Goal: Task Accomplishment & Management: Manage account settings

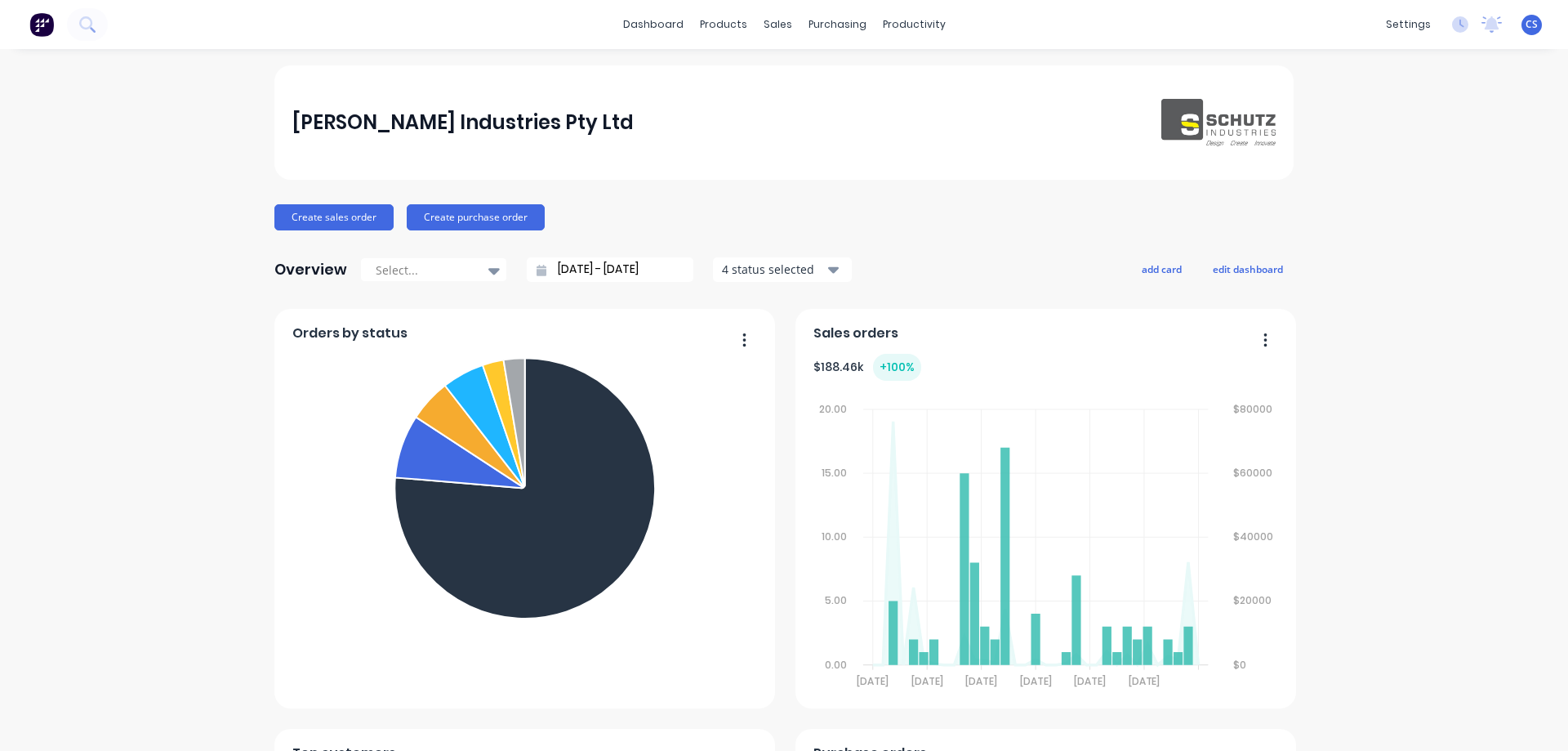
click at [582, 181] on div "[PERSON_NAME] Industries Pty Ltd Create sales order Create purchase order Overv…" at bounding box center [784, 702] width 1019 height 1273
click at [154, 471] on div "Schutz Industries Pty Ltd Create sales order Create purchase order Overview Sel…" at bounding box center [784, 702] width 1568 height 1273
click at [783, 80] on icon at bounding box center [776, 78] width 15 height 15
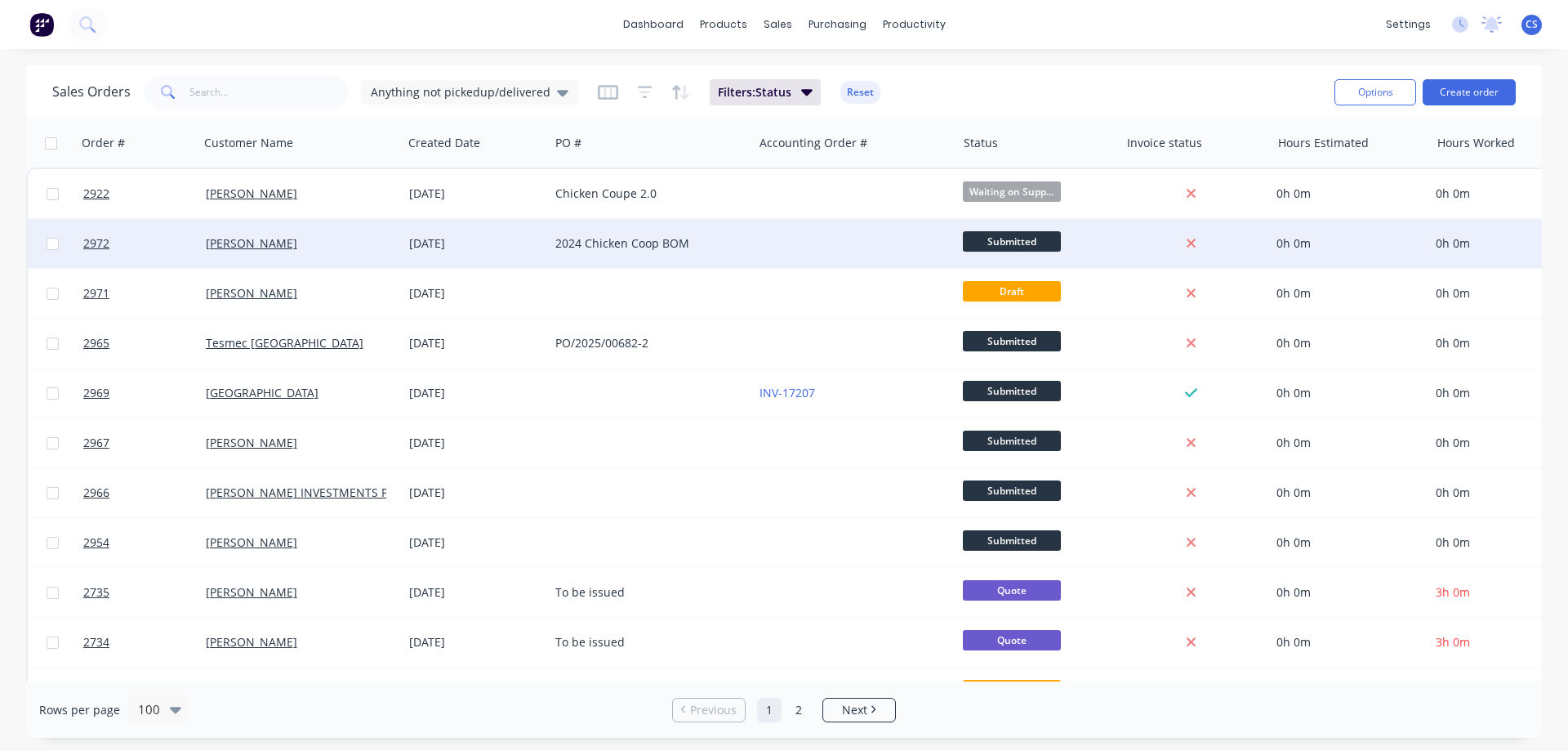
click at [786, 233] on div at bounding box center [854, 243] width 203 height 49
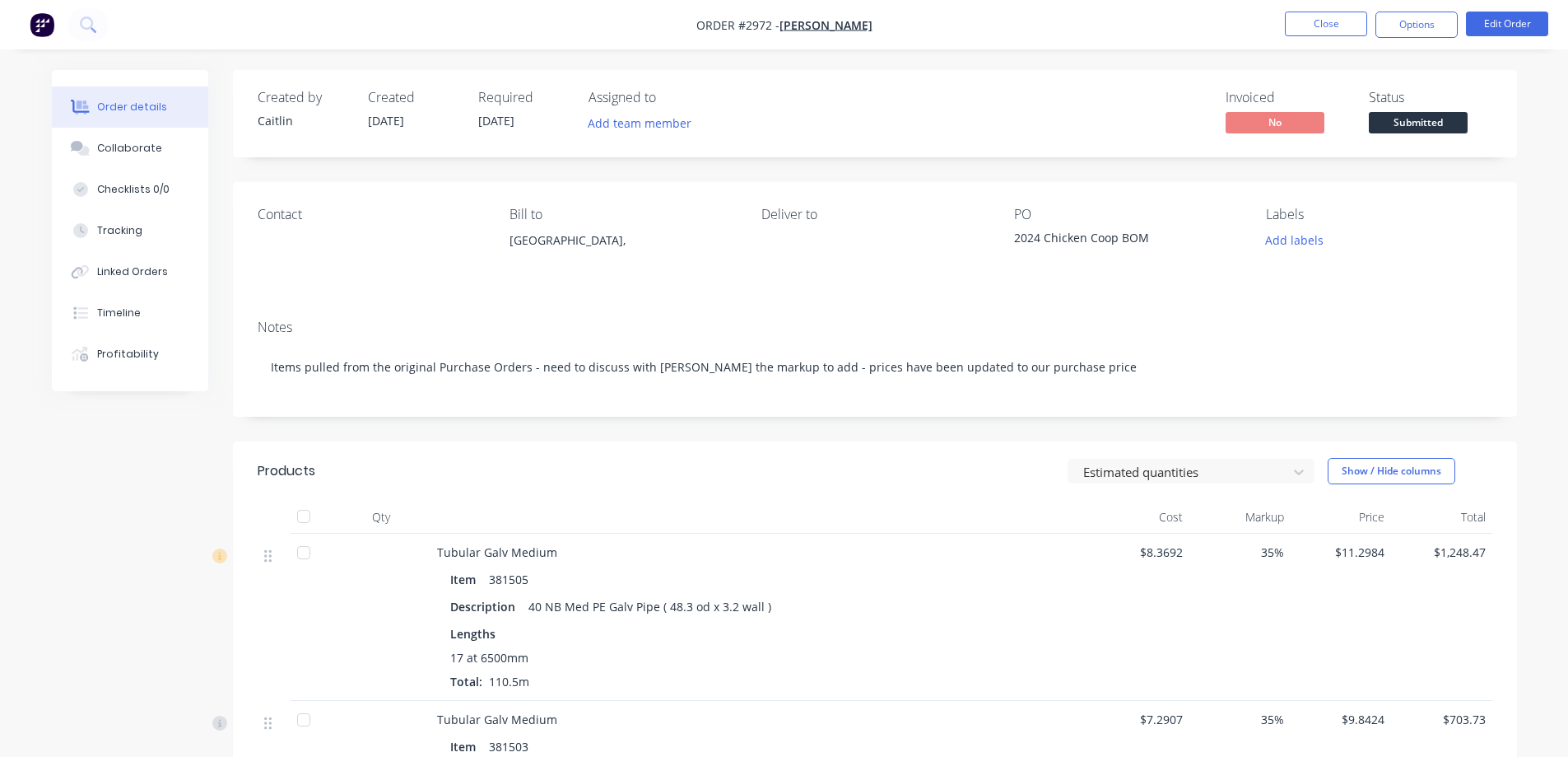
click at [1351, 17] on button "Close" at bounding box center [1327, 24] width 83 height 25
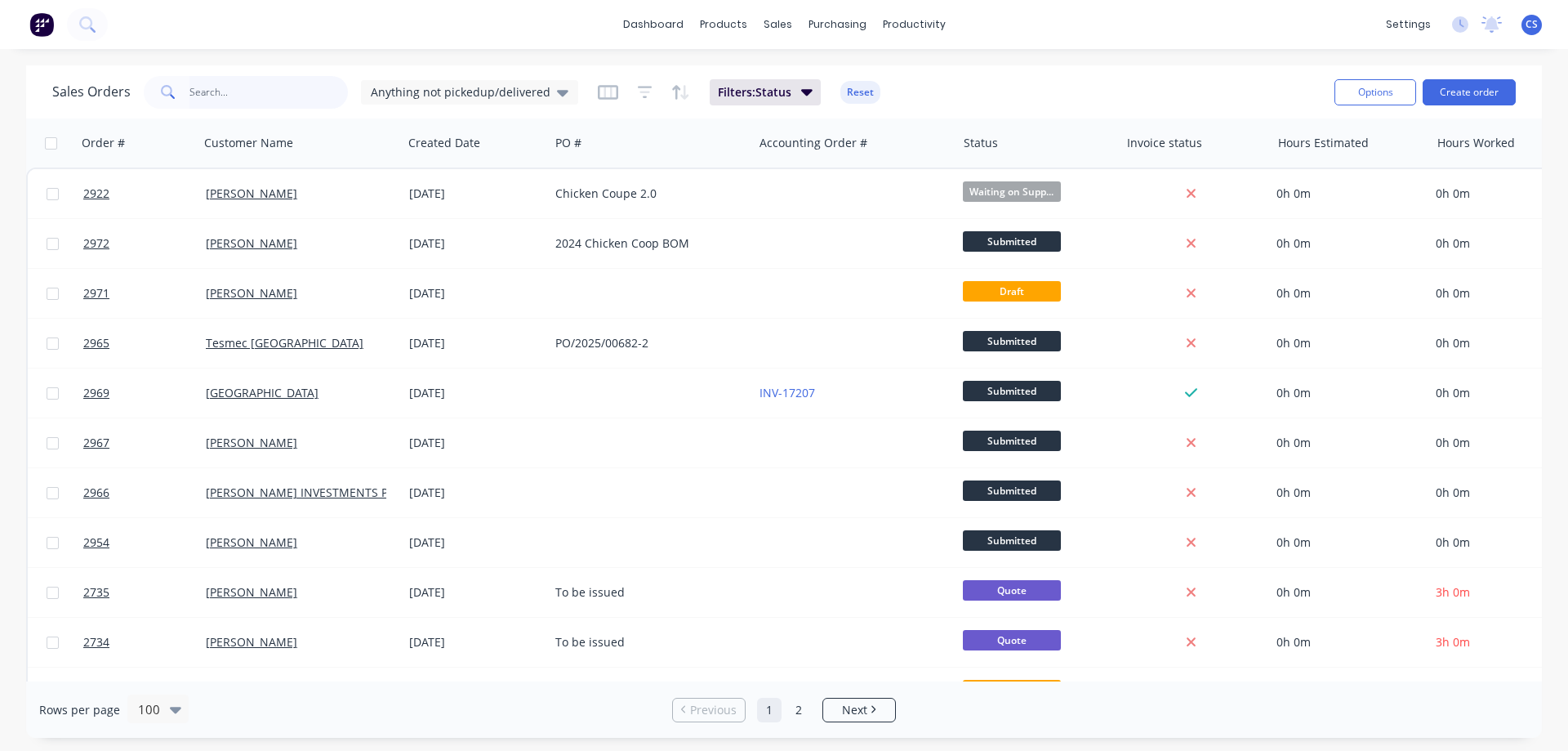
click at [214, 79] on input "text" at bounding box center [268, 92] width 159 height 33
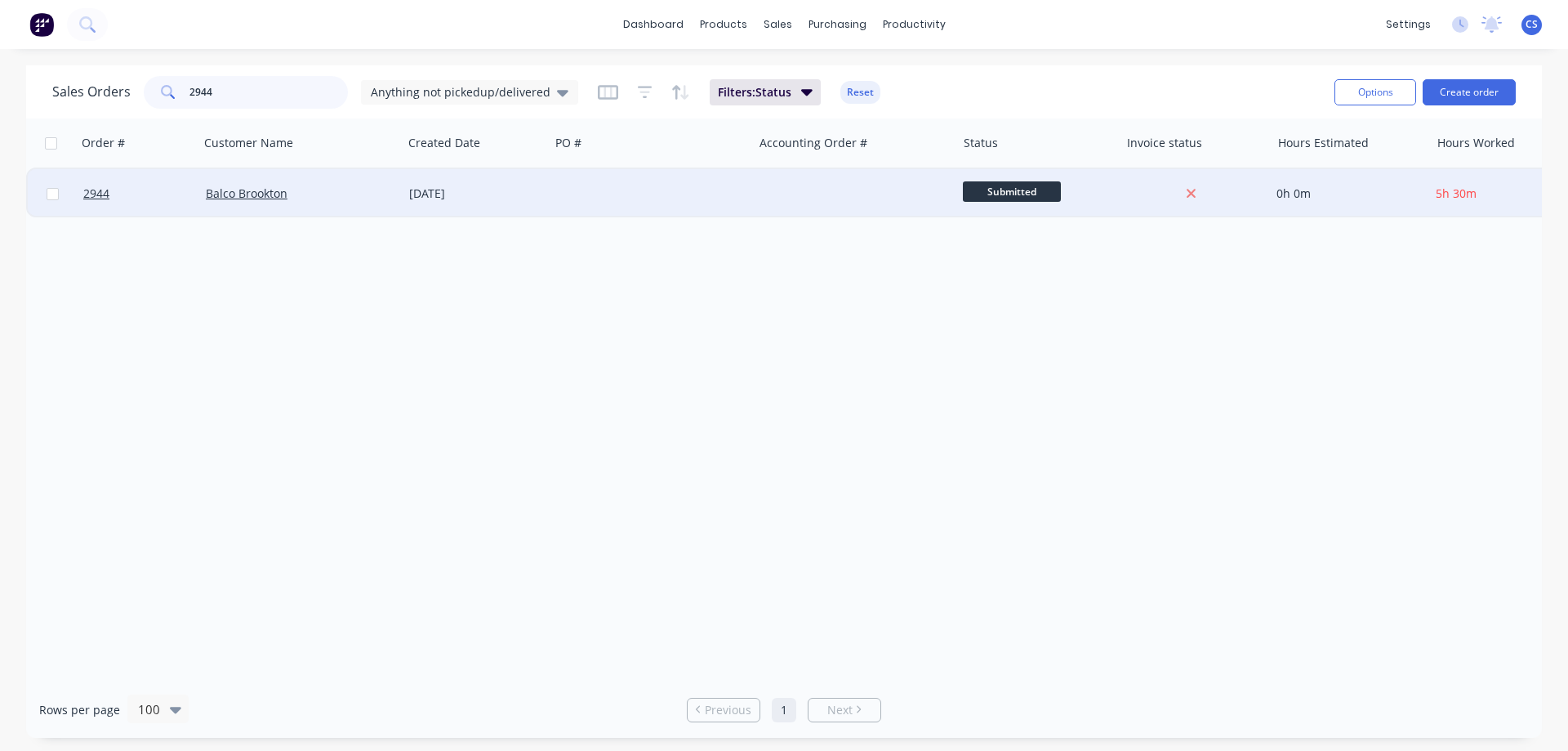
type input "2944"
click at [583, 201] on div at bounding box center [650, 194] width 203 height 49
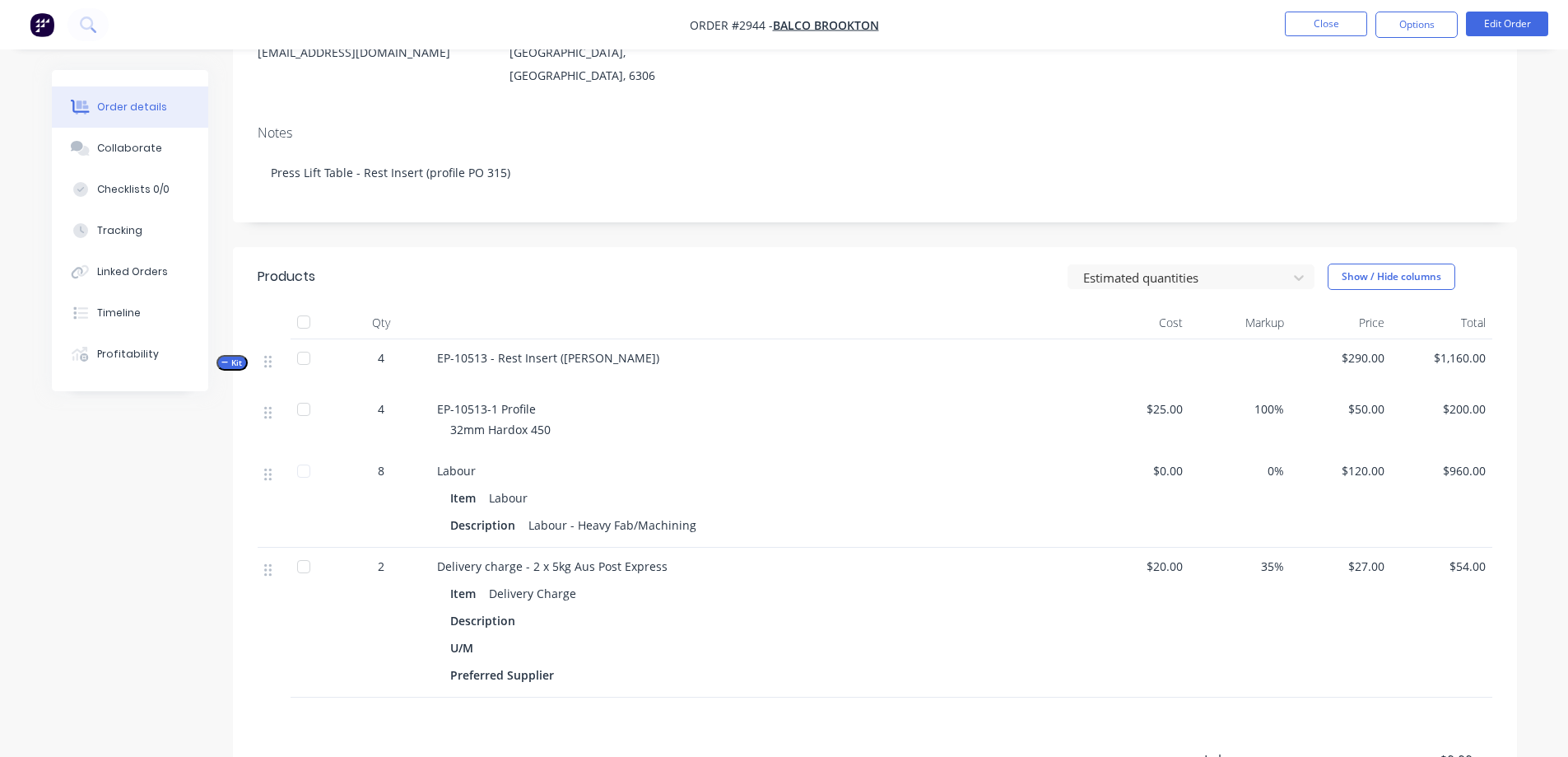
scroll to position [197, 0]
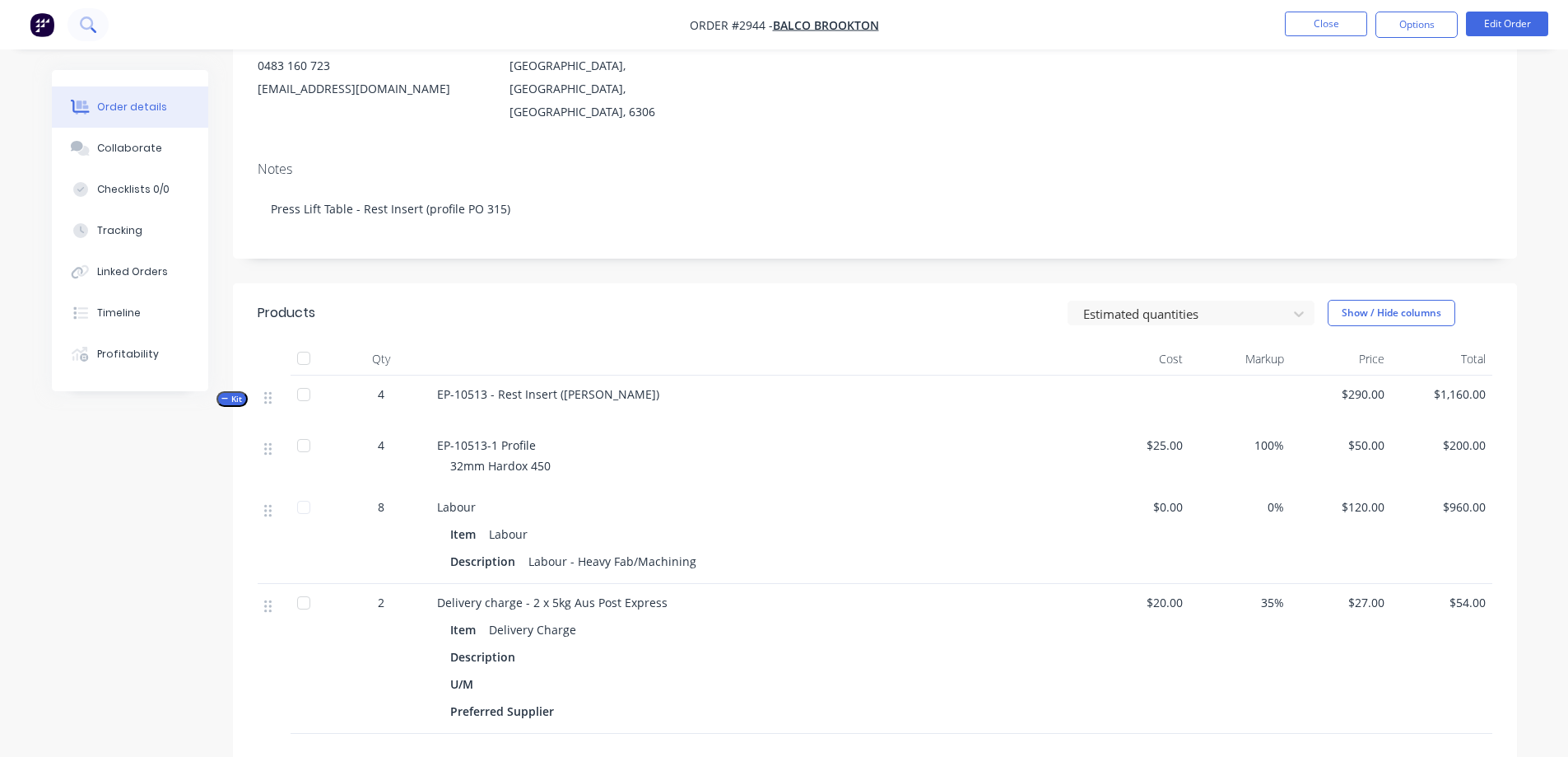
click at [91, 27] on icon at bounding box center [86, 23] width 13 height 13
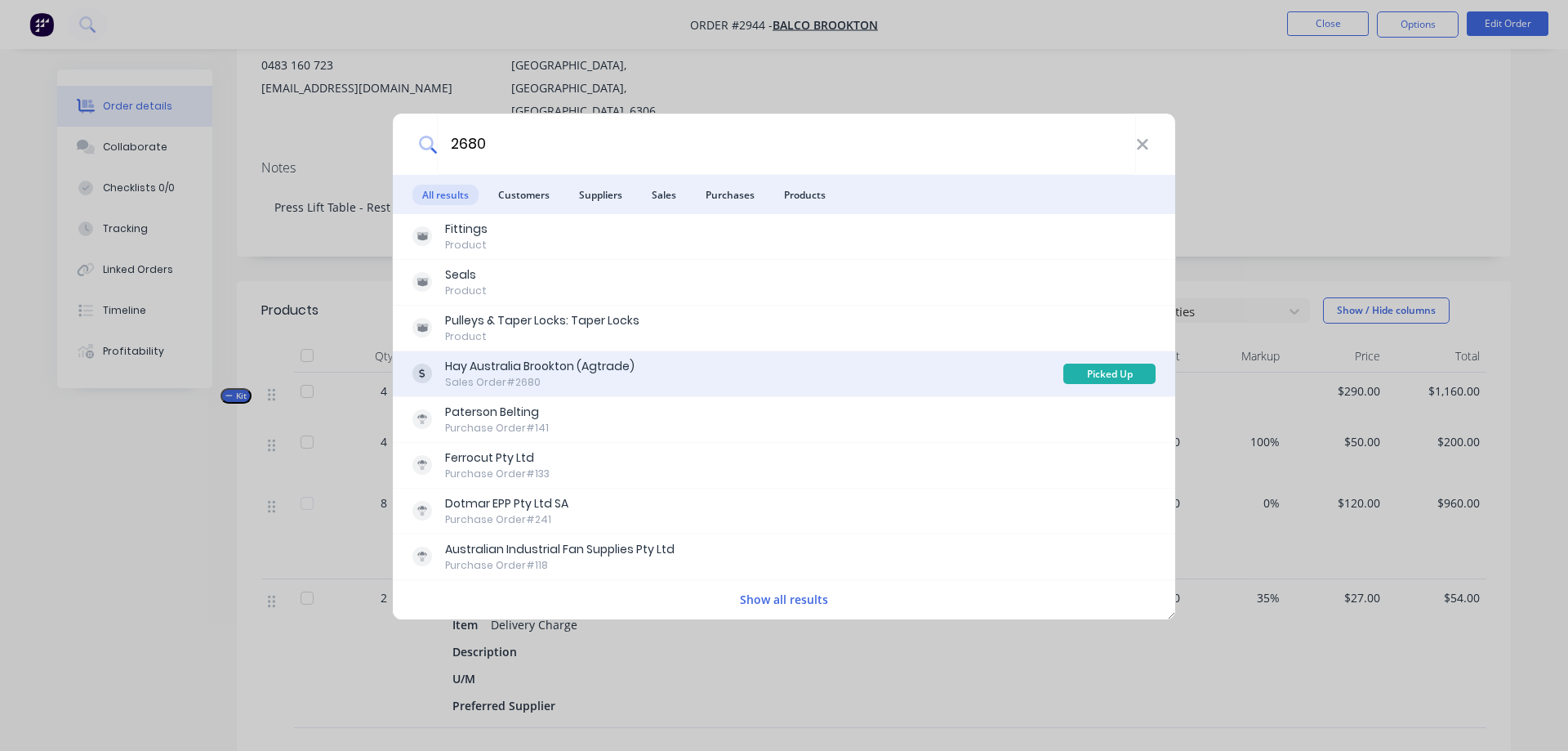
type input "2680"
click at [626, 369] on div "Hay Australia Brookton (Agtrade)" at bounding box center [540, 366] width 189 height 17
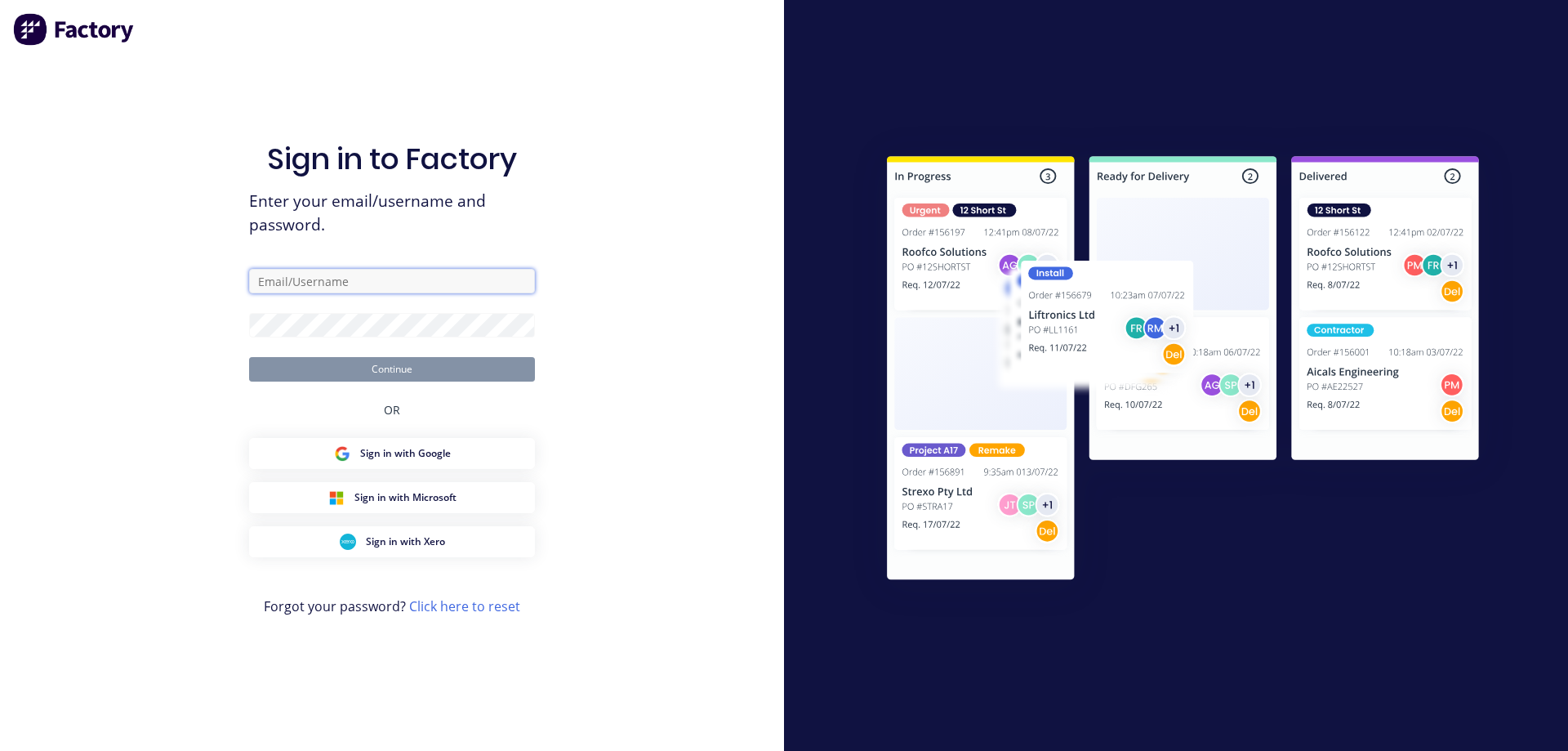
click at [434, 280] on input "text" at bounding box center [392, 280] width 286 height 25
type input "[EMAIL_ADDRESS][DOMAIN_NAME]"
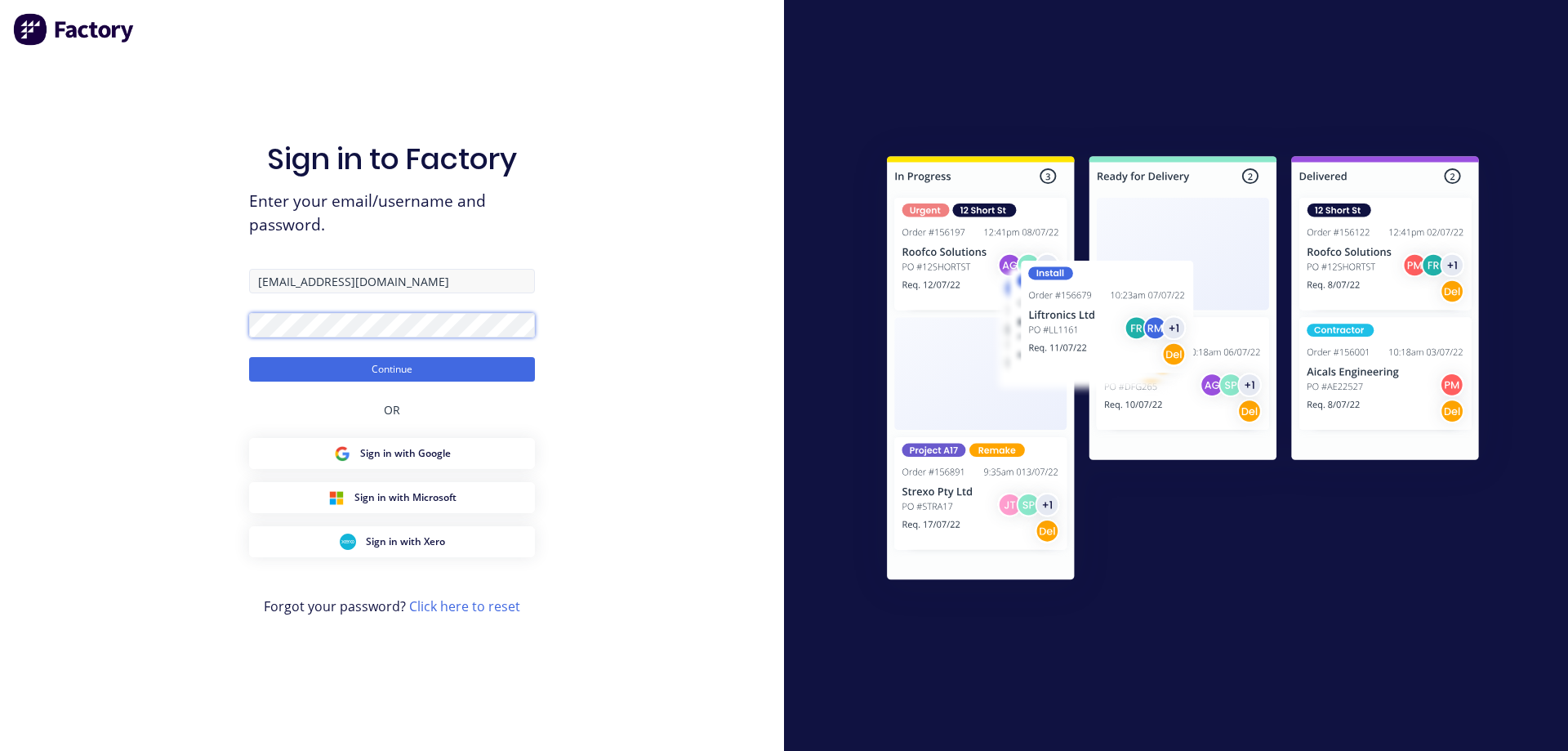
click at [249, 357] on button "Continue" at bounding box center [392, 369] width 286 height 25
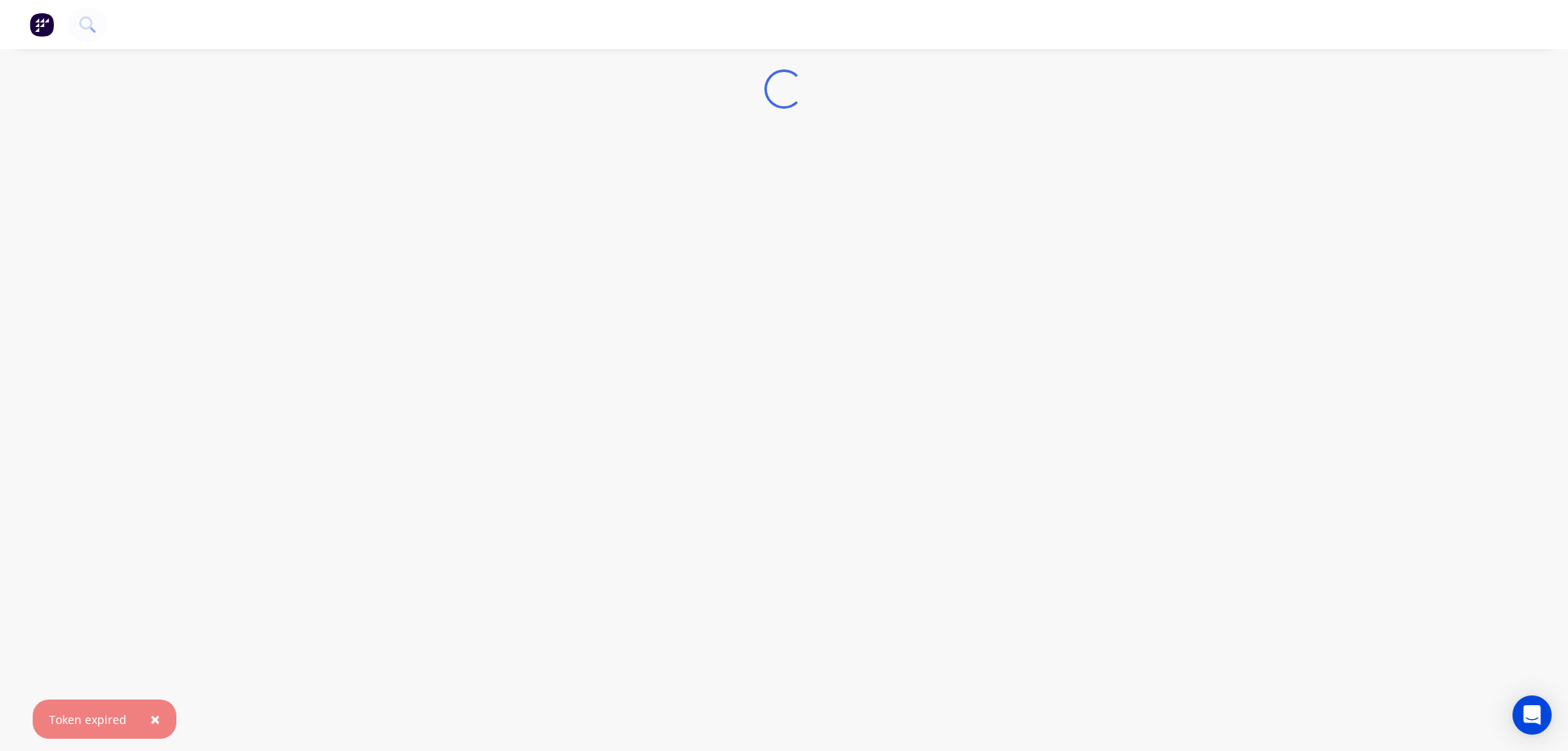
click at [154, 724] on span "×" at bounding box center [155, 718] width 10 height 23
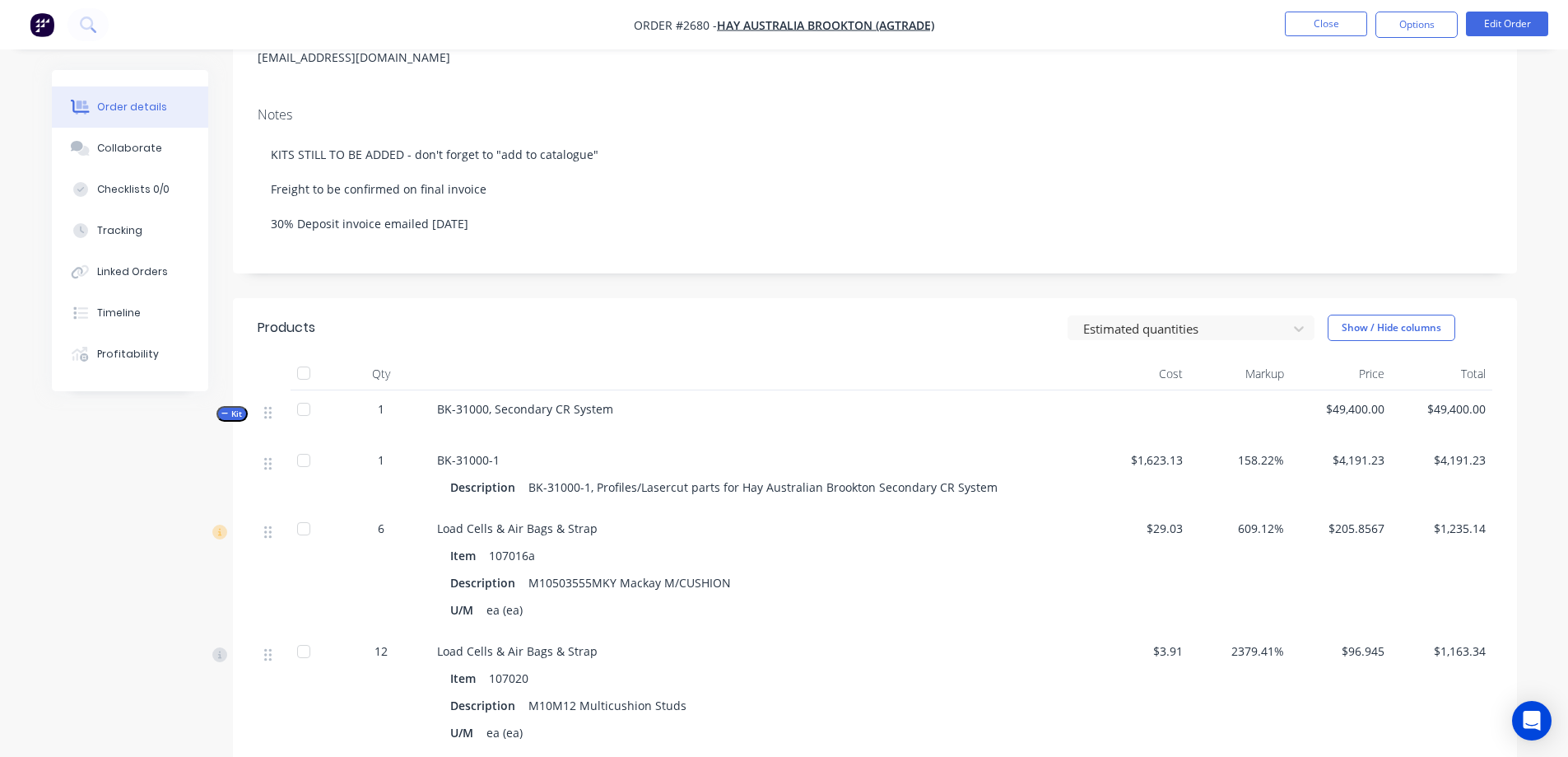
scroll to position [247, 0]
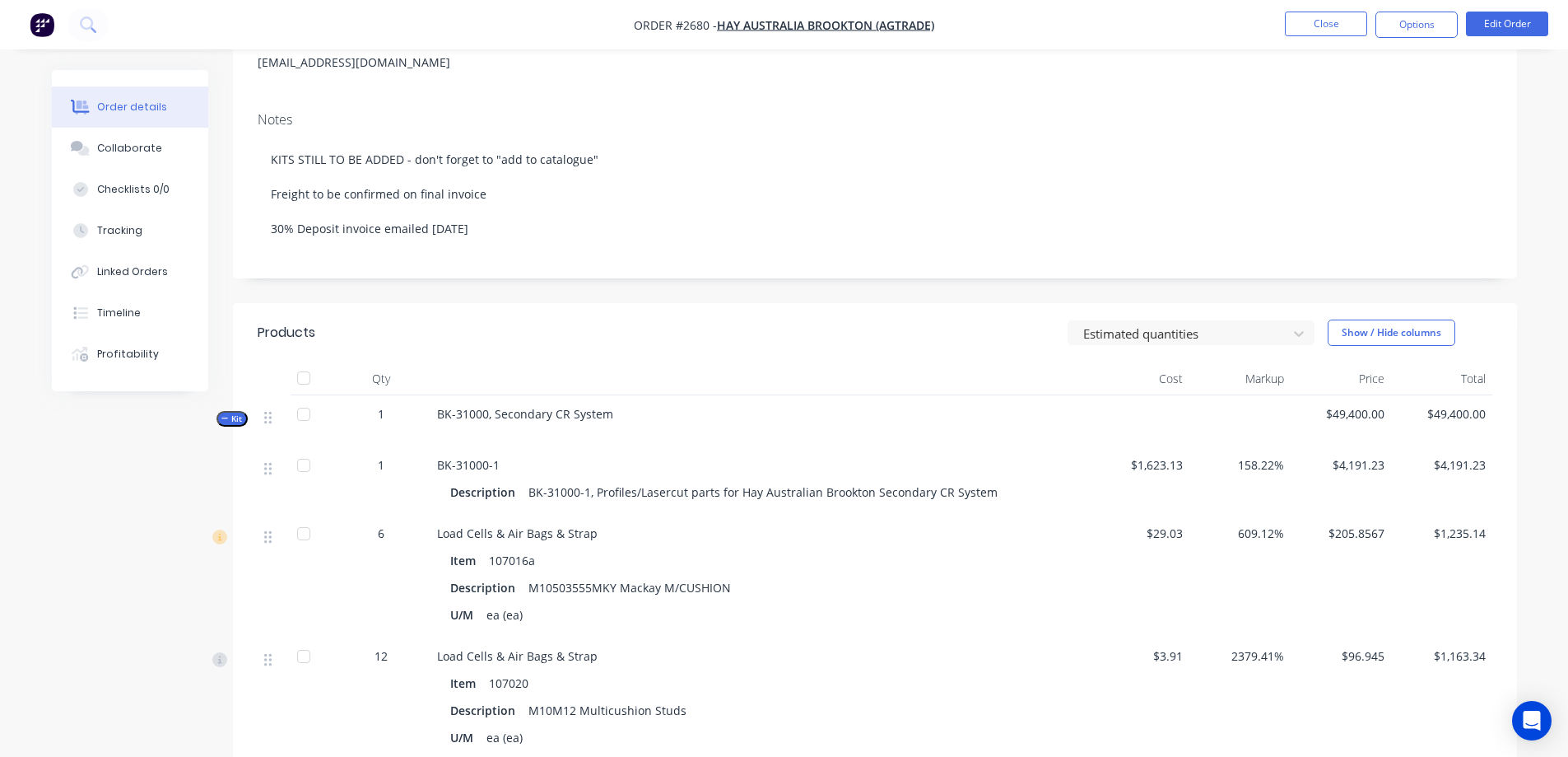
click at [228, 415] on icon "button" at bounding box center [225, 417] width 7 height 8
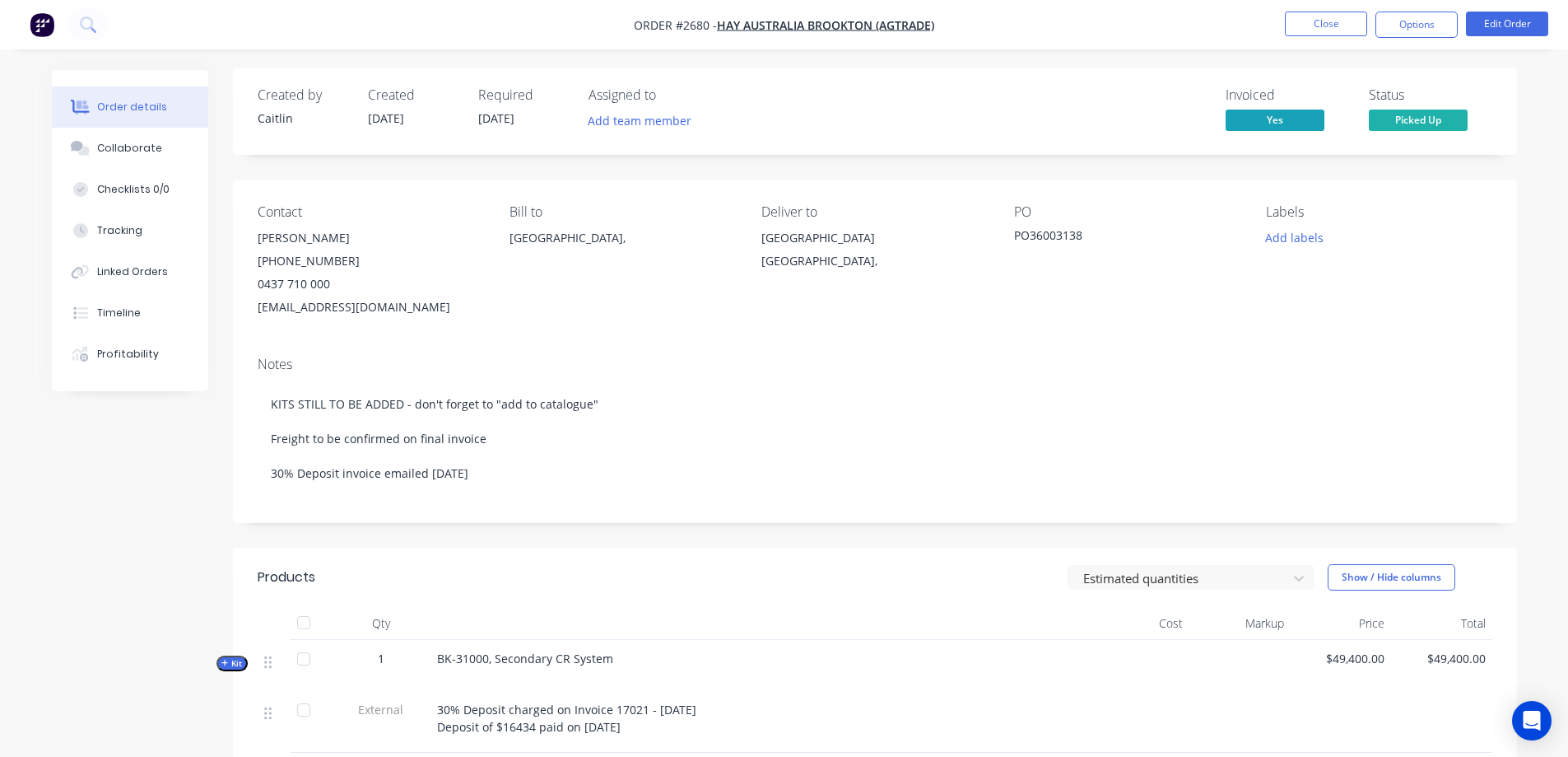
scroll to position [0, 0]
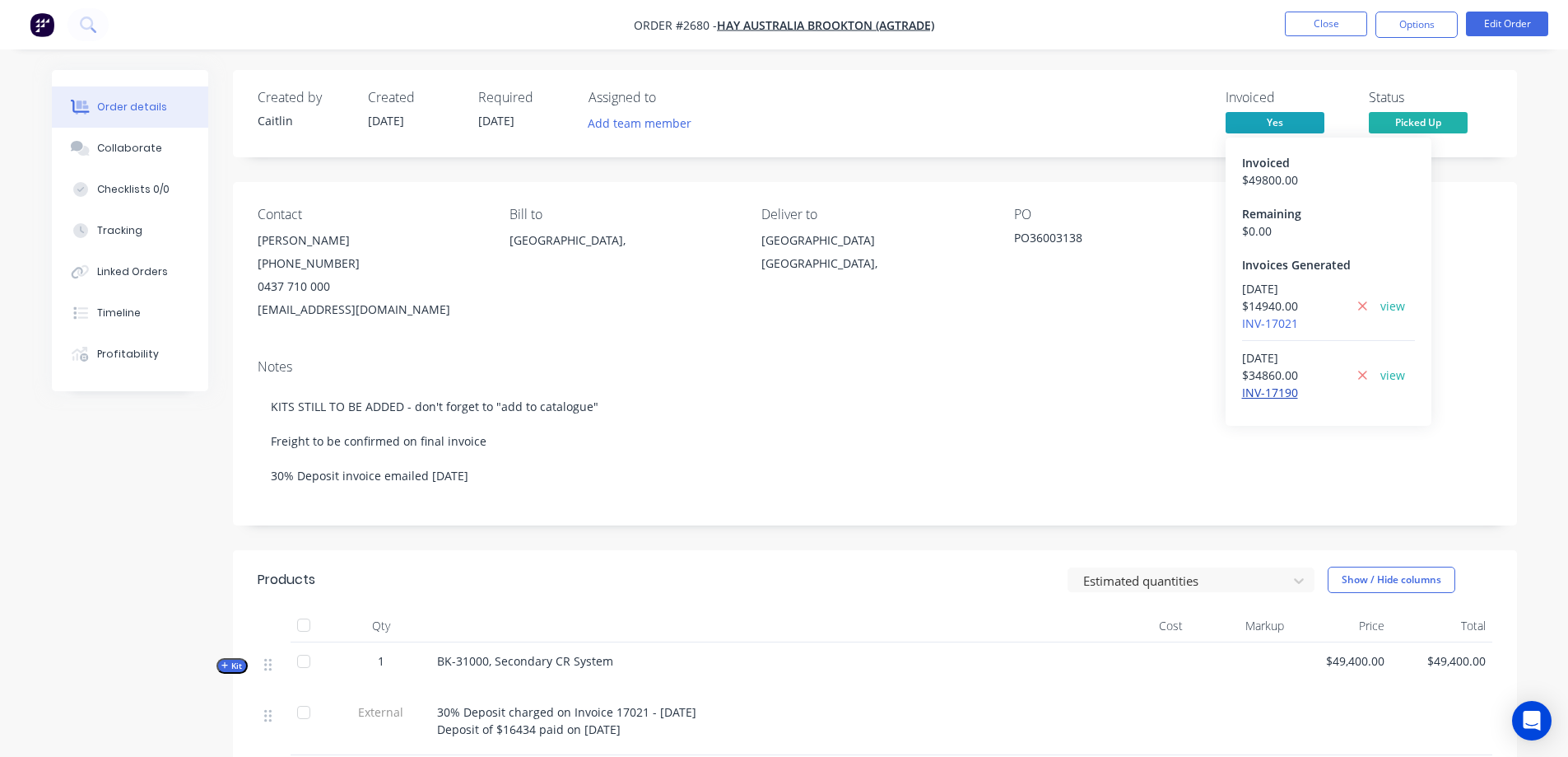
click at [1267, 396] on link "INV-17190" at bounding box center [1270, 392] width 56 height 16
click at [1387, 373] on link "view" at bounding box center [1393, 374] width 25 height 17
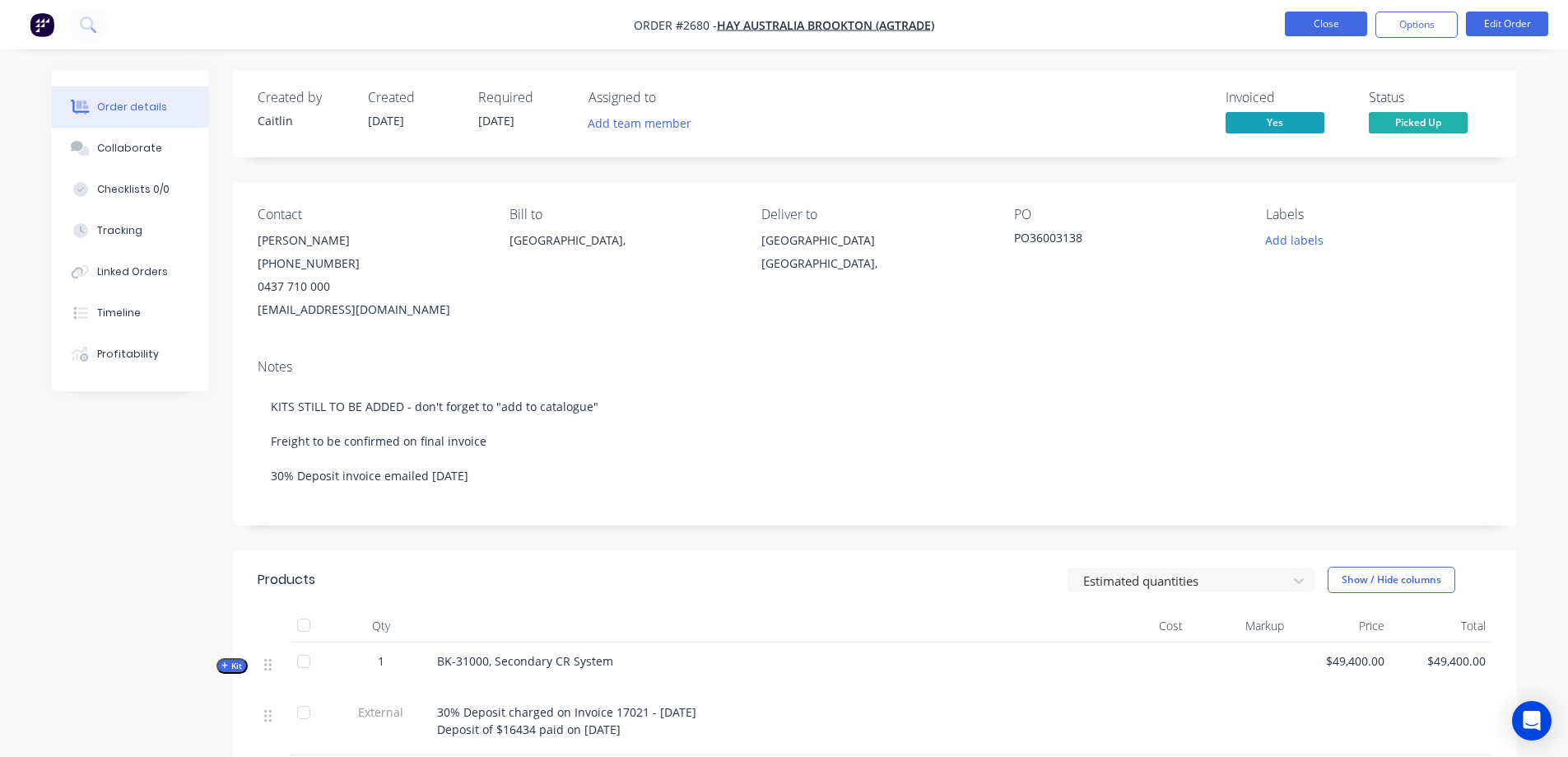
click at [1319, 28] on button "Close" at bounding box center [1327, 24] width 83 height 25
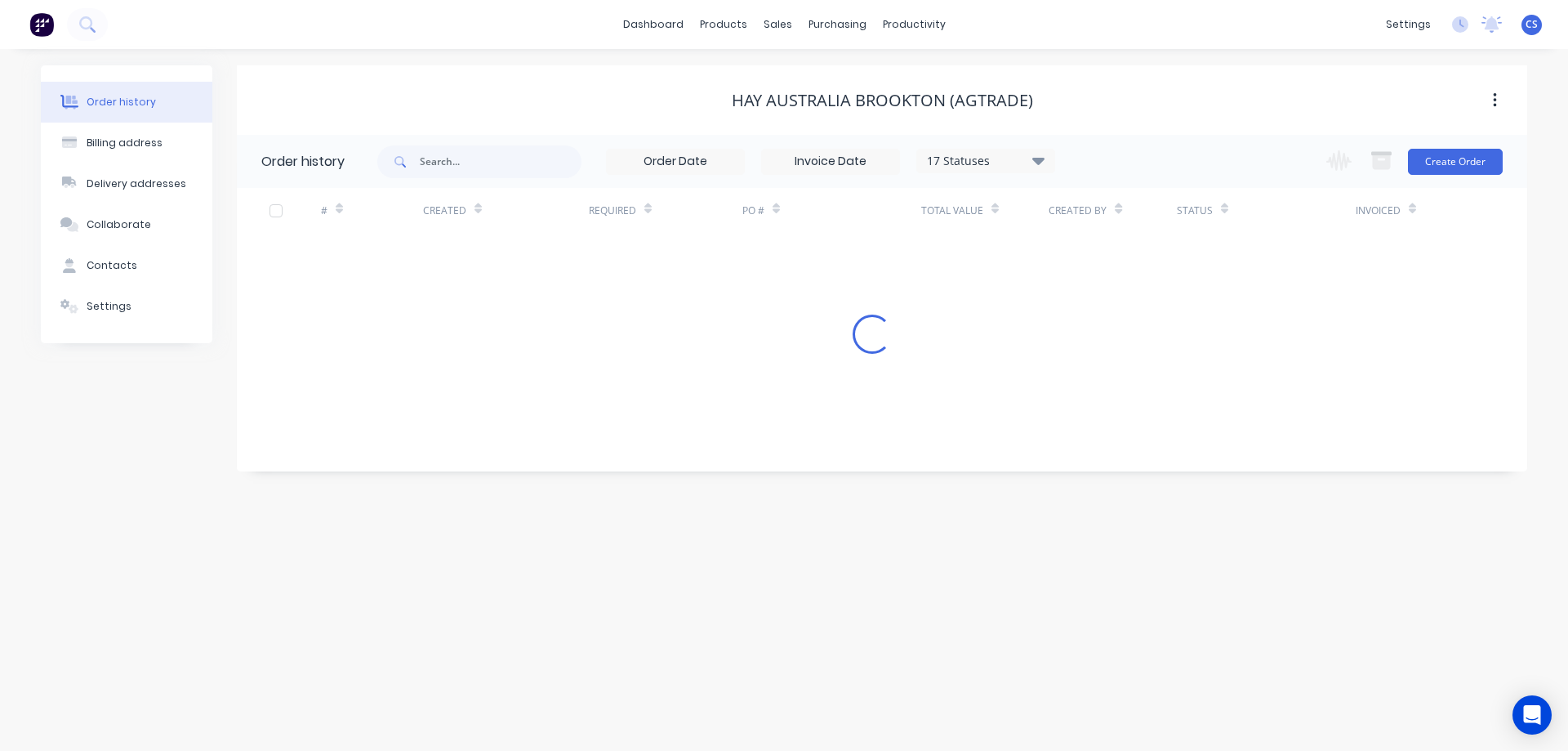
click at [40, 27] on img at bounding box center [41, 24] width 25 height 25
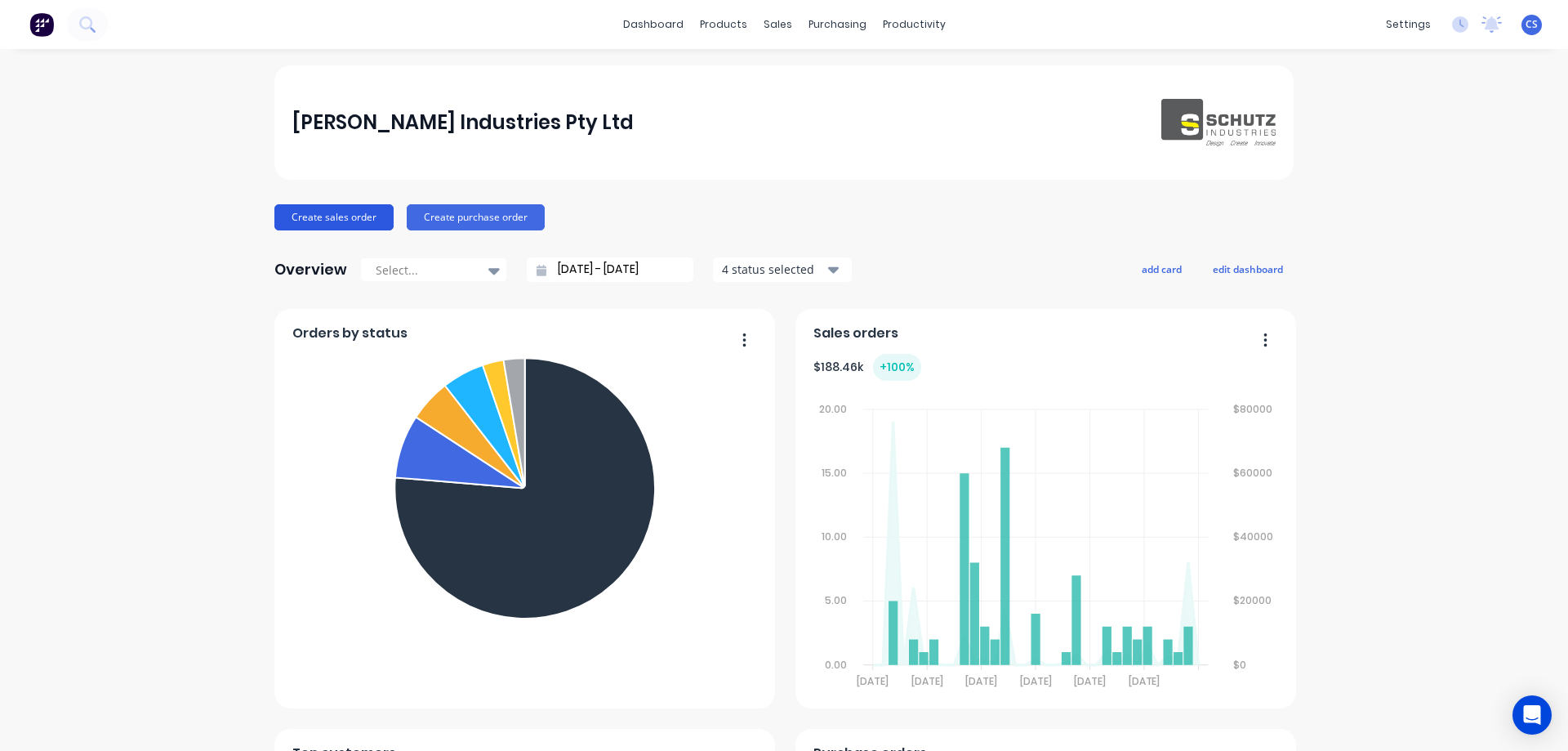
click at [367, 208] on button "Create sales order" at bounding box center [334, 217] width 119 height 26
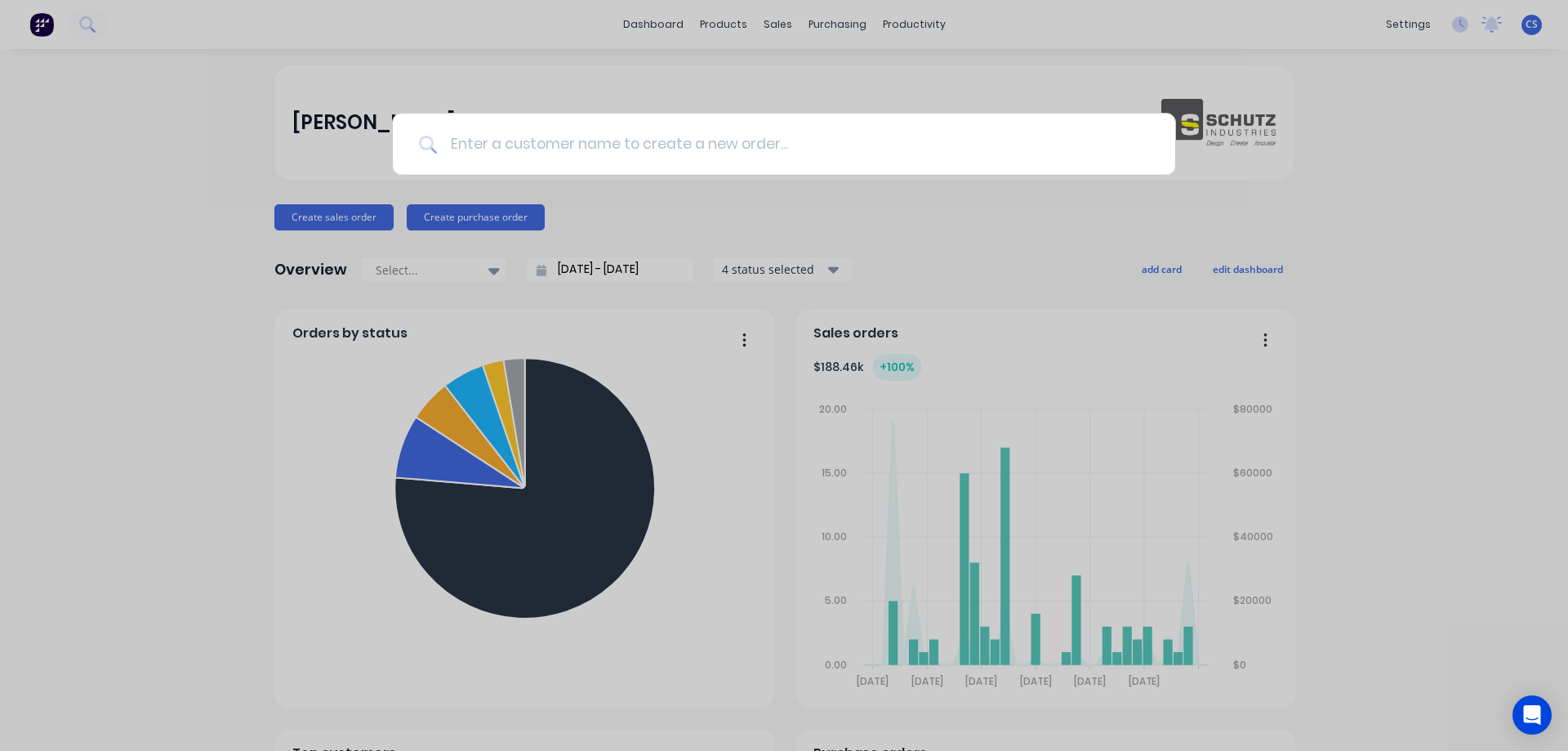
click at [762, 147] on input at bounding box center [793, 144] width 712 height 61
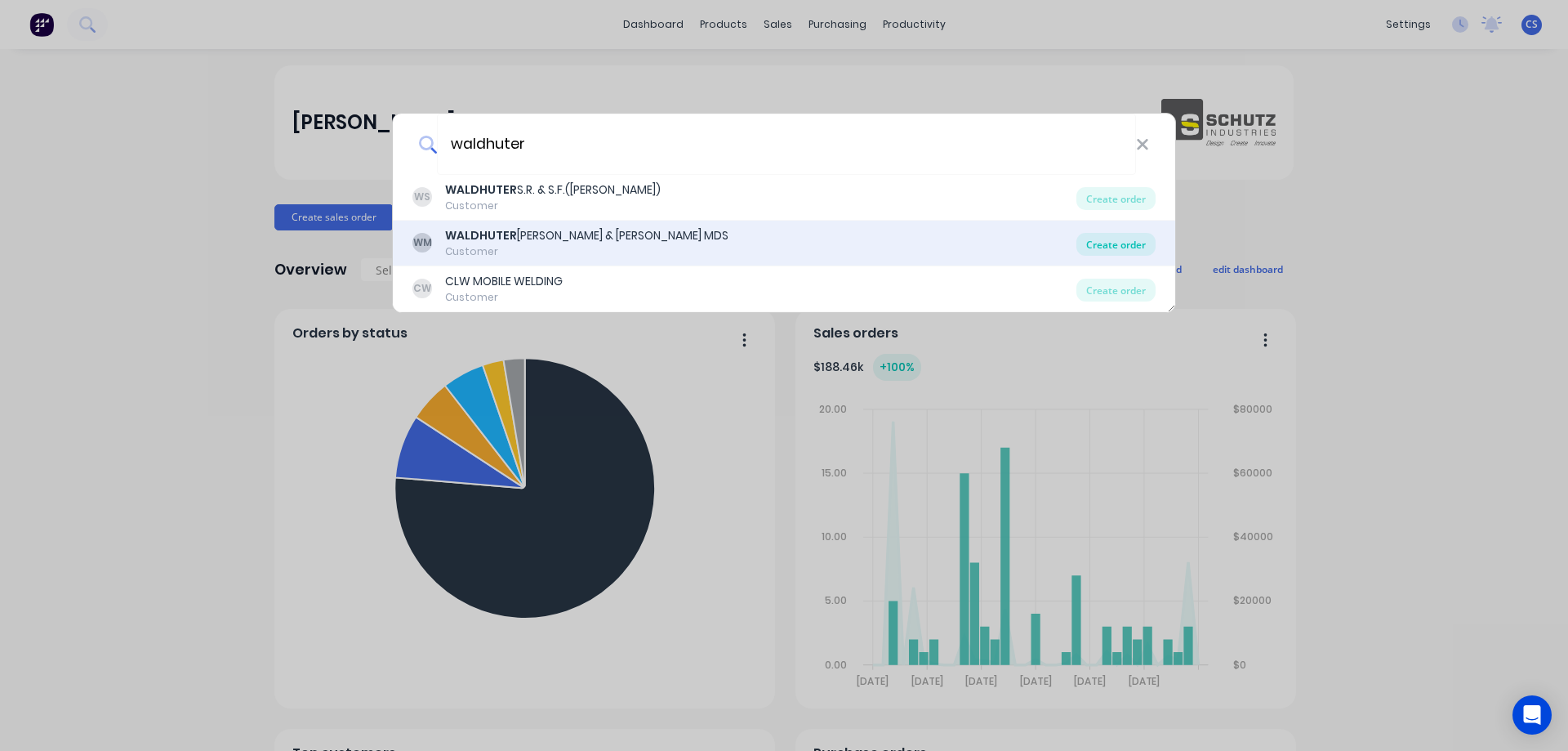
type input "waldhuter"
click at [1122, 238] on div "Create order" at bounding box center [1116, 244] width 79 height 23
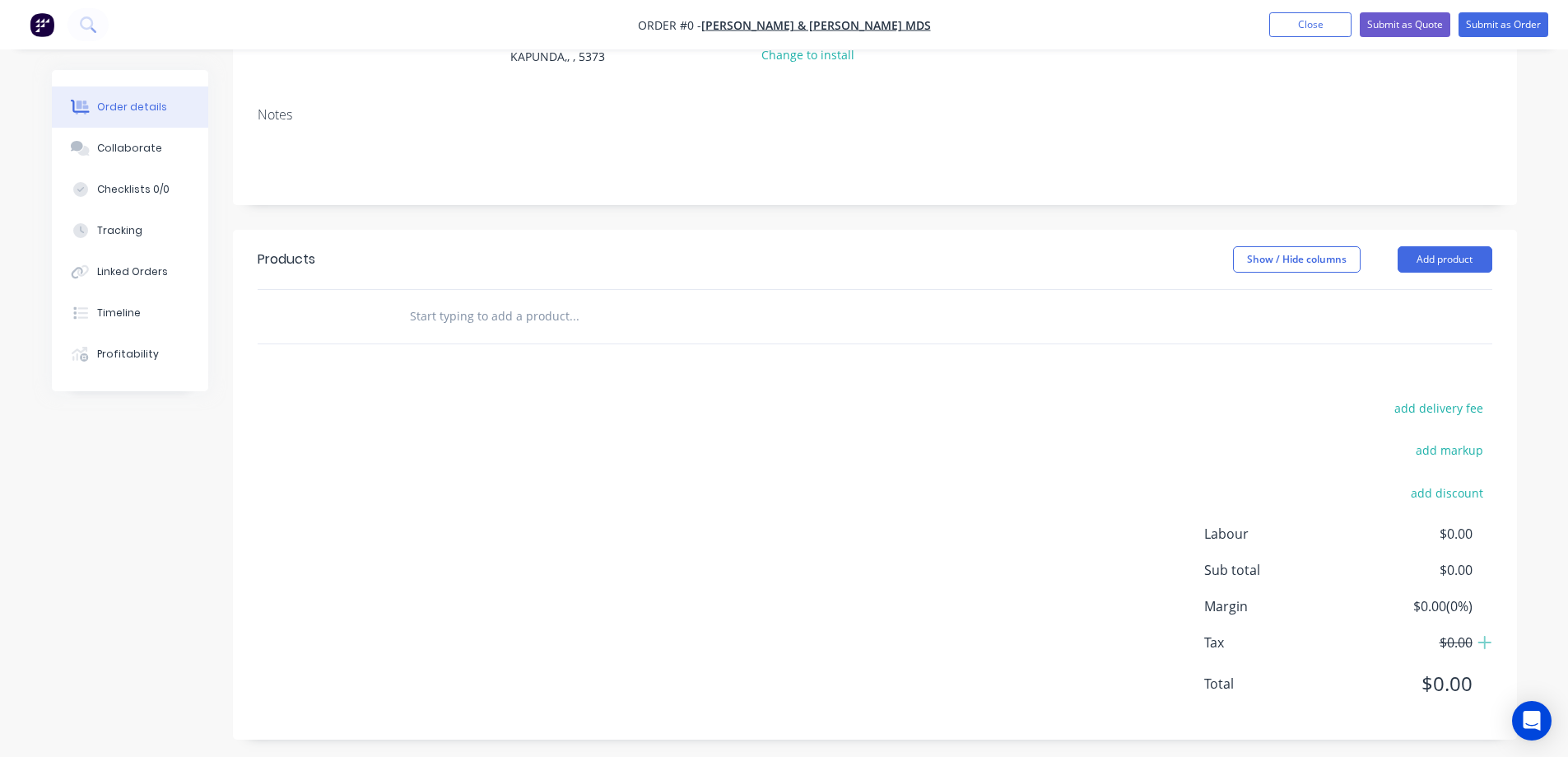
scroll to position [239, 0]
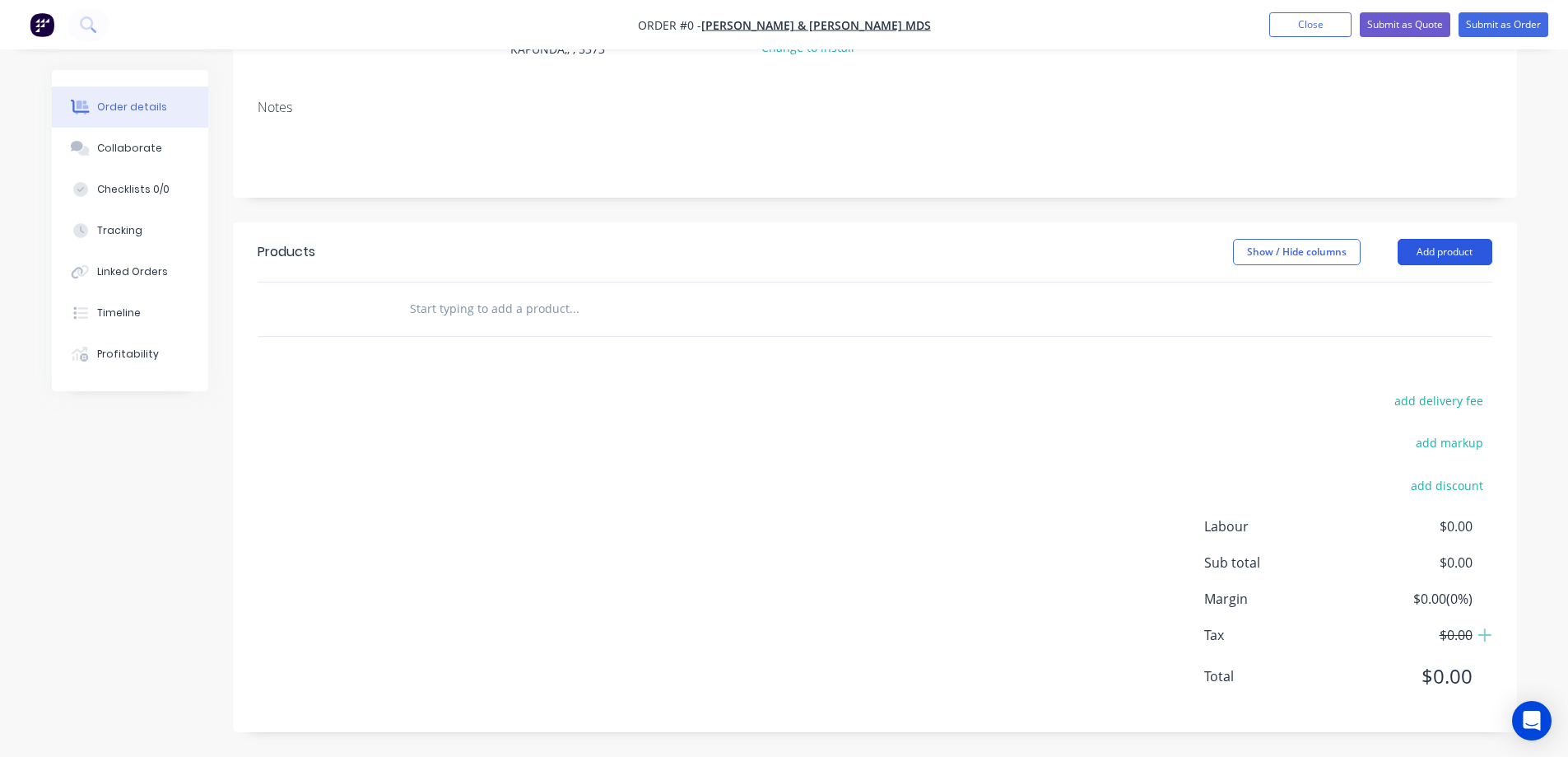
click at [1455, 257] on button "Add product" at bounding box center [1445, 251] width 95 height 27
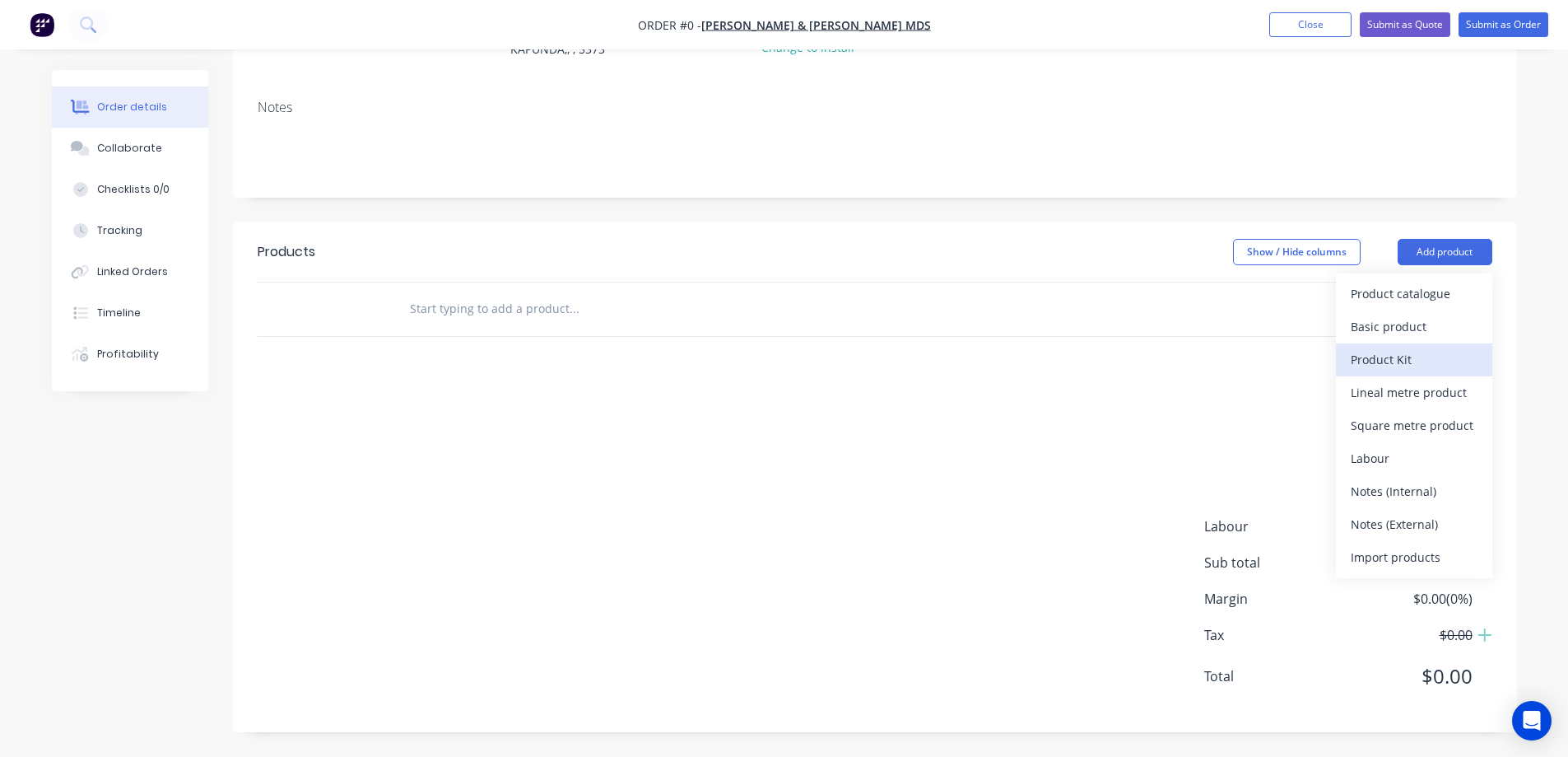
click at [1413, 354] on div "Product Kit" at bounding box center [1415, 360] width 127 height 24
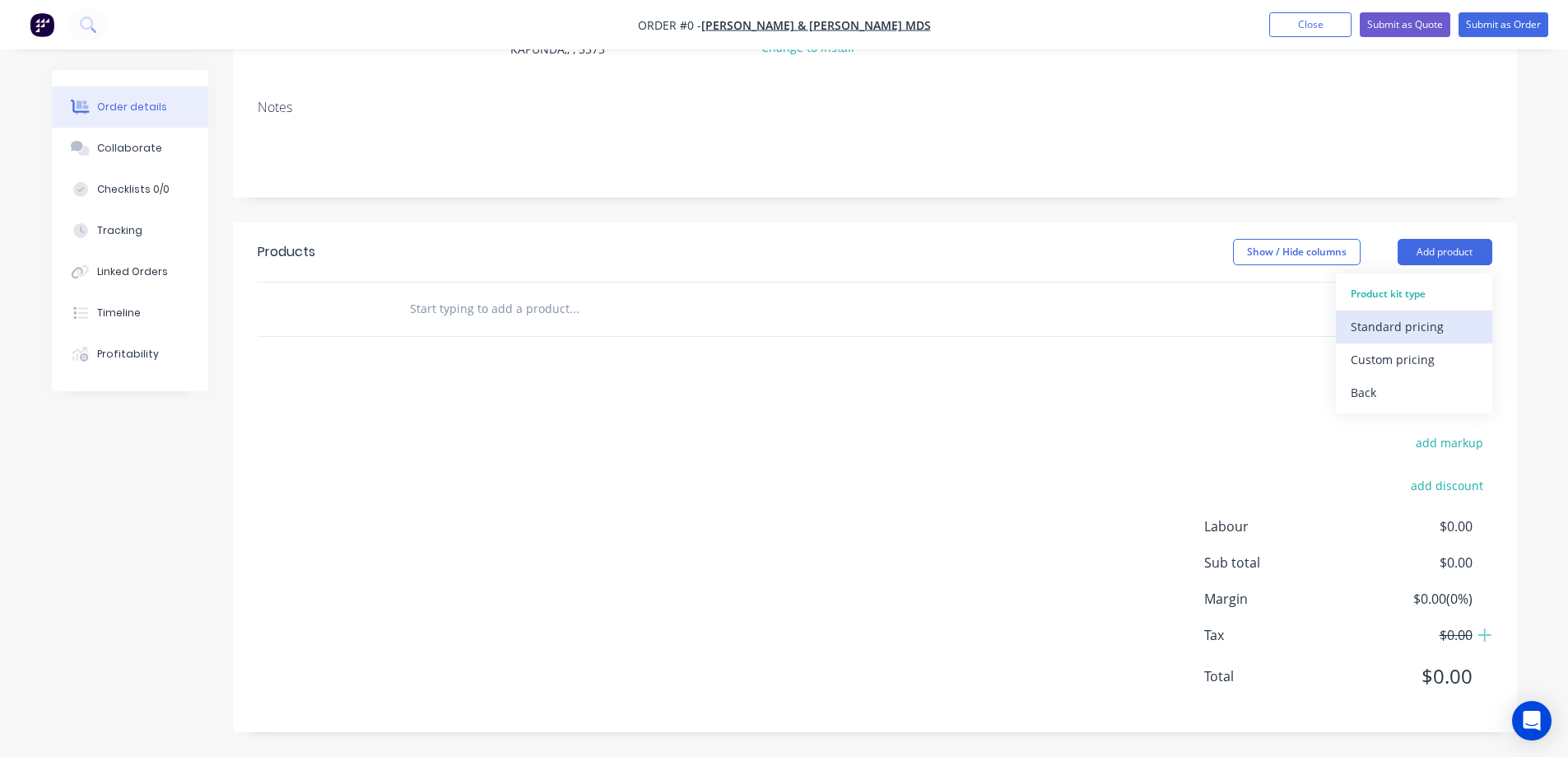
click at [1417, 323] on div "Standard pricing" at bounding box center [1415, 327] width 127 height 24
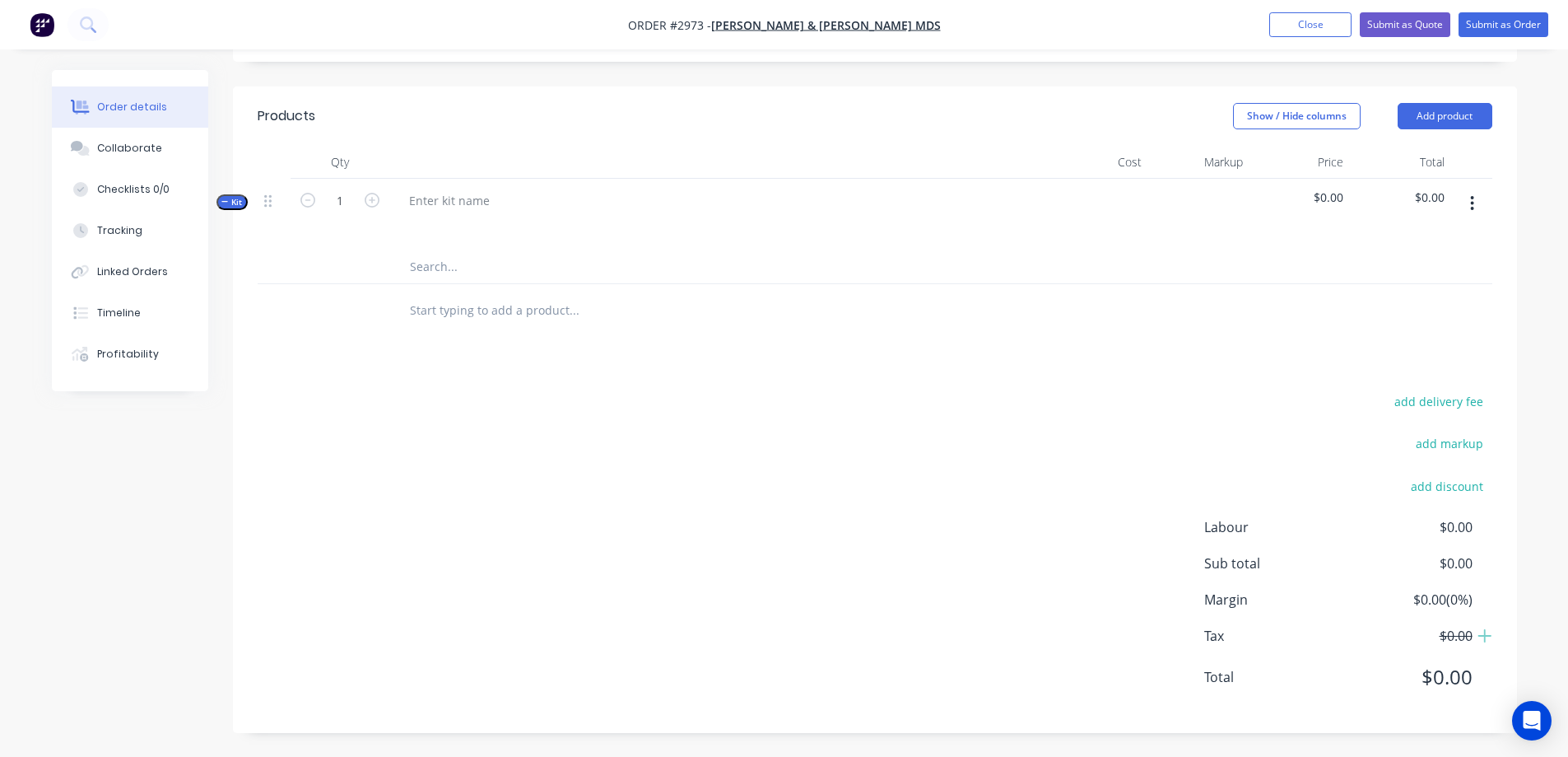
scroll to position [375, 0]
click at [442, 202] on div at bounding box center [450, 200] width 107 height 24
click at [437, 196] on div at bounding box center [450, 200] width 107 height 24
paste div
click at [451, 262] on input "text" at bounding box center [573, 266] width 329 height 33
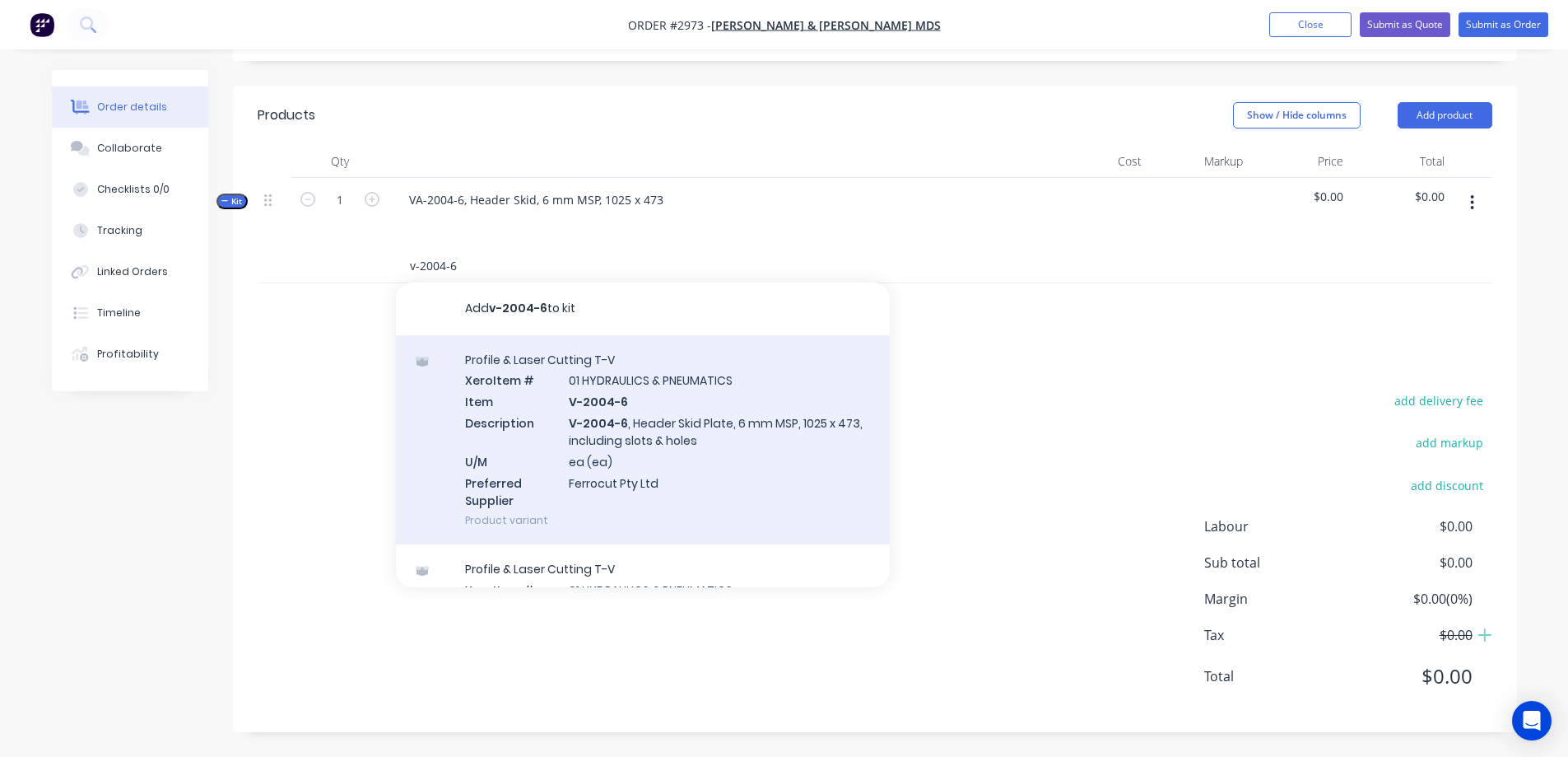
type input "v-2004-6"
click at [736, 396] on div "Profile & Laser Cutting T-V Xero Item # 01 HYDRAULICS & PNEUMATICS Item V-2004-…" at bounding box center [643, 440] width 494 height 210
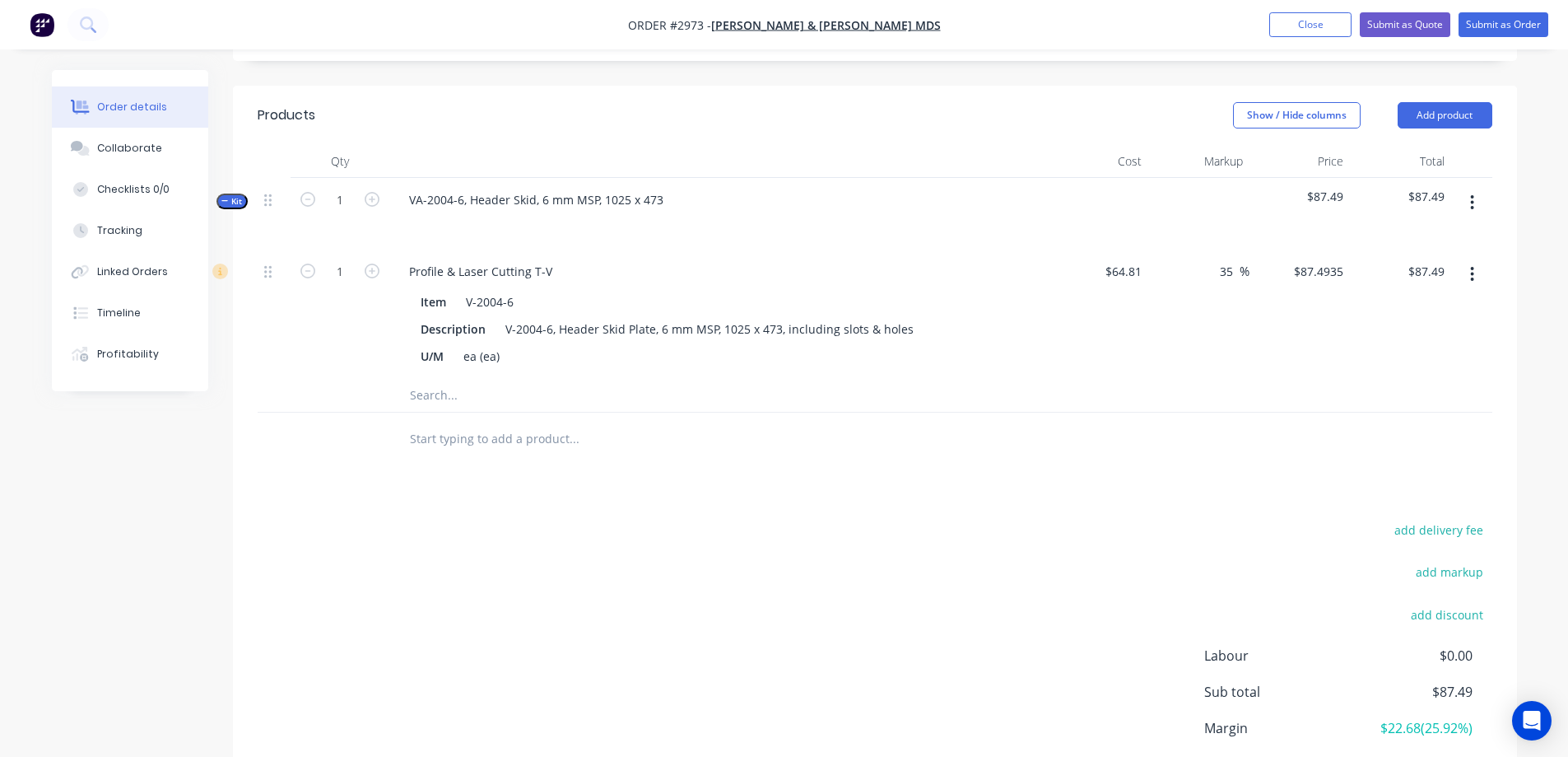
click at [1427, 196] on span "$87.49" at bounding box center [1401, 196] width 88 height 17
drag, startPoint x: 1419, startPoint y: 196, endPoint x: 1444, endPoint y: 191, distance: 25.5
click at [1444, 191] on span "$87.49" at bounding box center [1401, 196] width 88 height 17
click at [1473, 200] on icon "button" at bounding box center [1473, 203] width 4 height 18
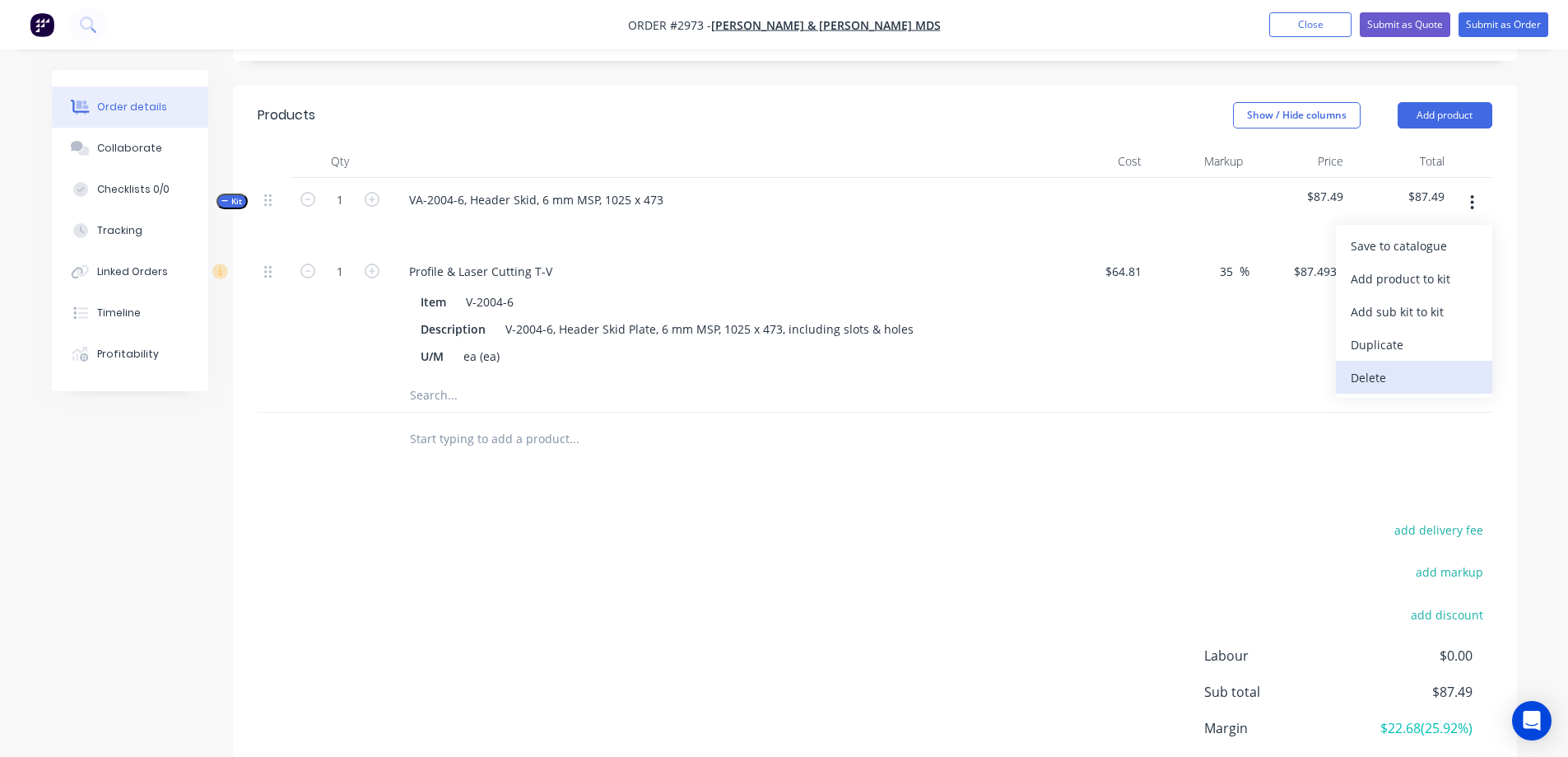
click at [1411, 373] on div "Delete" at bounding box center [1415, 377] width 127 height 24
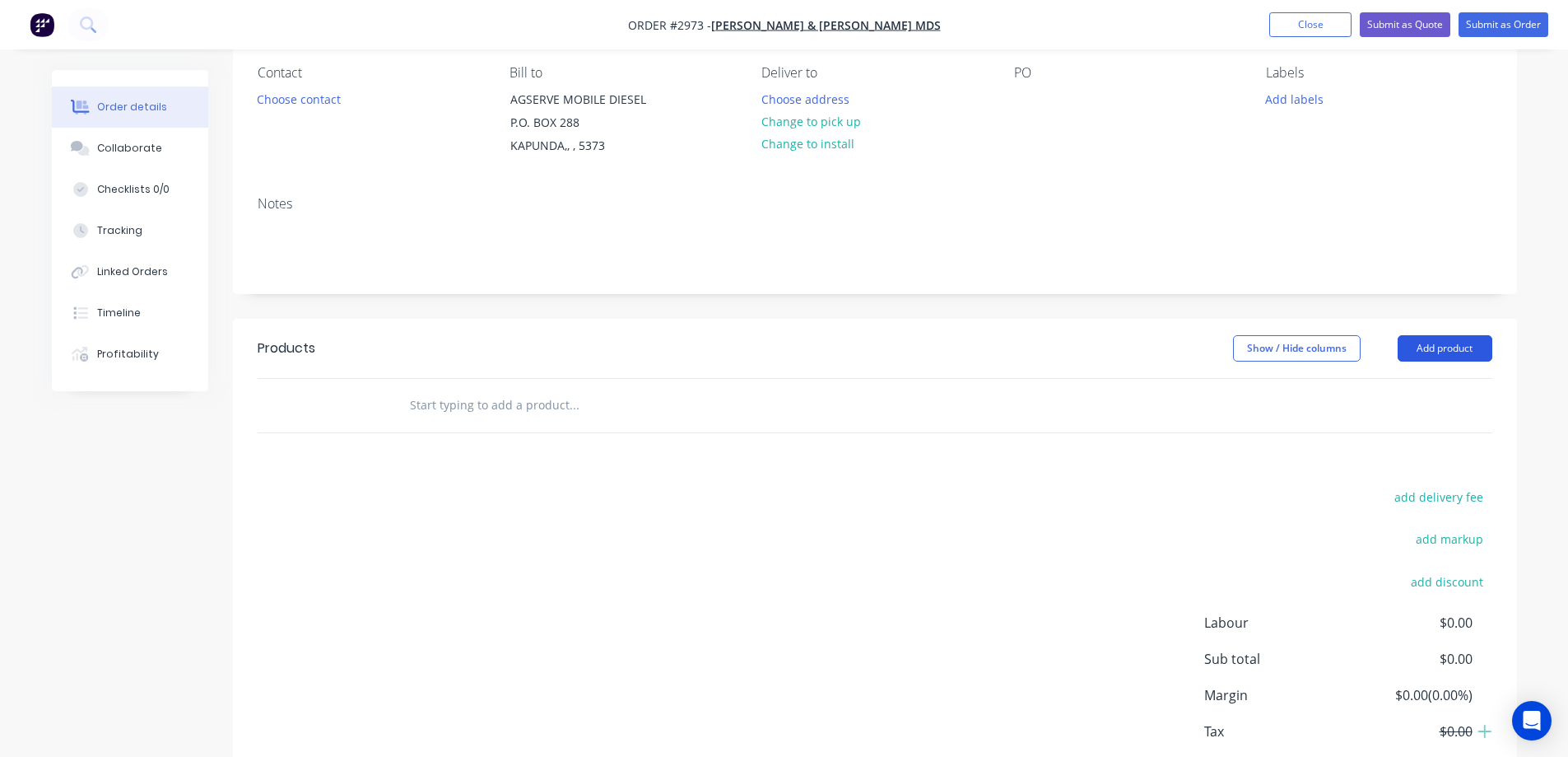
scroll to position [239, 0]
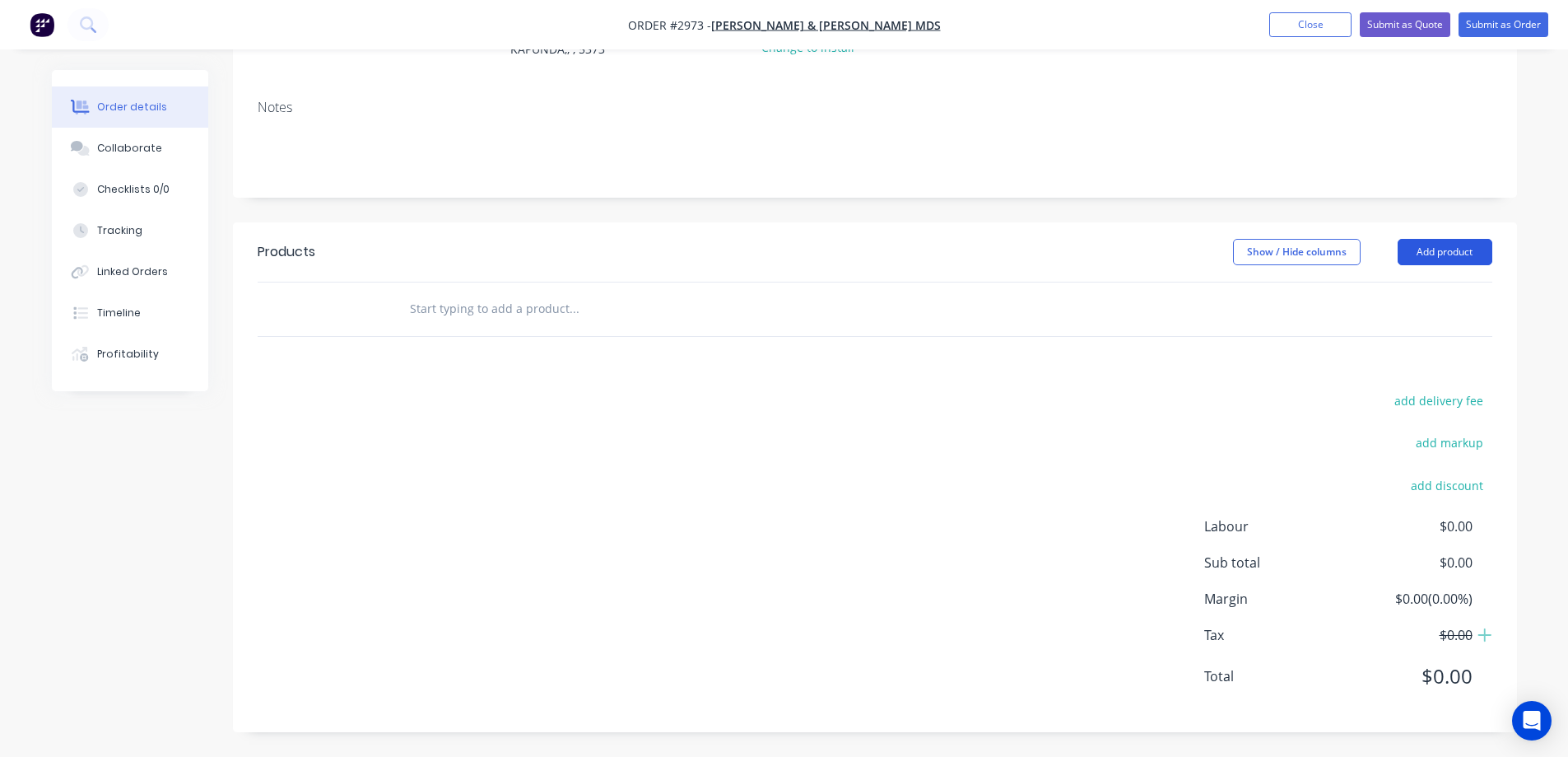
click at [1449, 247] on button "Add product" at bounding box center [1445, 251] width 95 height 27
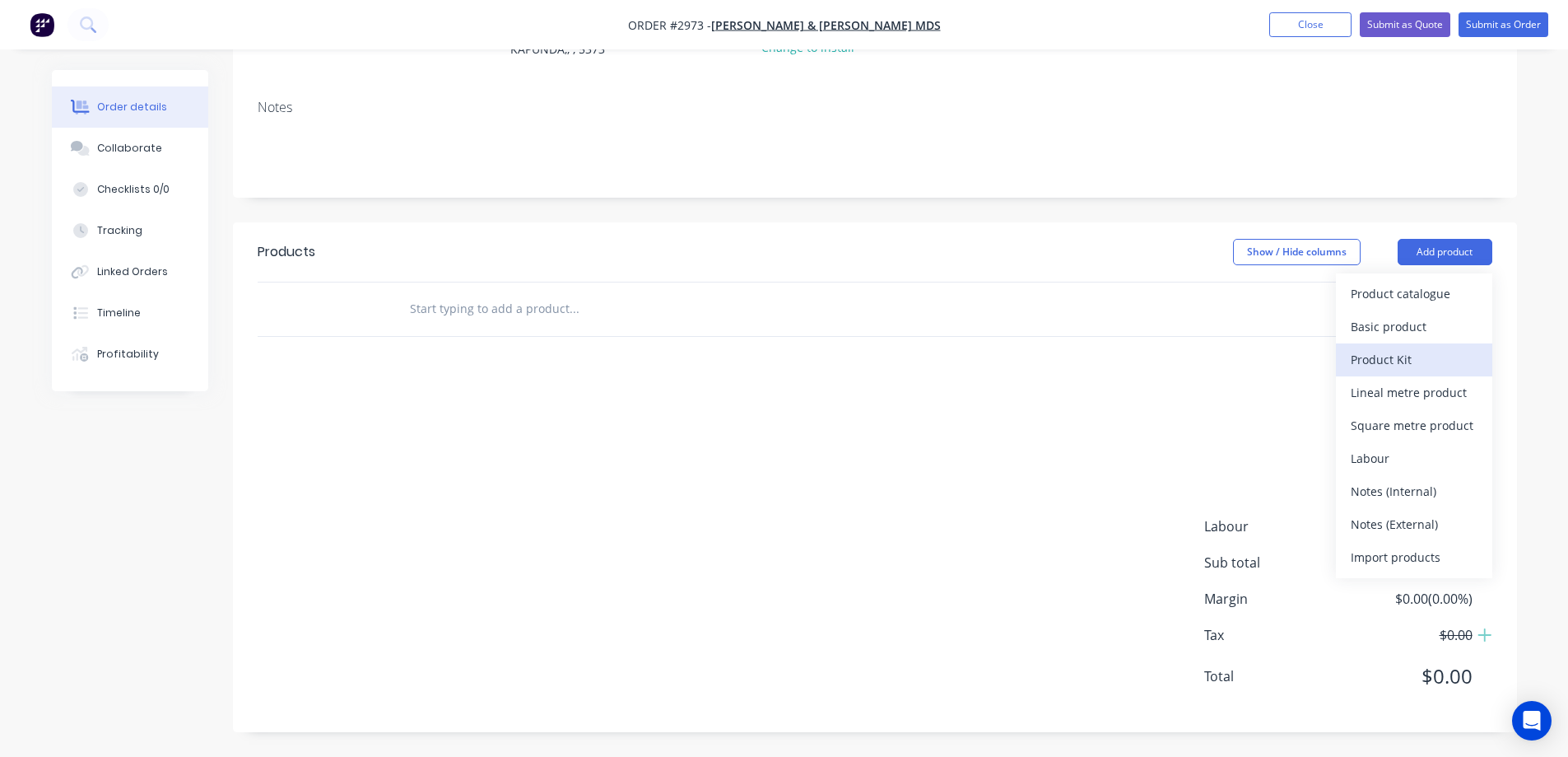
click at [1417, 357] on div "Product Kit" at bounding box center [1415, 360] width 127 height 24
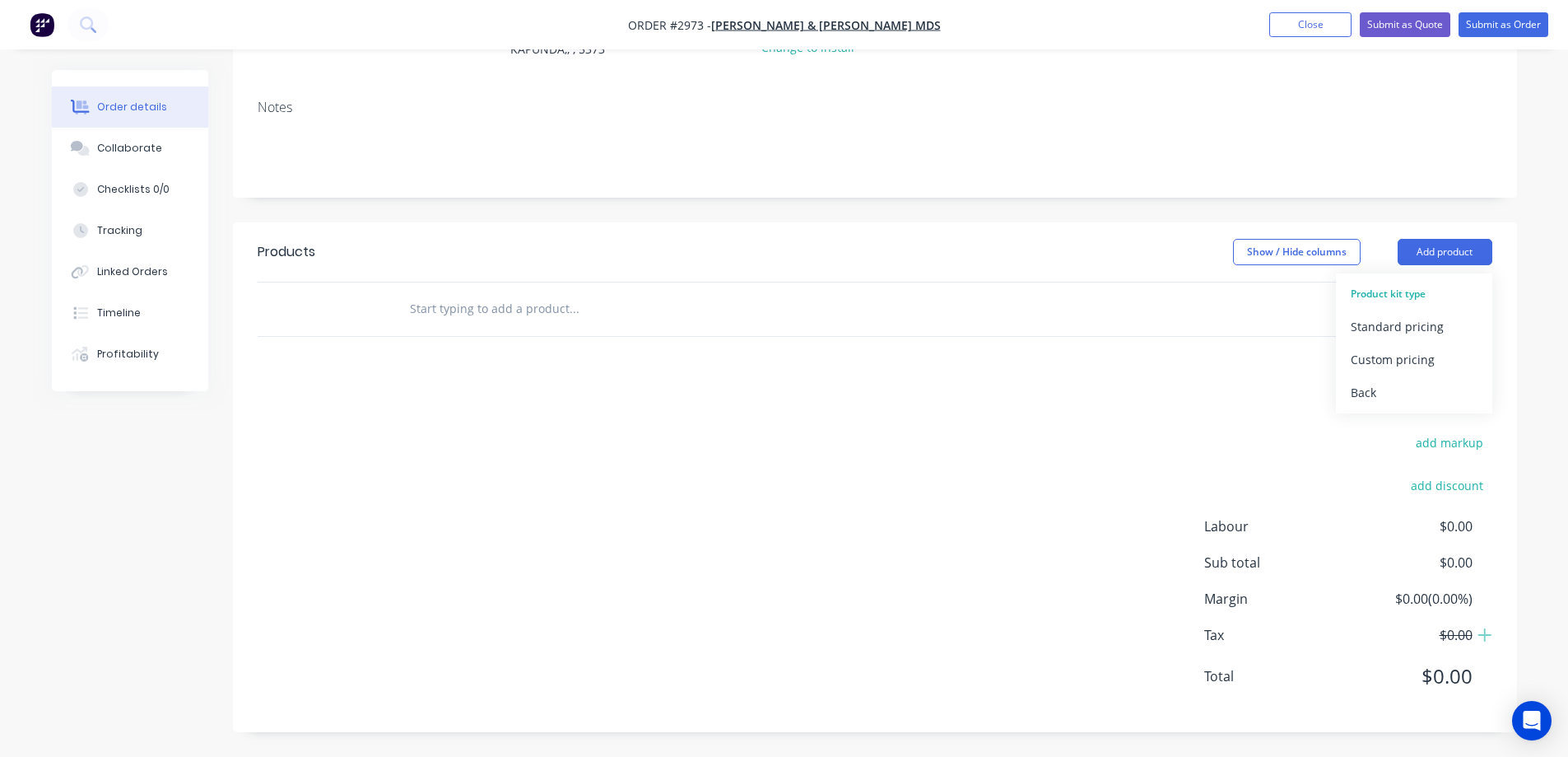
click at [1417, 357] on div "Custom pricing" at bounding box center [1415, 360] width 127 height 24
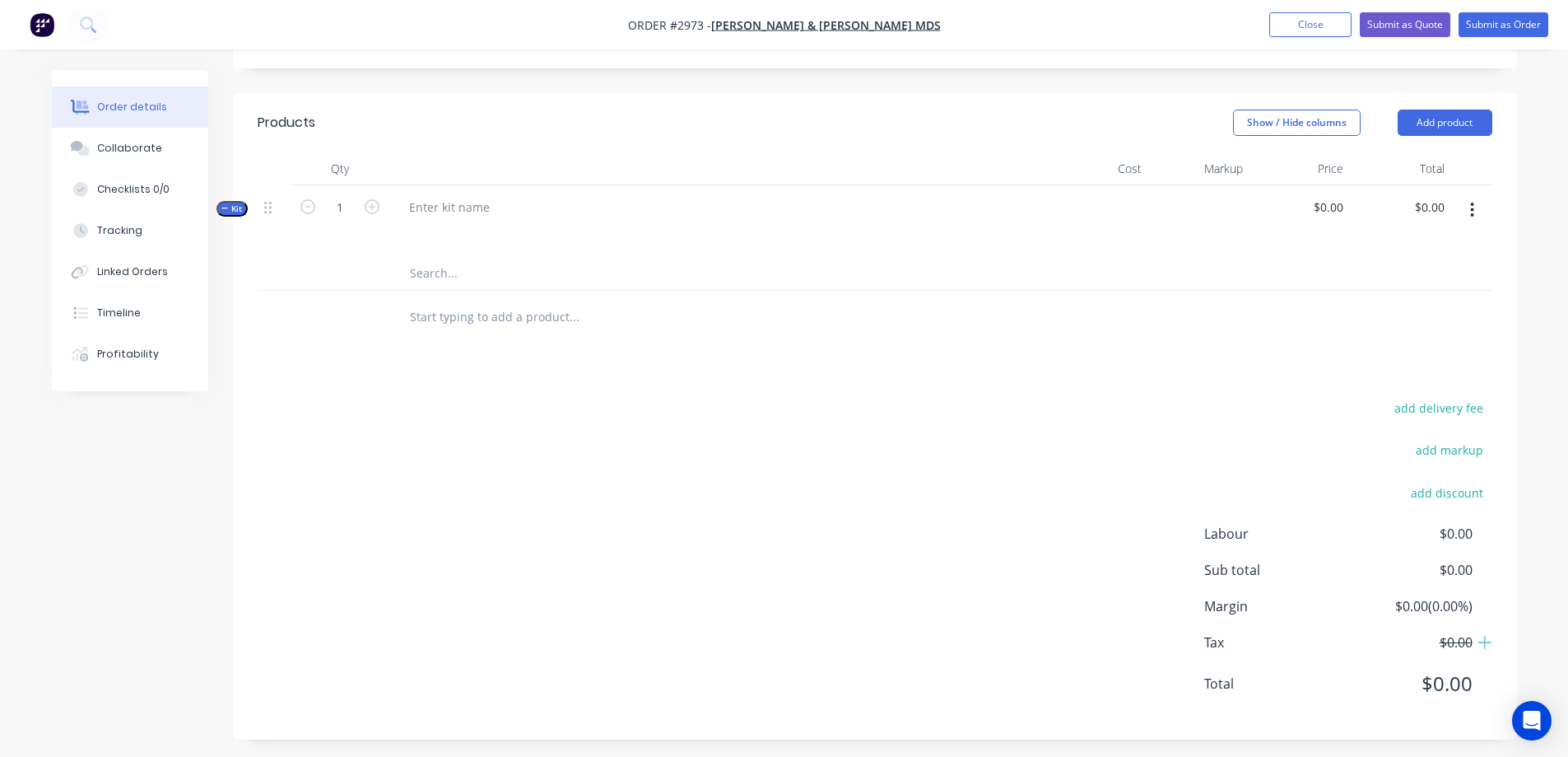
scroll to position [375, 0]
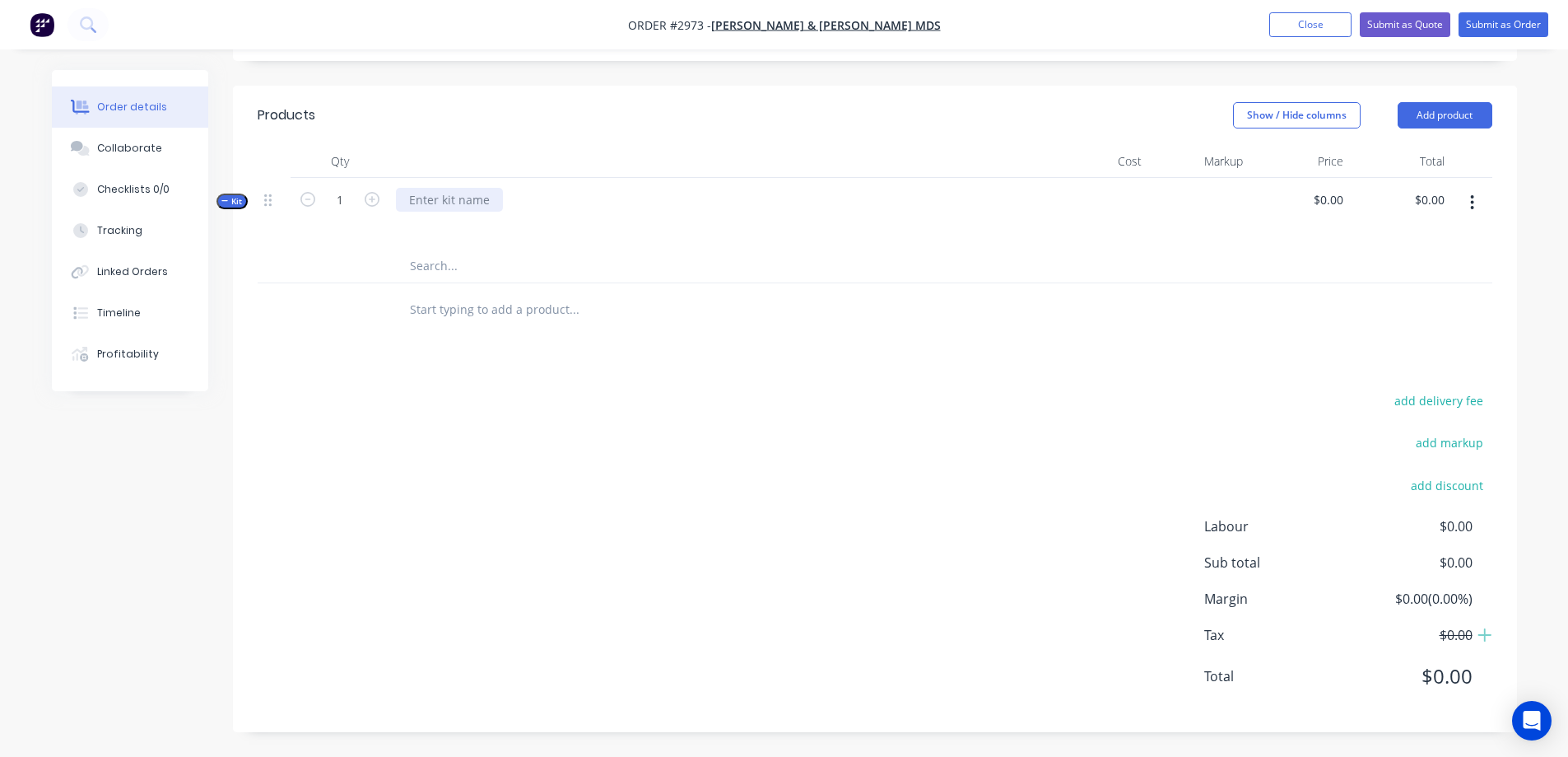
click at [473, 203] on div at bounding box center [450, 200] width 107 height 24
paste div
click at [1442, 199] on input "$0.00" at bounding box center [1432, 200] width 38 height 24
type input "175"
type input "$175.00"
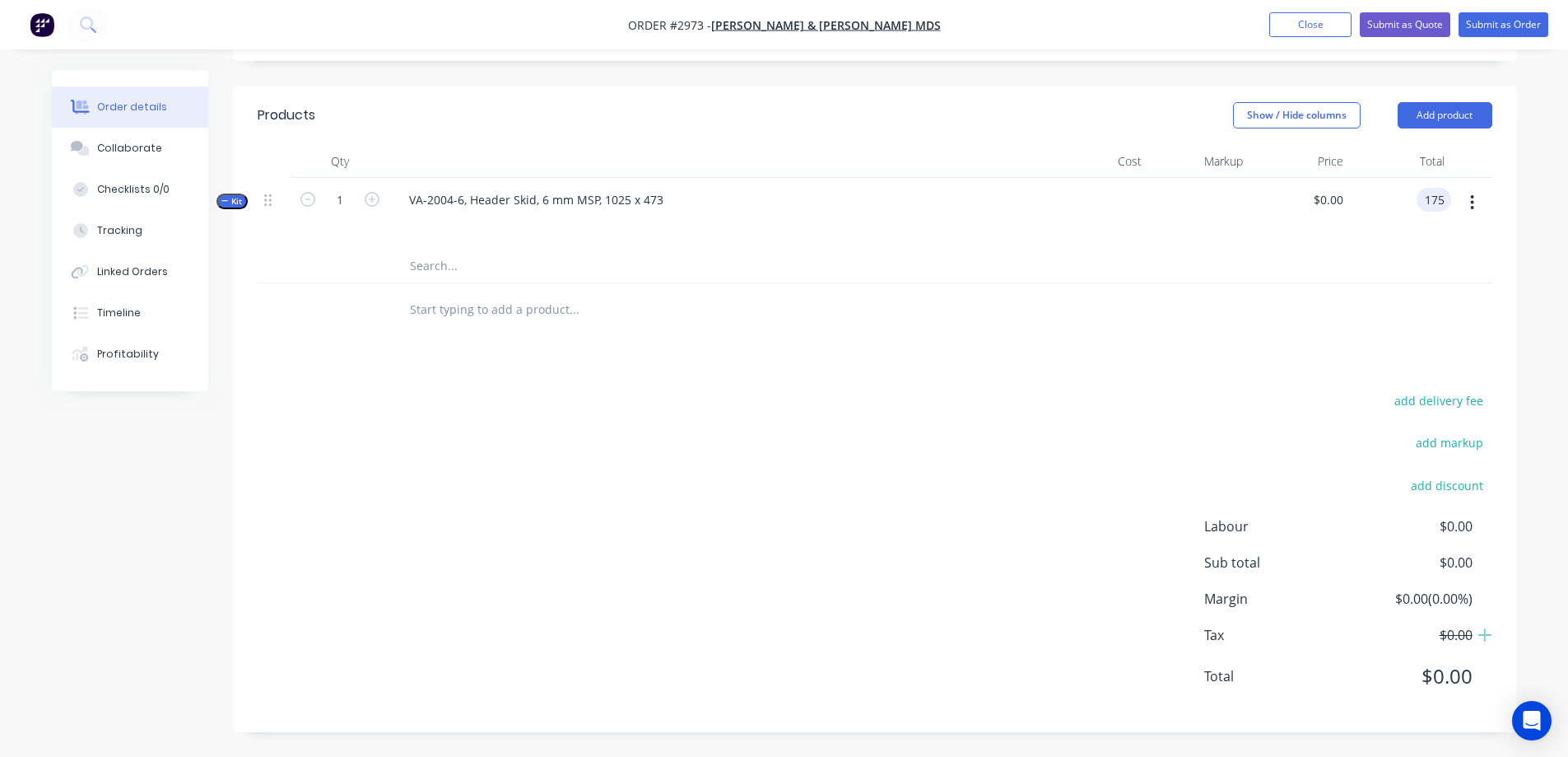
type input "$175.00"
click at [440, 260] on input "text" at bounding box center [573, 266] width 329 height 33
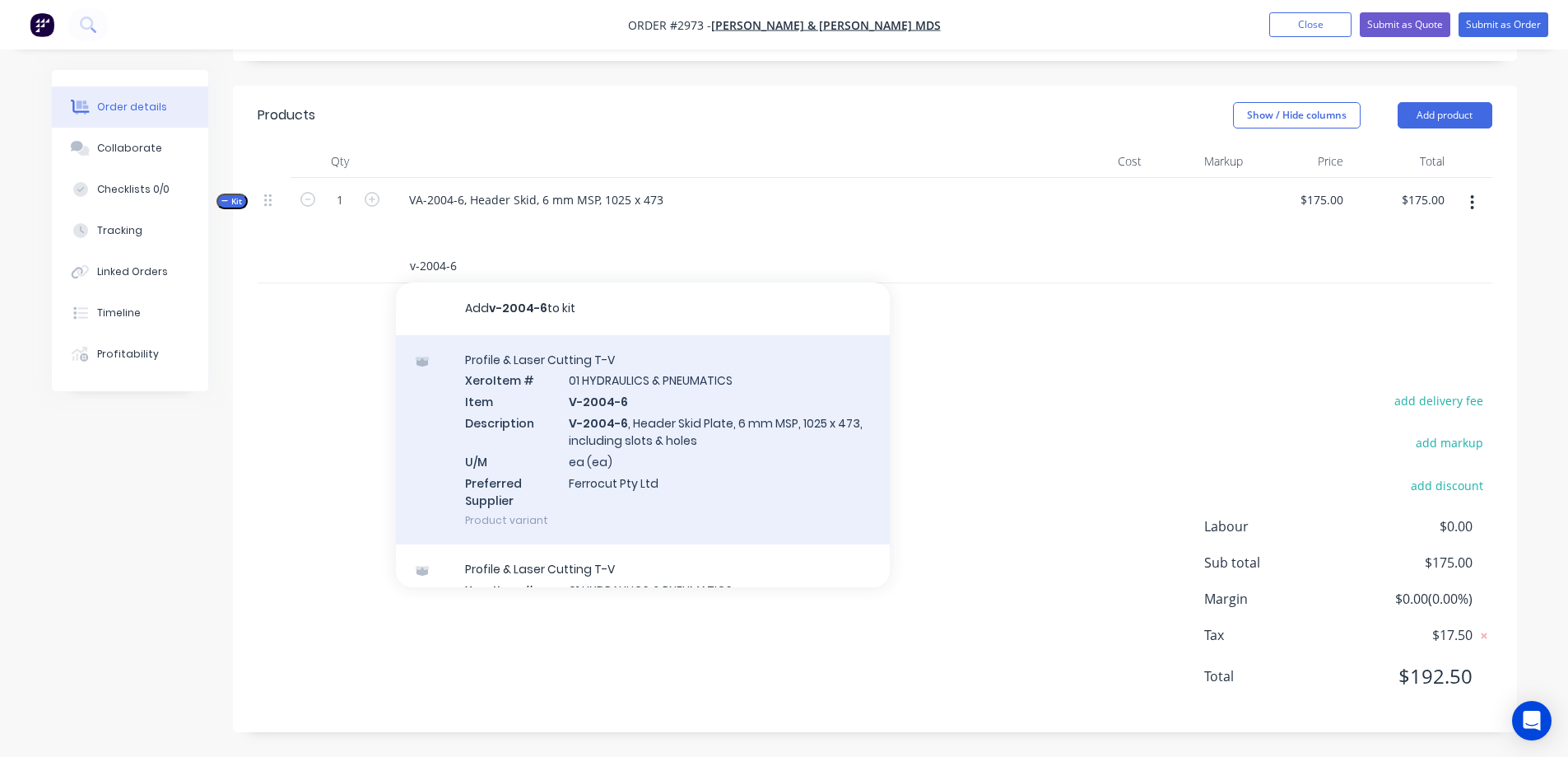
type input "v-2004-6"
click at [629, 426] on div "Profile & Laser Cutting T-V Xero Item # 01 HYDRAULICS & PNEUMATICS Item V-2004-…" at bounding box center [643, 440] width 494 height 210
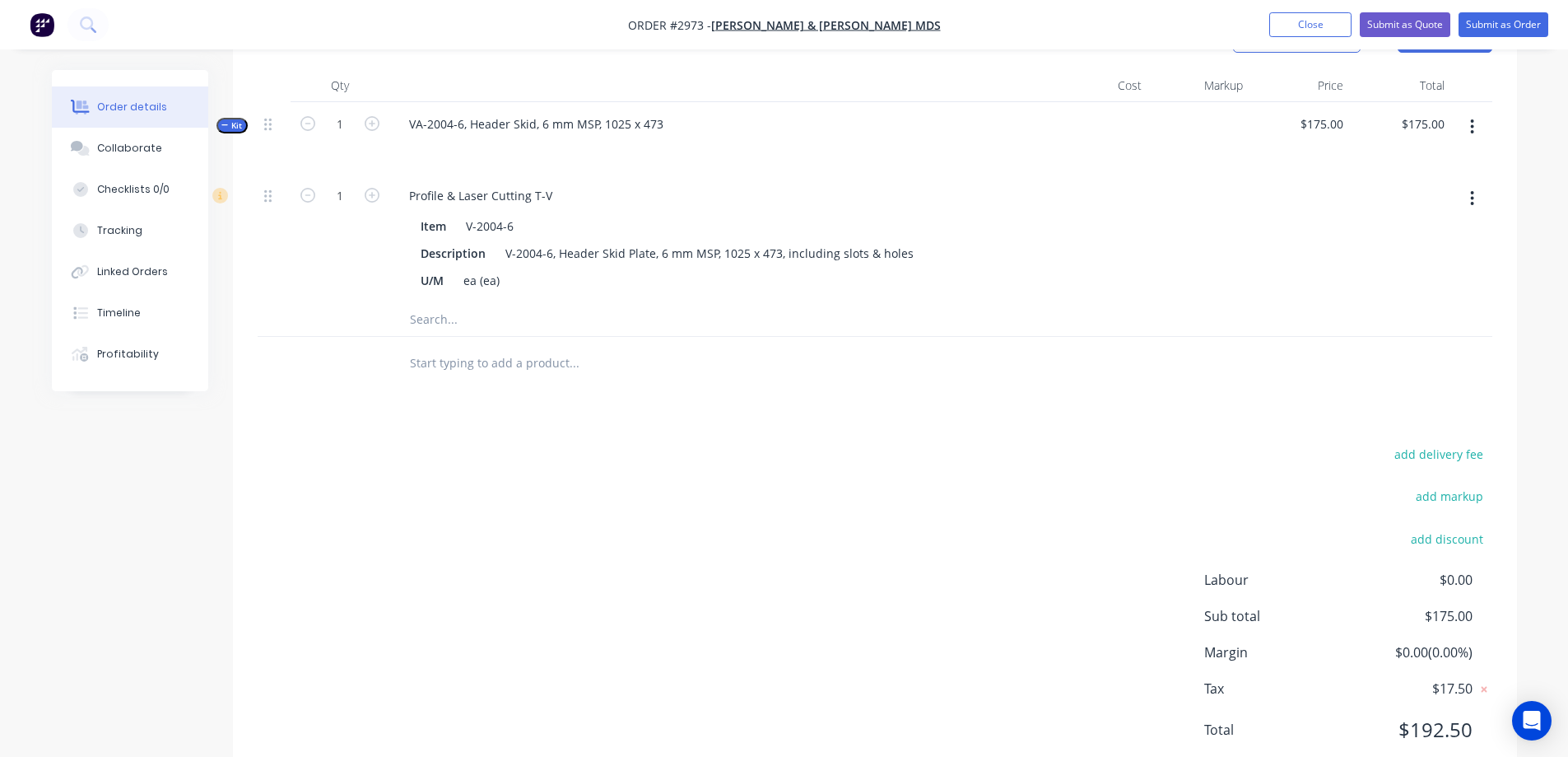
scroll to position [422, 0]
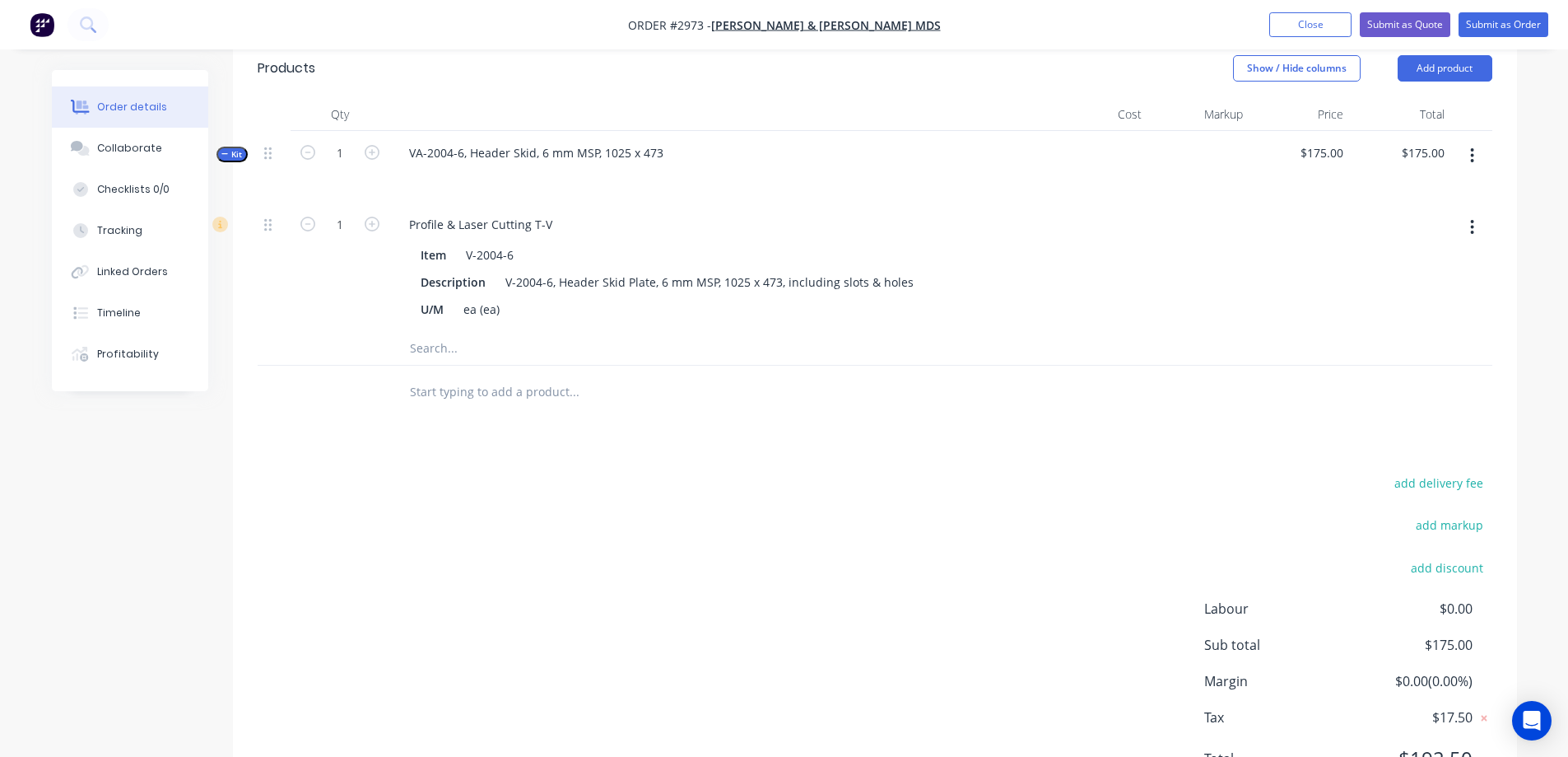
click at [1474, 147] on icon "button" at bounding box center [1473, 156] width 4 height 18
click at [1438, 203] on div "Save to catalogue" at bounding box center [1415, 199] width 127 height 24
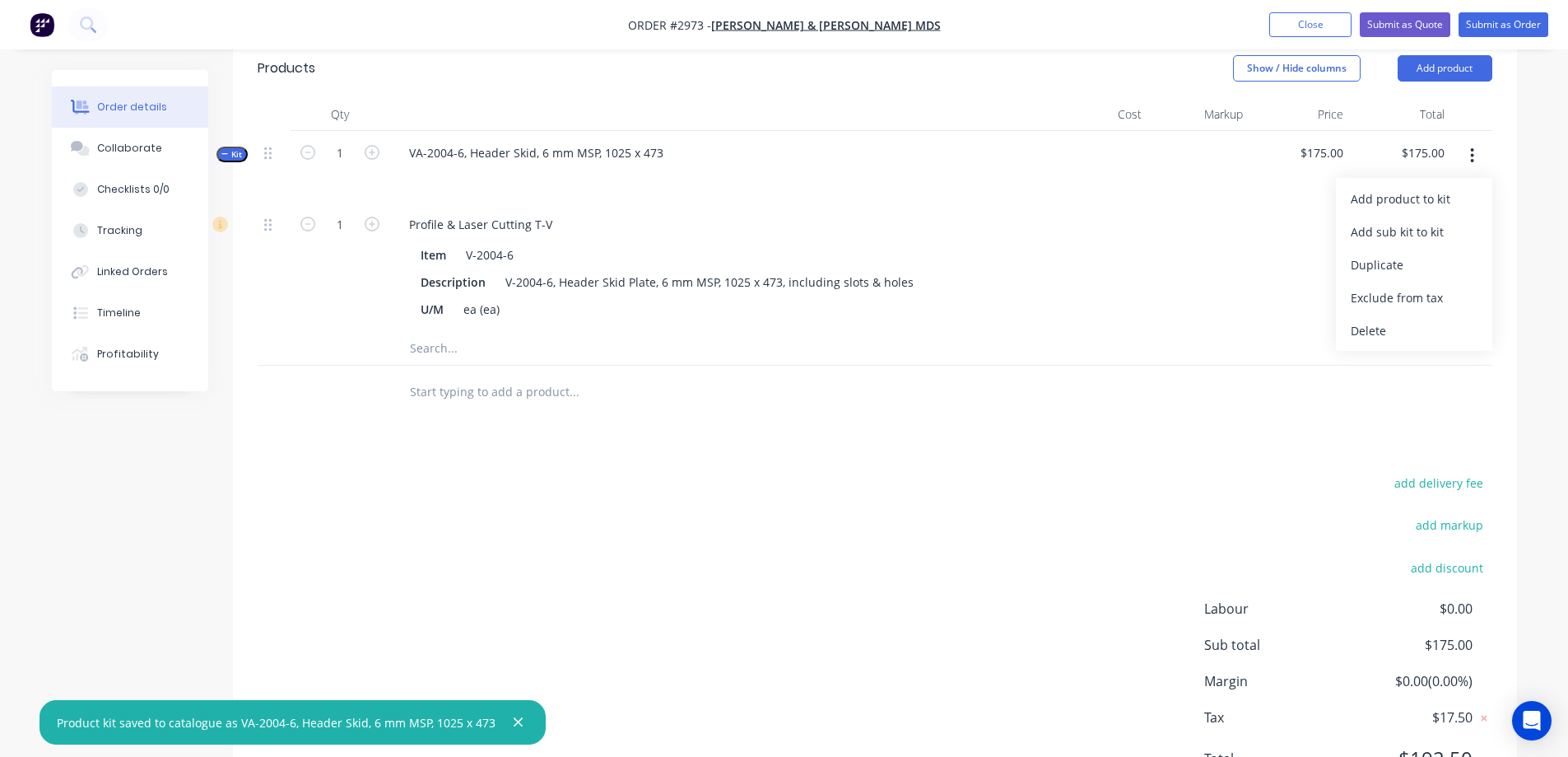
scroll to position [505, 0]
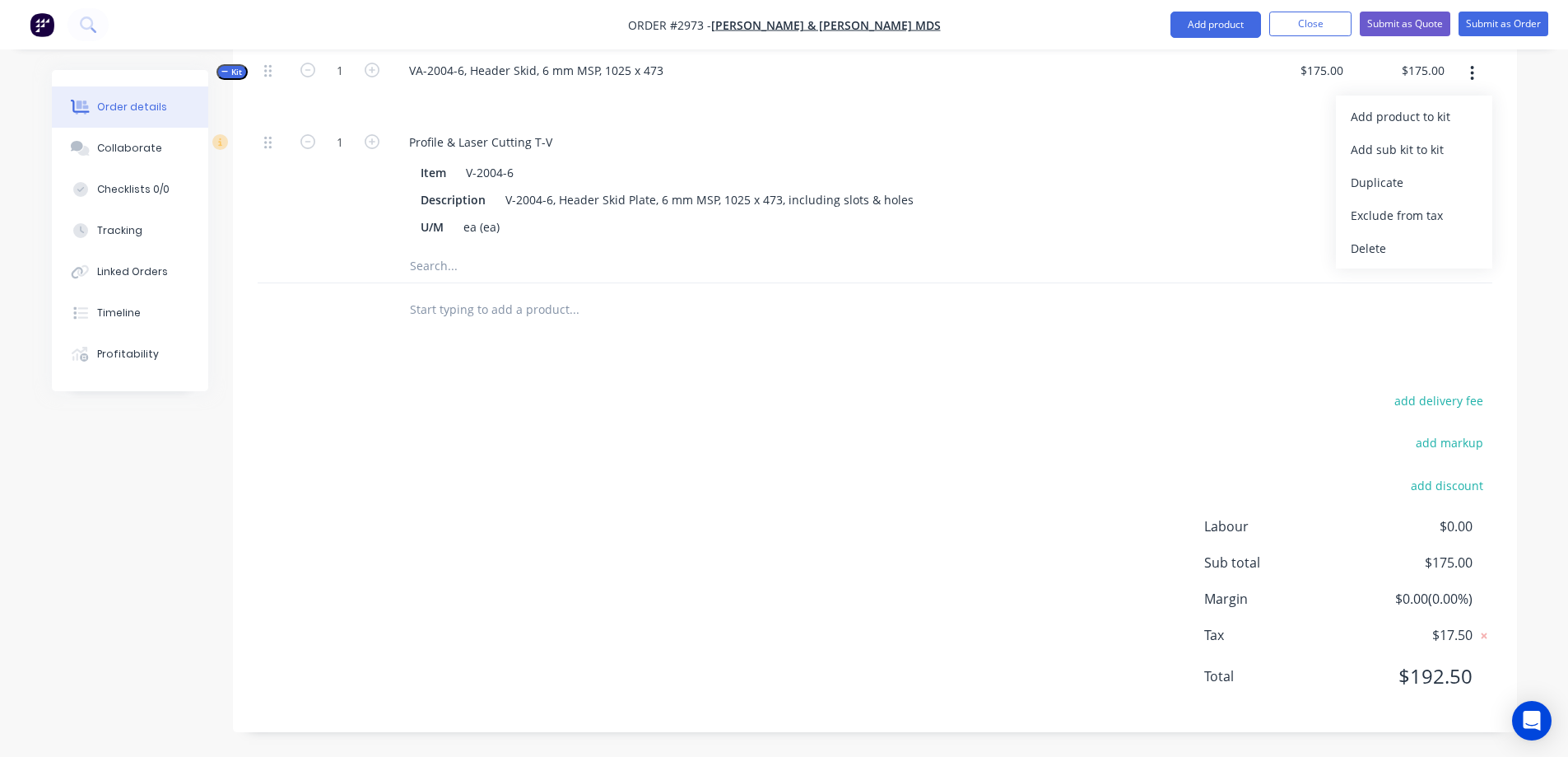
click at [1519, 134] on div "Order details Collaborate Checklists 0/0 Tracking Linked Orders Timeline Profit…" at bounding box center [784, 161] width 1498 height 1191
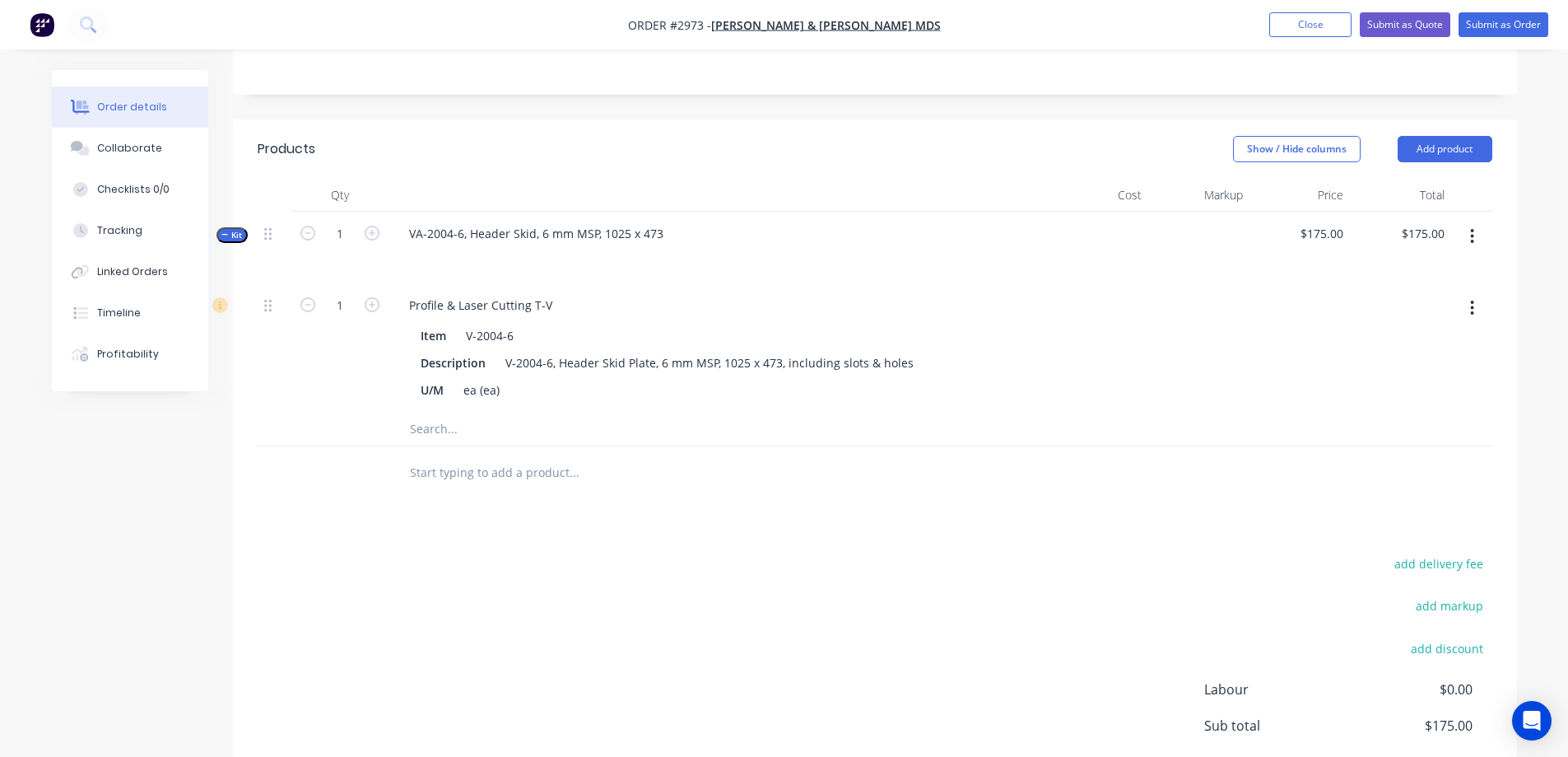
scroll to position [340, 0]
click at [1463, 150] on button "Add product" at bounding box center [1445, 150] width 95 height 27
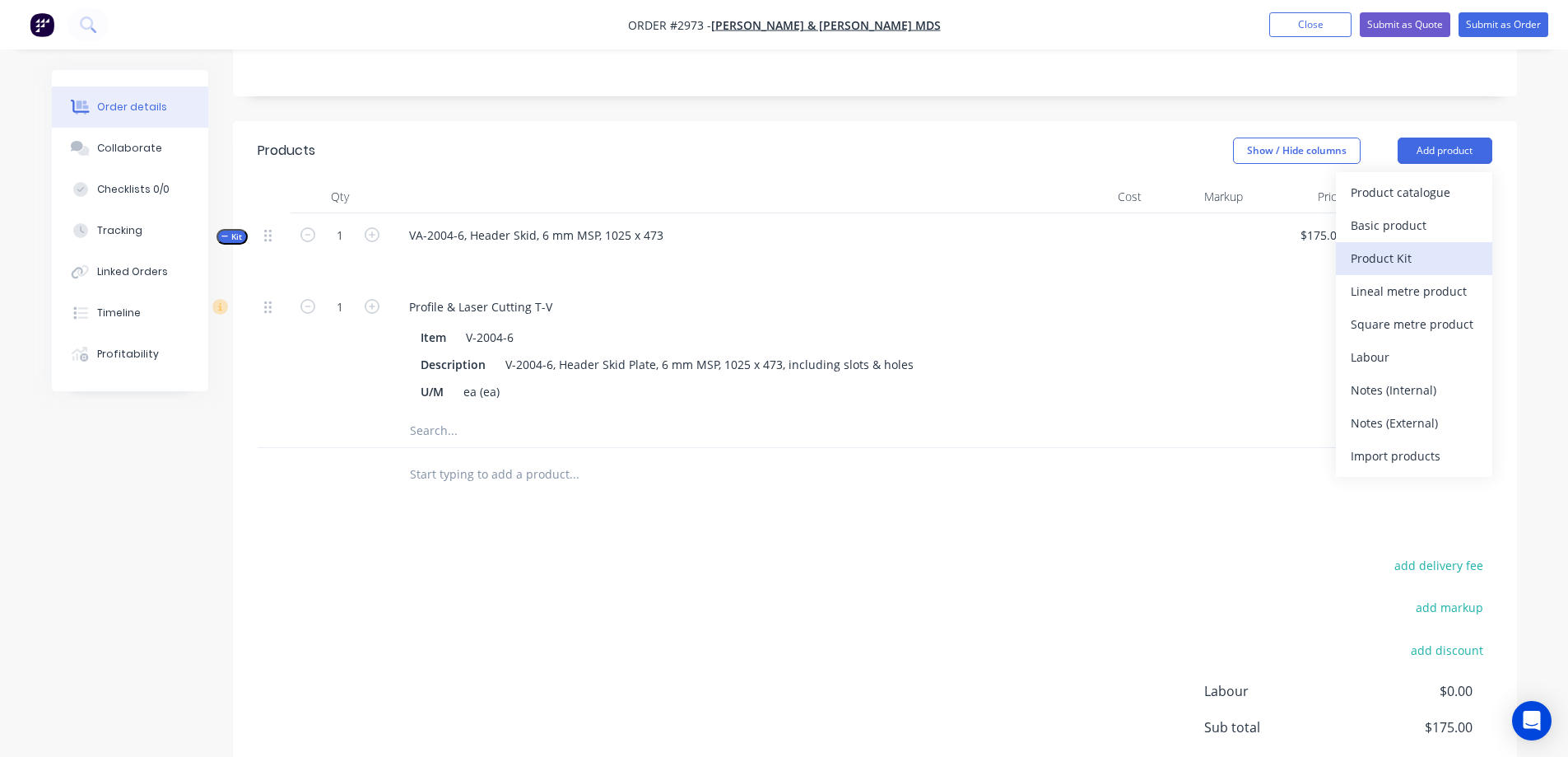
click at [1406, 245] on button "Product Kit" at bounding box center [1414, 259] width 156 height 33
click at [1413, 245] on button "Custom pricing" at bounding box center [1414, 259] width 156 height 33
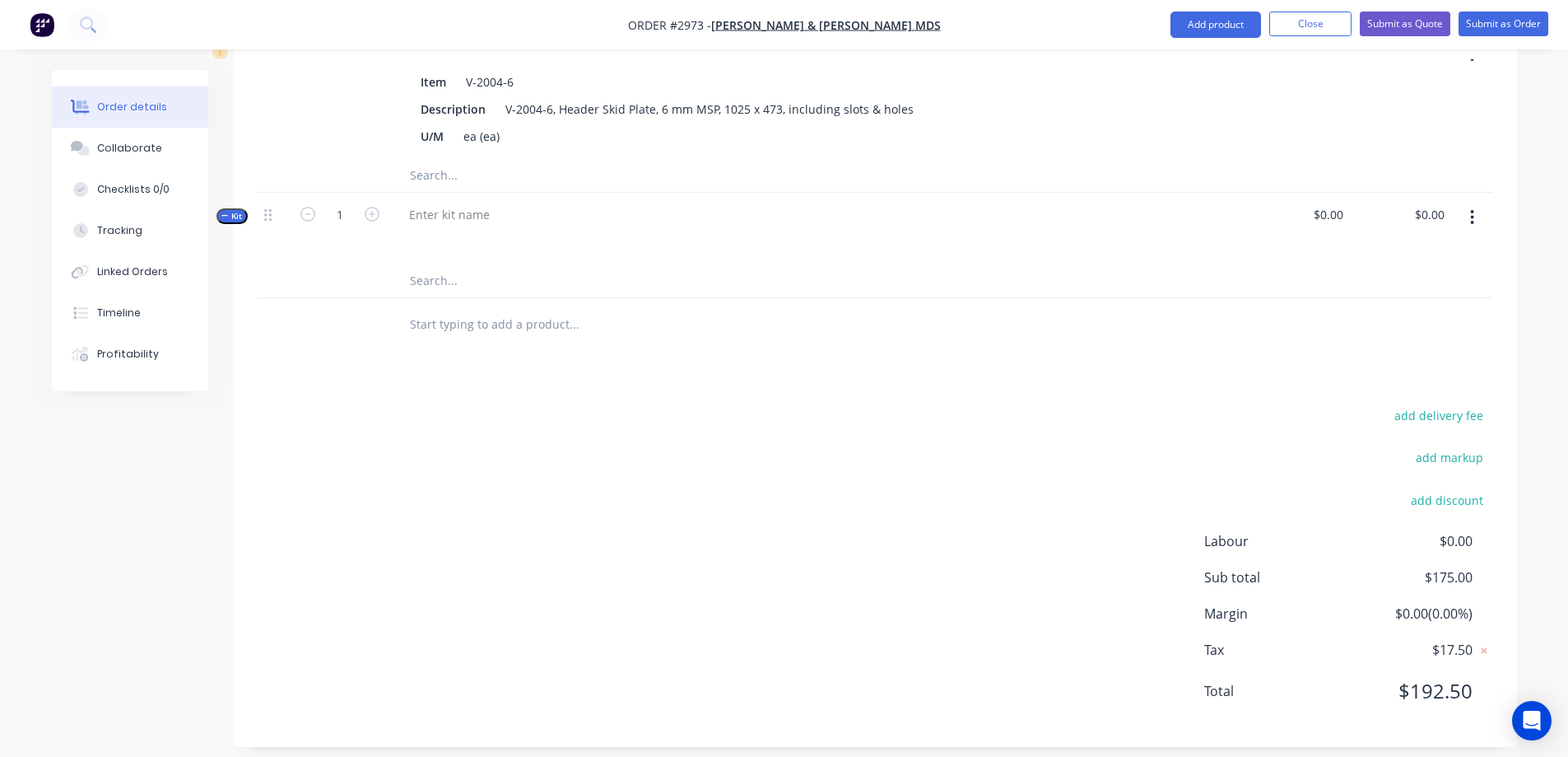
scroll to position [610, 0]
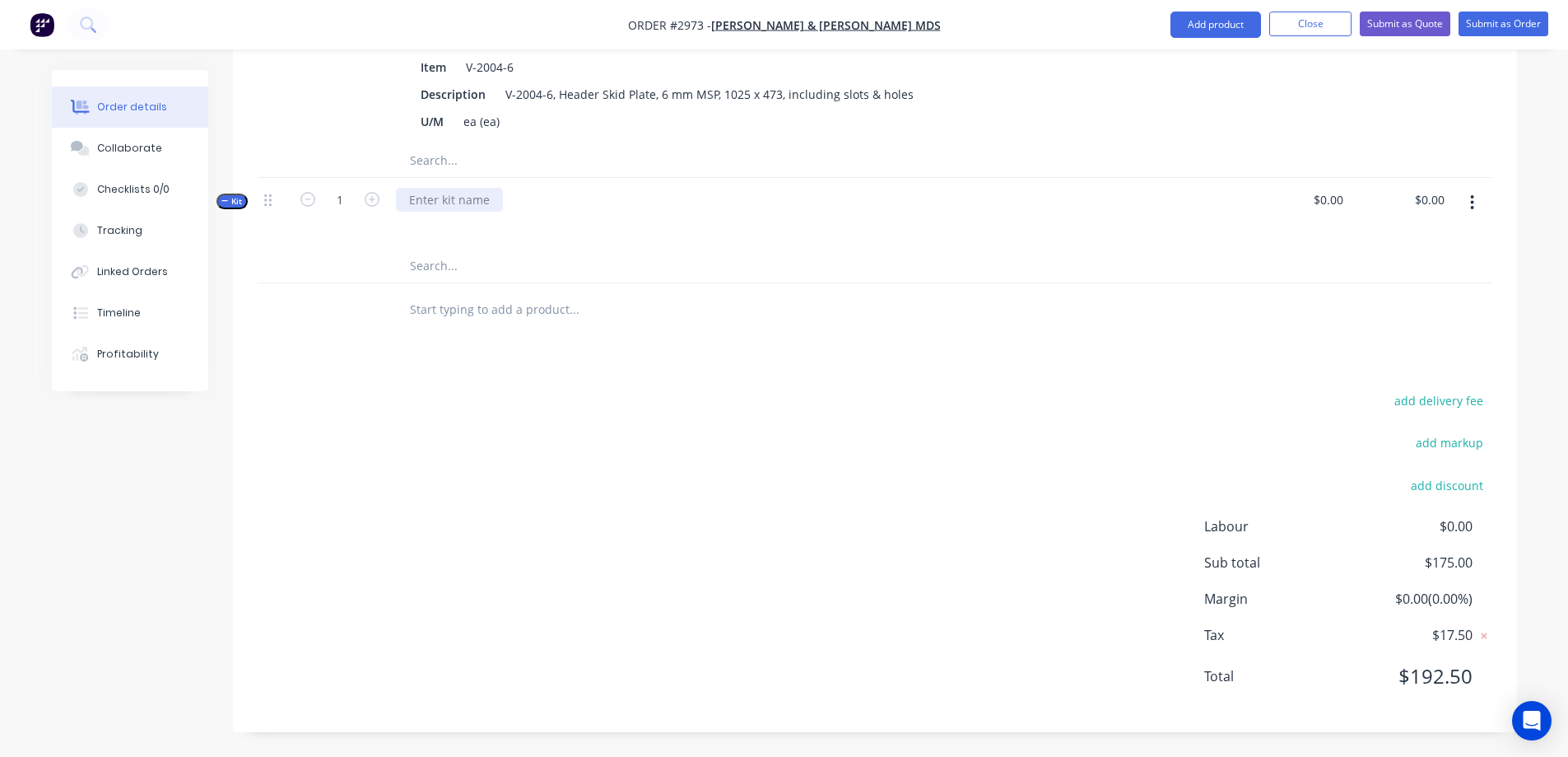
click at [453, 204] on div at bounding box center [450, 200] width 107 height 24
paste div
click at [1439, 196] on input "0.00" at bounding box center [1436, 200] width 31 height 24
type input "135"
type input "$135.00"
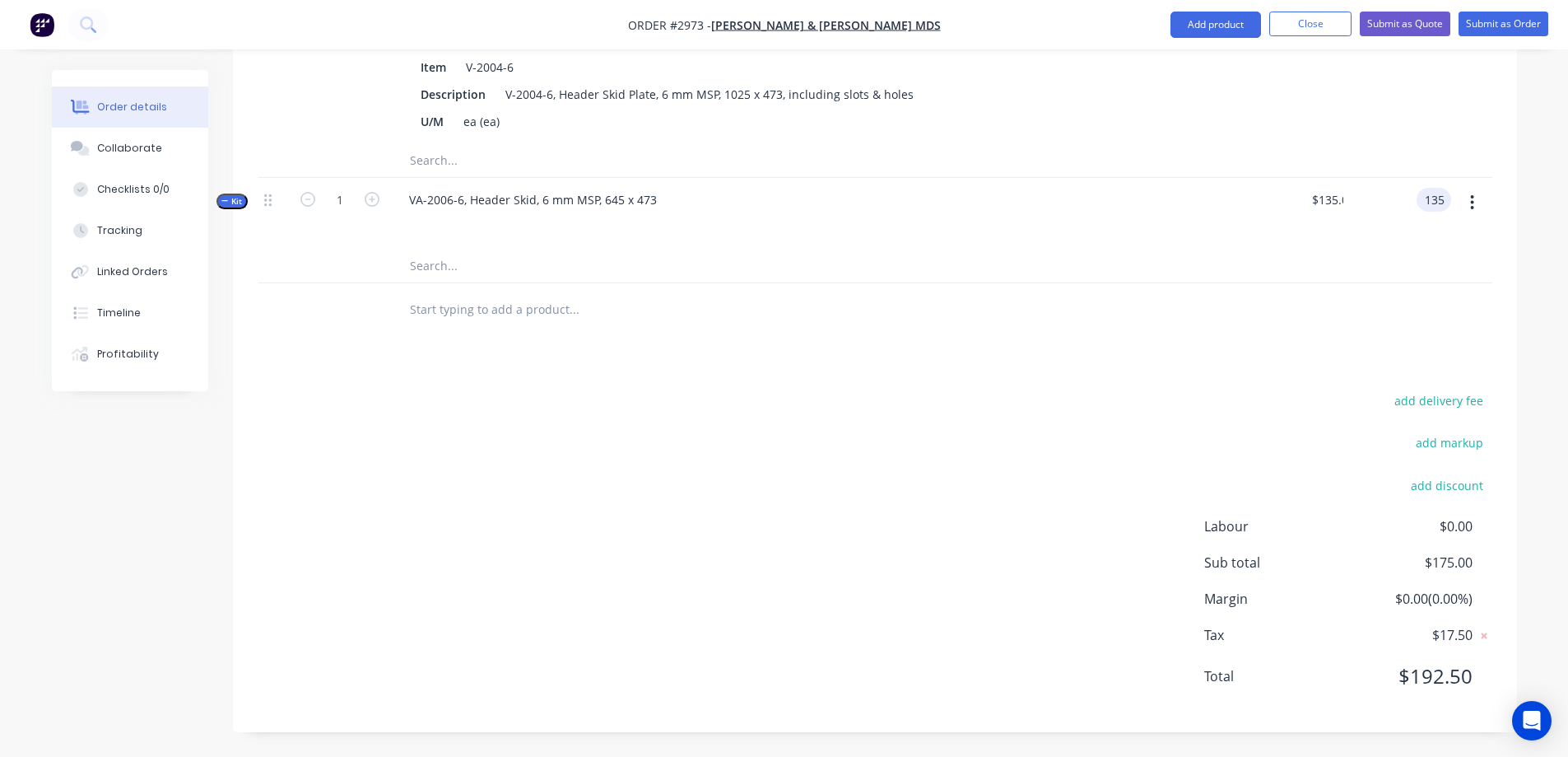
type input "$135.00"
click at [436, 267] on input "text" at bounding box center [573, 266] width 329 height 33
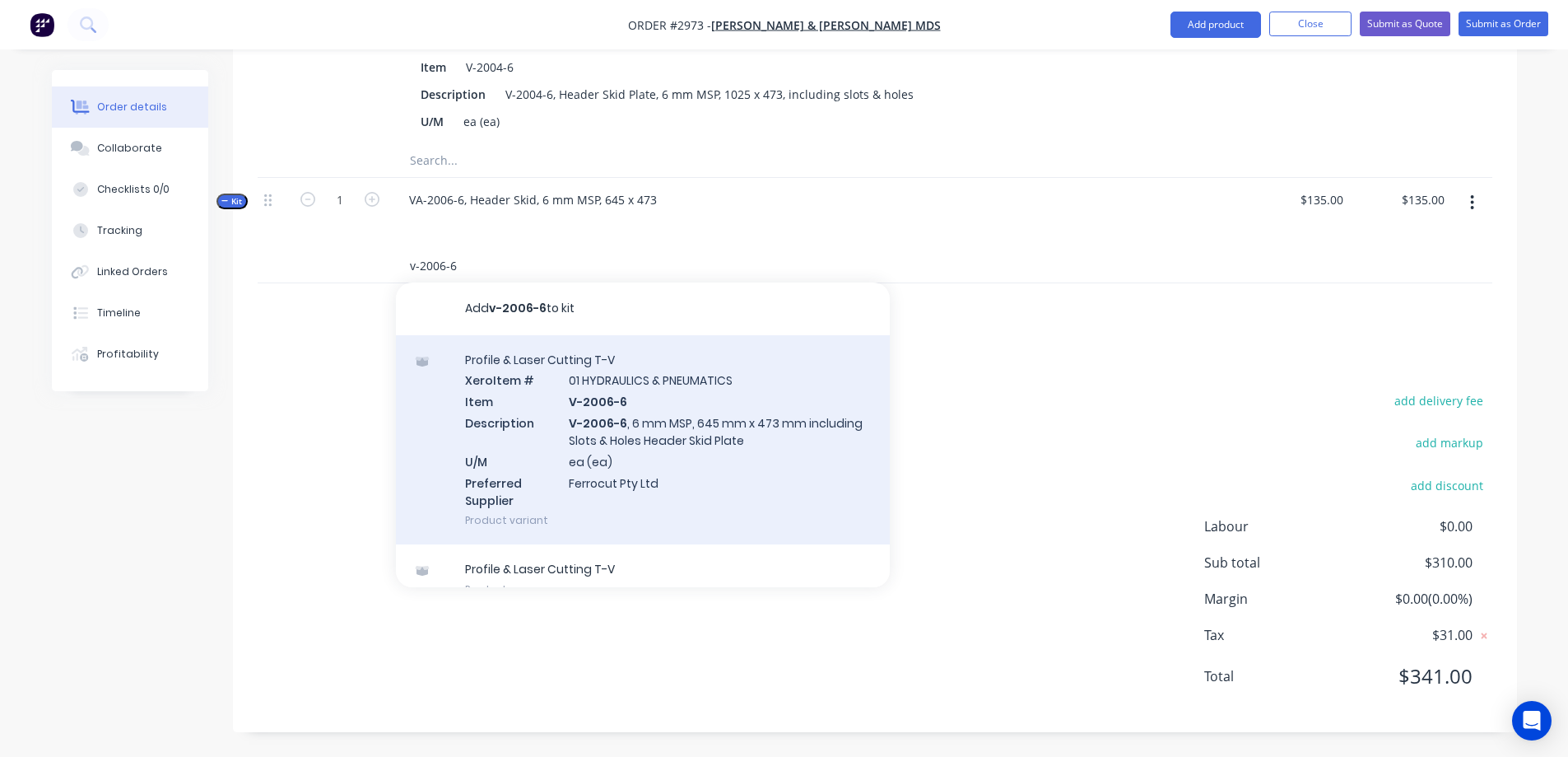
type input "v-2006-6"
click at [677, 395] on div "Profile & Laser Cutting T-V Xero Item # 01 HYDRAULICS & PNEUMATICS Item V-2006-…" at bounding box center [643, 440] width 494 height 210
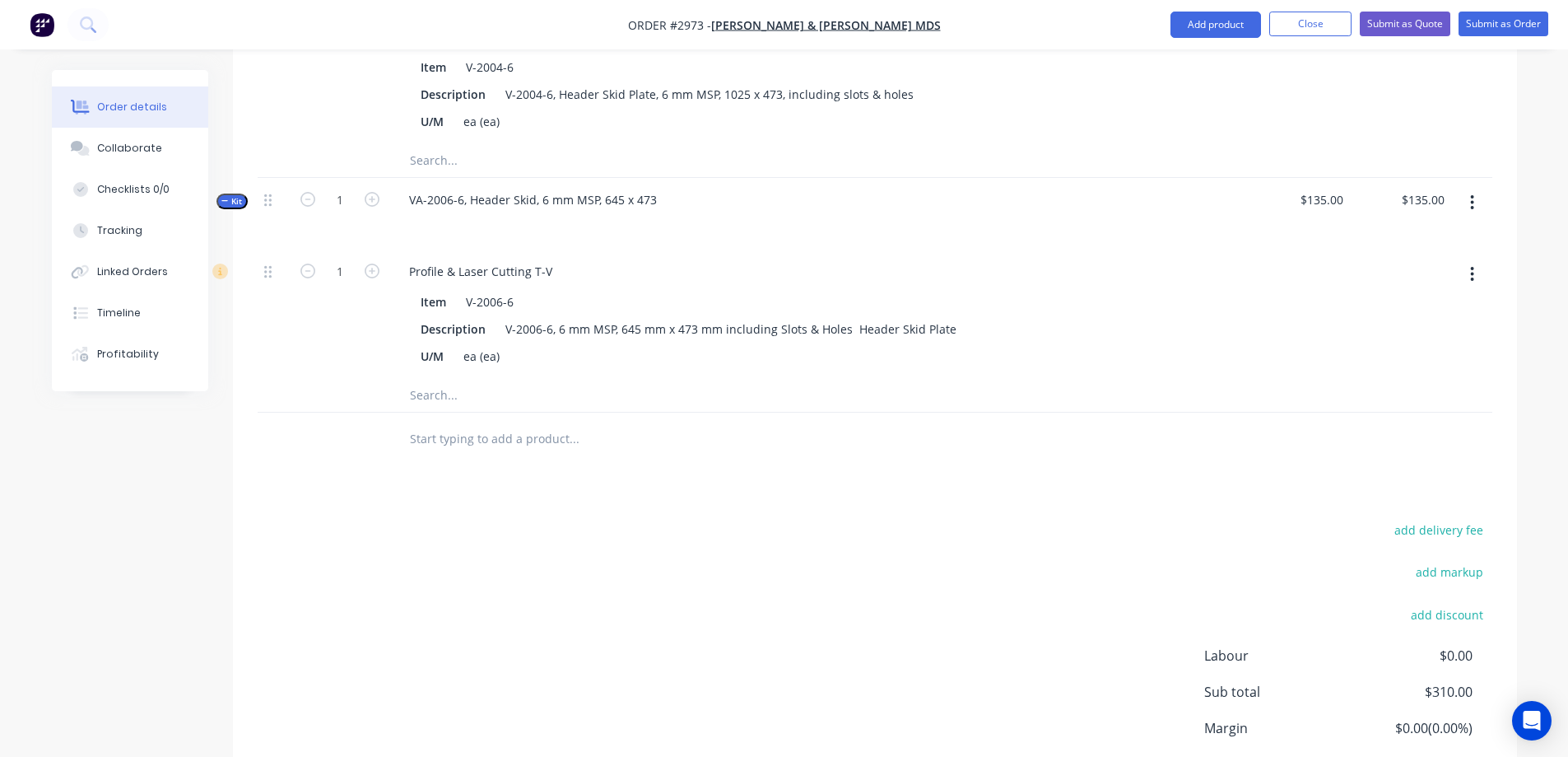
click at [1475, 198] on button "button" at bounding box center [1473, 203] width 39 height 29
click at [1456, 244] on div "Save to catalogue" at bounding box center [1415, 246] width 127 height 24
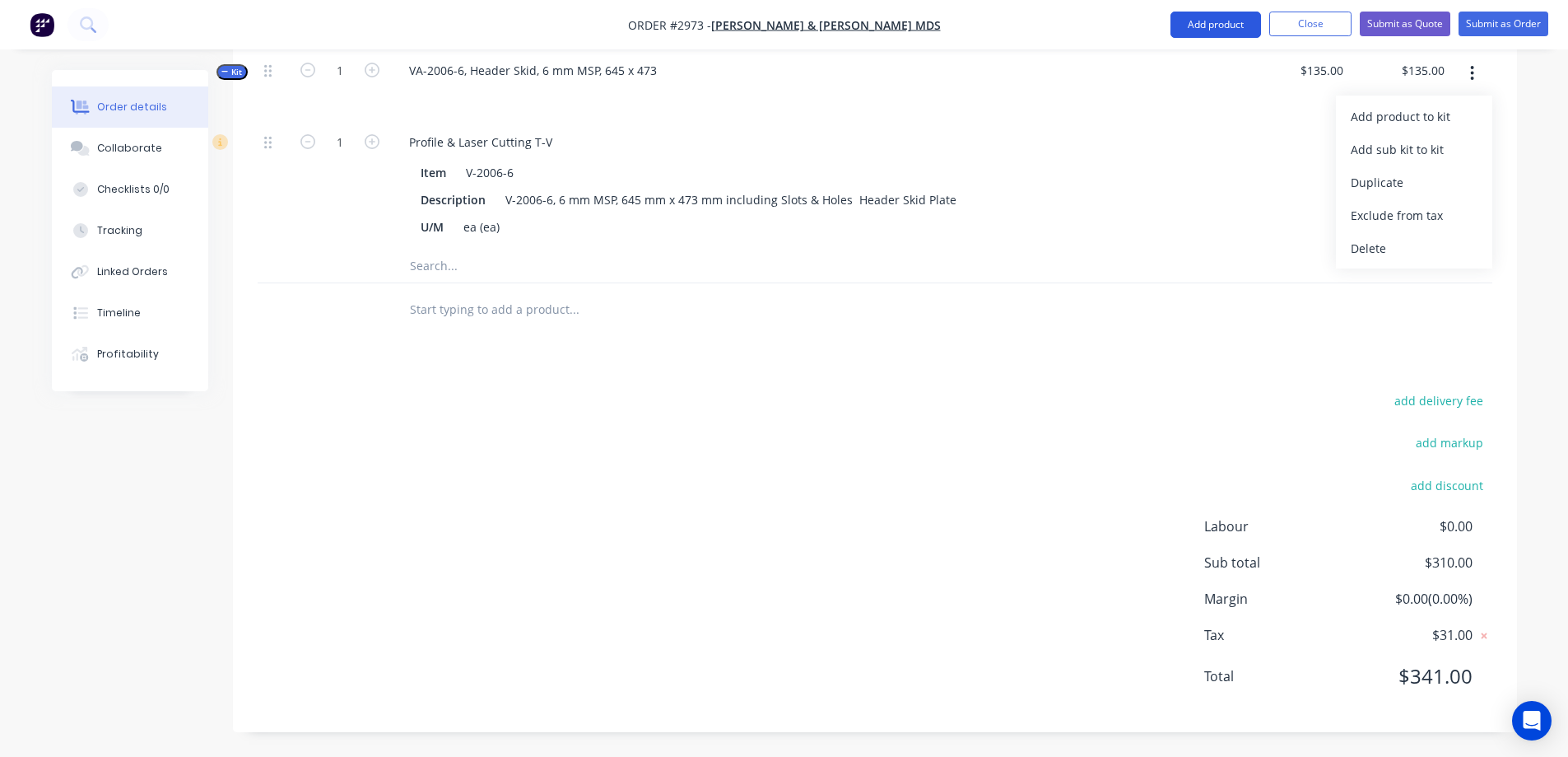
click at [1223, 25] on button "Add product" at bounding box center [1216, 25] width 91 height 27
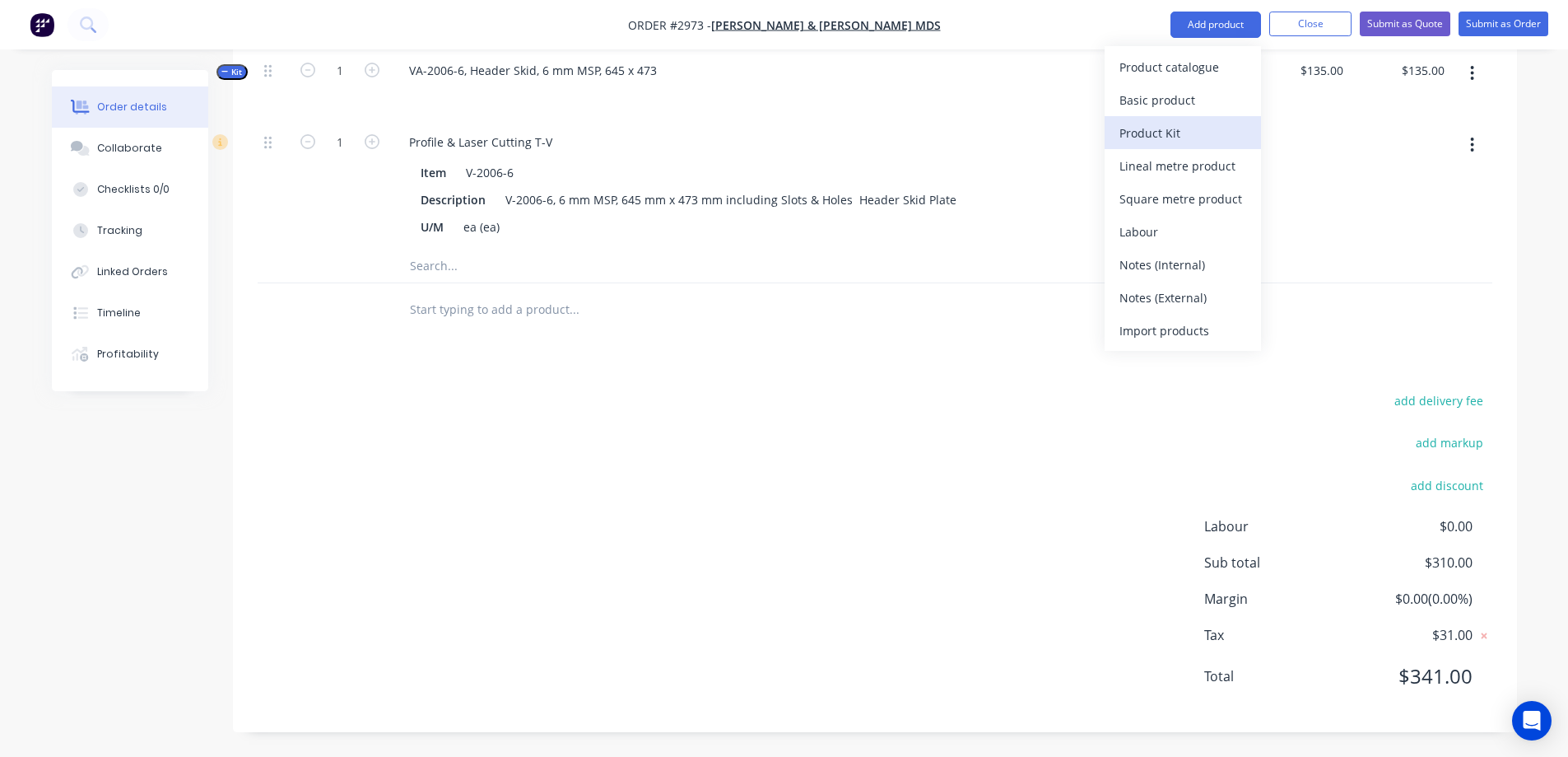
click at [1202, 132] on div "Product Kit" at bounding box center [1183, 133] width 127 height 24
click at [1169, 136] on div "Custom pricing" at bounding box center [1183, 133] width 127 height 24
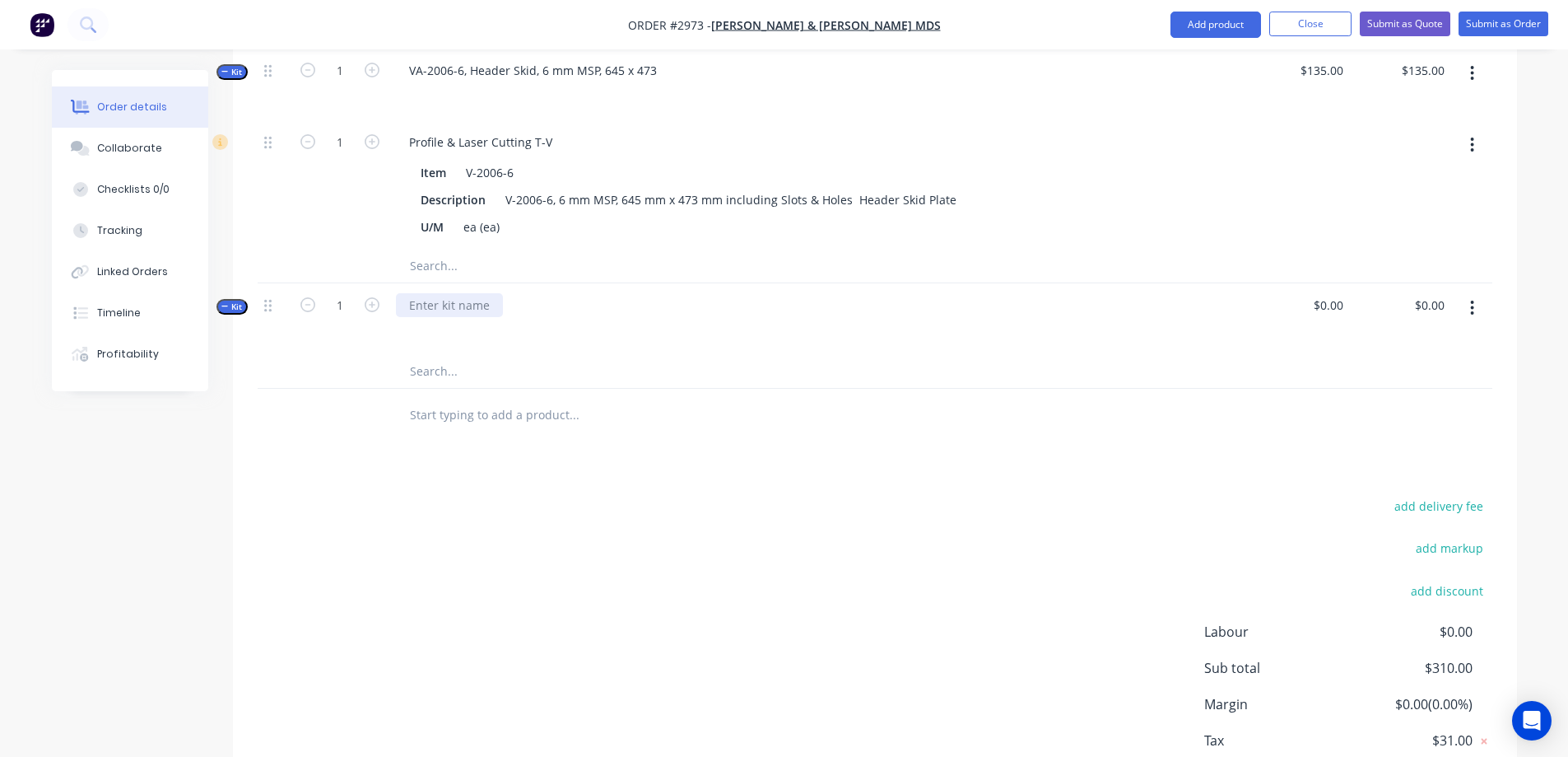
click at [417, 306] on div at bounding box center [450, 305] width 107 height 24
paste div
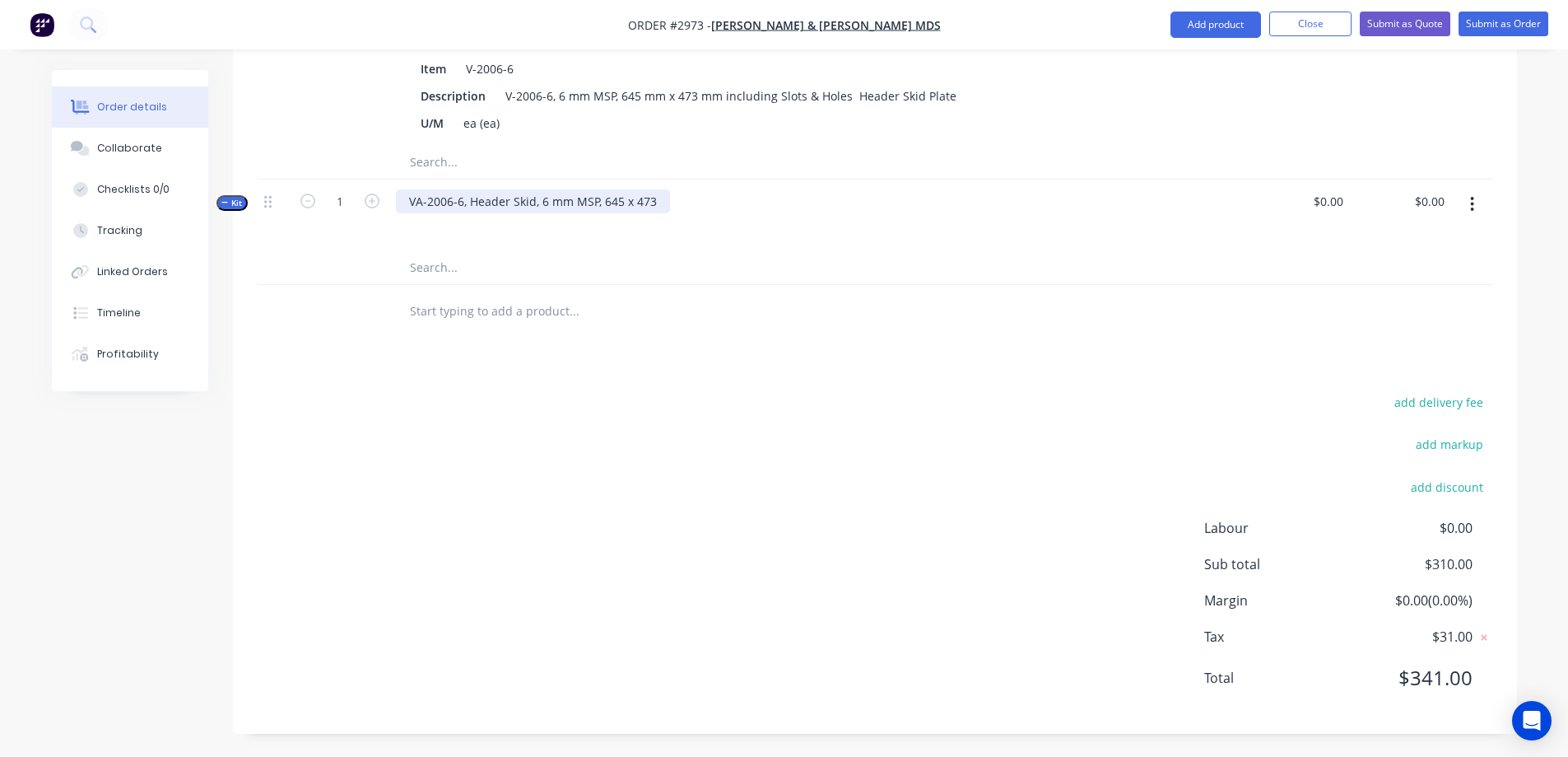
scroll to position [845, 0]
click at [1441, 195] on input "$0.00" at bounding box center [1432, 200] width 38 height 24
type input "240"
click at [626, 272] on input "text" at bounding box center [573, 266] width 329 height 33
type input "$240.00"
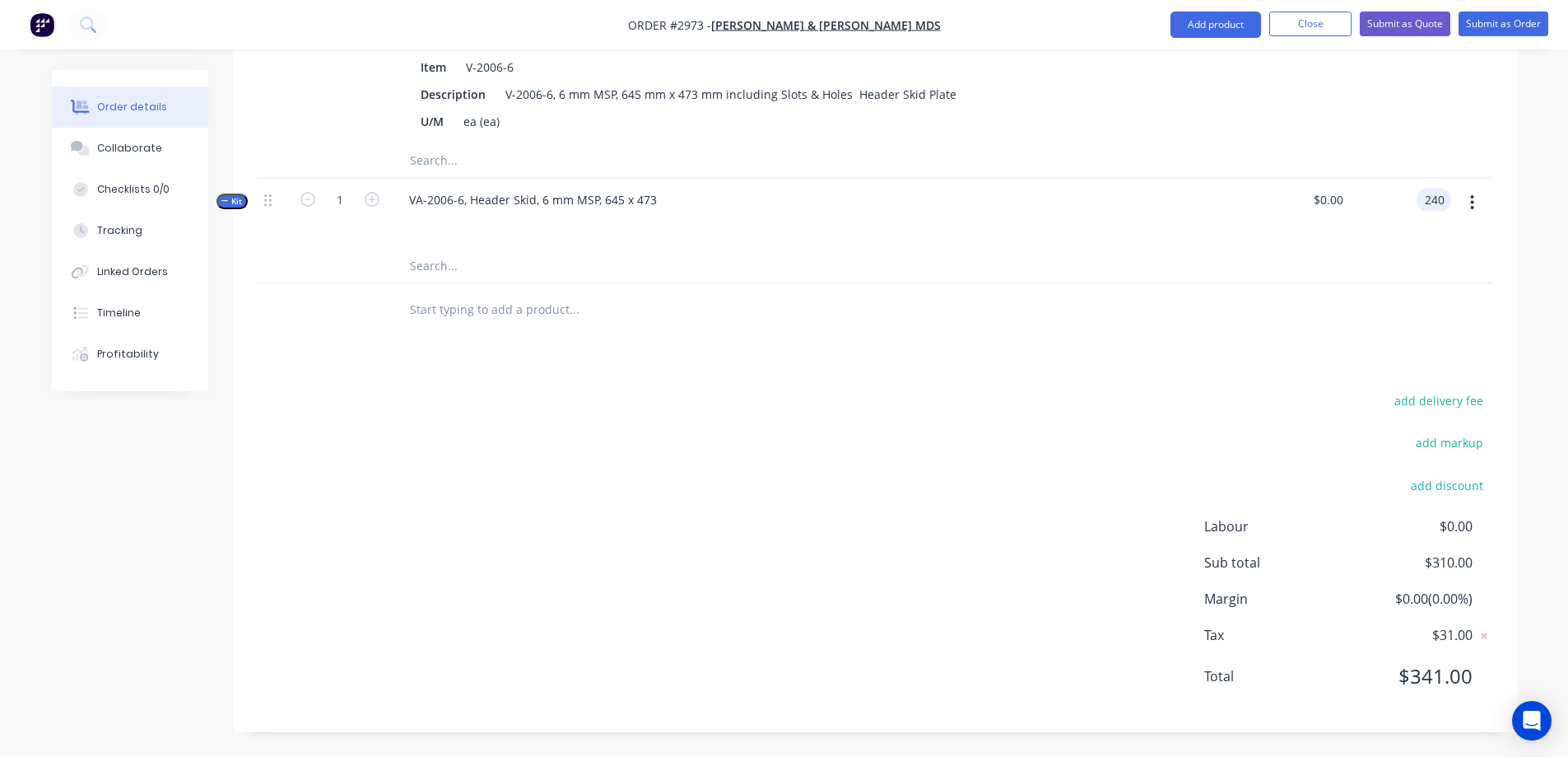
type input "$240.00"
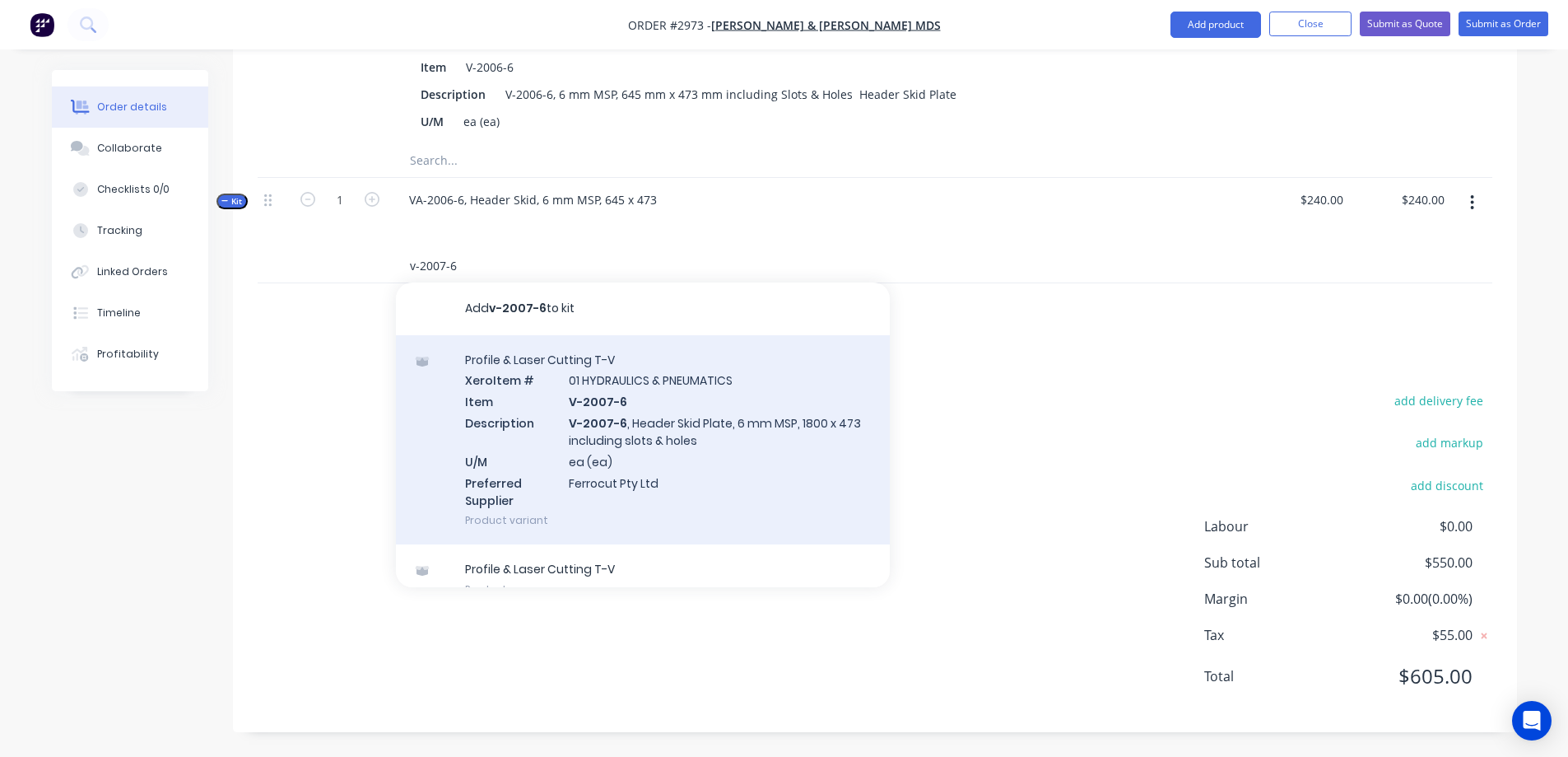
type input "v-2007-6"
click at [628, 406] on div "Profile & Laser Cutting T-V Xero Item # 01 HYDRAULICS & PNEUMATICS Item V-2007-…" at bounding box center [643, 440] width 494 height 210
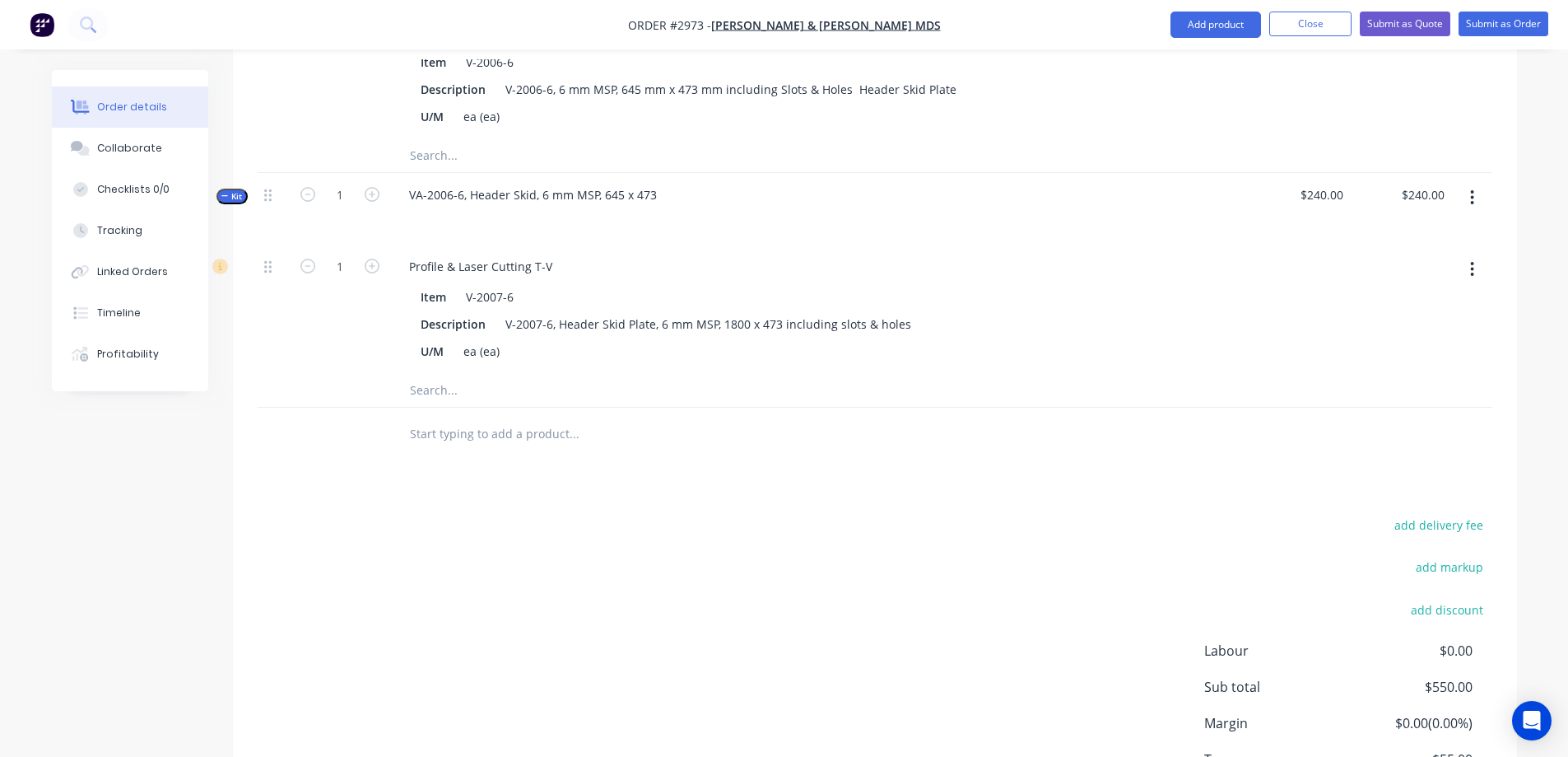
scroll to position [809, 0]
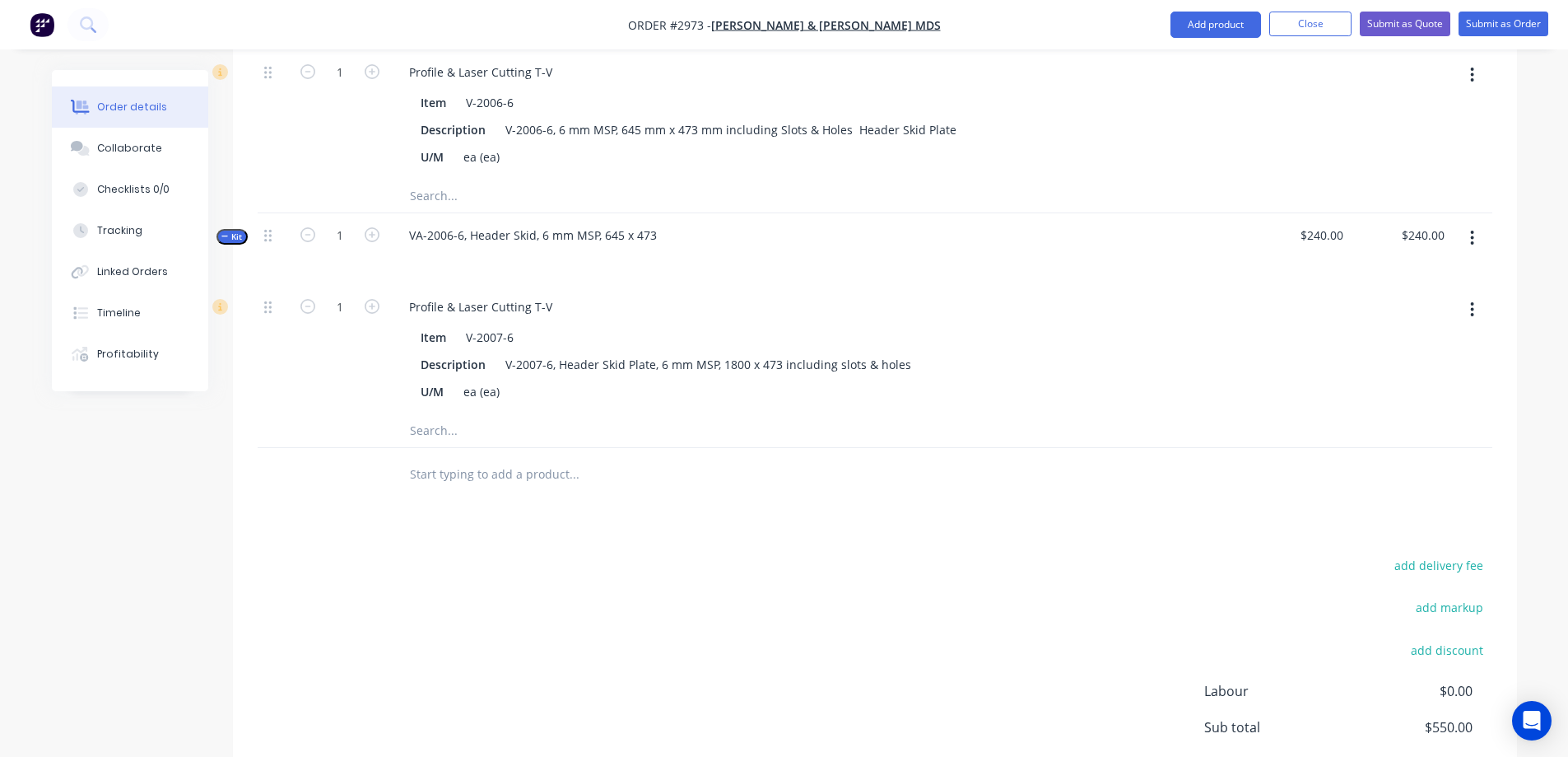
click at [1473, 235] on icon "button" at bounding box center [1473, 238] width 4 height 18
click at [1451, 275] on div "Save to catalogue" at bounding box center [1415, 281] width 127 height 24
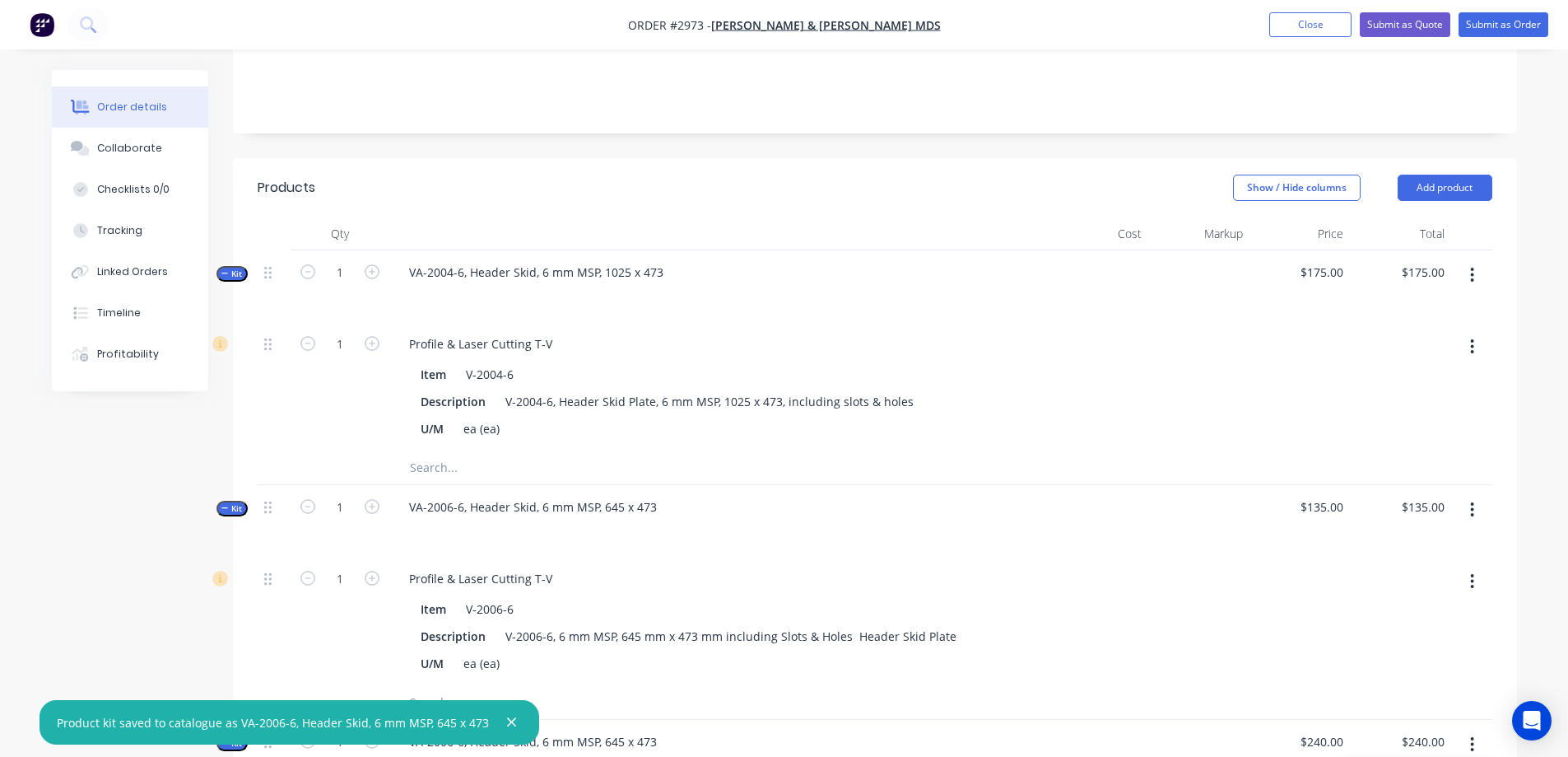
scroll to position [316, 0]
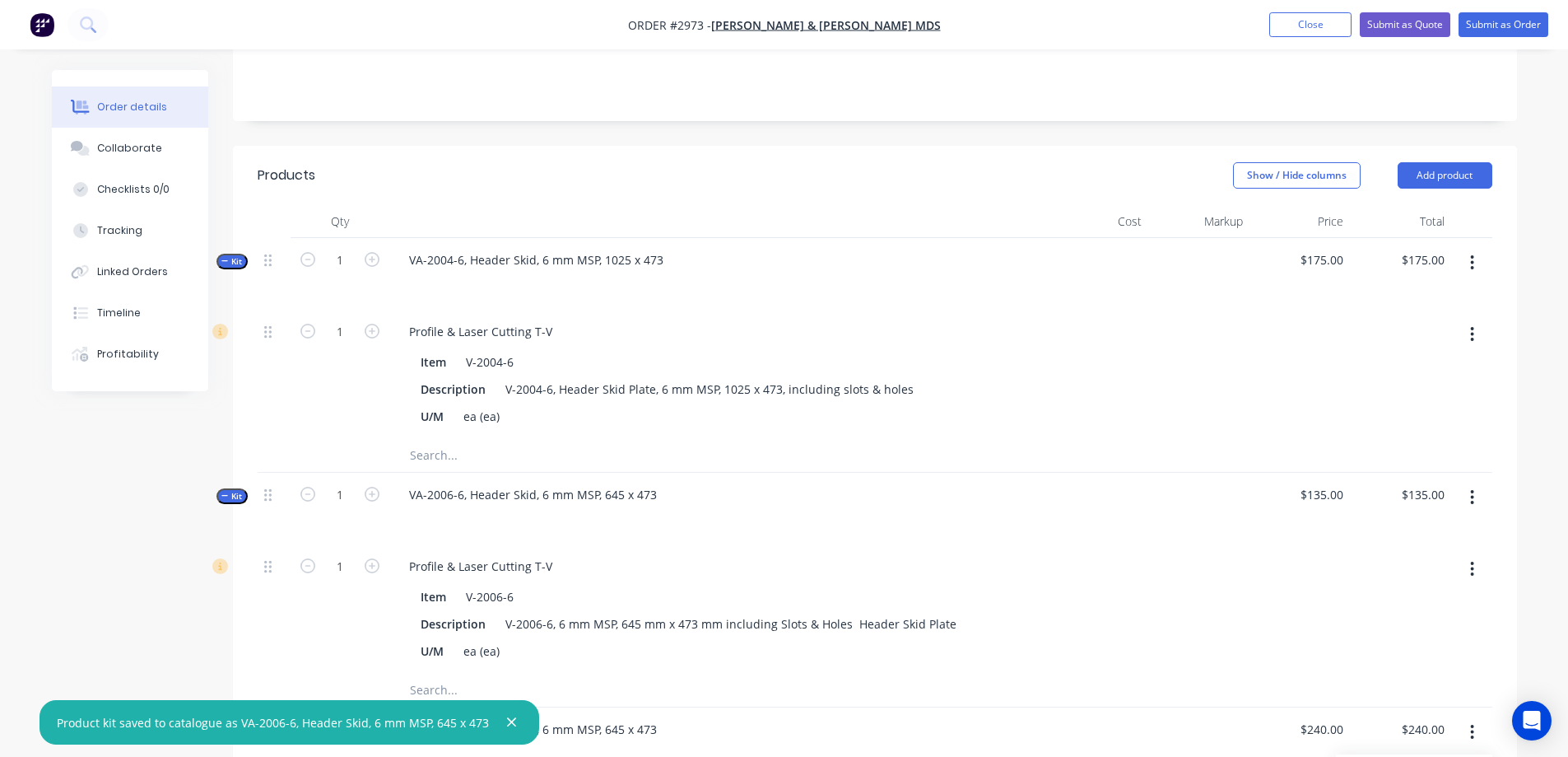
click at [1467, 263] on button "button" at bounding box center [1473, 262] width 39 height 29
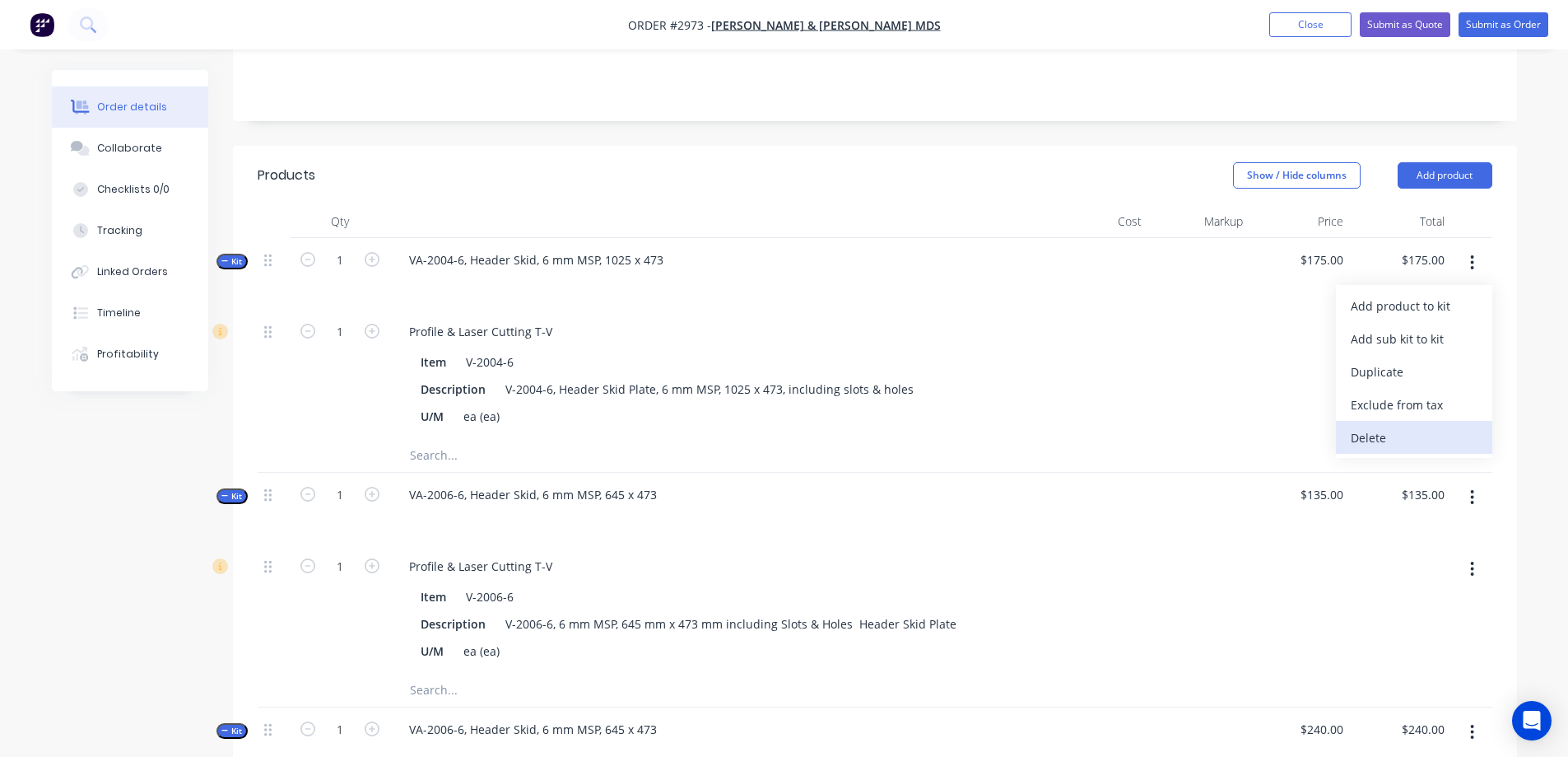
click at [1423, 429] on div "Delete" at bounding box center [1415, 438] width 127 height 24
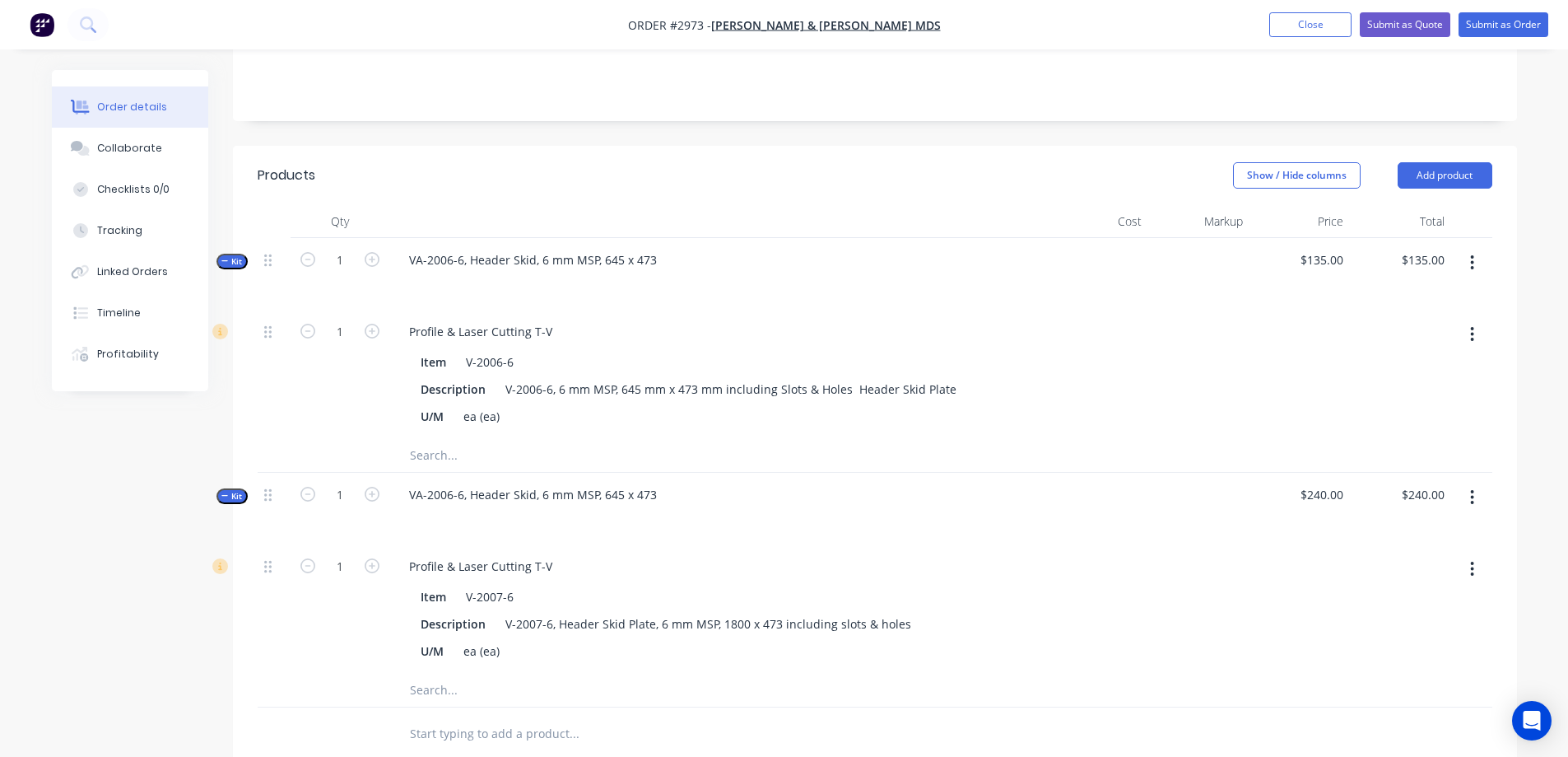
click at [1477, 258] on button "button" at bounding box center [1473, 262] width 39 height 29
click at [1417, 452] on button "Delete" at bounding box center [1414, 438] width 156 height 33
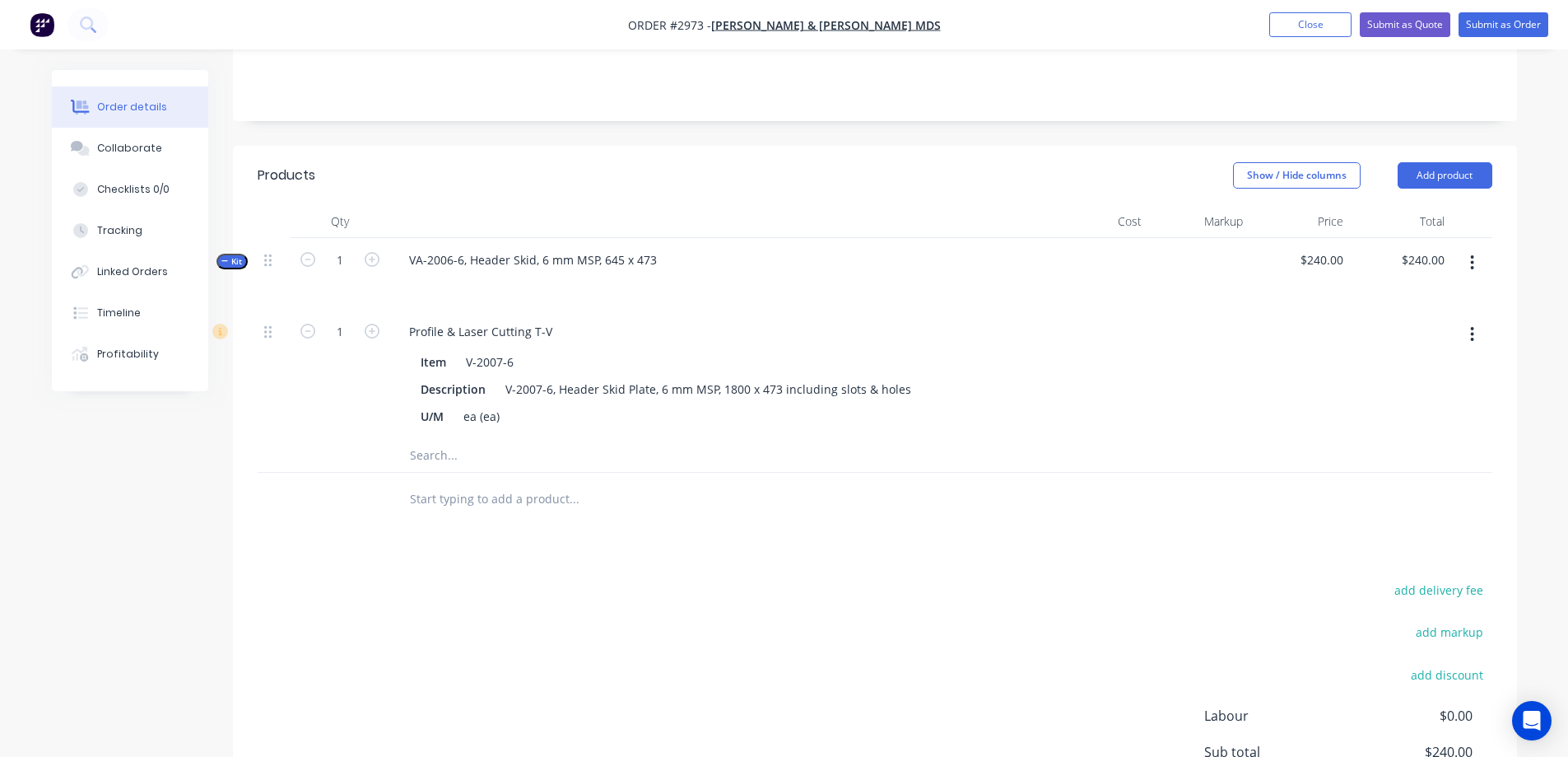
click at [1473, 266] on icon "button" at bounding box center [1473, 262] width 4 height 18
click at [1431, 449] on div "Delete" at bounding box center [1415, 438] width 127 height 24
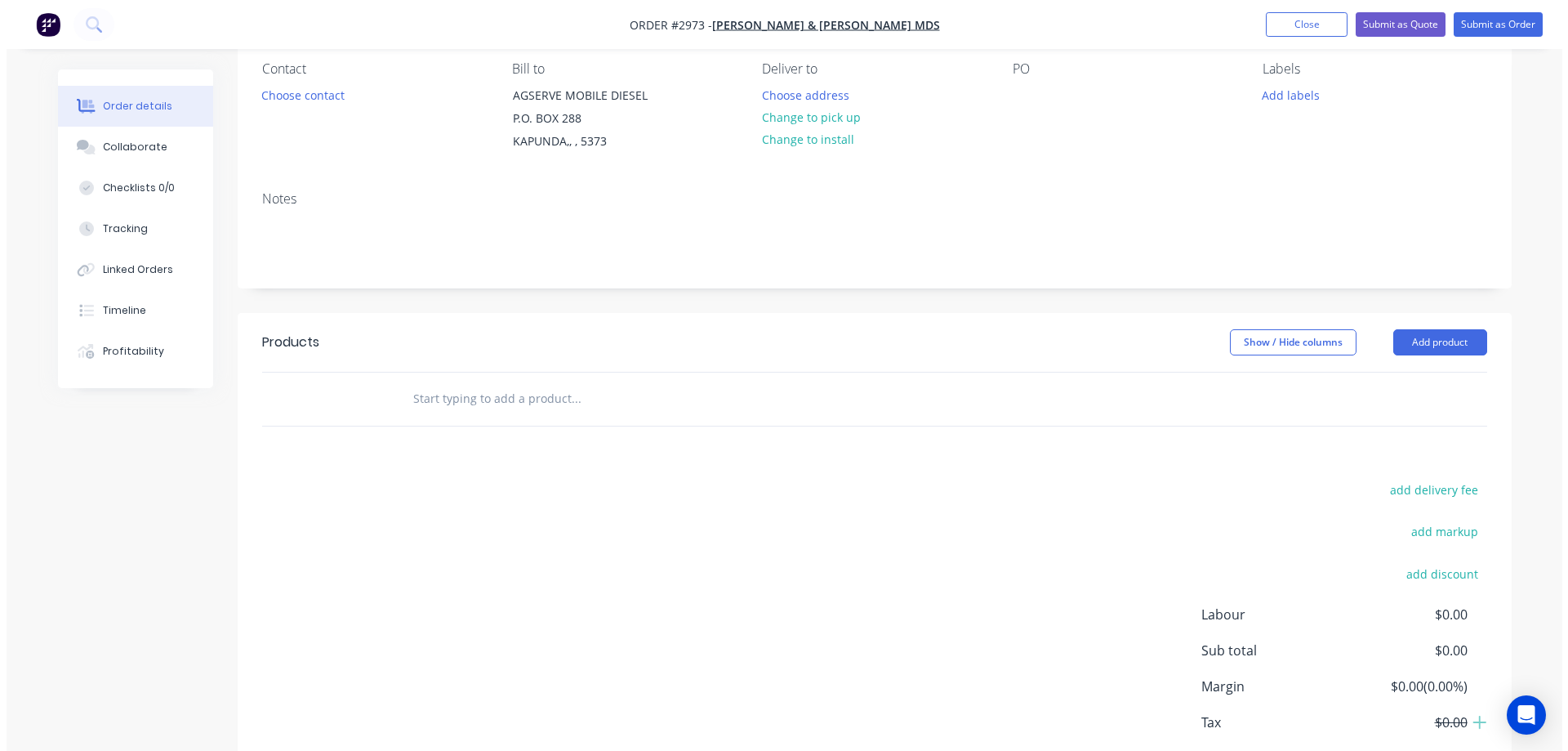
scroll to position [0, 0]
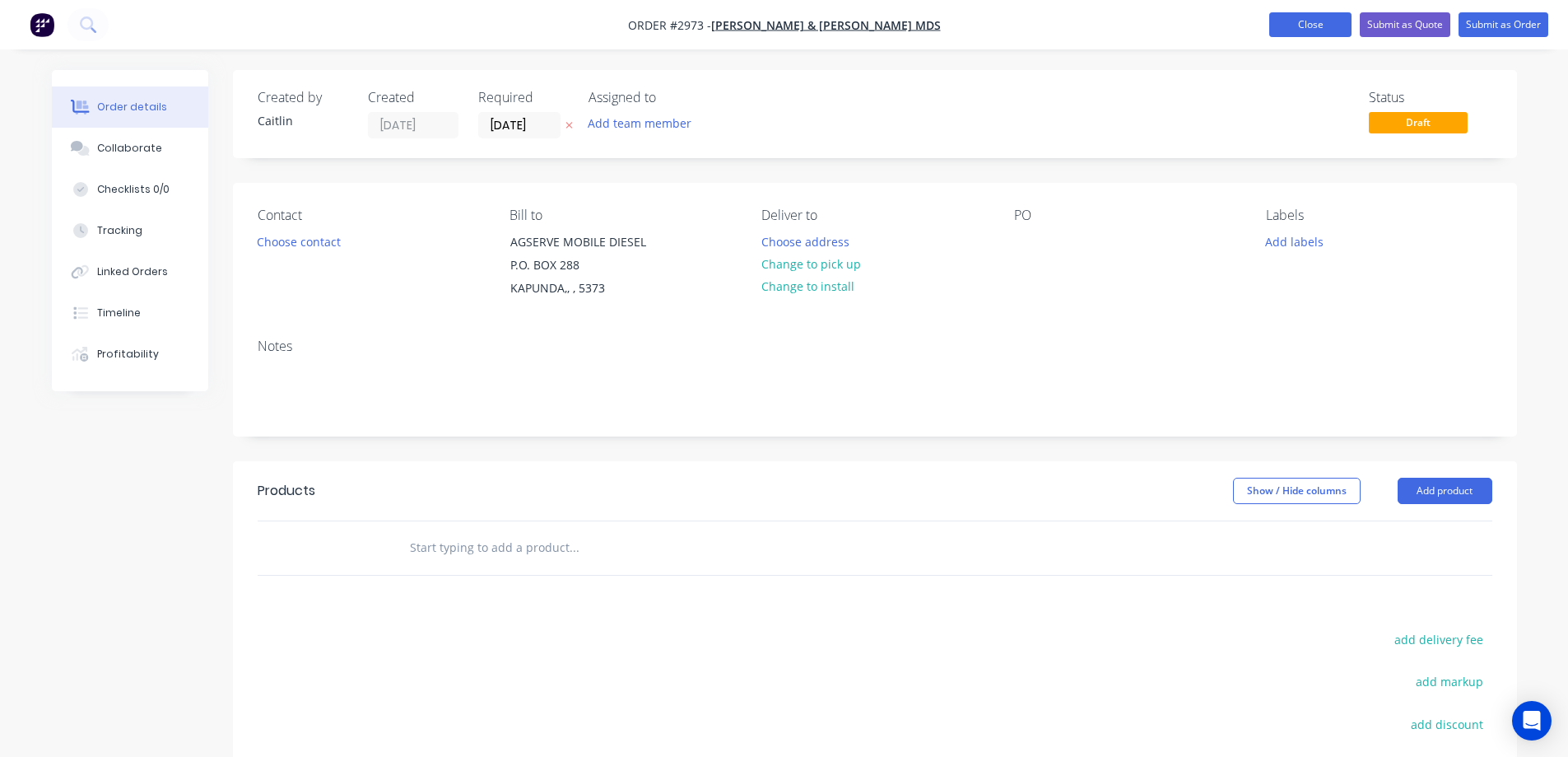
click at [1307, 34] on button "Close" at bounding box center [1311, 24] width 83 height 25
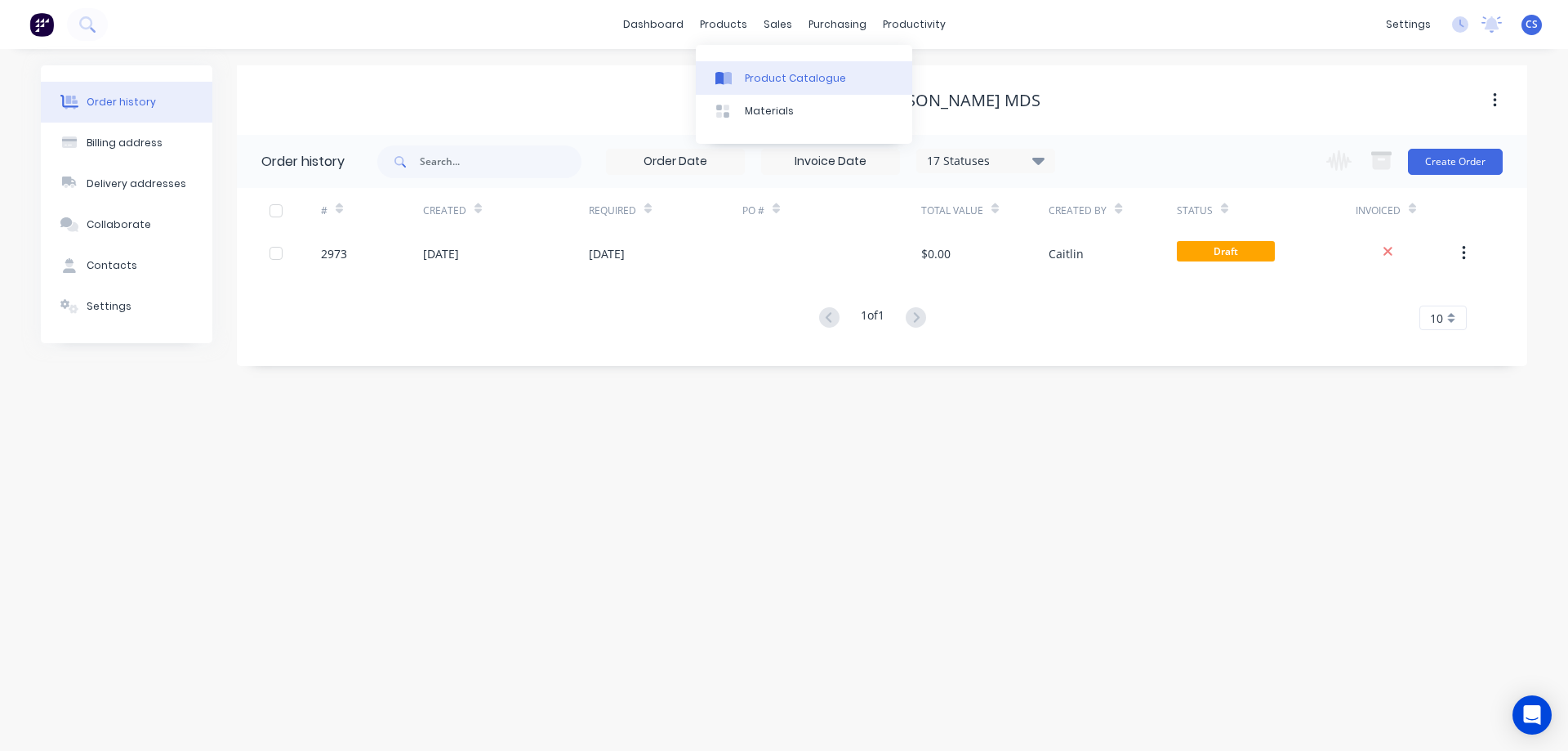
click at [757, 85] on link "Product Catalogue" at bounding box center [804, 77] width 217 height 33
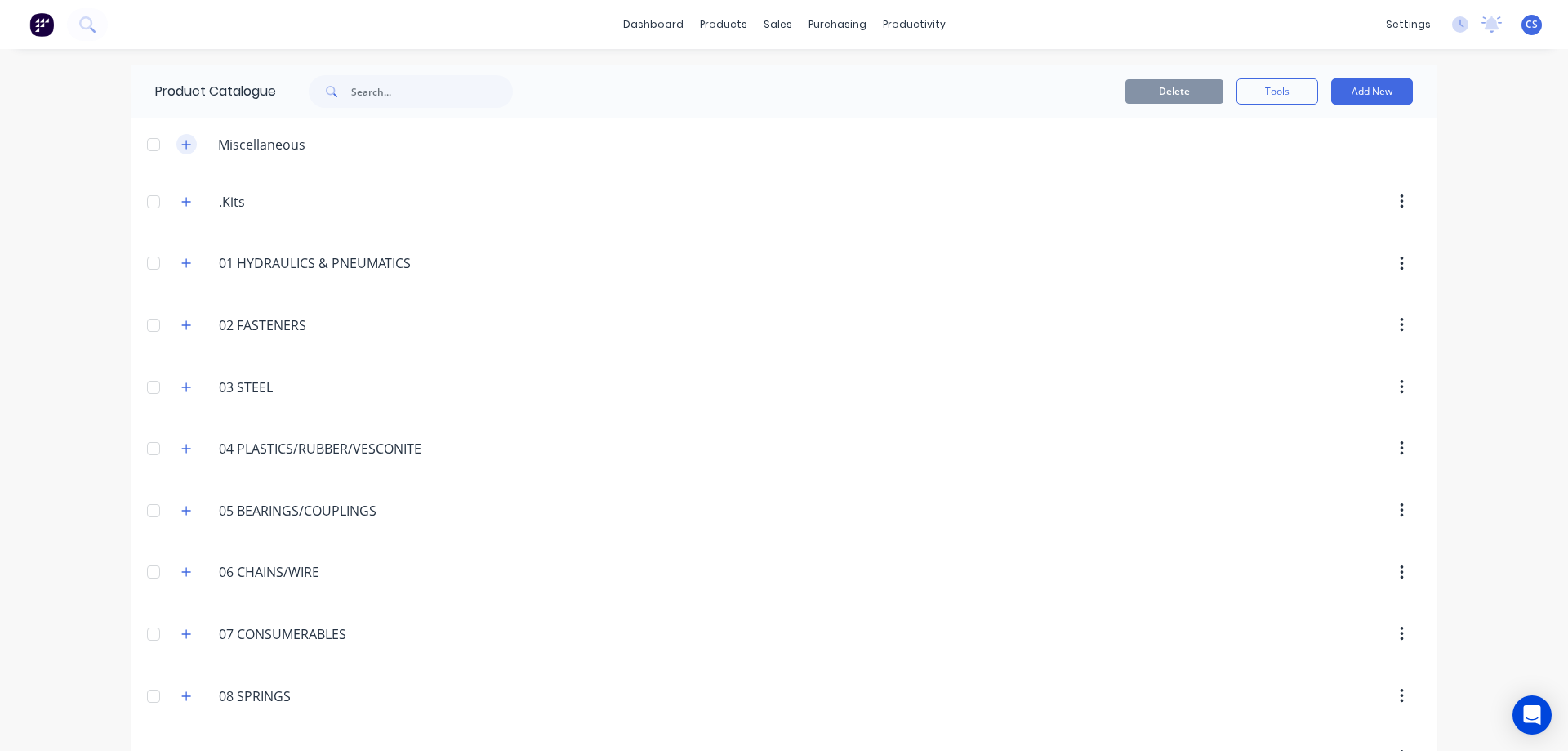
click at [182, 144] on icon "button" at bounding box center [187, 144] width 9 height 9
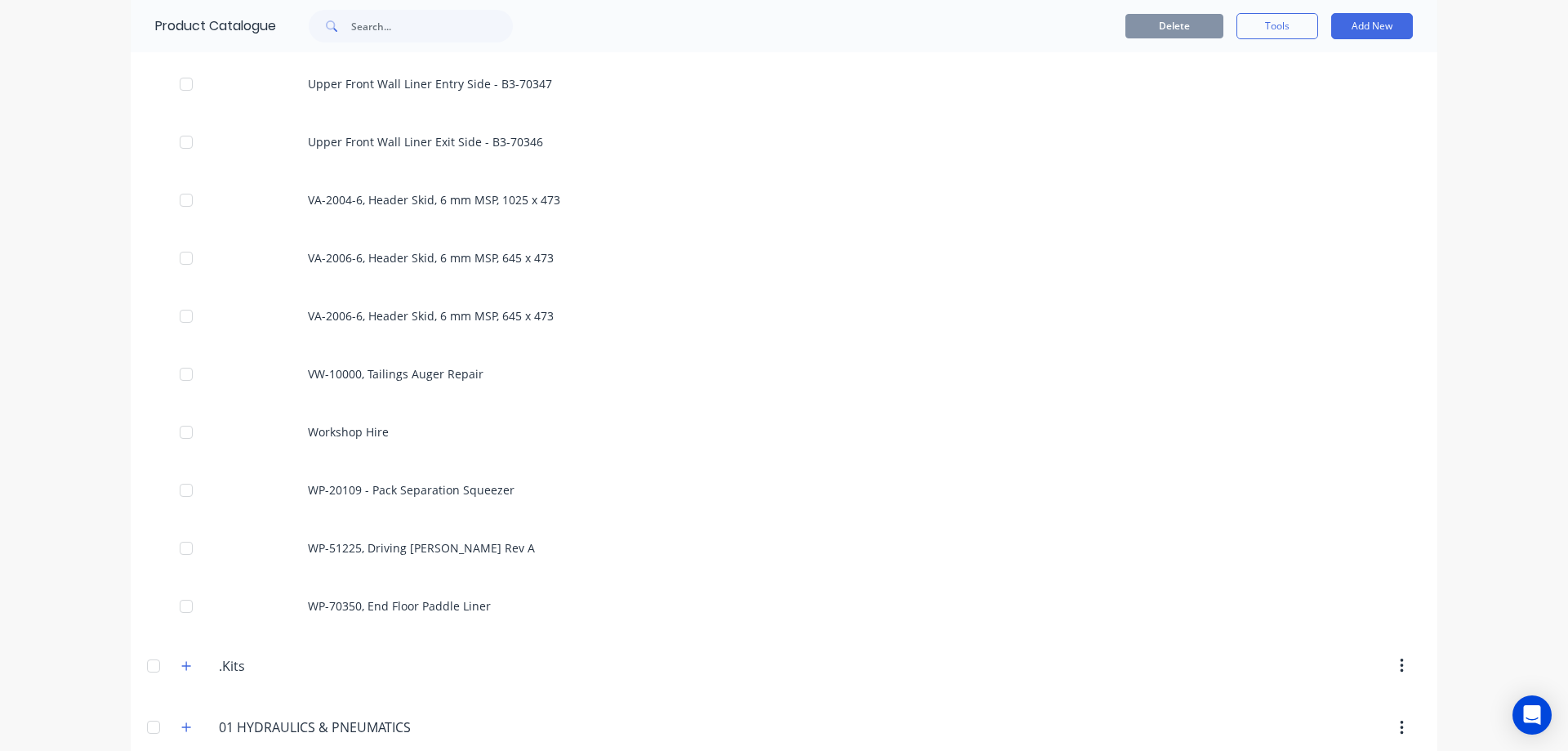
scroll to position [8904, 0]
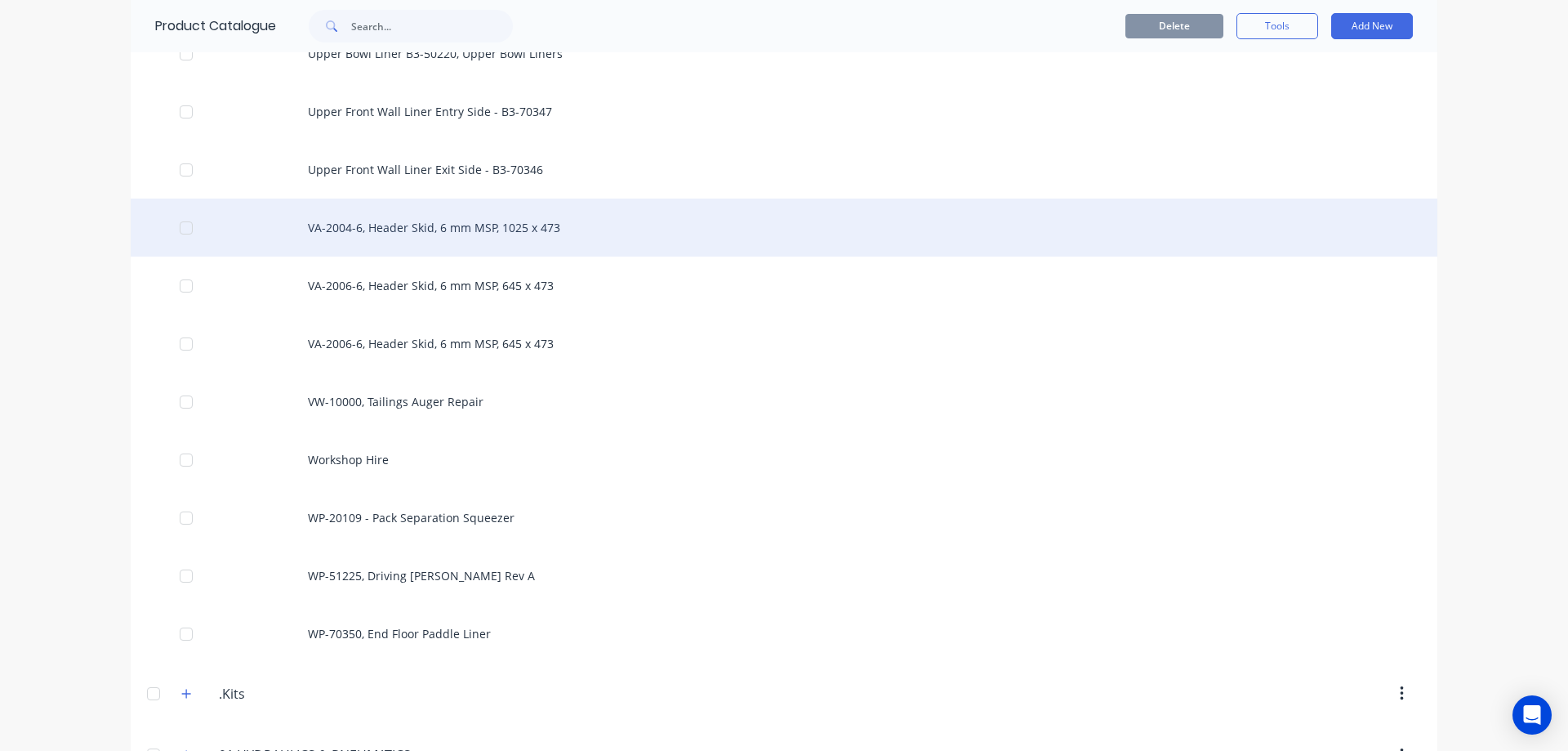
click at [367, 228] on div "VA-2004-6, Header Skid, 6 mm MSP, 1025 x 473" at bounding box center [784, 228] width 1307 height 58
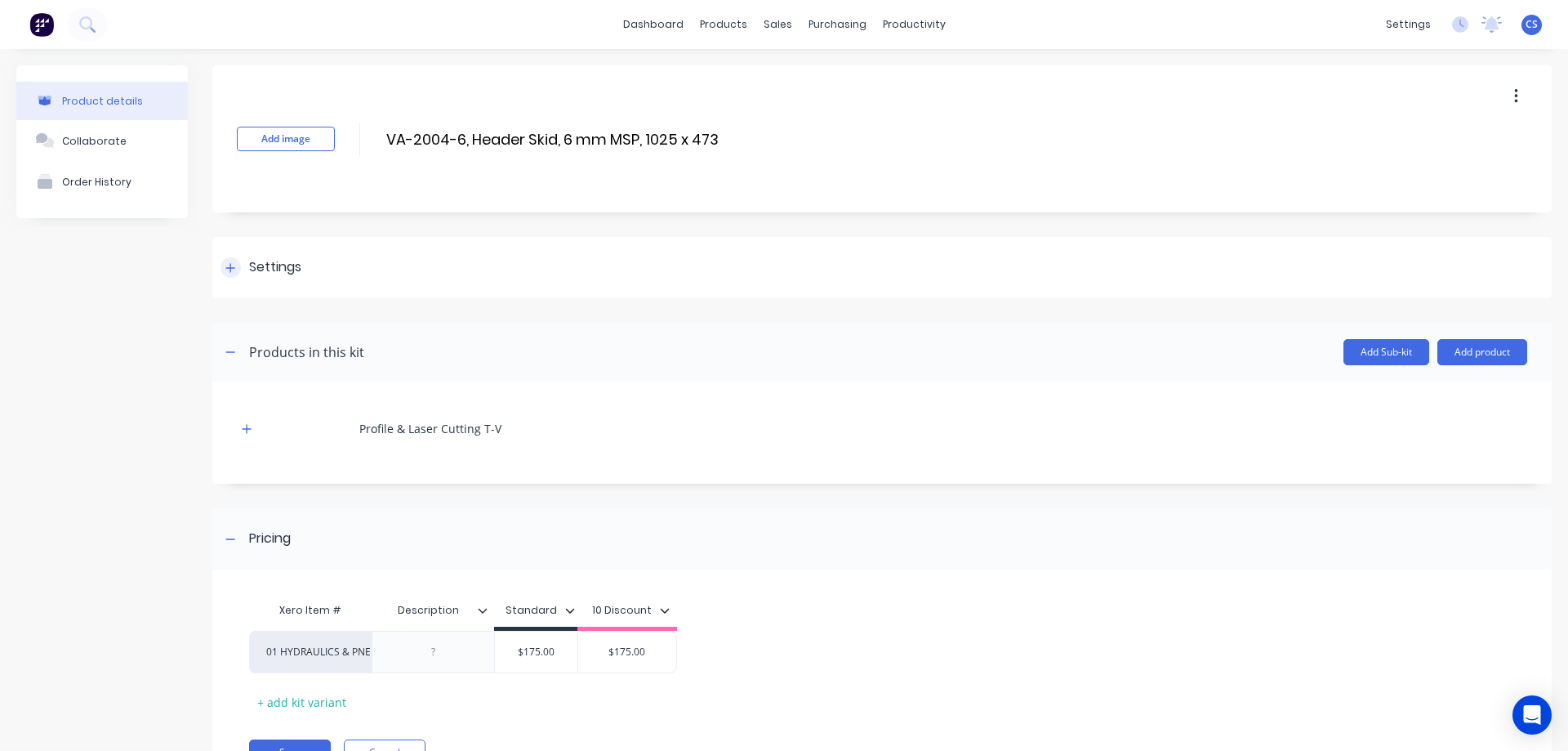
click at [272, 269] on div "Settings" at bounding box center [275, 268] width 52 height 20
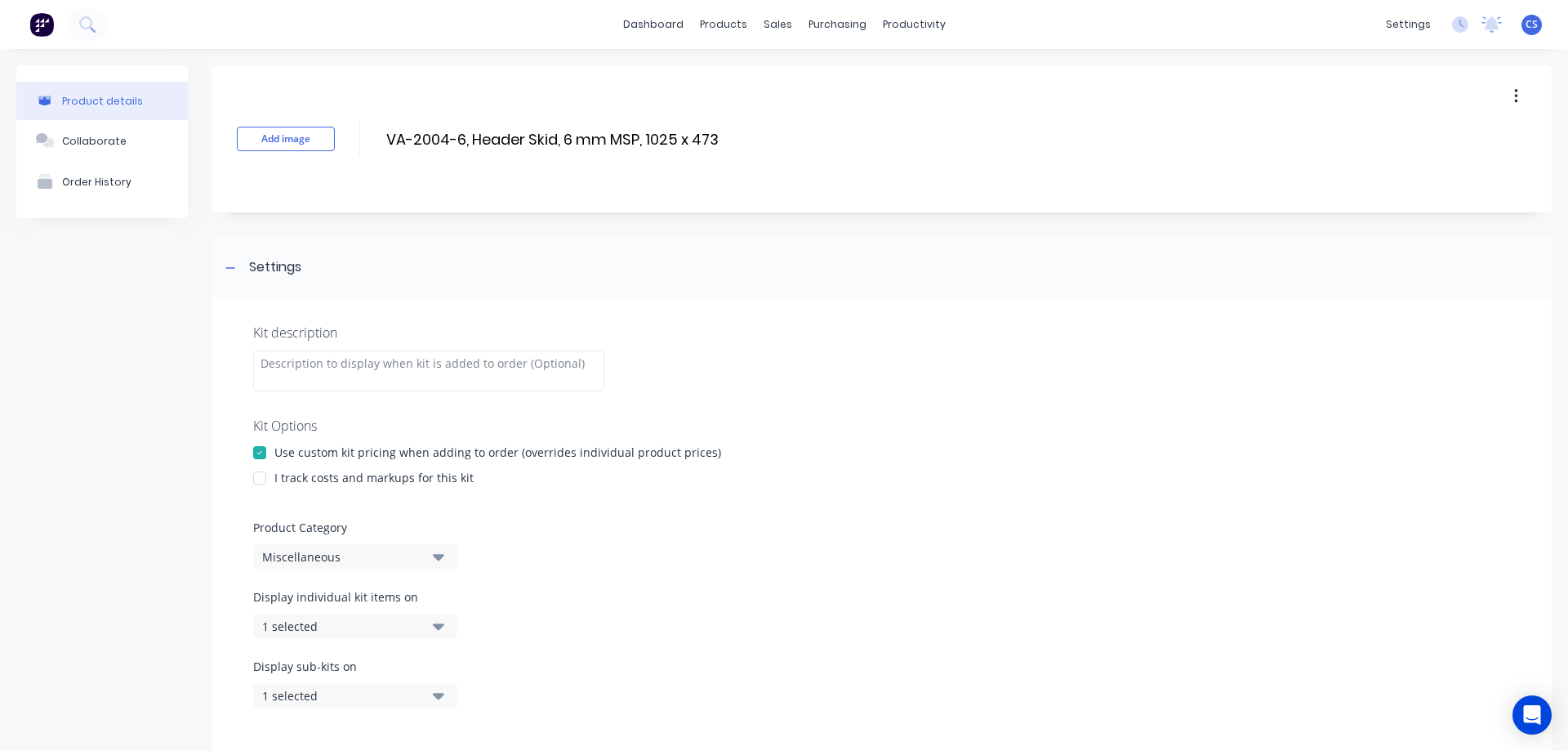
drag, startPoint x: 713, startPoint y: 140, endPoint x: 387, endPoint y: 151, distance: 326.2
click at [387, 151] on div "Add image VA-2004-6, Header Skid, 6 mm MSP, 1025 x 473 VA-2004-6, Header Skid, …" at bounding box center [882, 139] width 1340 height 147
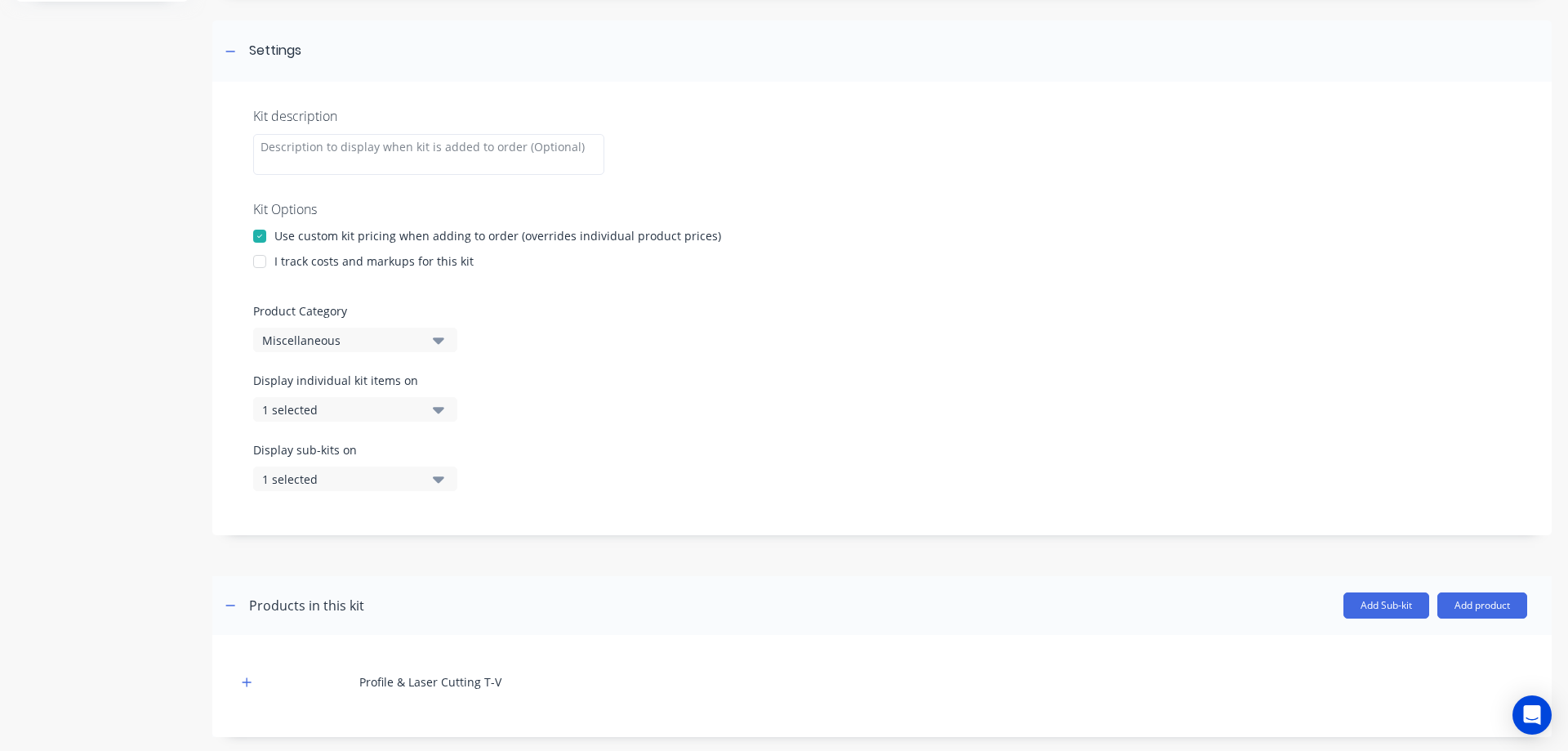
scroll to position [245, 0]
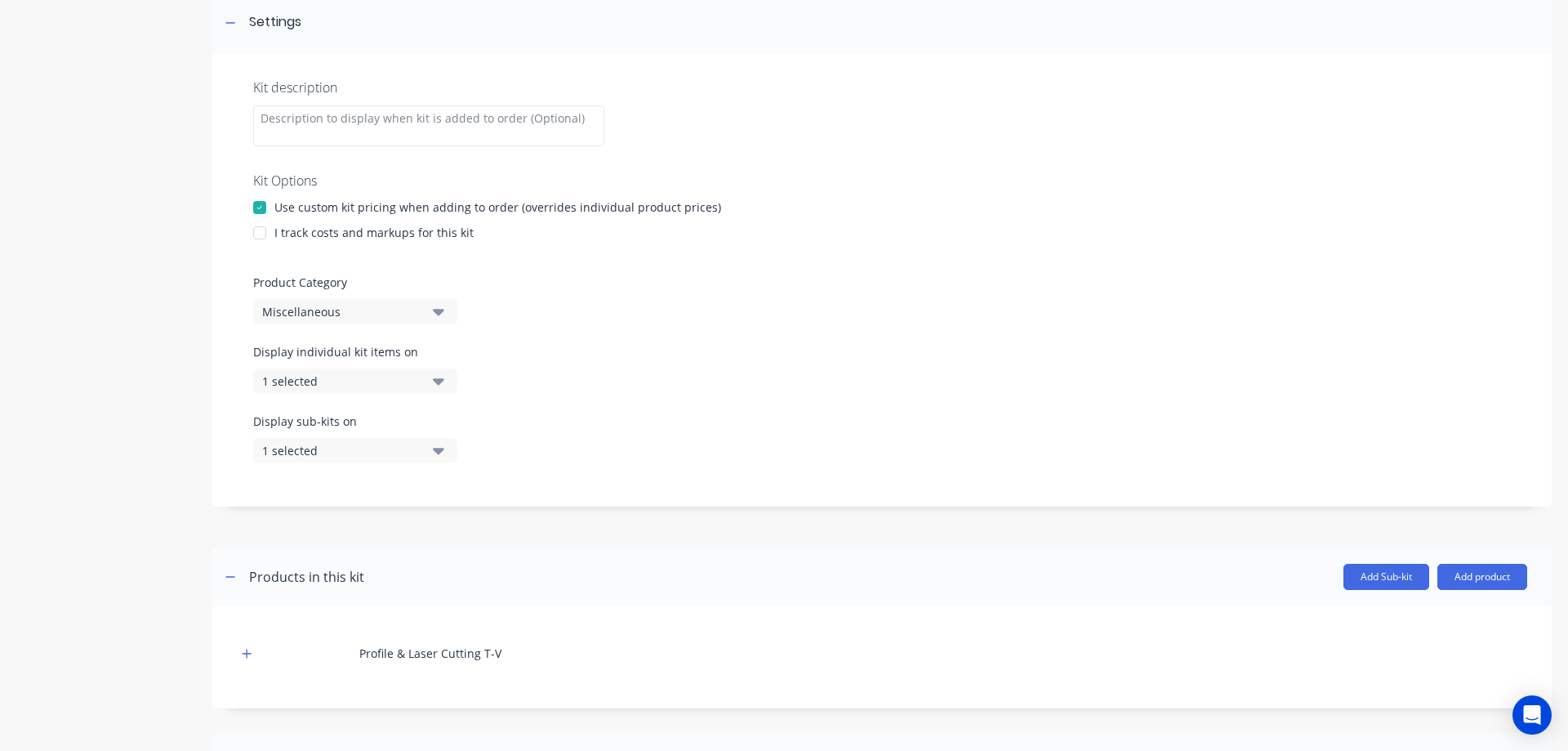
click at [387, 238] on div "I track costs and markups for this kit" at bounding box center [374, 232] width 199 height 17
click at [372, 311] on div "Miscellaneous" at bounding box center [341, 311] width 158 height 17
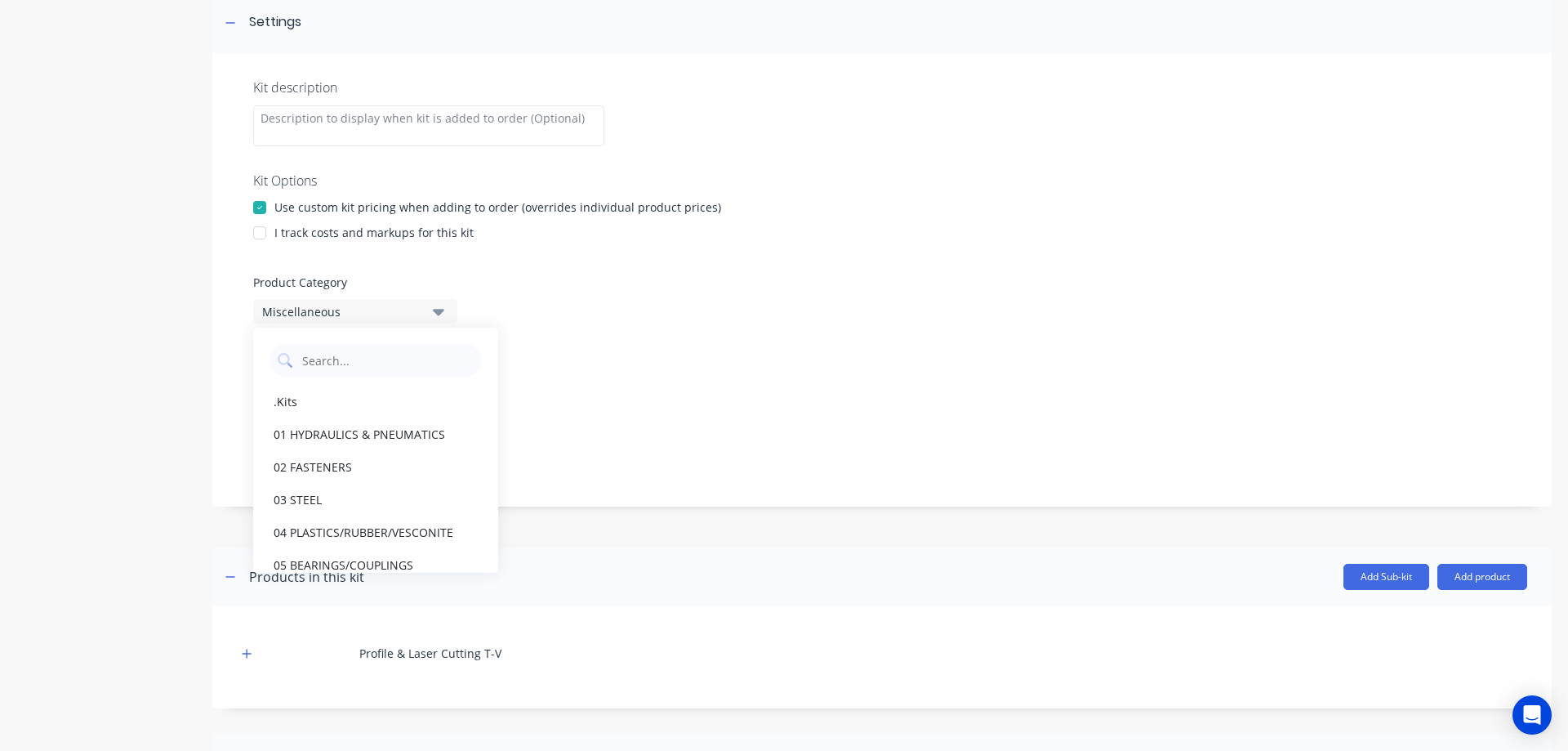
click at [532, 303] on div "Product Category Miscellaneous" at bounding box center [882, 299] width 1258 height 50
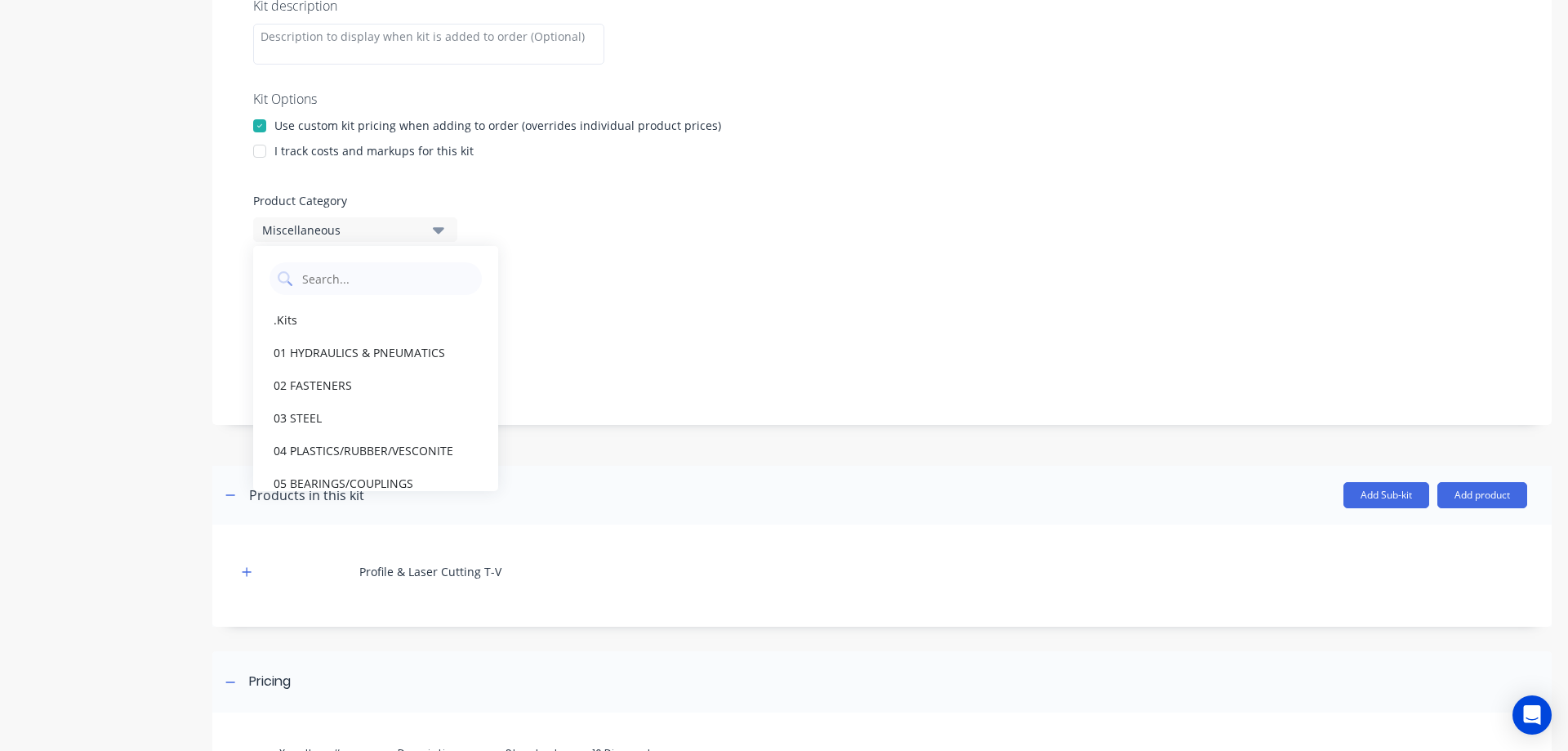
click at [431, 227] on button "Miscellaneous" at bounding box center [355, 229] width 204 height 25
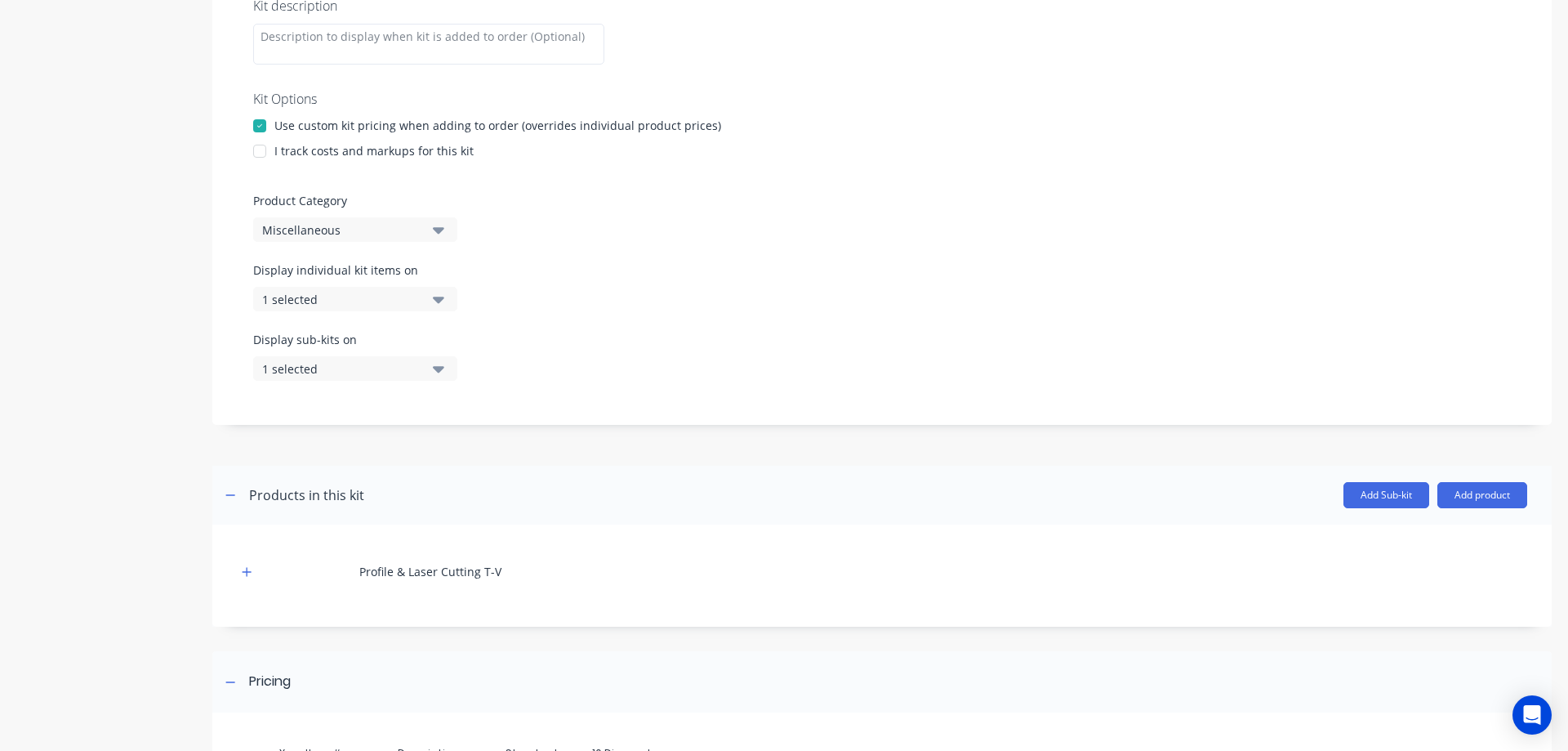
click at [442, 301] on icon "button" at bounding box center [439, 299] width 12 height 18
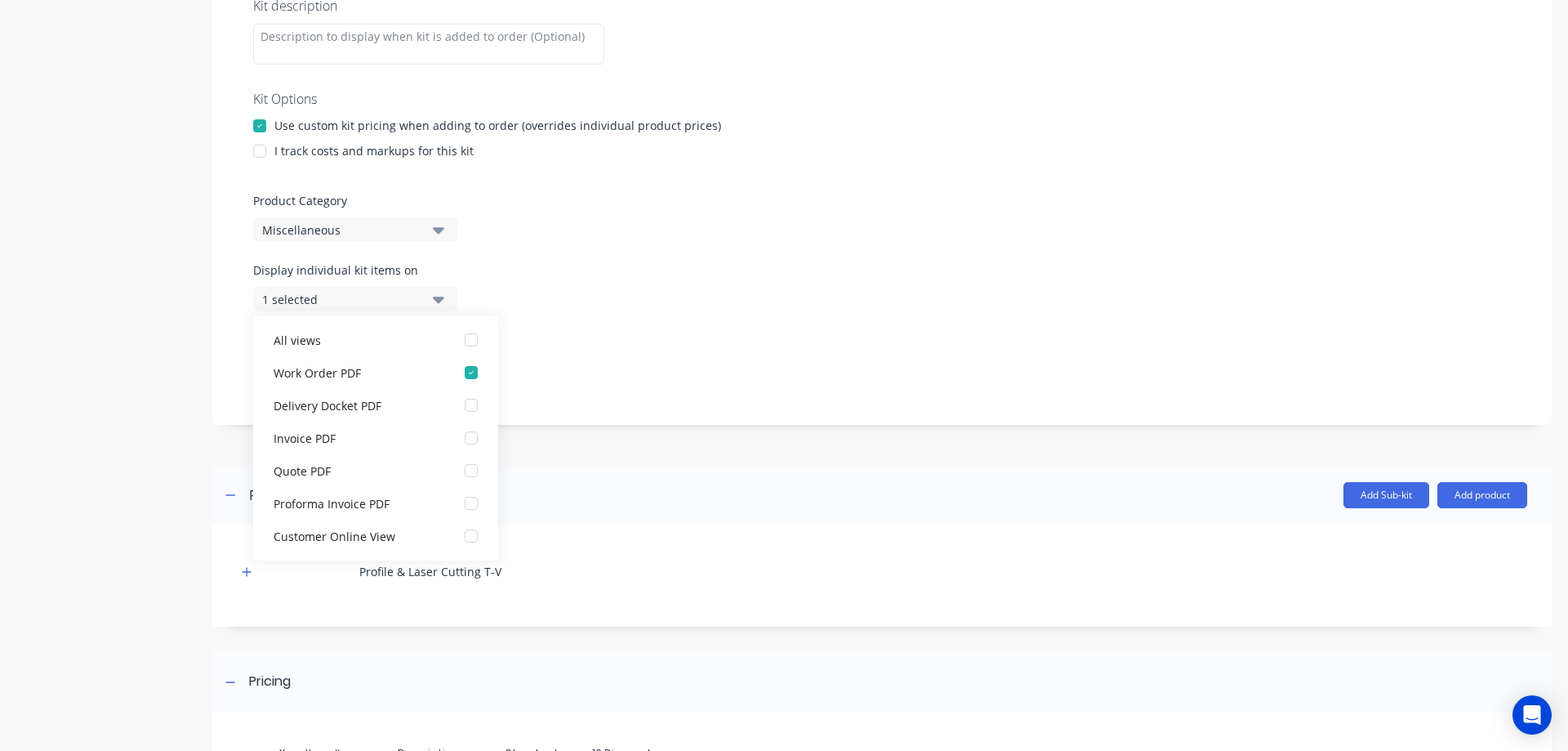
click at [647, 235] on div "Product Category Miscellaneous" at bounding box center [882, 217] width 1258 height 50
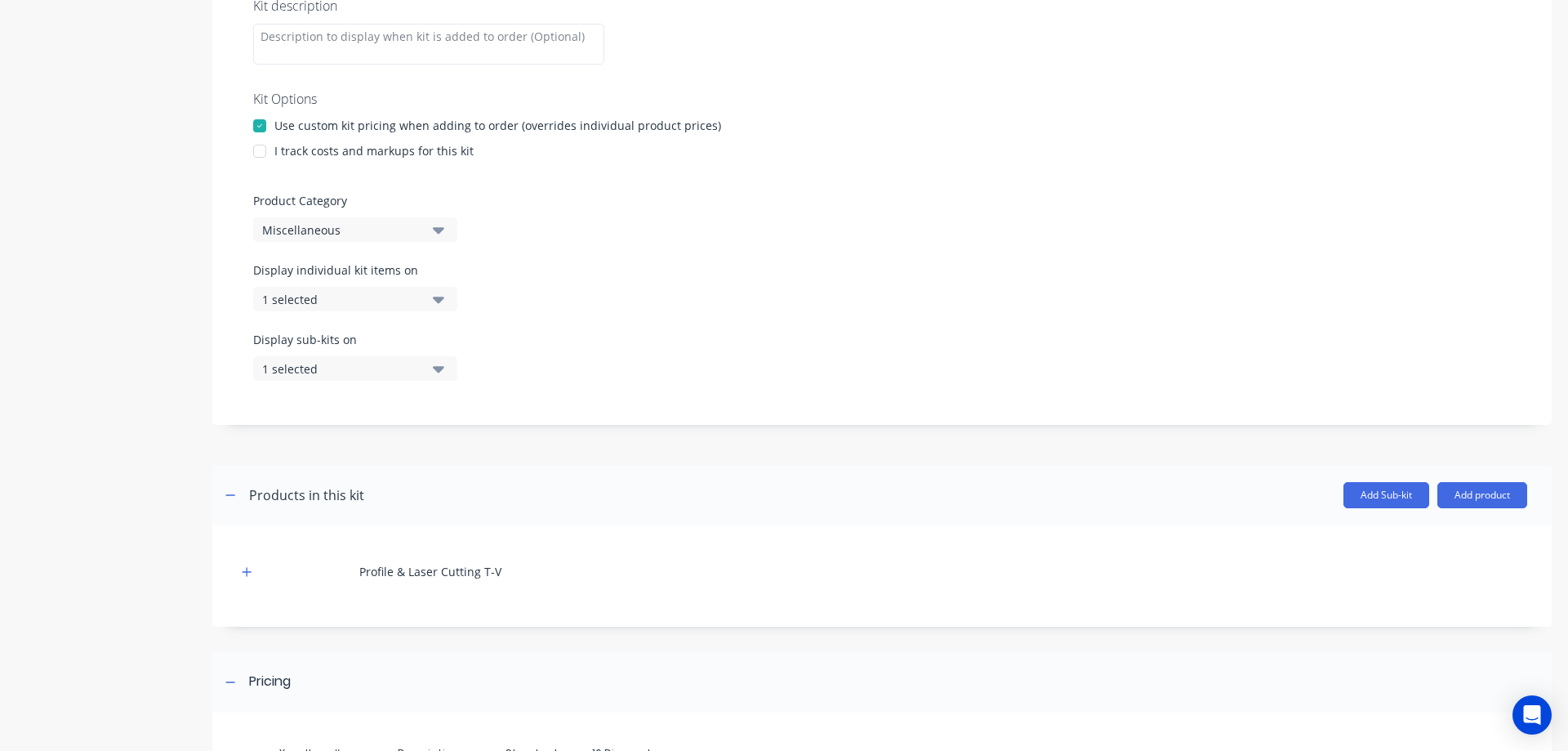
click at [432, 363] on button "1 selected" at bounding box center [355, 368] width 204 height 25
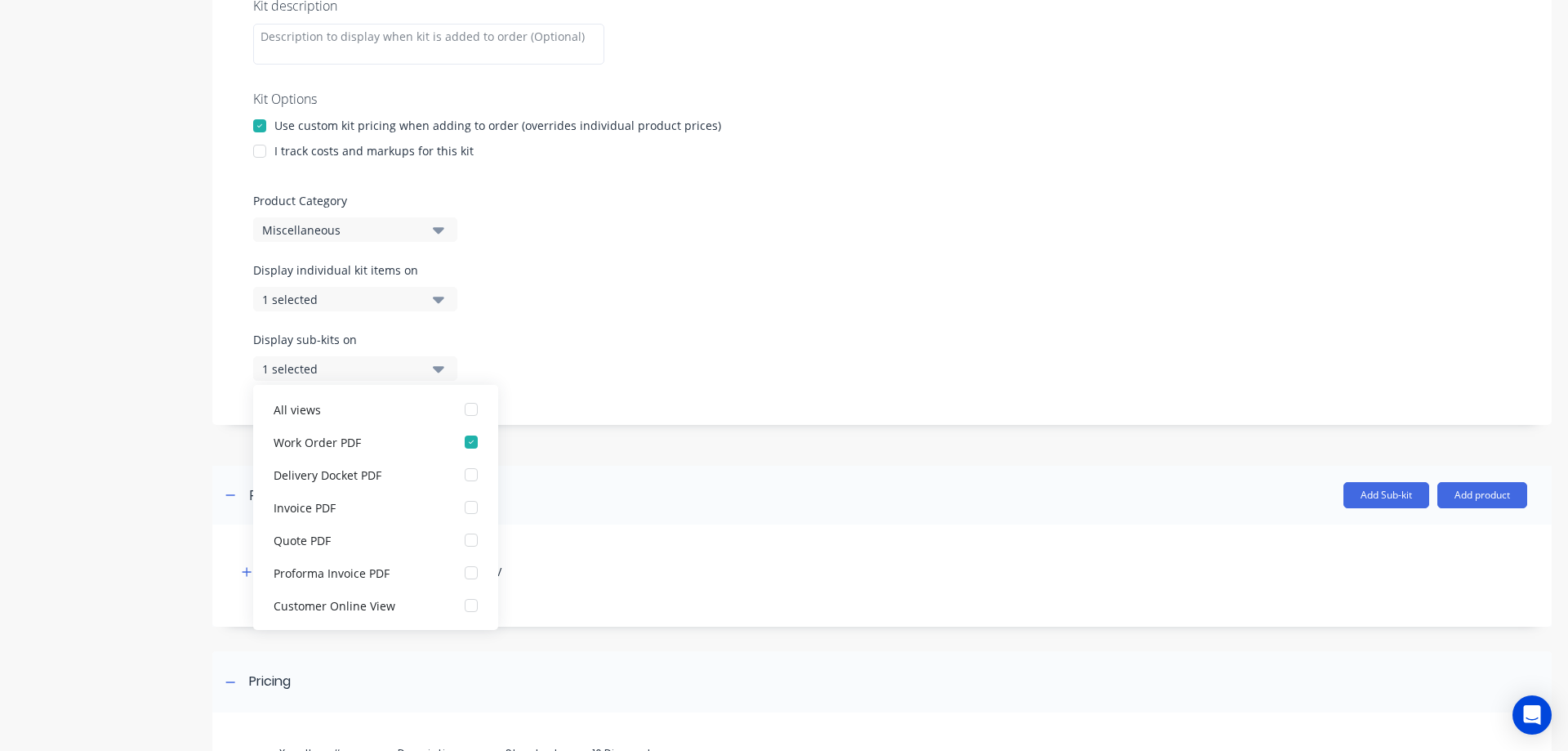
click at [432, 363] on button "1 selected" at bounding box center [355, 368] width 204 height 25
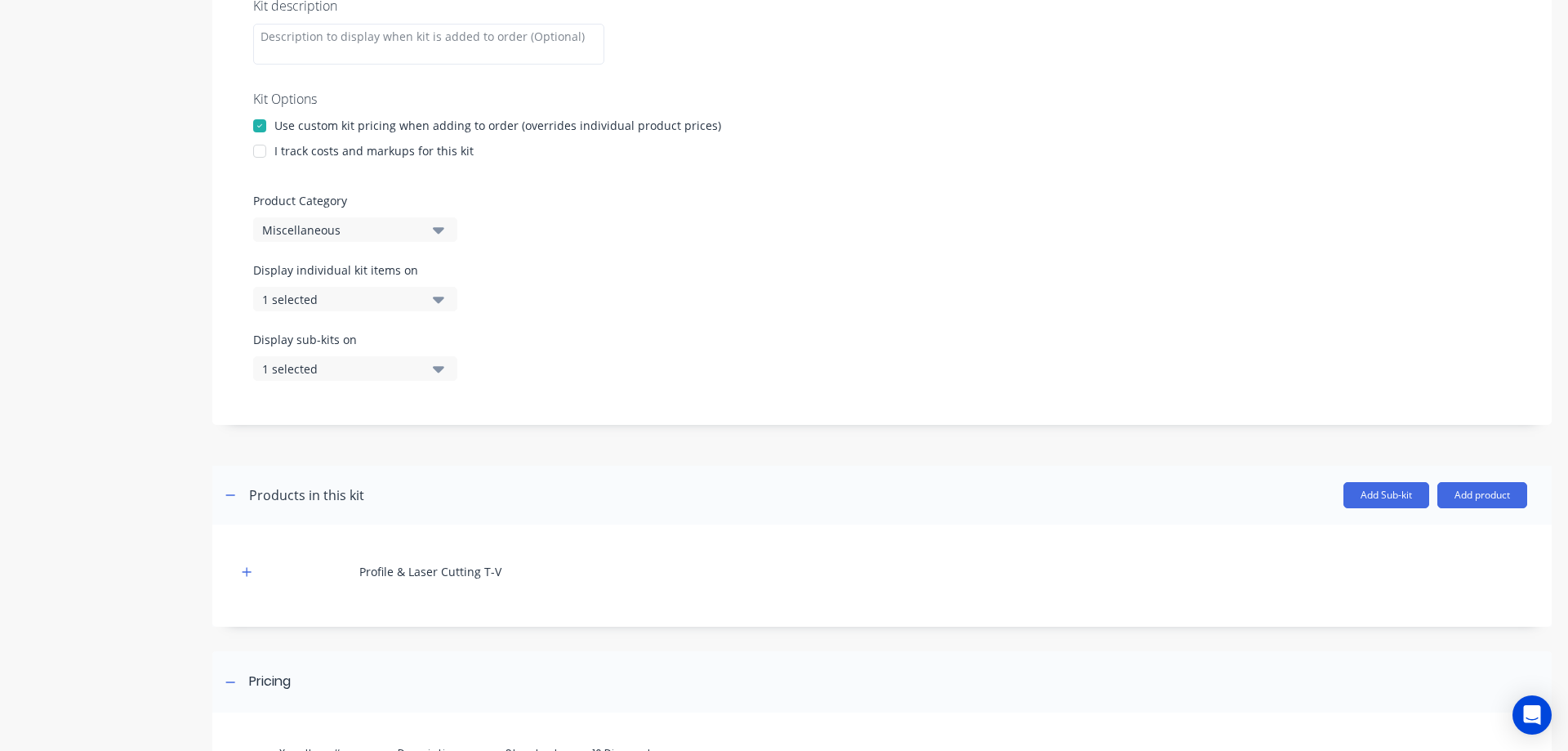
click at [436, 302] on icon "button" at bounding box center [439, 299] width 12 height 18
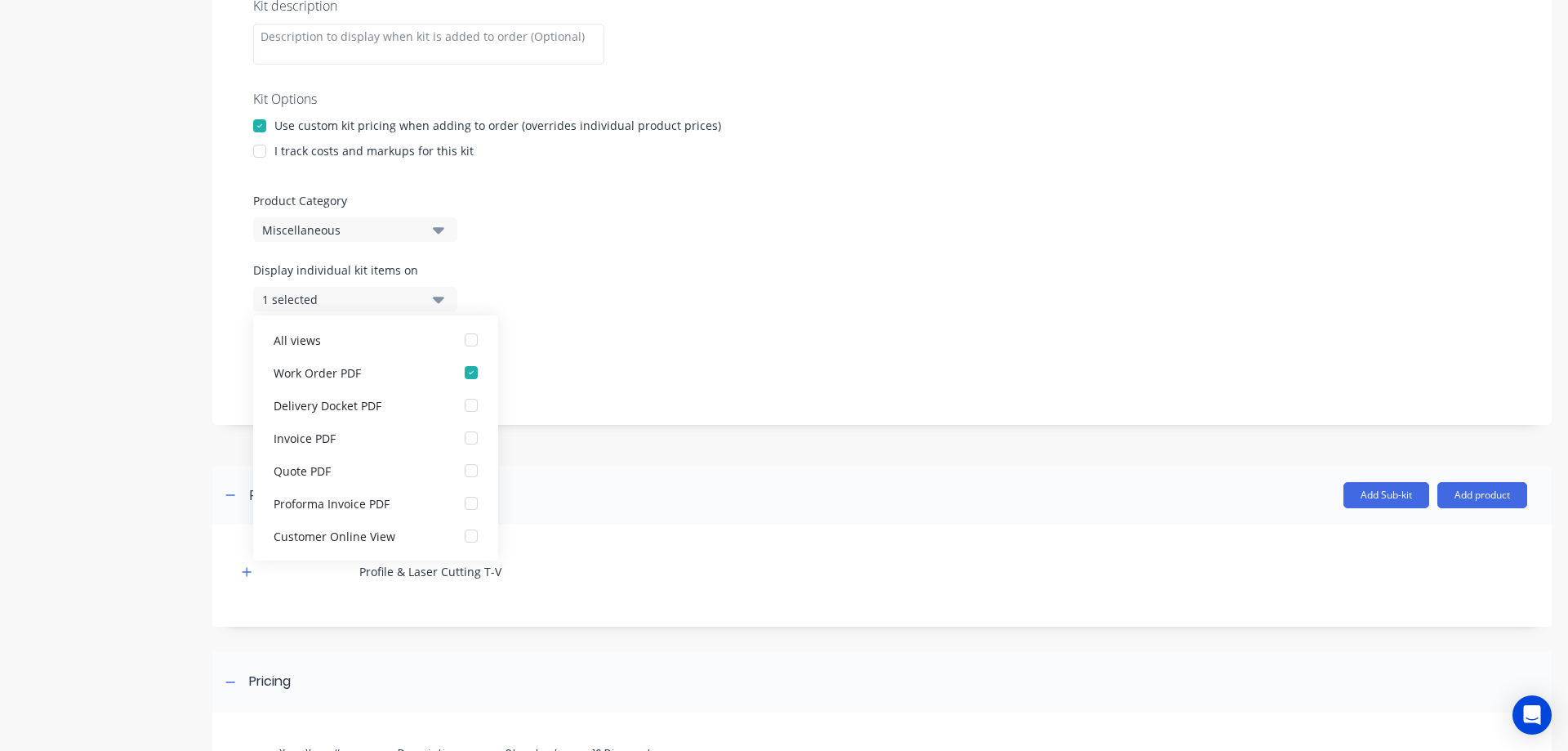
click at [436, 302] on icon "button" at bounding box center [439, 299] width 12 height 18
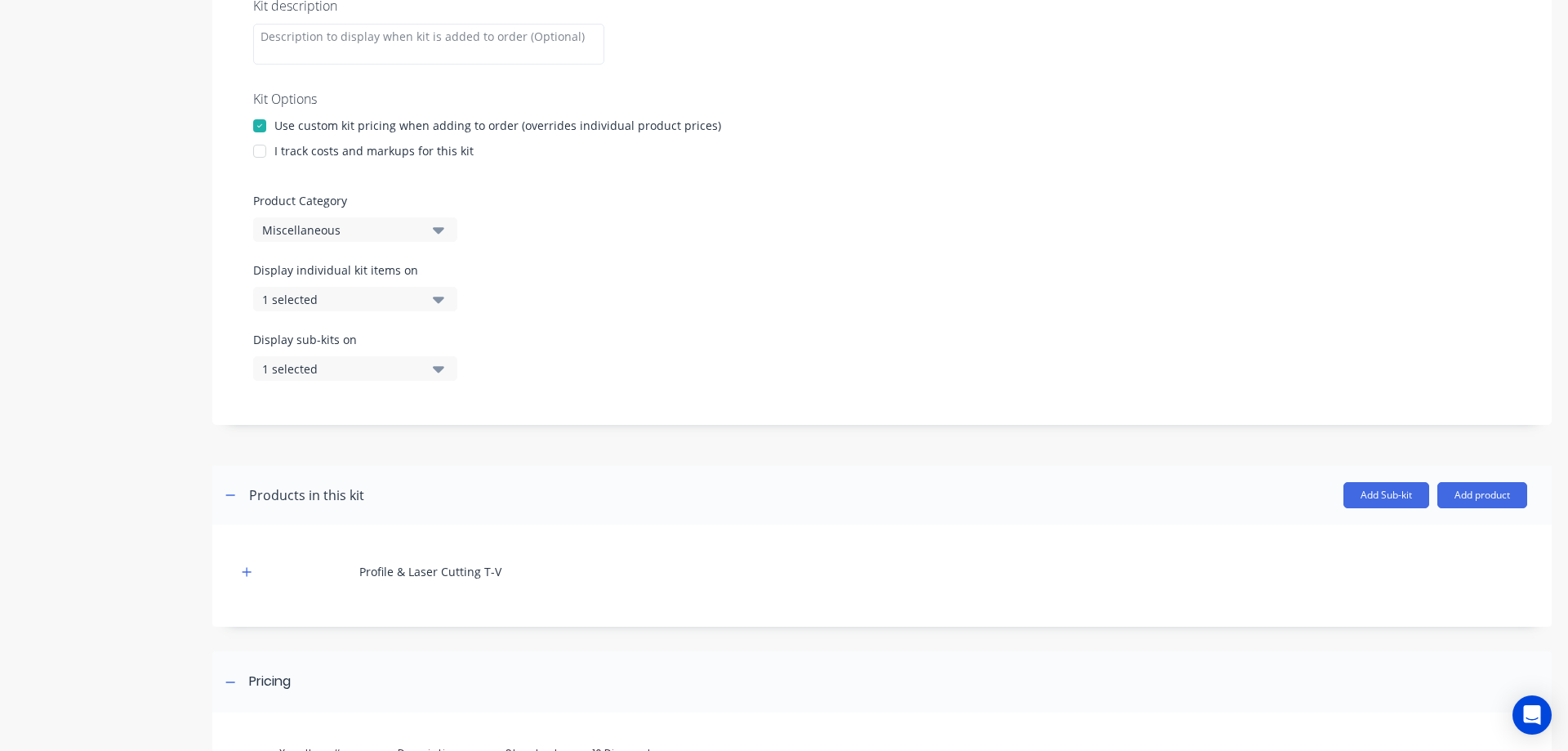
click at [430, 373] on button "1 selected" at bounding box center [355, 368] width 204 height 25
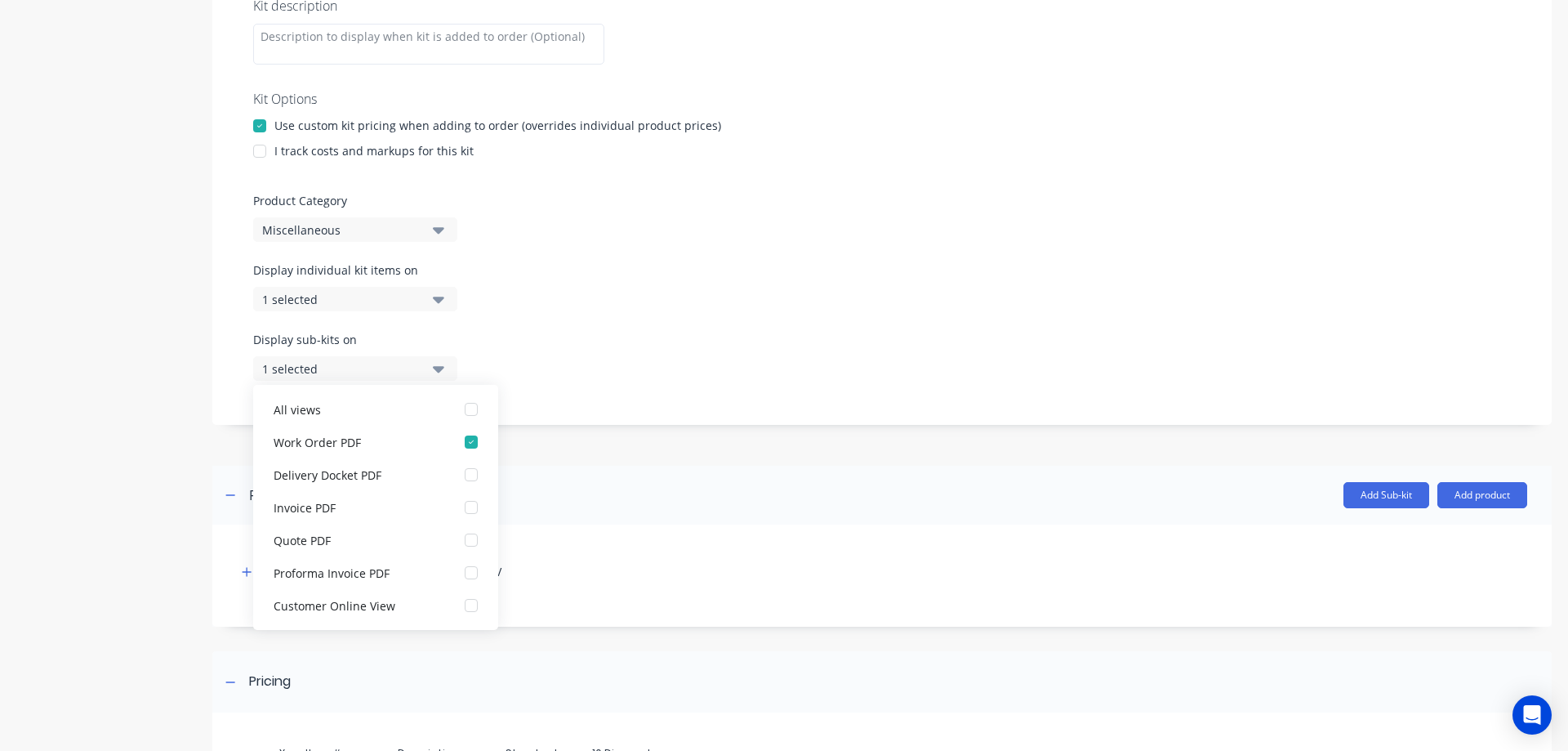
click at [430, 373] on button "1 selected" at bounding box center [355, 368] width 204 height 25
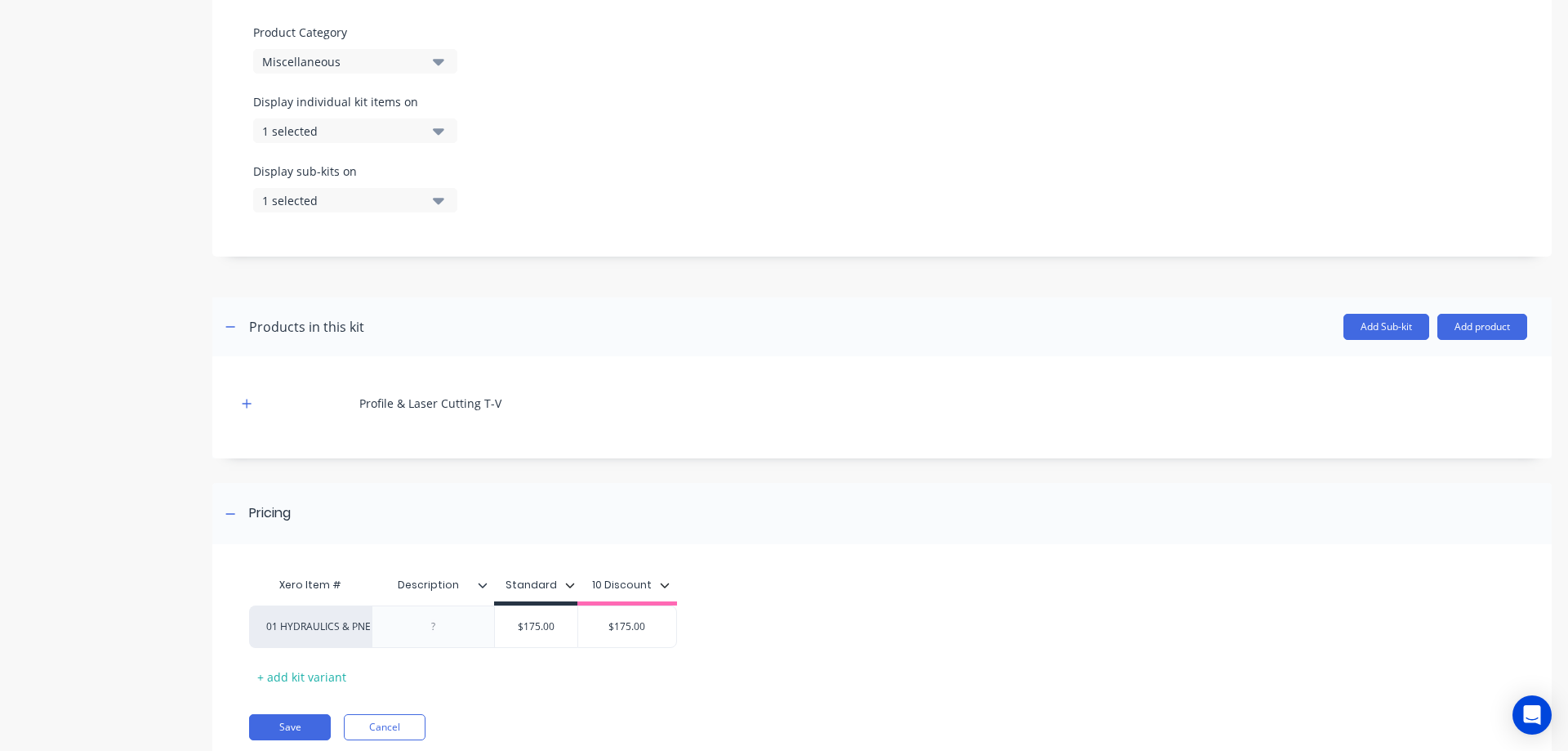
scroll to position [550, 0]
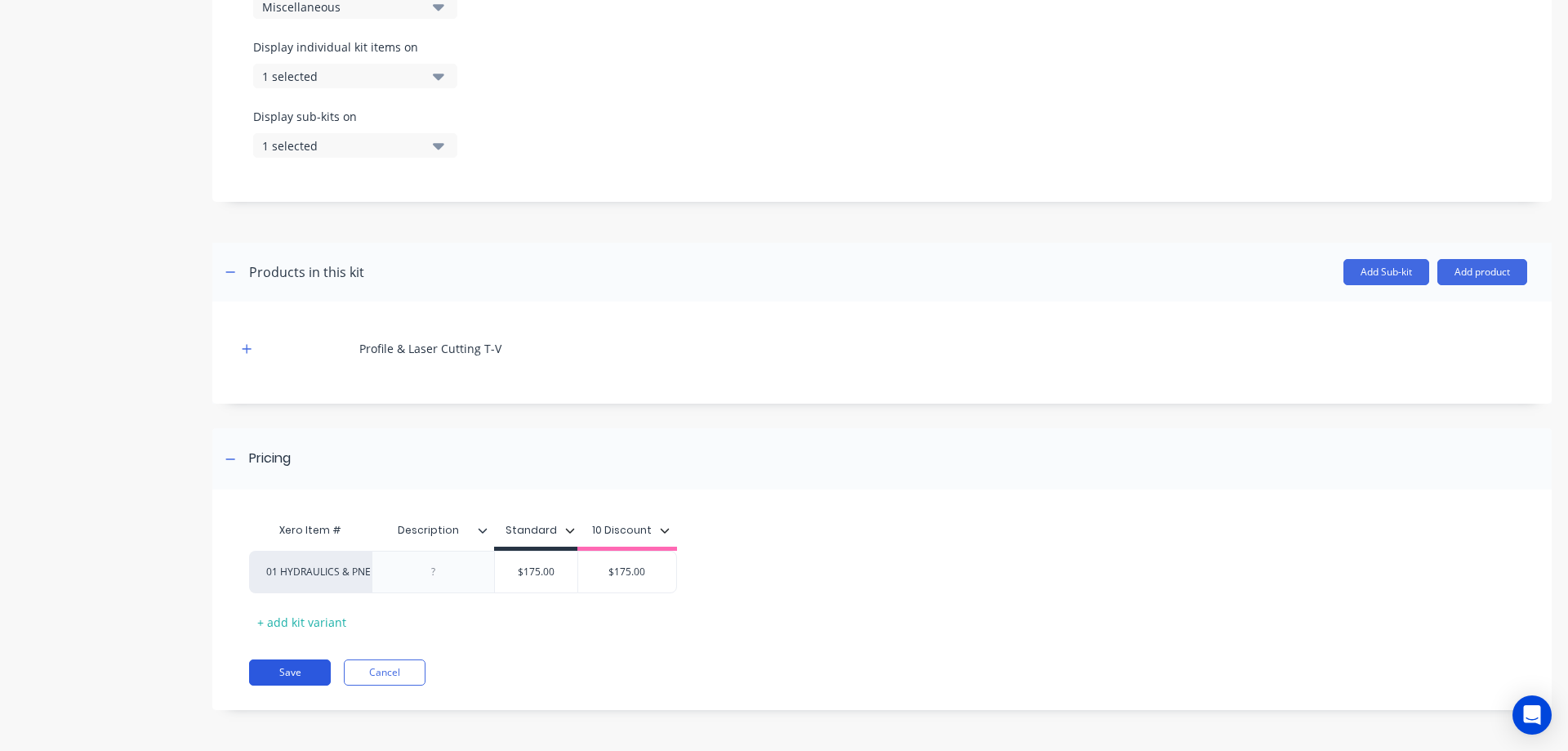
click at [299, 674] on button "Save" at bounding box center [290, 672] width 82 height 26
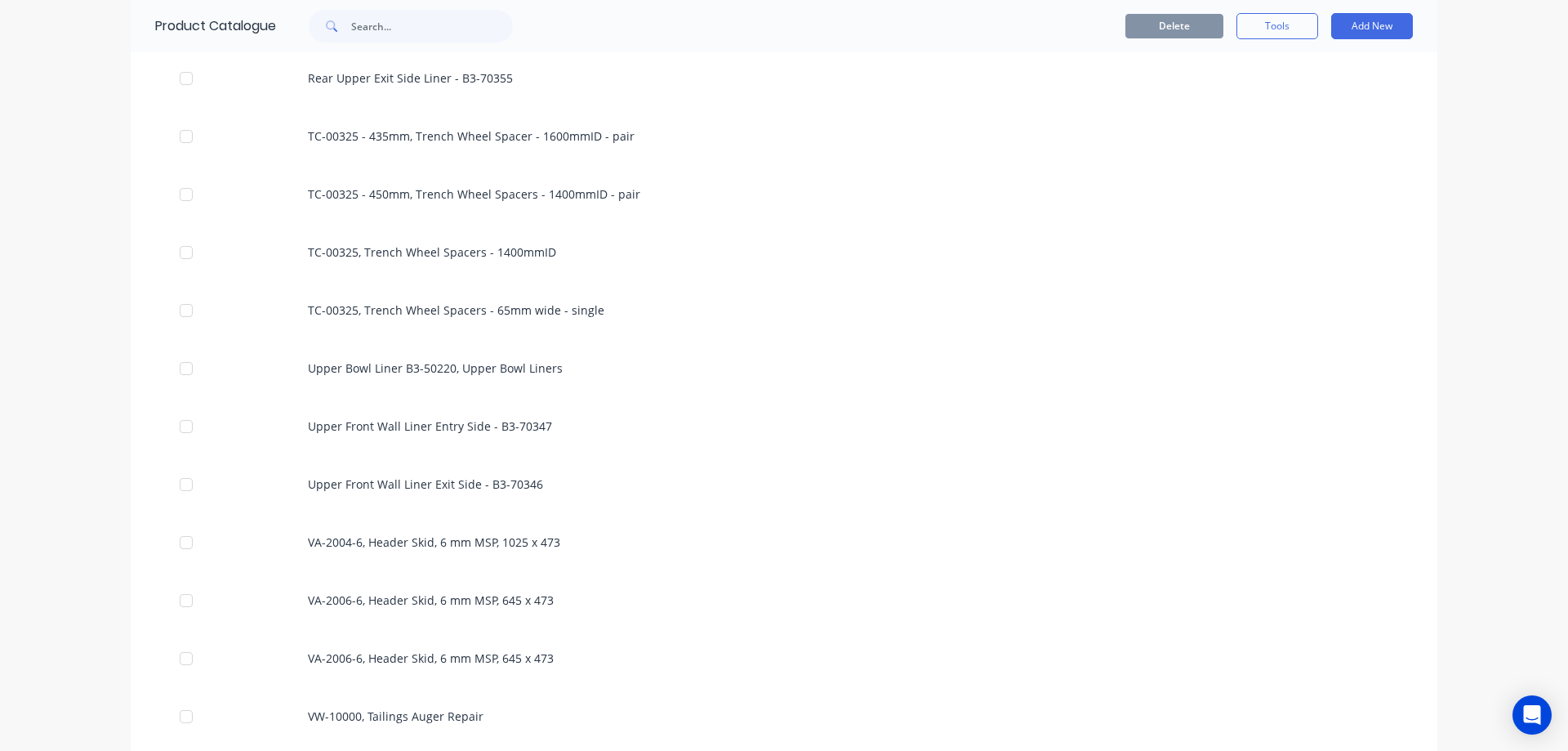
scroll to position [8936, 0]
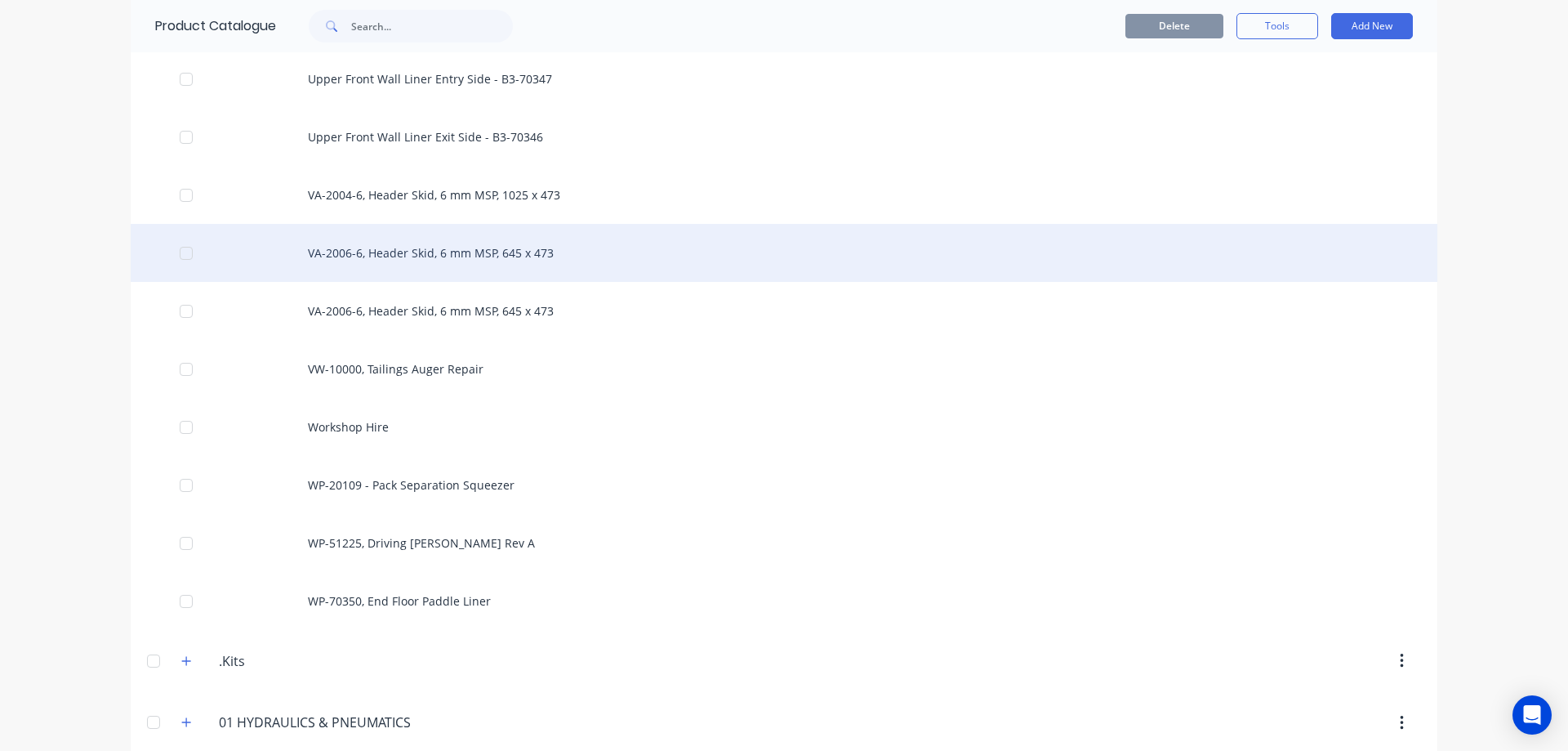
click at [588, 273] on div "VA-2006-6, Header Skid, 6 mm MSP, 645 x 473" at bounding box center [784, 253] width 1307 height 58
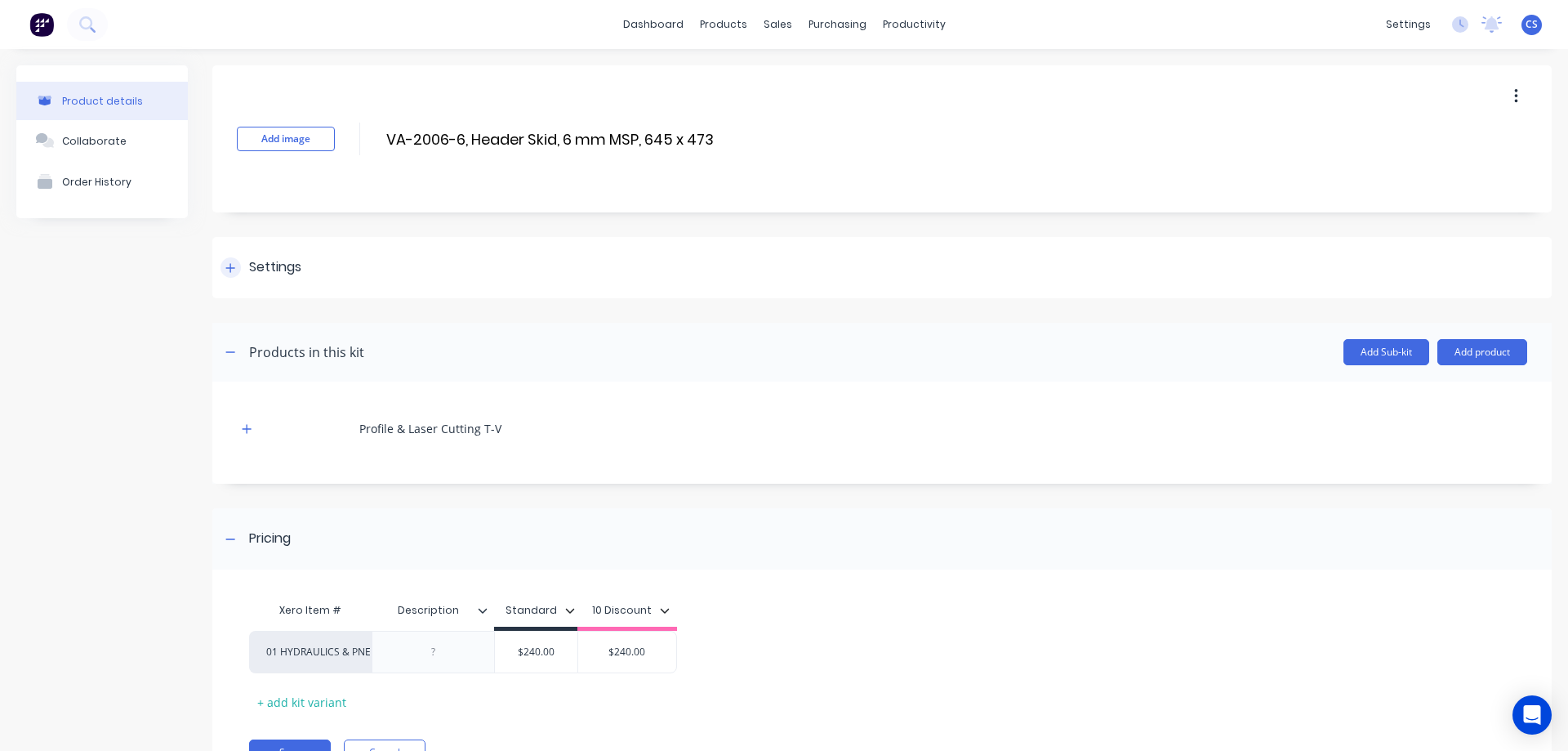
click at [258, 269] on div "Settings" at bounding box center [275, 268] width 52 height 20
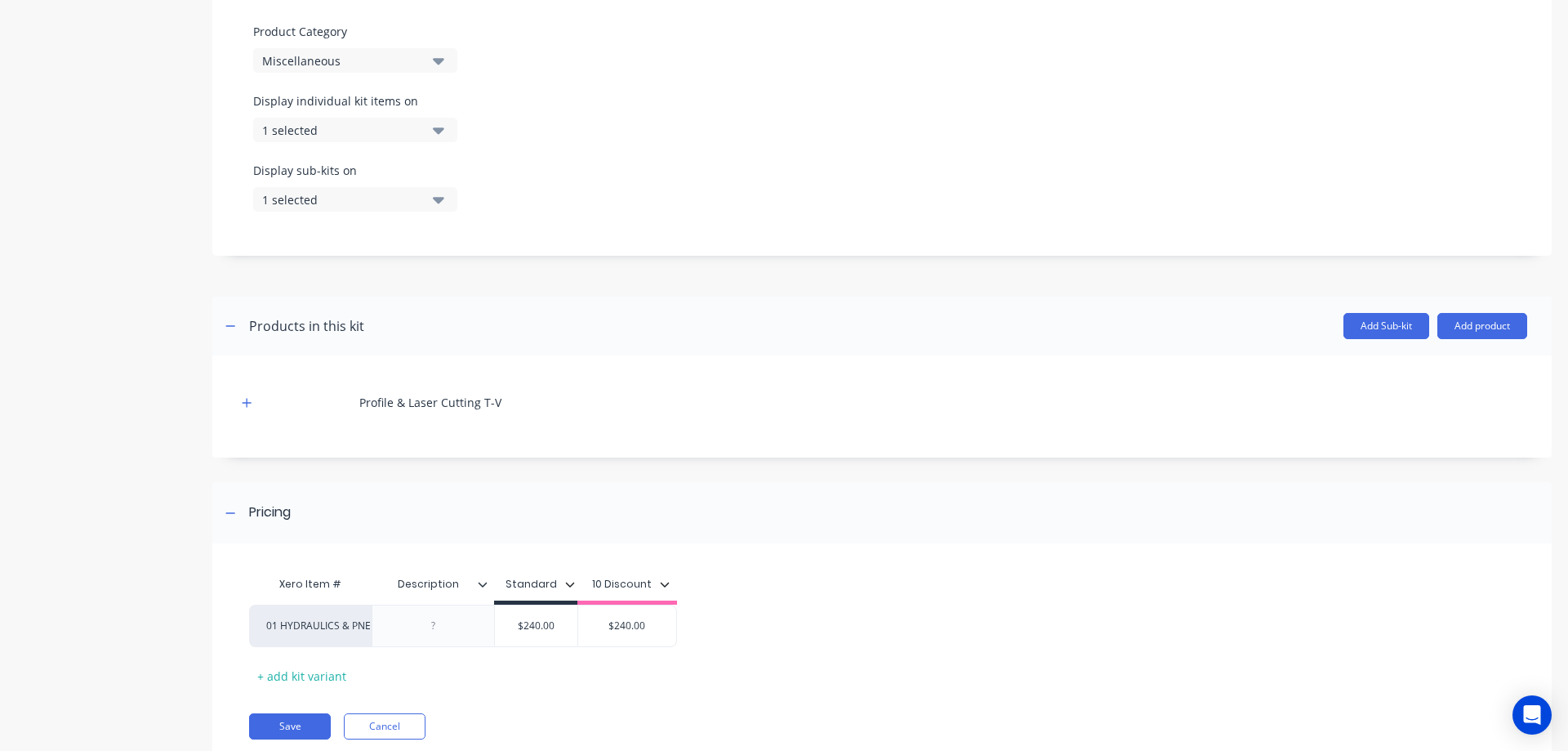
scroll to position [550, 0]
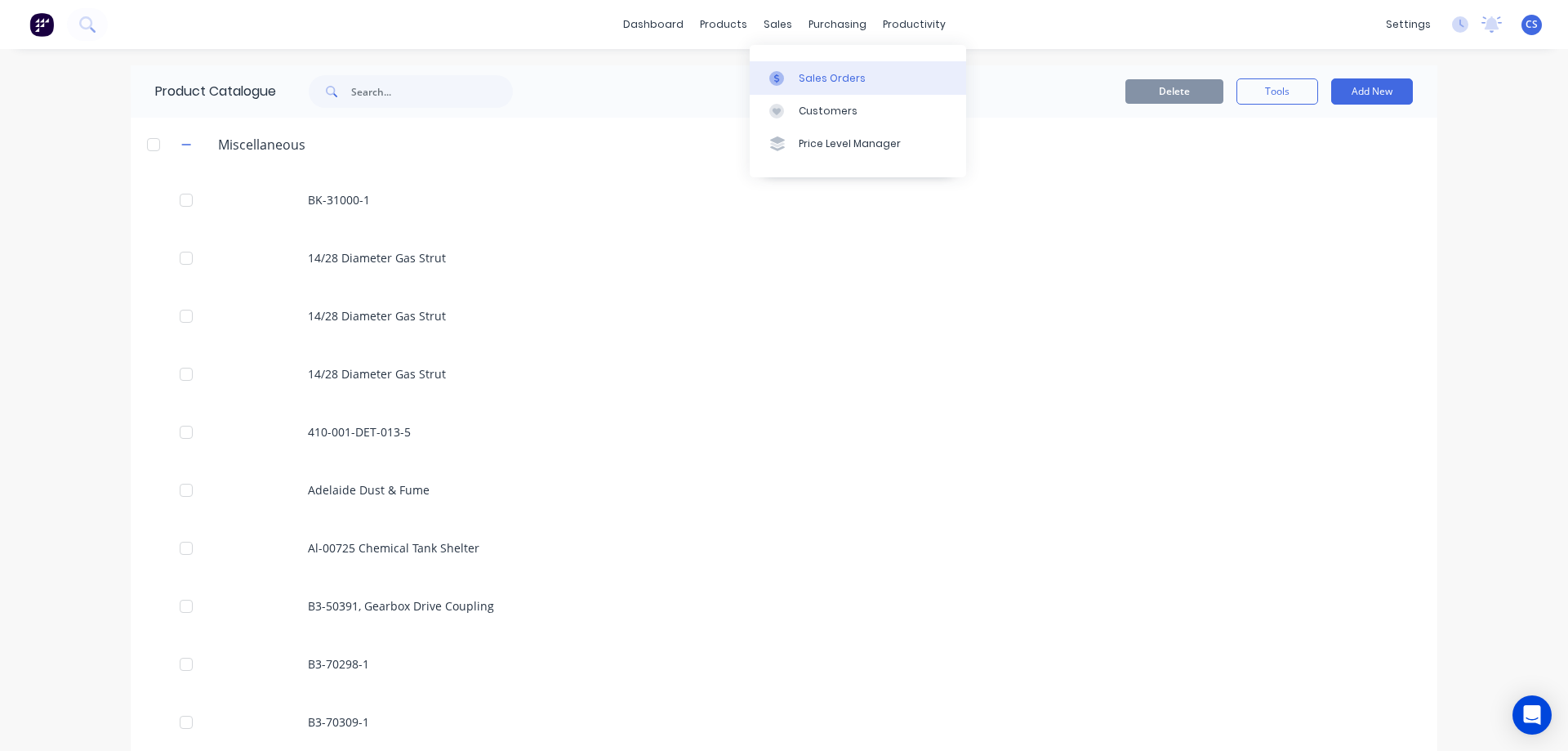
click at [790, 72] on div at bounding box center [781, 78] width 25 height 15
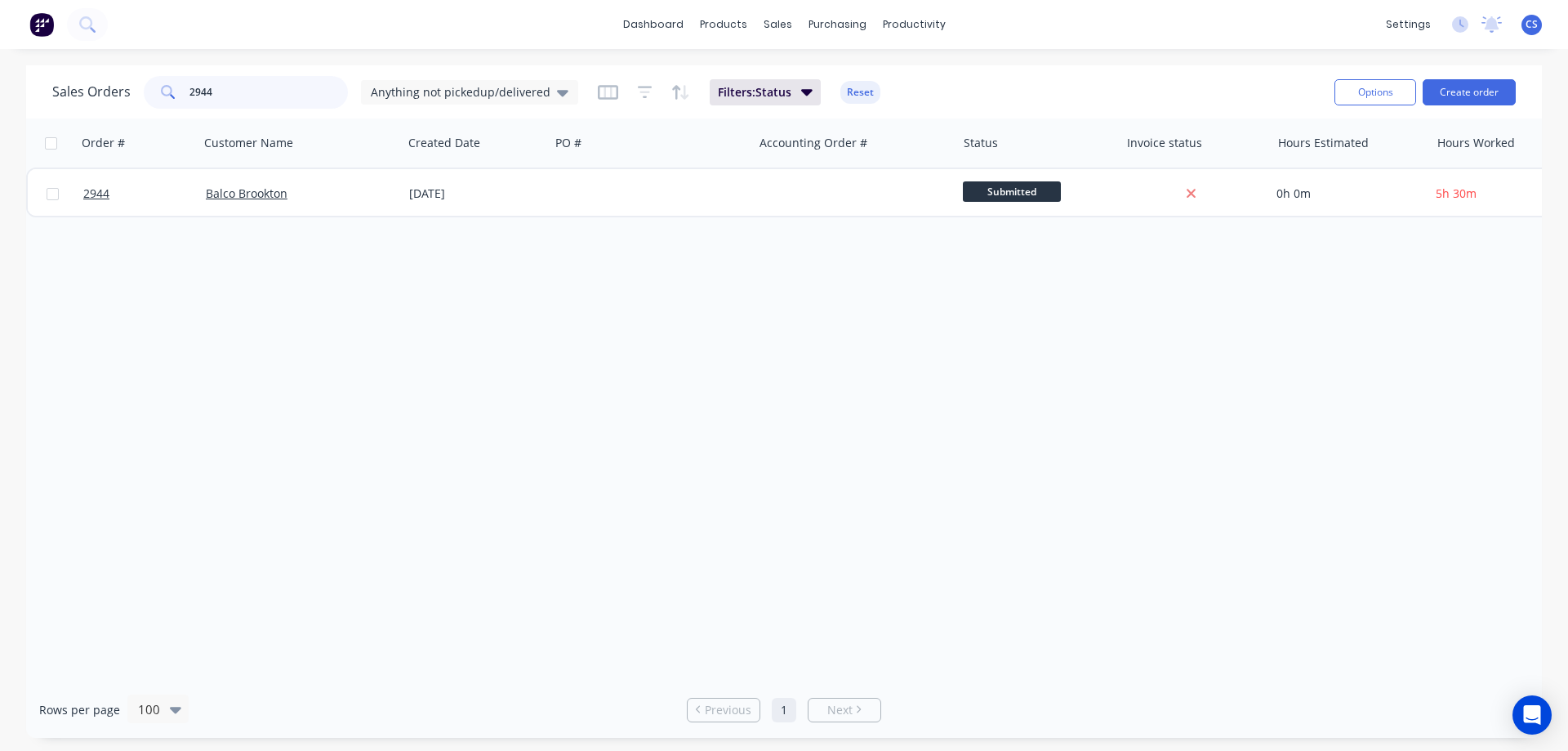
drag, startPoint x: 230, startPoint y: 95, endPoint x: 165, endPoint y: 95, distance: 65.0
click at [165, 95] on div "2944" at bounding box center [246, 92] width 204 height 33
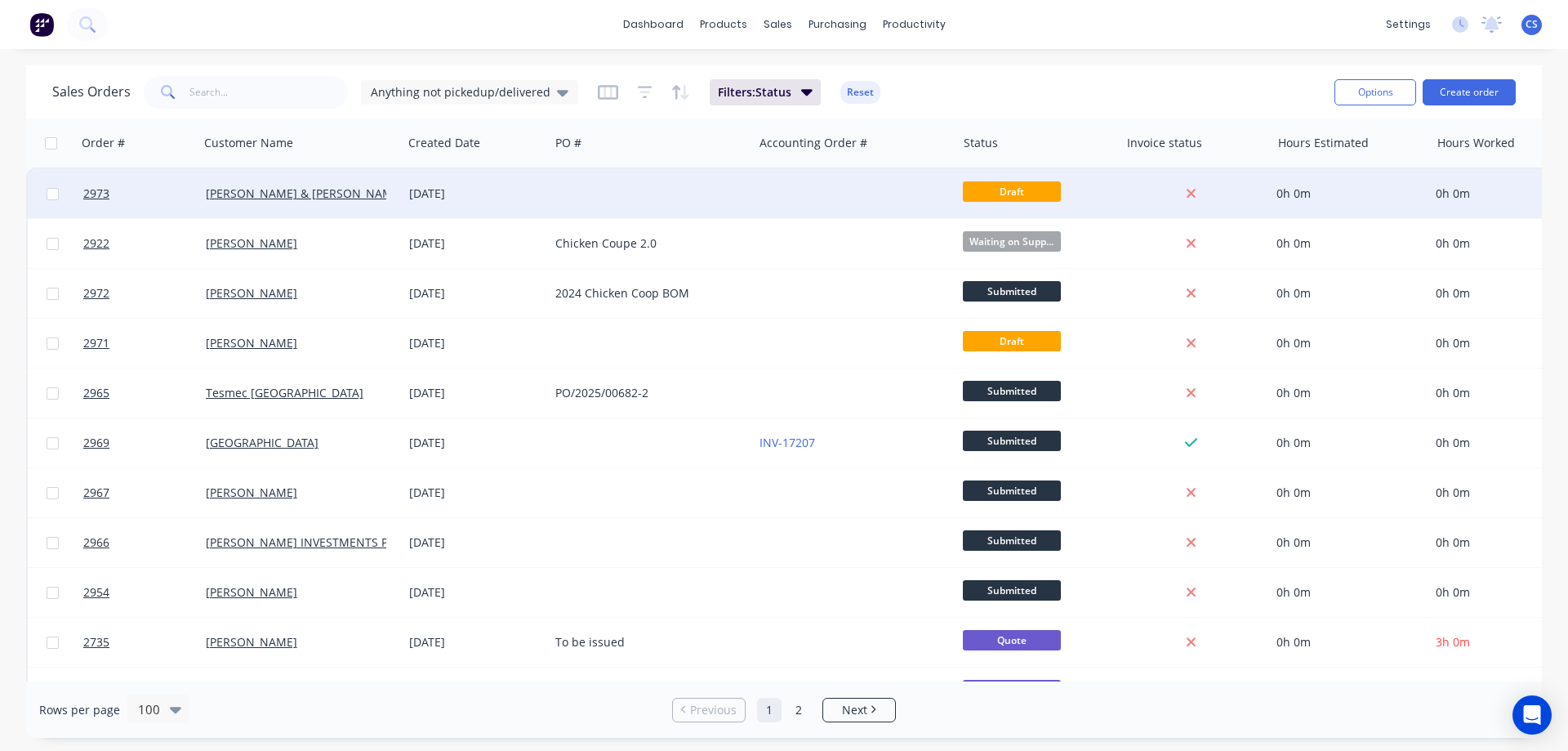
click at [547, 181] on div "24 Sep 2025" at bounding box center [476, 194] width 147 height 49
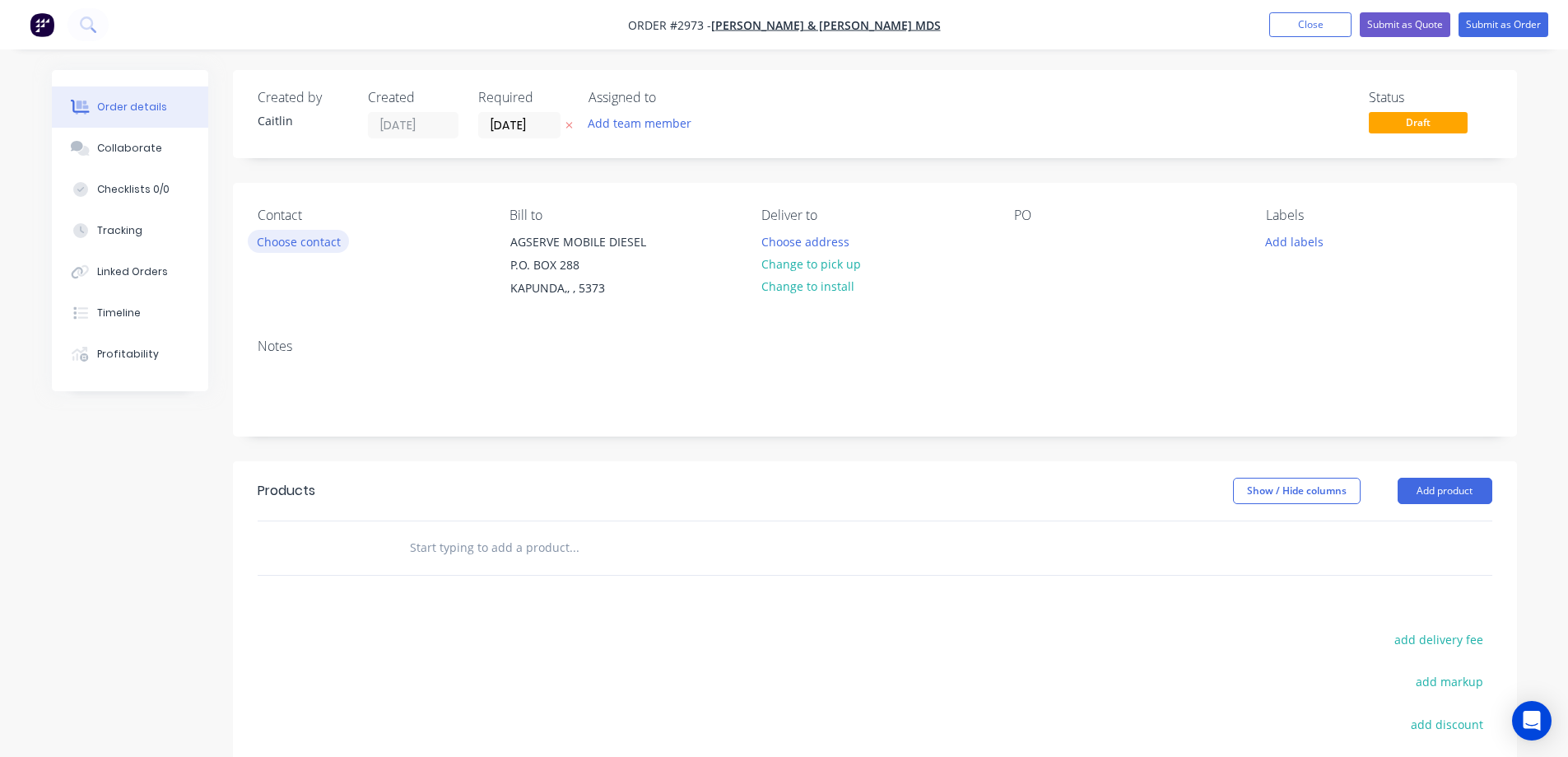
click at [284, 244] on button "Choose contact" at bounding box center [298, 240] width 101 height 22
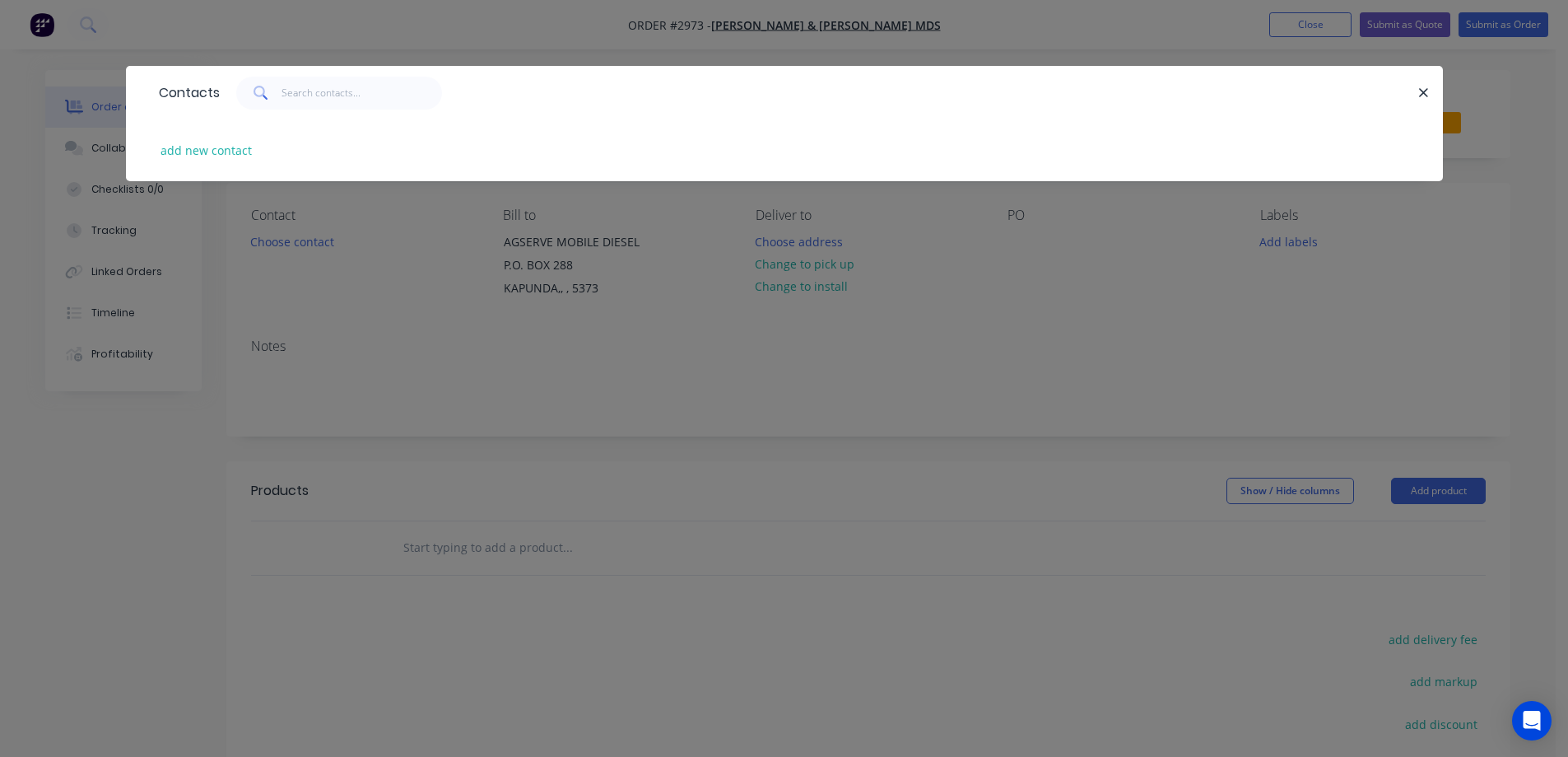
click at [191, 495] on div "Contacts add new contact" at bounding box center [784, 378] width 1568 height 757
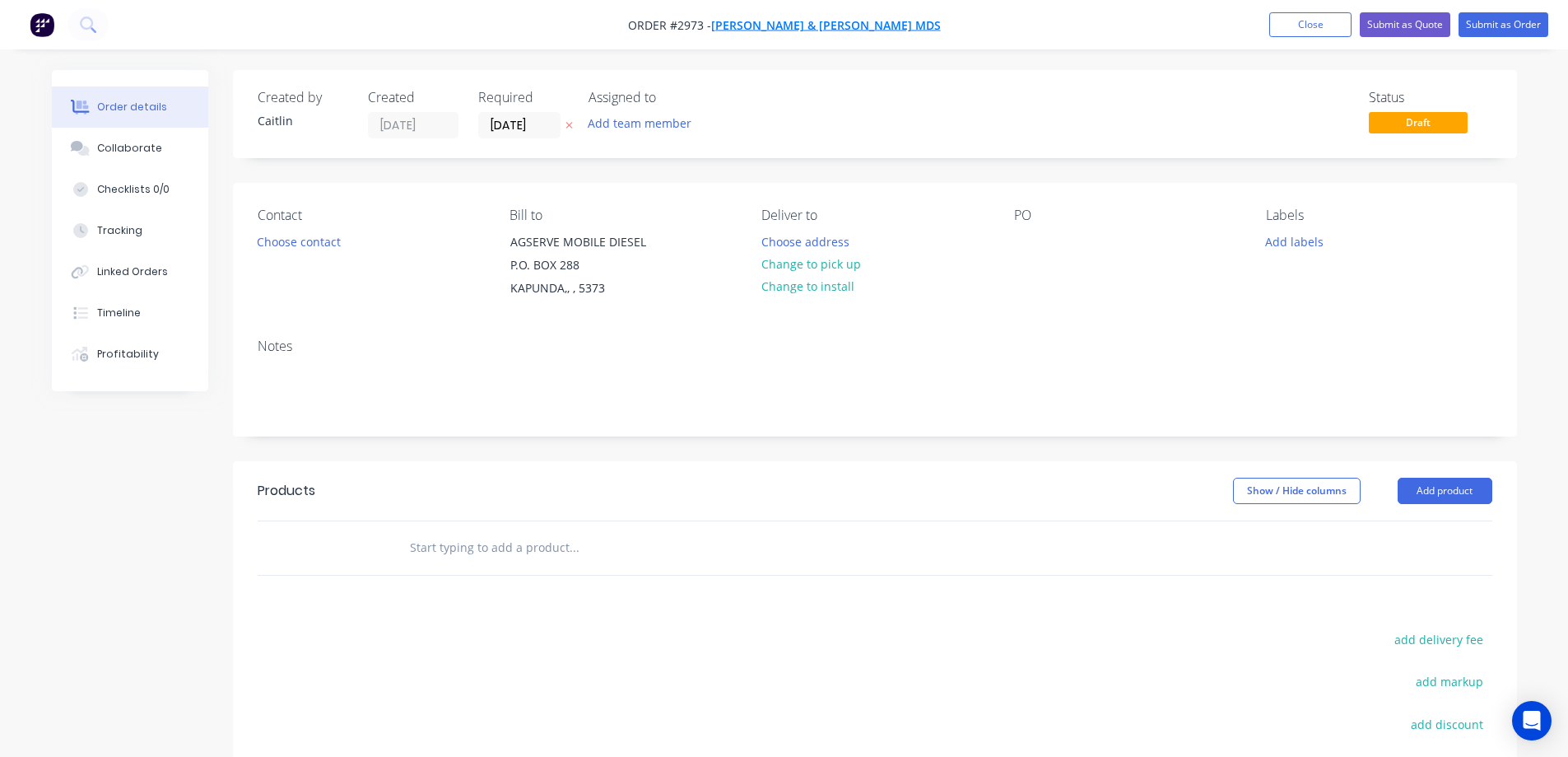
click at [785, 28] on span "WALDHUTER GARY & OLIVIA-Agserve MDS" at bounding box center [826, 25] width 229 height 16
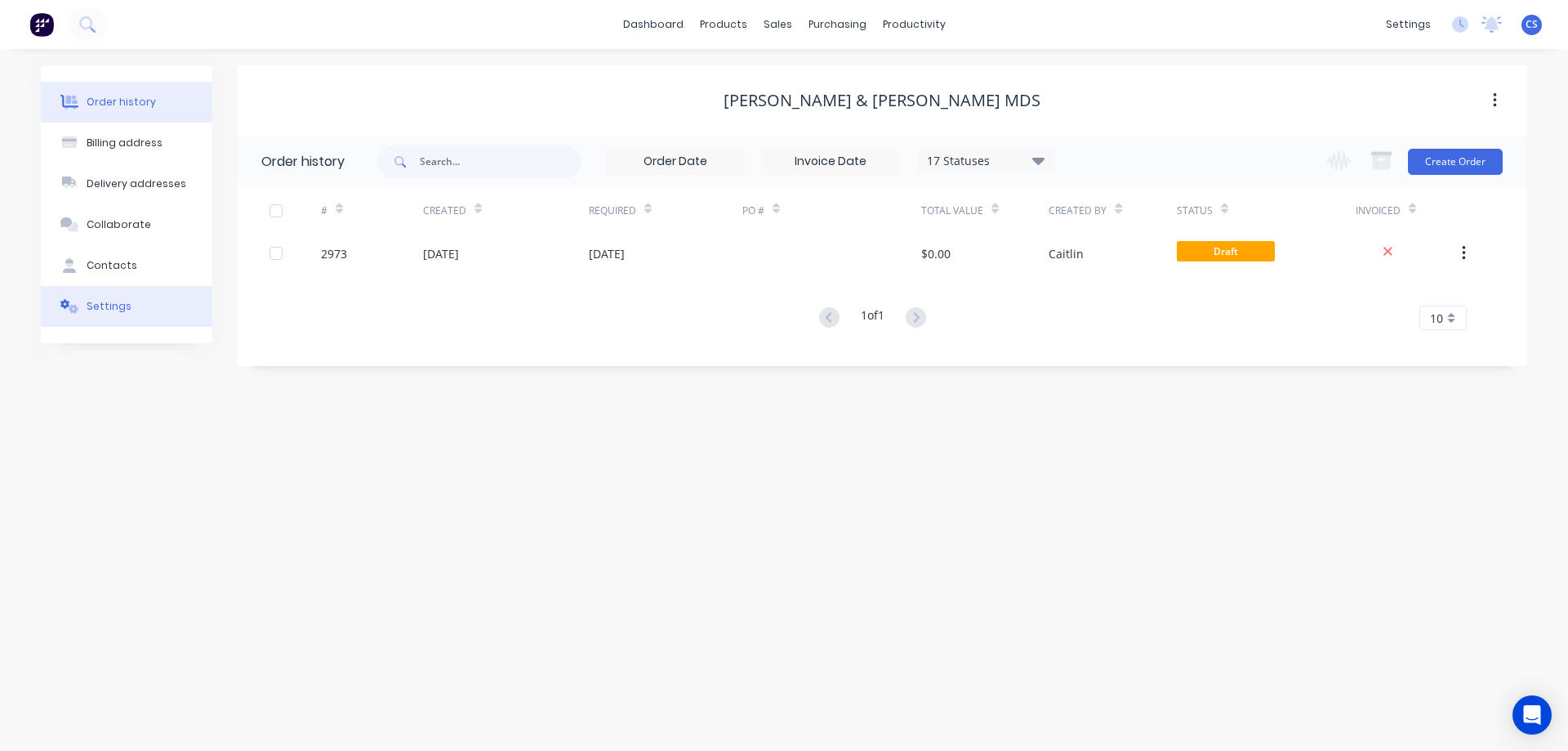
click at [156, 299] on button "Settings" at bounding box center [126, 306] width 171 height 41
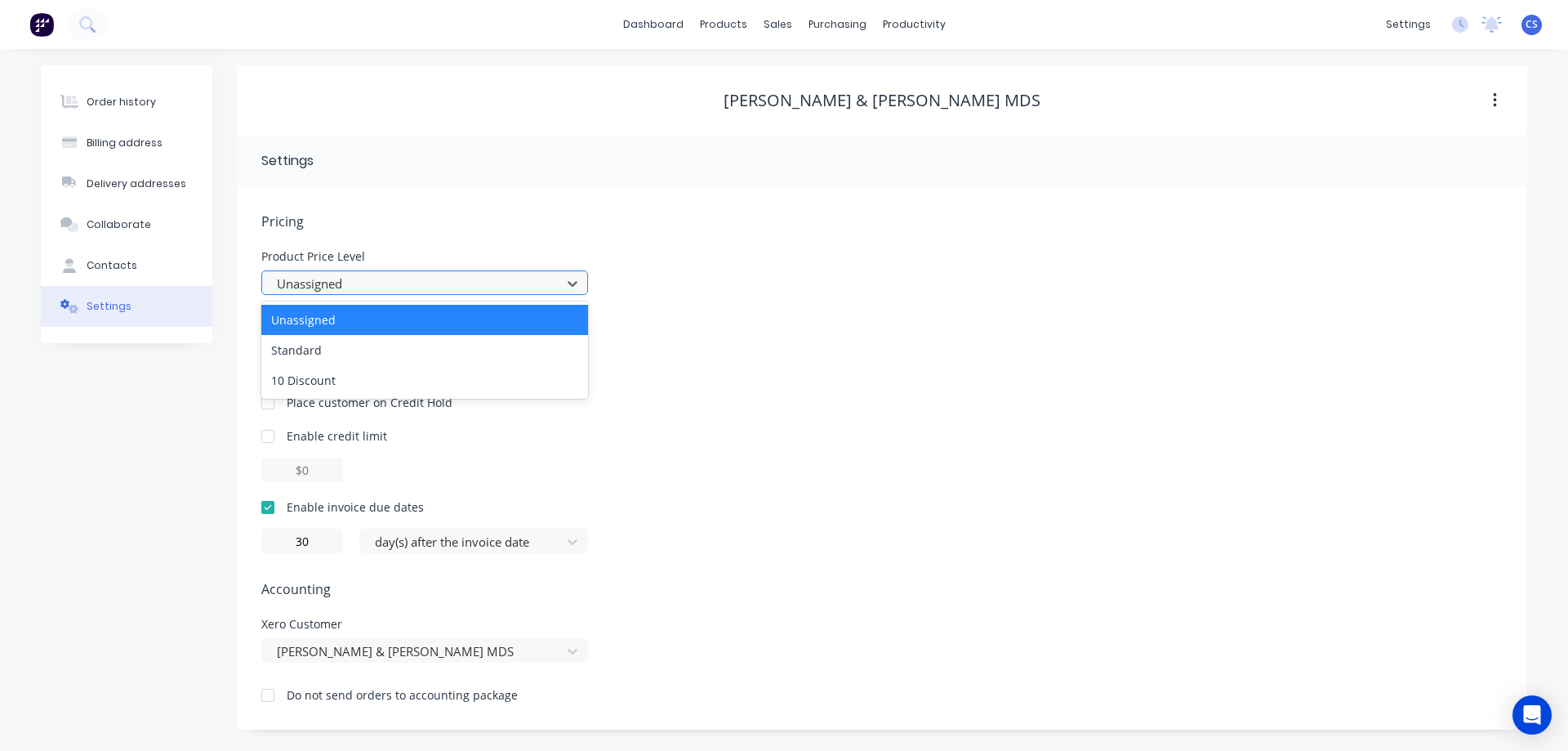
click at [414, 281] on div at bounding box center [413, 284] width 278 height 20
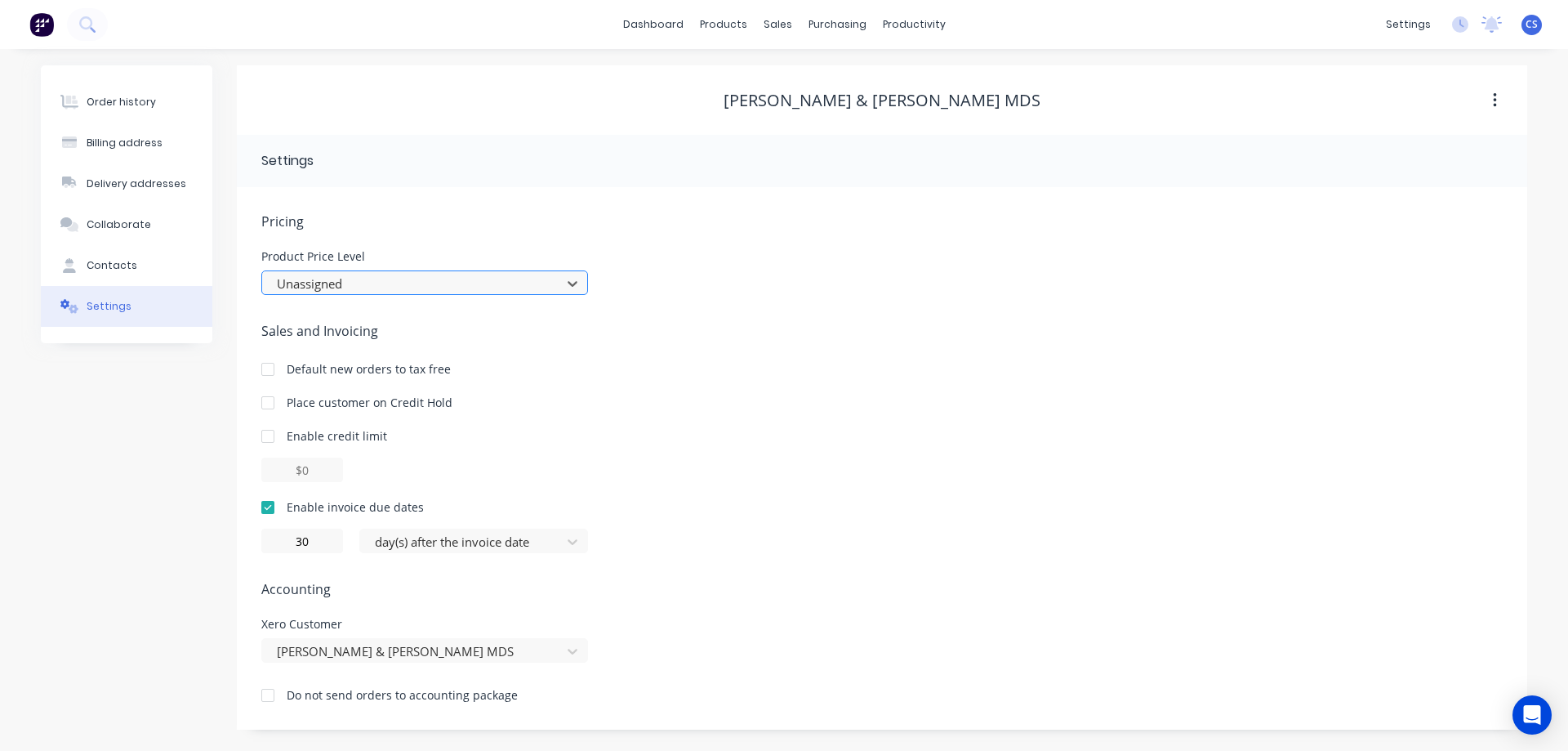
click at [414, 281] on div at bounding box center [413, 284] width 278 height 20
click at [149, 269] on button "Contacts" at bounding box center [126, 265] width 171 height 41
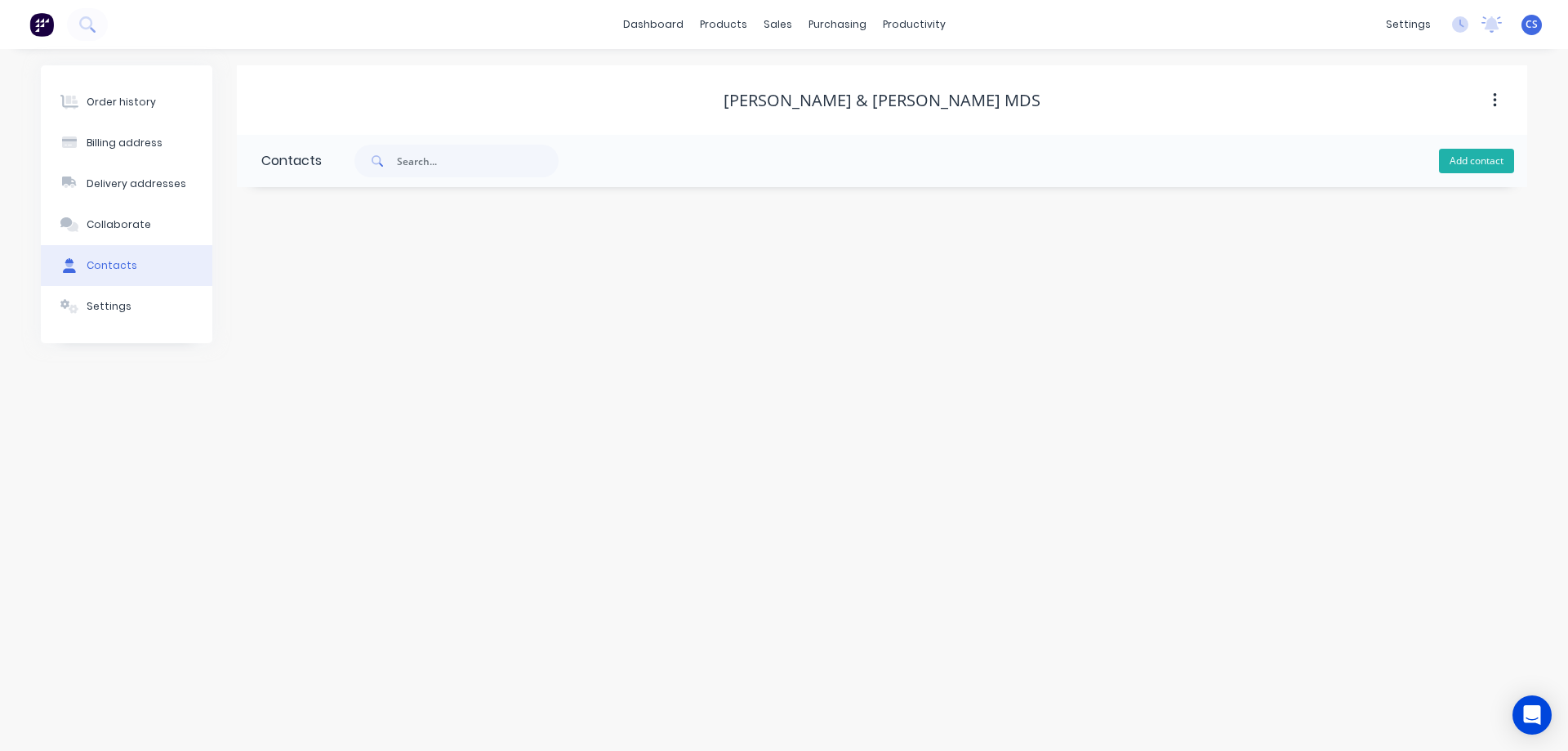
click at [1482, 167] on button "Add contact" at bounding box center [1476, 160] width 76 height 25
select select "AU"
click at [343, 342] on input "text" at bounding box center [394, 344] width 267 height 25
paste input "accounts@agservemds.com.au"
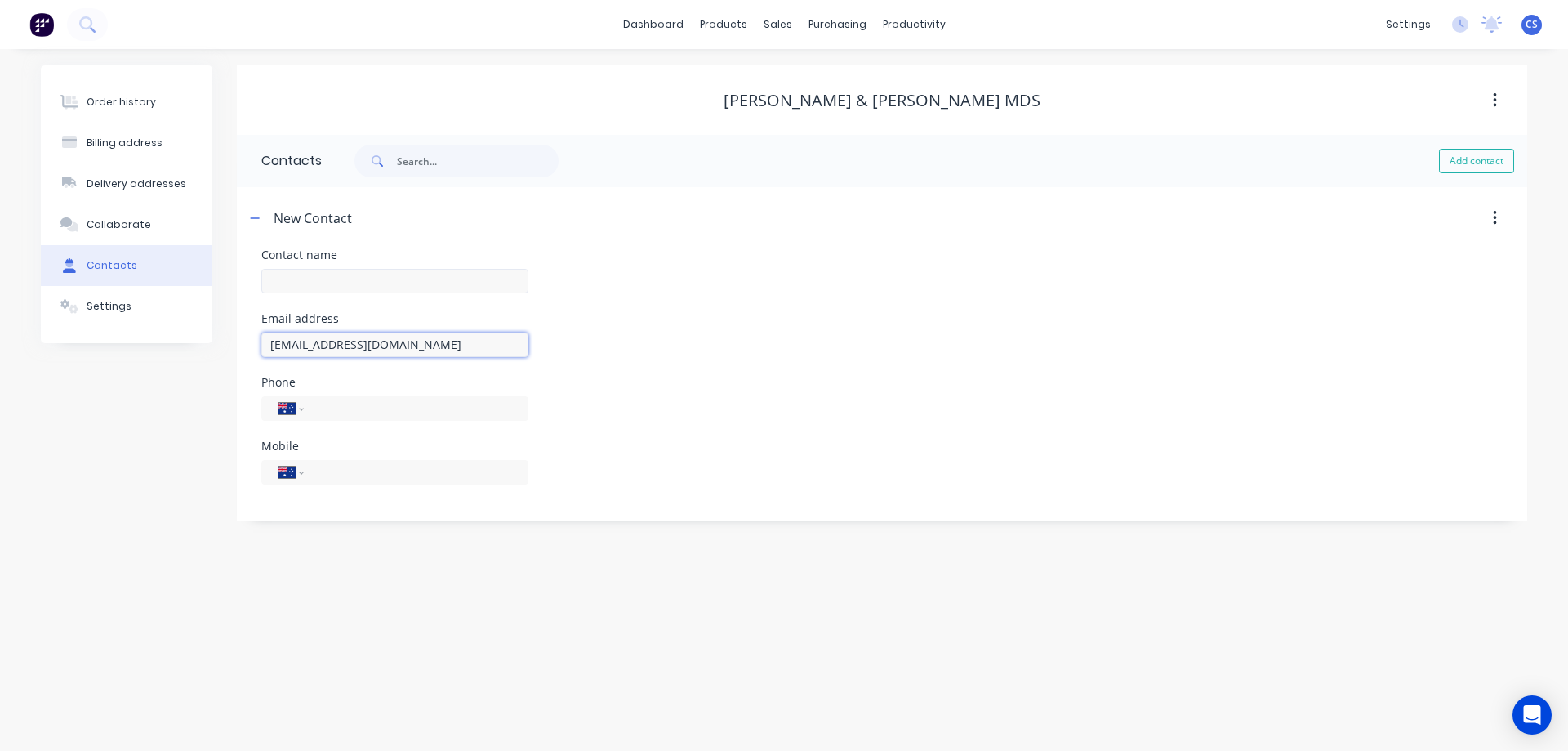
type input "accounts@agservemds.com.au"
click at [343, 289] on input "text" at bounding box center [394, 280] width 267 height 25
click at [298, 280] on input "text" at bounding box center [394, 280] width 267 height 25
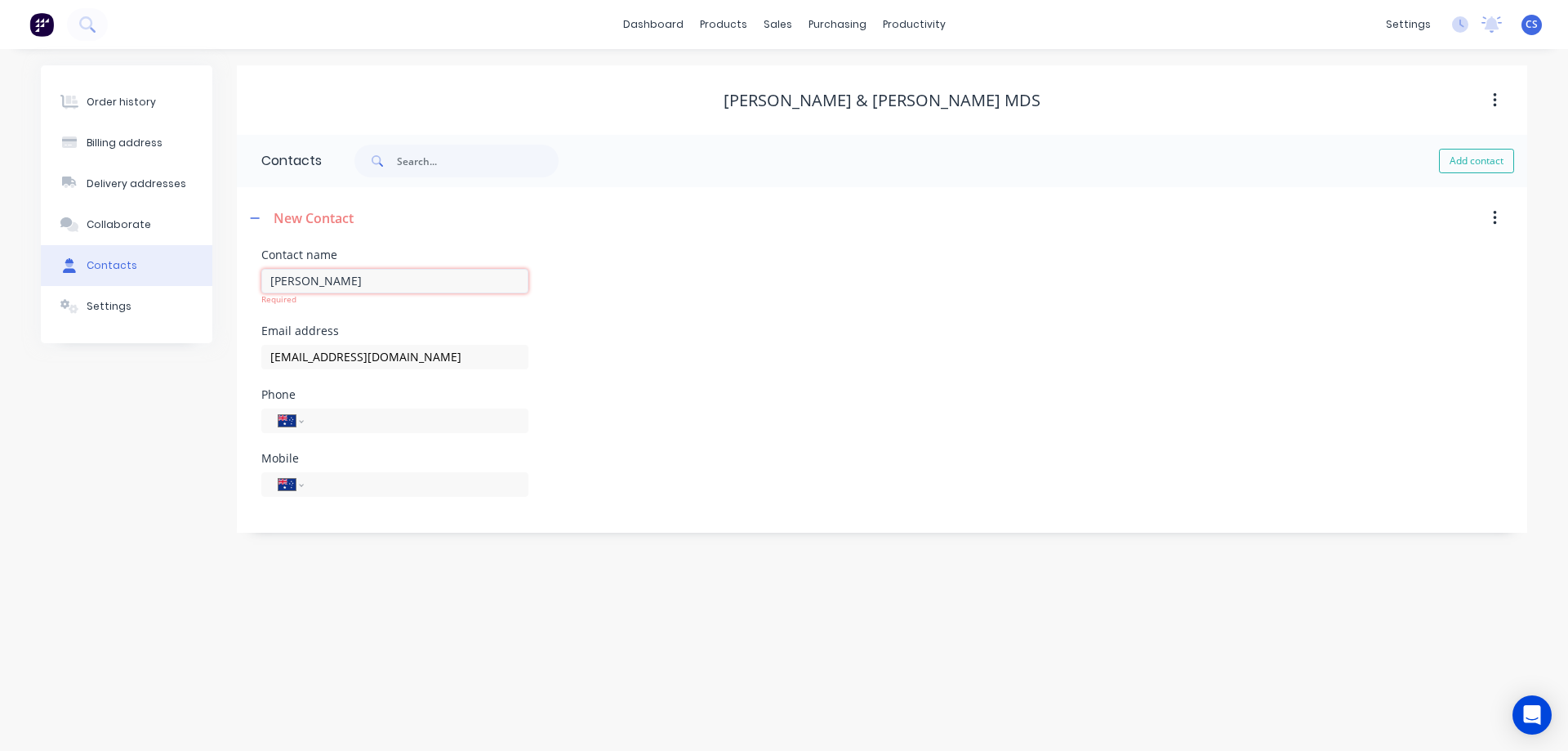
click at [304, 280] on input "Olivia Waldhuter" at bounding box center [394, 280] width 267 height 25
type input "Olivia Waldhuter"
select select "AU"
click at [325, 406] on input "tel" at bounding box center [412, 408] width 196 height 19
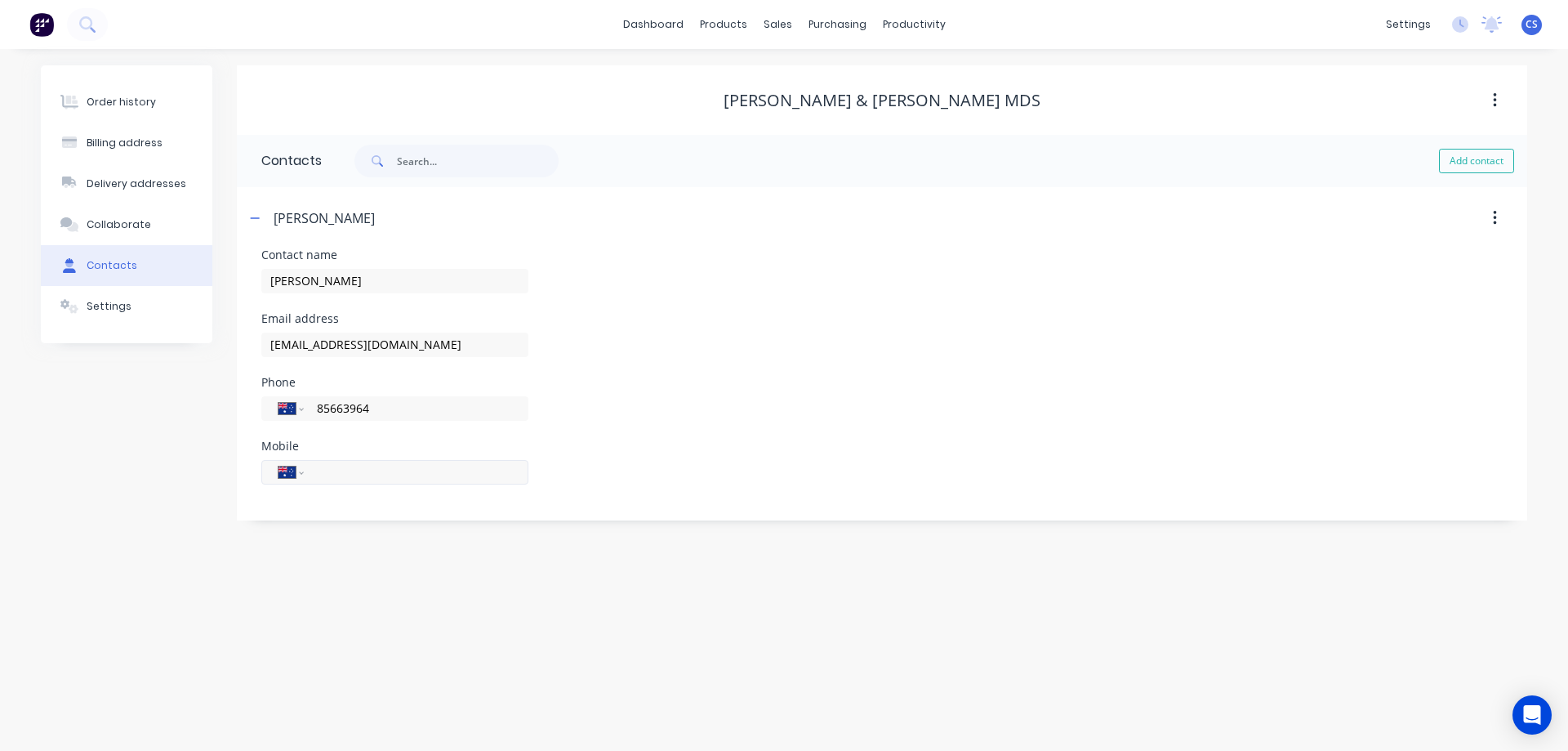
click at [372, 463] on div "Mobile International Afghanistan Åland Islands Albania Algeria American Samoa A…" at bounding box center [394, 472] width 267 height 64
click at [315, 411] on input "85663964" at bounding box center [412, 408] width 196 height 19
type input "(08) 8566 3964"
click at [344, 474] on input "tel" at bounding box center [412, 472] width 196 height 19
type input "0"
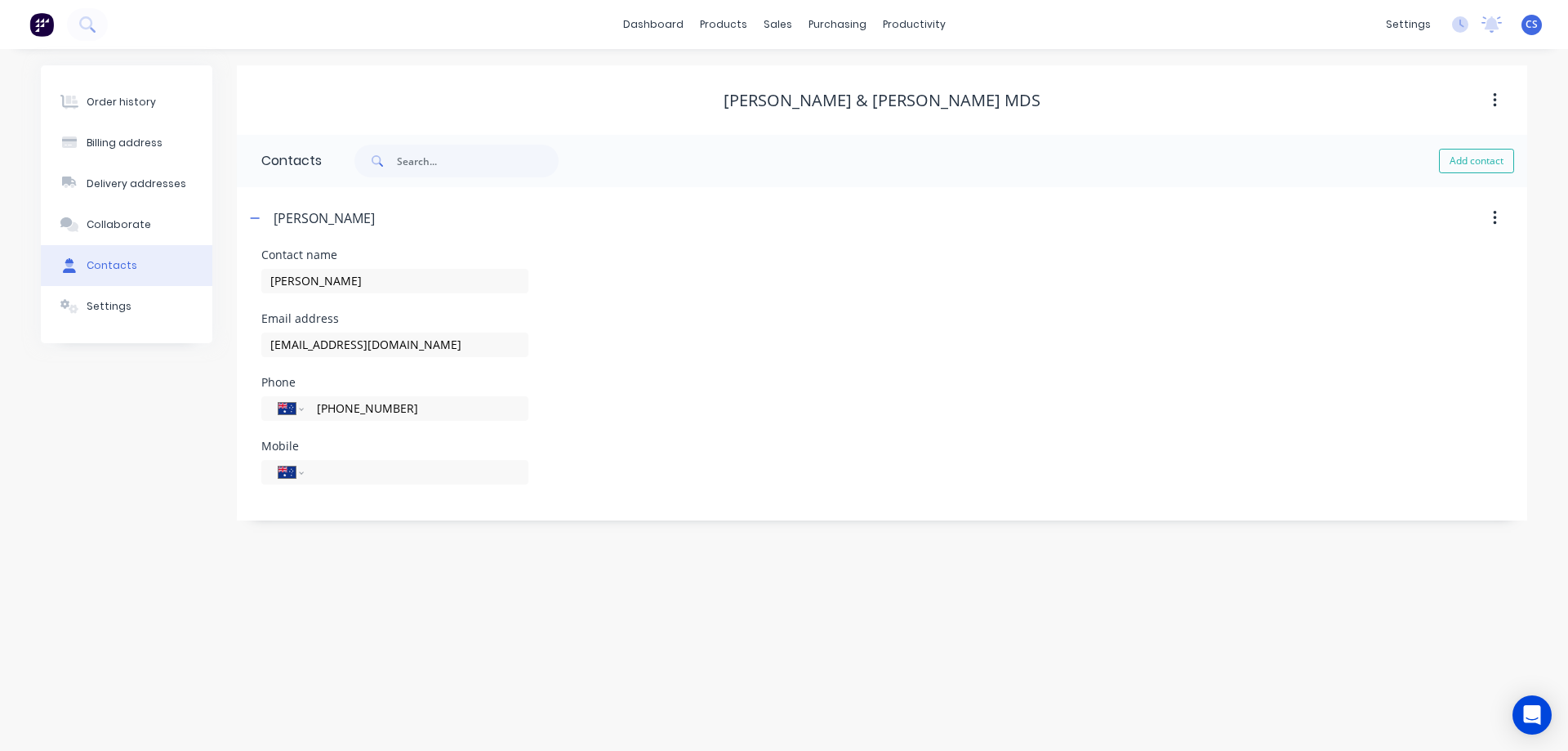
click at [342, 544] on div "Order history Billing address Delivery addresses Collaborate Contacts Settings …" at bounding box center [784, 400] width 1568 height 702
click at [119, 218] on div "Collaborate" at bounding box center [118, 225] width 65 height 15
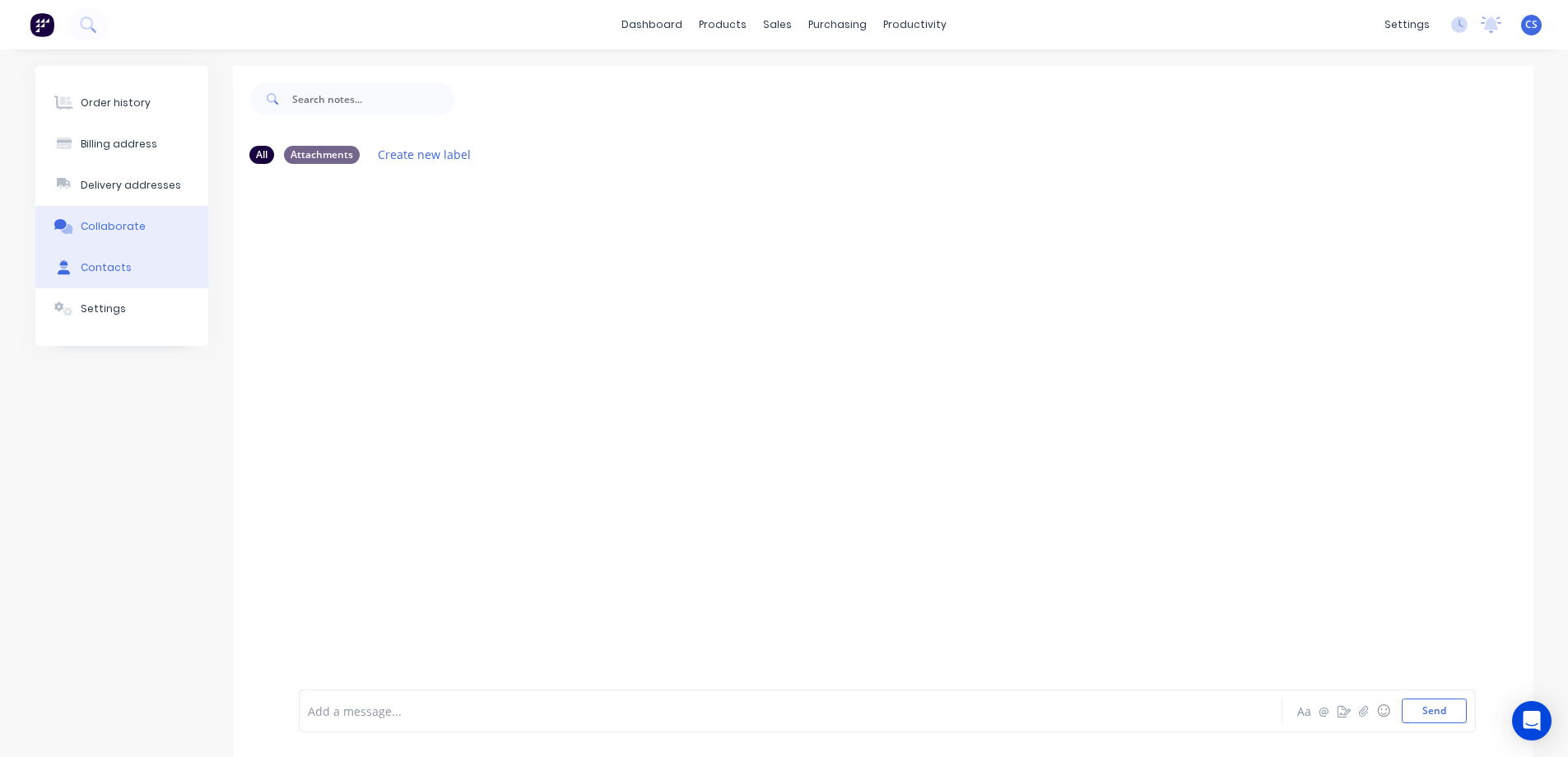
click at [127, 266] on button "Contacts" at bounding box center [122, 267] width 172 height 41
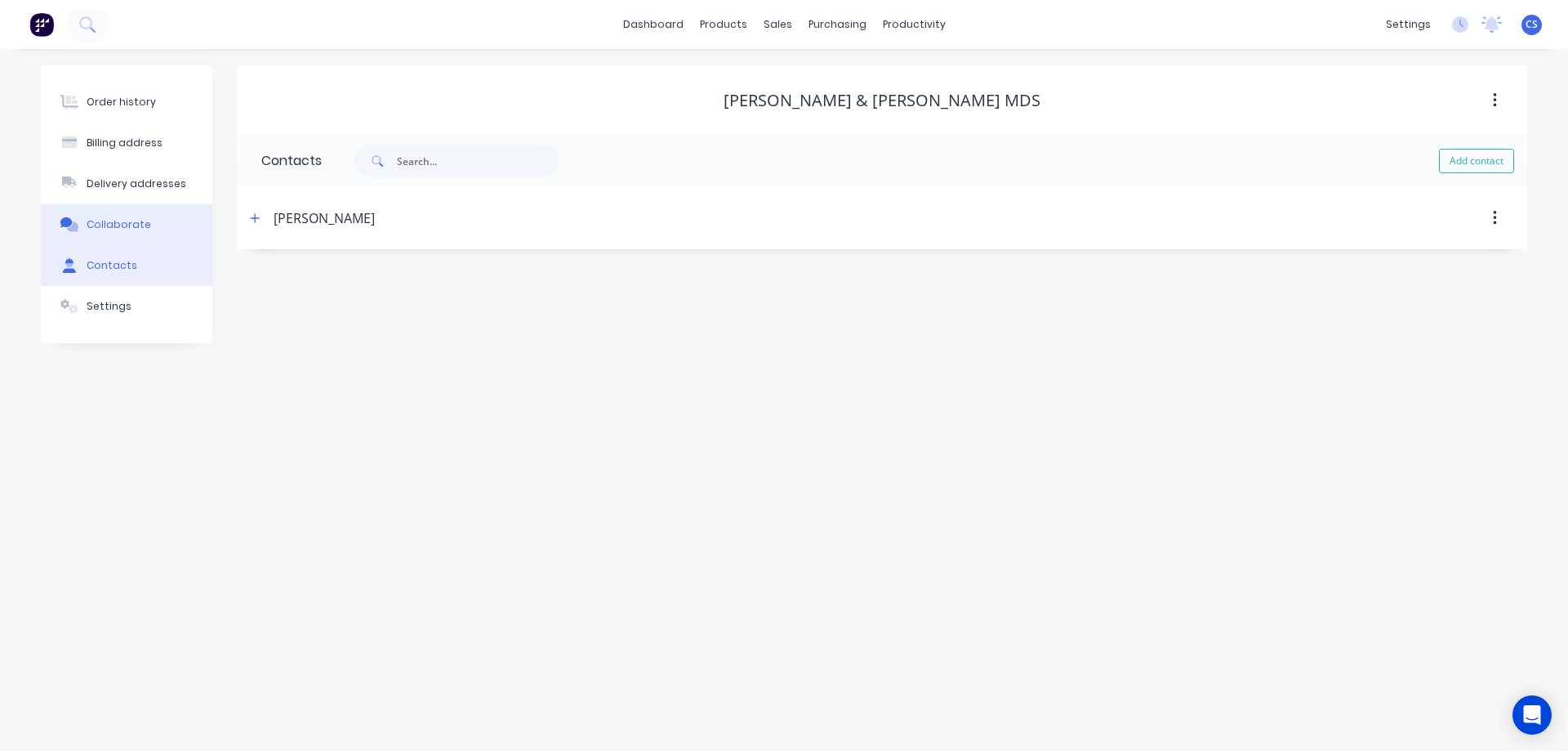
click at [139, 222] on div "Collaborate" at bounding box center [118, 225] width 65 height 15
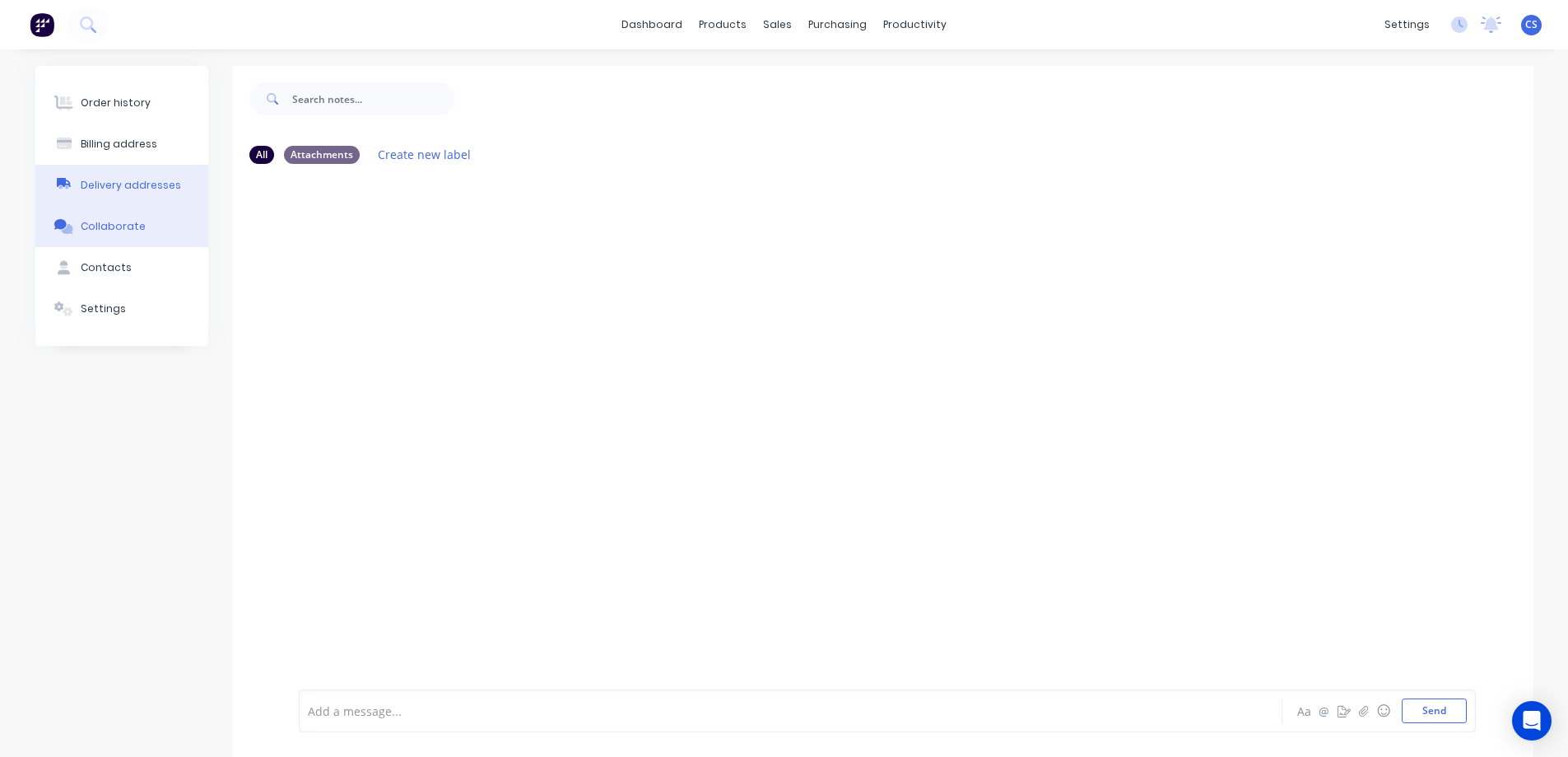
click at [144, 178] on div "Delivery addresses" at bounding box center [130, 185] width 100 height 15
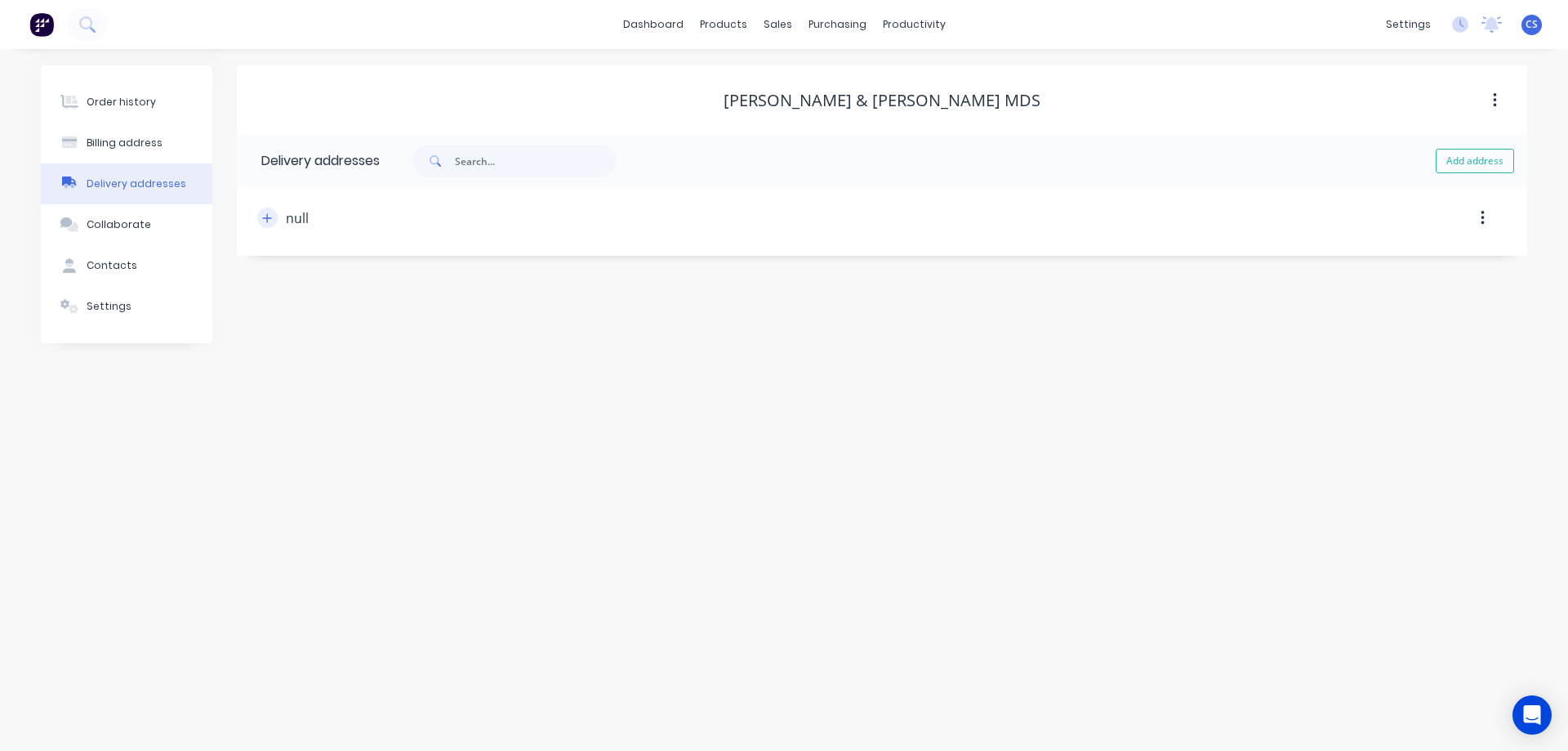
click at [269, 218] on icon "button" at bounding box center [267, 218] width 10 height 12
click at [298, 218] on div "null" at bounding box center [297, 218] width 23 height 20
click at [372, 288] on input "text" at bounding box center [407, 280] width 267 height 25
type input "PO Box 288"
click at [314, 405] on input "text" at bounding box center [407, 408] width 267 height 25
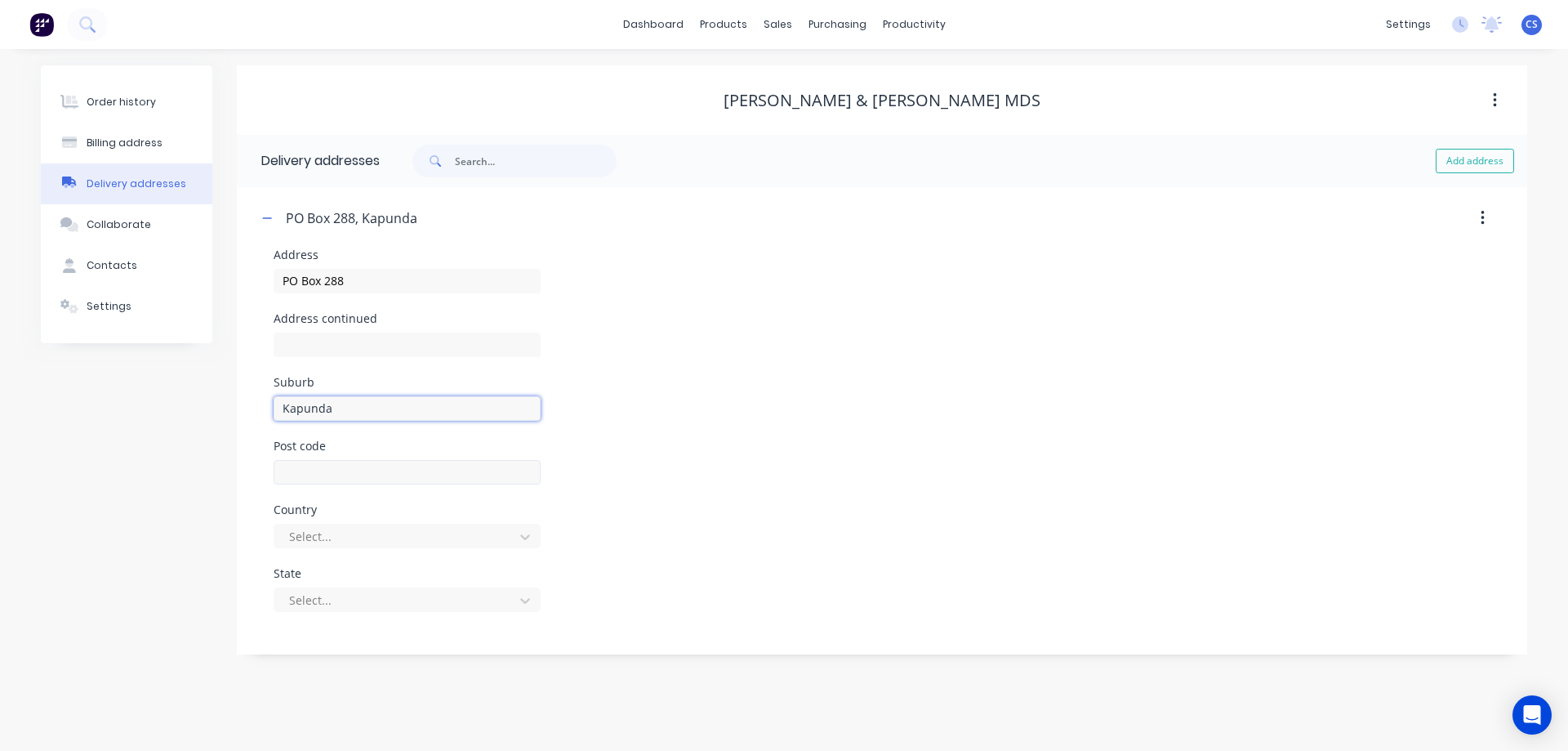
type input "Kapunda"
click at [310, 466] on input "text" at bounding box center [407, 472] width 267 height 25
type input "5373"
click at [325, 541] on div at bounding box center [397, 536] width 218 height 20
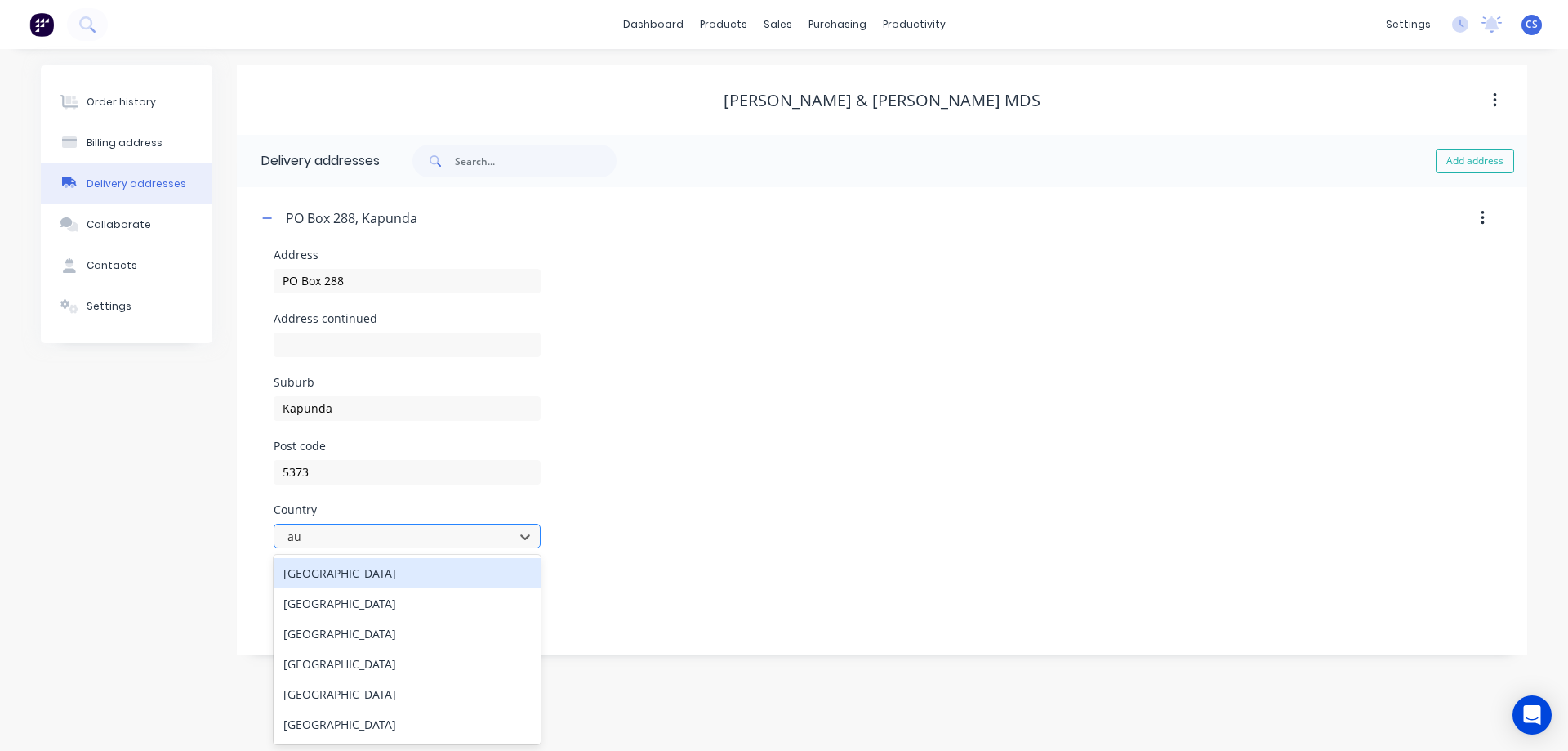
type input "aus"
click at [343, 574] on div "Australia" at bounding box center [407, 573] width 267 height 30
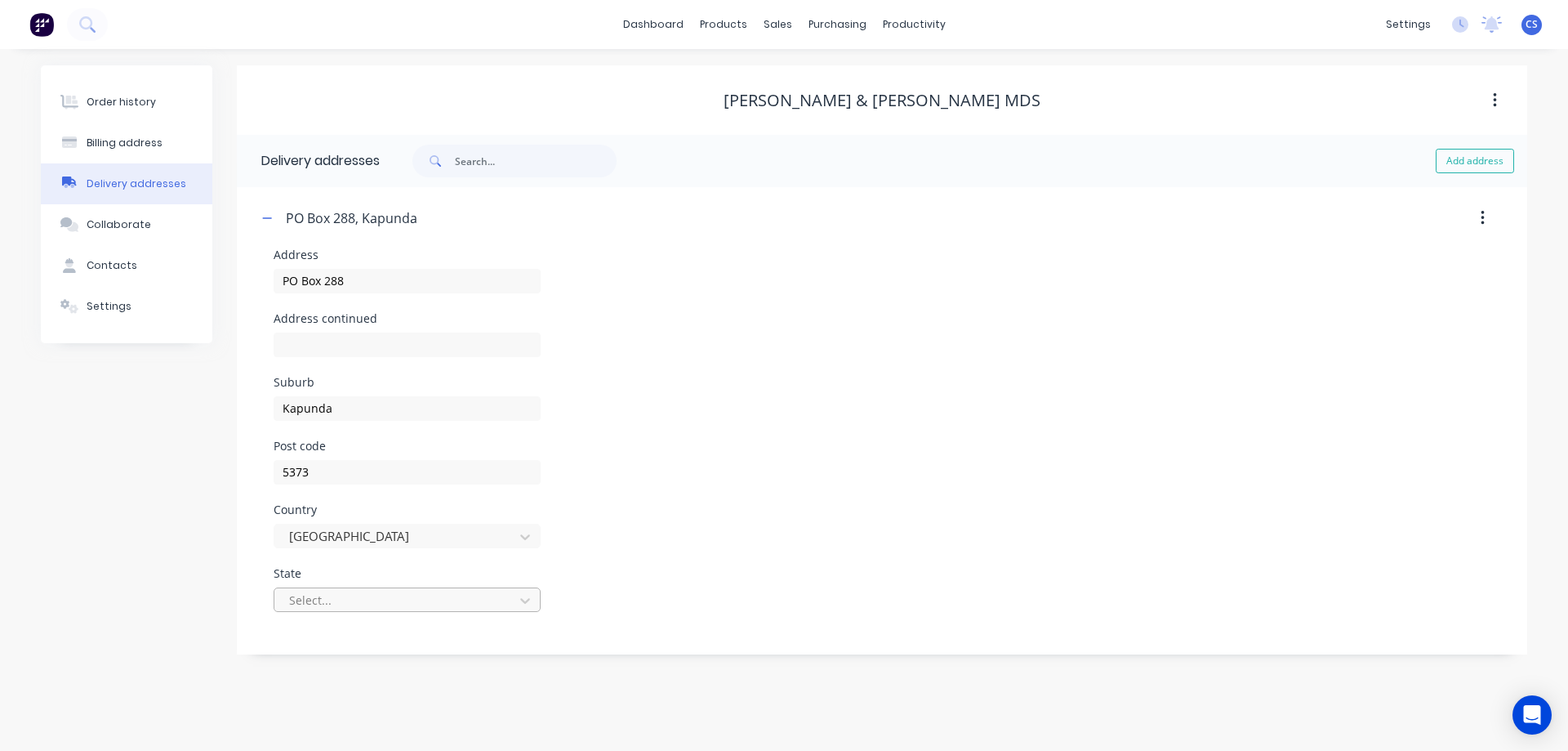
click at [335, 597] on div at bounding box center [397, 600] width 218 height 20
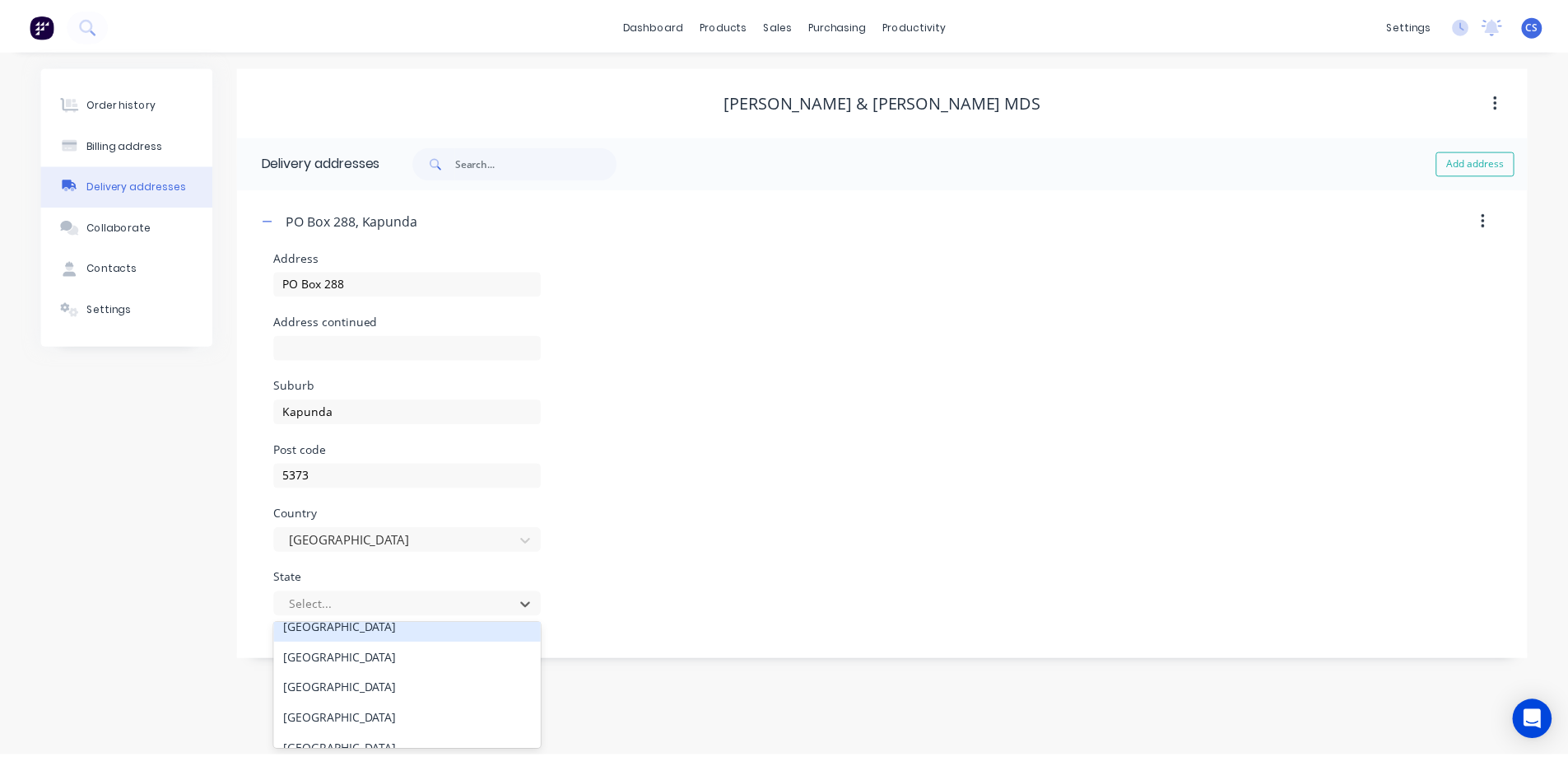
scroll to position [83, 0]
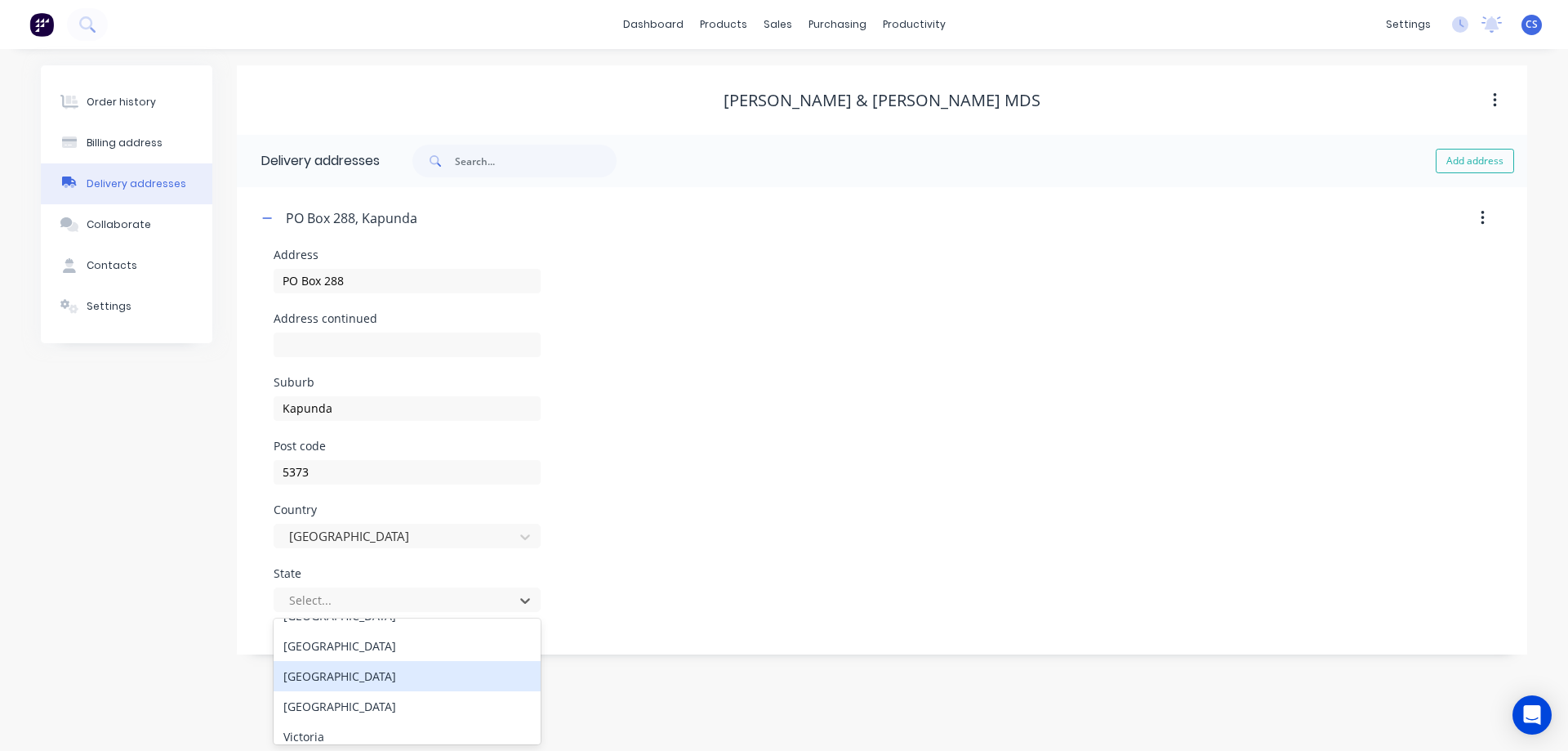
click at [365, 673] on div "South Australia" at bounding box center [407, 675] width 267 height 30
click at [692, 479] on div "Post code 5373" at bounding box center [882, 472] width 1217 height 64
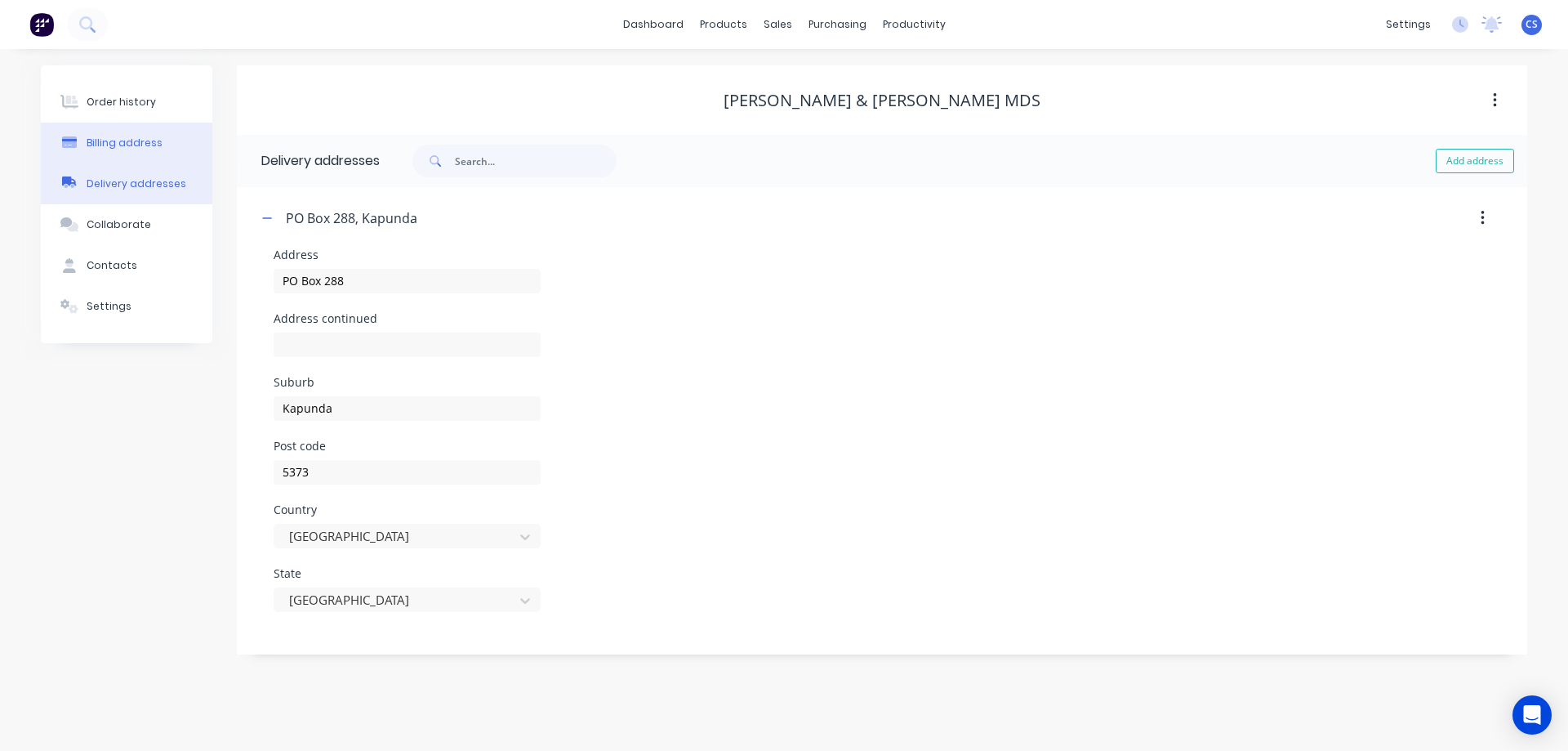
click at [132, 125] on button "Billing address" at bounding box center [126, 143] width 171 height 41
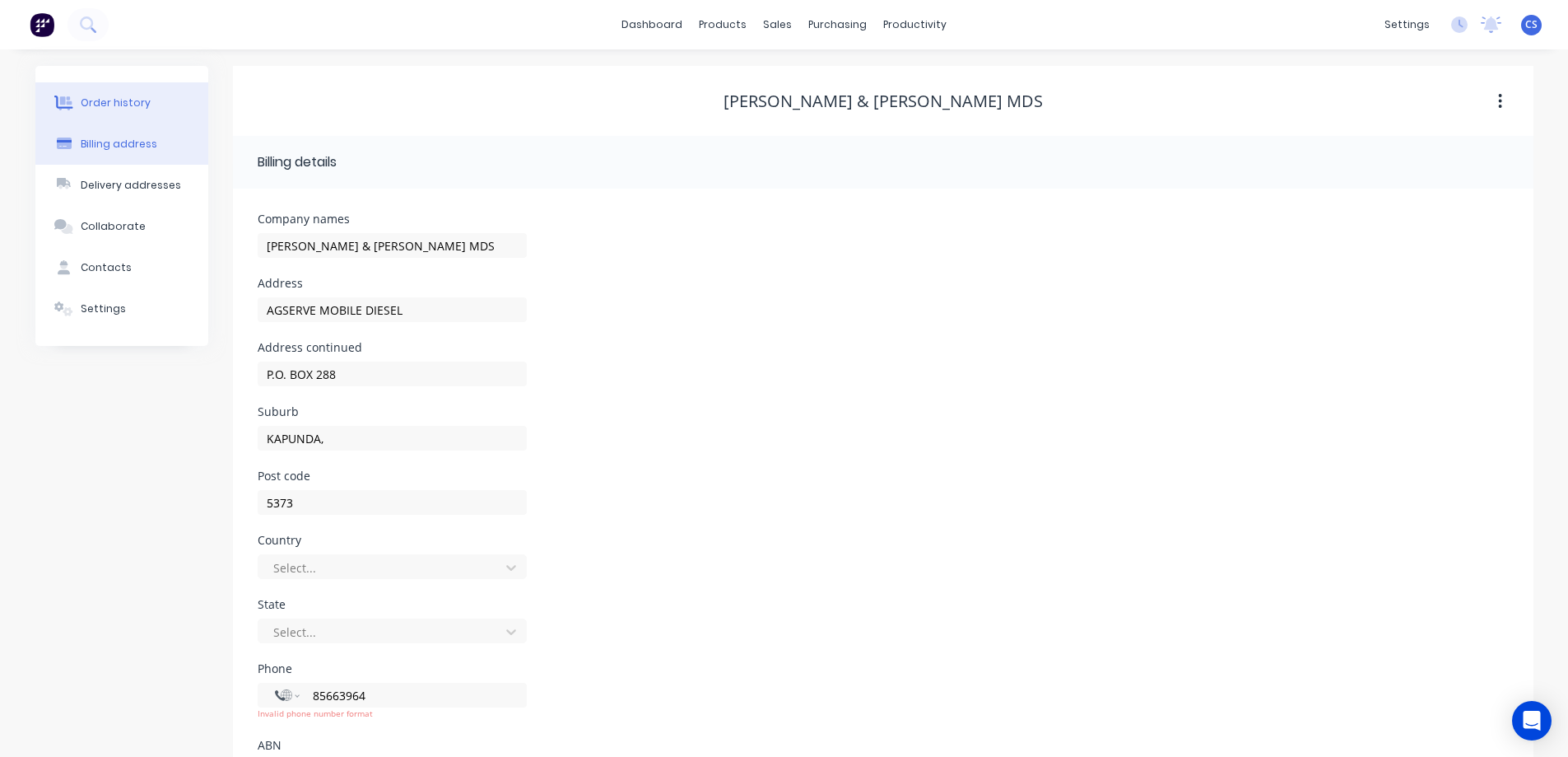
click at [115, 114] on button "Order history" at bounding box center [122, 103] width 172 height 41
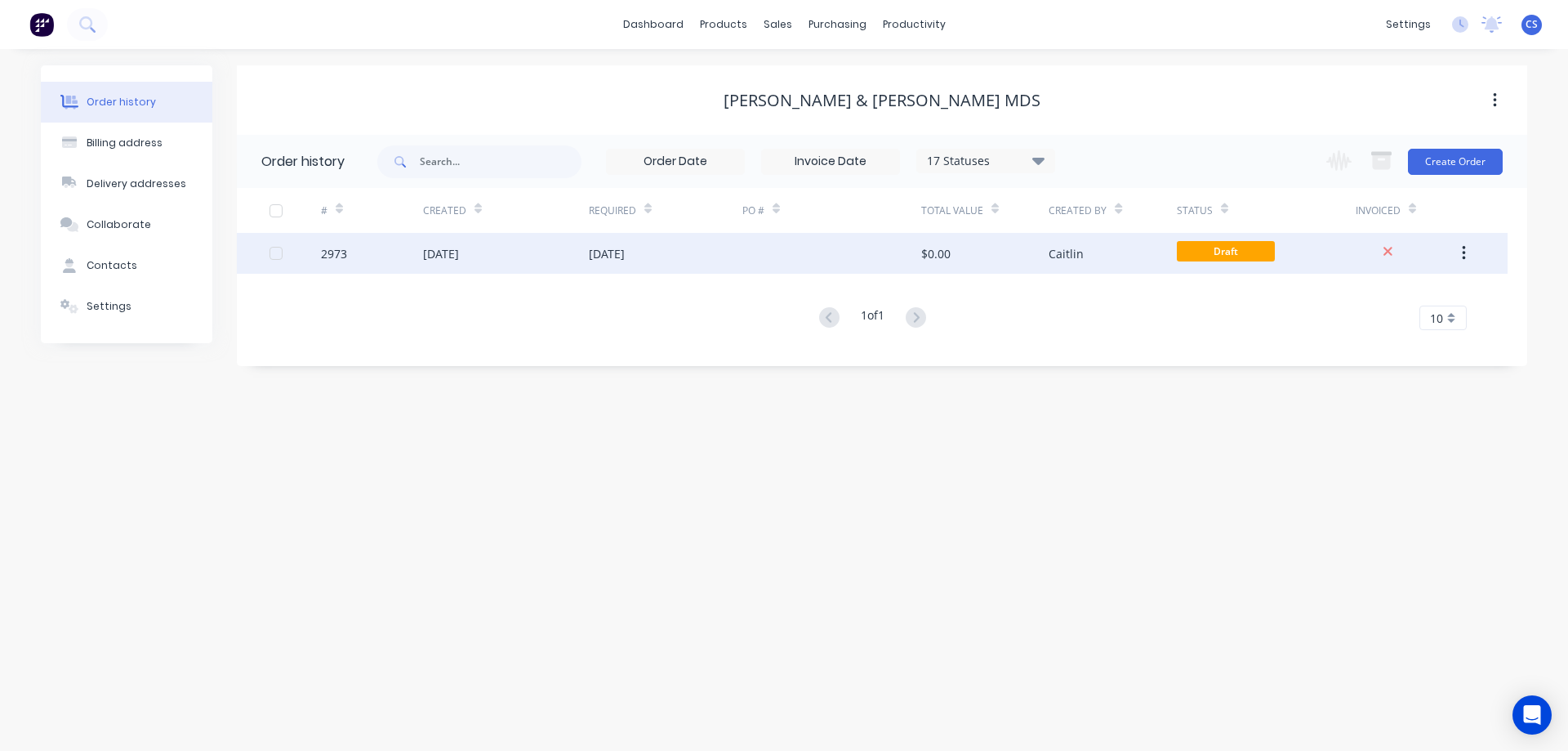
click at [465, 243] on div "24 Sep 2025" at bounding box center [506, 253] width 166 height 41
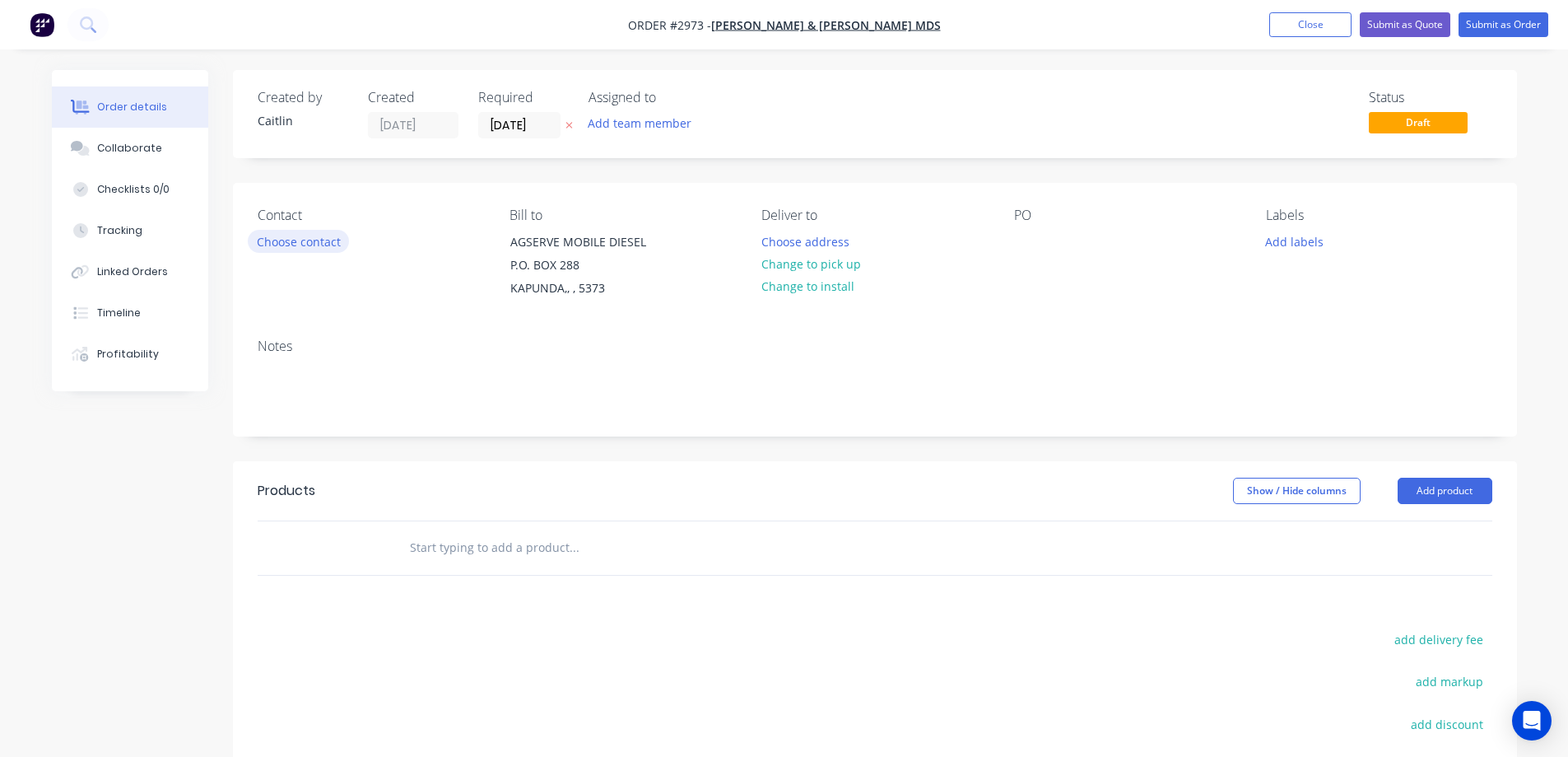
click at [286, 239] on button "Choose contact" at bounding box center [298, 240] width 101 height 22
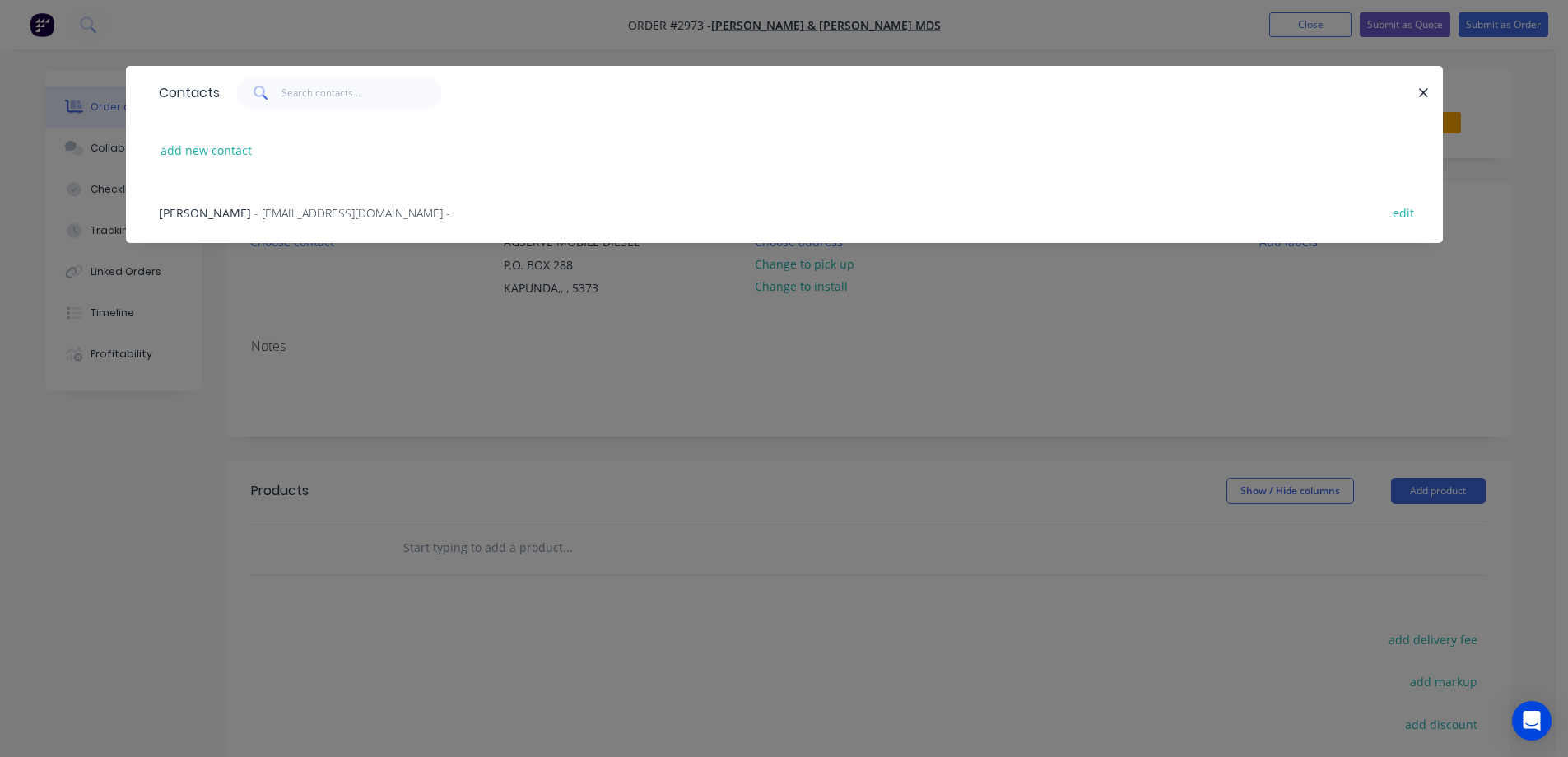
click at [99, 473] on div "Contacts add new contact Olivia Waldhuter - accounts@agservemds.com.au - edit" at bounding box center [784, 378] width 1568 height 757
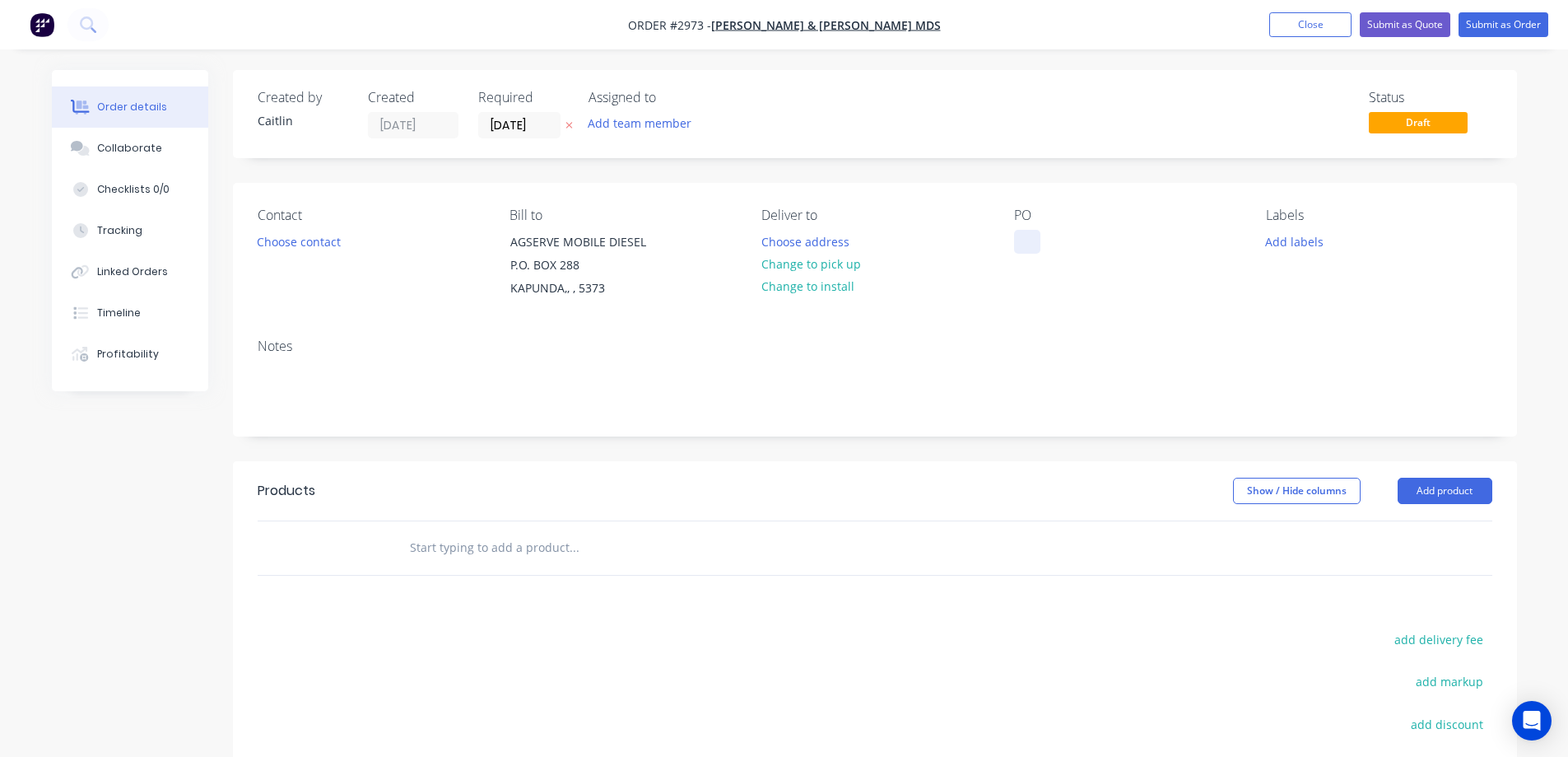
click at [1032, 233] on div at bounding box center [1028, 241] width 27 height 24
click at [1297, 249] on button "Add labels" at bounding box center [1295, 240] width 76 height 22
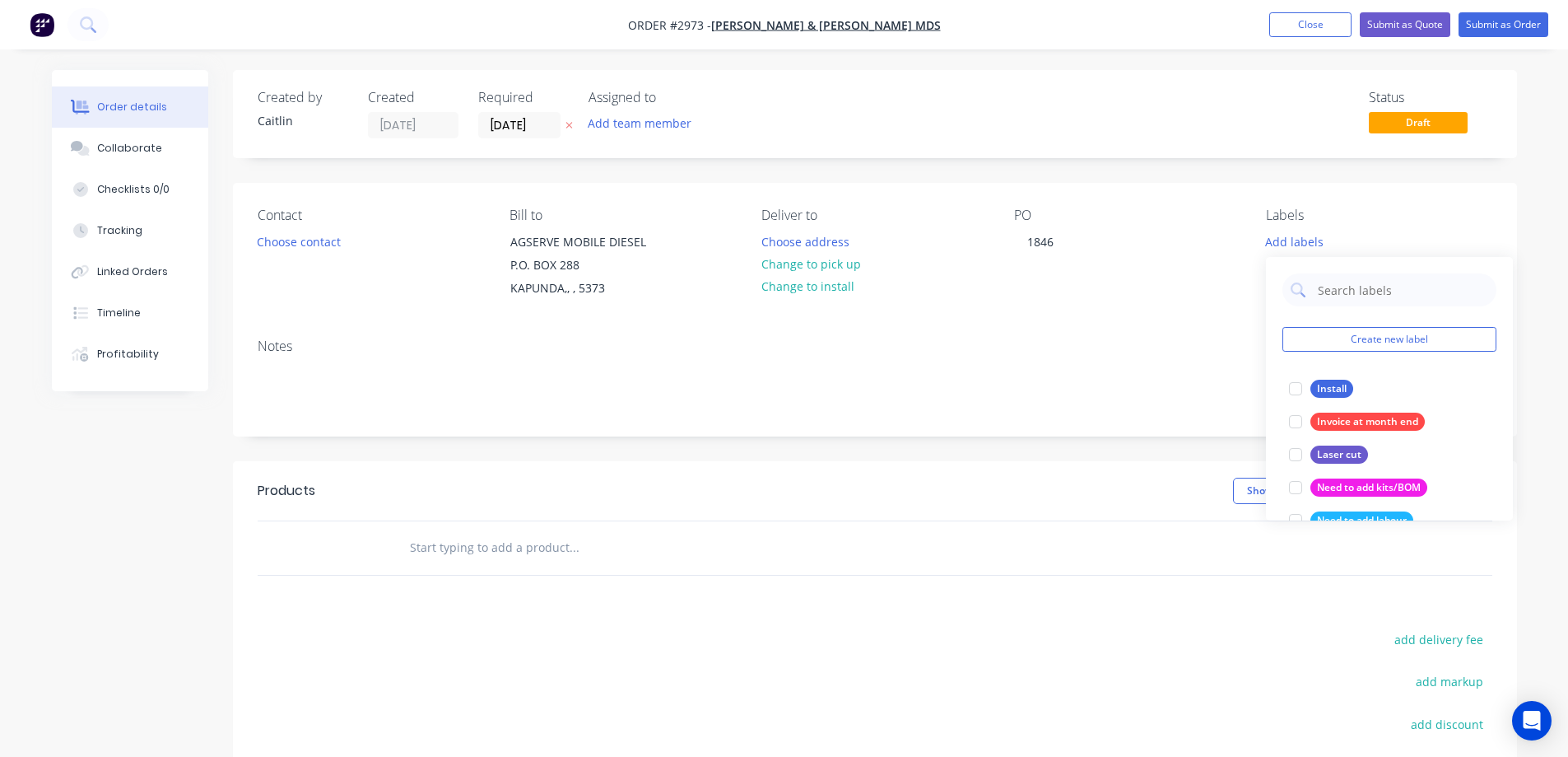
click at [1491, 215] on div "Labels" at bounding box center [1379, 215] width 226 height 16
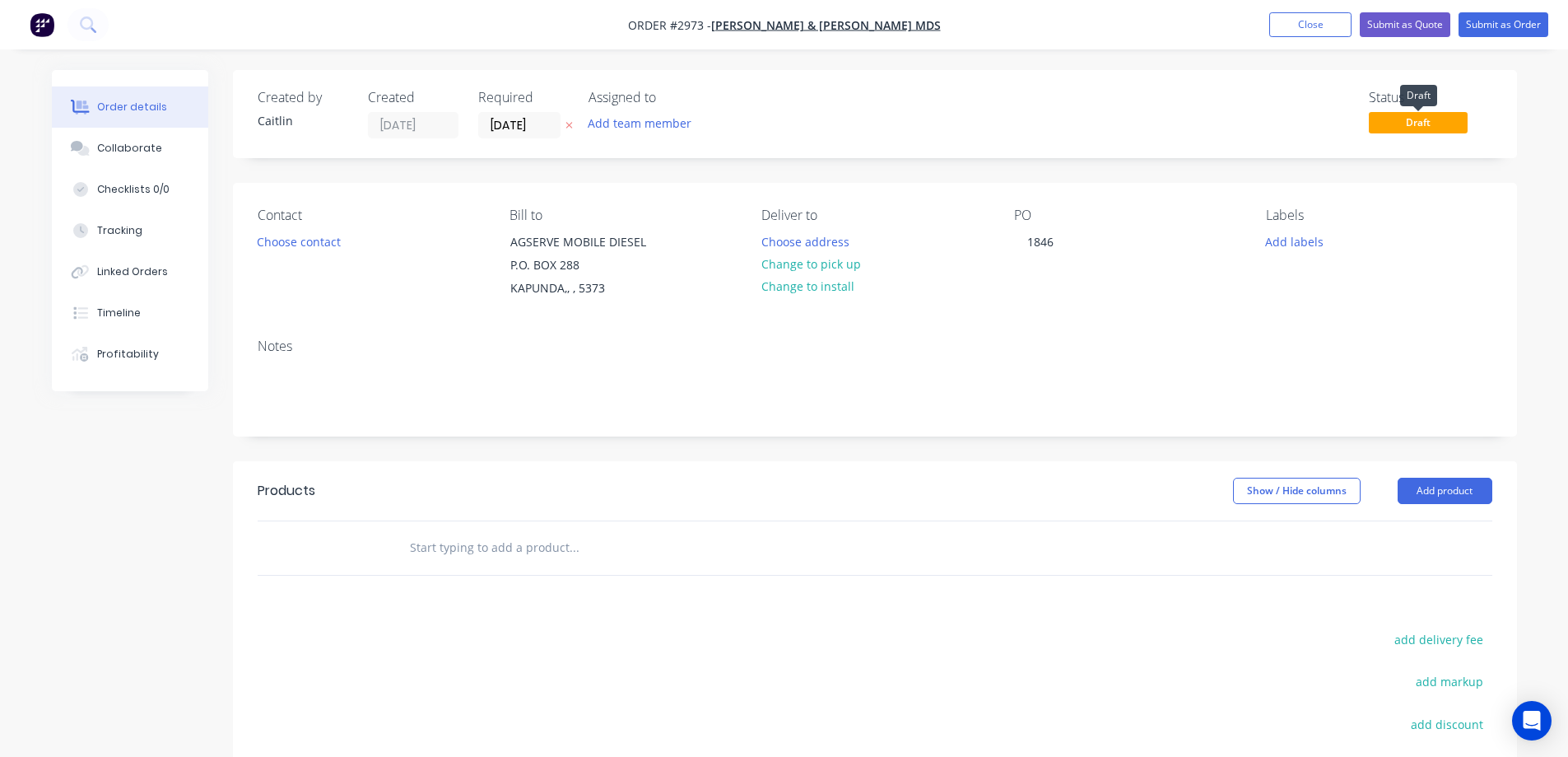
click at [1439, 124] on span "Draft" at bounding box center [1418, 122] width 99 height 20
click at [1435, 192] on div "Contact Choose contact Bill to AGSERVE MOBILE DIESEL P.O. BOX 288 KAPUNDA,, , 5…" at bounding box center [875, 253] width 1284 height 142
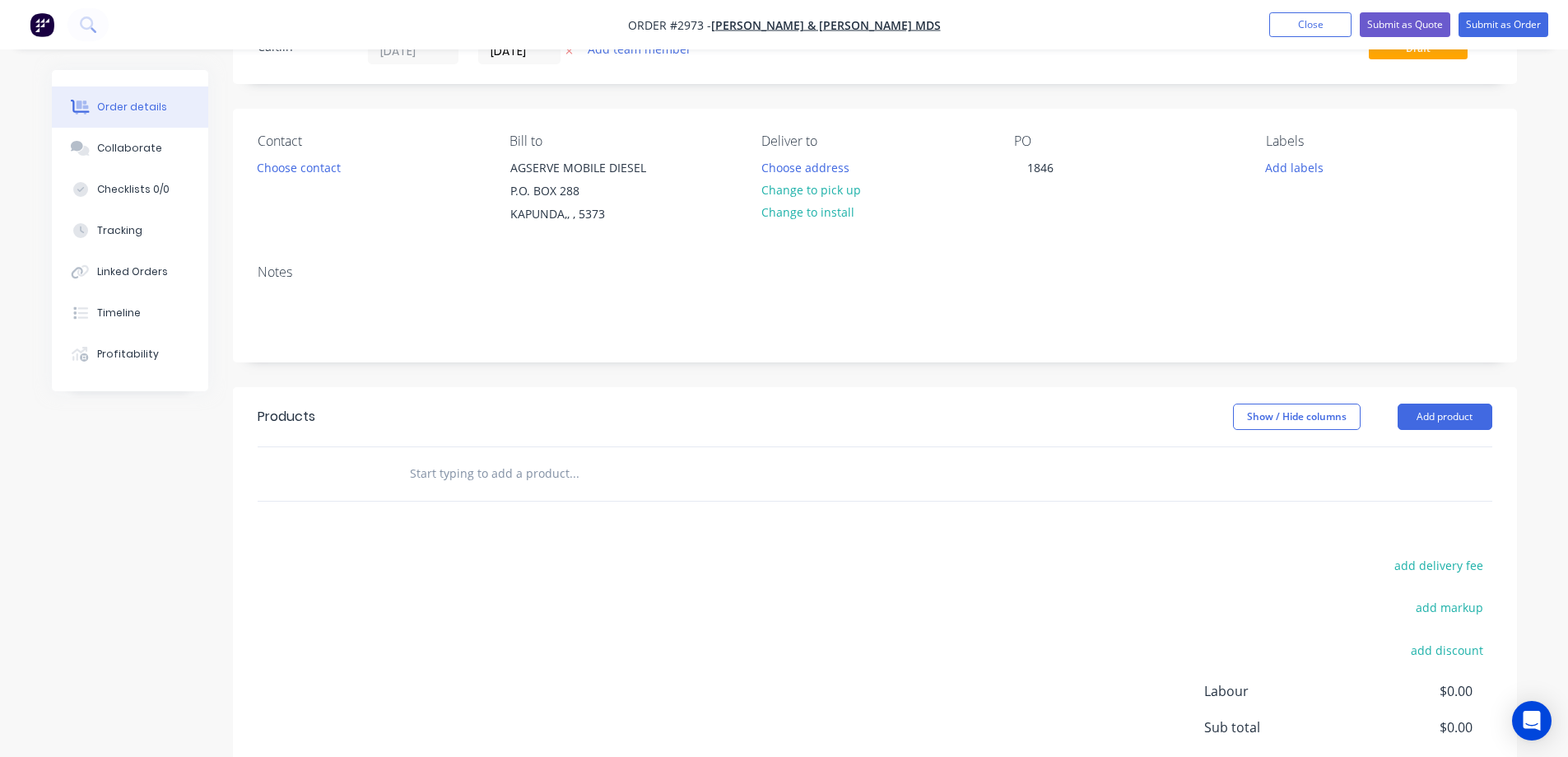
scroll to position [239, 0]
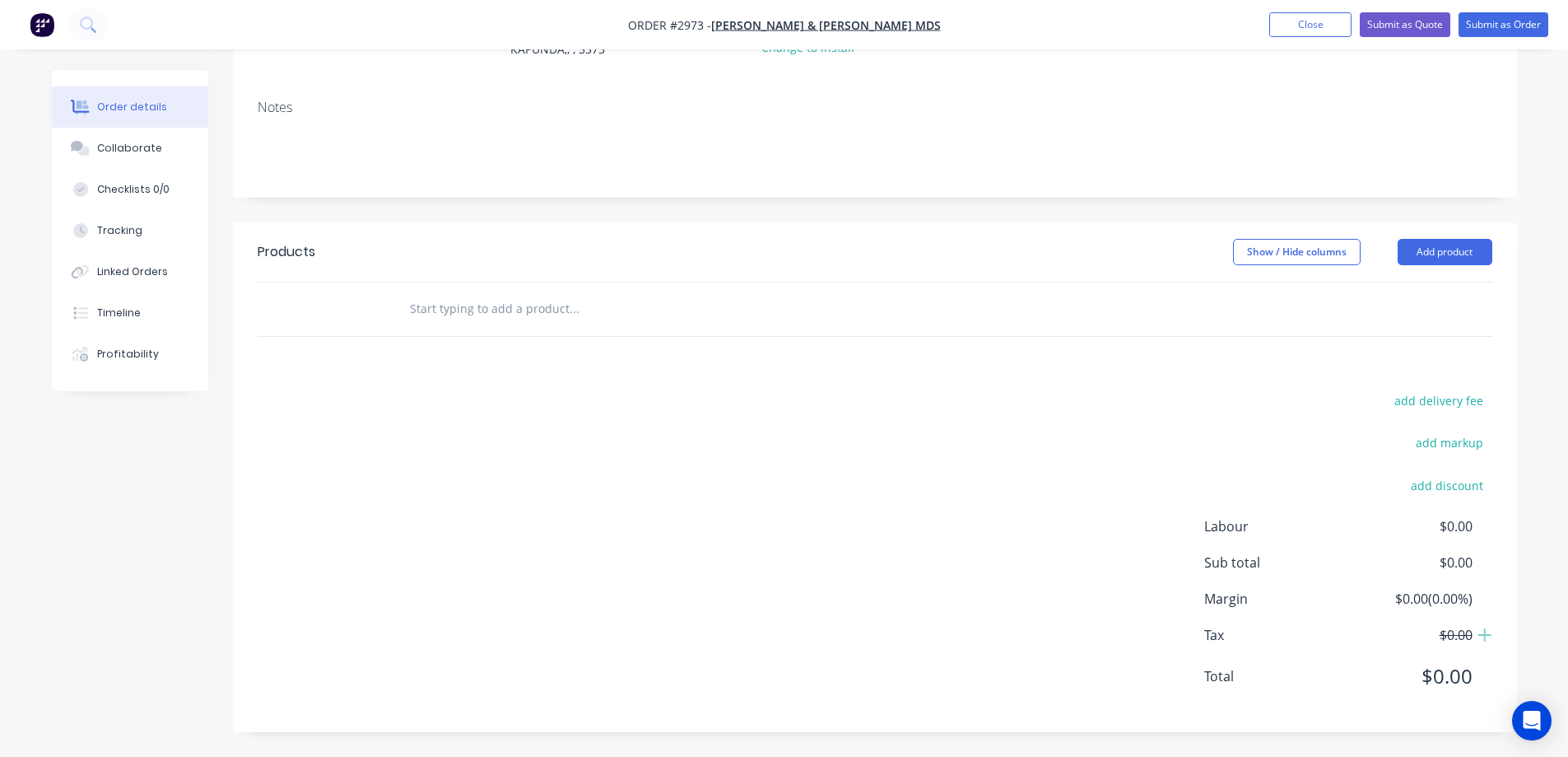
click at [452, 305] on input "text" at bounding box center [573, 309] width 329 height 33
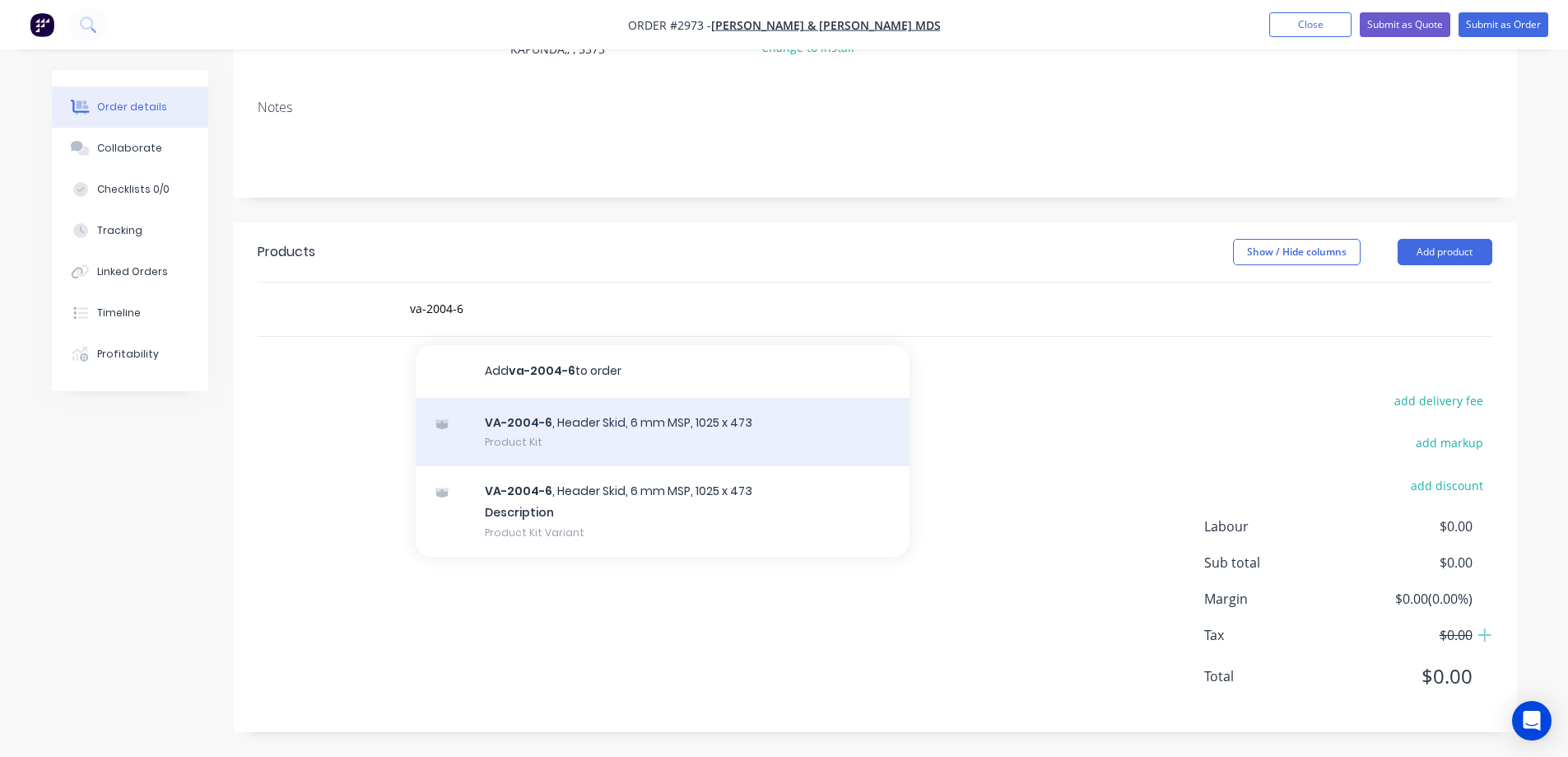
click at [653, 450] on div "VA-2004-6 , Header Skid, 6 mm MSP, 1025 x 473 Product Kit" at bounding box center [662, 431] width 494 height 69
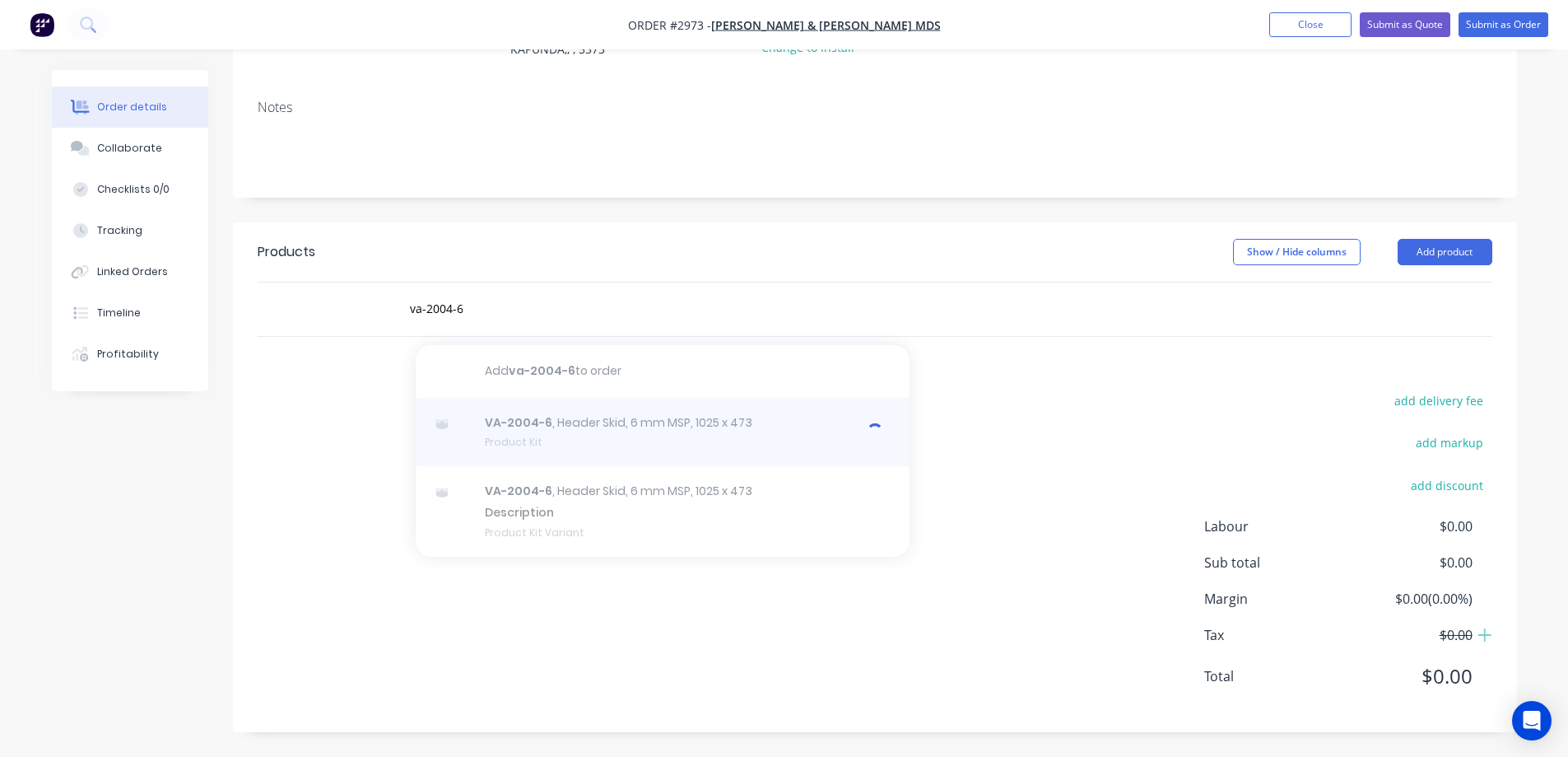
click at [629, 426] on div at bounding box center [662, 431] width 494 height 69
click at [761, 432] on div at bounding box center [662, 431] width 494 height 69
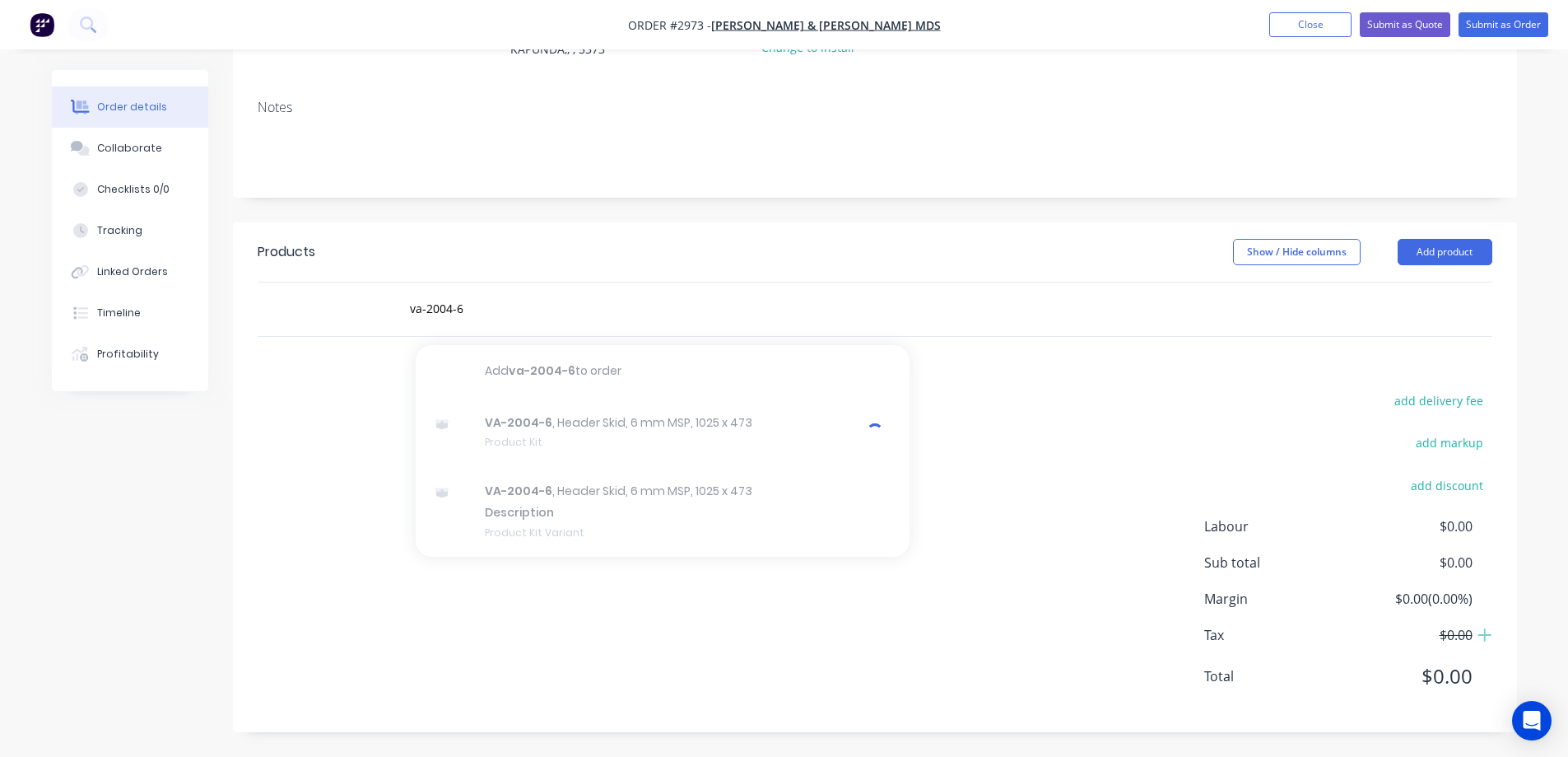
click at [981, 439] on div "add delivery fee add markup add discount Labour $0.00 Sub total $0.00 Margin $0…" at bounding box center [875, 548] width 1235 height 317
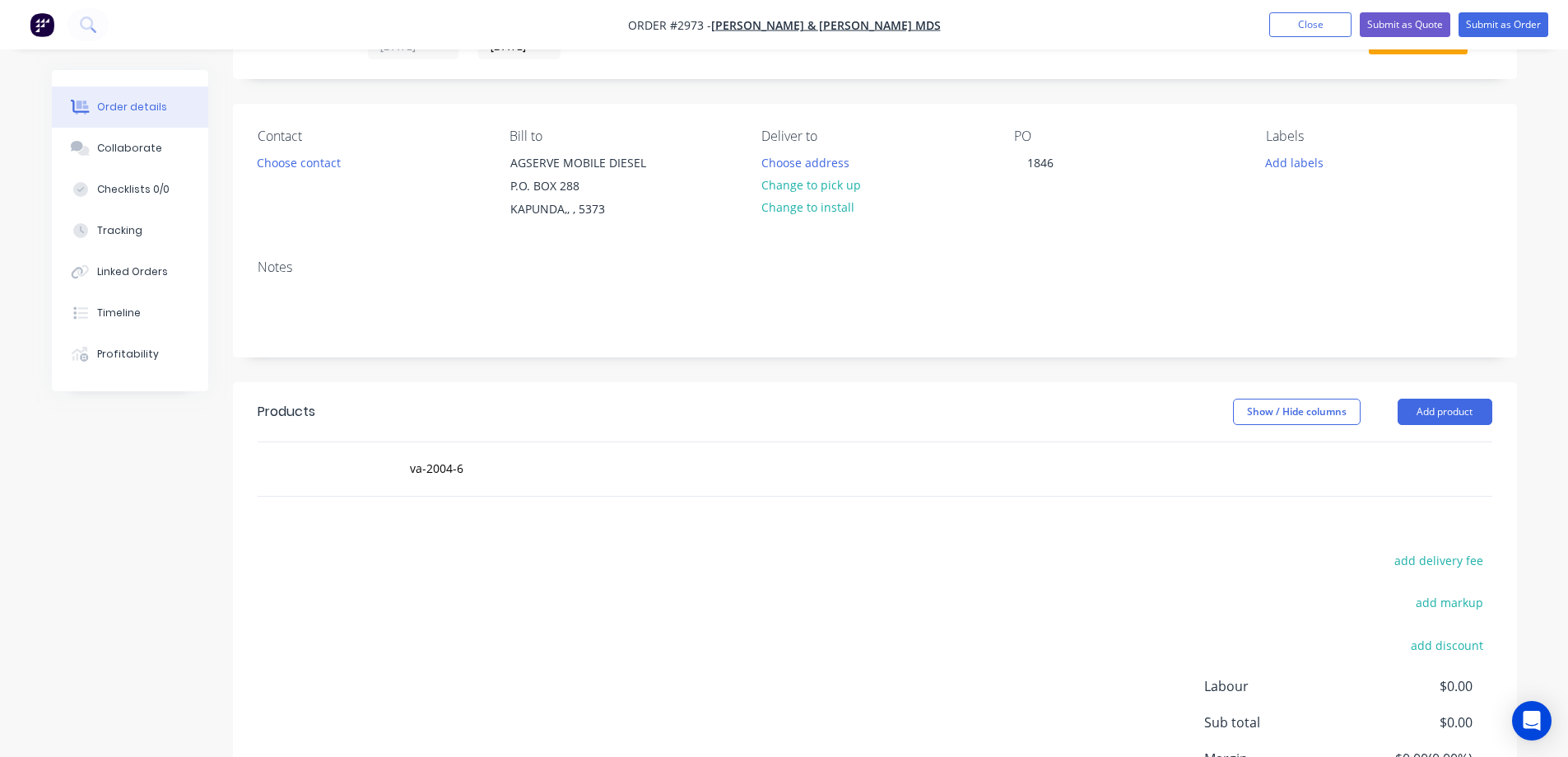
scroll to position [0, 0]
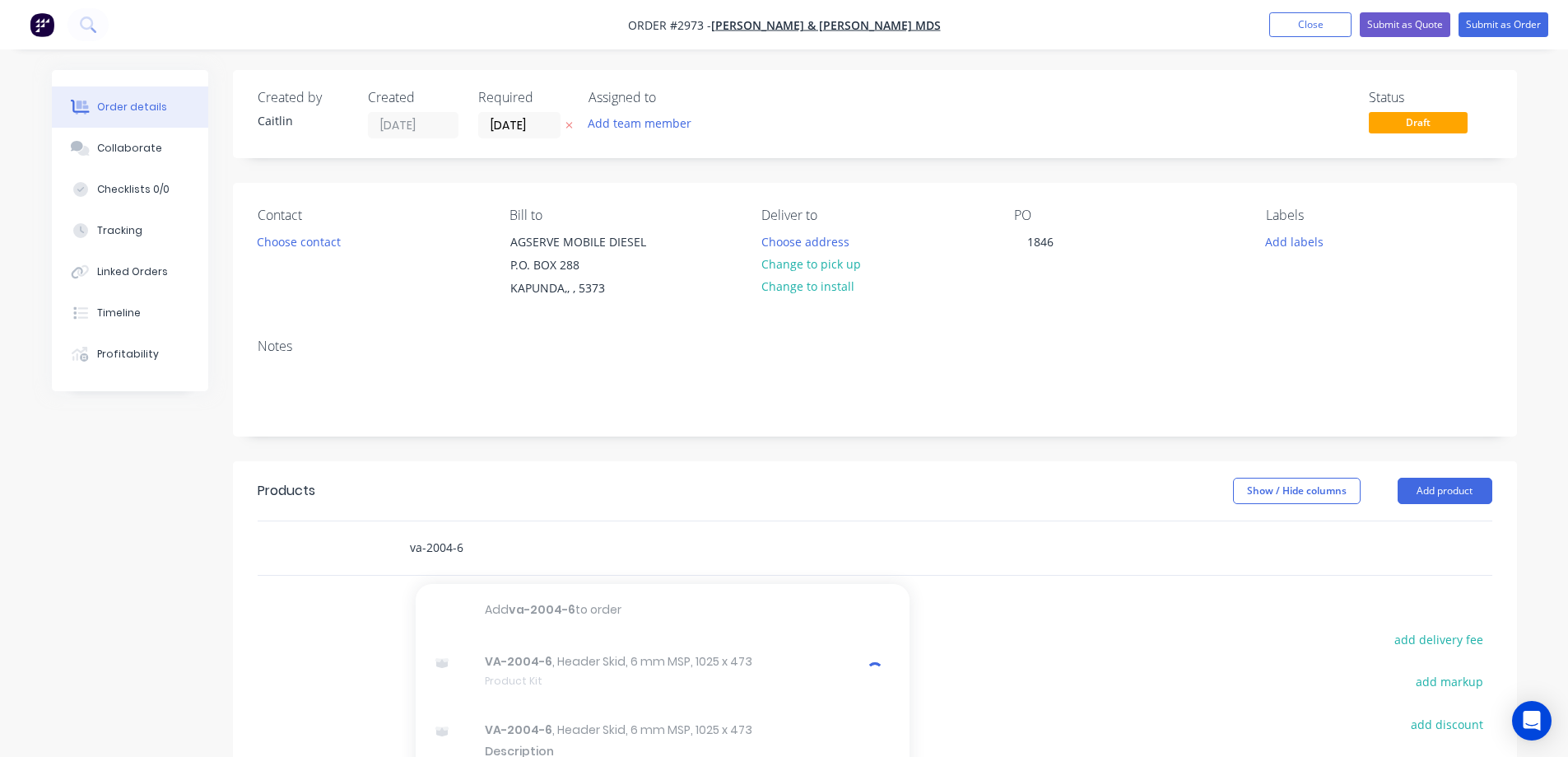
click at [464, 550] on input "va-2004-6" at bounding box center [573, 548] width 329 height 33
type input "va-2004-6"
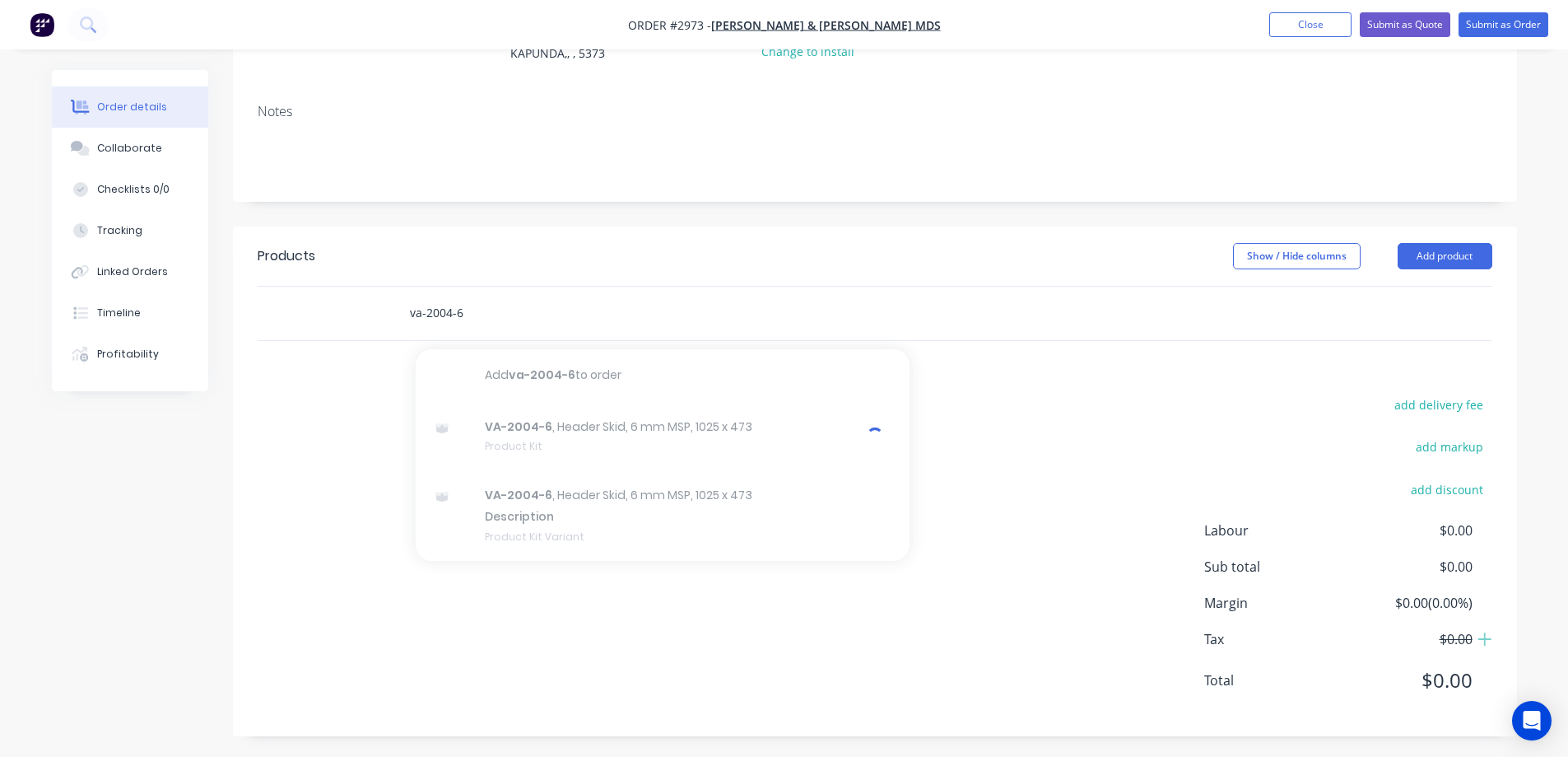
scroll to position [239, 0]
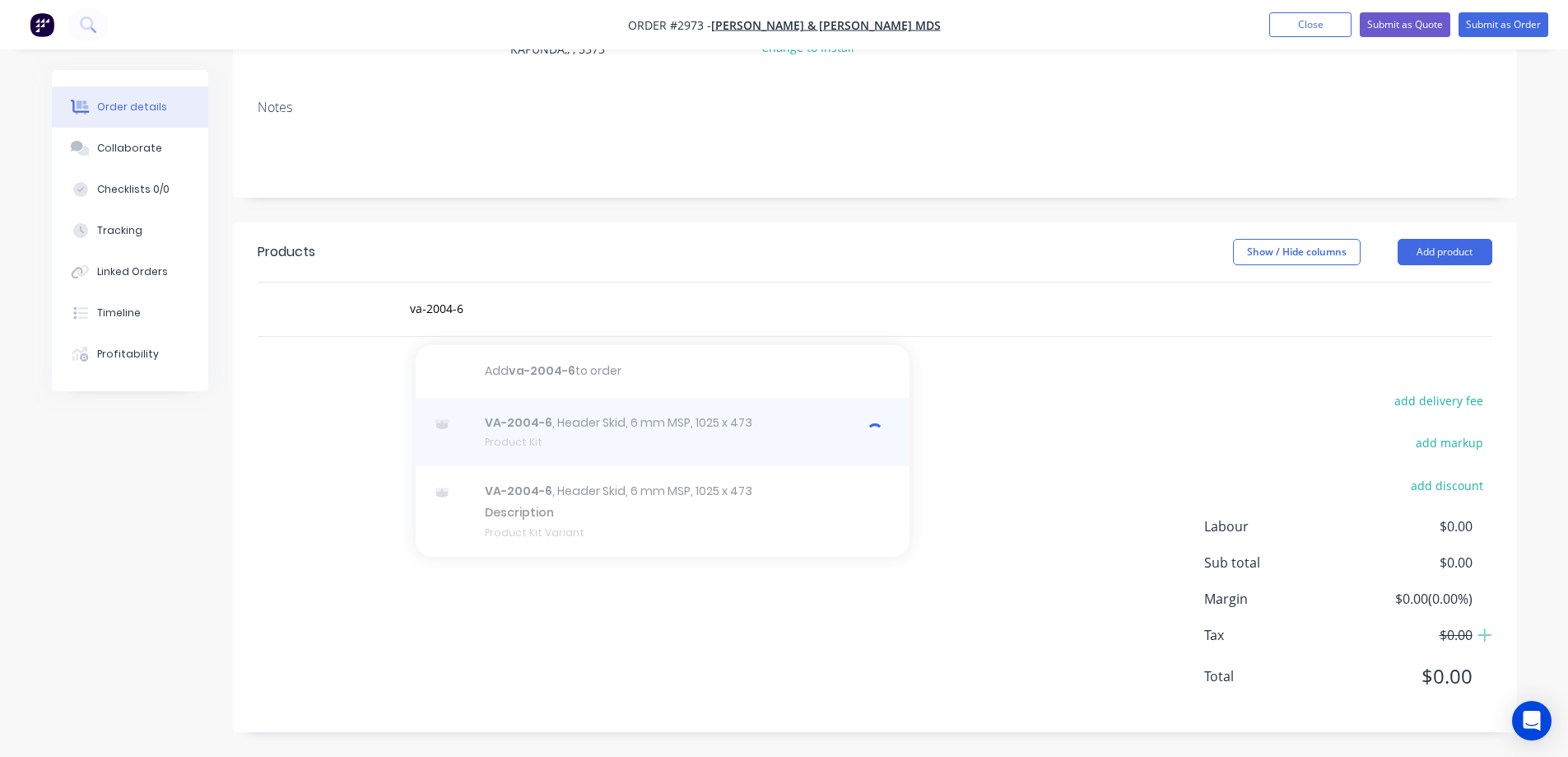
click at [562, 427] on div at bounding box center [662, 431] width 494 height 69
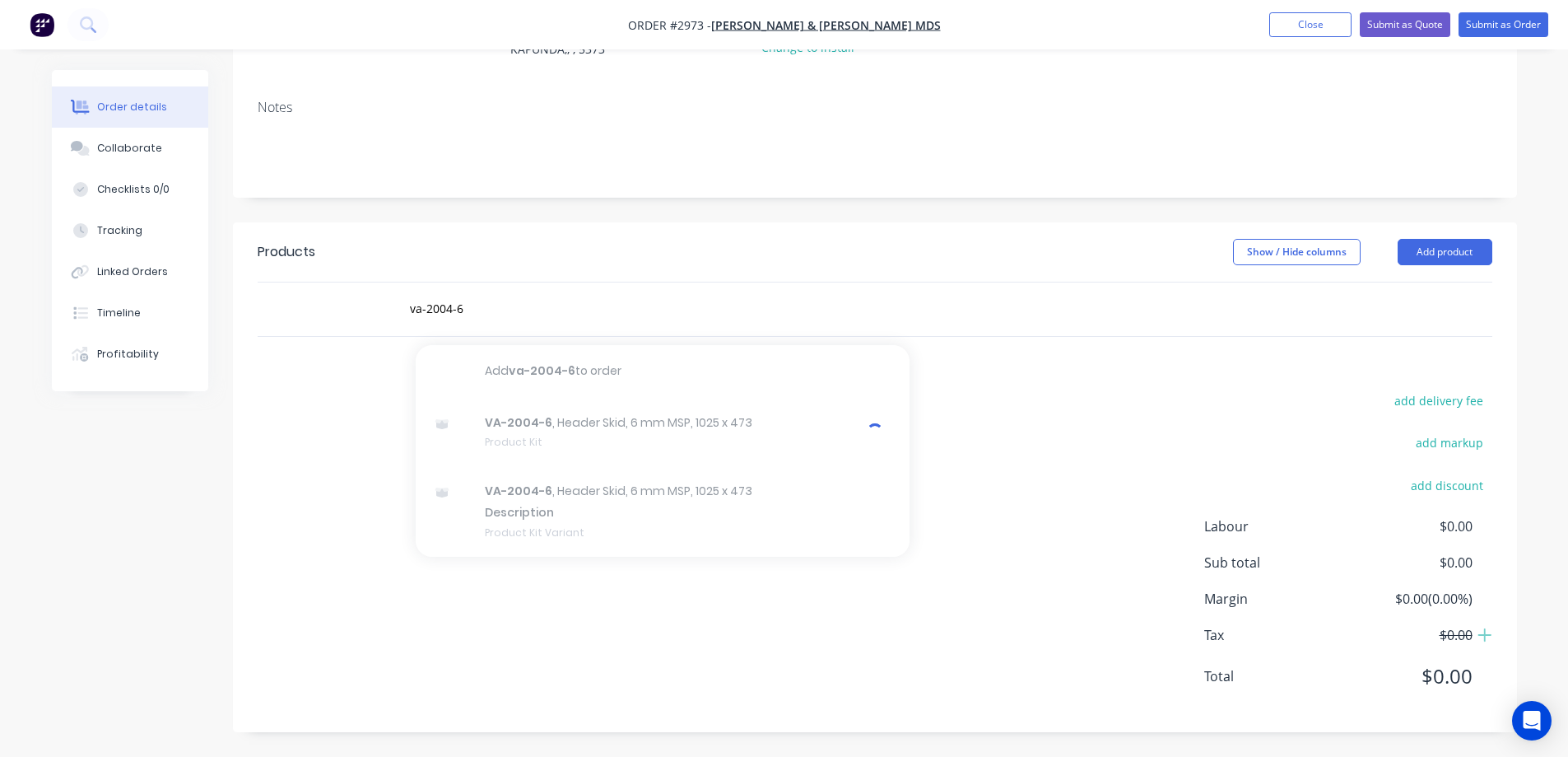
click at [1030, 460] on div "add delivery fee add markup add discount Labour $0.00 Sub total $0.00 Margin $0…" at bounding box center [875, 548] width 1235 height 317
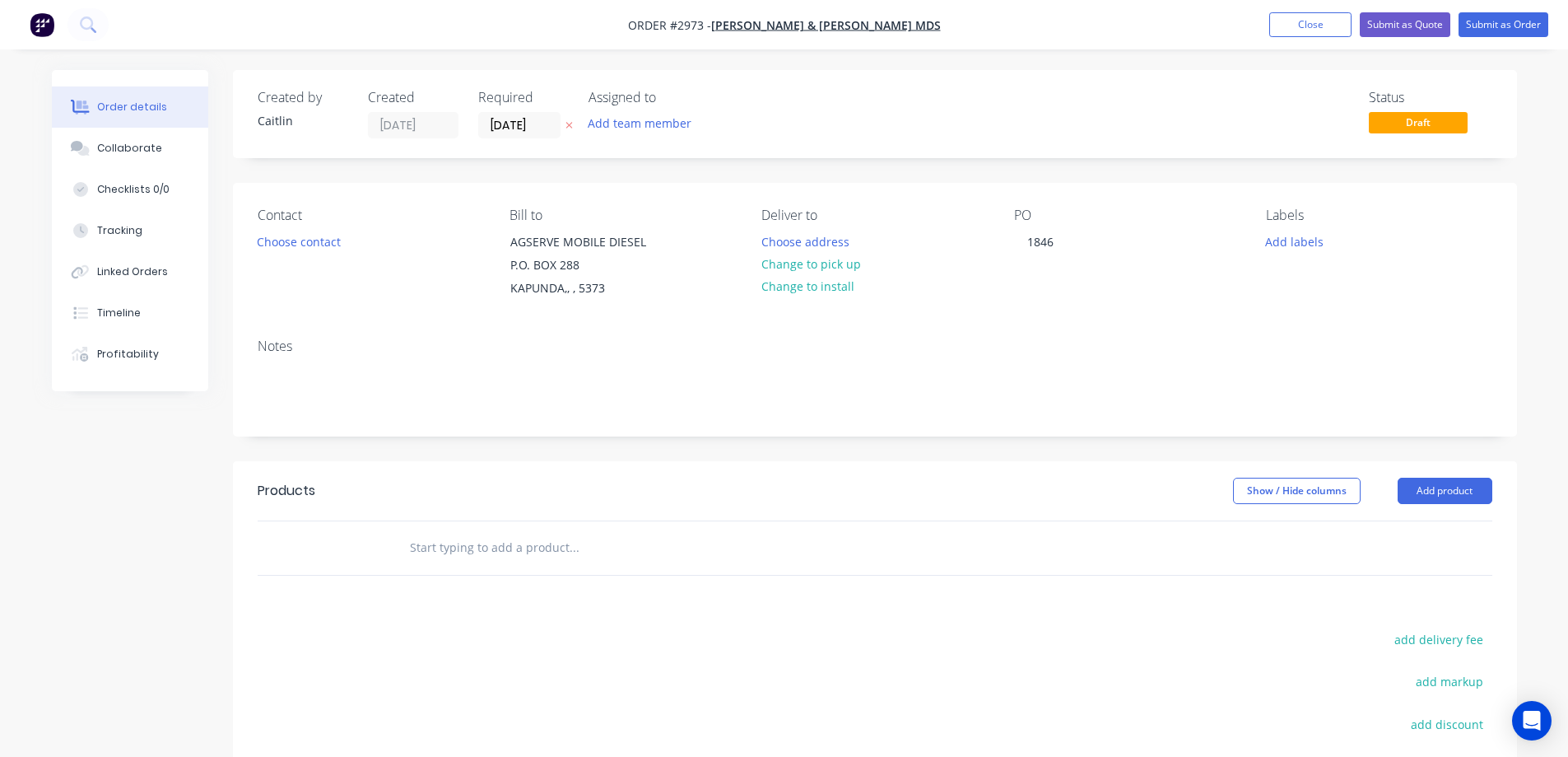
click at [434, 555] on input "text" at bounding box center [573, 548] width 329 height 33
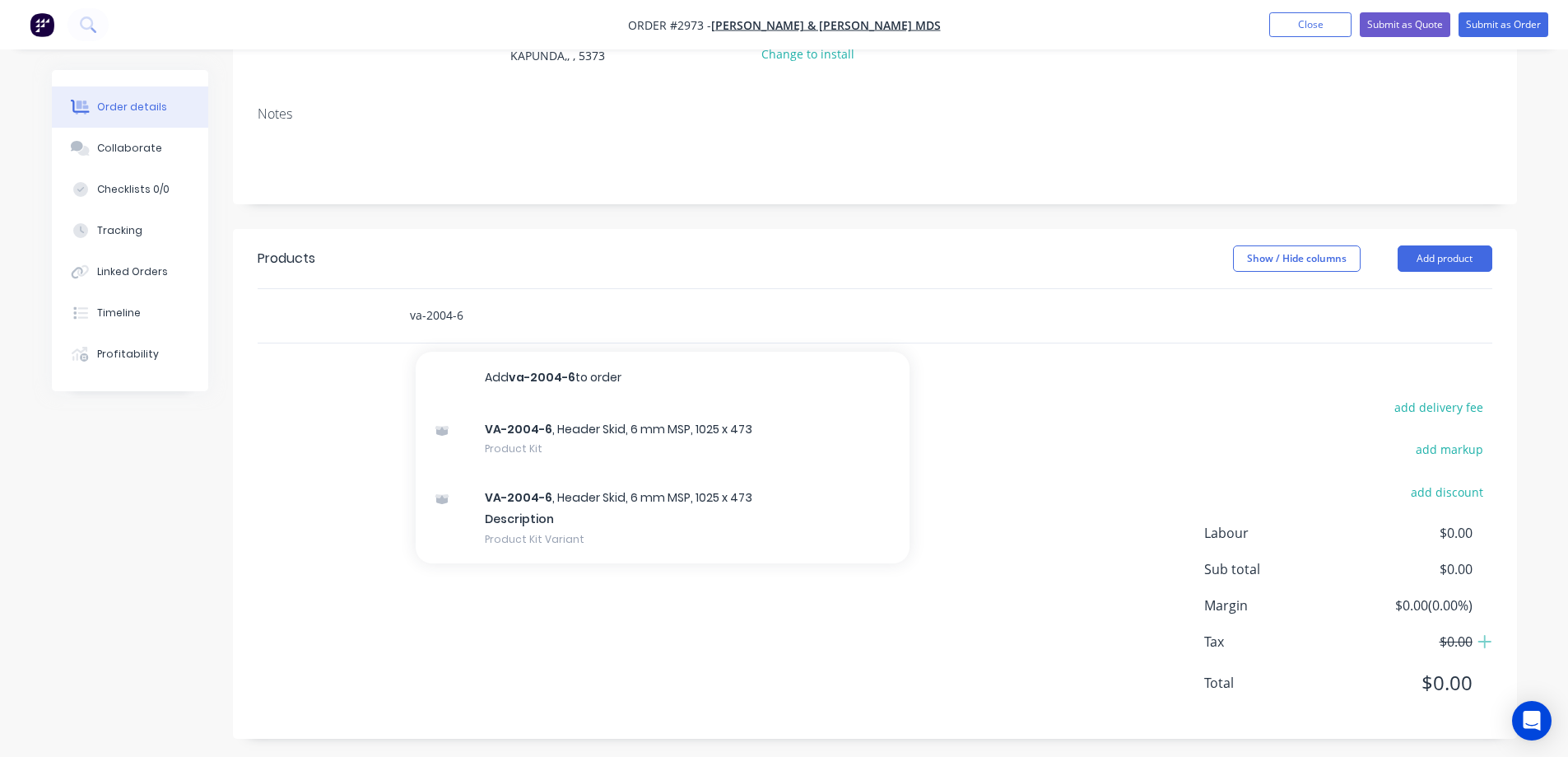
scroll to position [239, 0]
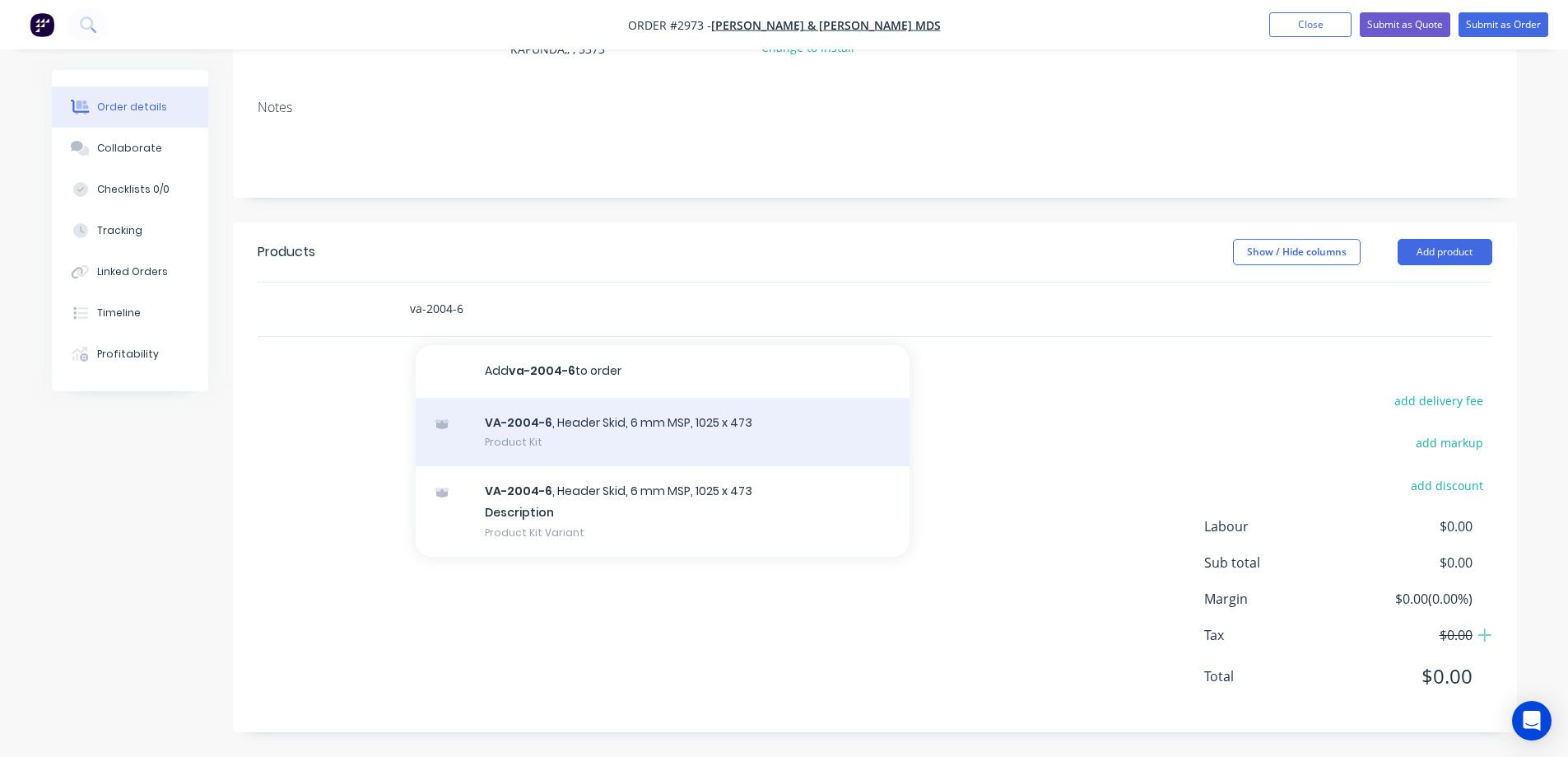
type input "va-2004-6"
click at [629, 428] on div "VA-2004-6 , Header Skid, 6 mm MSP, 1025 x 473 Product Kit" at bounding box center [662, 431] width 494 height 69
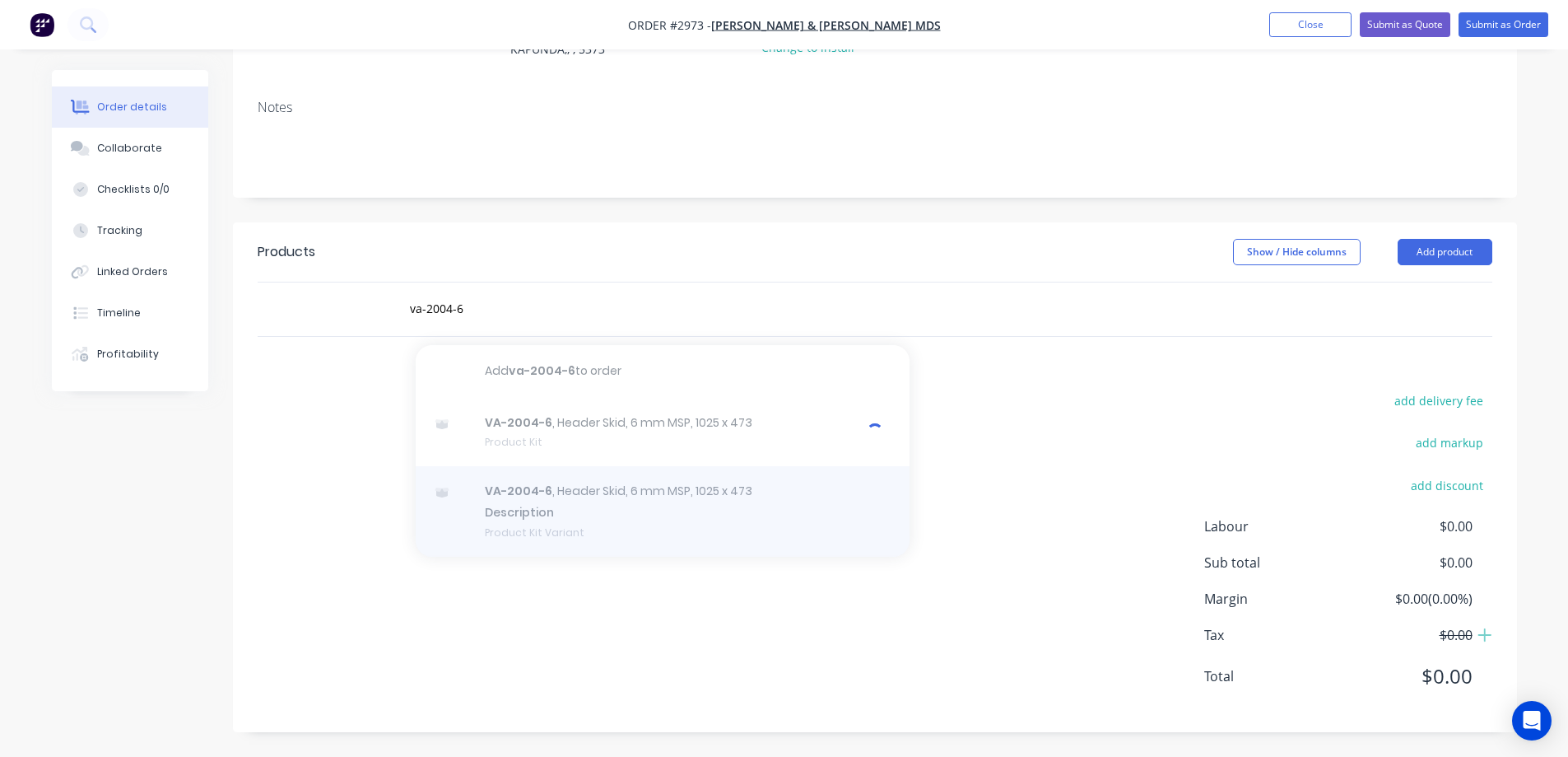
click at [593, 509] on div at bounding box center [662, 511] width 494 height 91
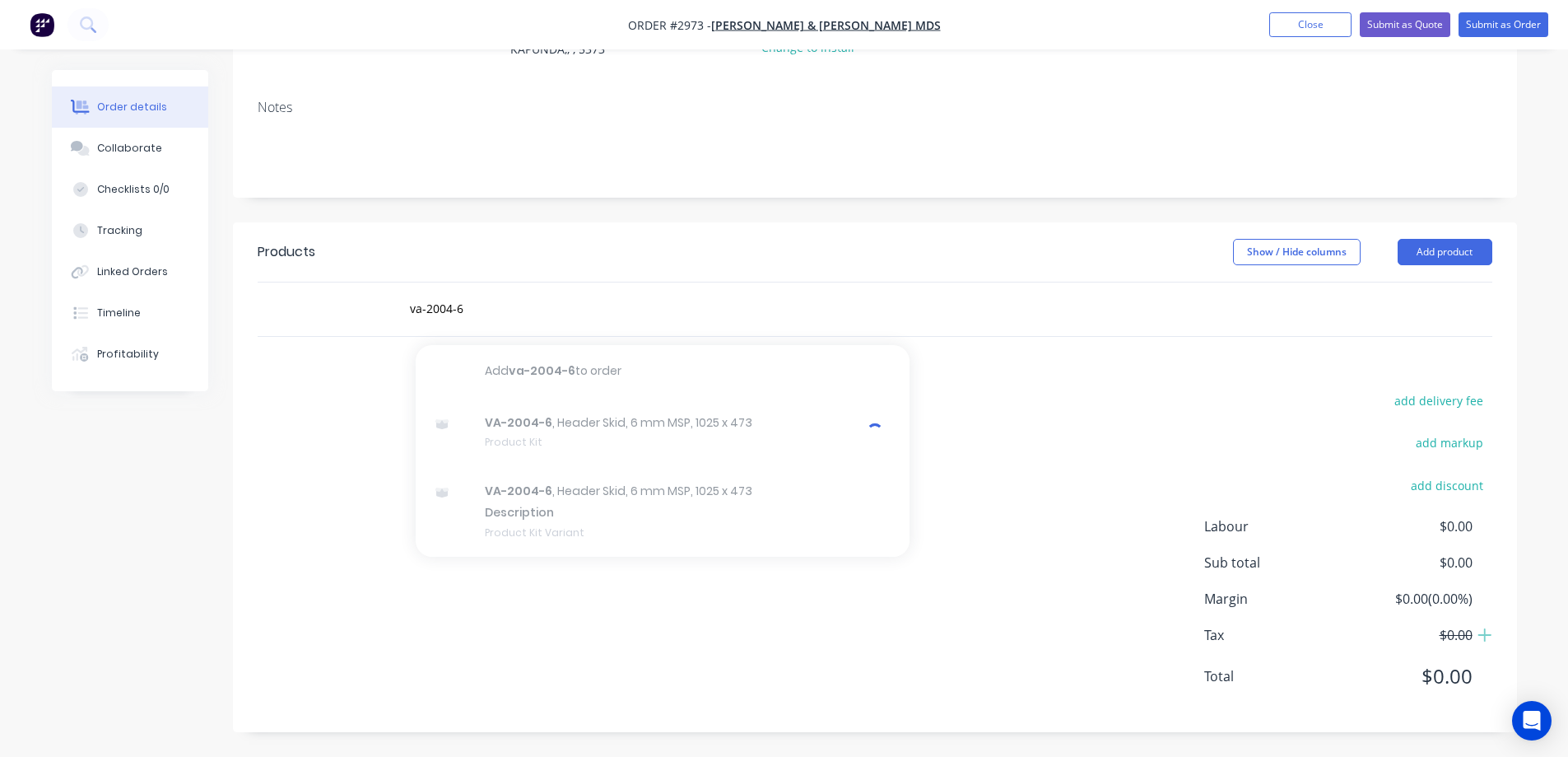
click at [292, 504] on div "add delivery fee add markup add discount Labour $0.00 Sub total $0.00 Margin $0…" at bounding box center [875, 548] width 1235 height 317
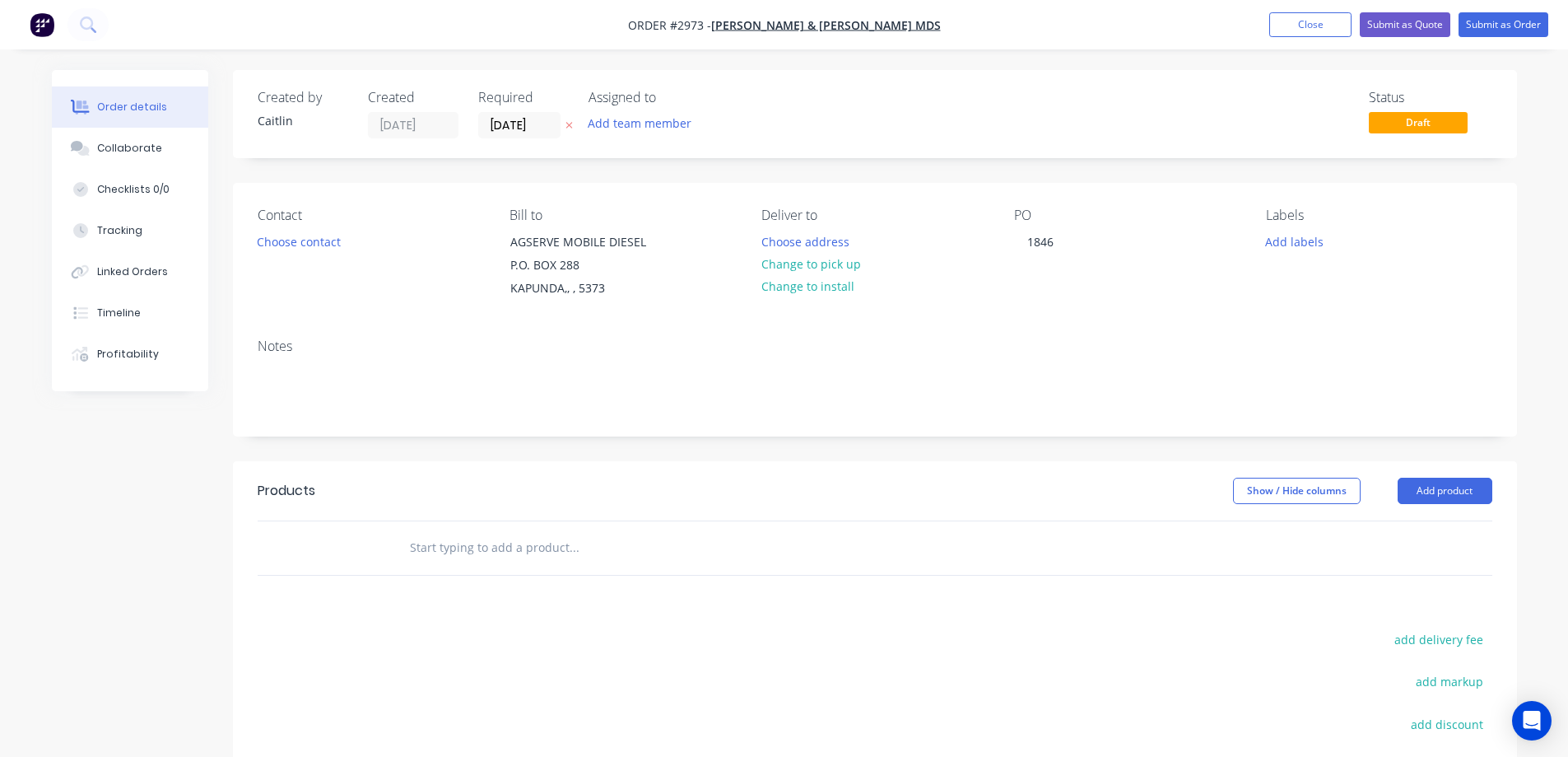
click at [467, 539] on input "text" at bounding box center [573, 548] width 329 height 33
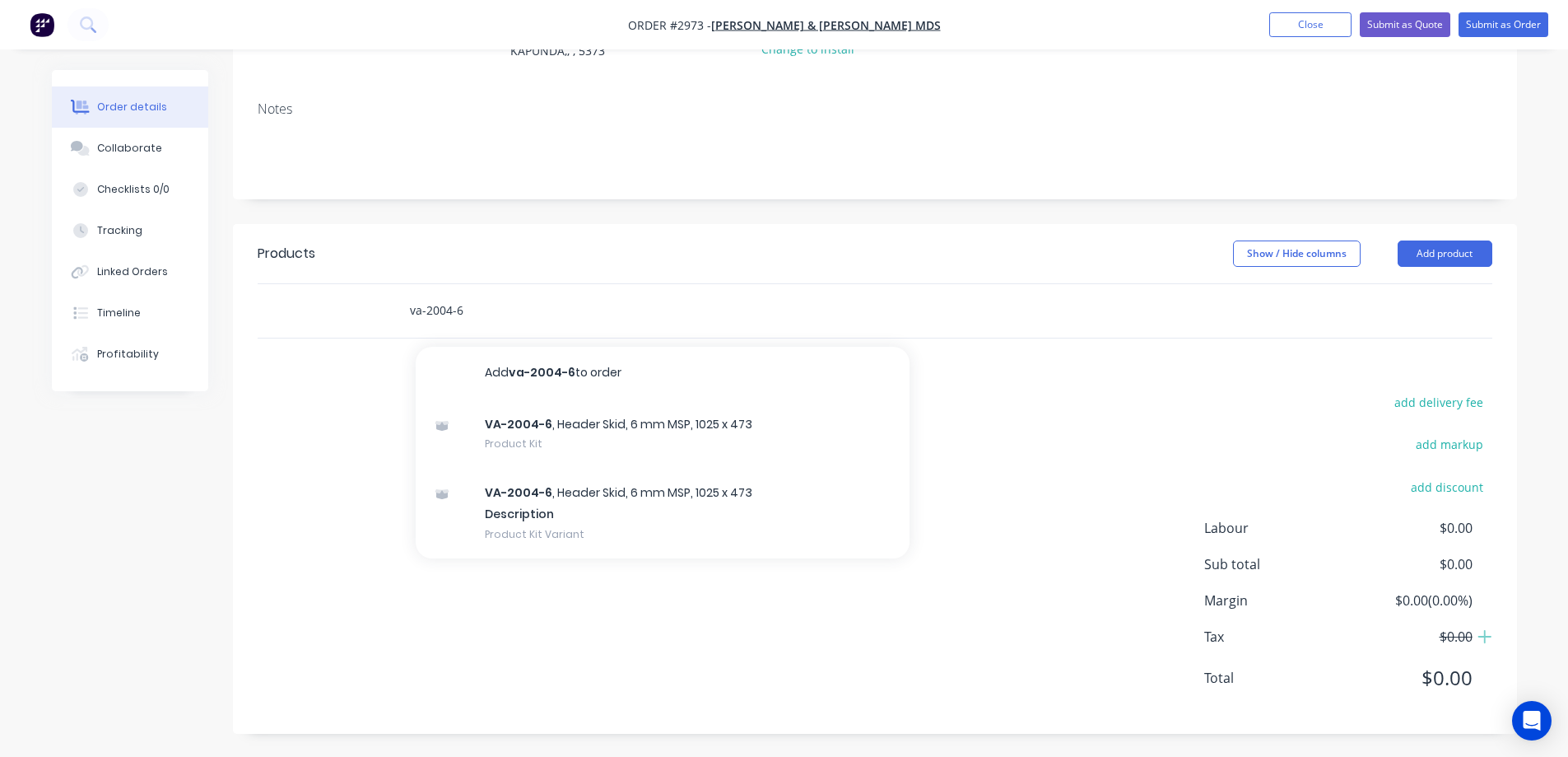
scroll to position [239, 0]
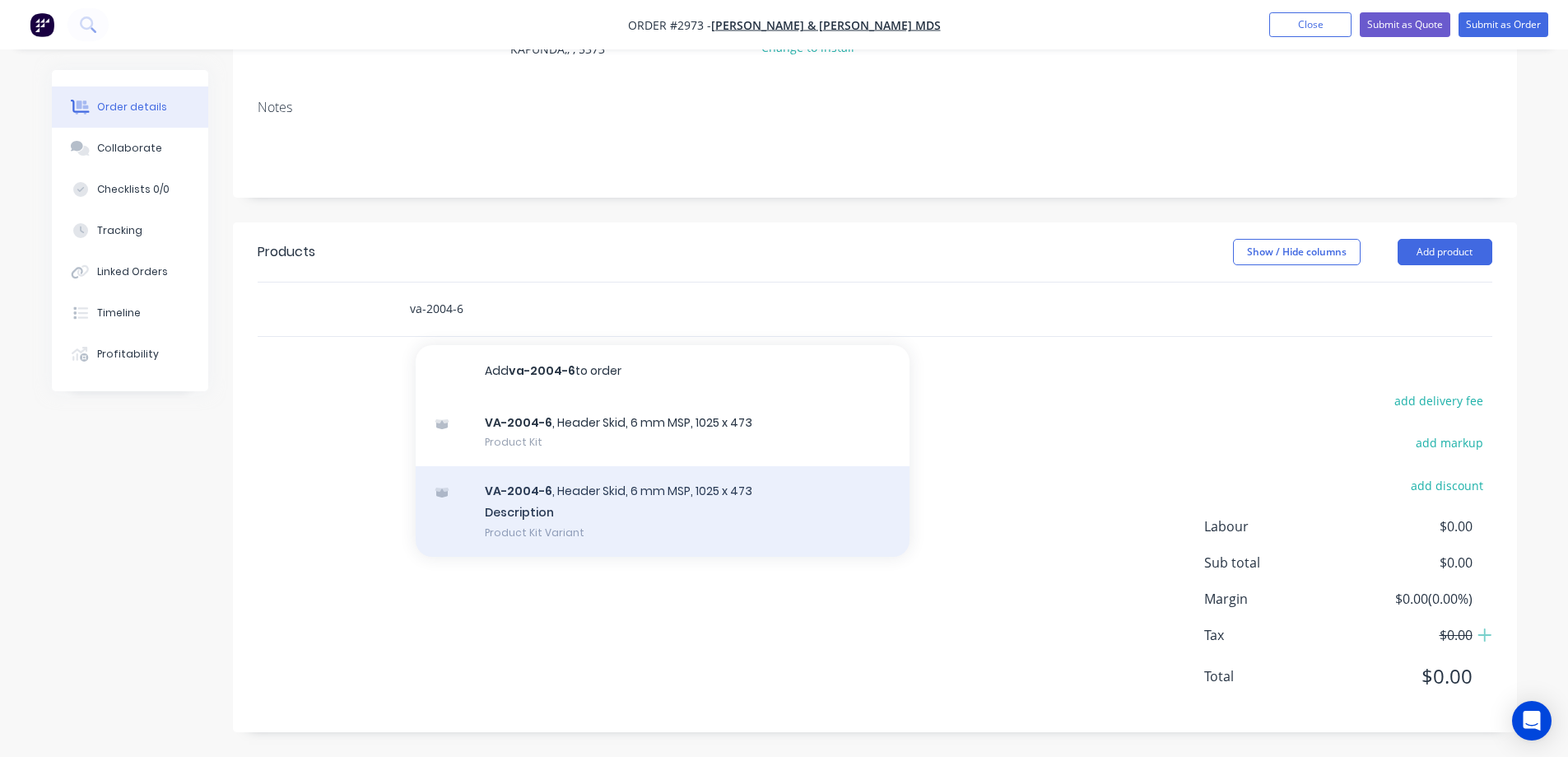
type input "va-2004-6"
click at [563, 514] on div "VA-2004-6 , Header Skid, 6 mm MSP, 1025 x 473 Description Product Kit Variant" at bounding box center [662, 511] width 494 height 91
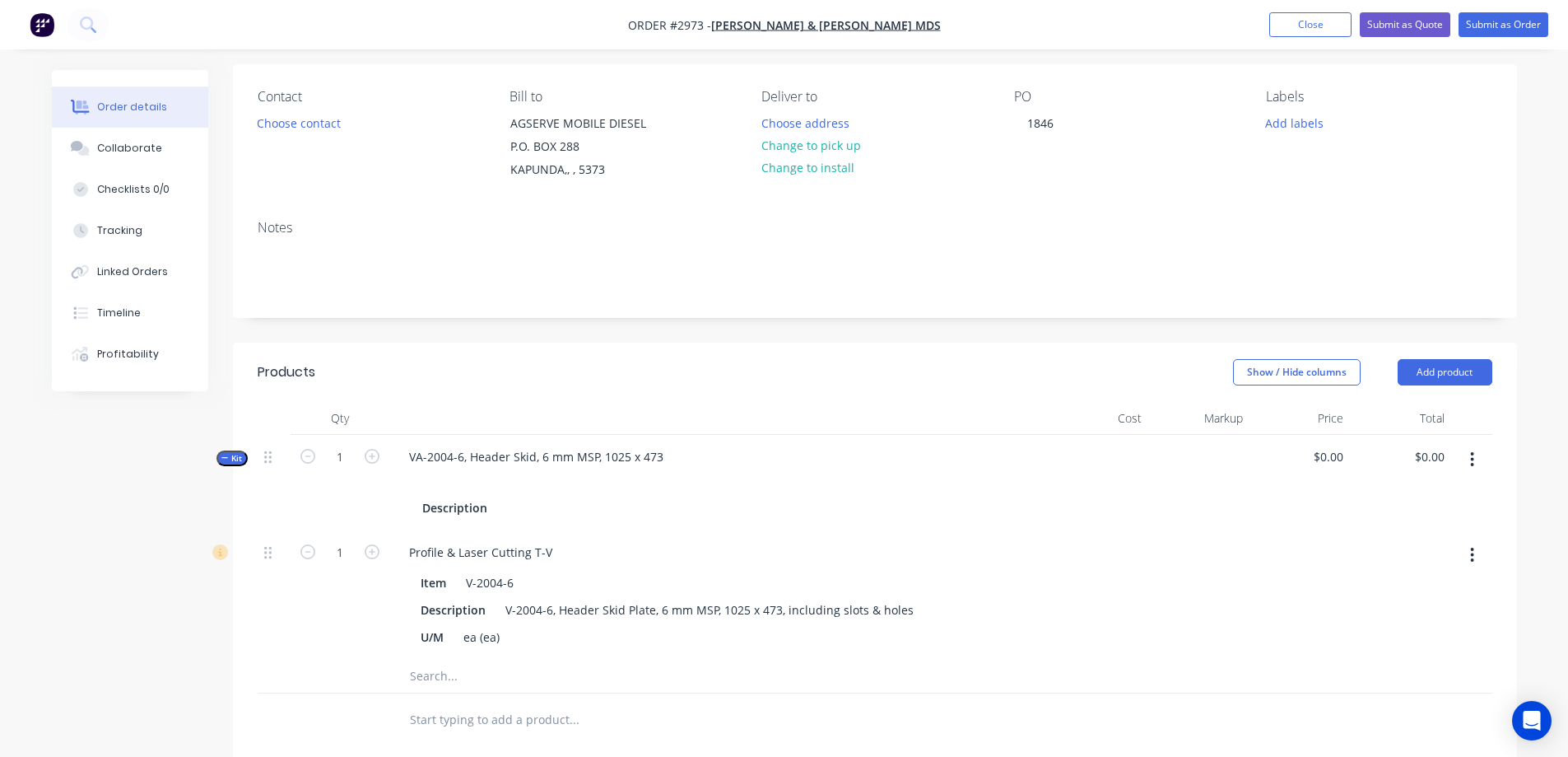
scroll to position [199, 0]
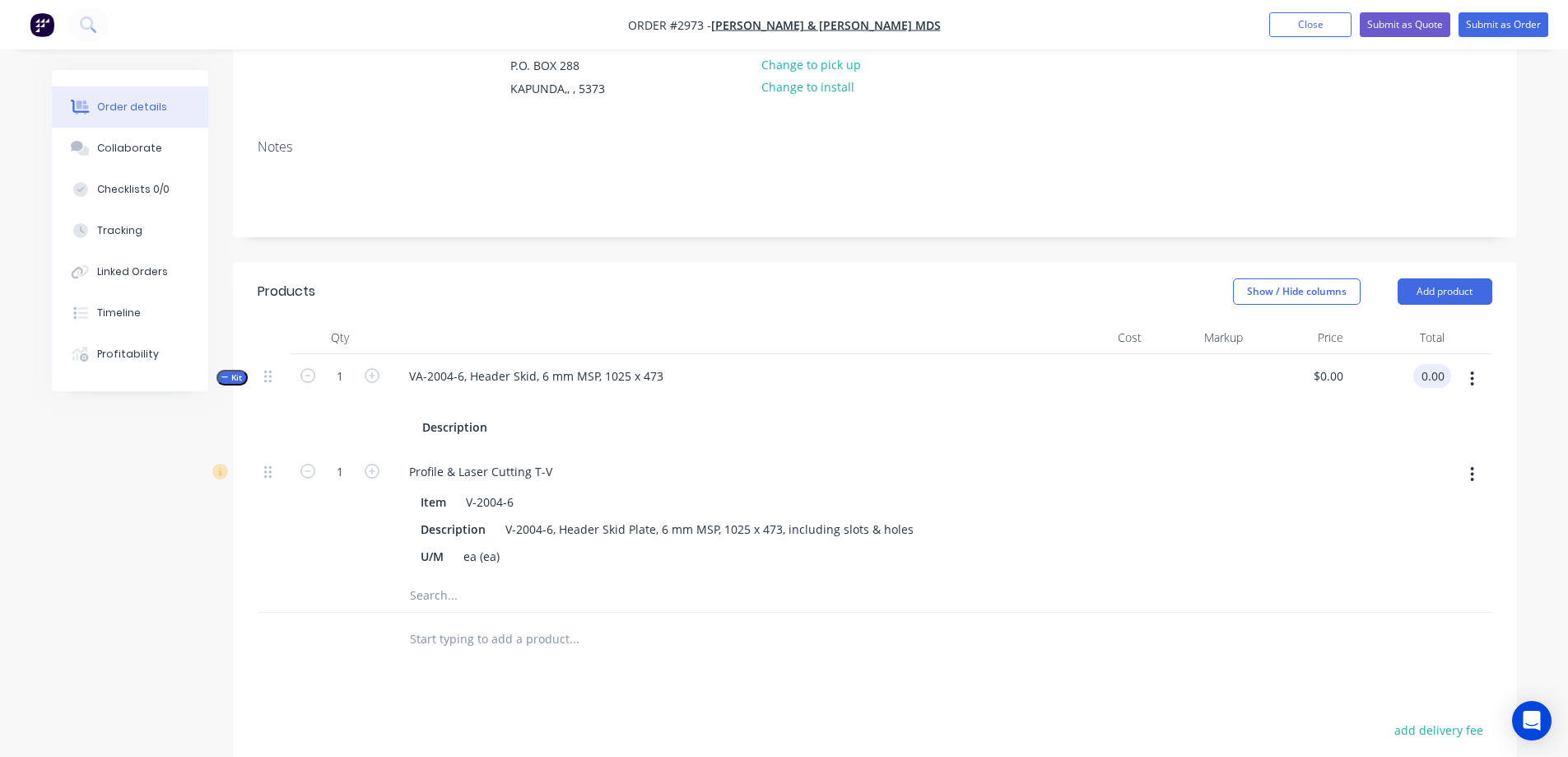
click at [1440, 369] on input "0.00" at bounding box center [1436, 376] width 31 height 24
click at [1477, 379] on button "button" at bounding box center [1473, 379] width 39 height 29
type input "$0.00"
click at [1408, 544] on div "Delete" at bounding box center [1415, 553] width 127 height 24
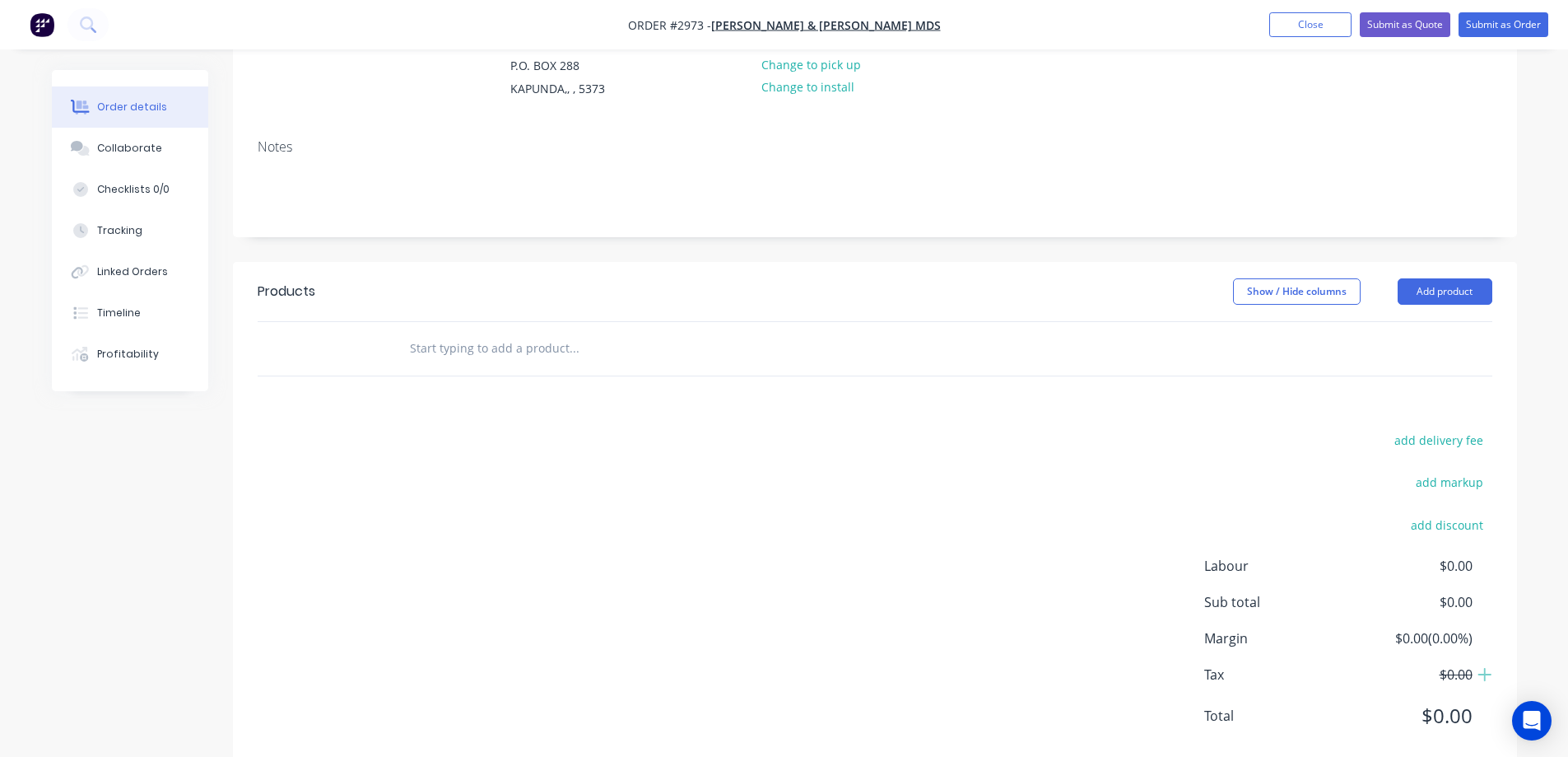
click at [574, 356] on input "text" at bounding box center [573, 349] width 329 height 33
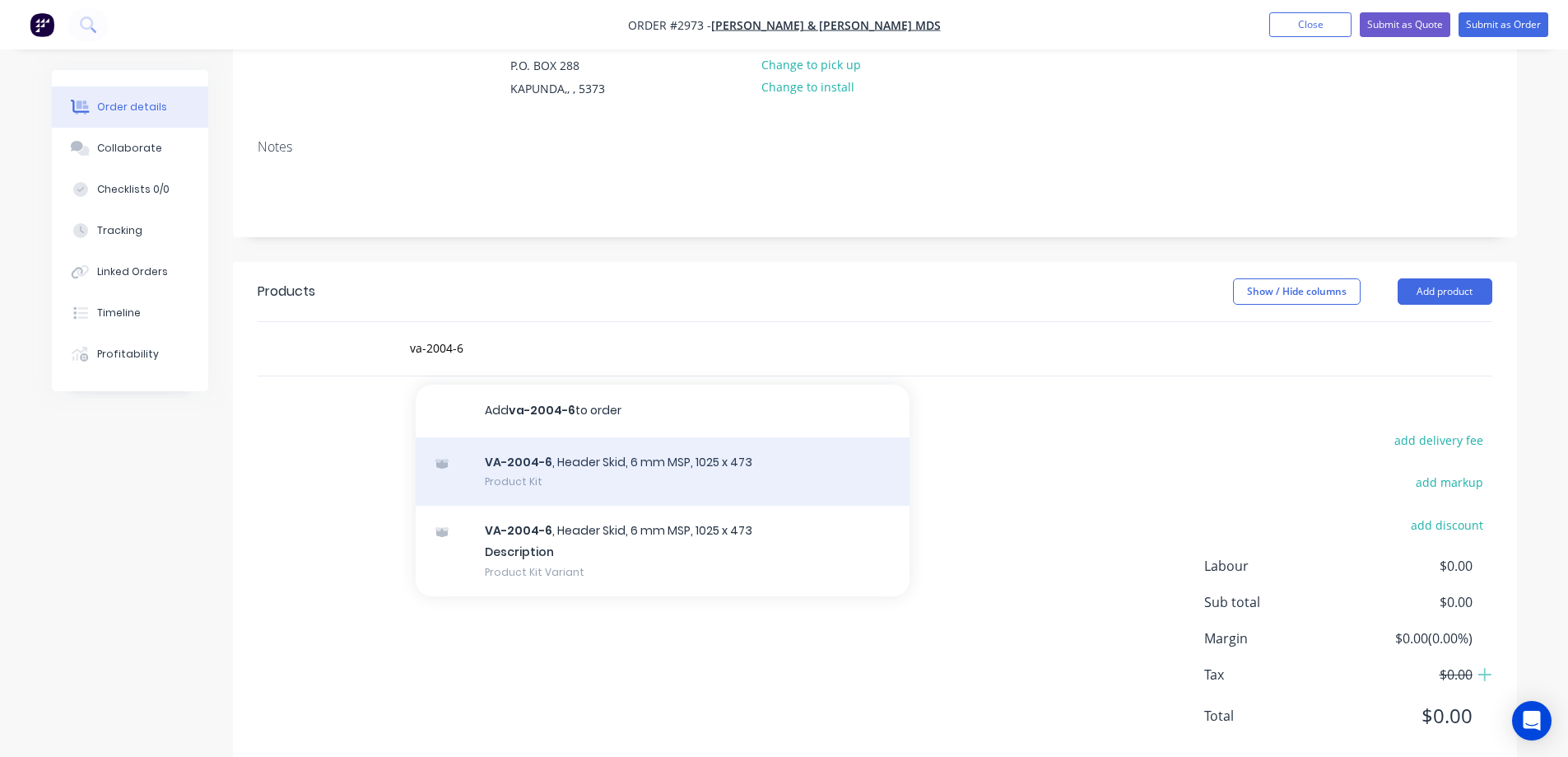
click at [528, 462] on div "VA-2004-6 , Header Skid, 6 mm MSP, 1025 x 473 Product Kit" at bounding box center [662, 471] width 494 height 69
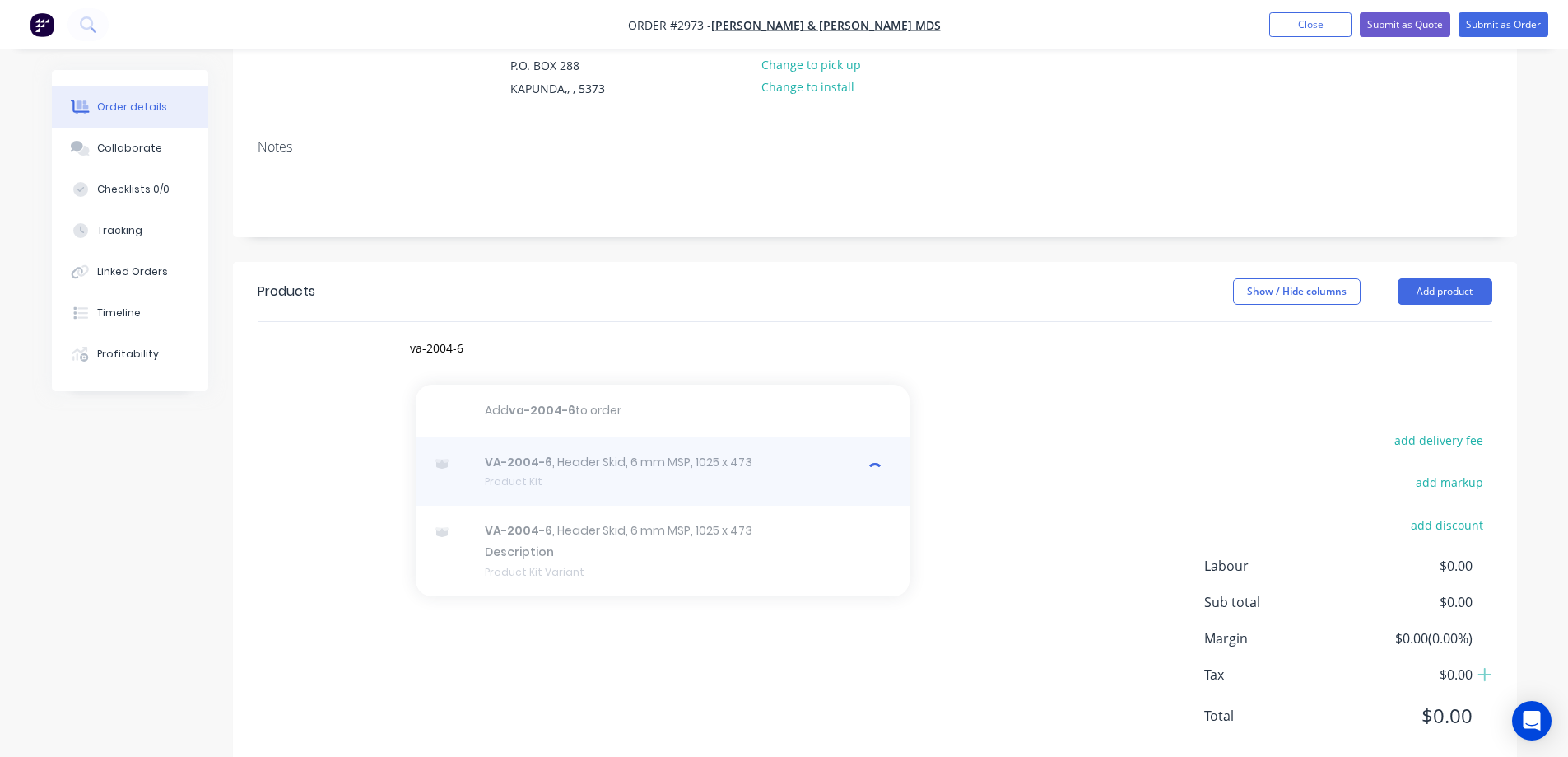
click at [543, 473] on div at bounding box center [662, 471] width 494 height 69
click at [742, 451] on div at bounding box center [662, 471] width 494 height 69
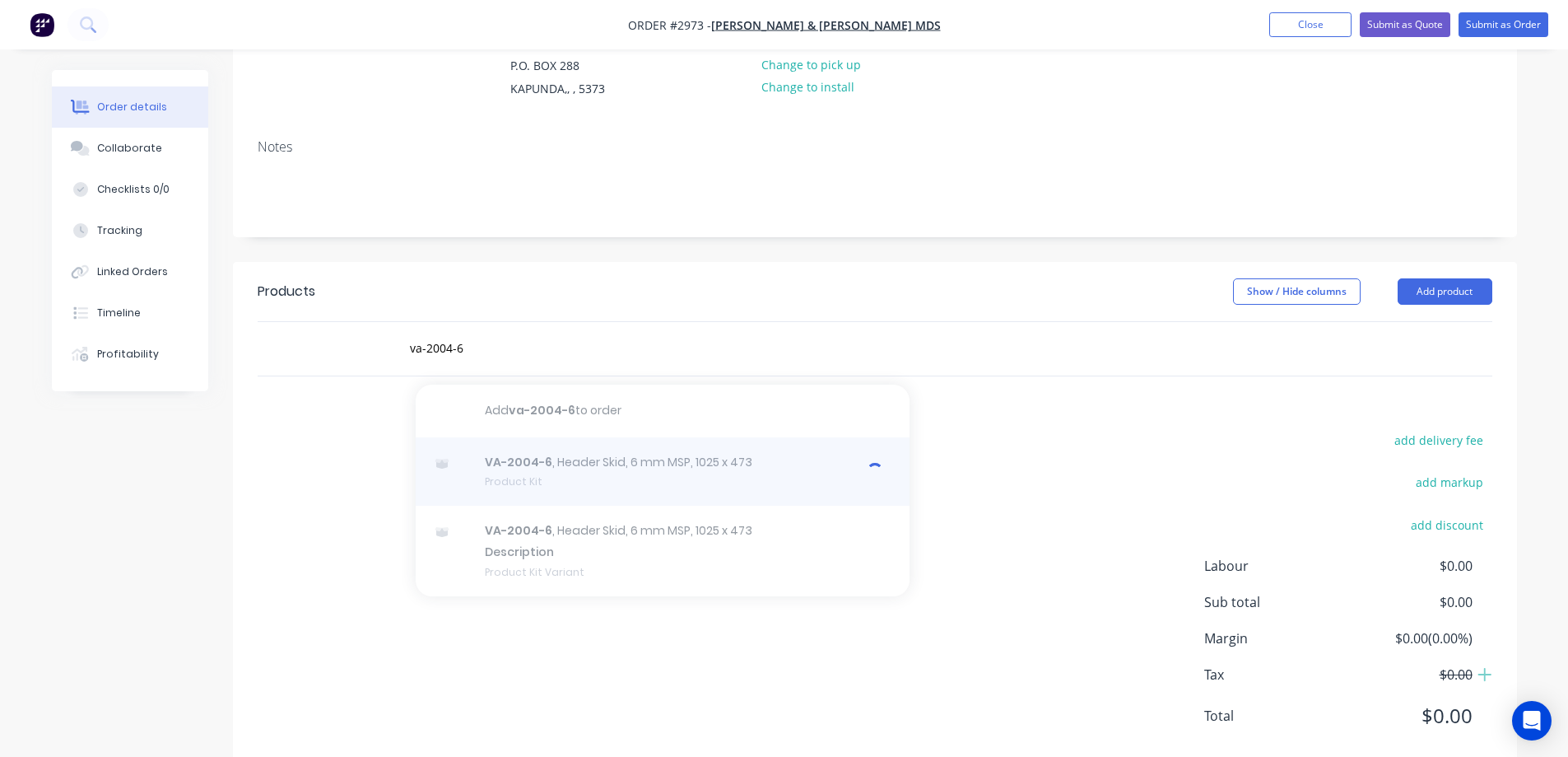
click at [722, 481] on div at bounding box center [662, 471] width 494 height 69
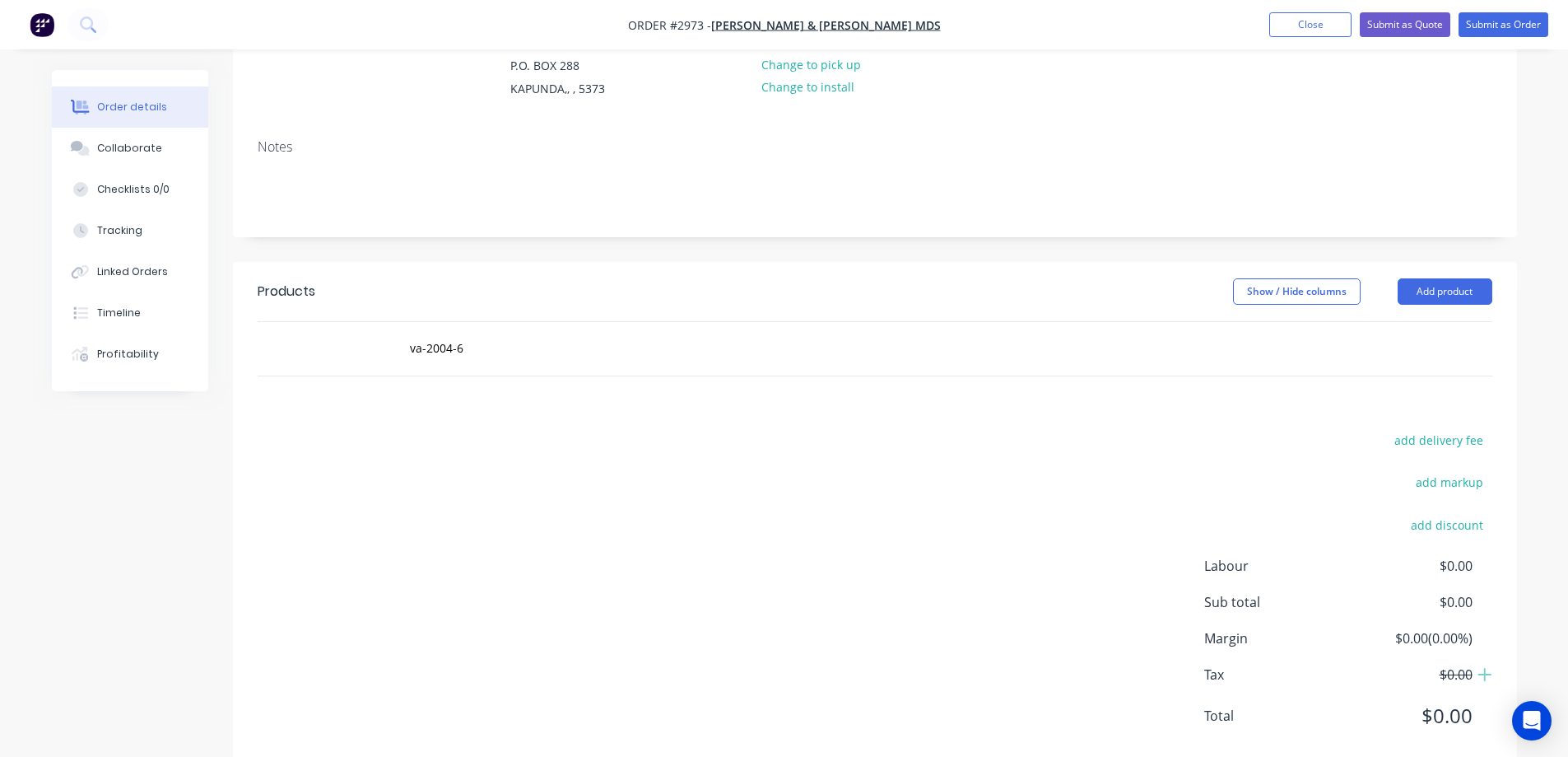
click at [261, 498] on div "add delivery fee add markup add discount Labour $0.00 Sub total $0.00 Margin $0…" at bounding box center [875, 588] width 1235 height 317
click at [513, 356] on input "va-2004-6" at bounding box center [573, 349] width 329 height 33
type input "v"
type input "va-2004-6"
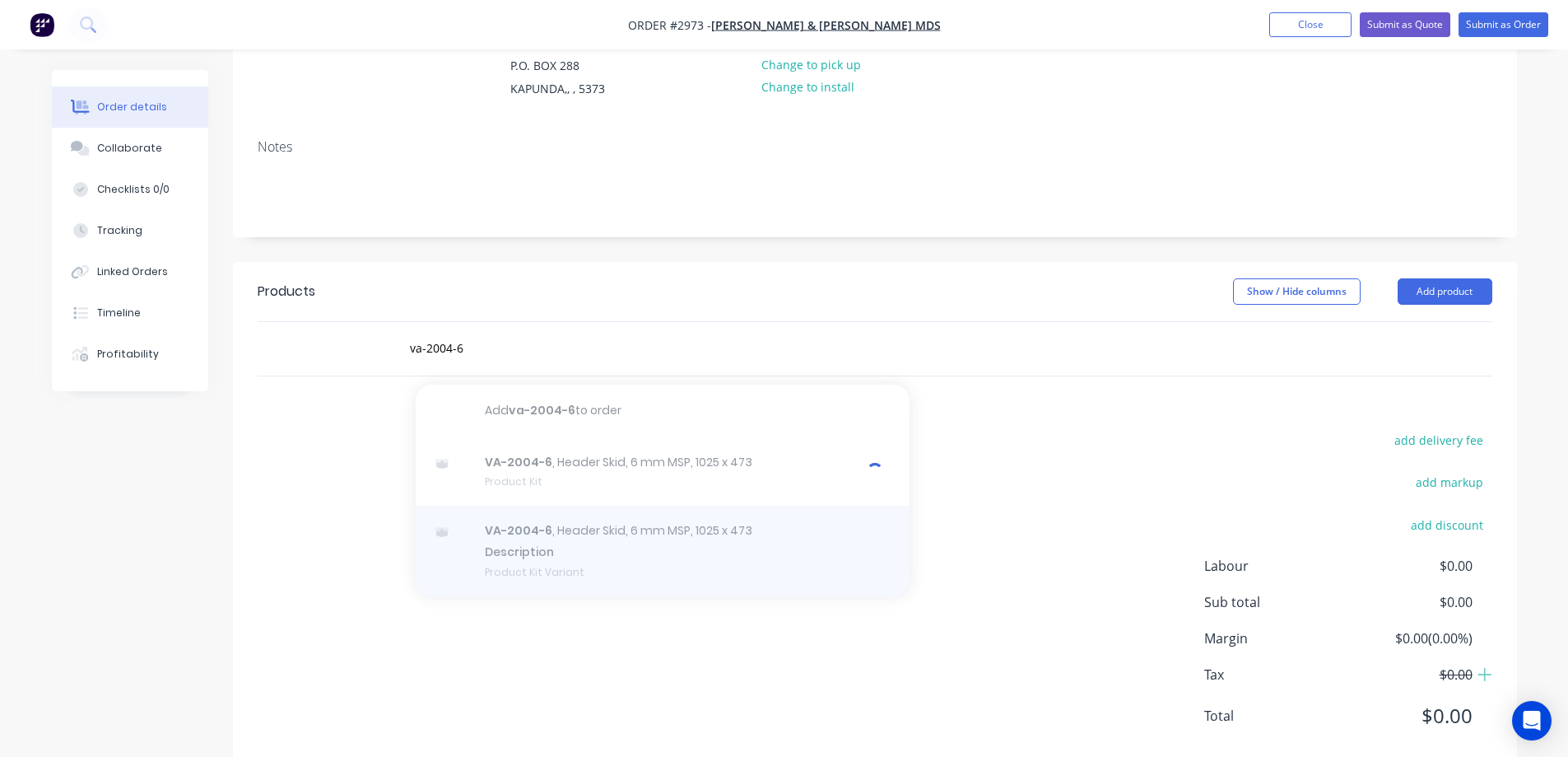
click at [553, 539] on div at bounding box center [662, 551] width 494 height 91
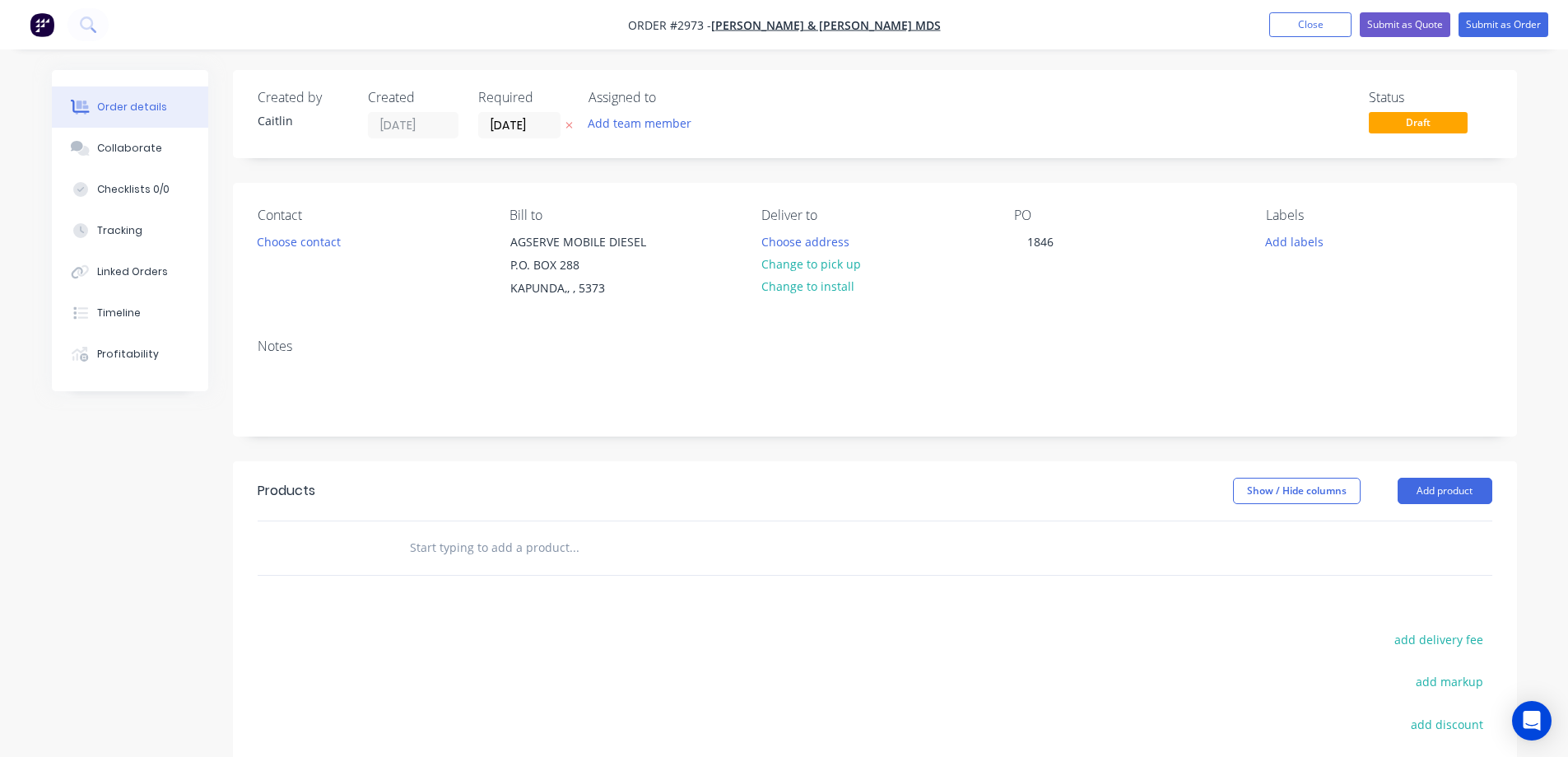
click at [507, 562] on input "text" at bounding box center [573, 548] width 329 height 33
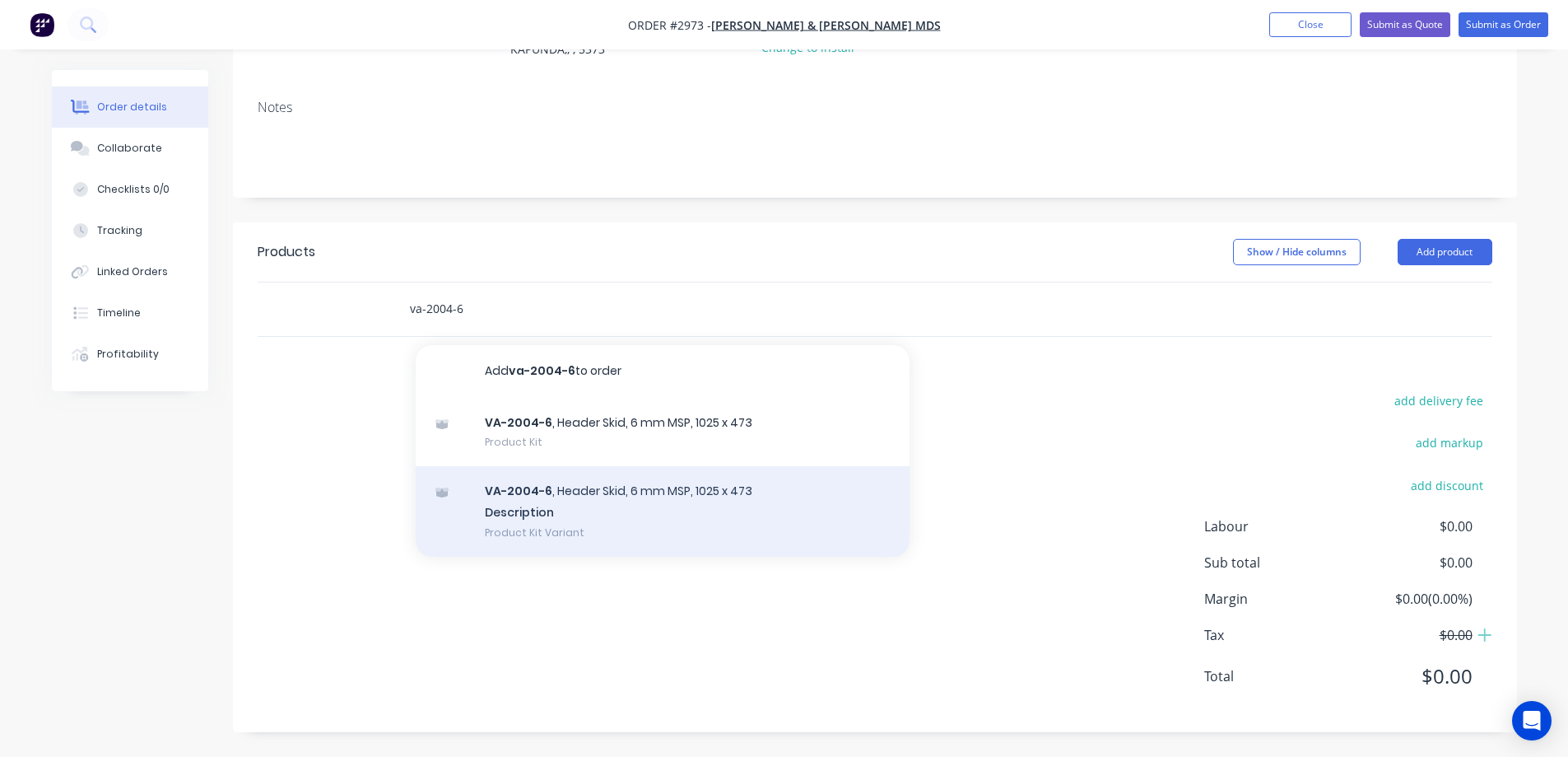
type input "va-2004-6"
click at [582, 510] on div "VA-2004-6 , Header Skid, 6 mm MSP, 1025 x 473 Description Product Kit Variant" at bounding box center [662, 511] width 494 height 91
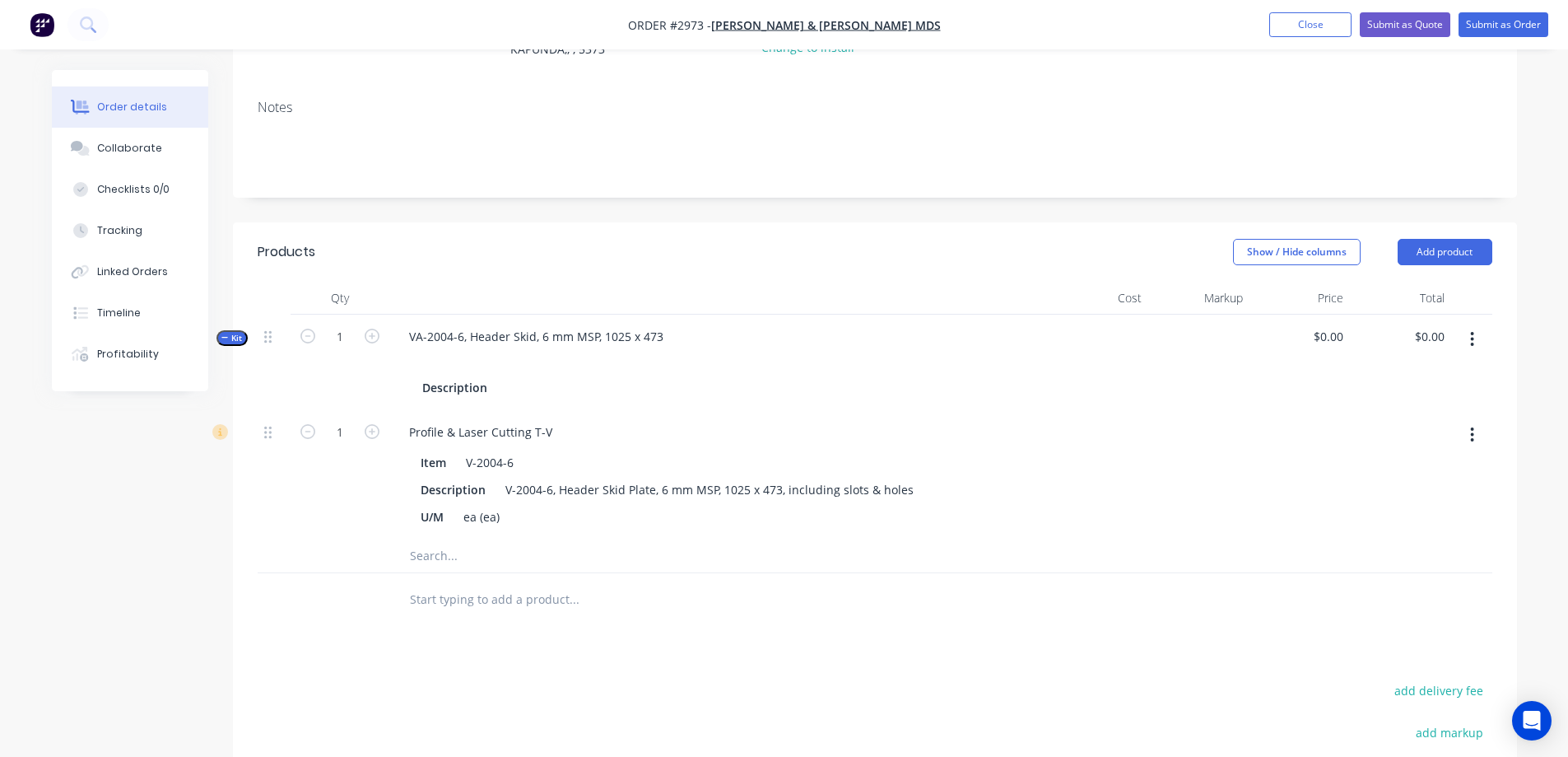
click at [1478, 338] on button "button" at bounding box center [1473, 340] width 39 height 29
click at [1398, 524] on div "Delete" at bounding box center [1415, 514] width 127 height 24
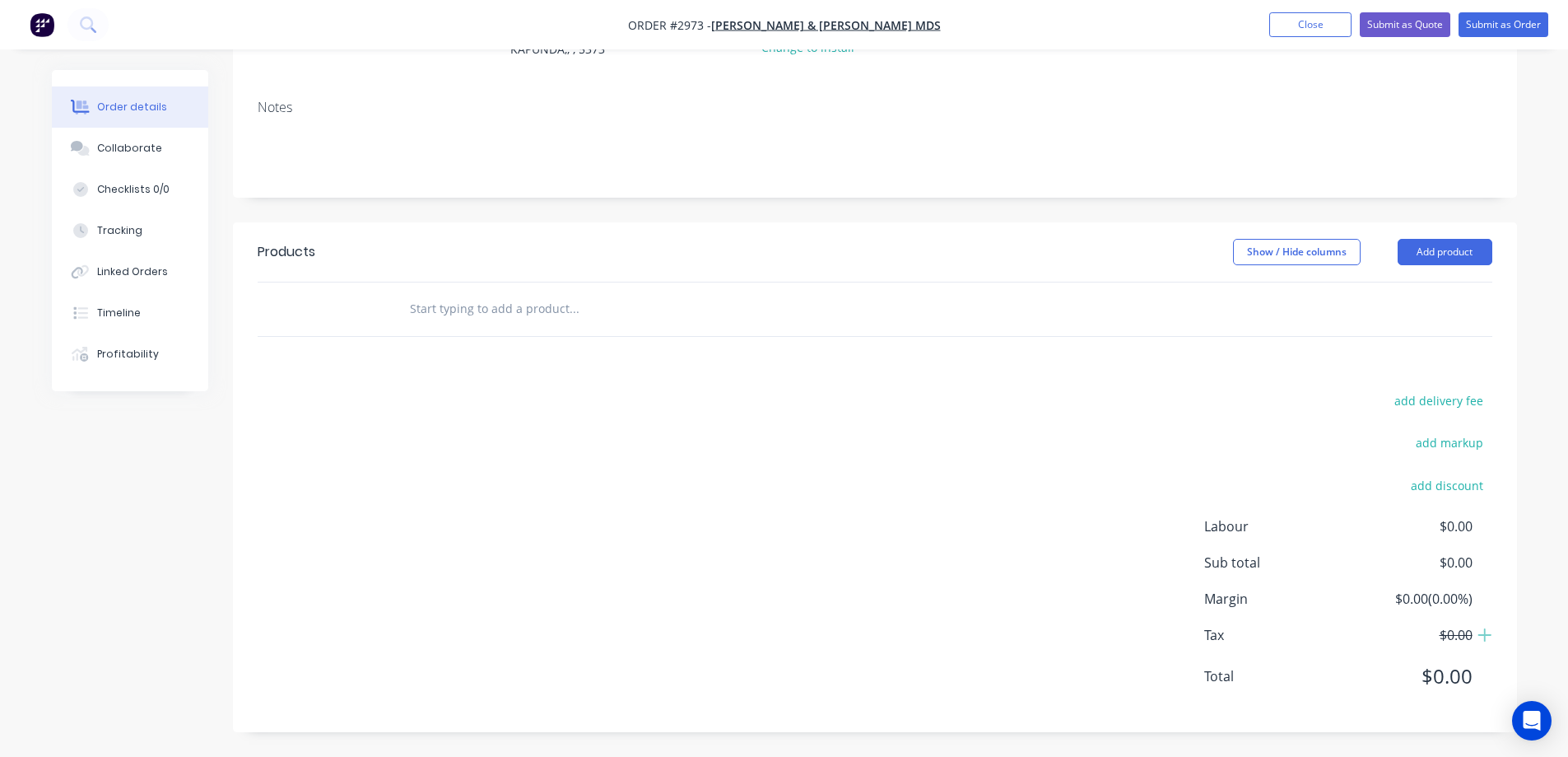
click at [474, 314] on input "text" at bounding box center [573, 309] width 329 height 33
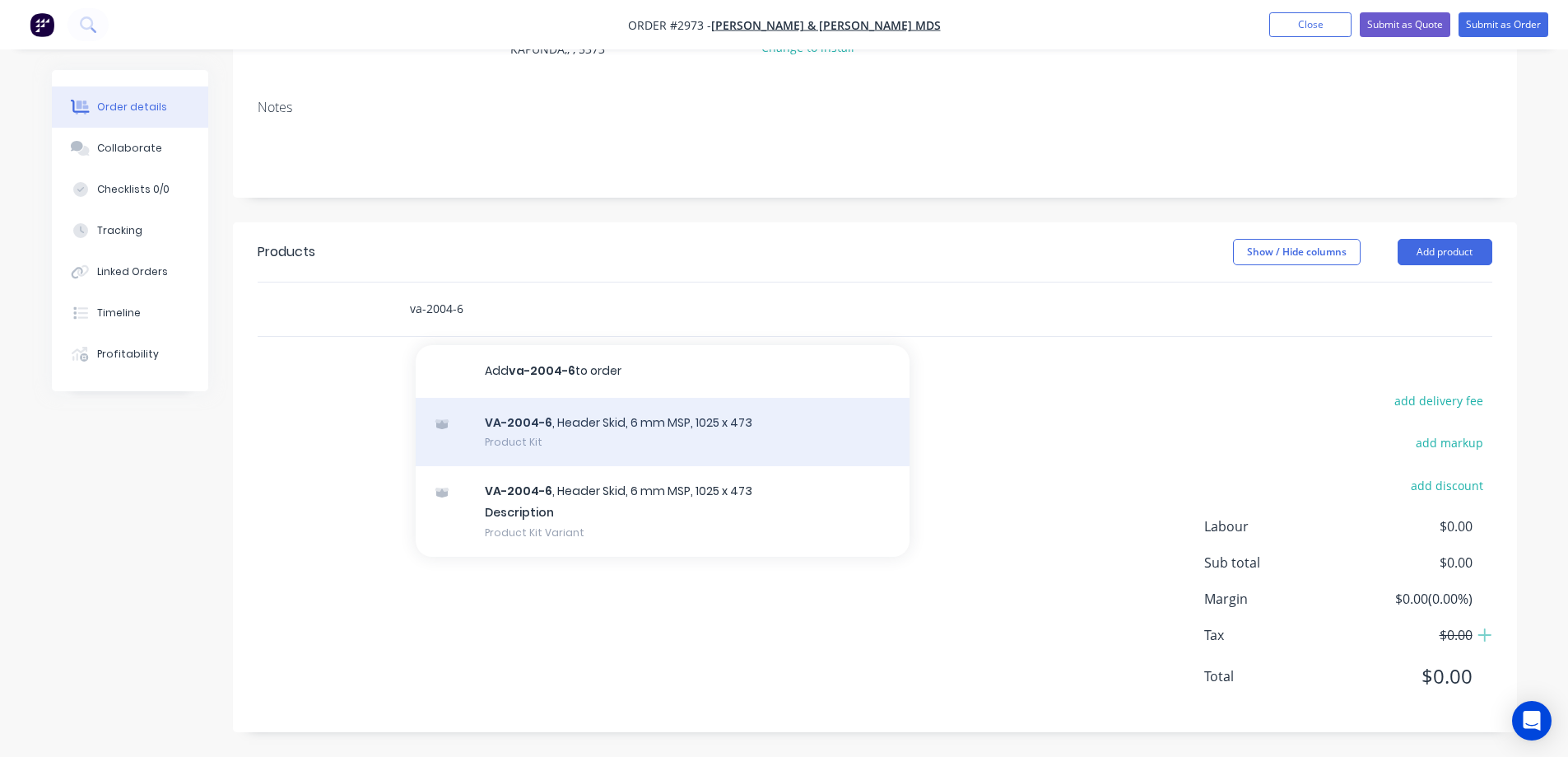
type input "va-2004-6"
click at [519, 437] on div "VA-2004-6 , Header Skid, 6 mm MSP, 1025 x 473 Product Kit" at bounding box center [662, 431] width 494 height 69
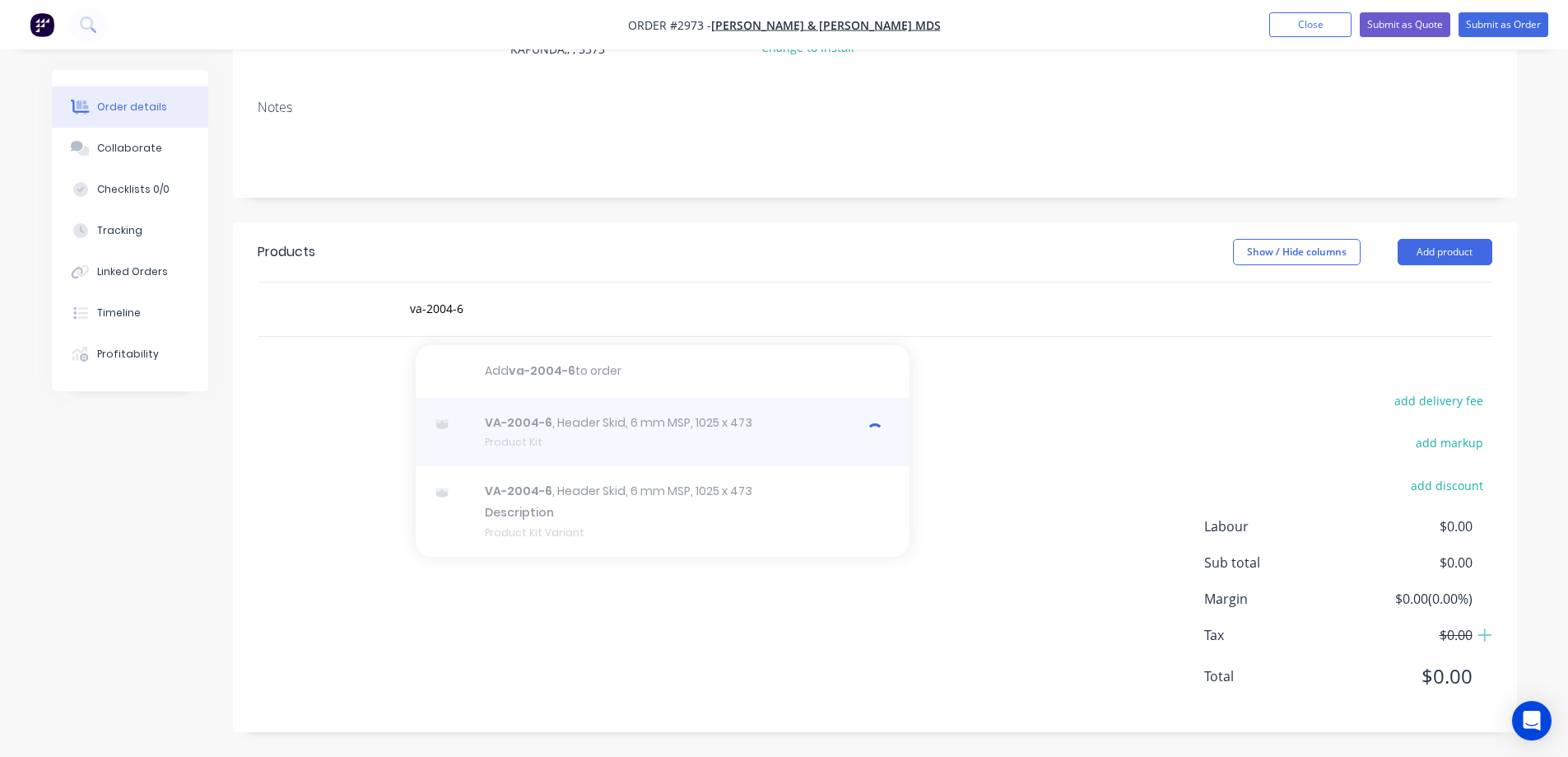
click at [727, 435] on div at bounding box center [662, 431] width 494 height 69
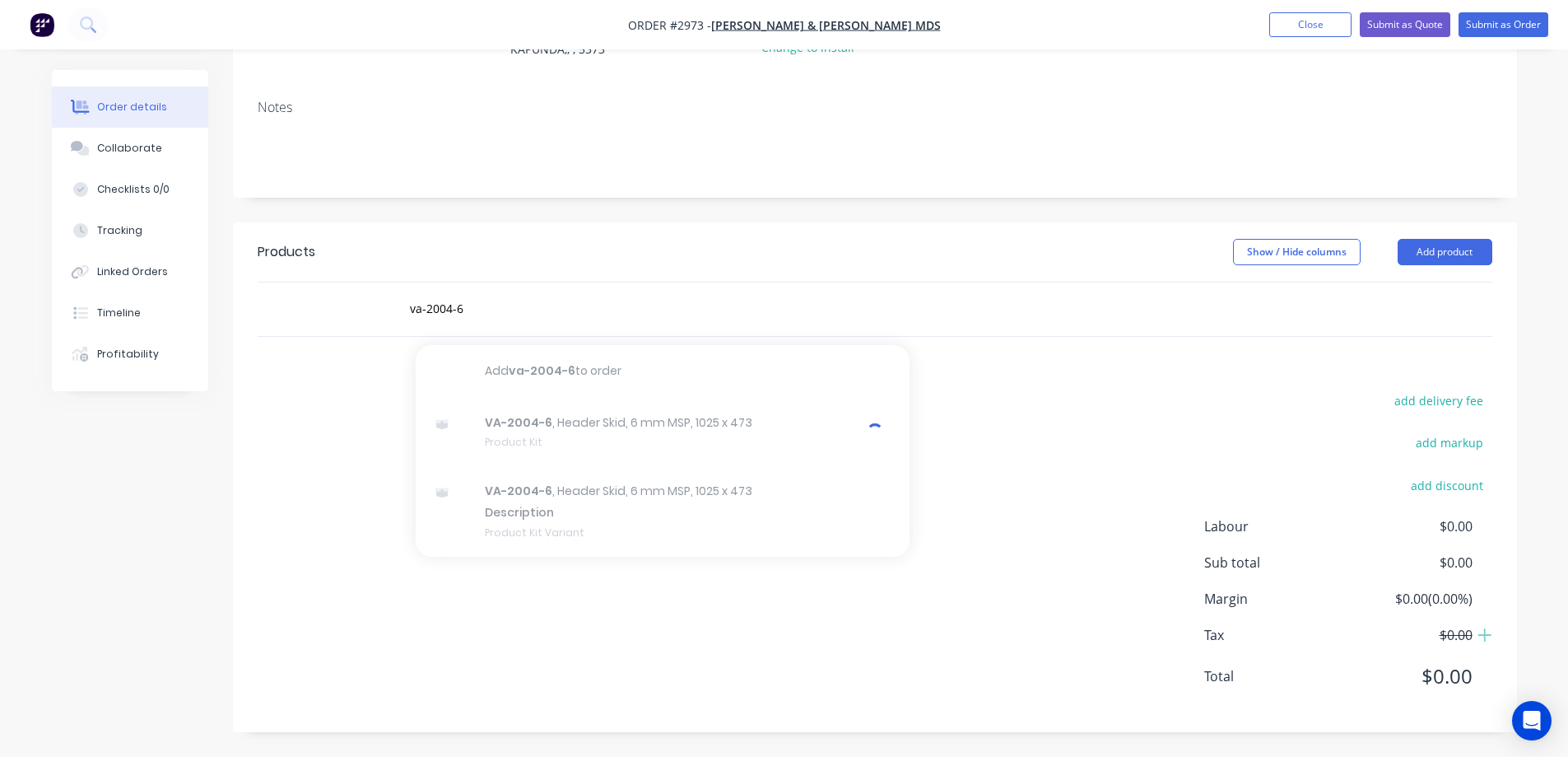
click at [317, 529] on div "add delivery fee add markup add discount Labour $0.00 Sub total $0.00 Margin $0…" at bounding box center [875, 548] width 1235 height 317
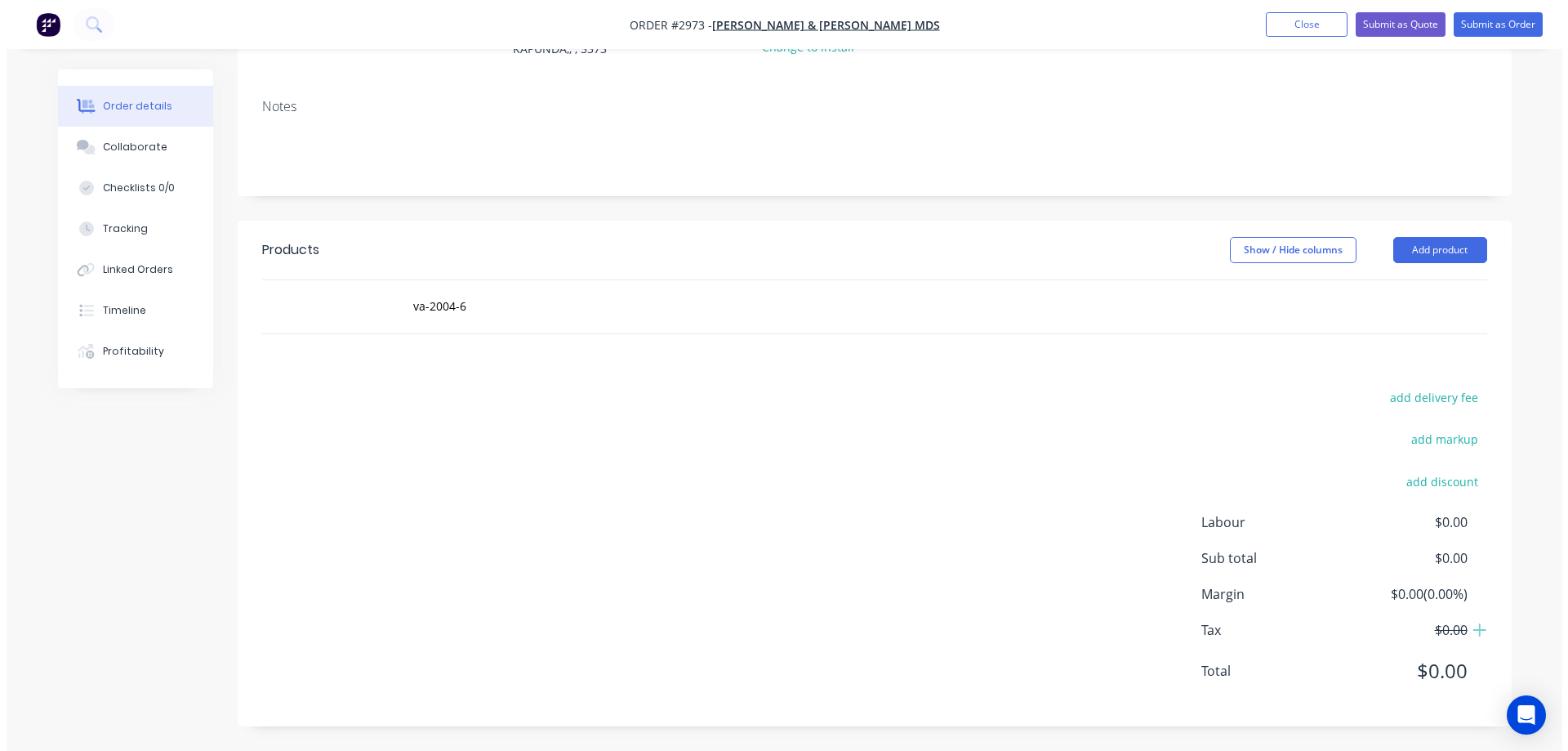
scroll to position [0, 0]
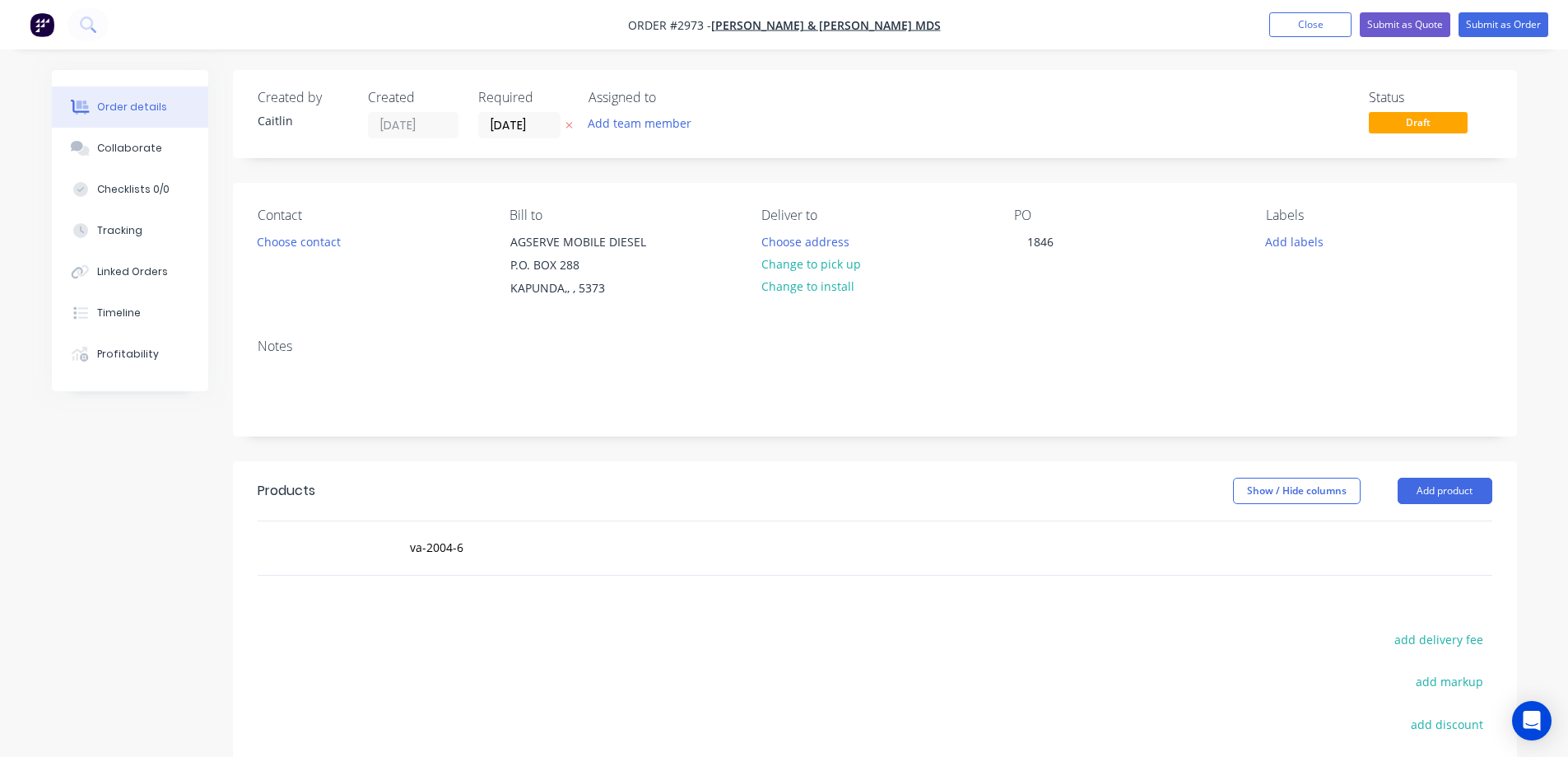
click at [48, 20] on img "button" at bounding box center [41, 24] width 25 height 25
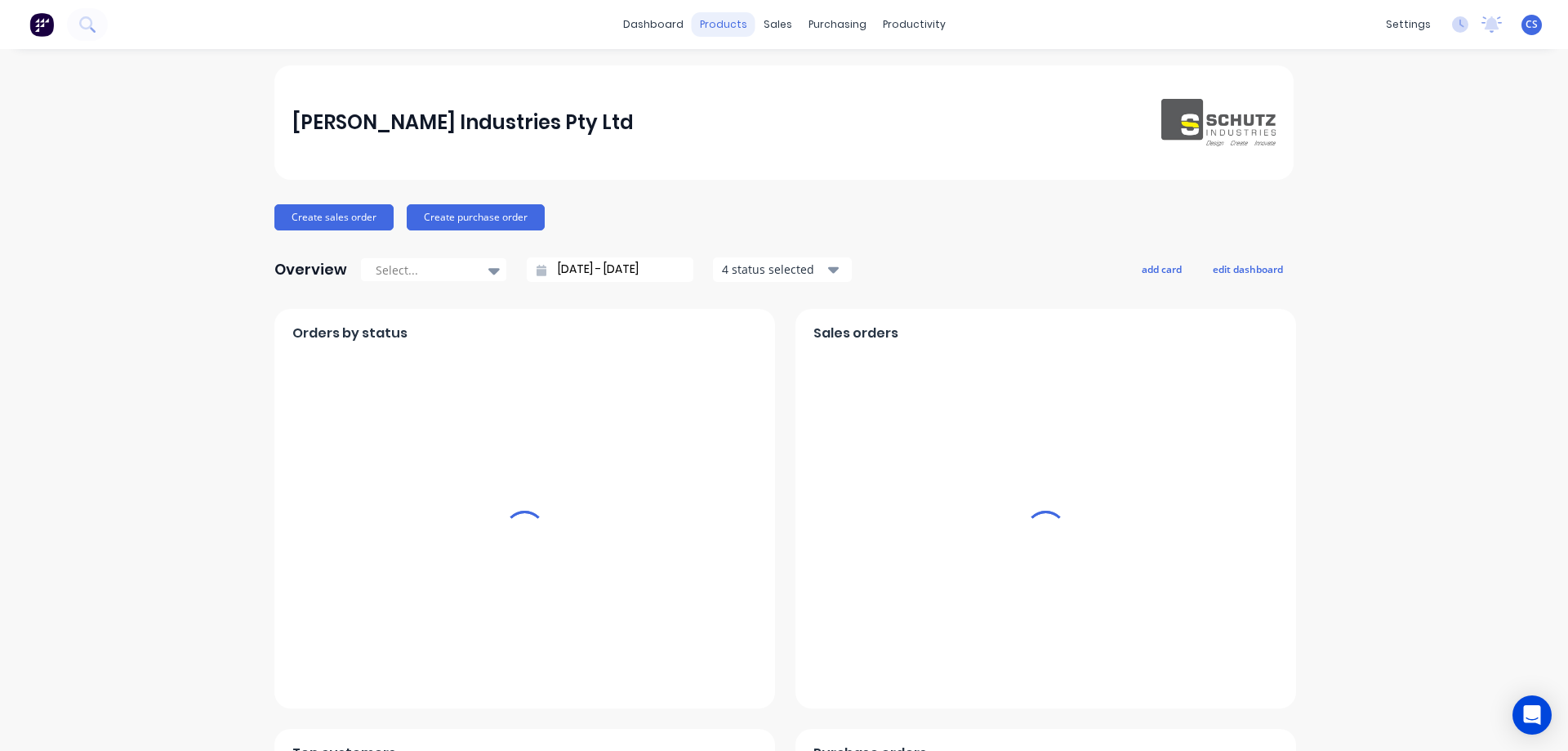
click at [712, 24] on div "products" at bounding box center [723, 24] width 64 height 25
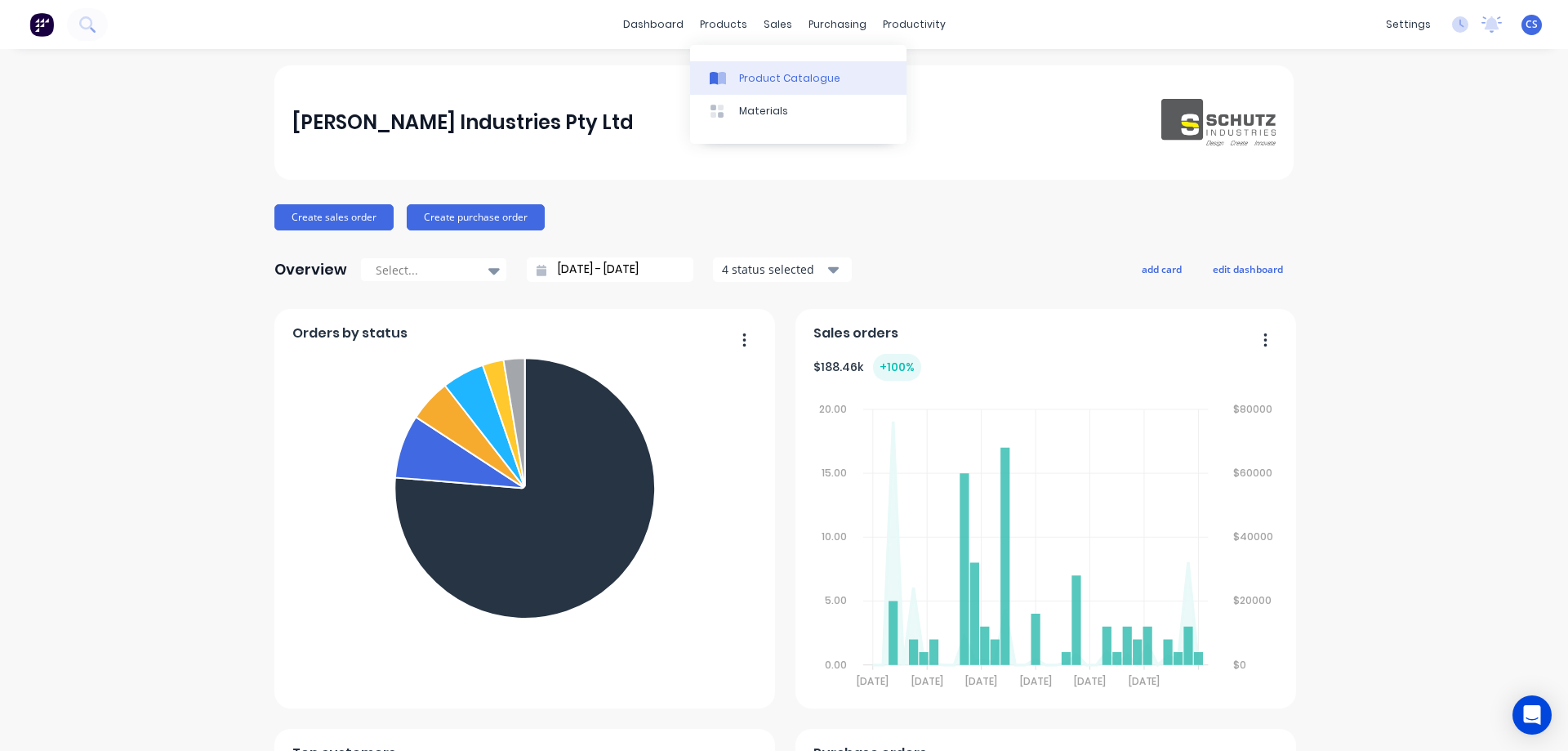
click at [736, 66] on link "Product Catalogue" at bounding box center [798, 77] width 217 height 33
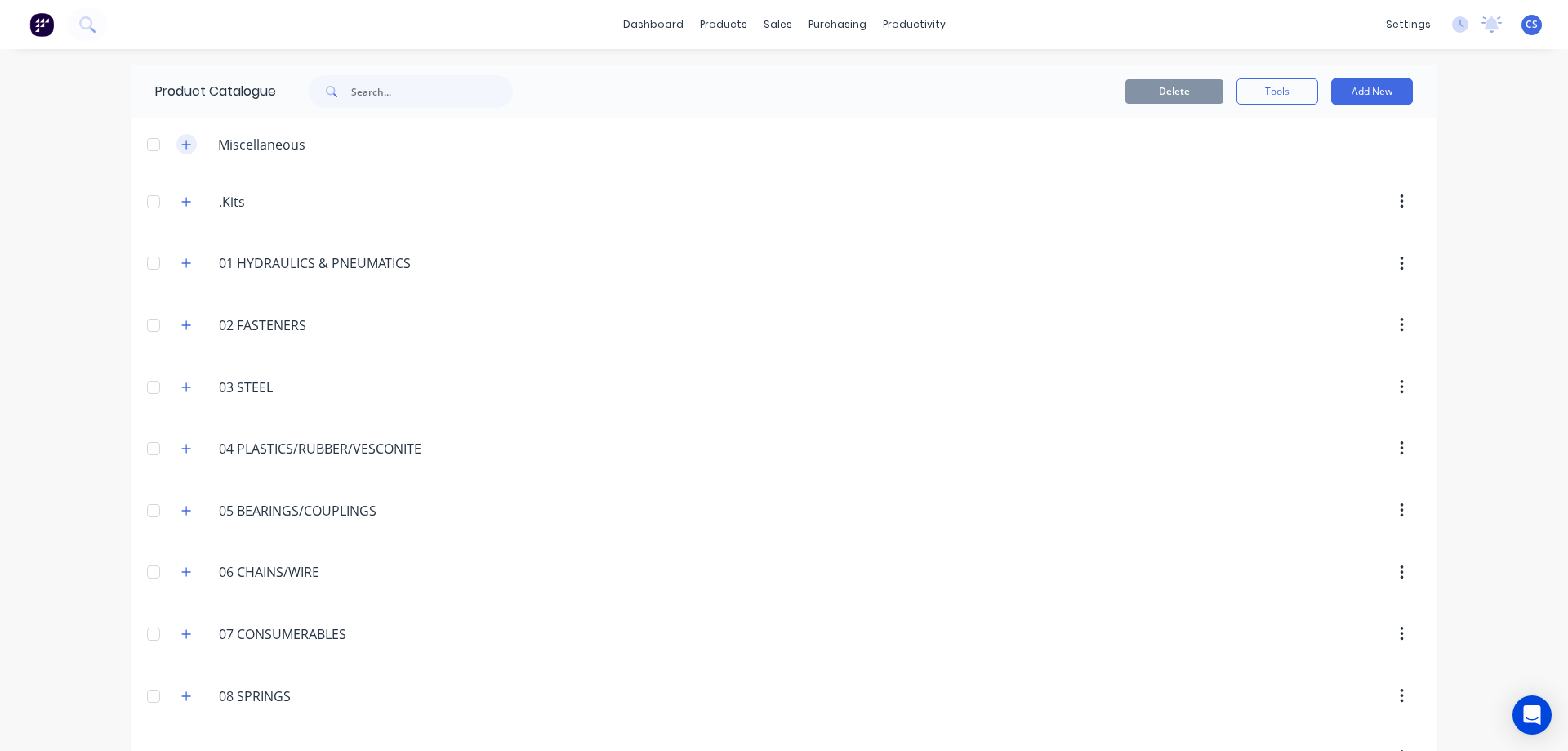
click at [181, 147] on icon "button" at bounding box center [186, 145] width 10 height 12
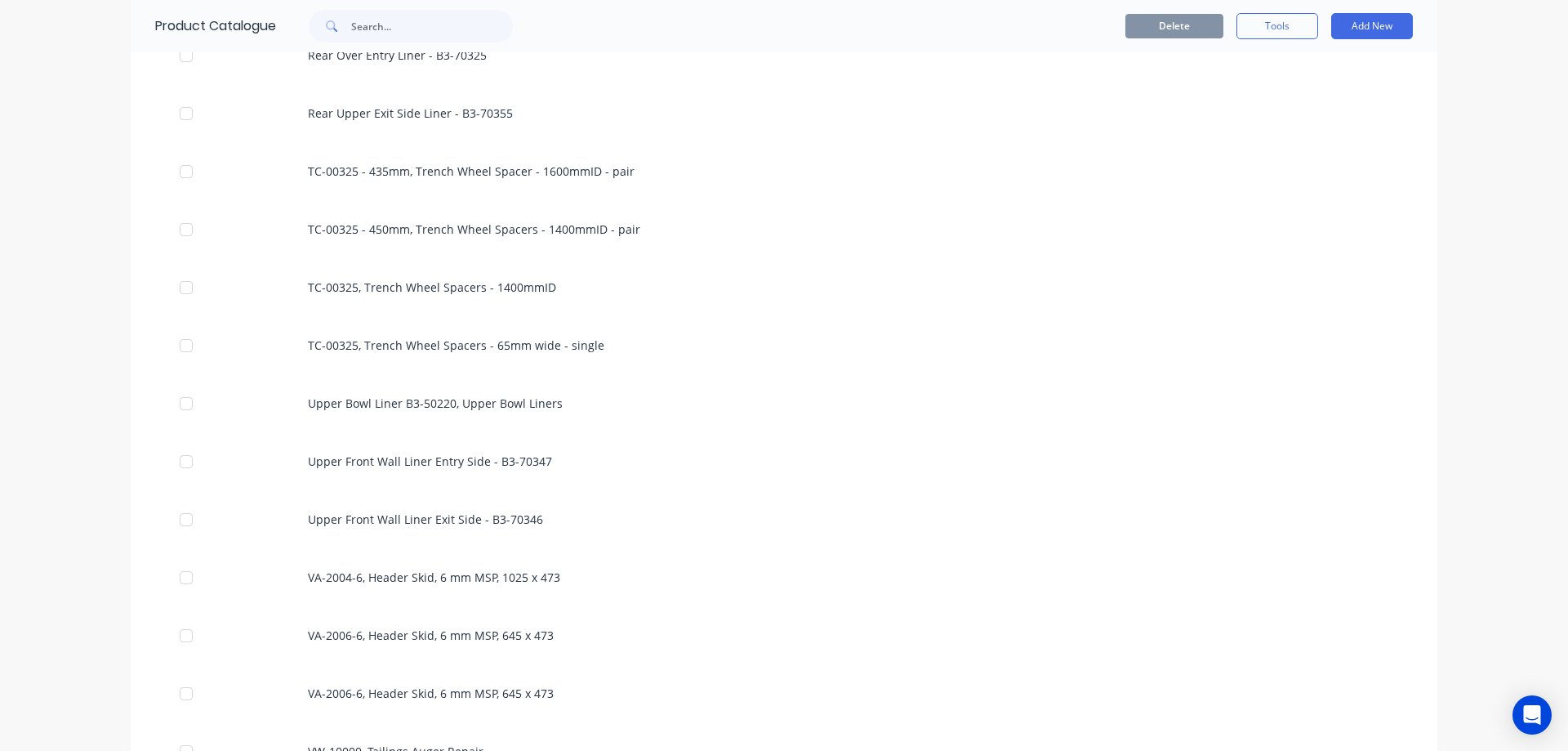
scroll to position [8753, 0]
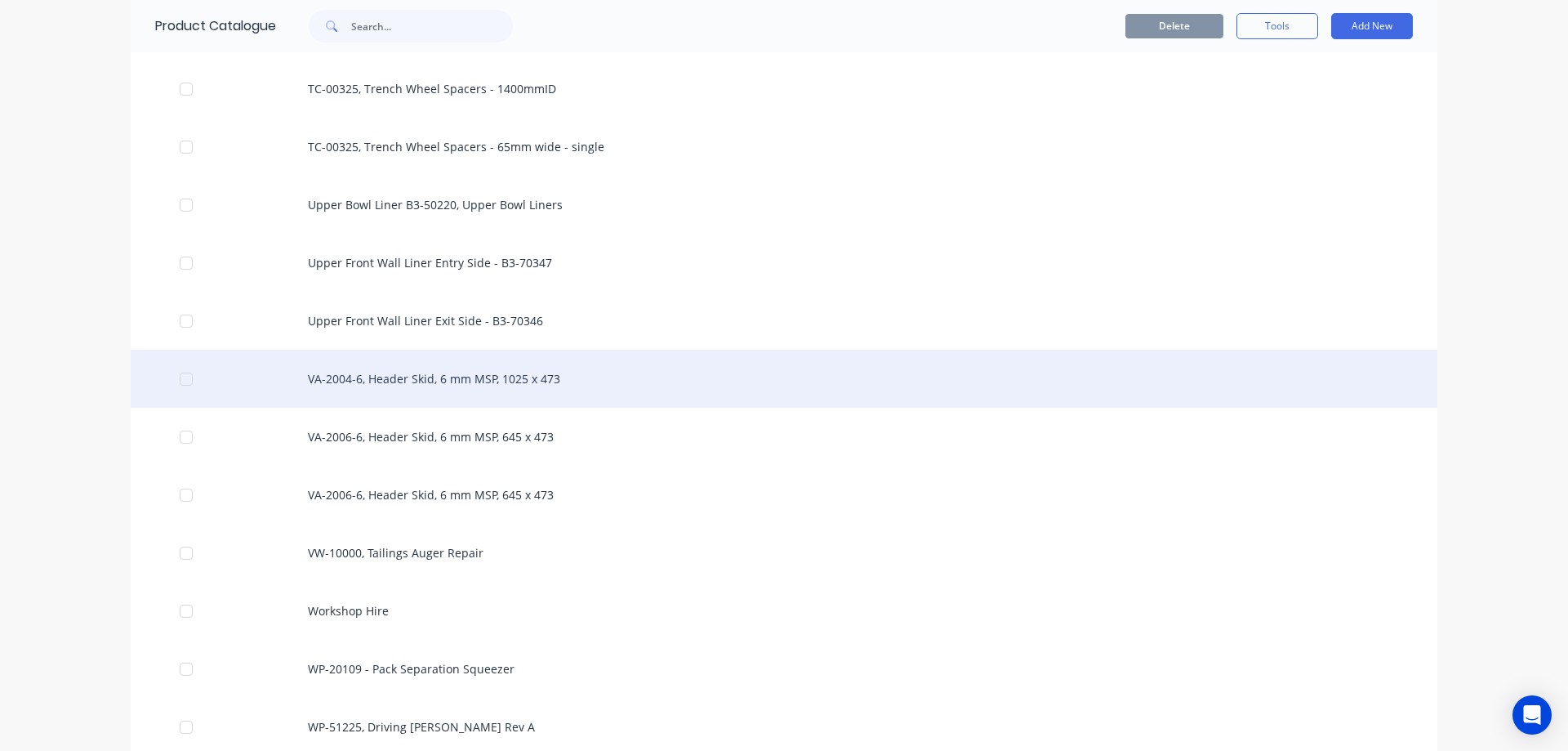
click at [592, 364] on div "VA-2004-6, Header Skid, 6 mm MSP, 1025 x 473" at bounding box center [784, 379] width 1307 height 58
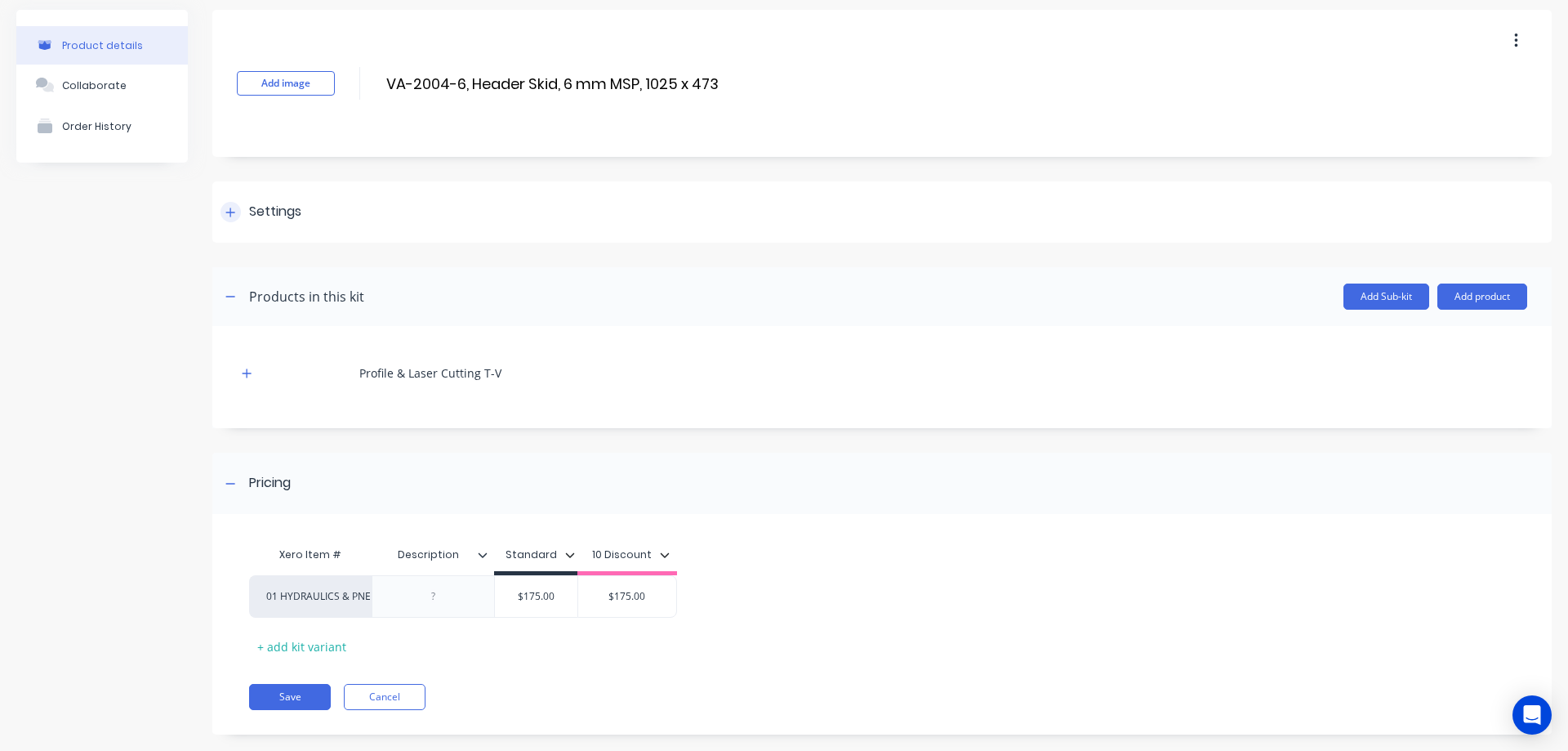
scroll to position [80, 0]
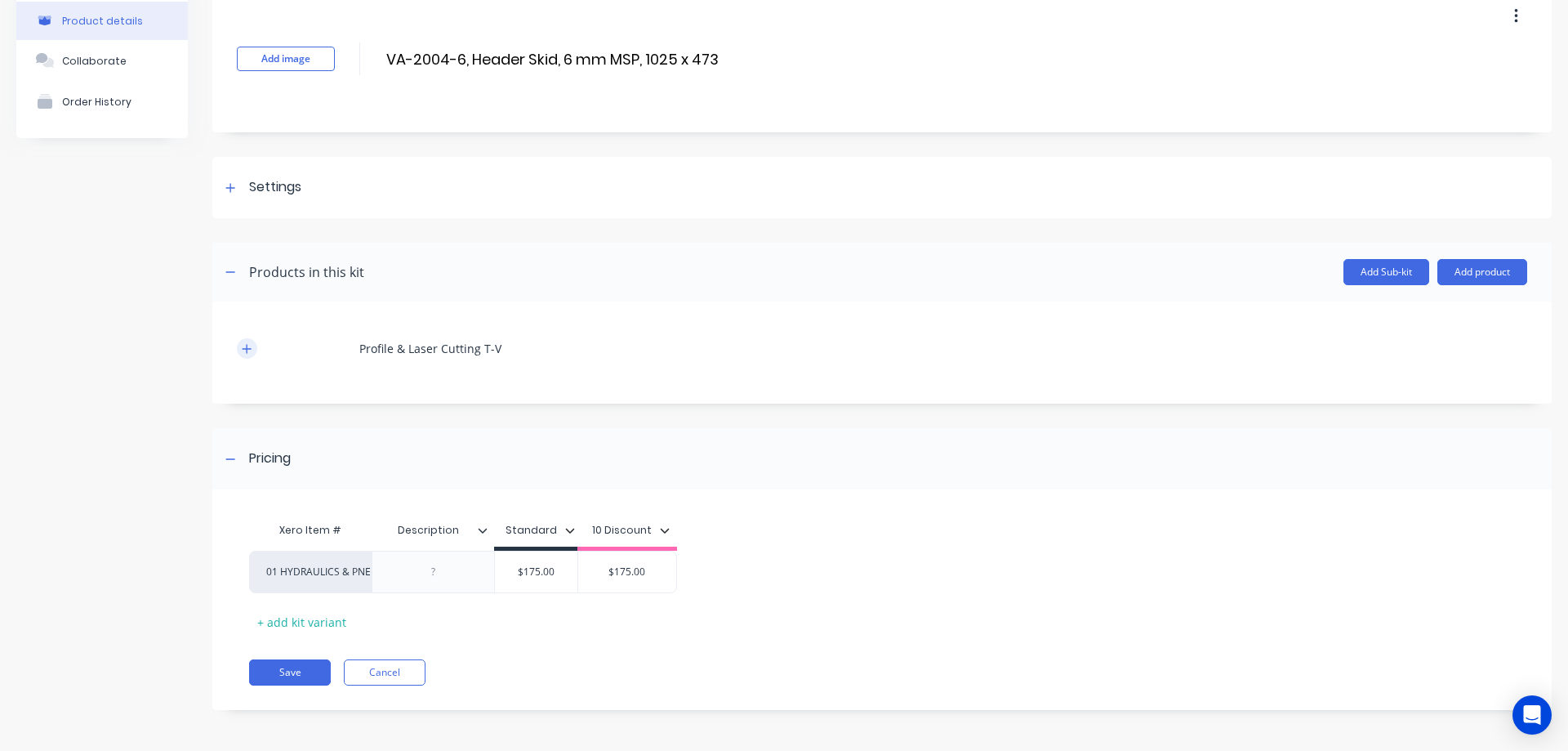
click at [247, 343] on icon "button" at bounding box center [247, 349] width 10 height 12
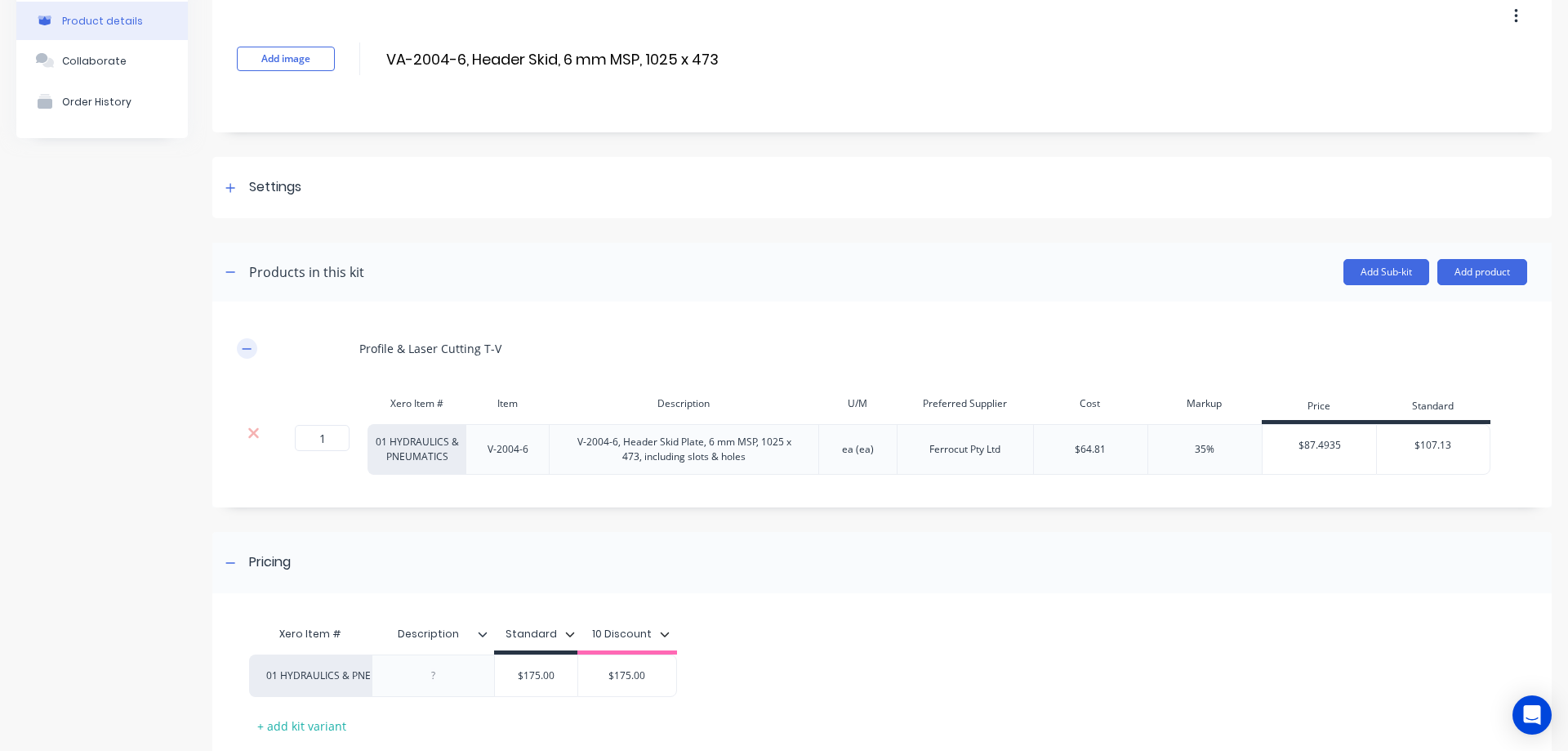
click at [247, 343] on icon "button" at bounding box center [247, 349] width 10 height 12
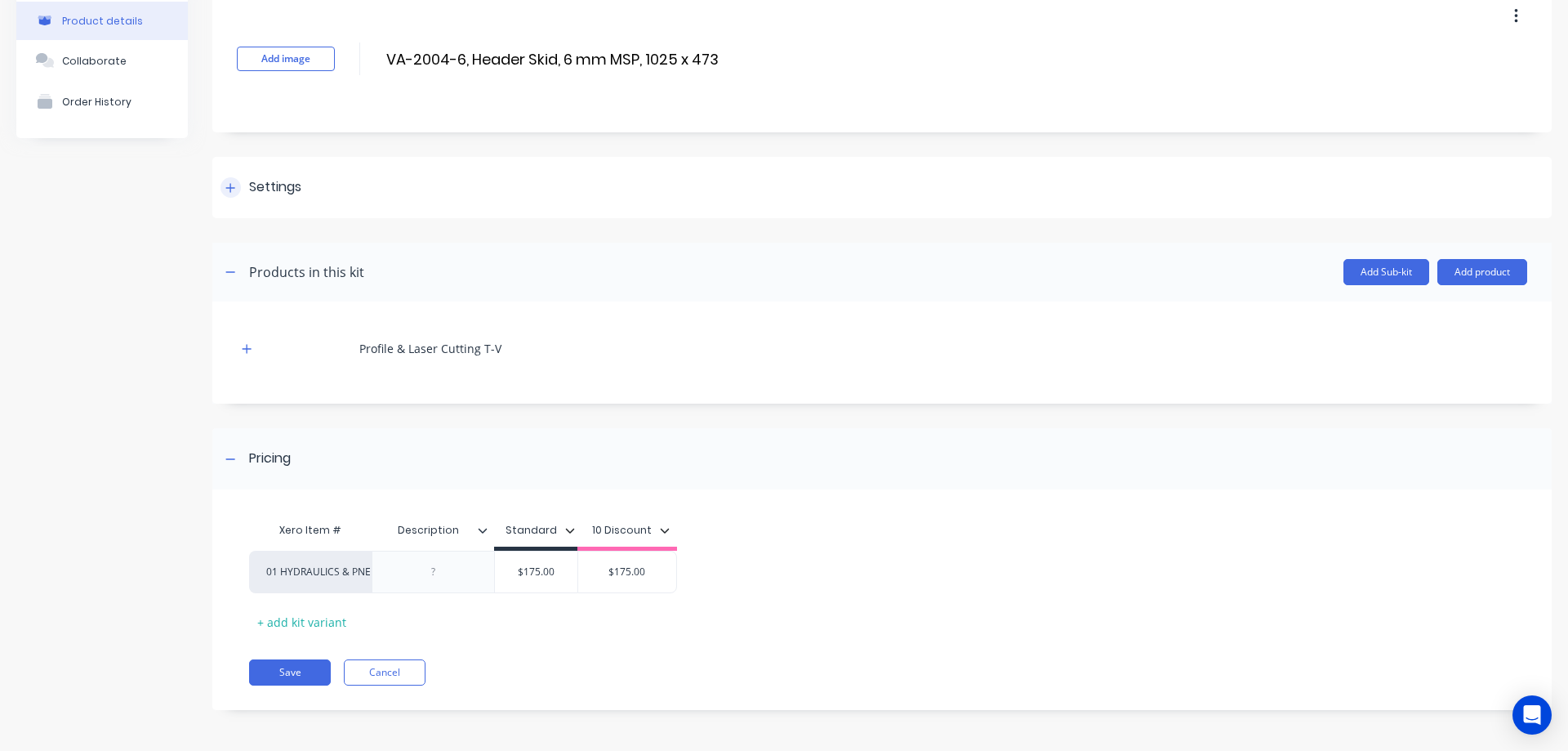
click at [242, 178] on div "Settings" at bounding box center [260, 188] width 81 height 20
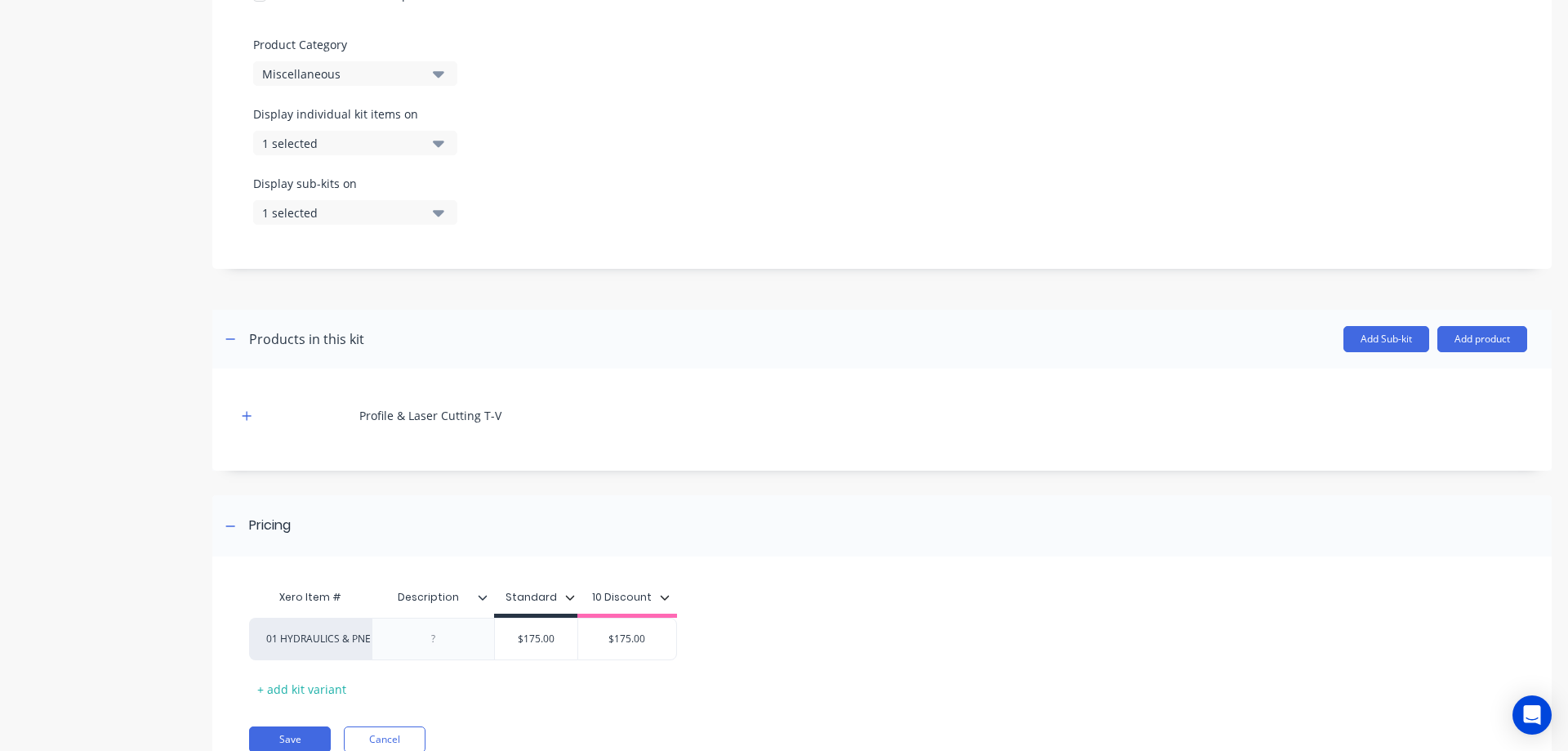
scroll to position [550, 0]
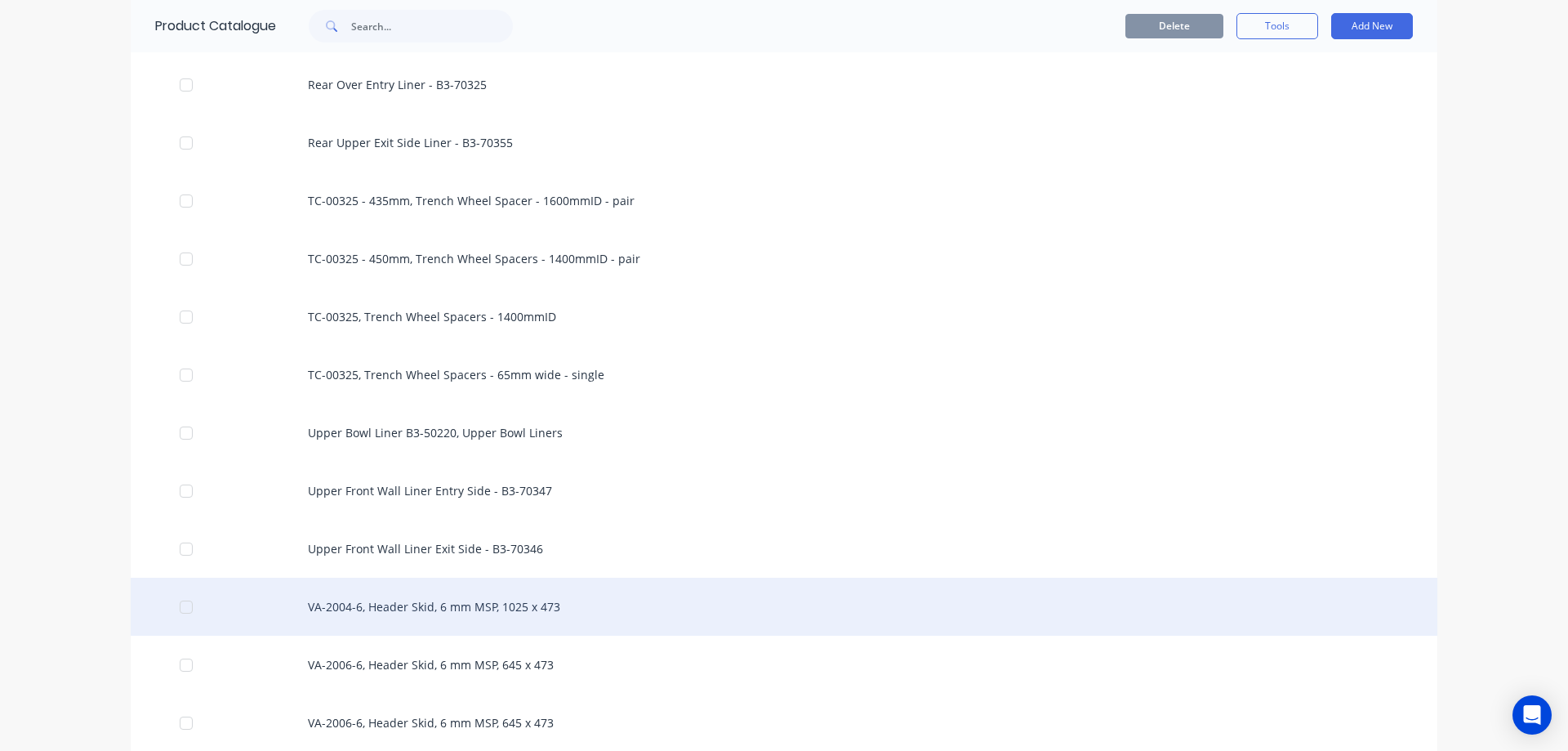
scroll to position [8770, 0]
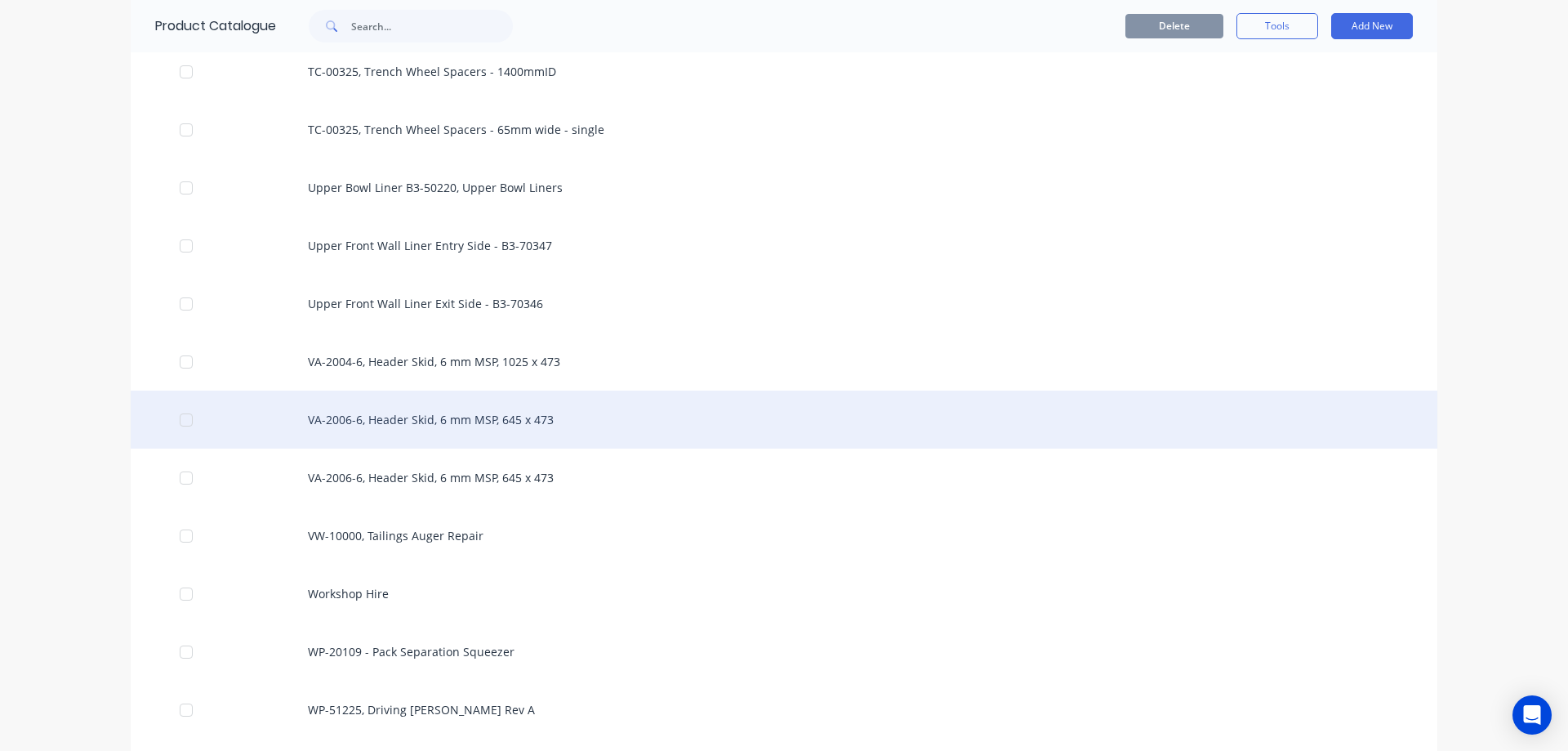
click at [492, 417] on div "VA-2006-6, Header Skid, 6 mm MSP, 645 x 473" at bounding box center [784, 420] width 1307 height 58
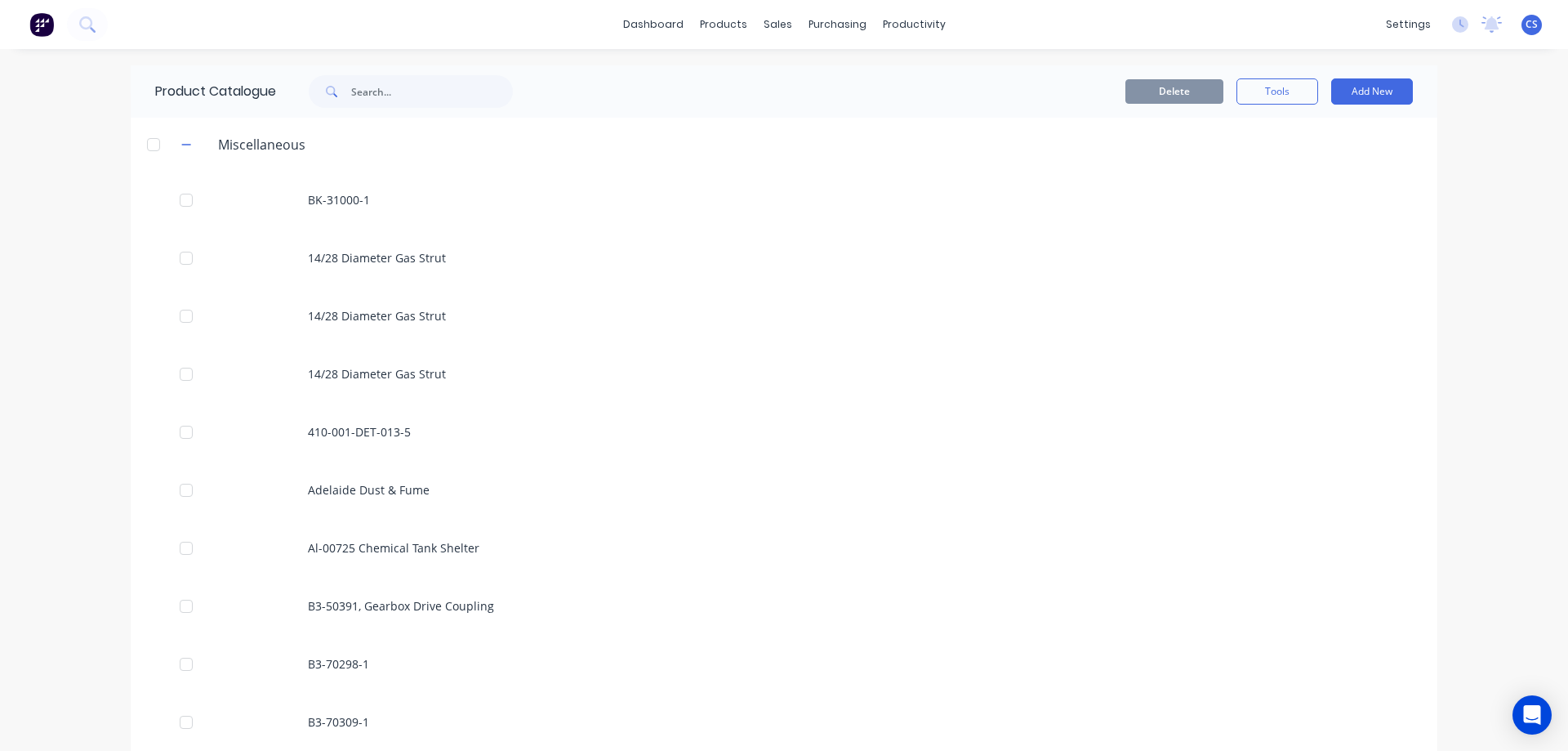
click at [1525, 22] on span "CS" at bounding box center [1531, 25] width 12 height 15
click at [1395, 205] on div "Sign out" at bounding box center [1392, 205] width 44 height 15
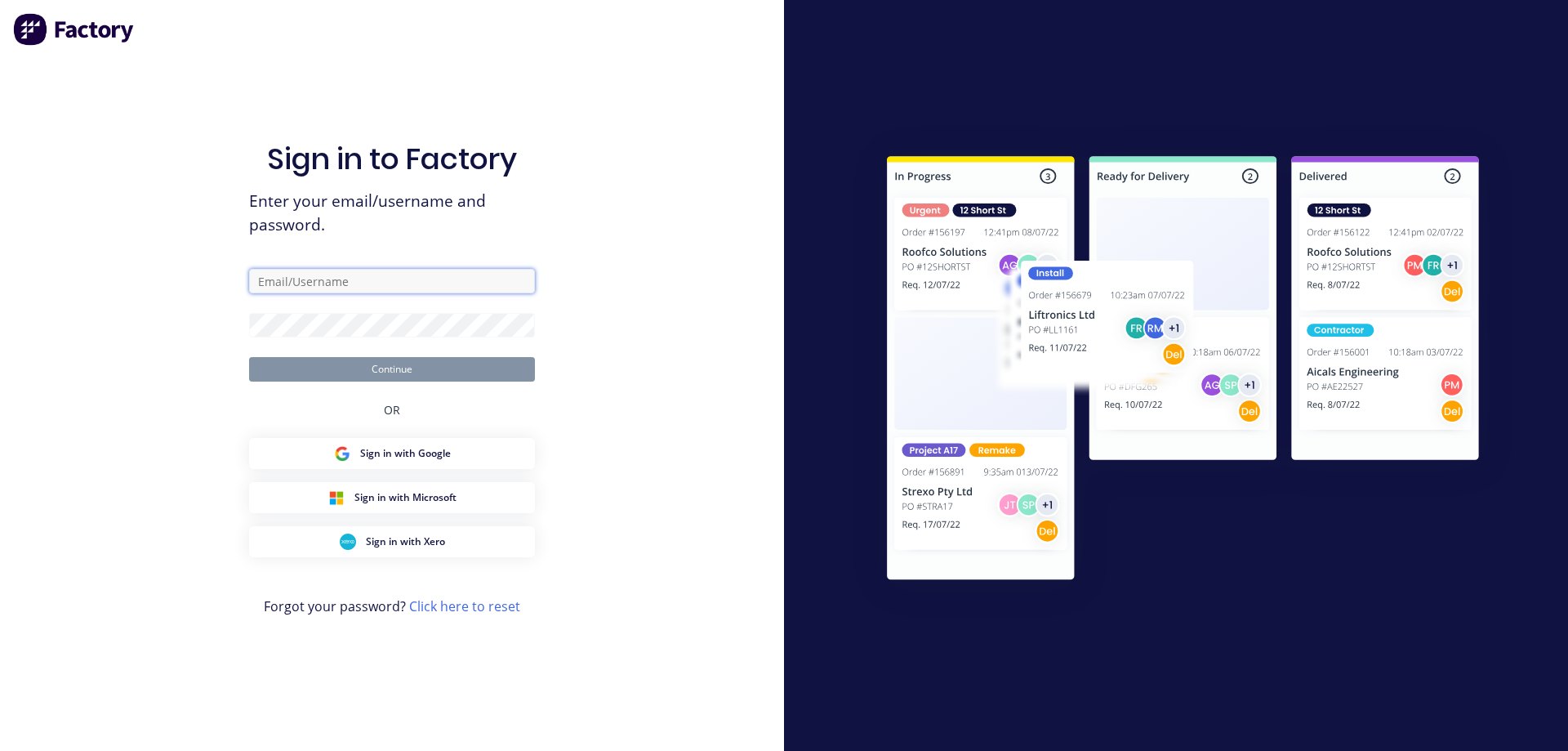
drag, startPoint x: 0, startPoint y: 0, endPoint x: 387, endPoint y: 274, distance: 474.2
click at [387, 274] on input "text" at bounding box center [392, 280] width 286 height 25
type input "[EMAIL_ADDRESS][DOMAIN_NAME]"
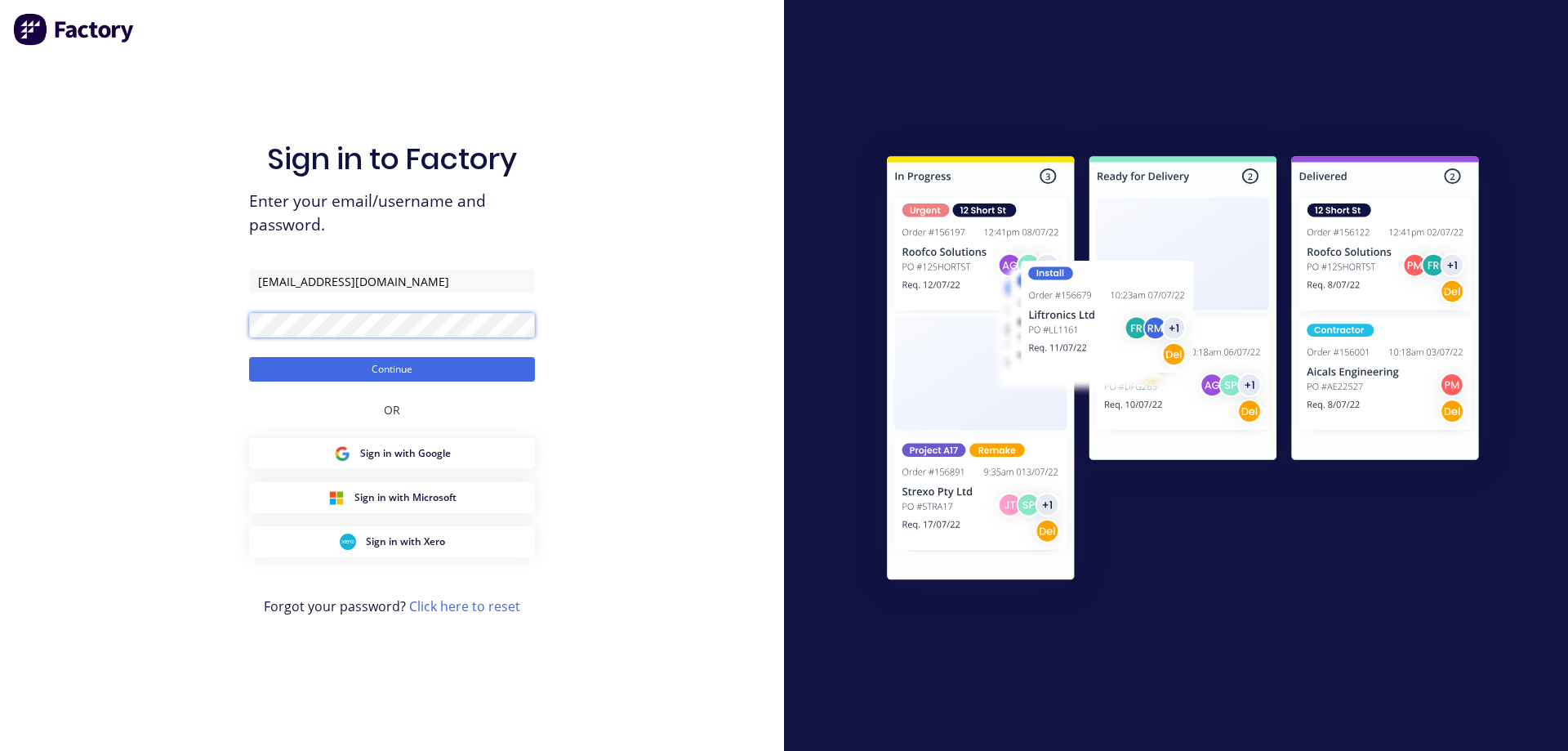
click at [249, 357] on button "Continue" at bounding box center [392, 369] width 286 height 25
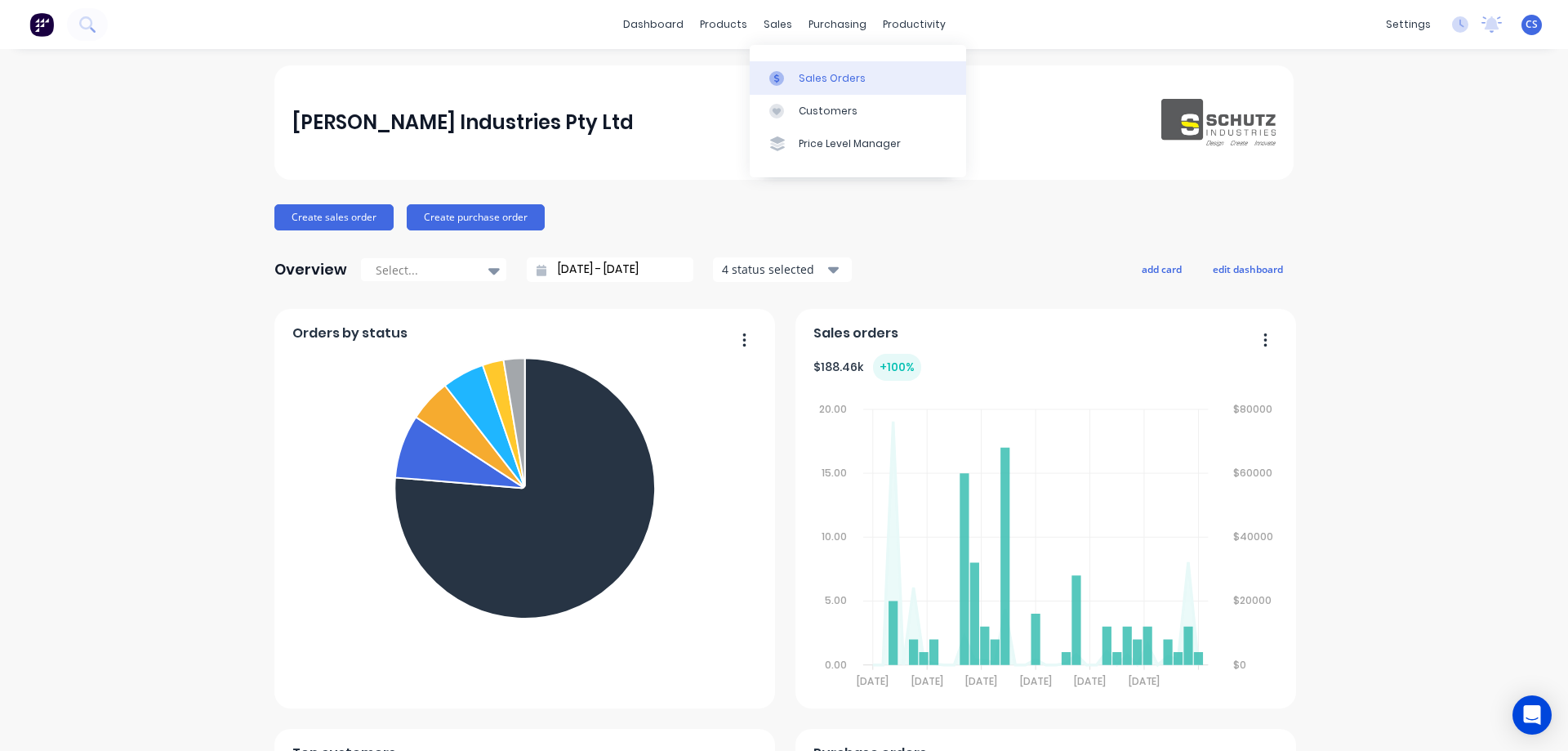
click at [791, 76] on div at bounding box center [781, 78] width 25 height 15
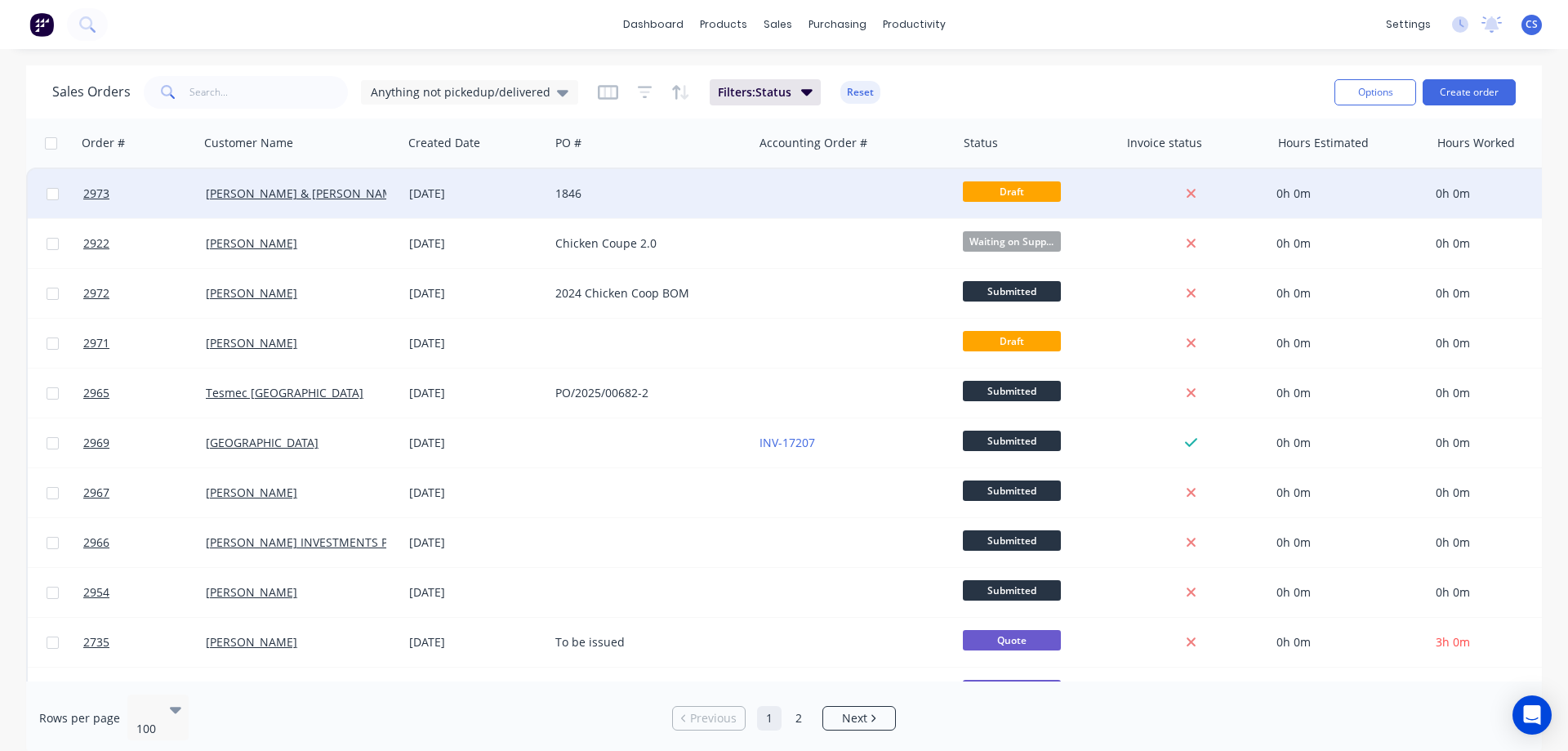
click at [751, 205] on div "1846" at bounding box center [650, 194] width 203 height 49
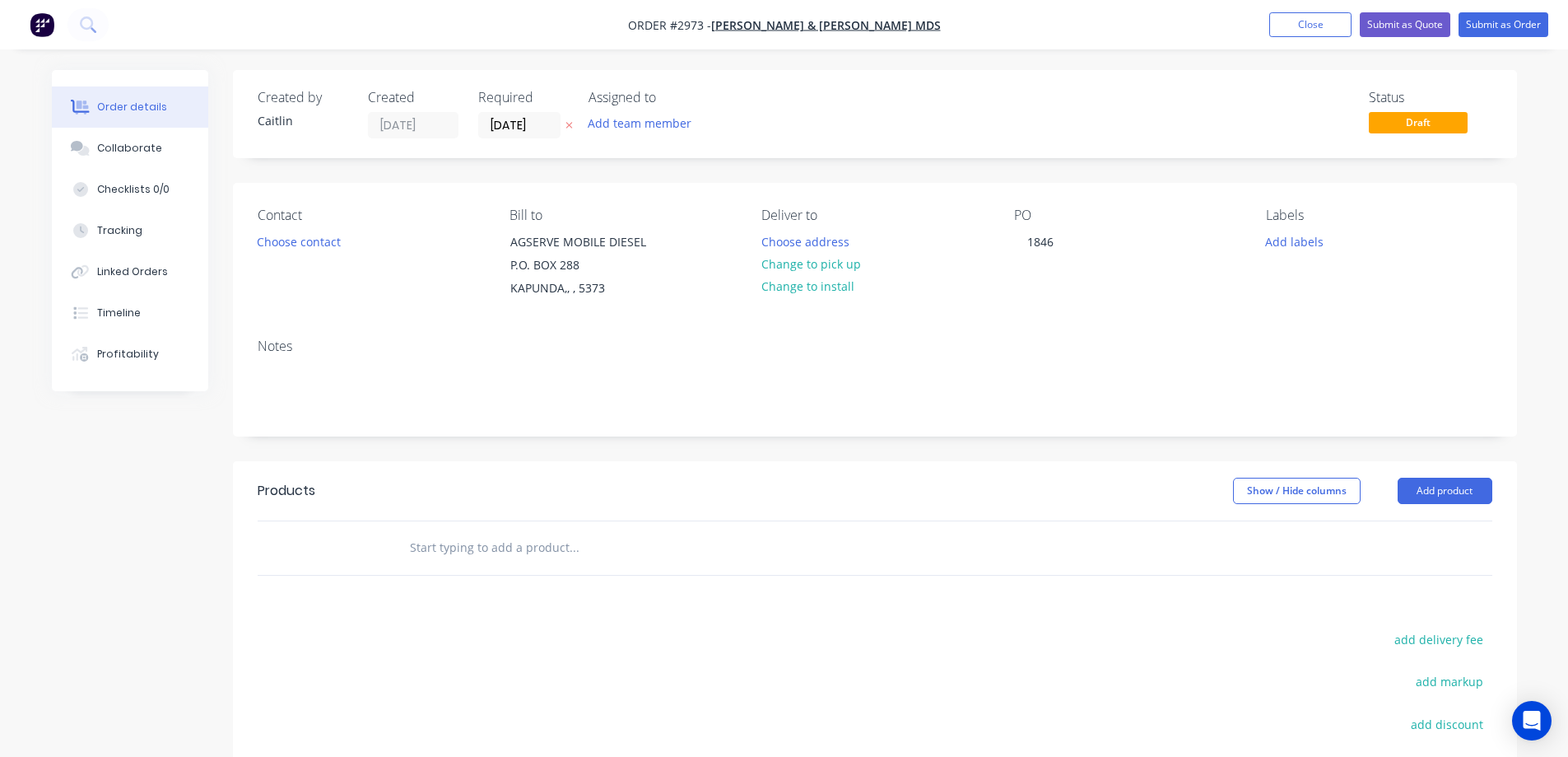
click at [476, 541] on input "text" at bounding box center [573, 548] width 329 height 33
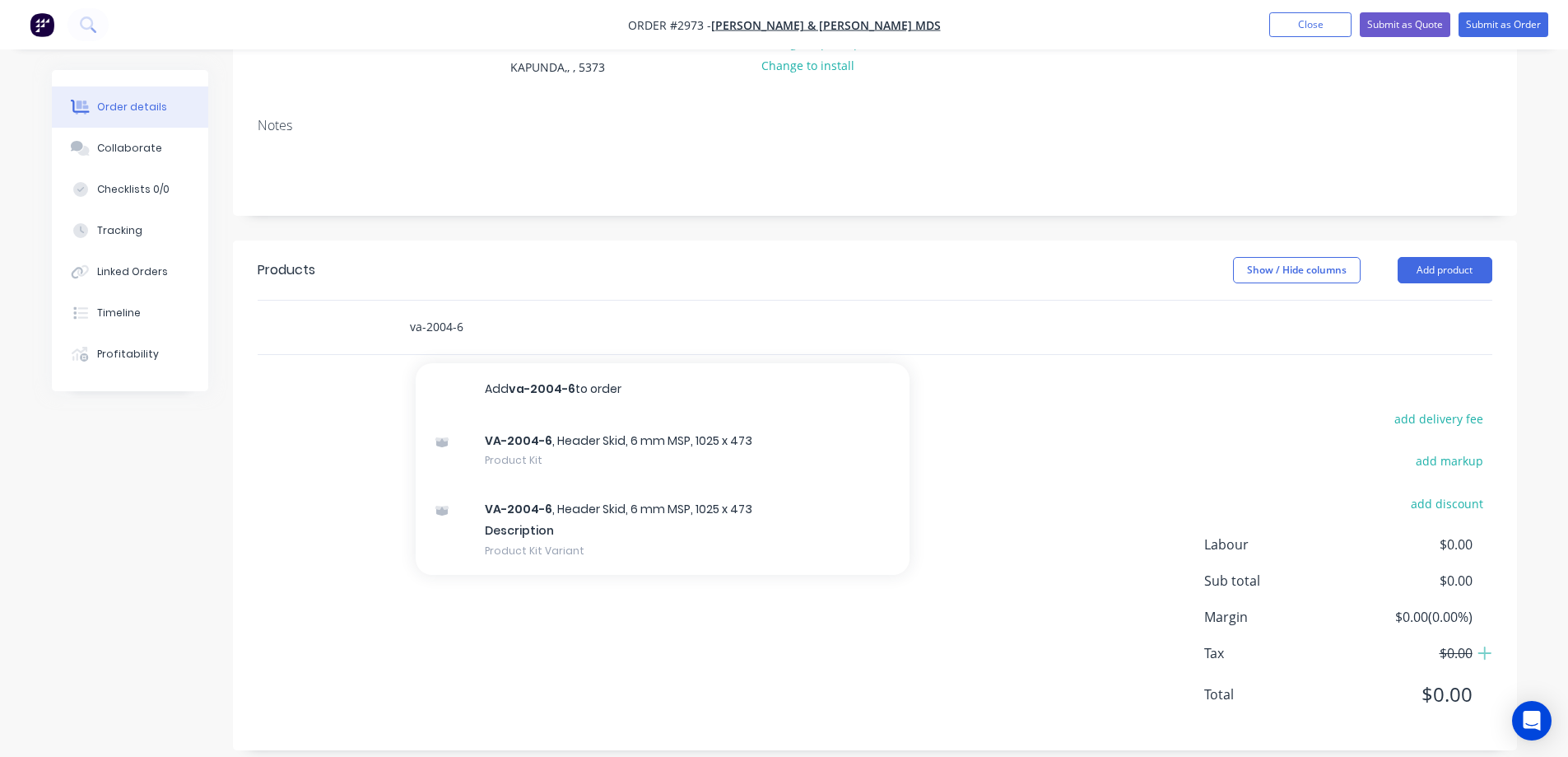
scroll to position [239, 0]
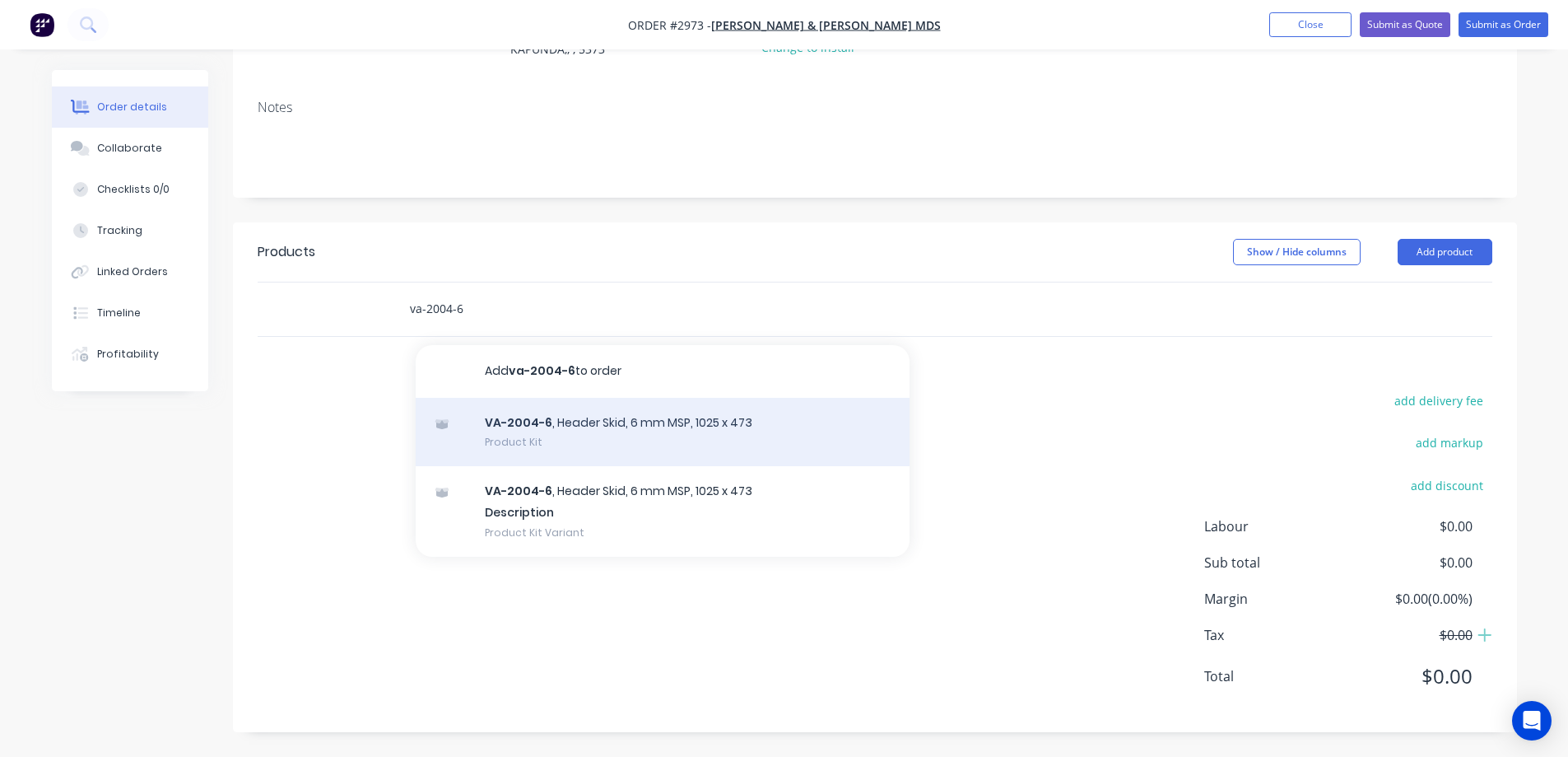
type input "va-2004-6"
click at [582, 432] on div "VA-2004-6 , Header Skid, 6 mm MSP, 1025 x 473 Product Kit" at bounding box center [662, 431] width 494 height 69
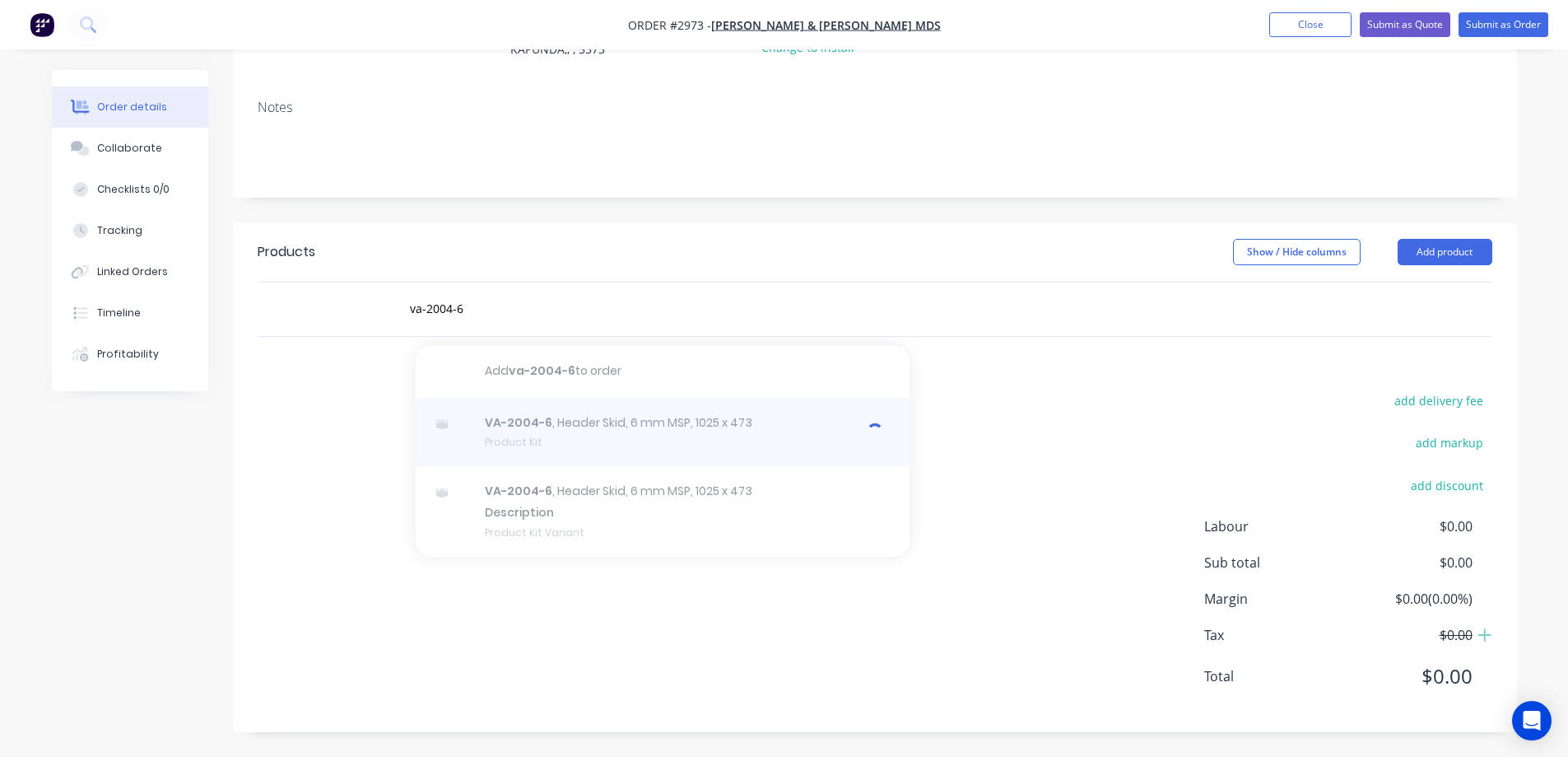
click at [582, 432] on div at bounding box center [662, 431] width 494 height 69
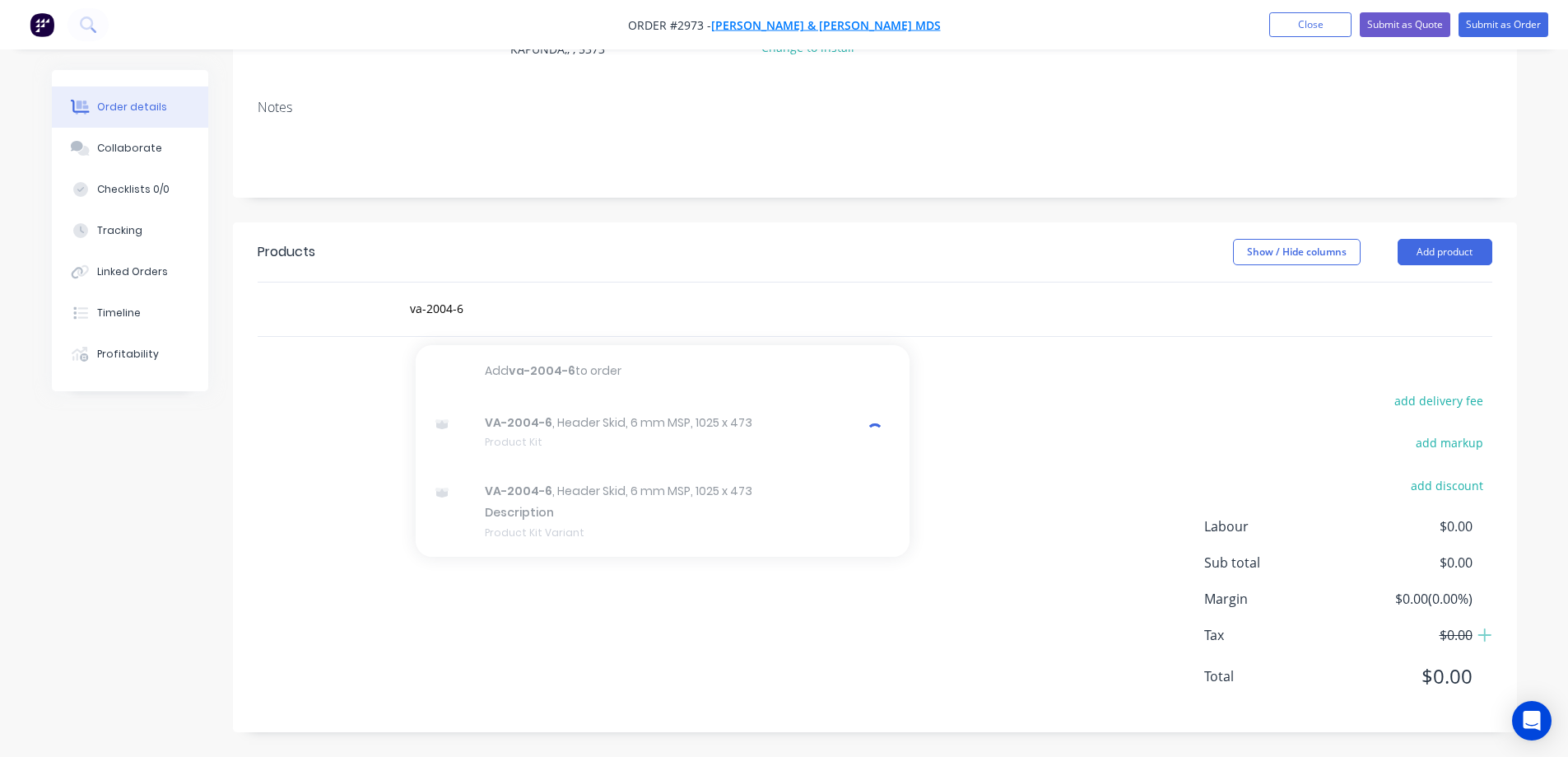
click at [793, 28] on span "WALDHUTER GARY & OLIVIA-Agserve MDS" at bounding box center [826, 25] width 229 height 16
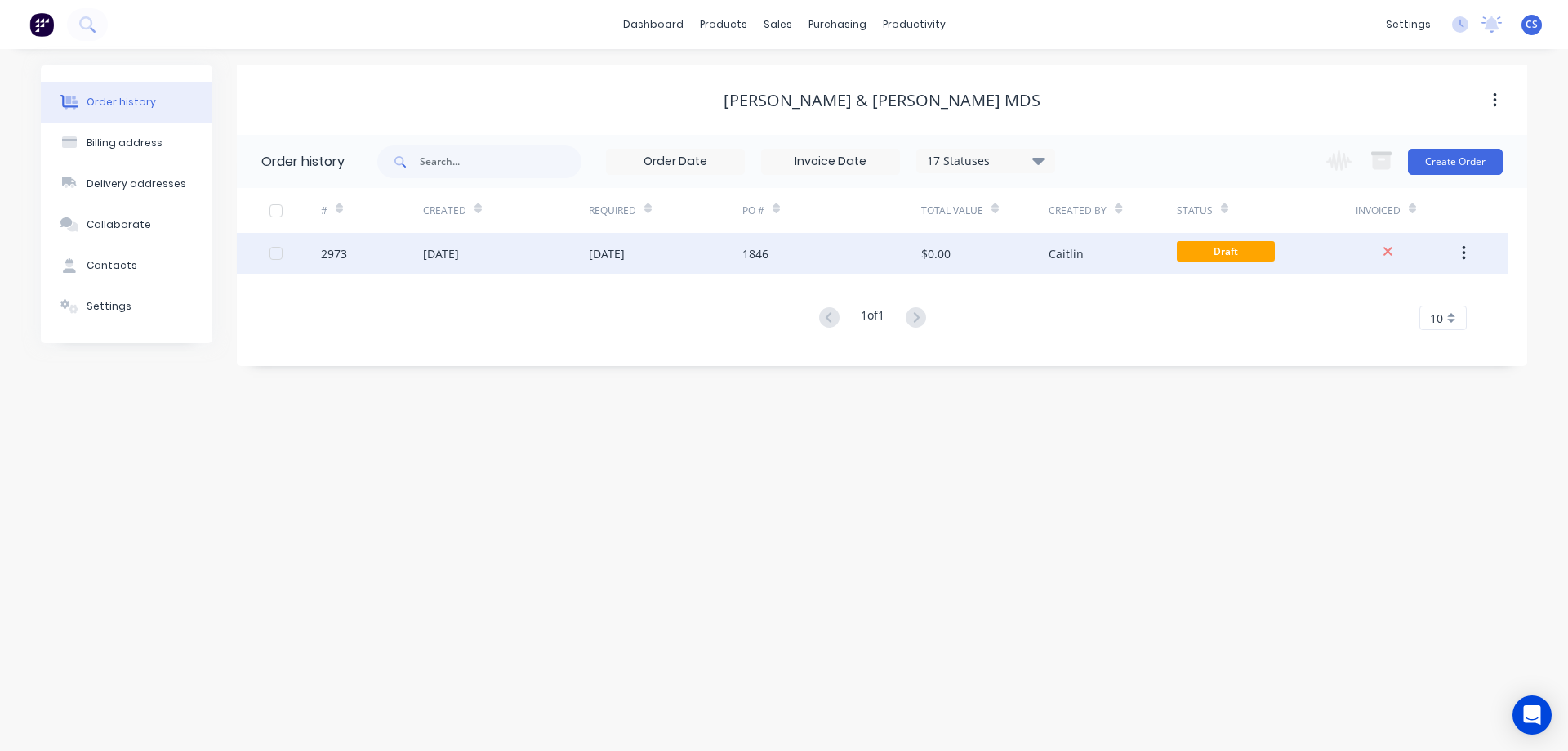
click at [623, 255] on div "24 Sep 2025" at bounding box center [606, 253] width 35 height 17
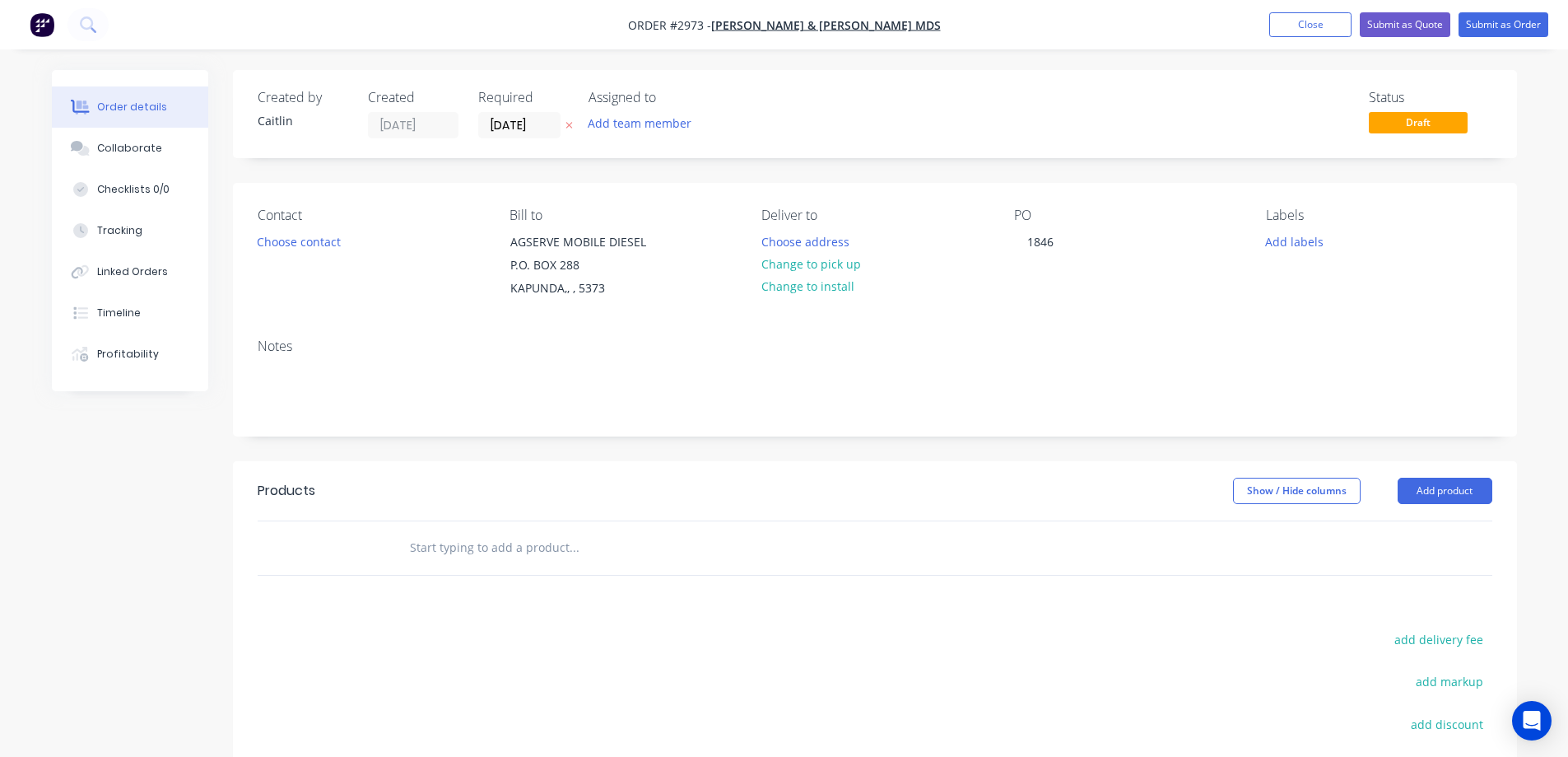
click at [515, 564] on div at bounding box center [685, 548] width 593 height 53
click at [506, 544] on input "text" at bounding box center [573, 548] width 329 height 33
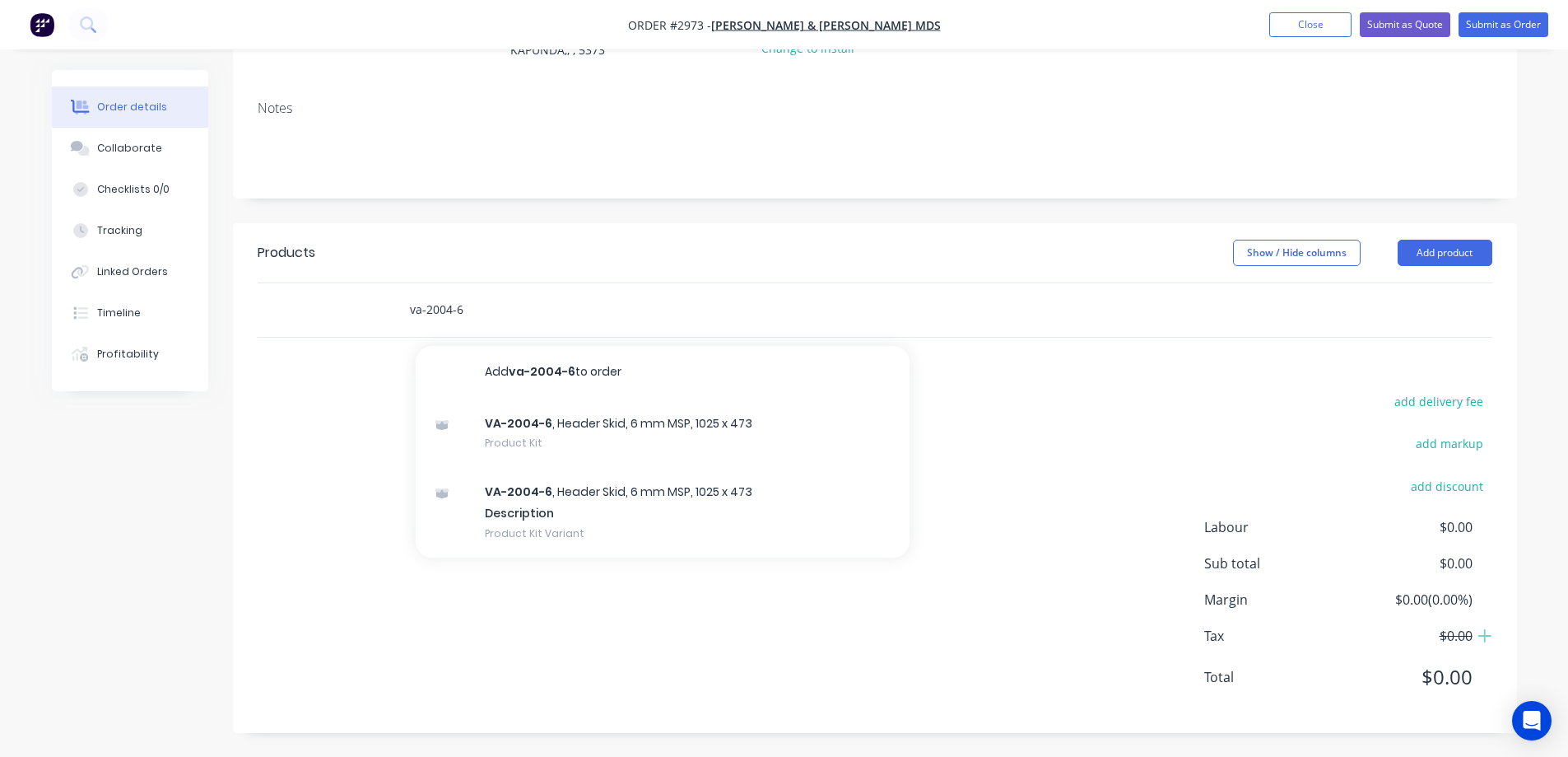
scroll to position [239, 0]
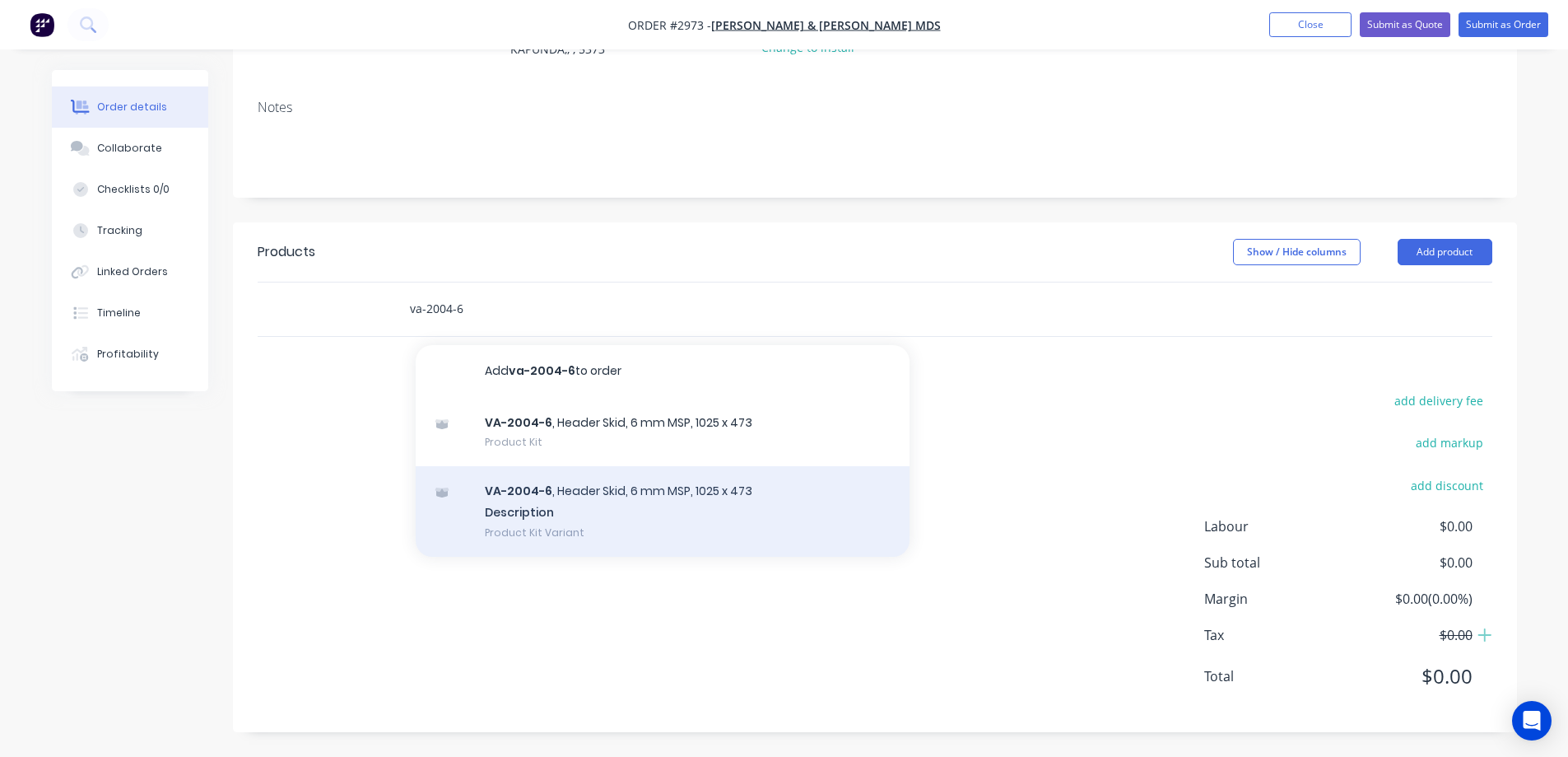
type input "va-2004-6"
click at [639, 519] on div "VA-2004-6 , Header Skid, 6 mm MSP, 1025 x 473 Description Product Kit Variant" at bounding box center [662, 511] width 494 height 91
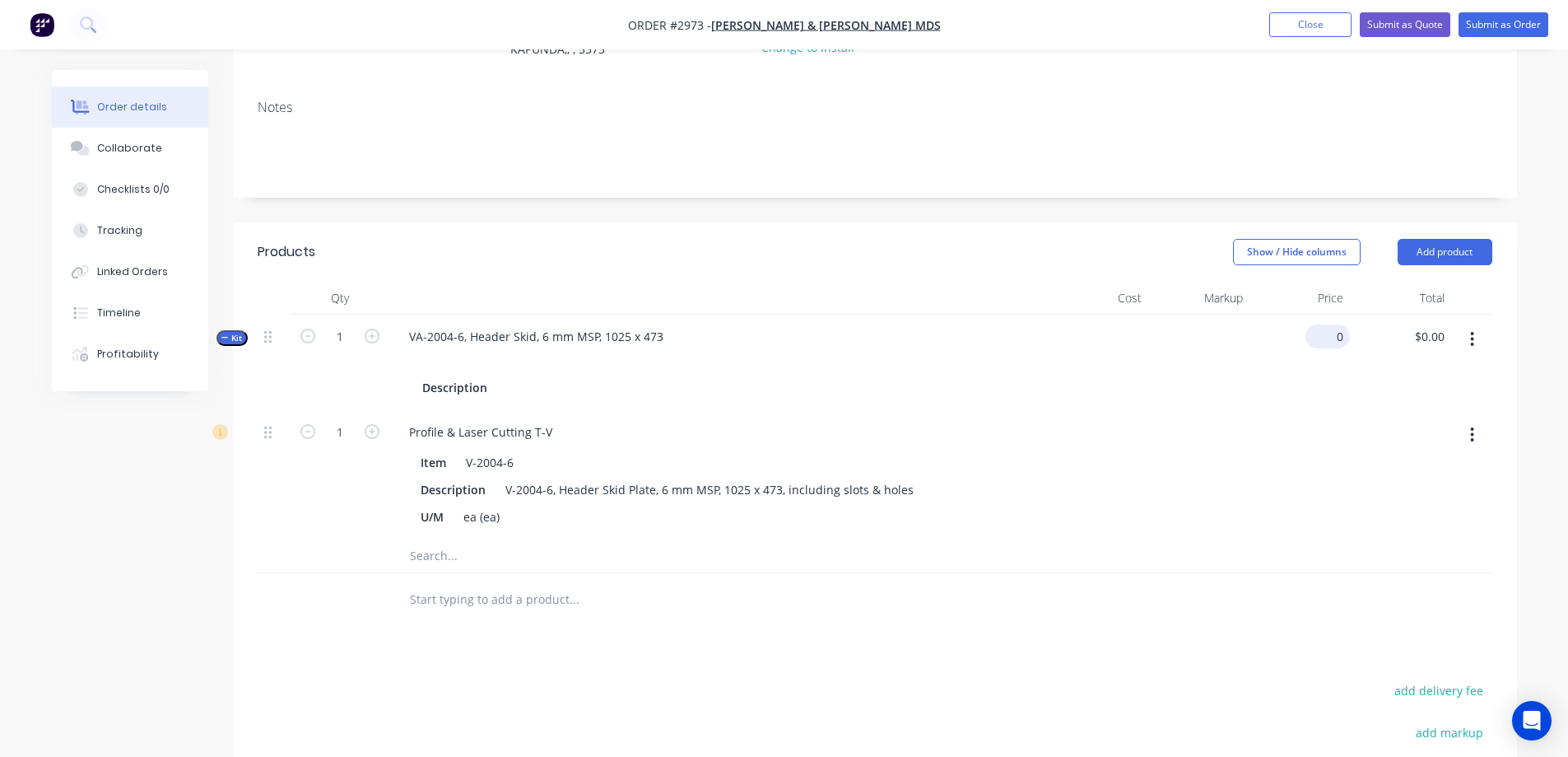
click at [1343, 331] on input "0" at bounding box center [1330, 337] width 38 height 24
click at [164, 519] on div "Created by Caitlin Created 24/09/25 Required 24/09/25 Assigned to Add team memb…" at bounding box center [784, 439] width 1465 height 1215
type input "$175.00"
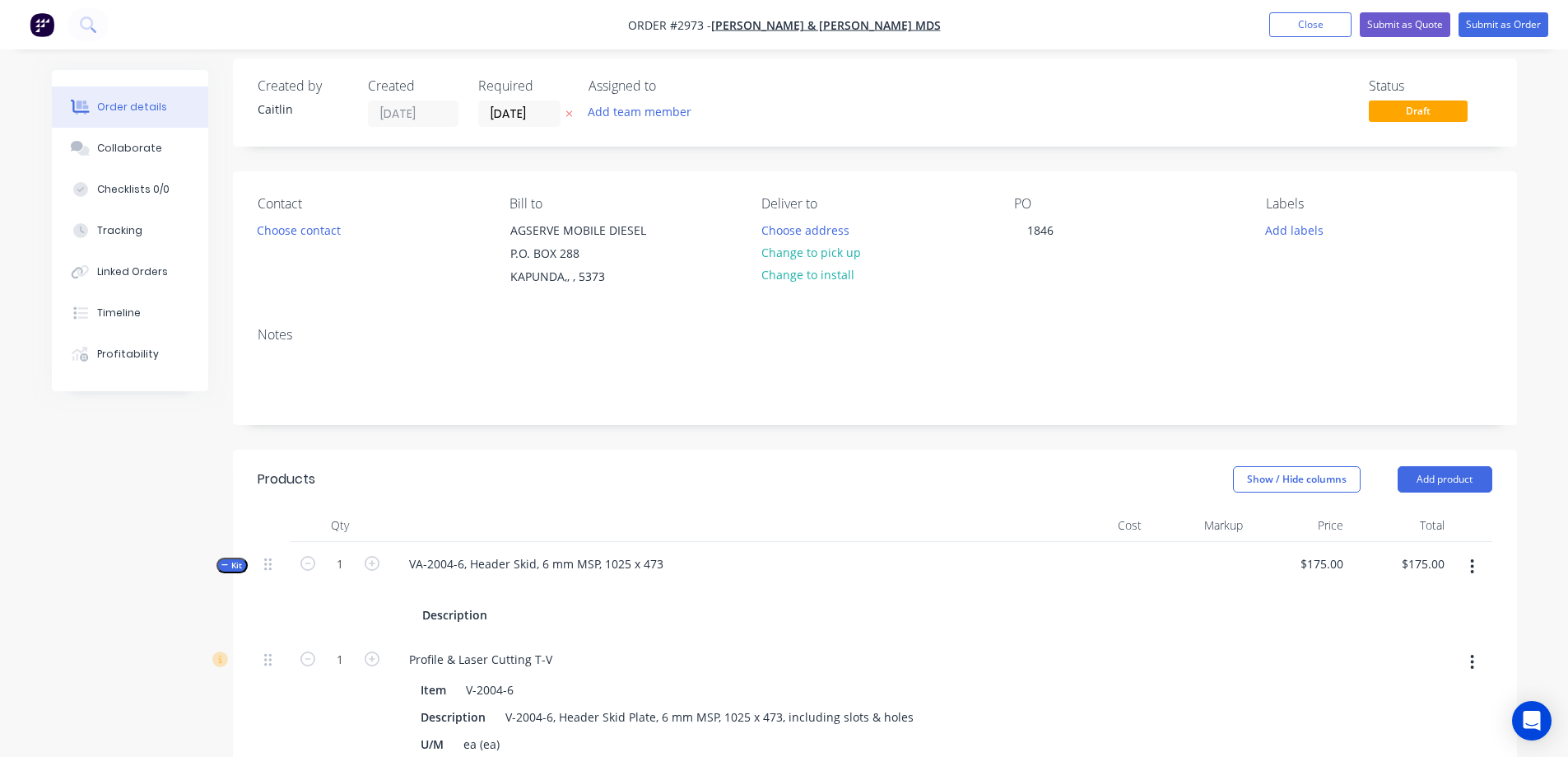
scroll to position [0, 0]
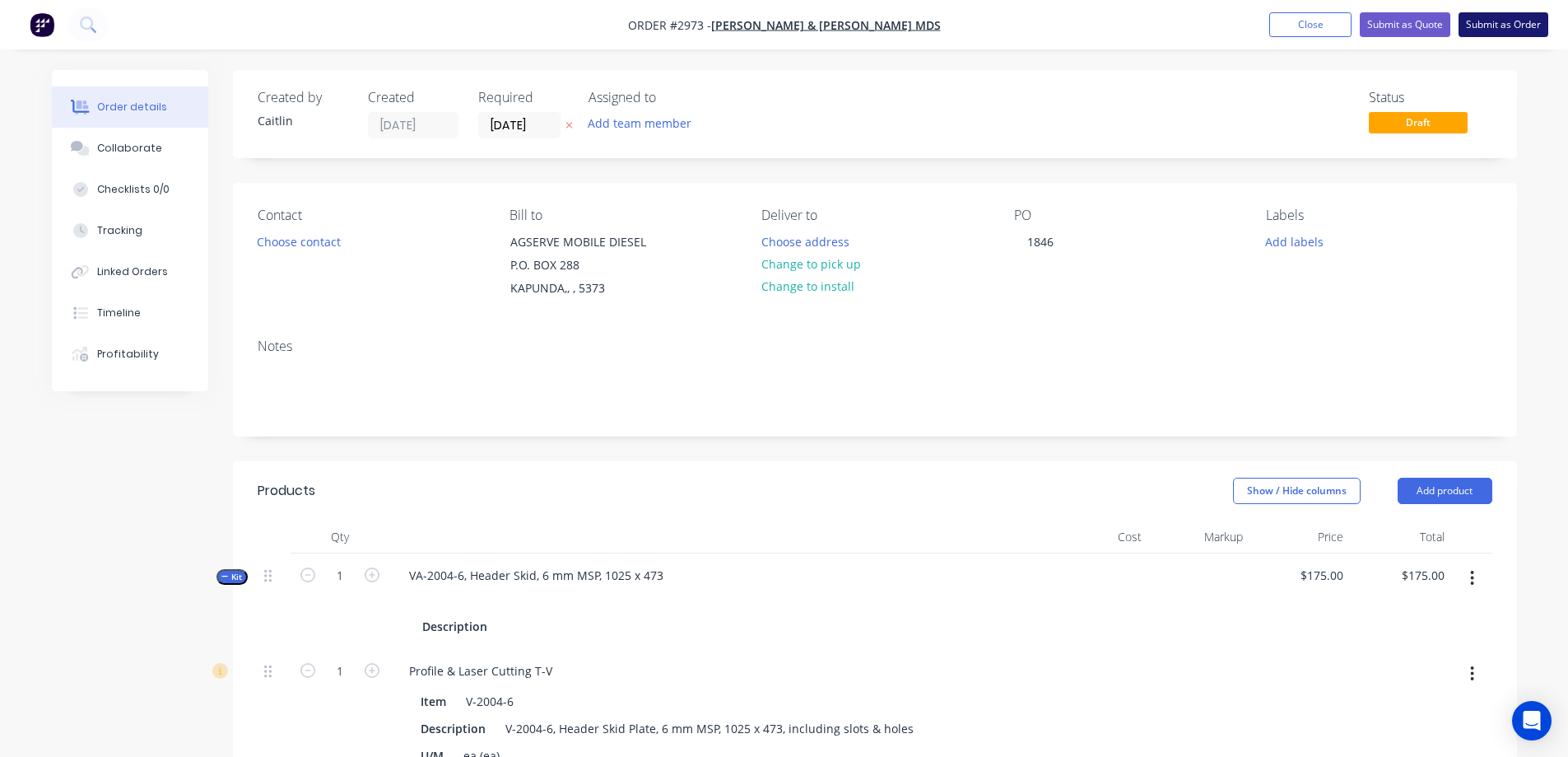
click at [1496, 28] on button "Submit as Order" at bounding box center [1504, 24] width 90 height 25
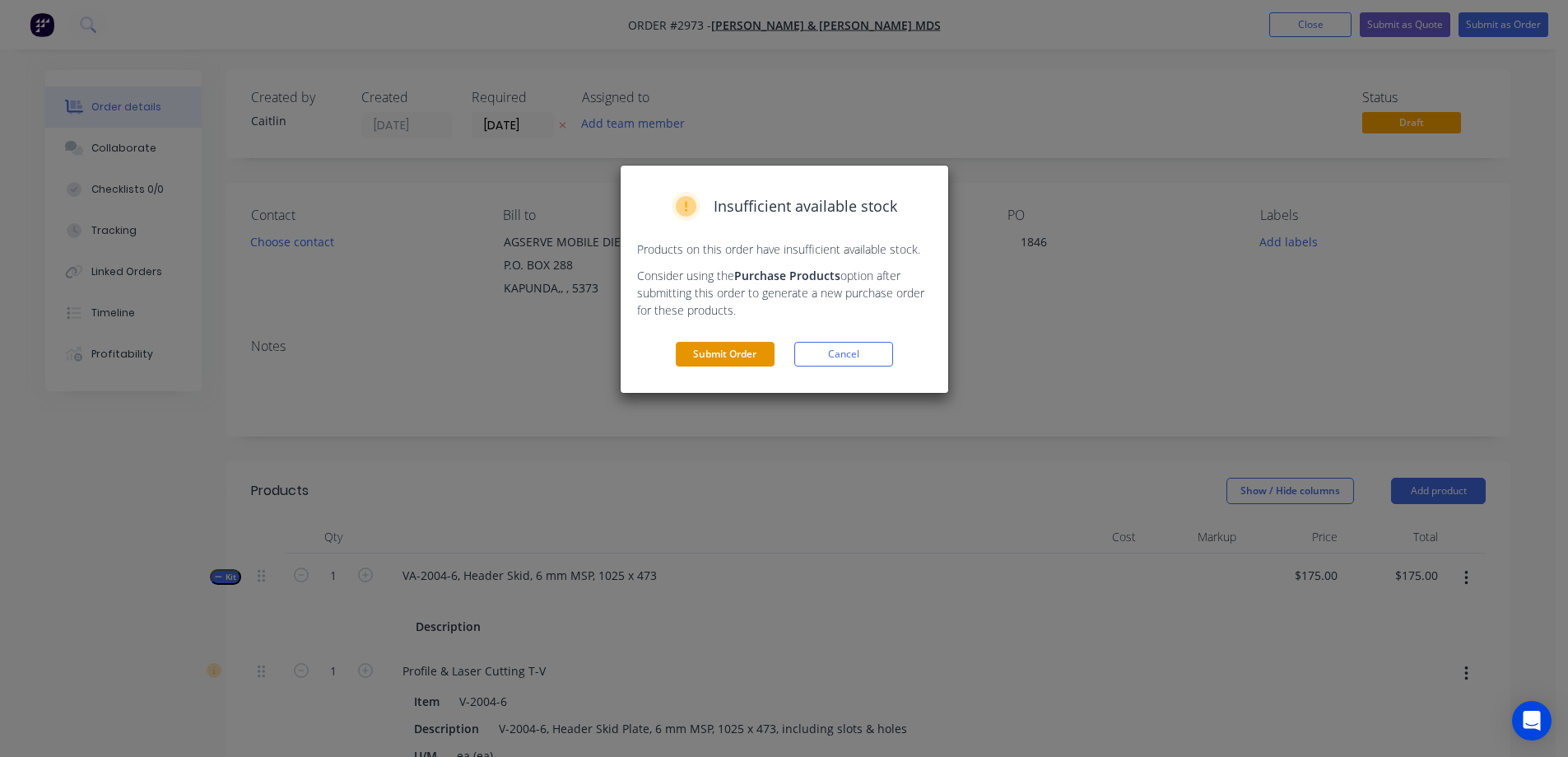
click at [734, 346] on button "Submit Order" at bounding box center [726, 353] width 99 height 25
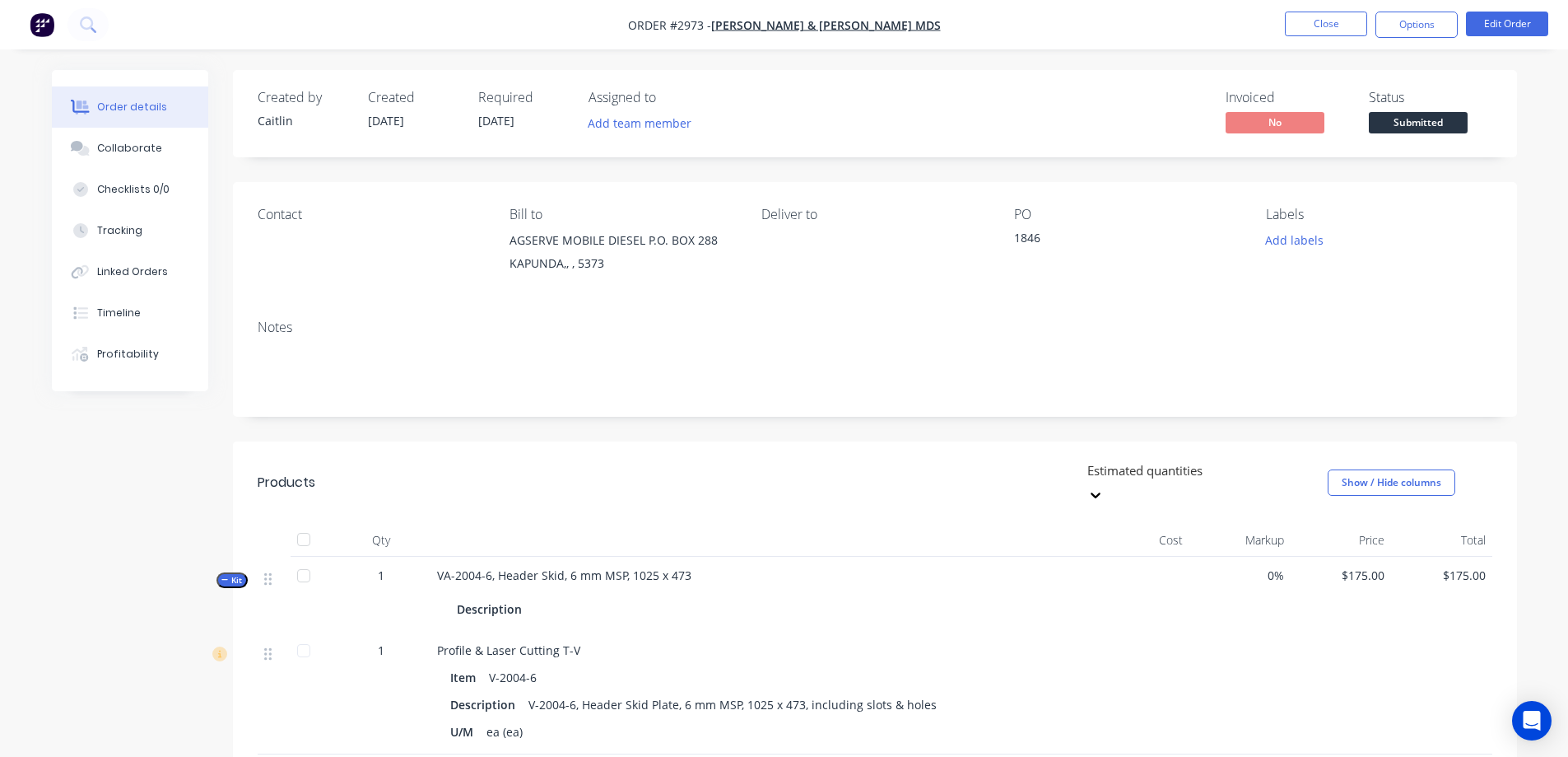
click at [1415, 124] on span "Submitted" at bounding box center [1418, 122] width 99 height 20
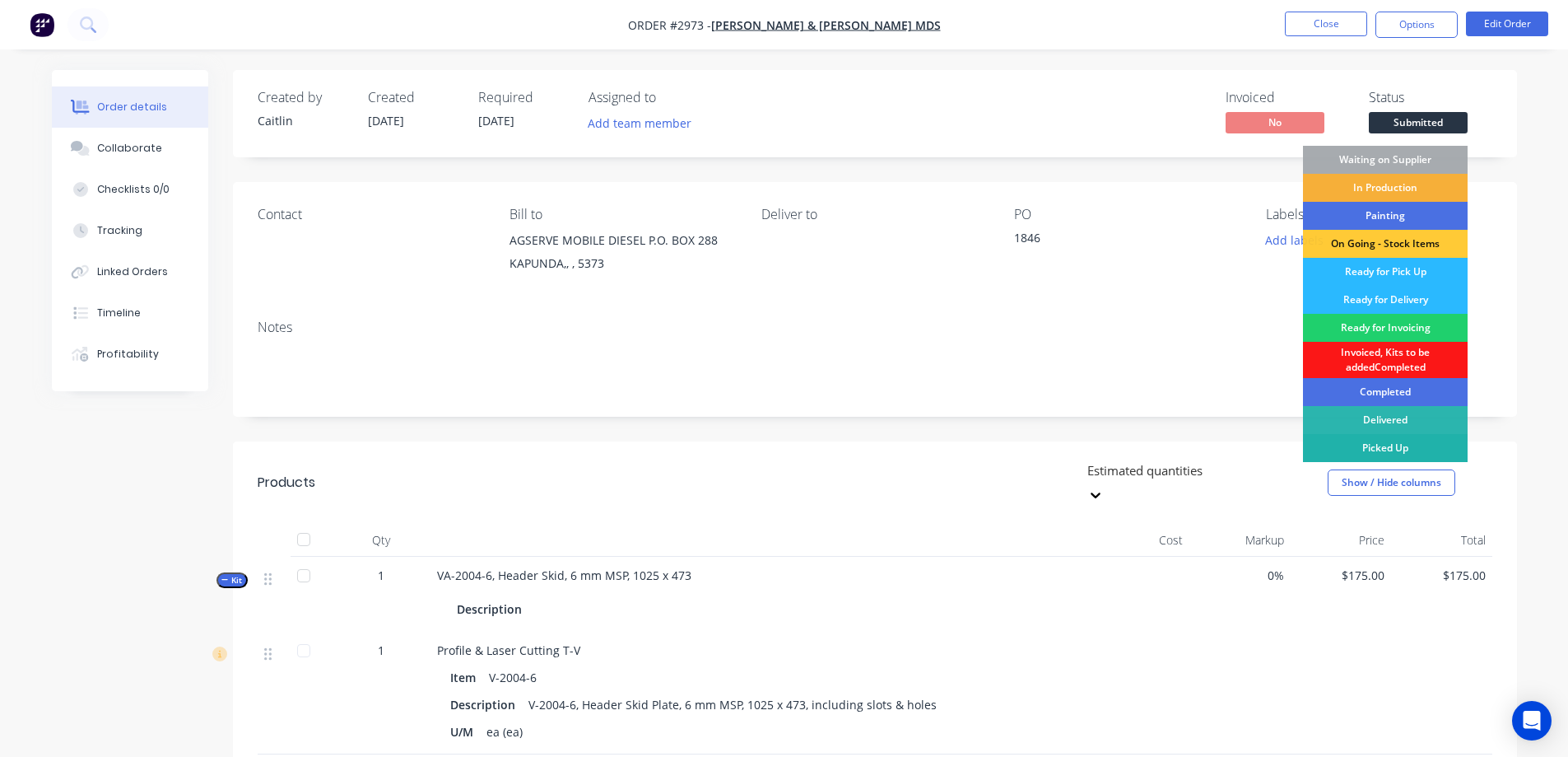
click at [1392, 444] on div "Picked Up" at bounding box center [1385, 448] width 164 height 28
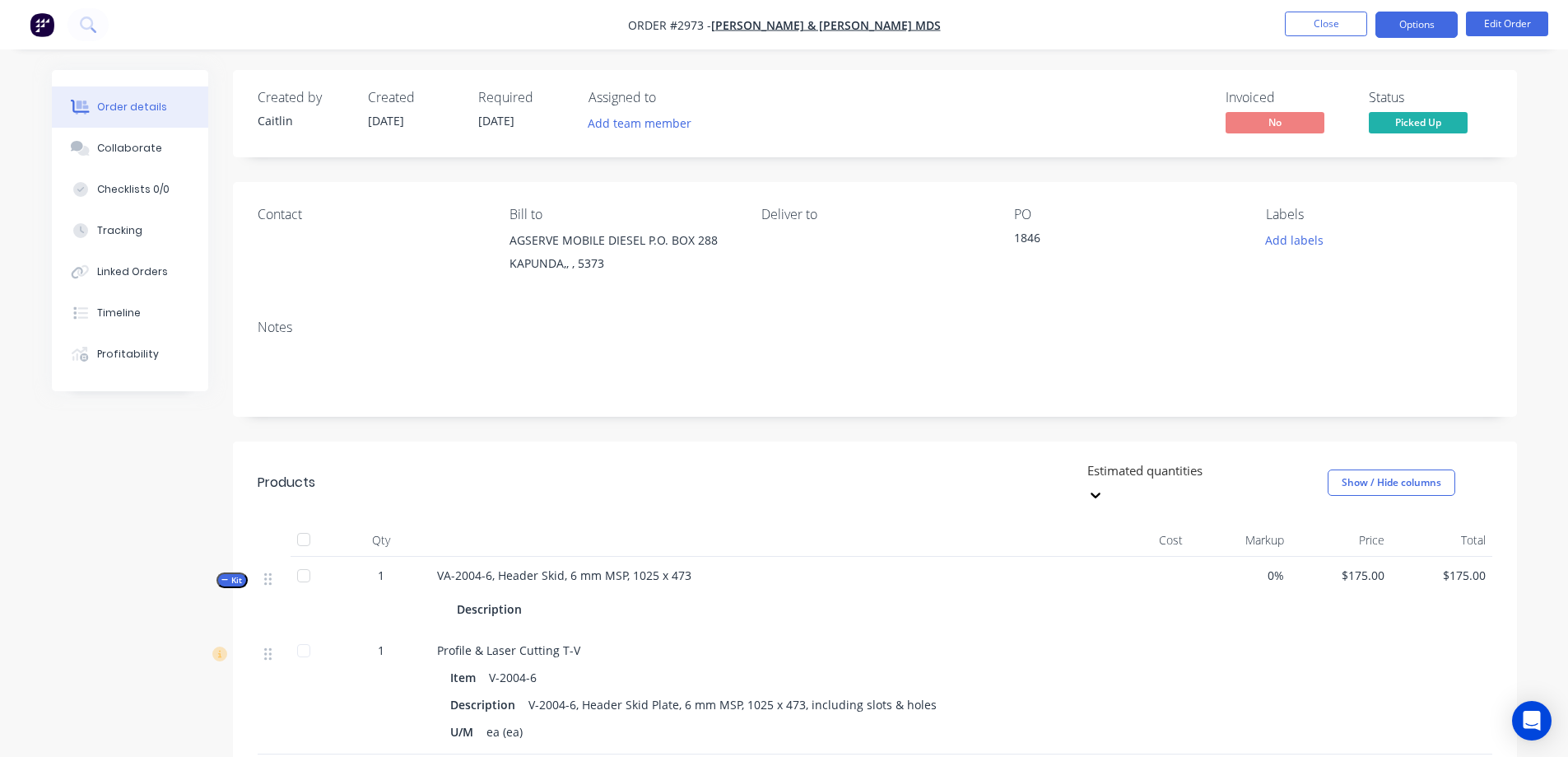
click at [1411, 21] on button "Options" at bounding box center [1417, 25] width 83 height 27
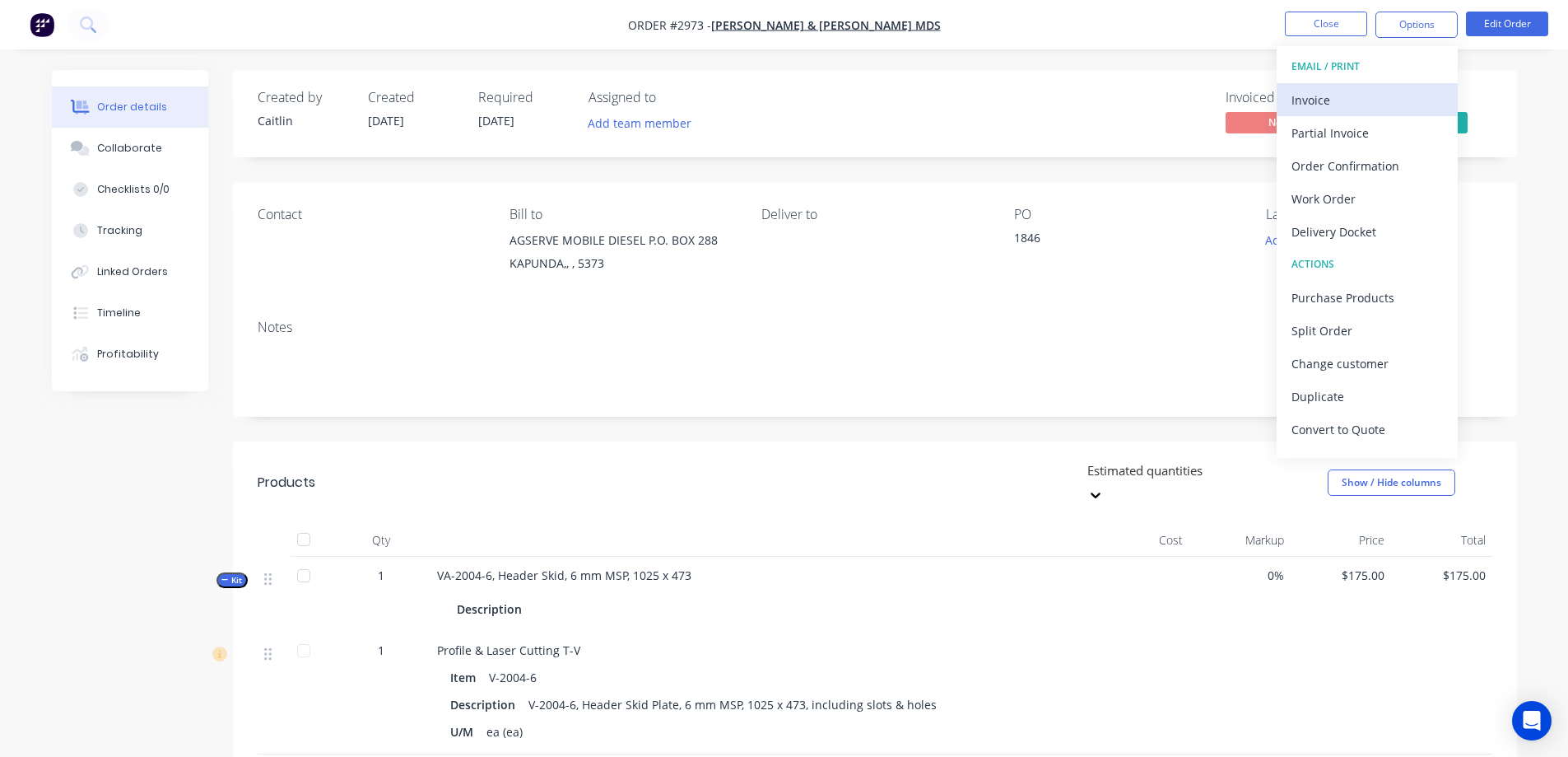
click at [1371, 95] on div "Invoice" at bounding box center [1367, 100] width 151 height 24
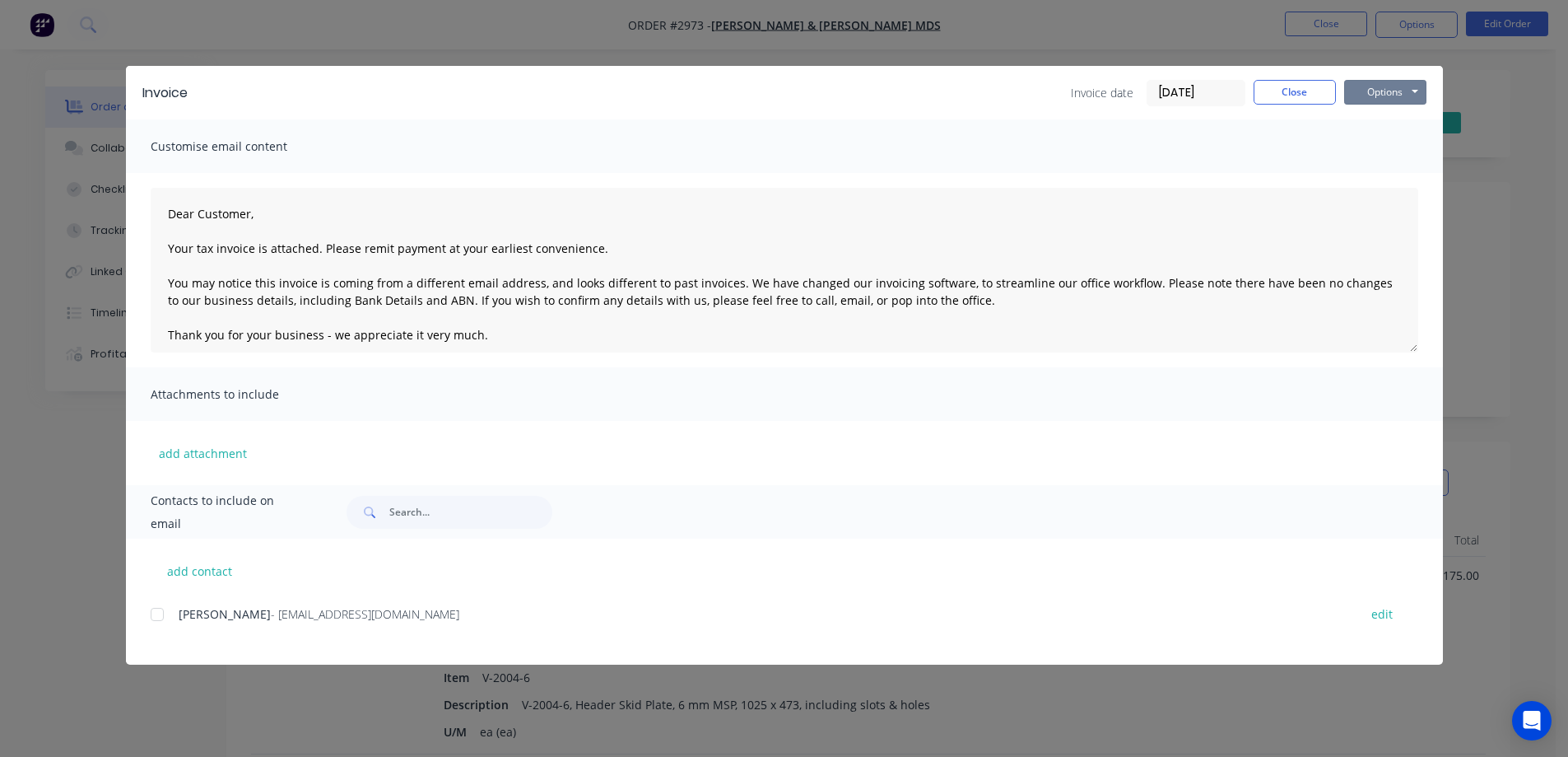
click at [1371, 95] on button "Options" at bounding box center [1385, 92] width 83 height 25
click at [1374, 125] on button "Preview" at bounding box center [1396, 122] width 106 height 28
click at [159, 618] on div at bounding box center [157, 614] width 33 height 33
click at [1365, 93] on button "Options" at bounding box center [1385, 92] width 83 height 25
click at [1391, 174] on button "Email" at bounding box center [1396, 176] width 106 height 28
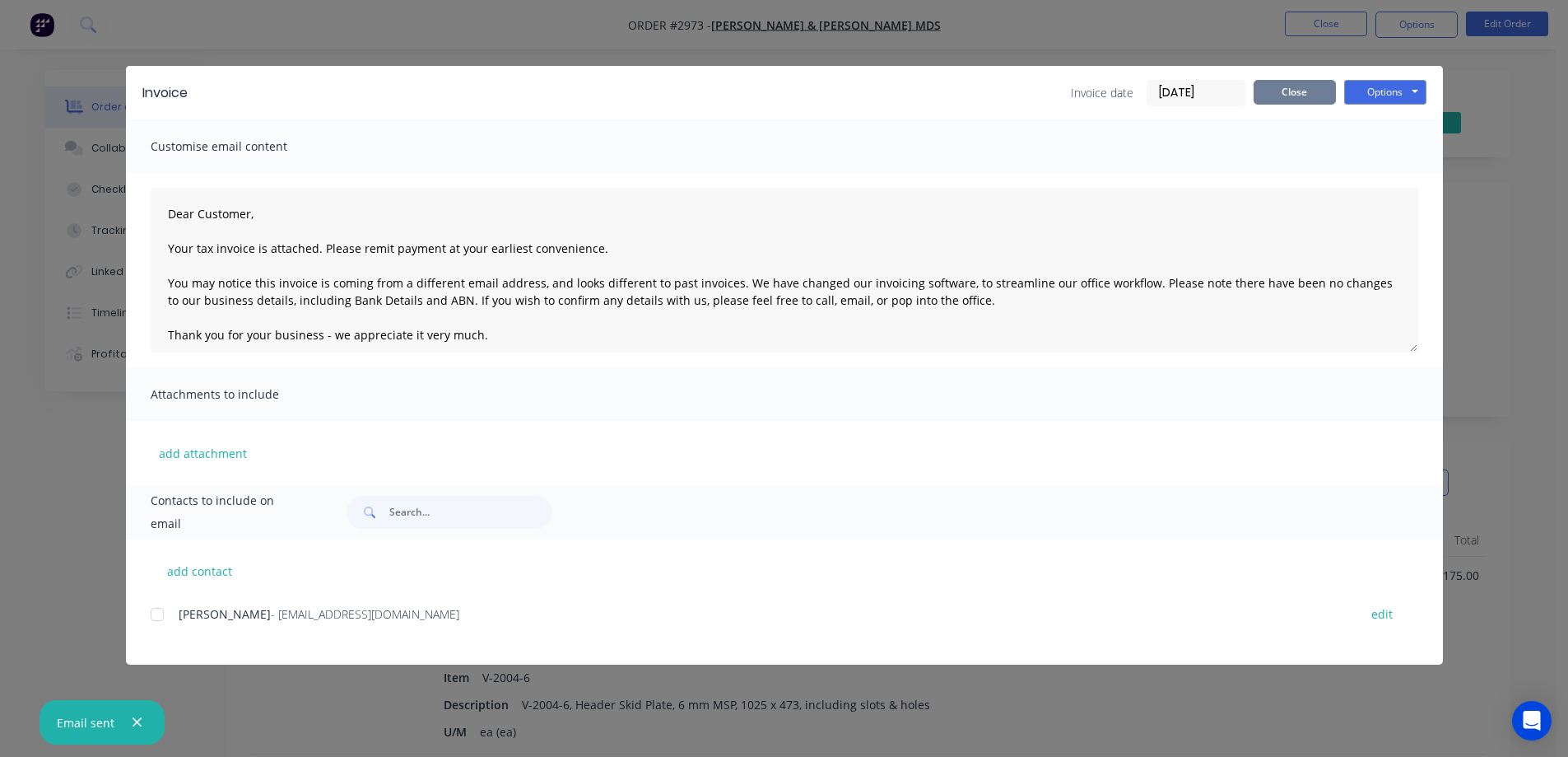
click at [1287, 93] on button "Close" at bounding box center [1296, 92] width 83 height 25
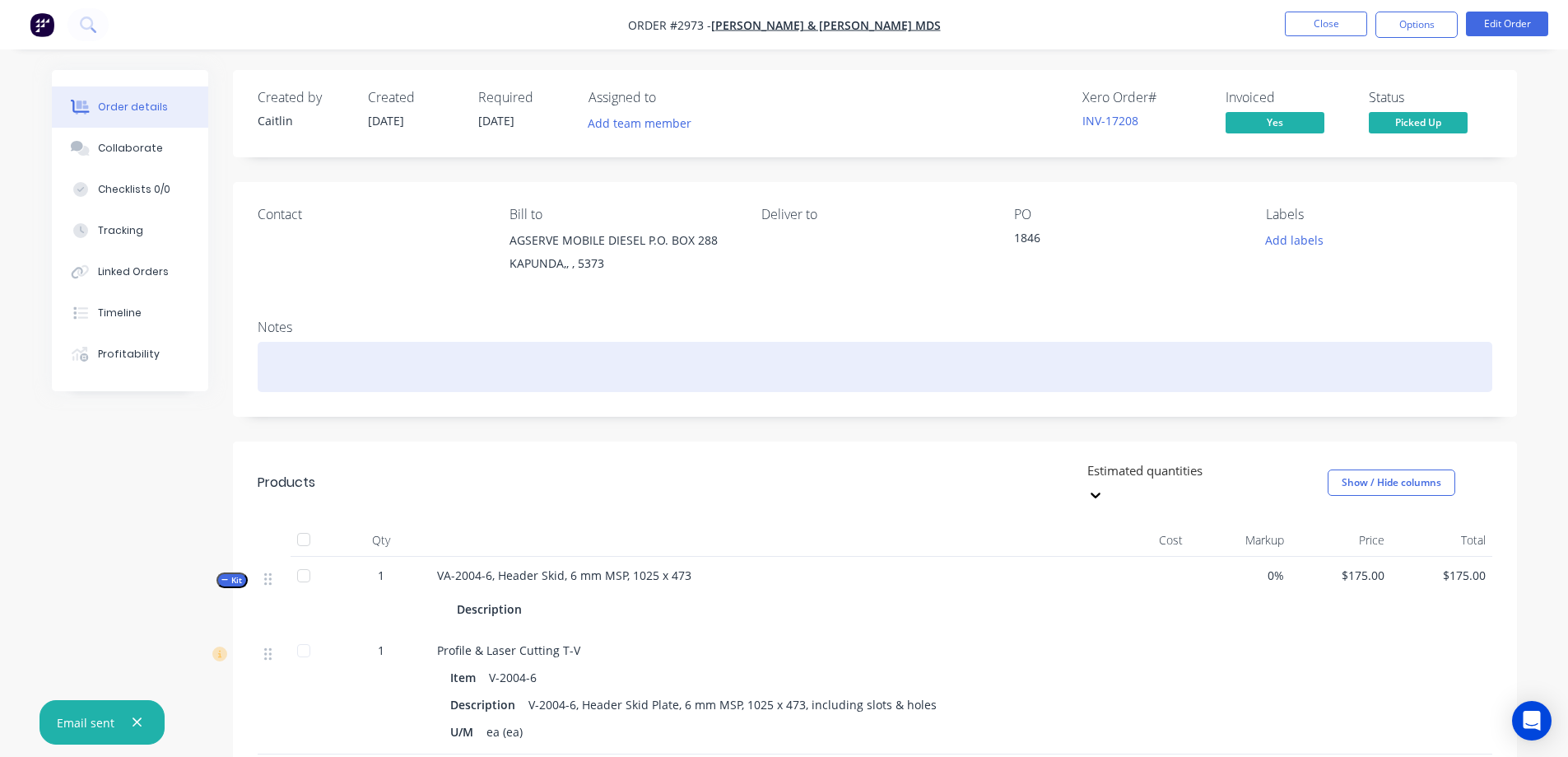
click at [466, 346] on div at bounding box center [875, 366] width 1235 height 50
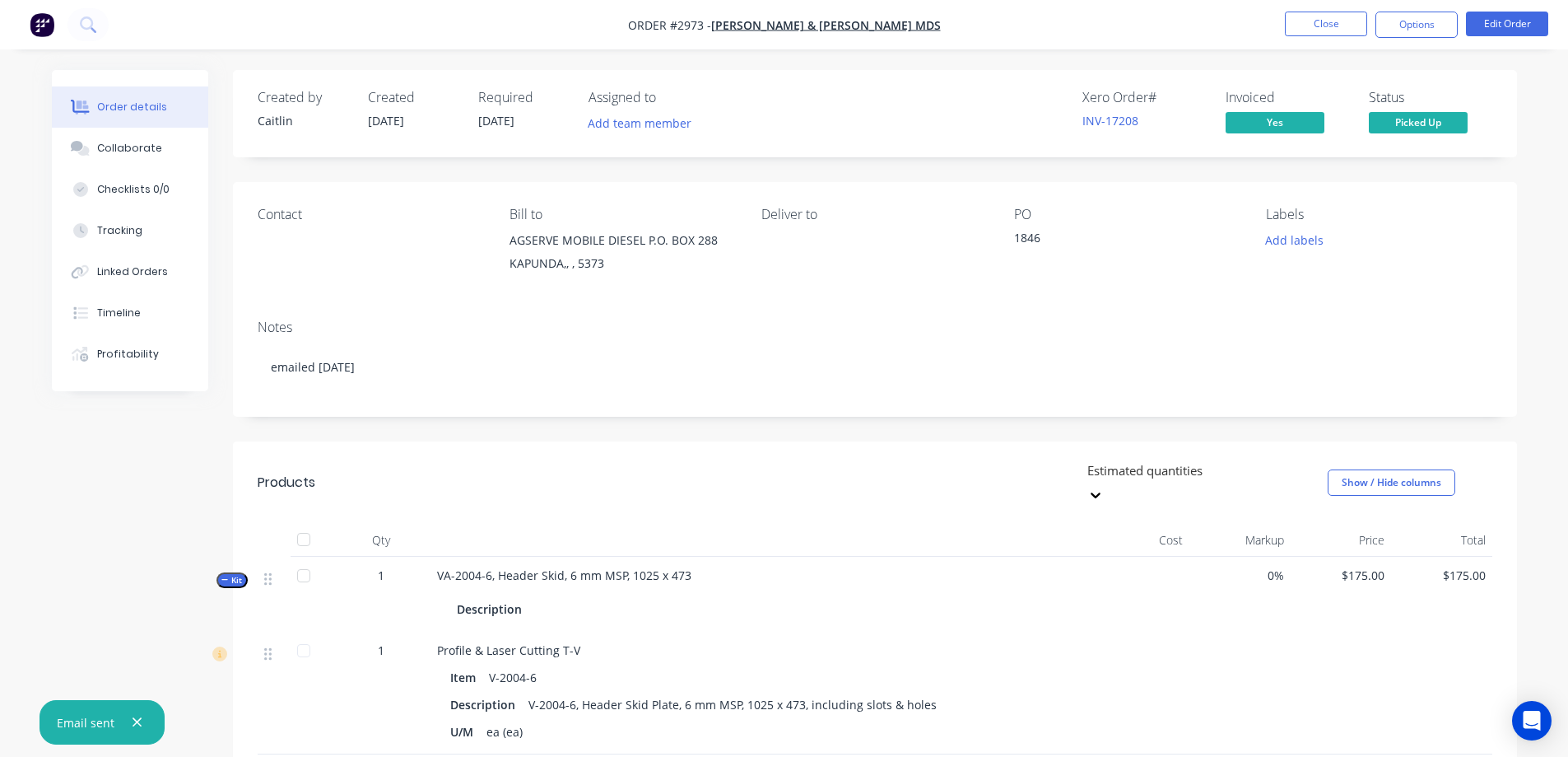
click at [135, 719] on icon "button" at bounding box center [138, 722] width 11 height 15
click at [1350, 20] on button "Close" at bounding box center [1327, 24] width 83 height 25
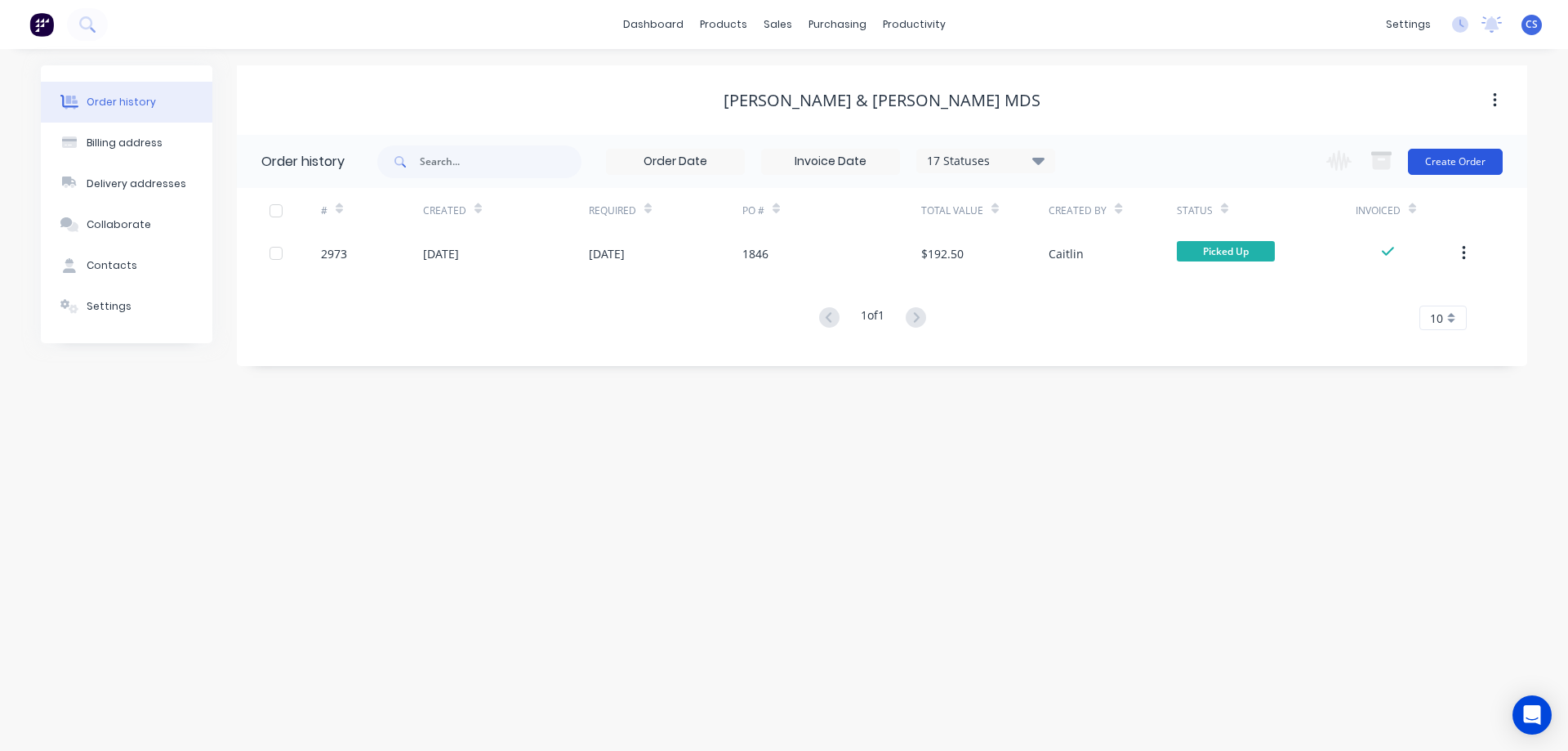
click at [1456, 156] on button "Create Order" at bounding box center [1455, 161] width 95 height 26
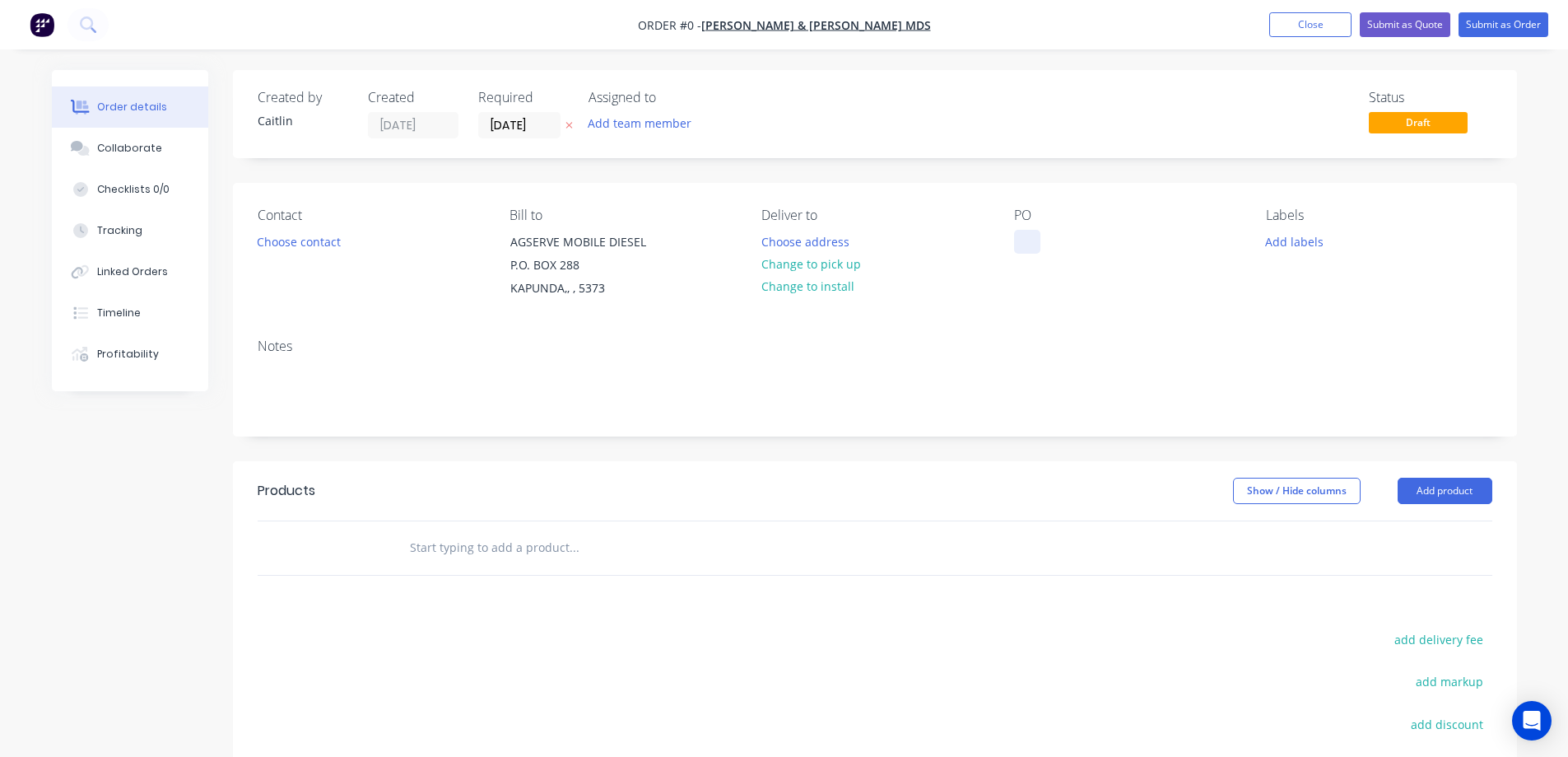
click at [1030, 230] on div at bounding box center [1028, 241] width 27 height 24
click at [470, 545] on div "Creating draft order... Loading... Order details Collaborate Checklists 0/0 Tra…" at bounding box center [784, 532] width 1498 height 926
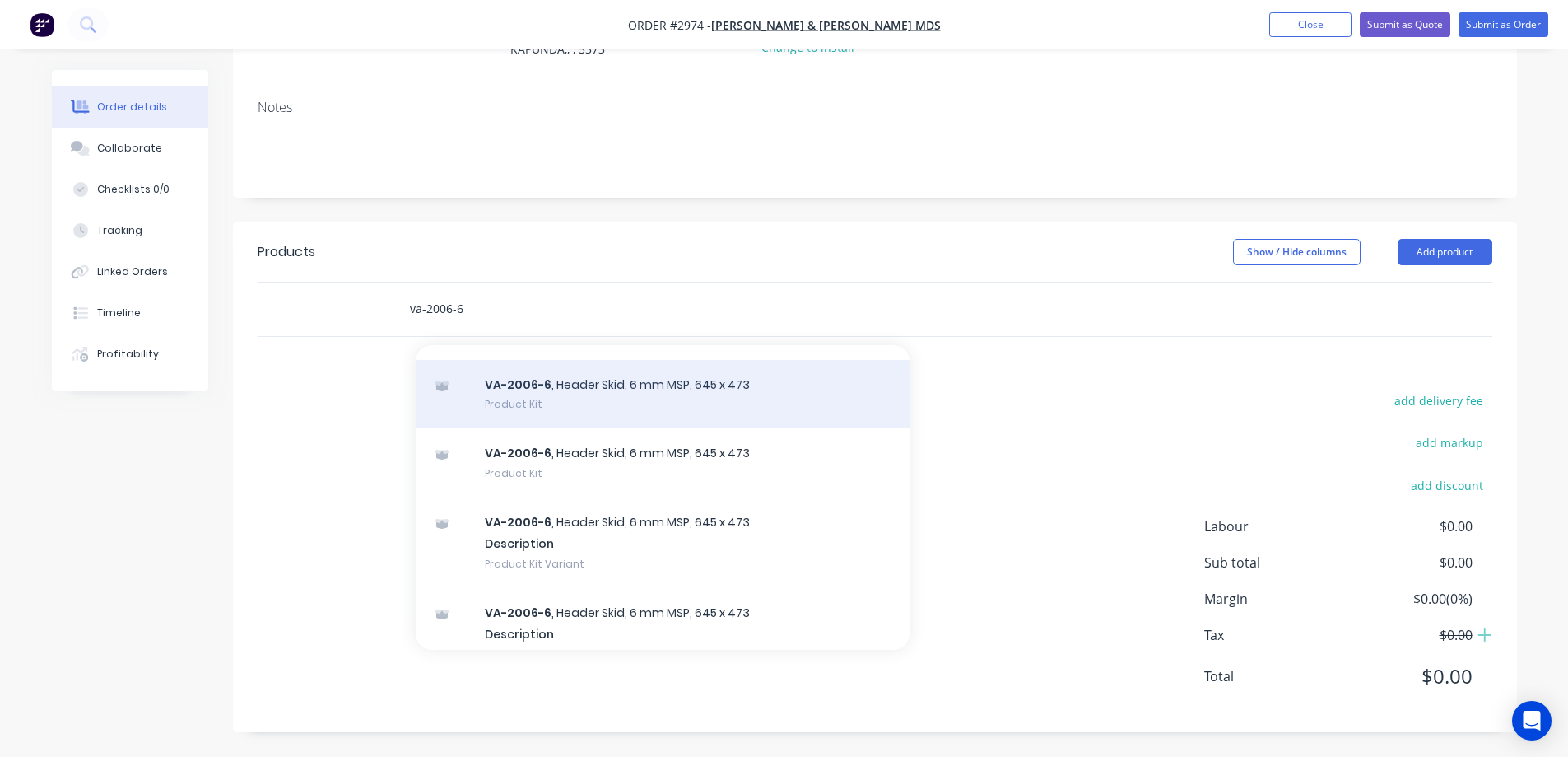
scroll to position [66, 0]
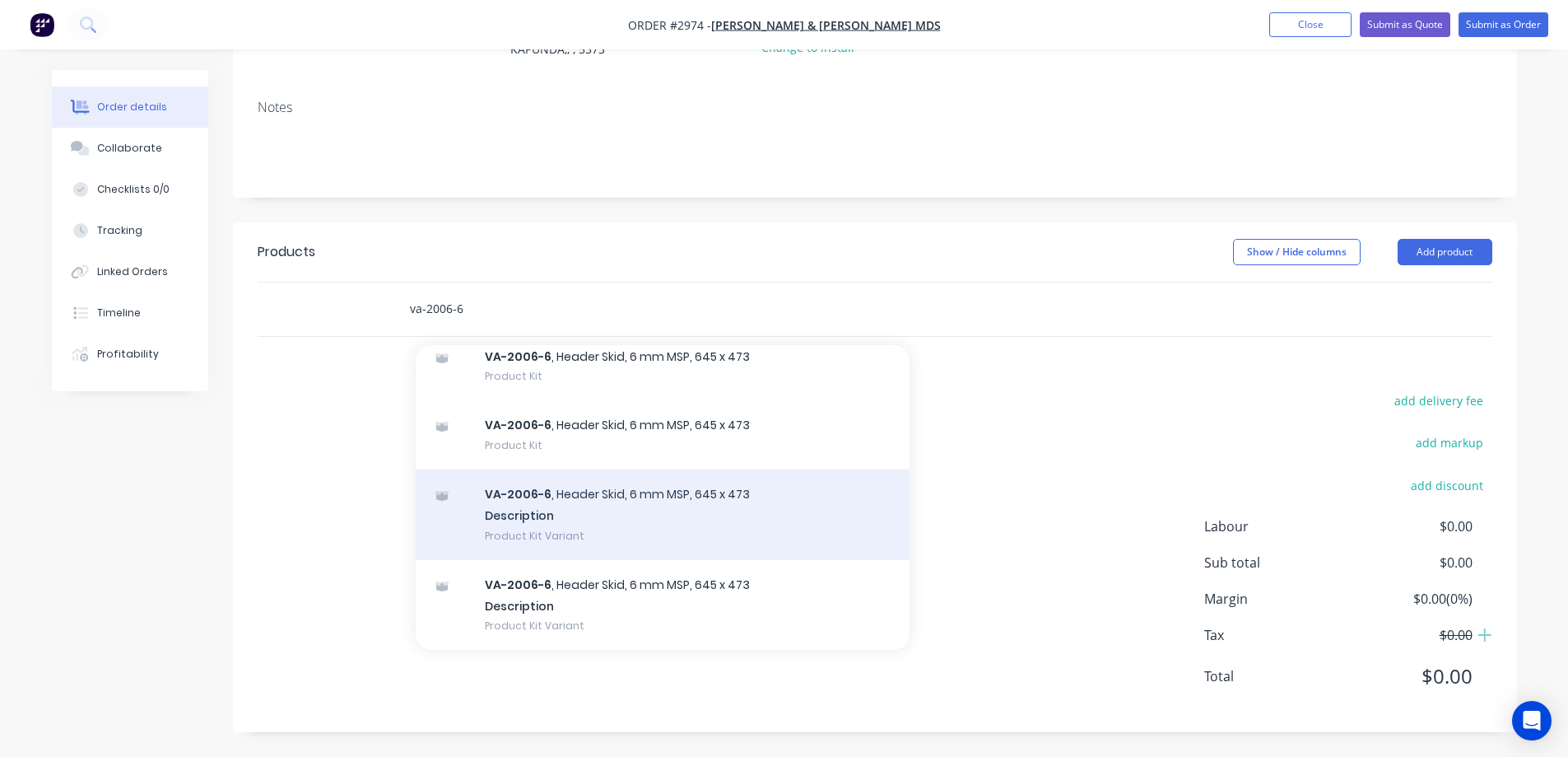
type input "va-2006-6"
click at [671, 510] on div "VA-2006-6 , Header Skid, 6 mm MSP, 645 x 473 Description Product Kit Variant" at bounding box center [662, 514] width 494 height 91
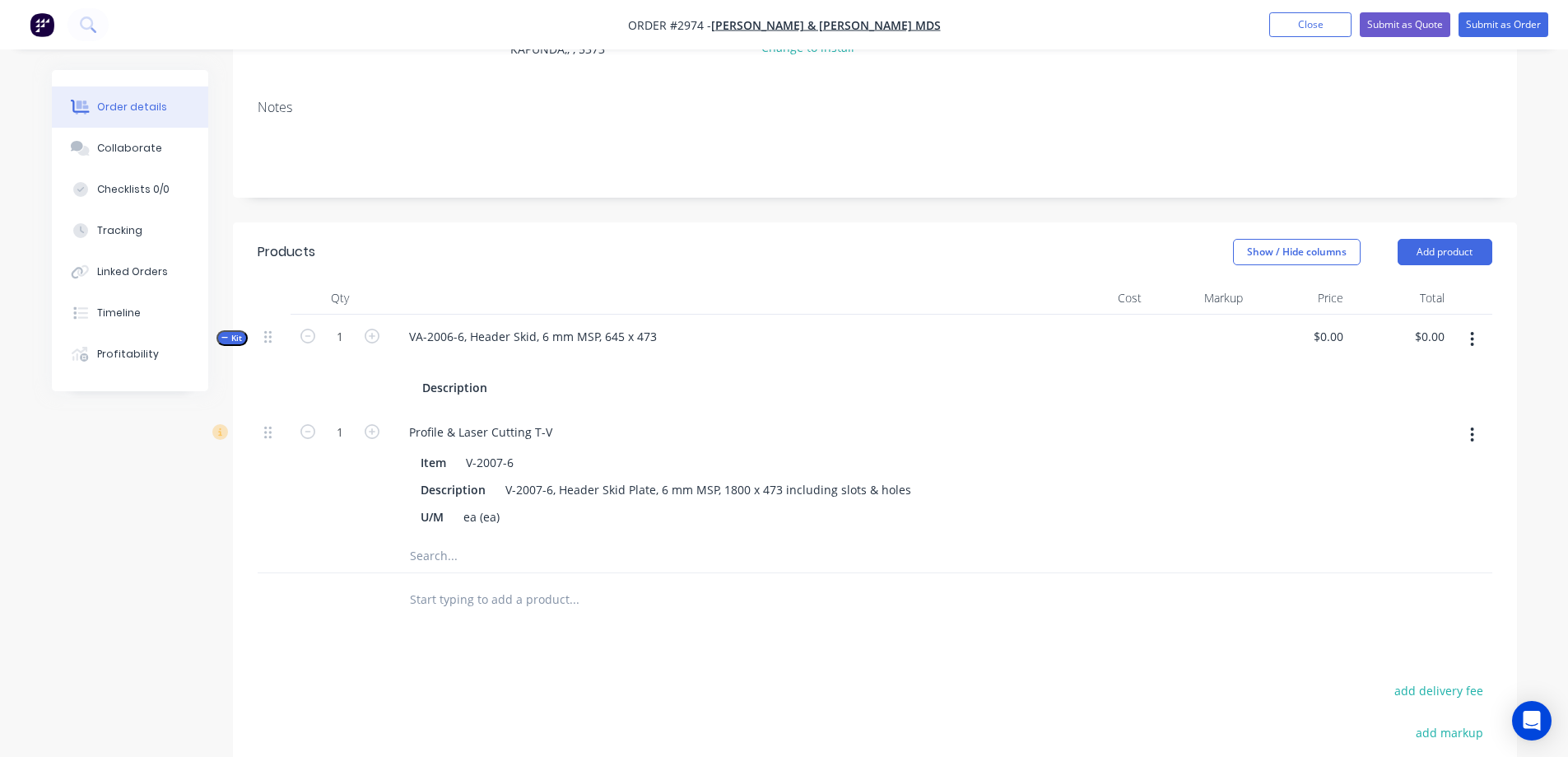
click at [450, 604] on input "text" at bounding box center [573, 599] width 329 height 33
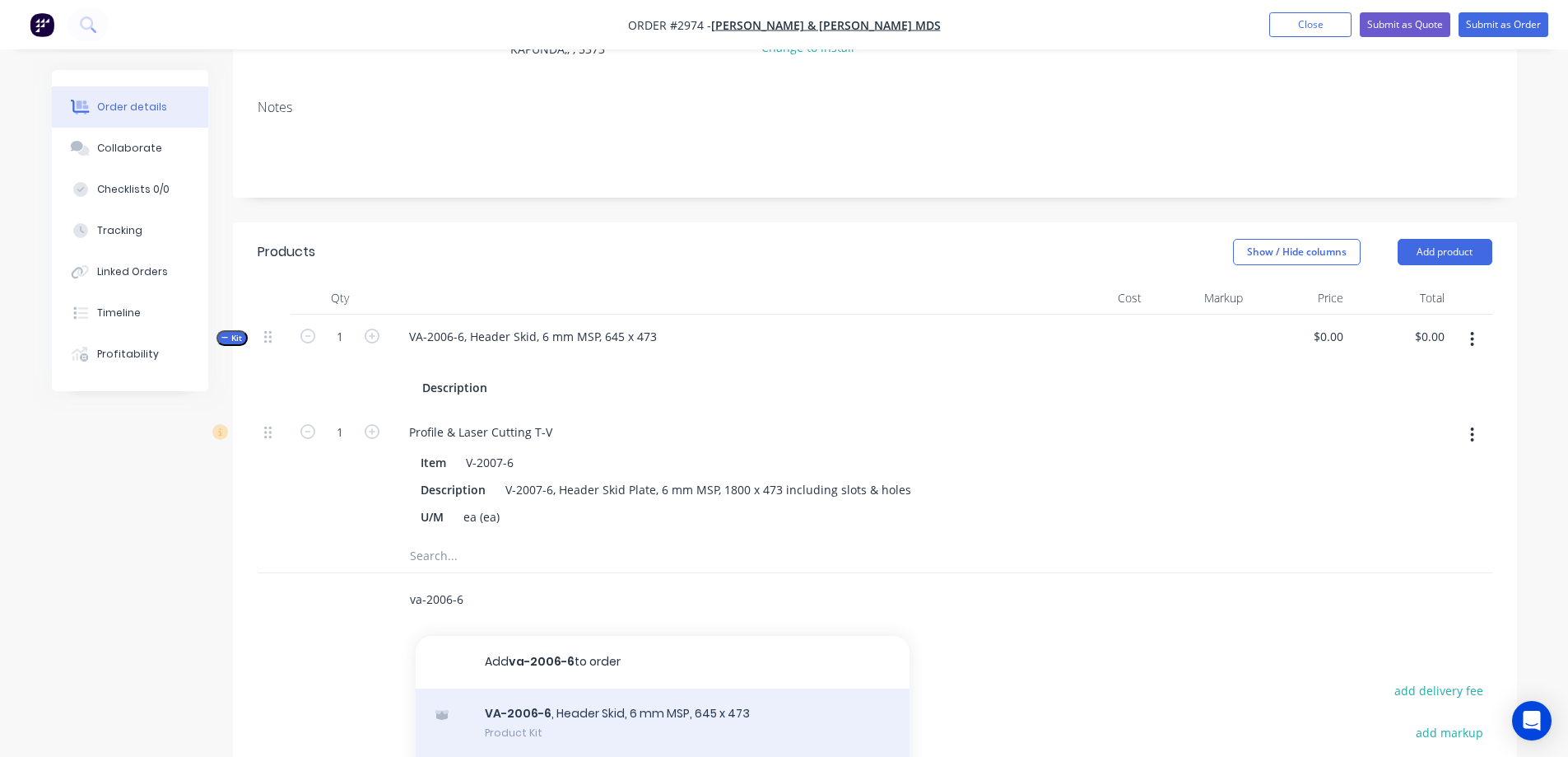
type input "va-2006-6"
click at [669, 707] on div "VA-2006-6 , Header Skid, 6 mm MSP, 645 x 473 Product Kit" at bounding box center [662, 722] width 494 height 69
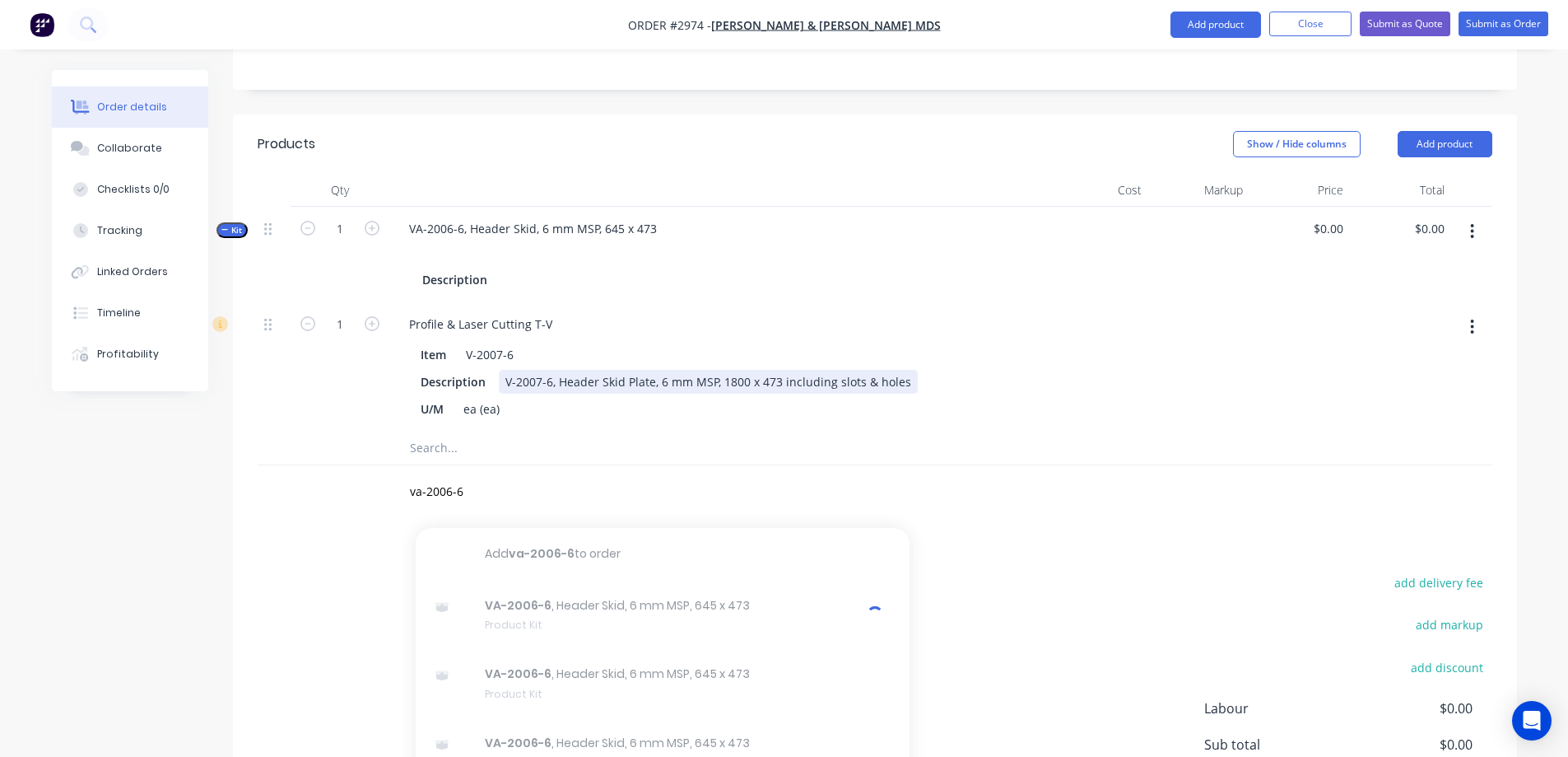
scroll to position [529, 0]
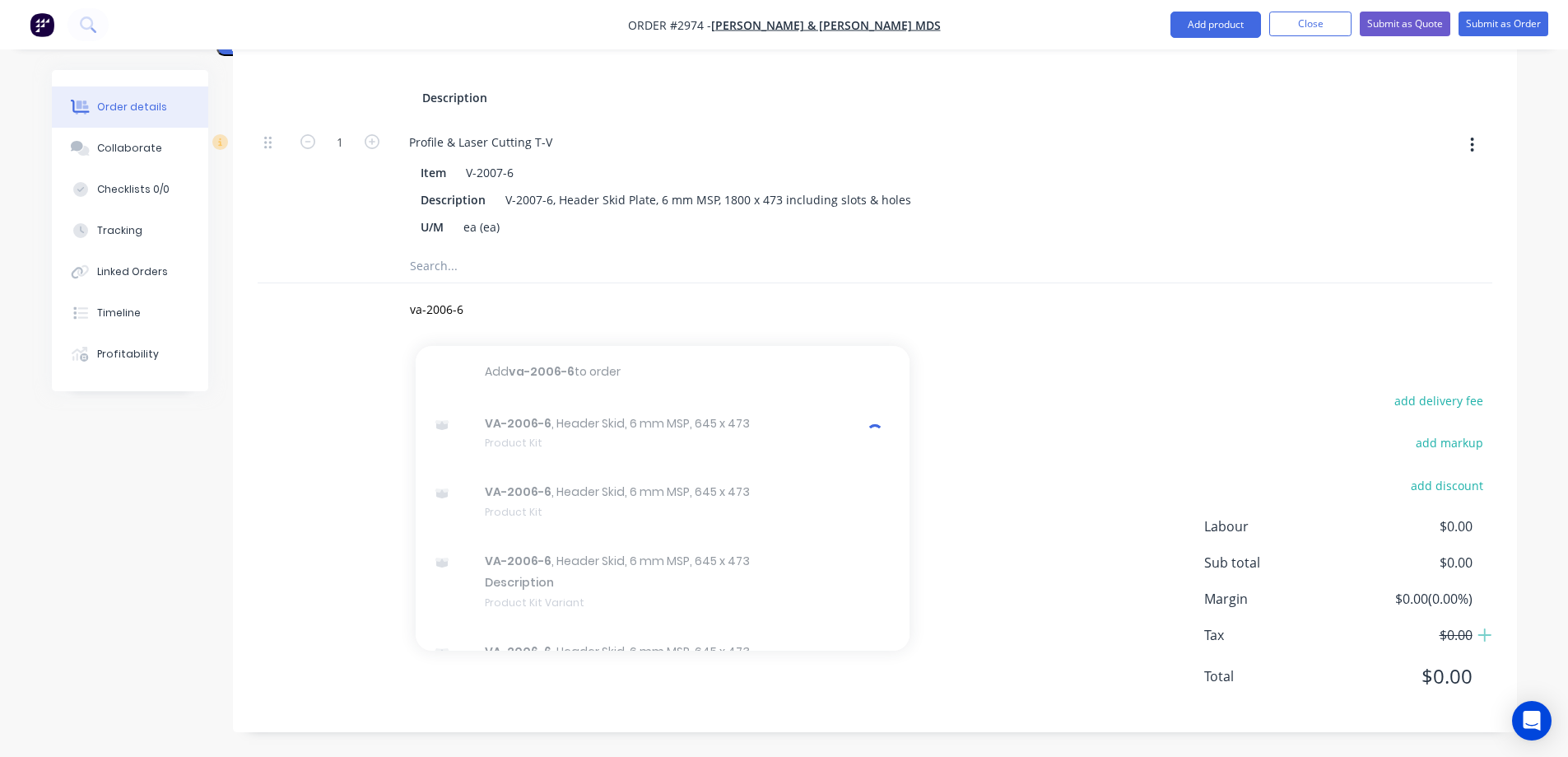
click at [999, 351] on div "Products Show / Hide columns Add product Qty Cost Markup Price Total Kit 1 VA-2…" at bounding box center [875, 331] width 1284 height 799
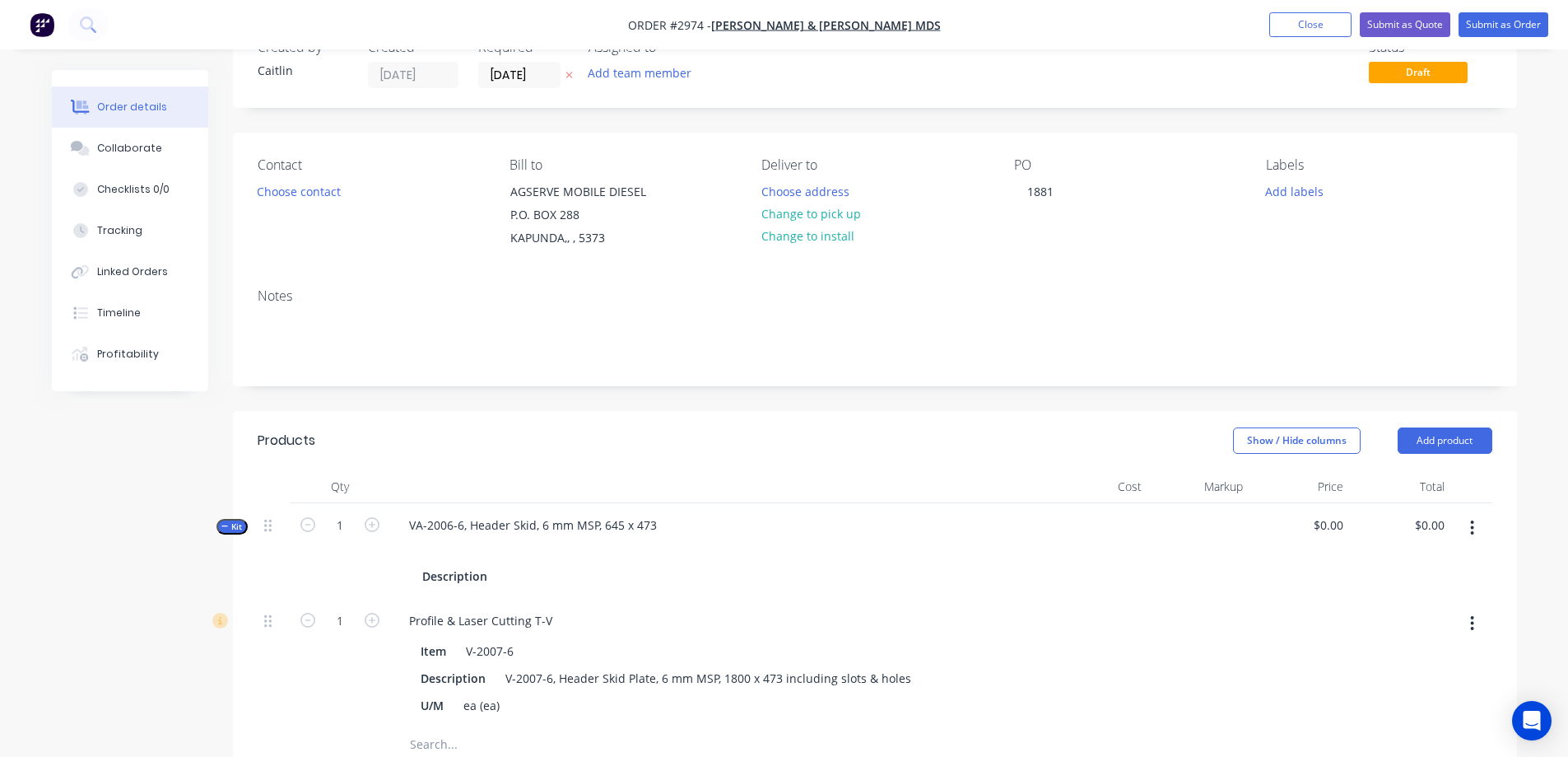
scroll to position [0, 0]
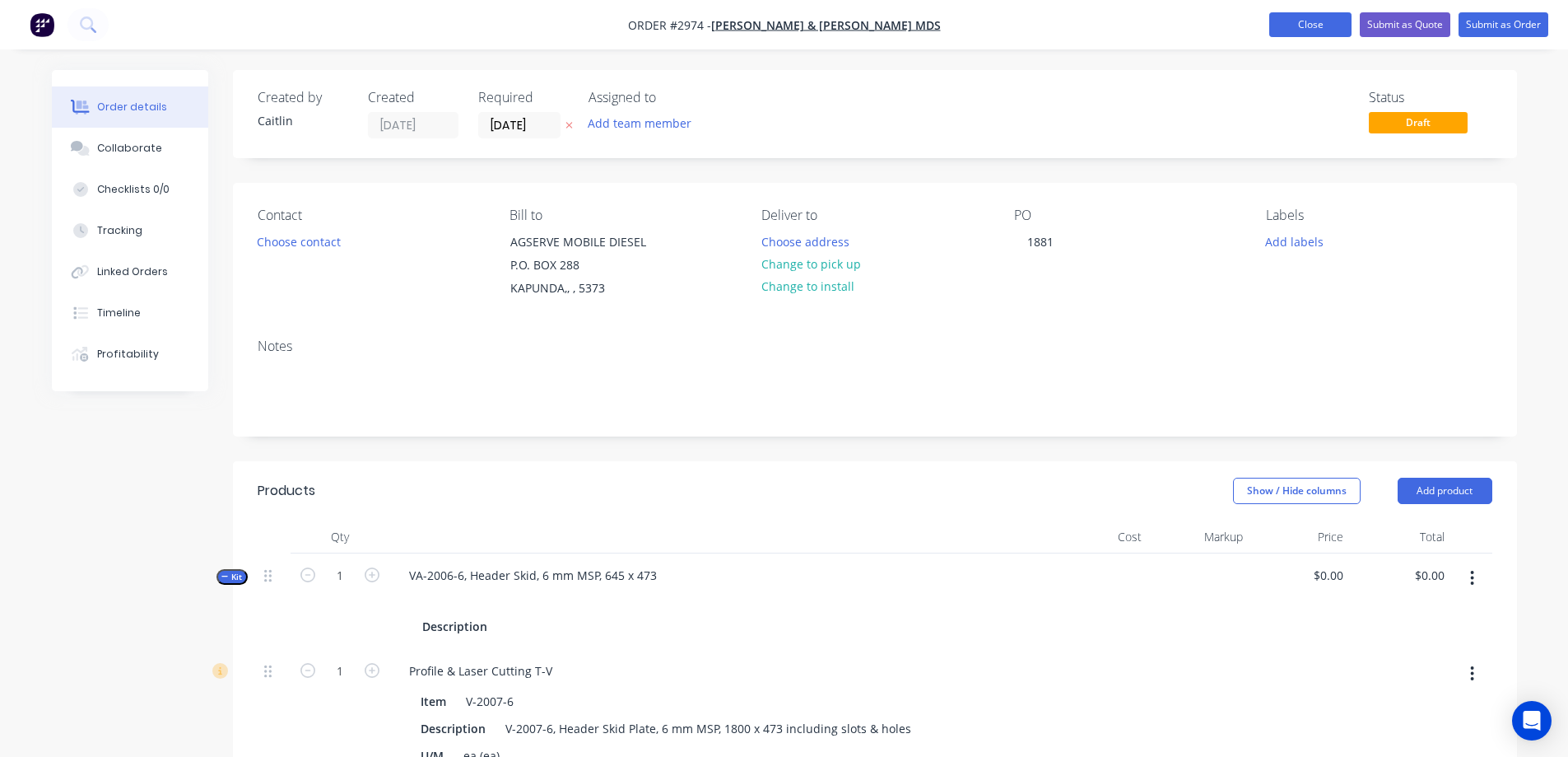
click at [1286, 17] on button "Close" at bounding box center [1311, 24] width 83 height 25
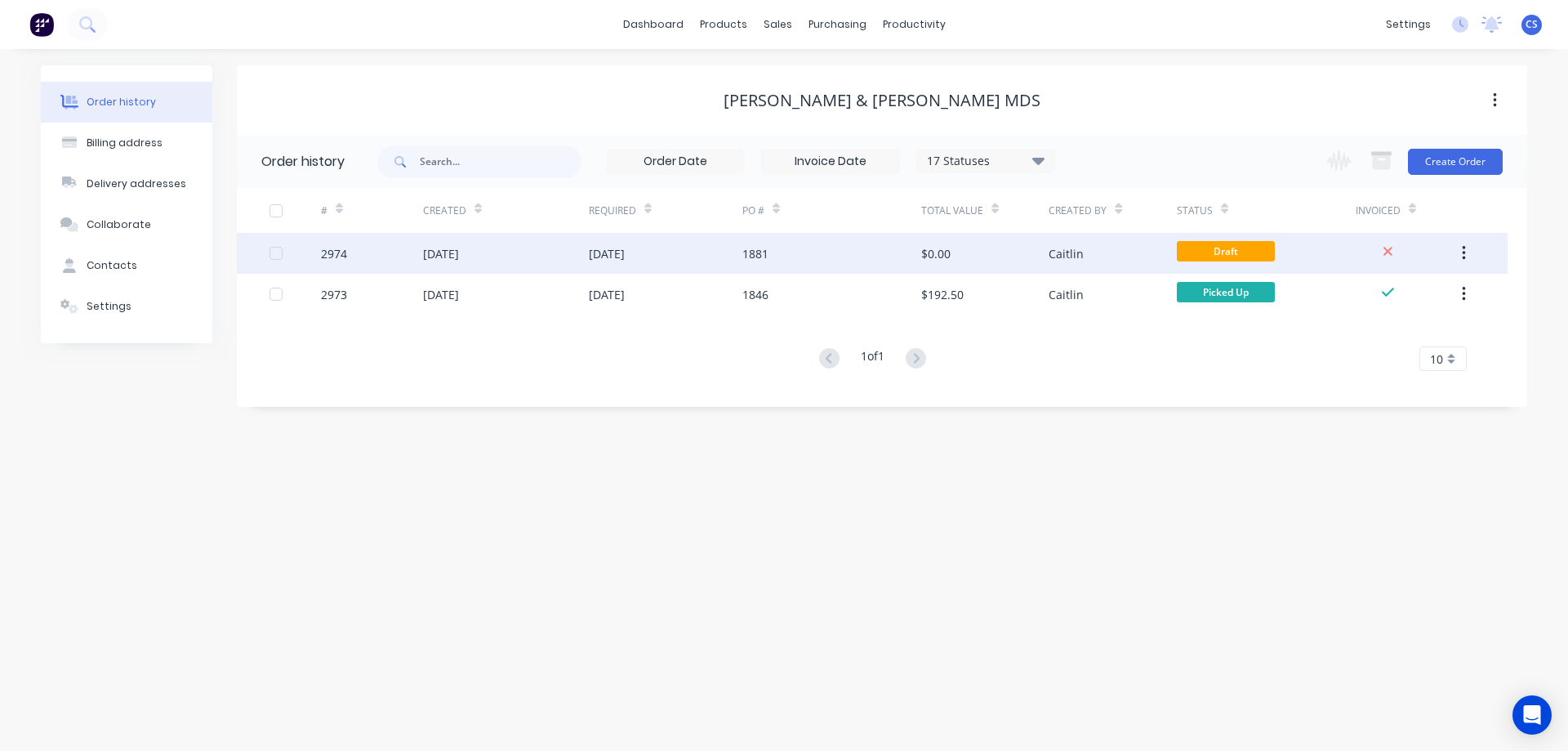
click at [834, 263] on div "1881" at bounding box center [832, 253] width 179 height 41
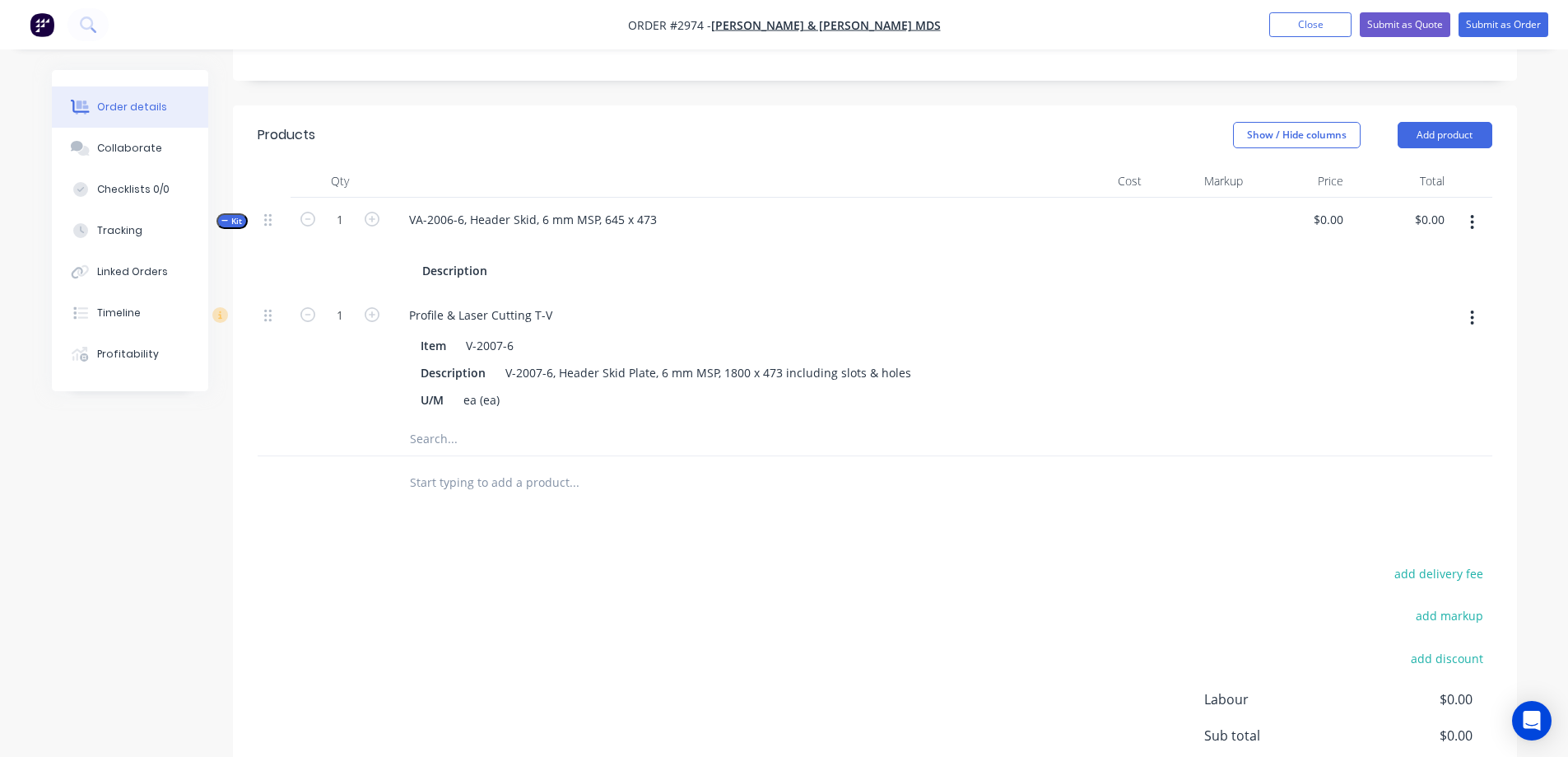
scroll to position [412, 0]
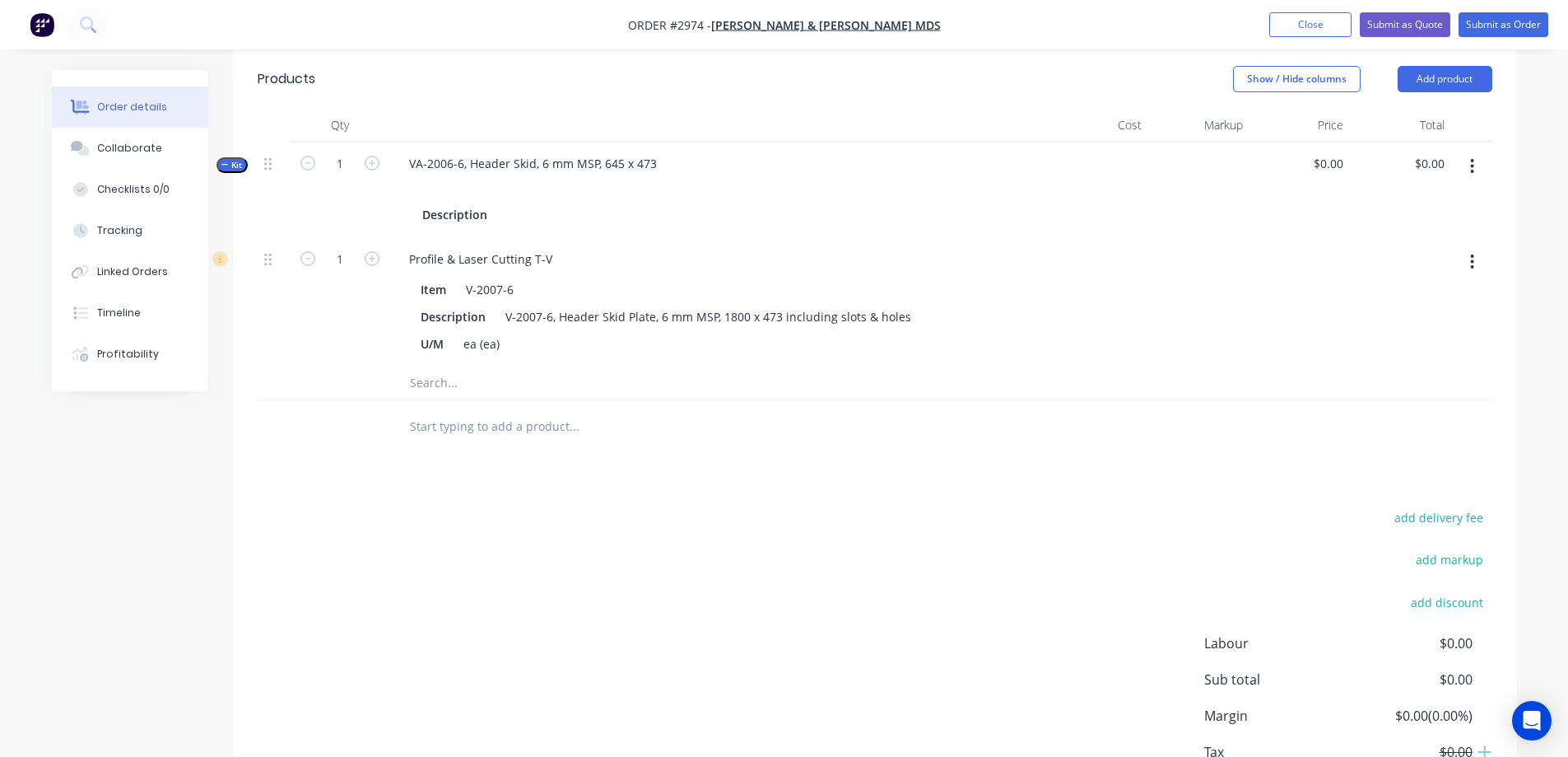
click at [493, 439] on input "text" at bounding box center [573, 427] width 329 height 33
type input "v"
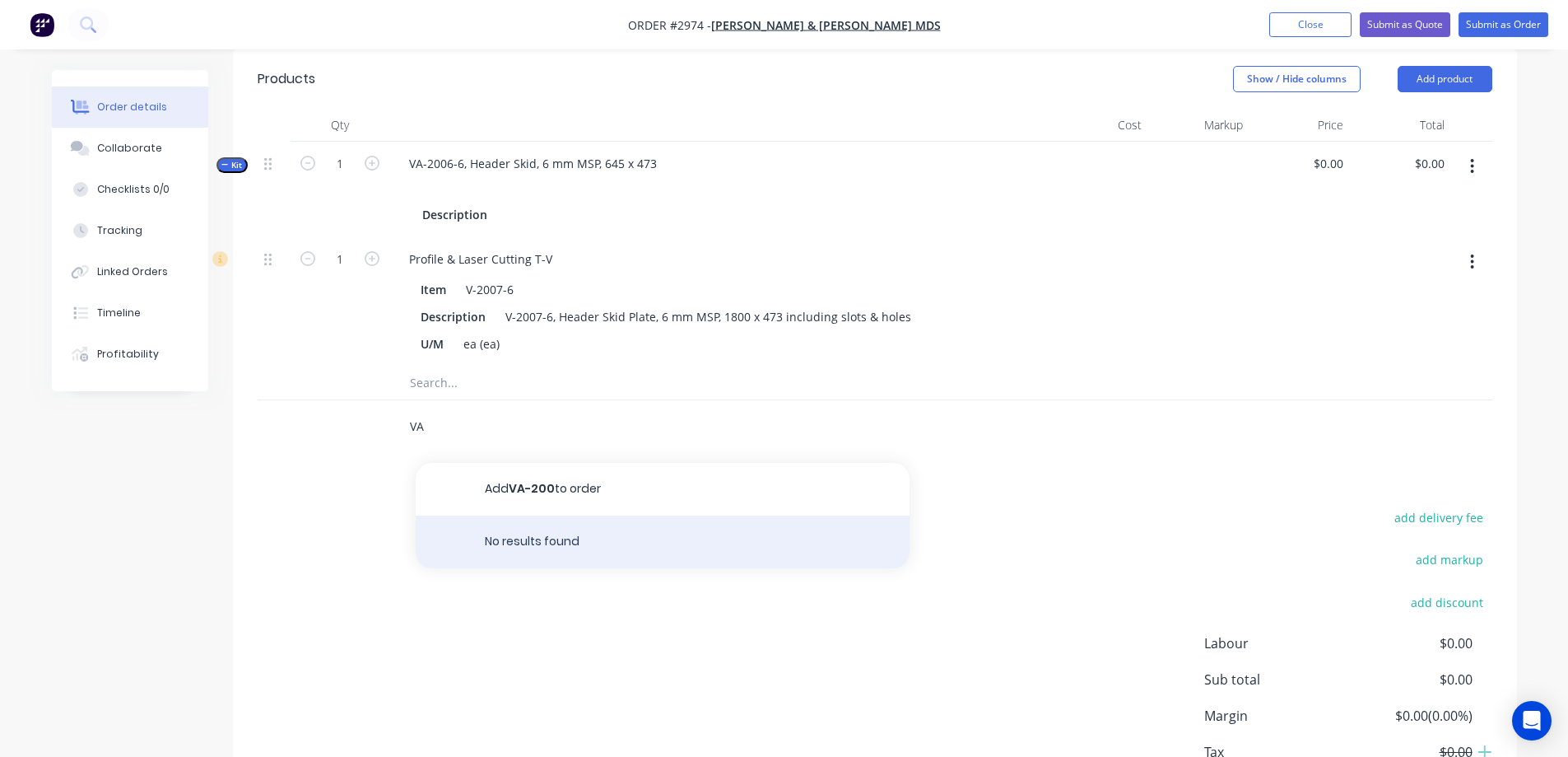
type input "V"
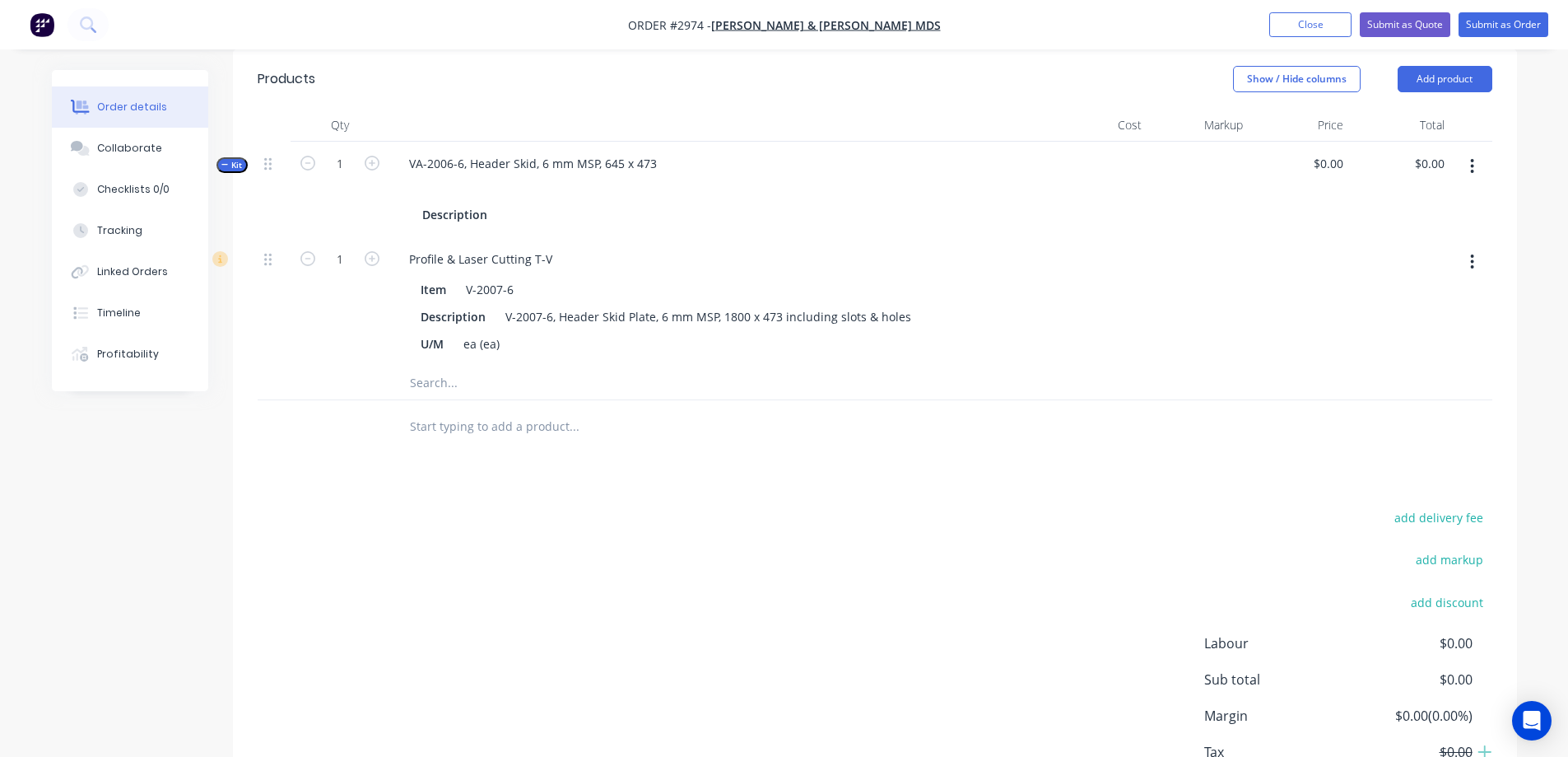
click at [920, 611] on div "add delivery fee add markup add discount Labour $0.00 Sub total $0.00 Margin $0…" at bounding box center [875, 665] width 1235 height 317
click at [1288, 34] on button "Close" at bounding box center [1311, 24] width 83 height 25
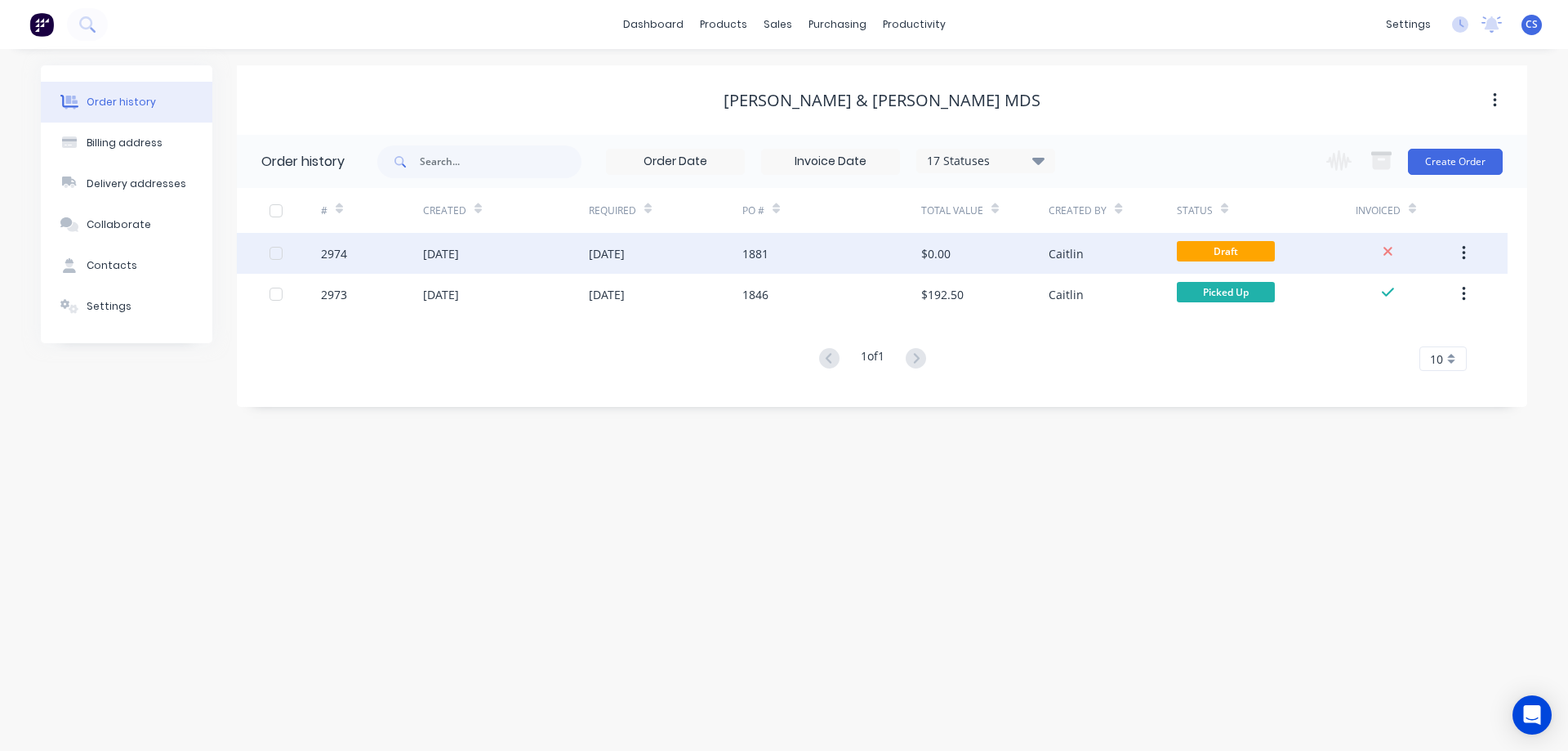
click at [827, 267] on div "1881" at bounding box center [832, 253] width 179 height 41
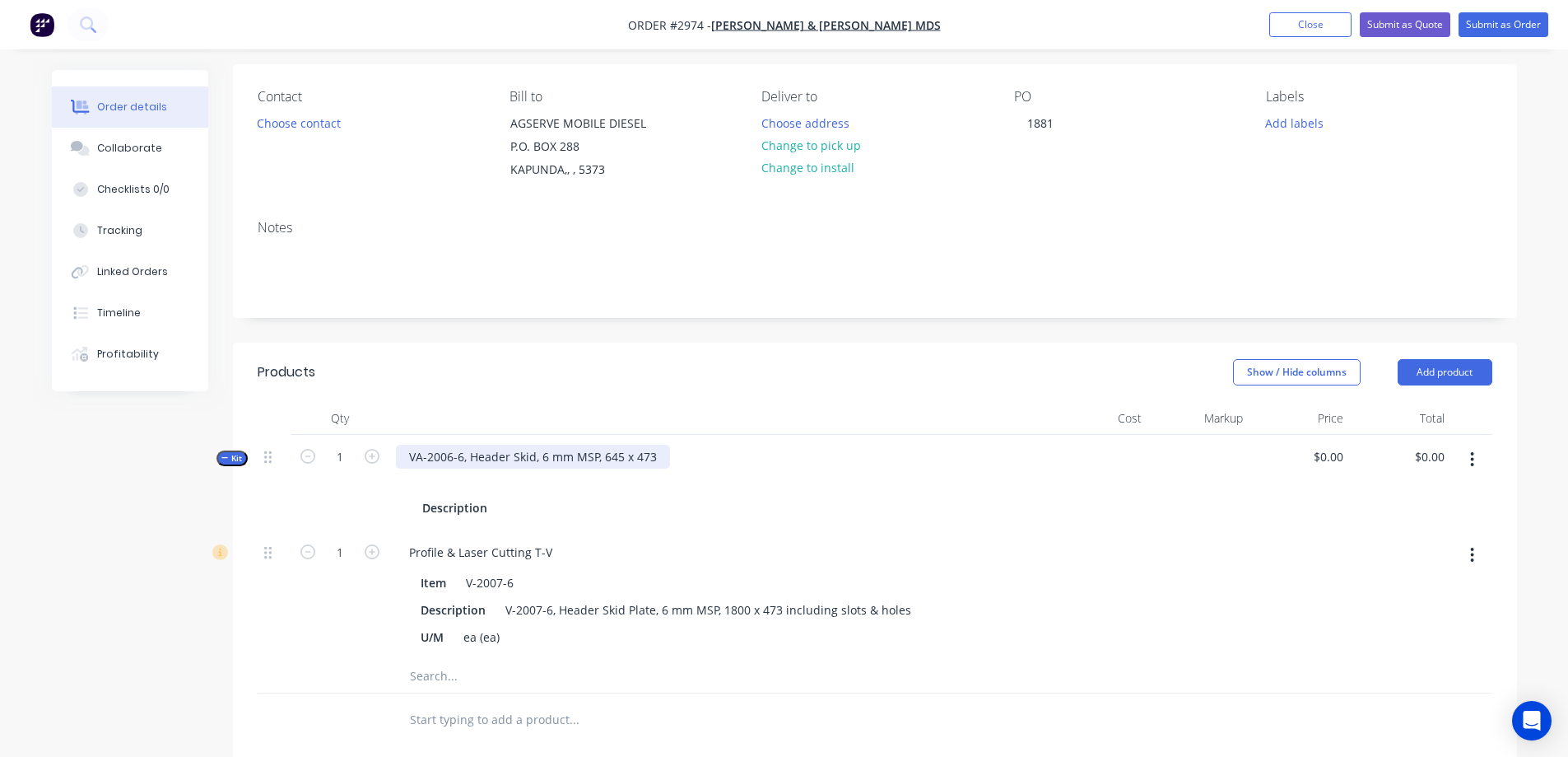
scroll to position [412, 0]
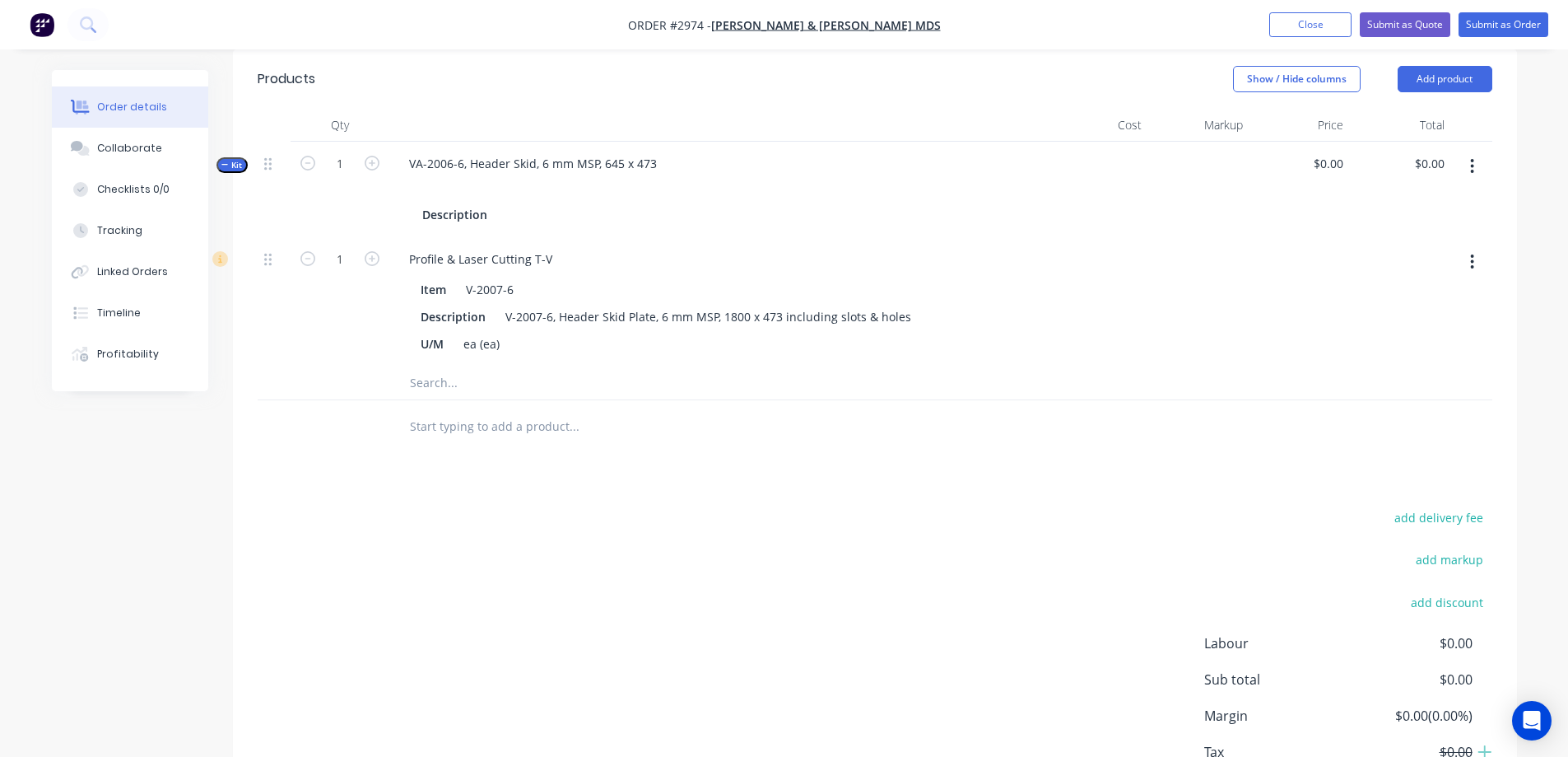
click at [456, 429] on input "text" at bounding box center [573, 427] width 329 height 33
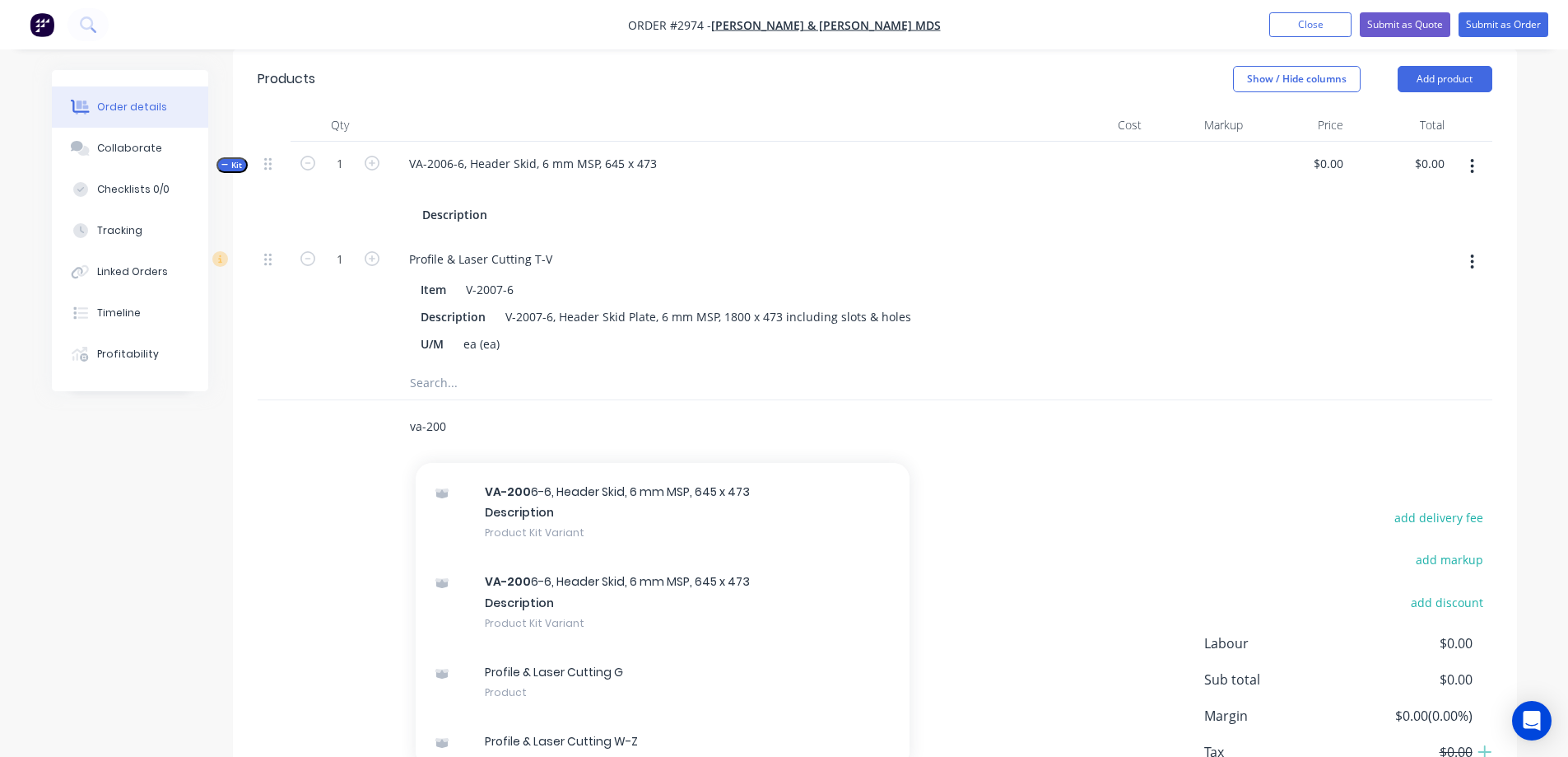
scroll to position [551, 0]
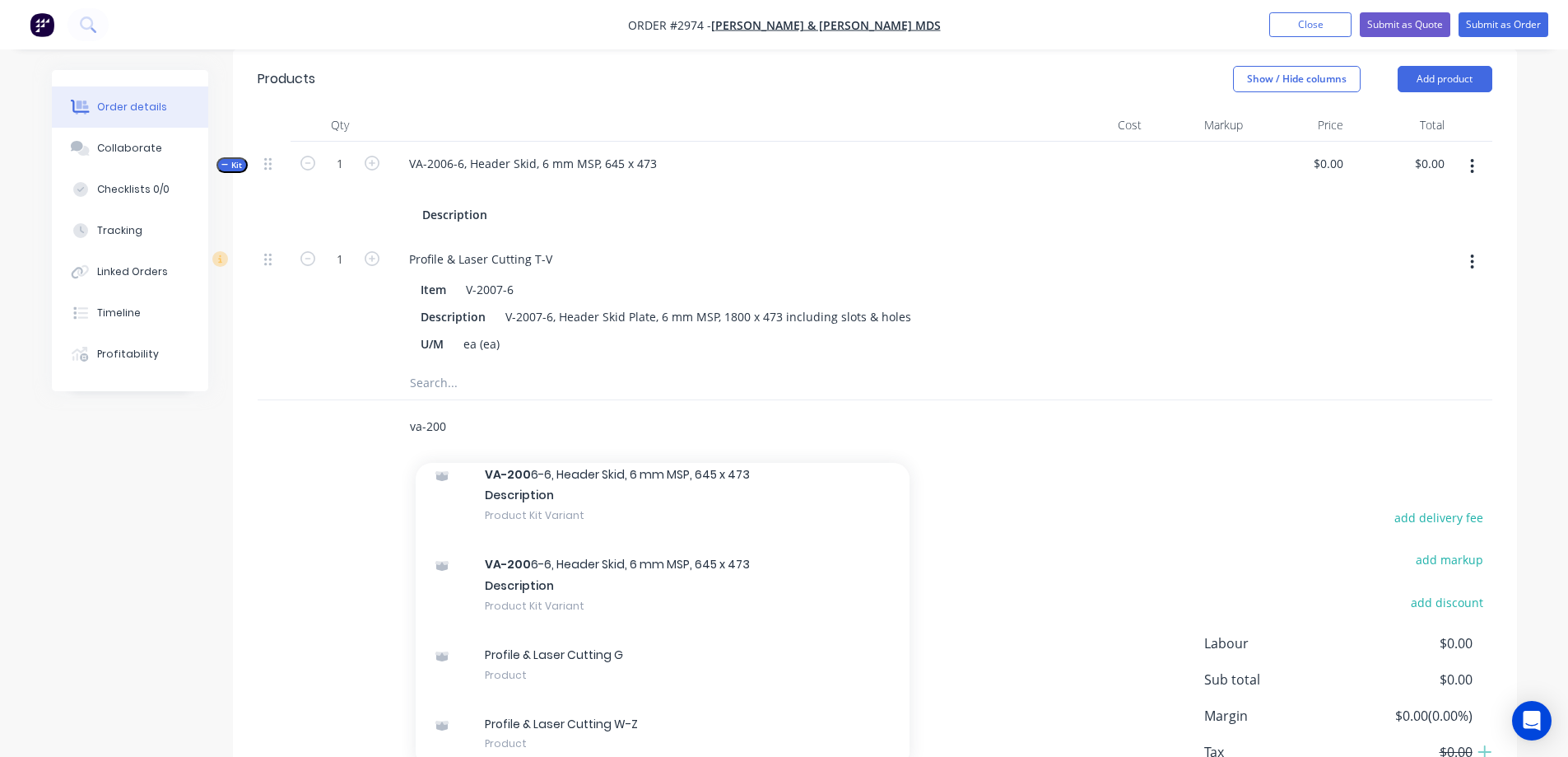
type input "va-200"
click at [324, 586] on div "add delivery fee add markup add discount Labour $0.00 Sub total $0.00 Margin $0…" at bounding box center [875, 665] width 1235 height 317
drag, startPoint x: 450, startPoint y: 424, endPoint x: 404, endPoint y: 429, distance: 46.3
click at [404, 429] on div "va-200 Add va-200 to order Profile & Laser Cutting G Xero Item # 01 HYDRAULICS …" at bounding box center [643, 427] width 494 height 33
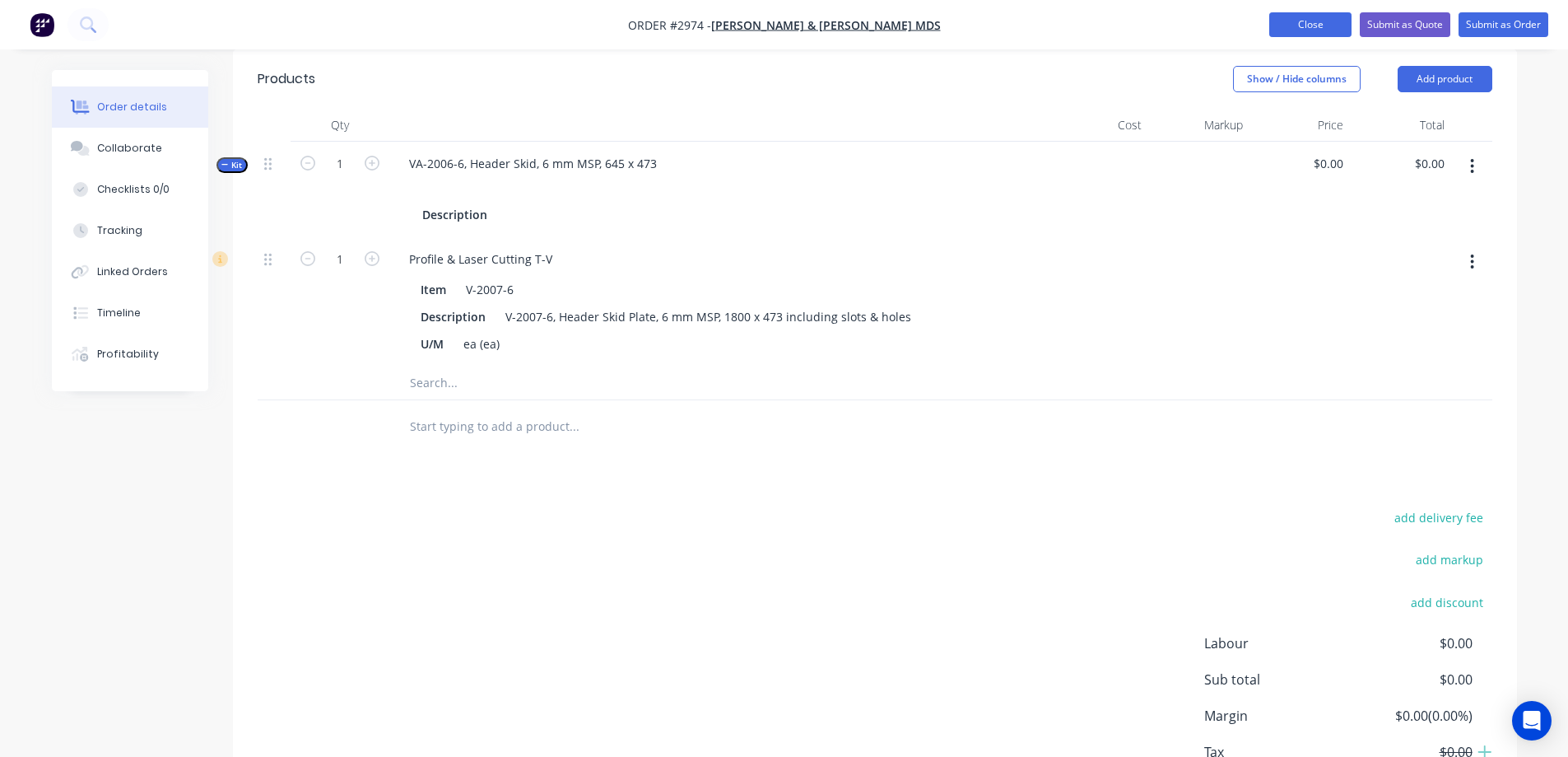
click at [1298, 13] on button "Close" at bounding box center [1311, 24] width 83 height 25
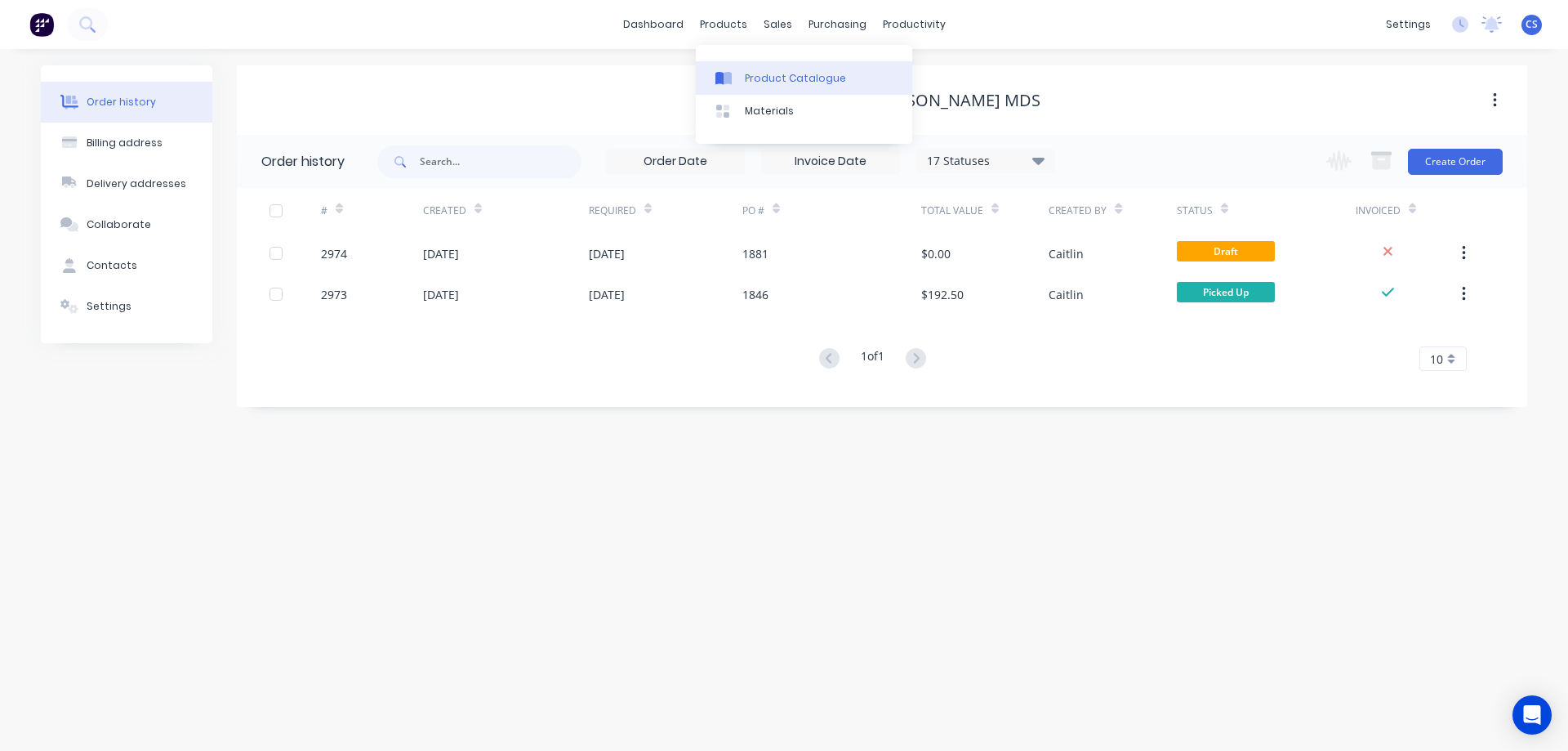
click at [744, 75] on div "Product Catalogue" at bounding box center [794, 78] width 101 height 15
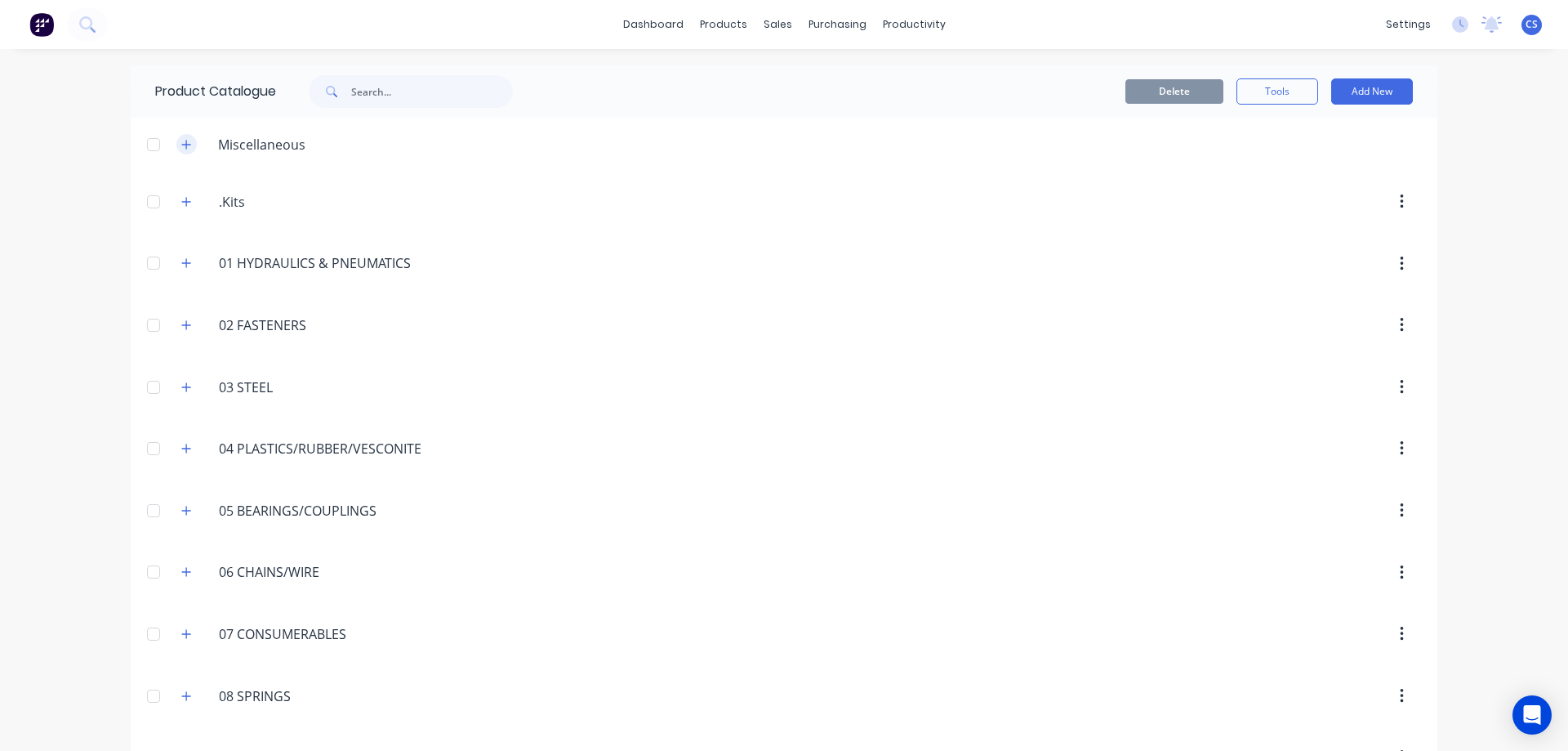
click at [183, 144] on icon "button" at bounding box center [187, 144] width 9 height 9
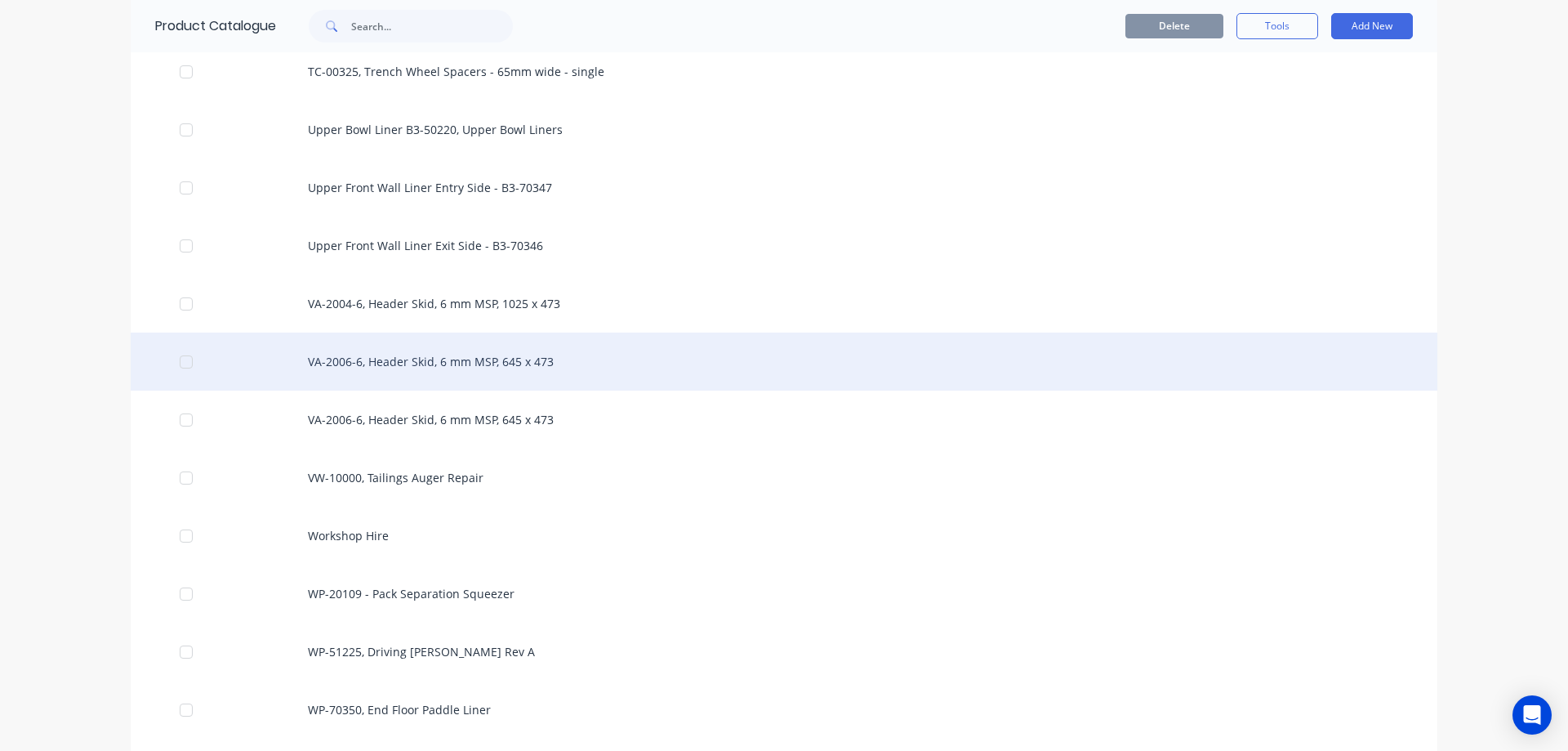
scroll to position [8812, 0]
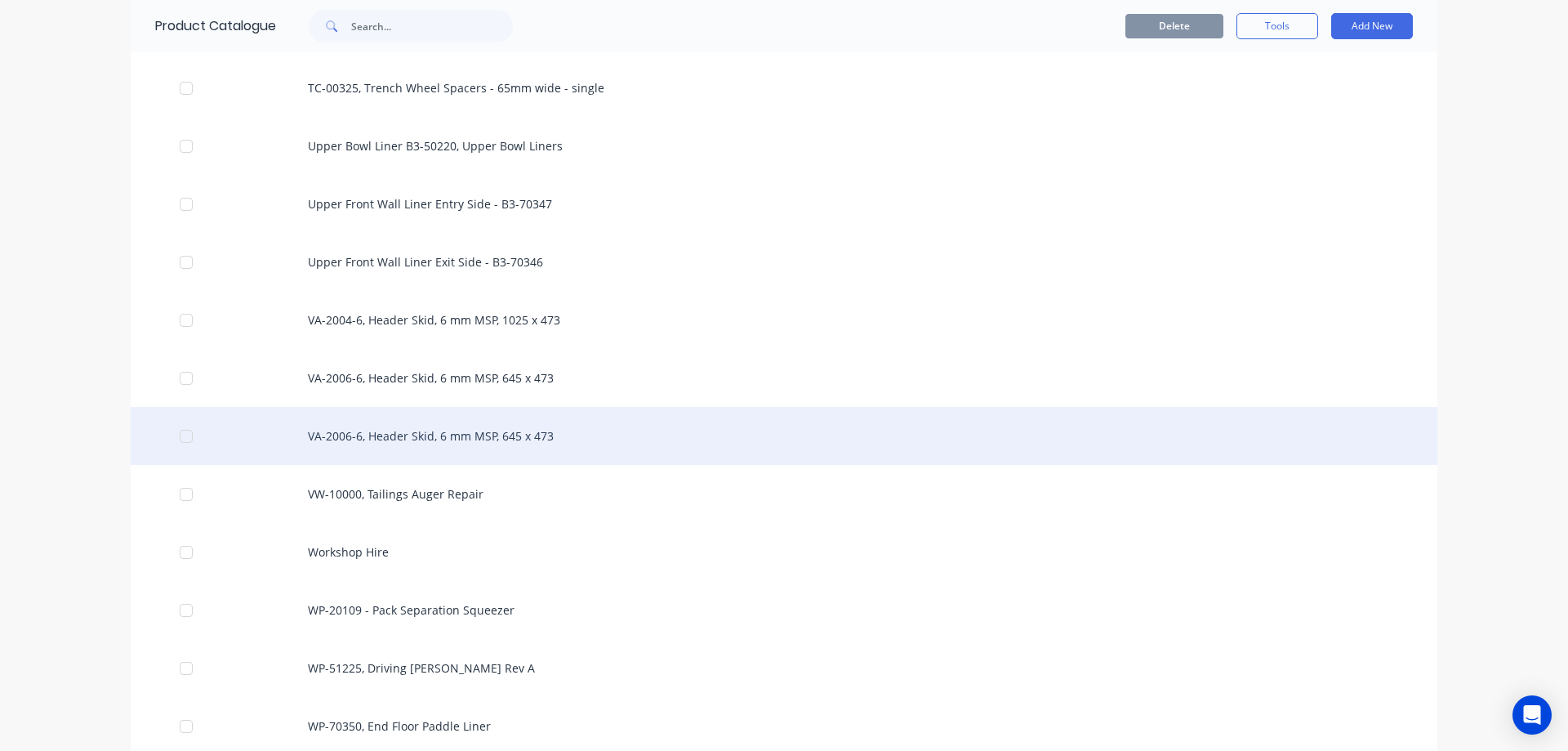
click at [593, 428] on div "VA-2006-6, Header Skid, 6 mm MSP, 645 x 473" at bounding box center [784, 436] width 1307 height 58
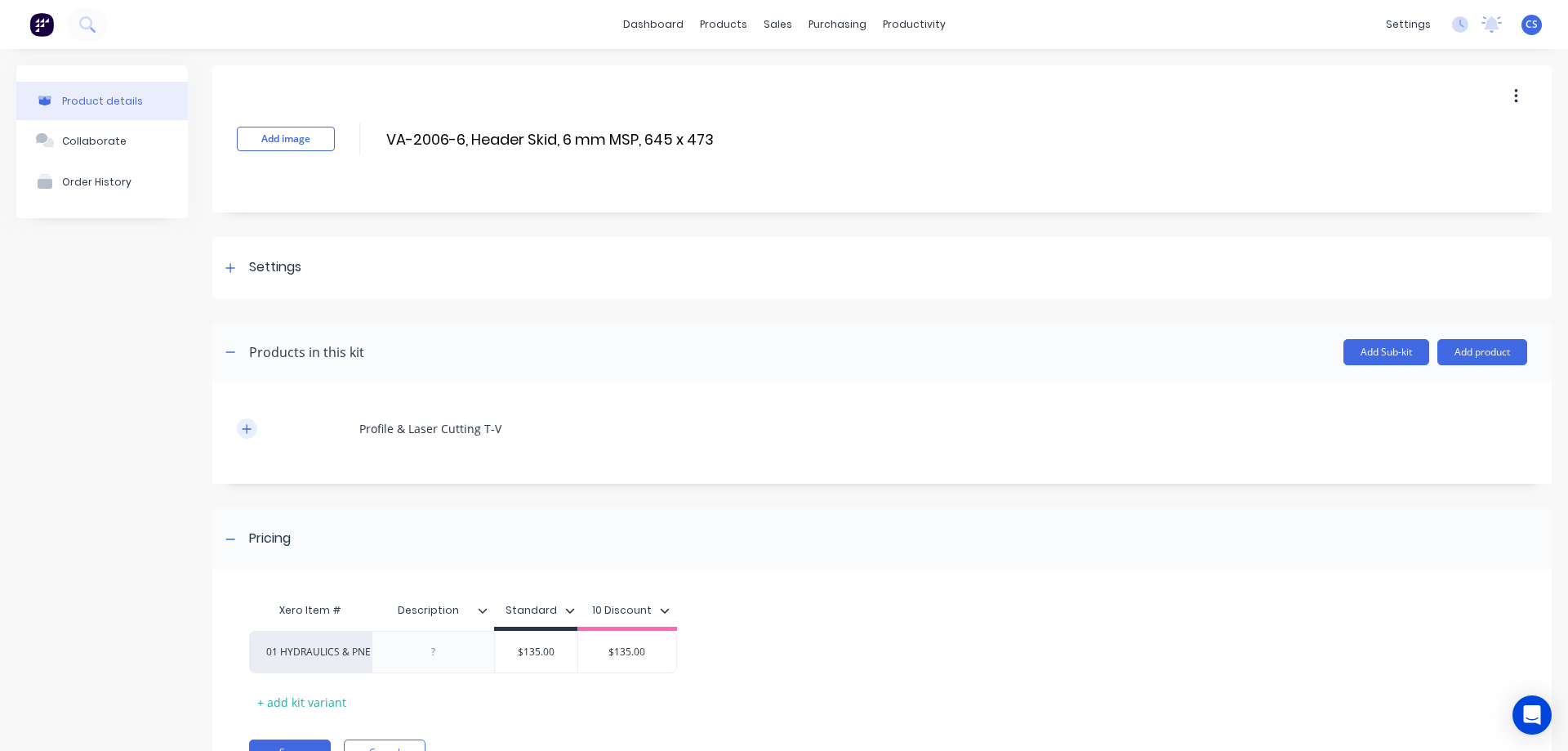
click at [253, 424] on button "button" at bounding box center [247, 428] width 20 height 20
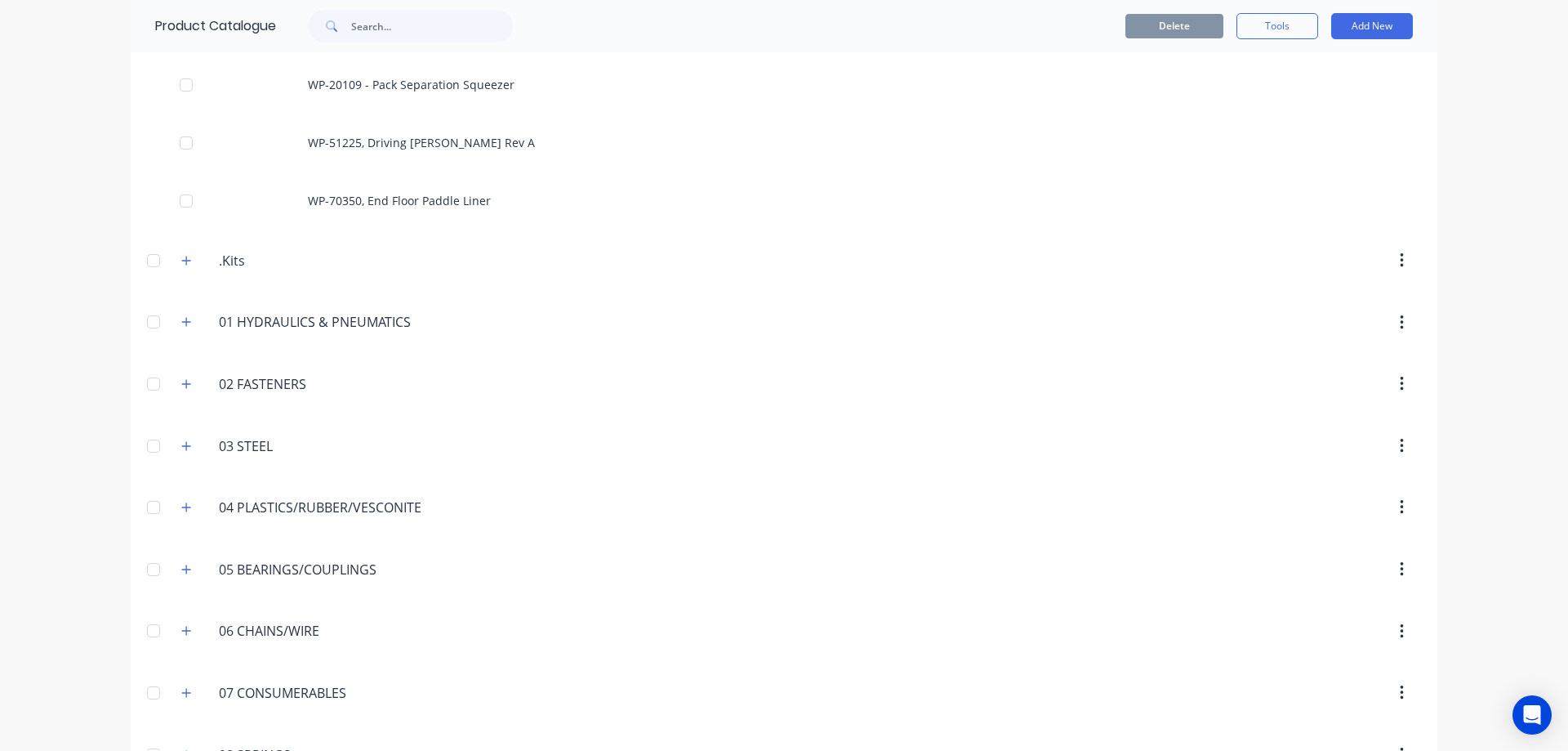
scroll to position [8928, 0]
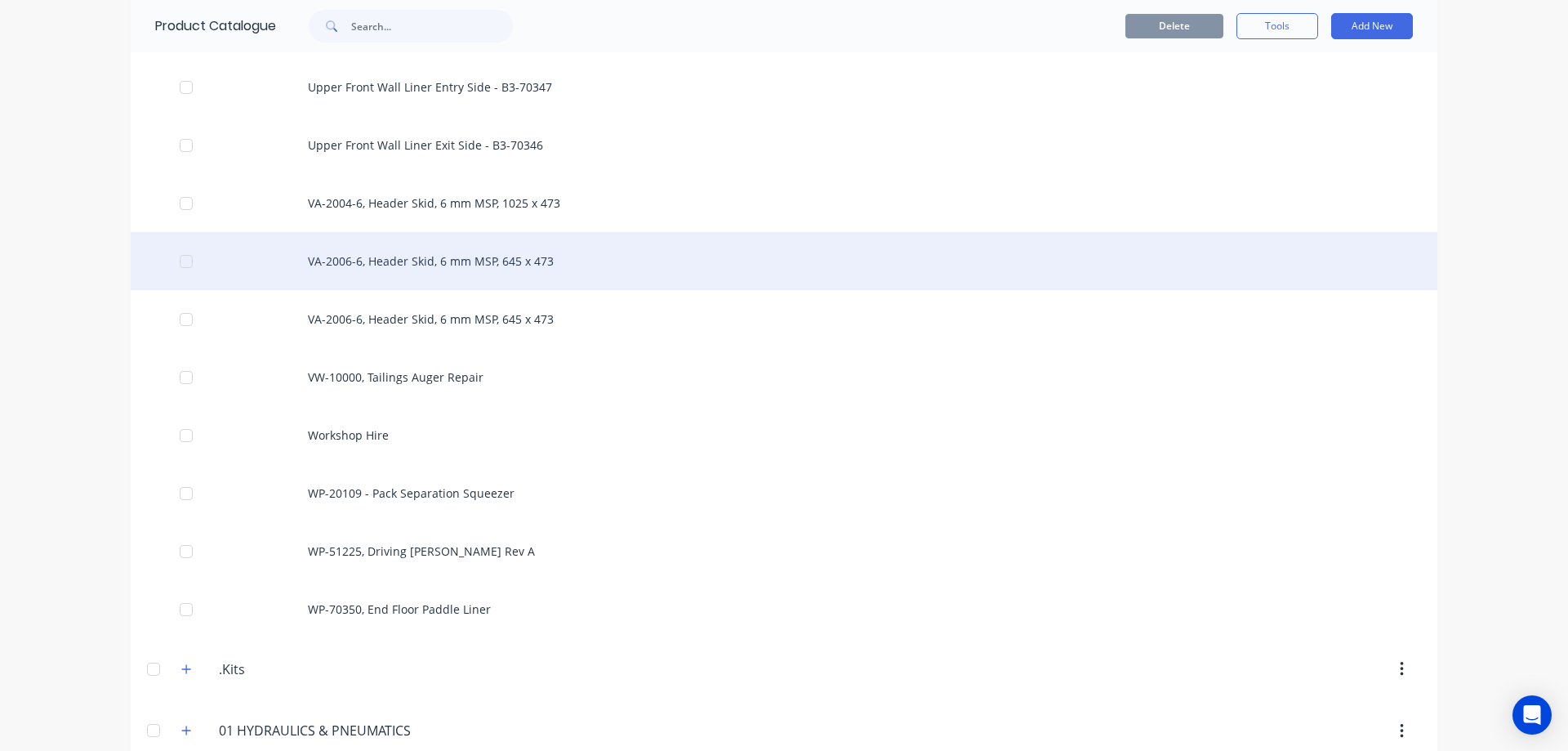
click at [501, 272] on div "VA-2006-6, Header Skid, 6 mm MSP, 645 x 473" at bounding box center [784, 261] width 1307 height 58
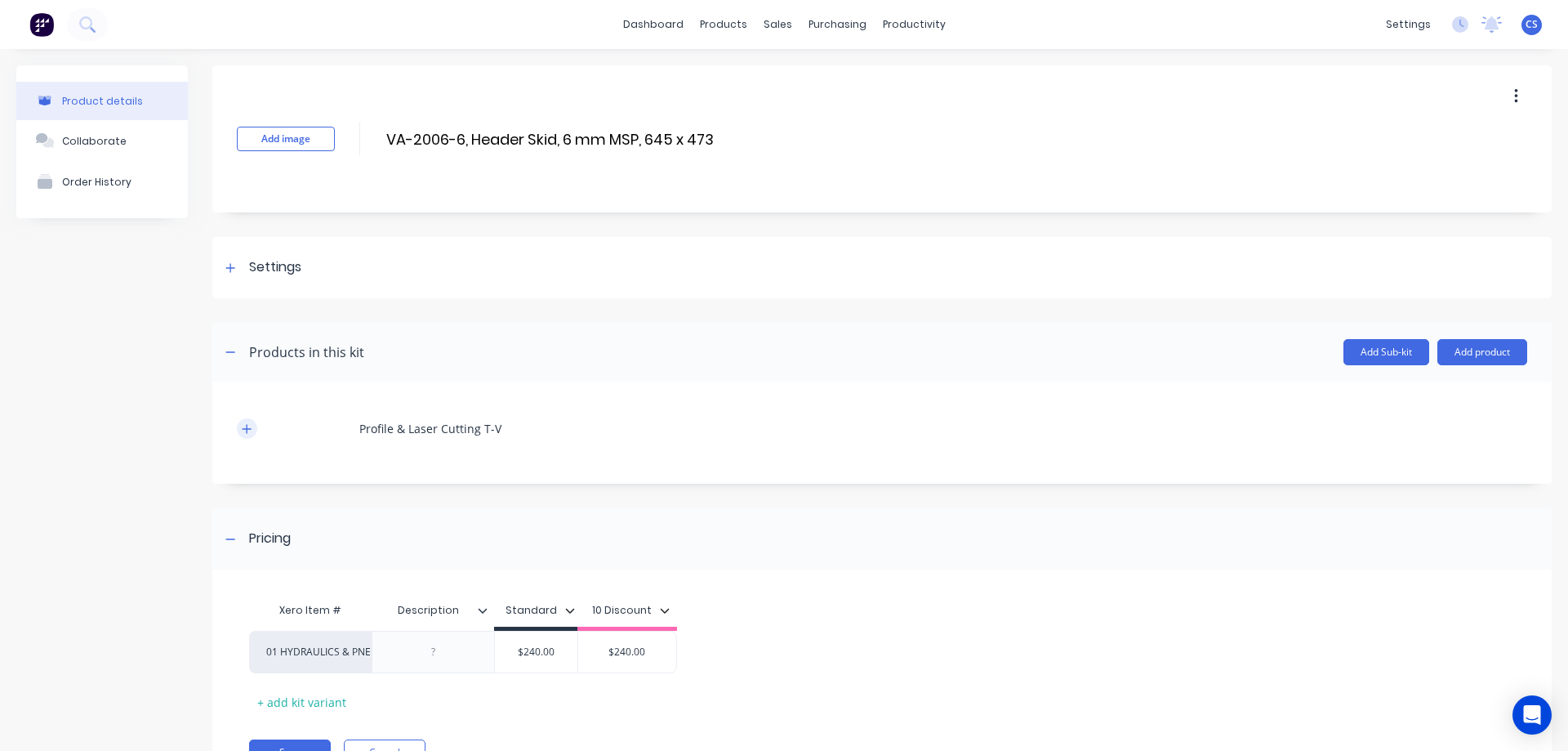
click at [247, 426] on icon "button" at bounding box center [248, 429] width 9 height 9
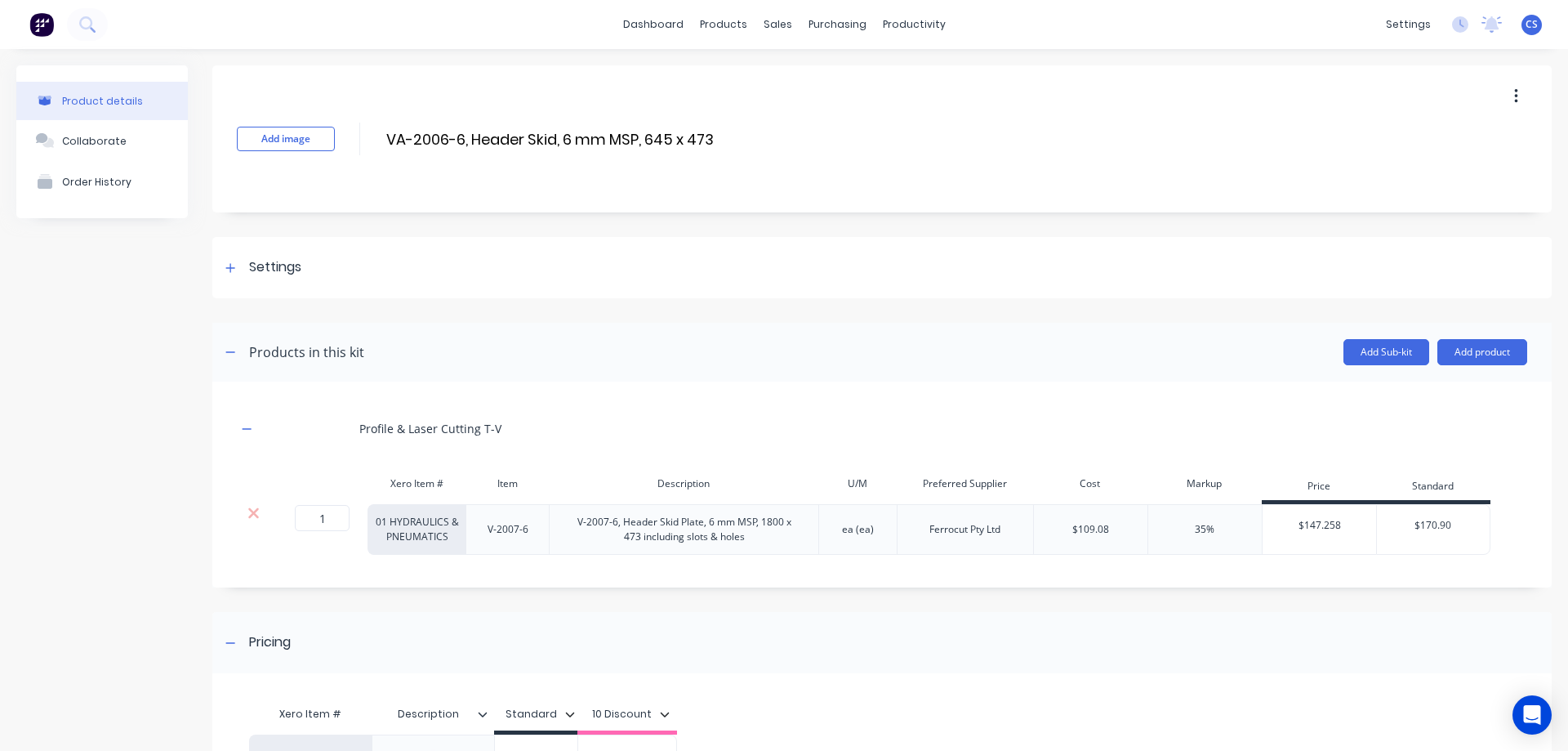
drag, startPoint x: 713, startPoint y: 139, endPoint x: 389, endPoint y: 167, distance: 325.2
click at [389, 167] on div "Add image VA-2006-6, Header Skid, 6 mm MSP, 645 x 473 VA-2006-6, Header Skid, 6…" at bounding box center [882, 139] width 1340 height 147
paste input "7-6, Header Skid, 6 mm MSP, 1800"
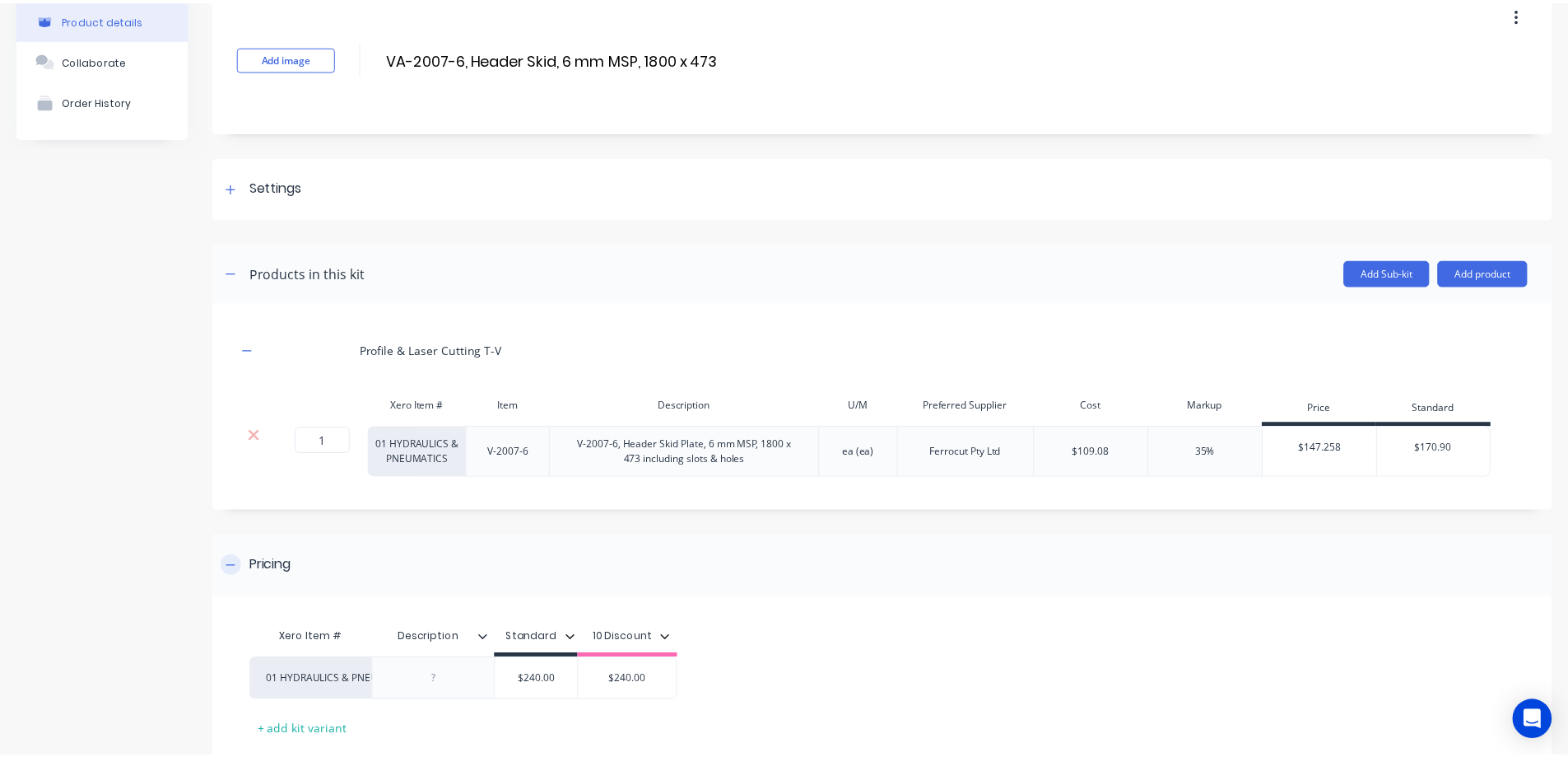
scroll to position [185, 0]
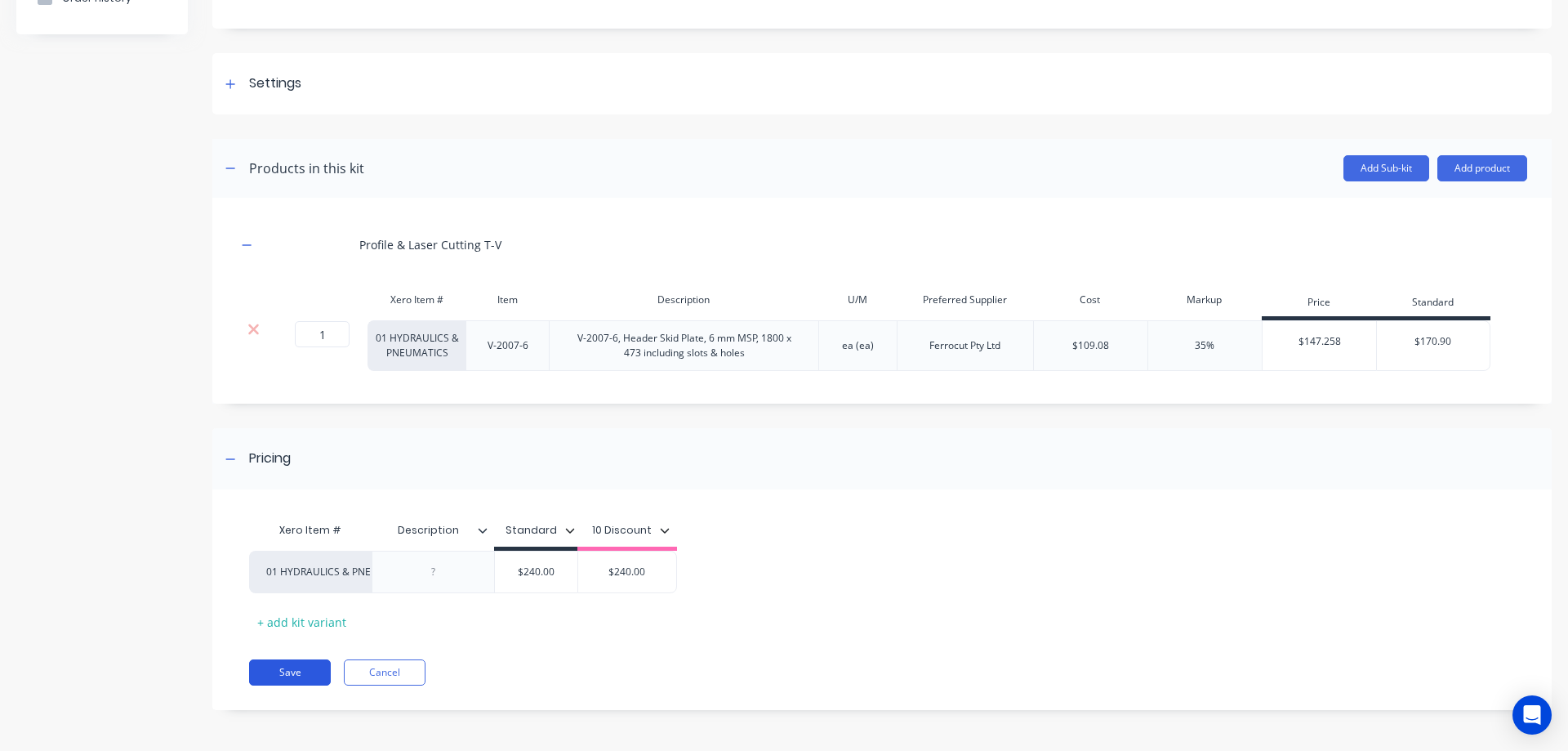
type input "VA-2007-6, Header Skid, 6 mm MSP, 1800 x 473"
click at [278, 675] on button "Save" at bounding box center [290, 672] width 82 height 26
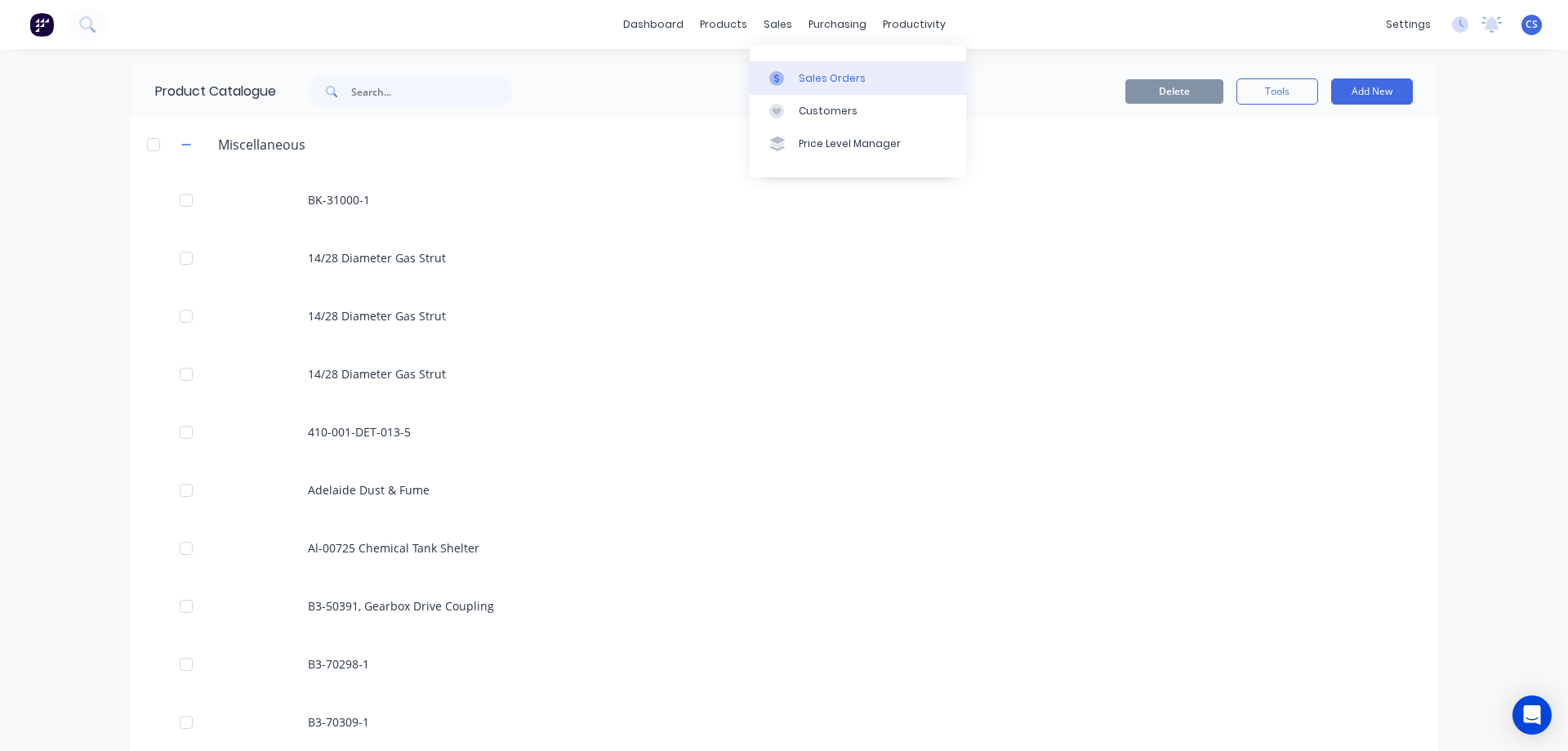
click at [805, 86] on link "Sales Orders" at bounding box center [858, 77] width 217 height 33
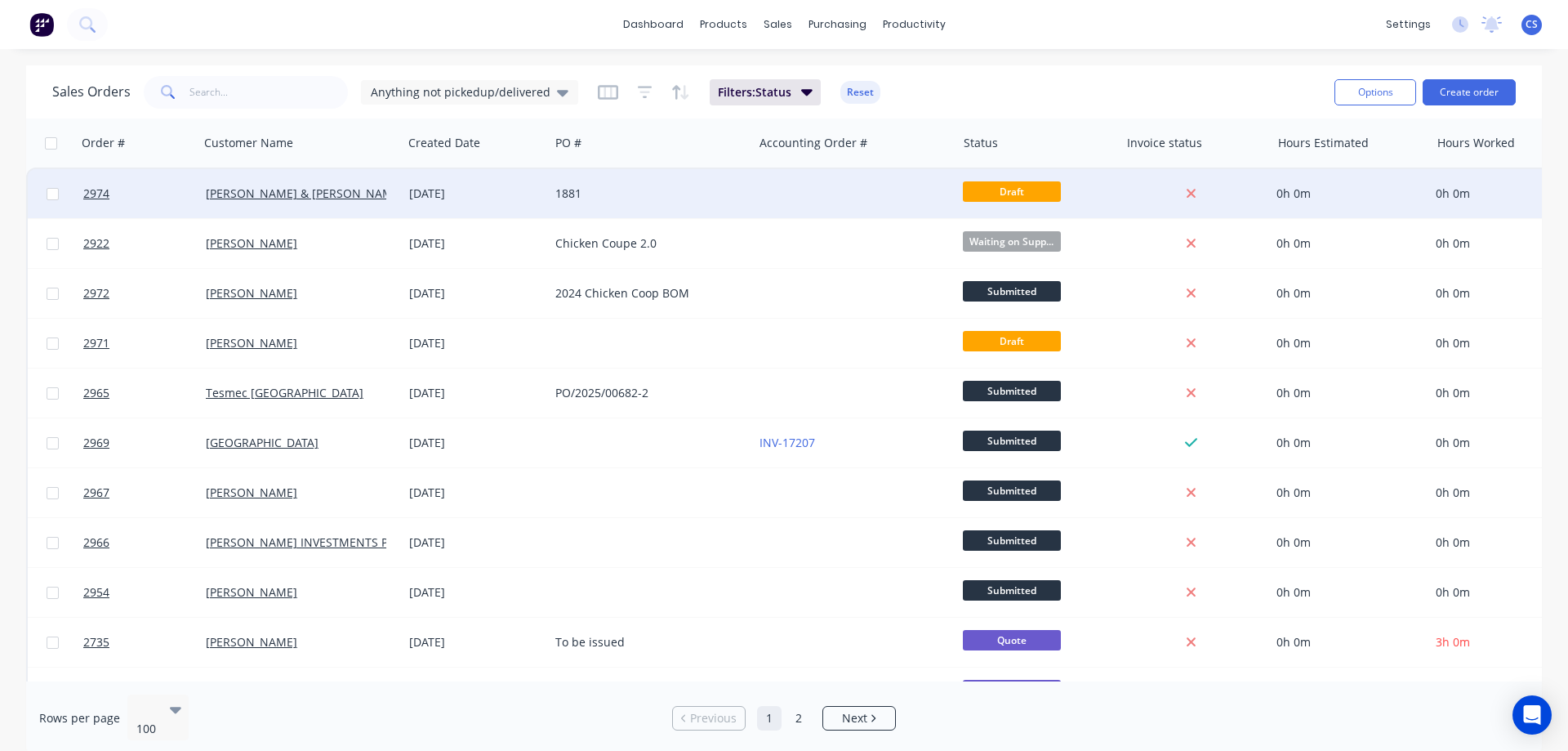
click at [785, 188] on div at bounding box center [854, 194] width 203 height 49
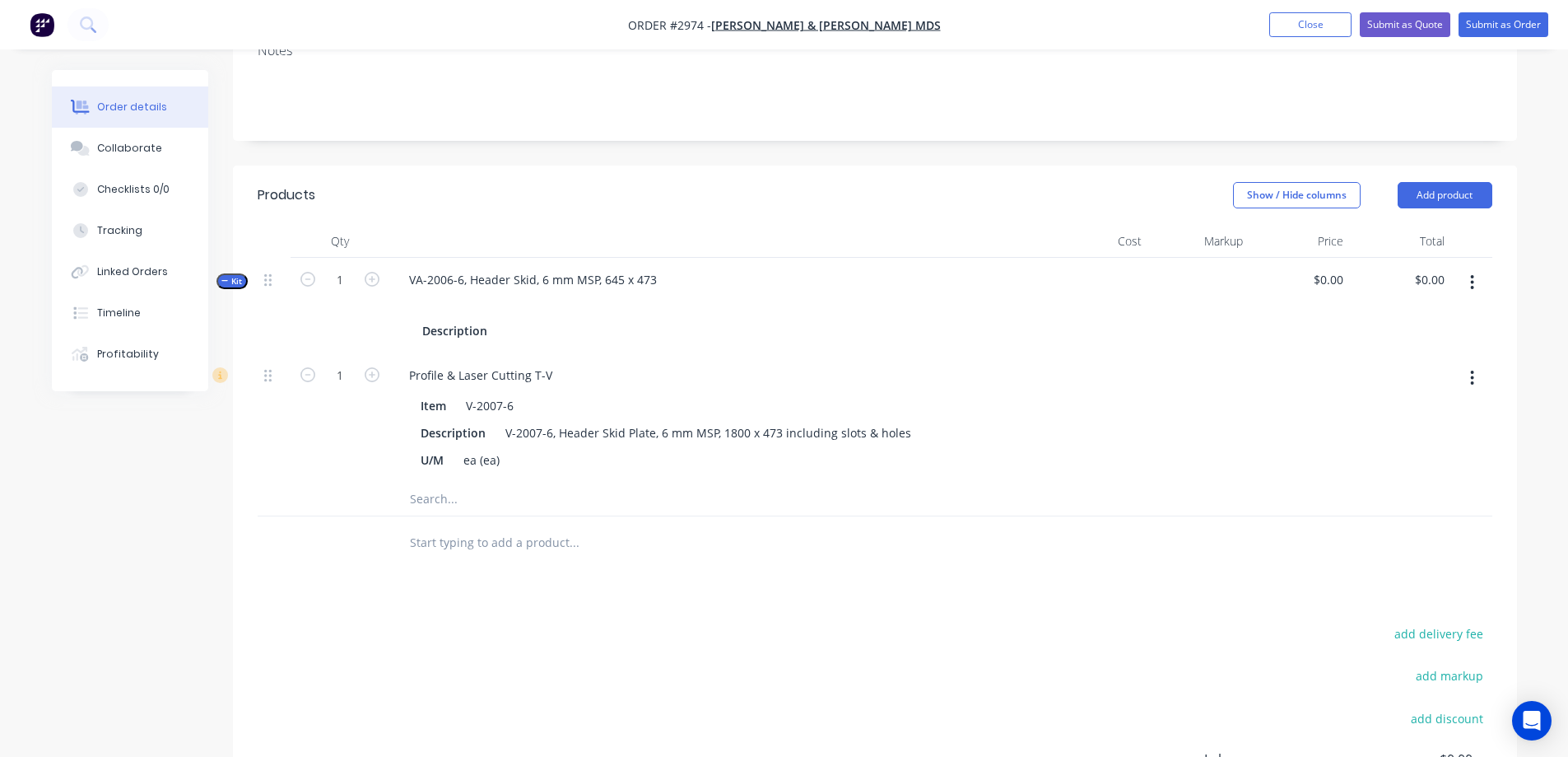
scroll to position [329, 0]
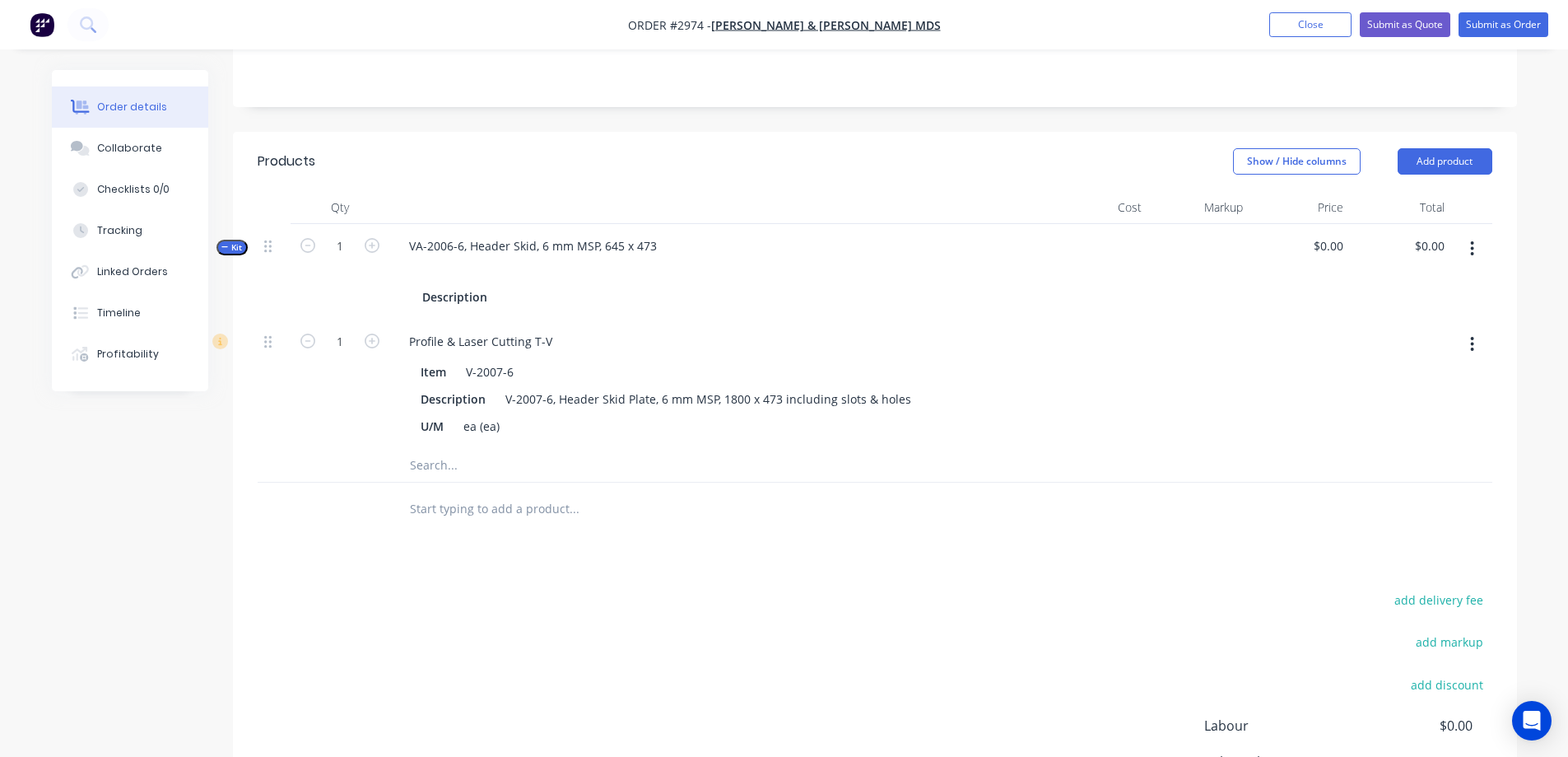
click at [462, 519] on input "text" at bounding box center [573, 509] width 329 height 33
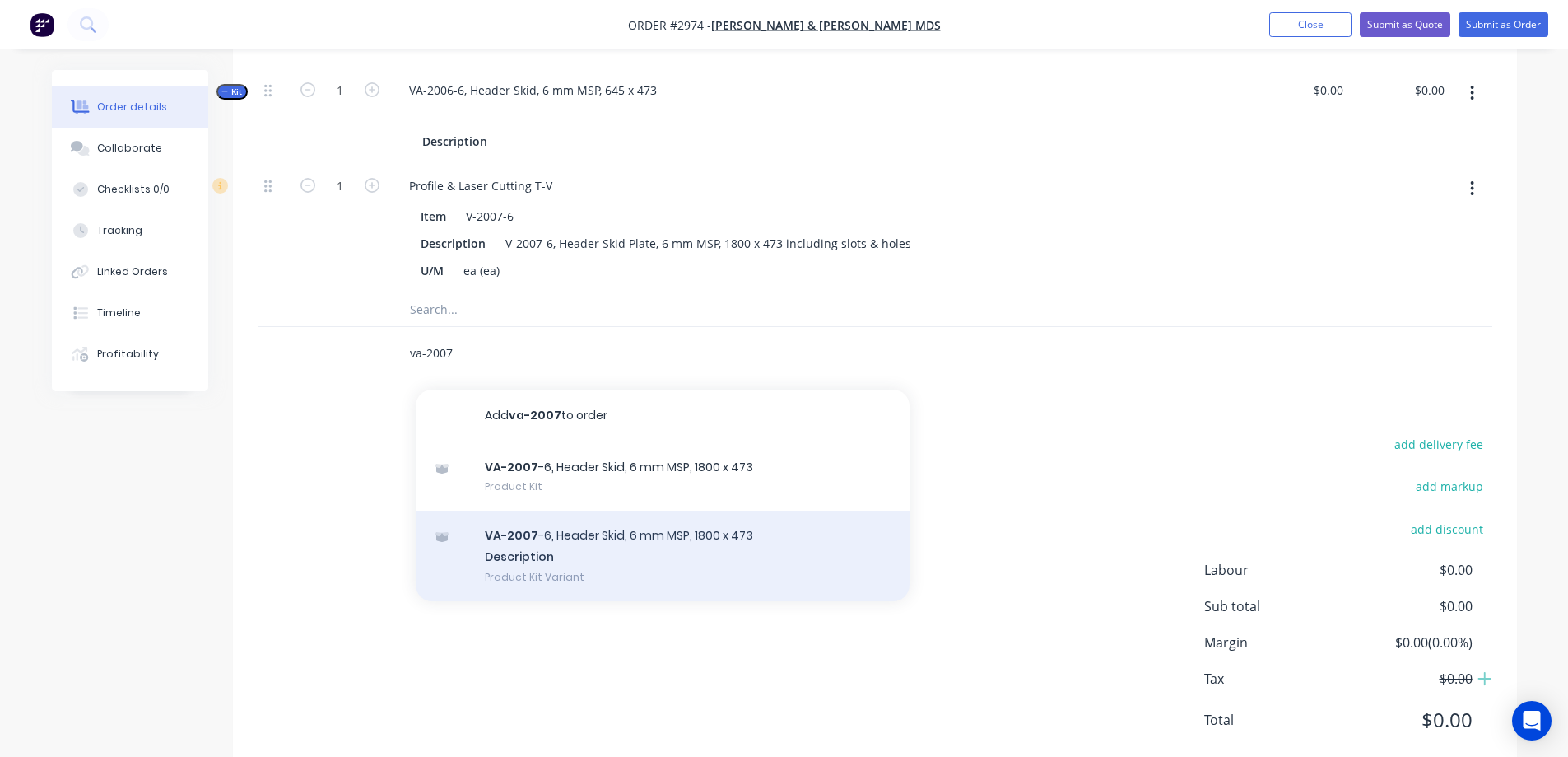
scroll to position [494, 0]
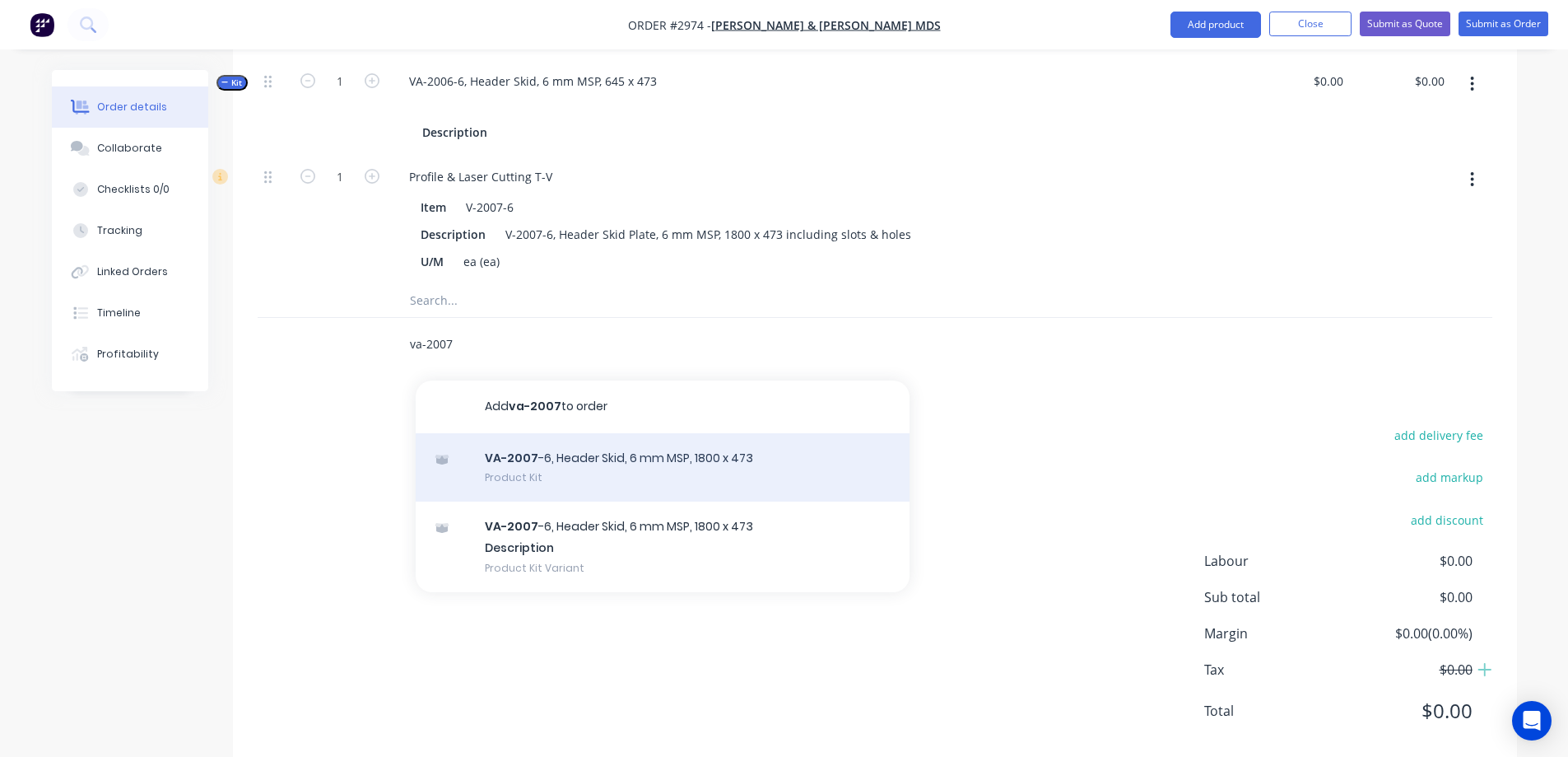
type input "va-2007"
click at [672, 473] on div "VA-2007 -6, Header Skid, 6 mm MSP, 1800 x 473 Product Kit" at bounding box center [662, 467] width 494 height 69
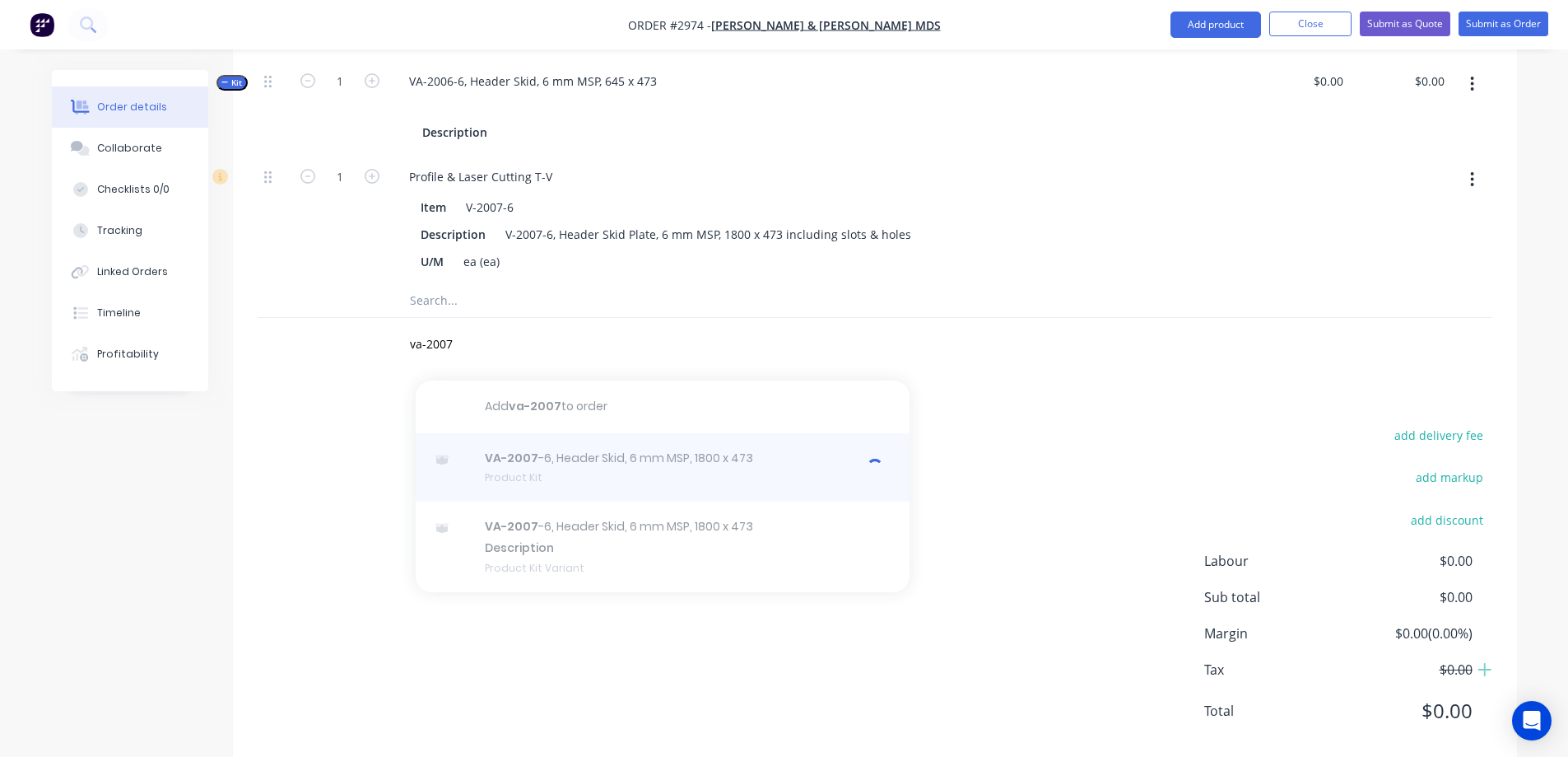
click at [625, 476] on div at bounding box center [662, 467] width 494 height 69
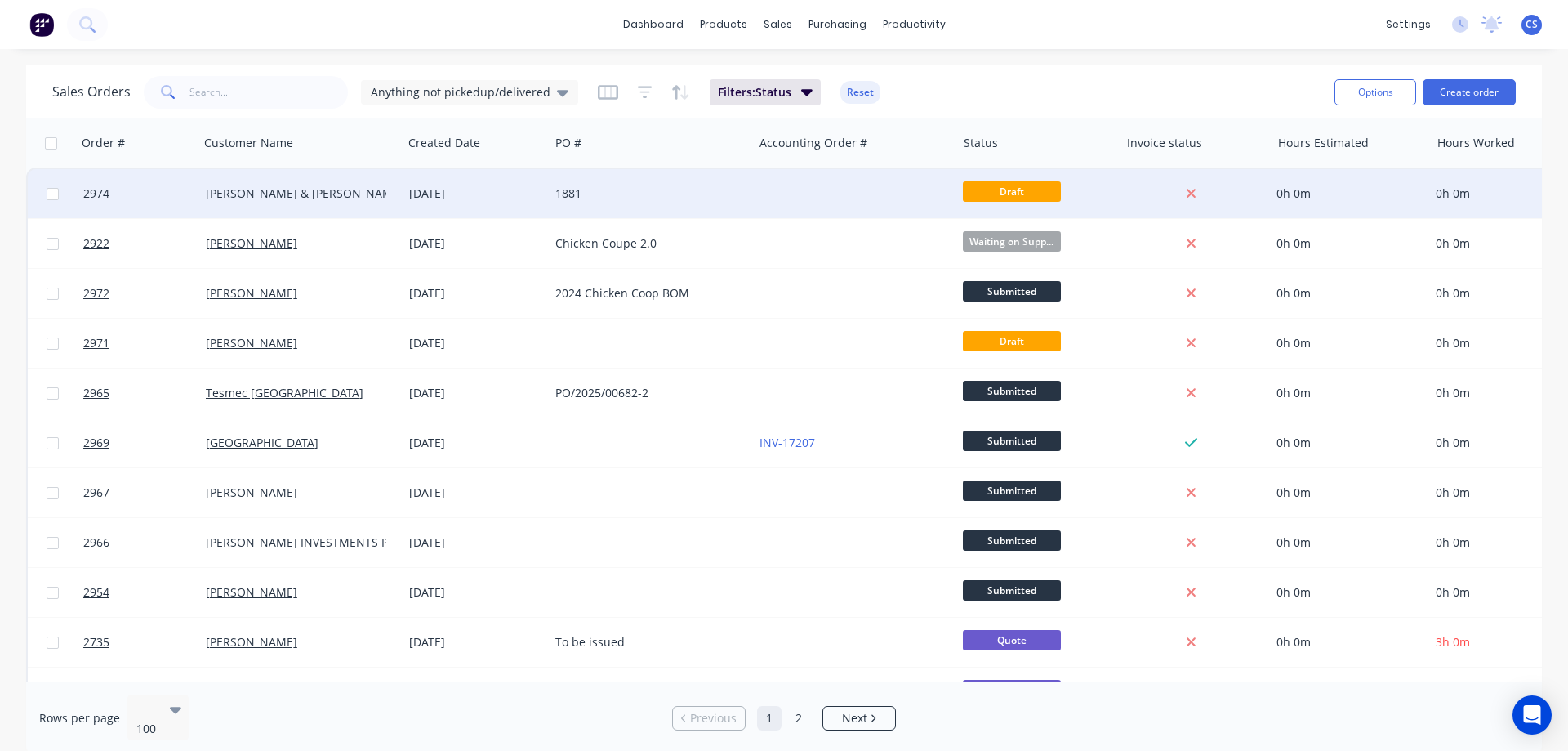
click at [591, 211] on div "1881" at bounding box center [650, 194] width 203 height 49
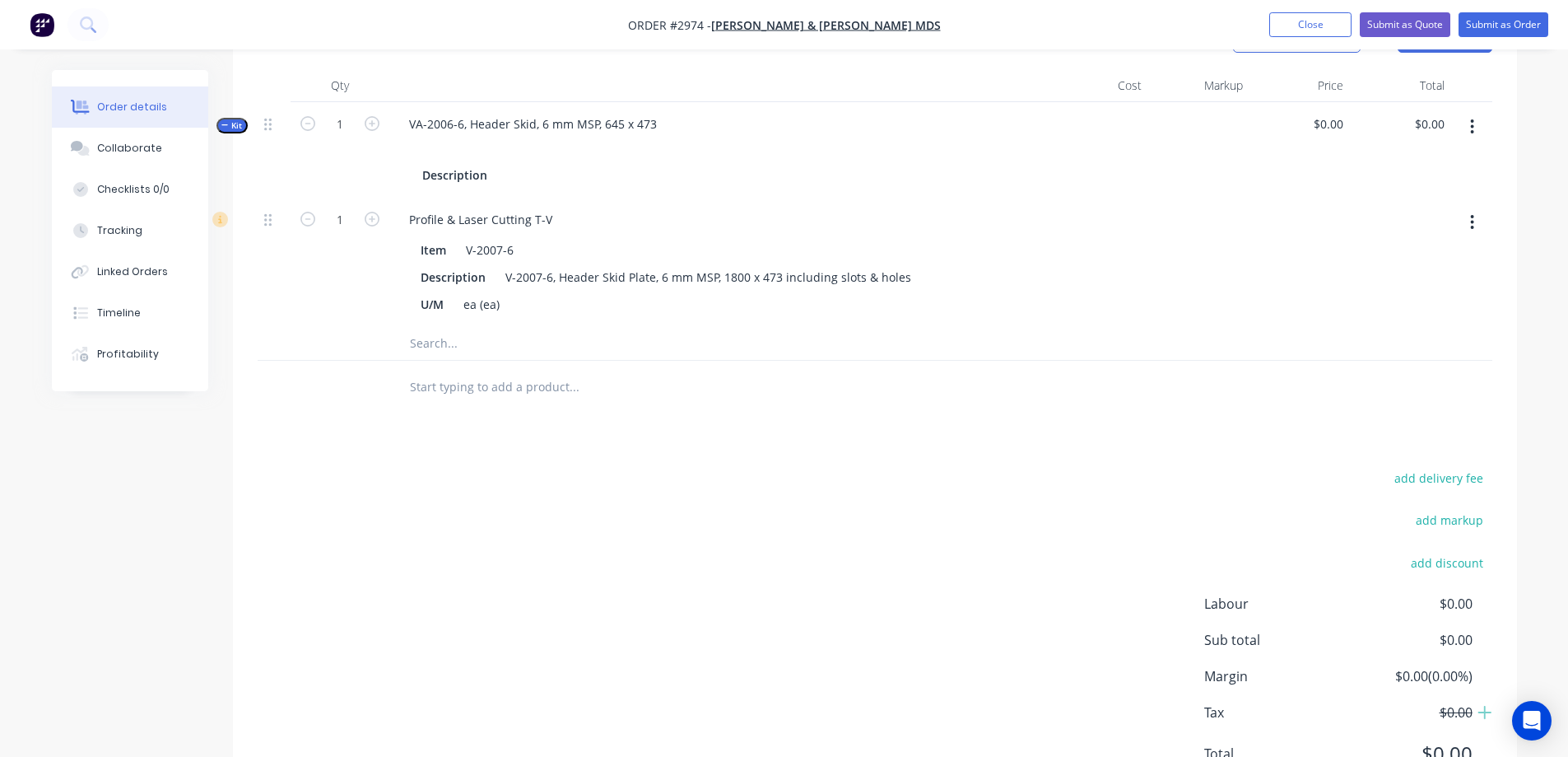
scroll to position [494, 0]
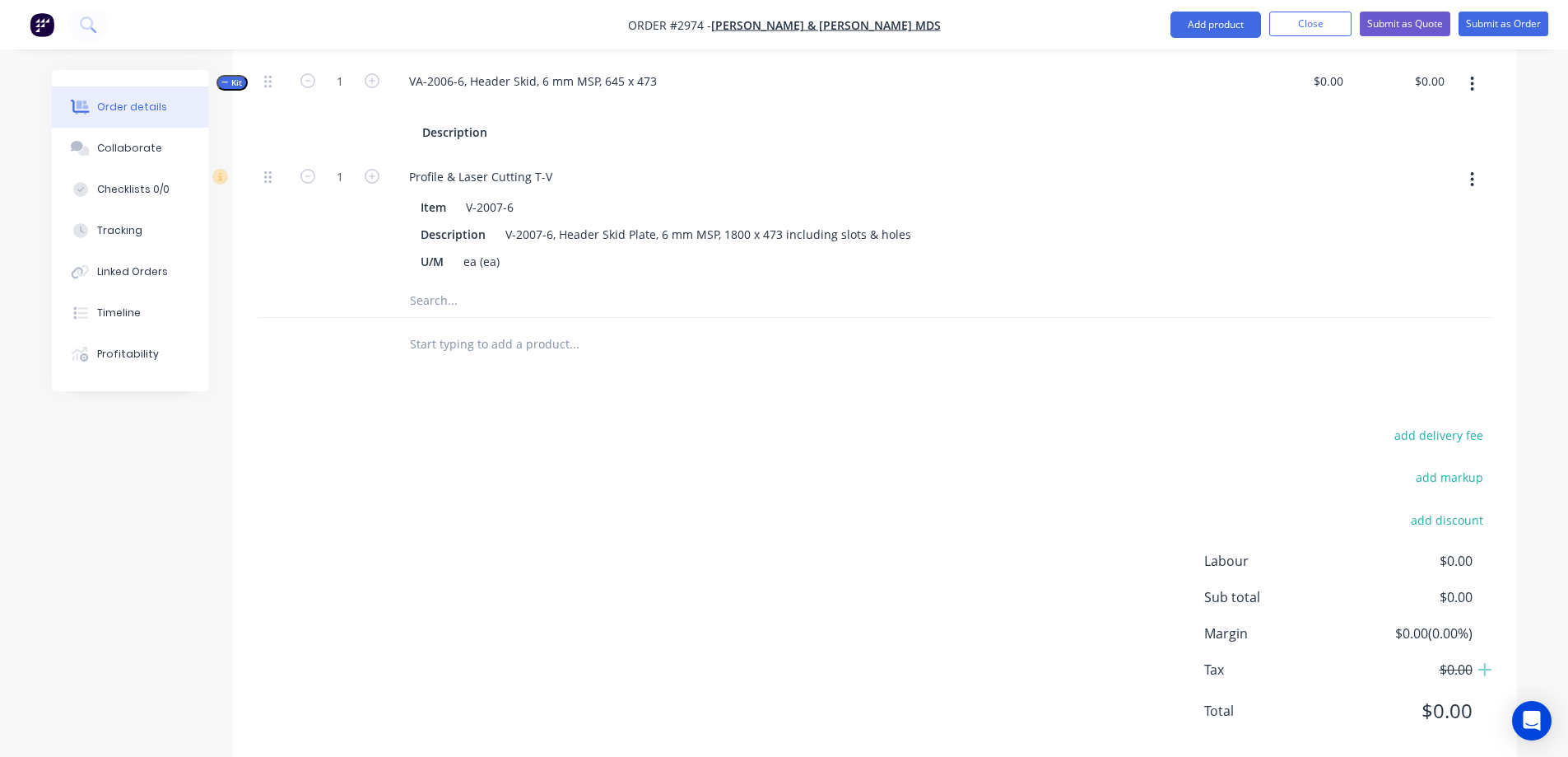
click at [456, 343] on input "text" at bounding box center [573, 344] width 329 height 33
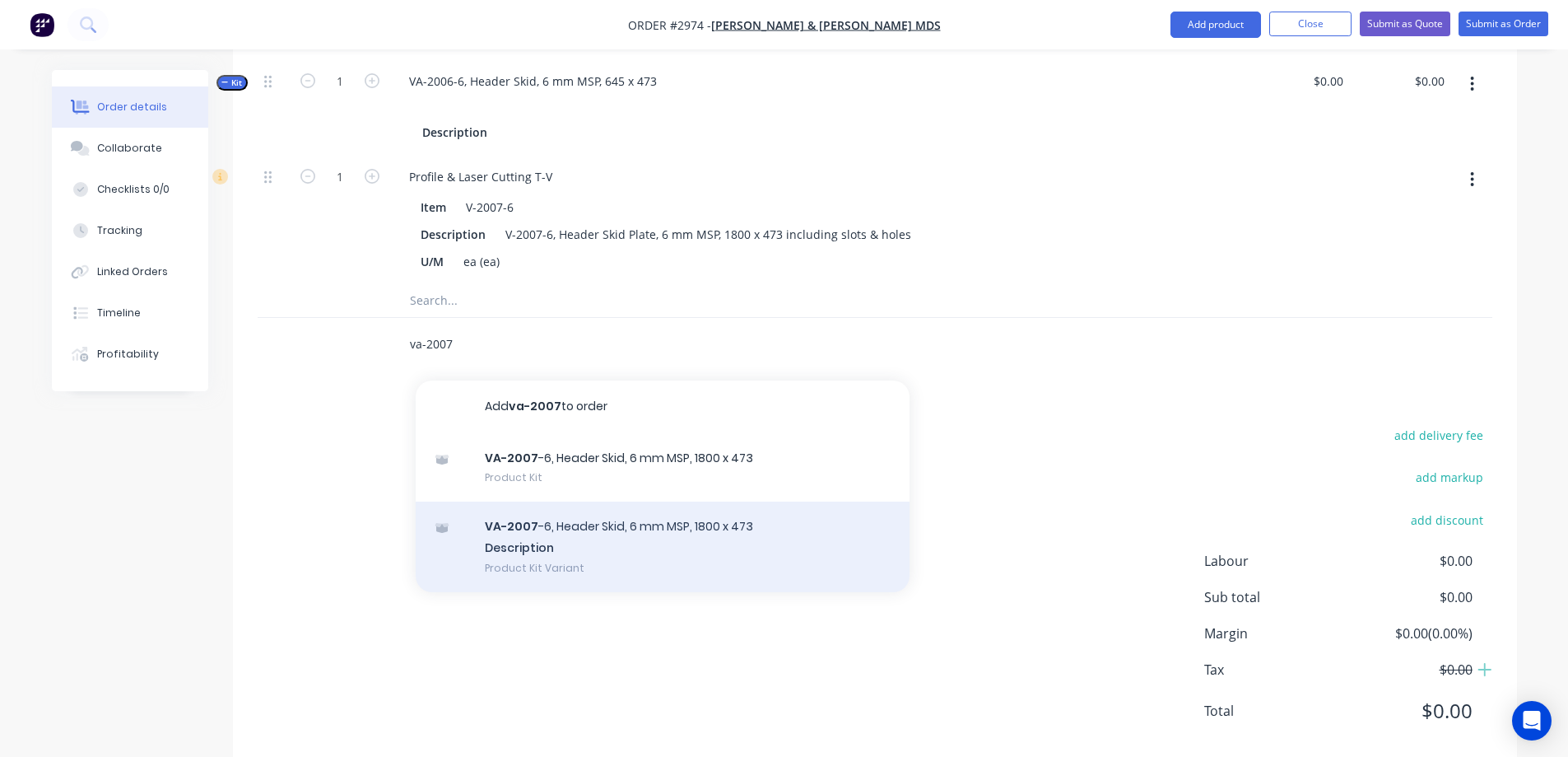
type input "va-2007"
click at [615, 560] on div "VA-2007 -6, Header Skid, 6 mm MSP, 1800 x 473 Description Product Kit Variant" at bounding box center [662, 546] width 494 height 91
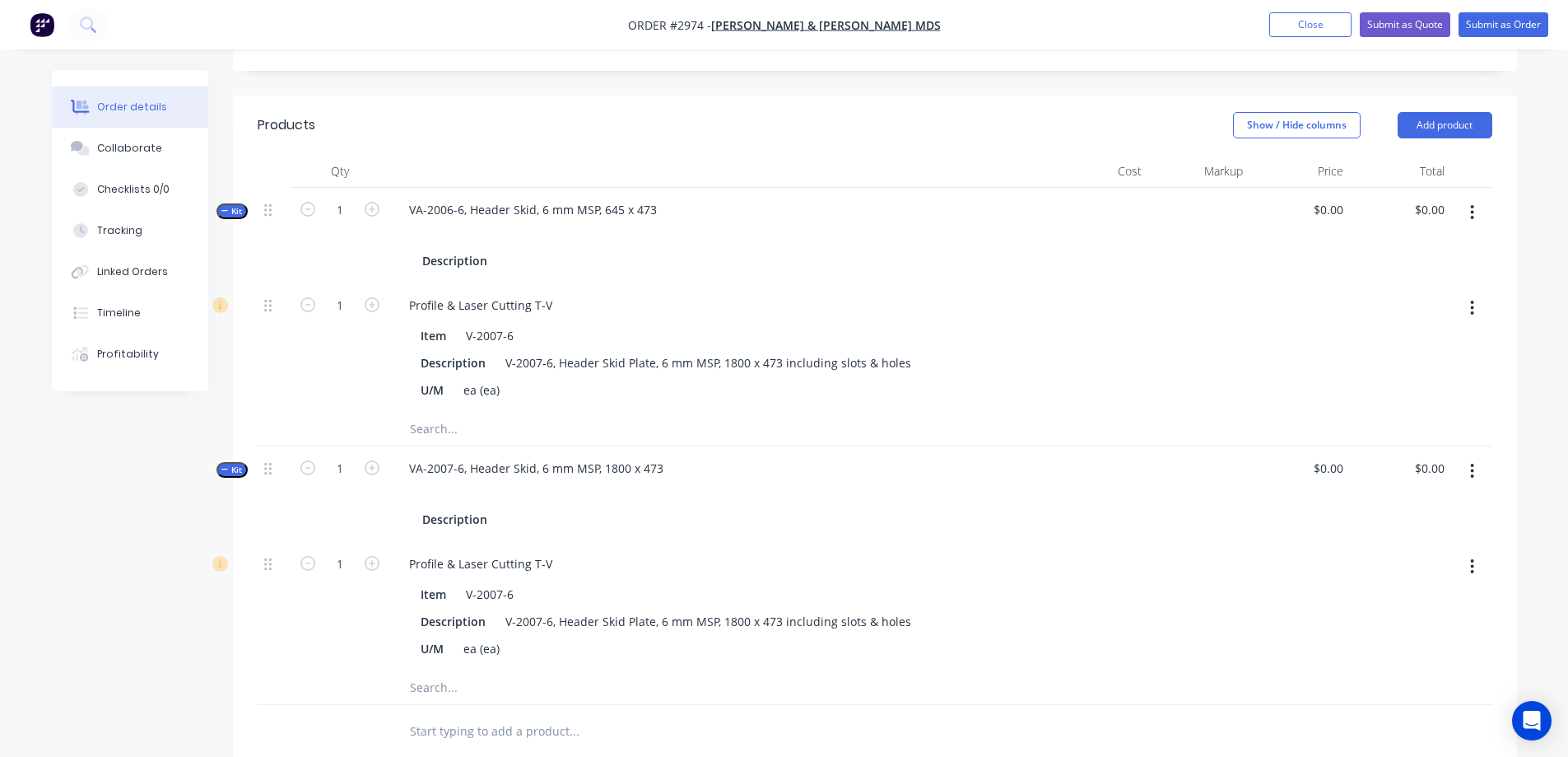
scroll to position [329, 0]
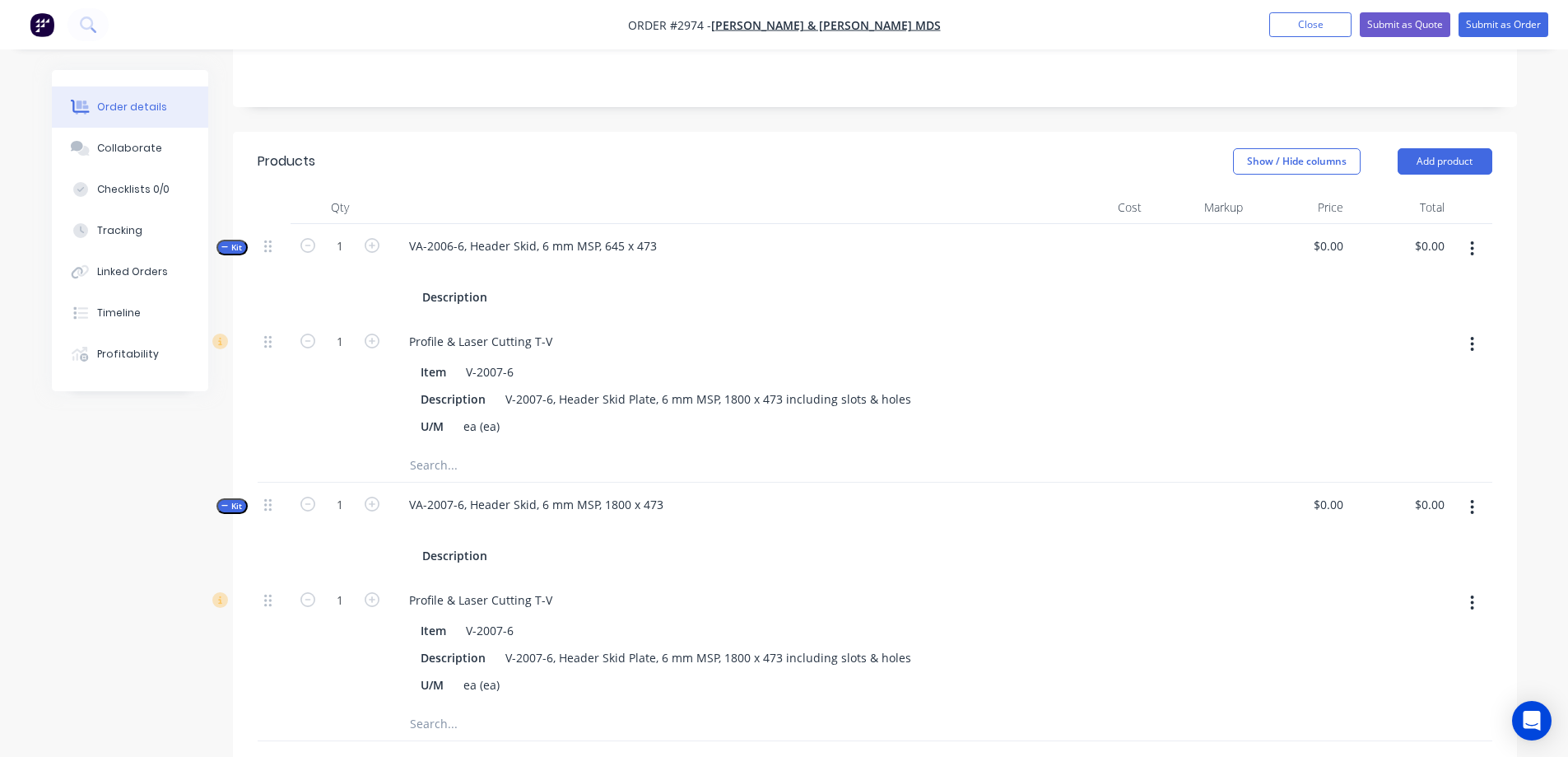
click at [1474, 244] on icon "button" at bounding box center [1473, 249] width 4 height 18
click at [1405, 425] on div "Delete" at bounding box center [1415, 424] width 127 height 24
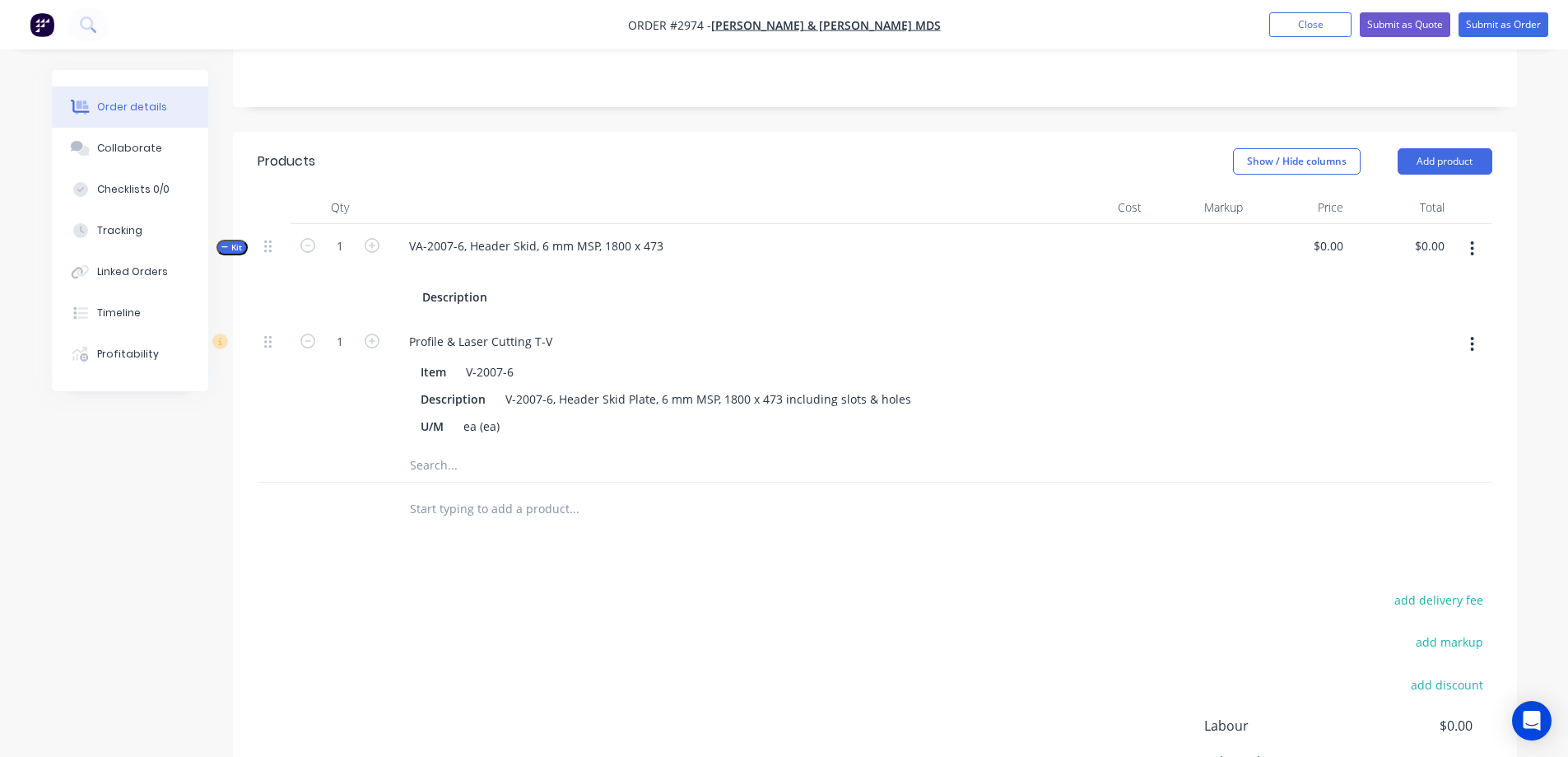
click at [474, 518] on input "text" at bounding box center [573, 509] width 329 height 33
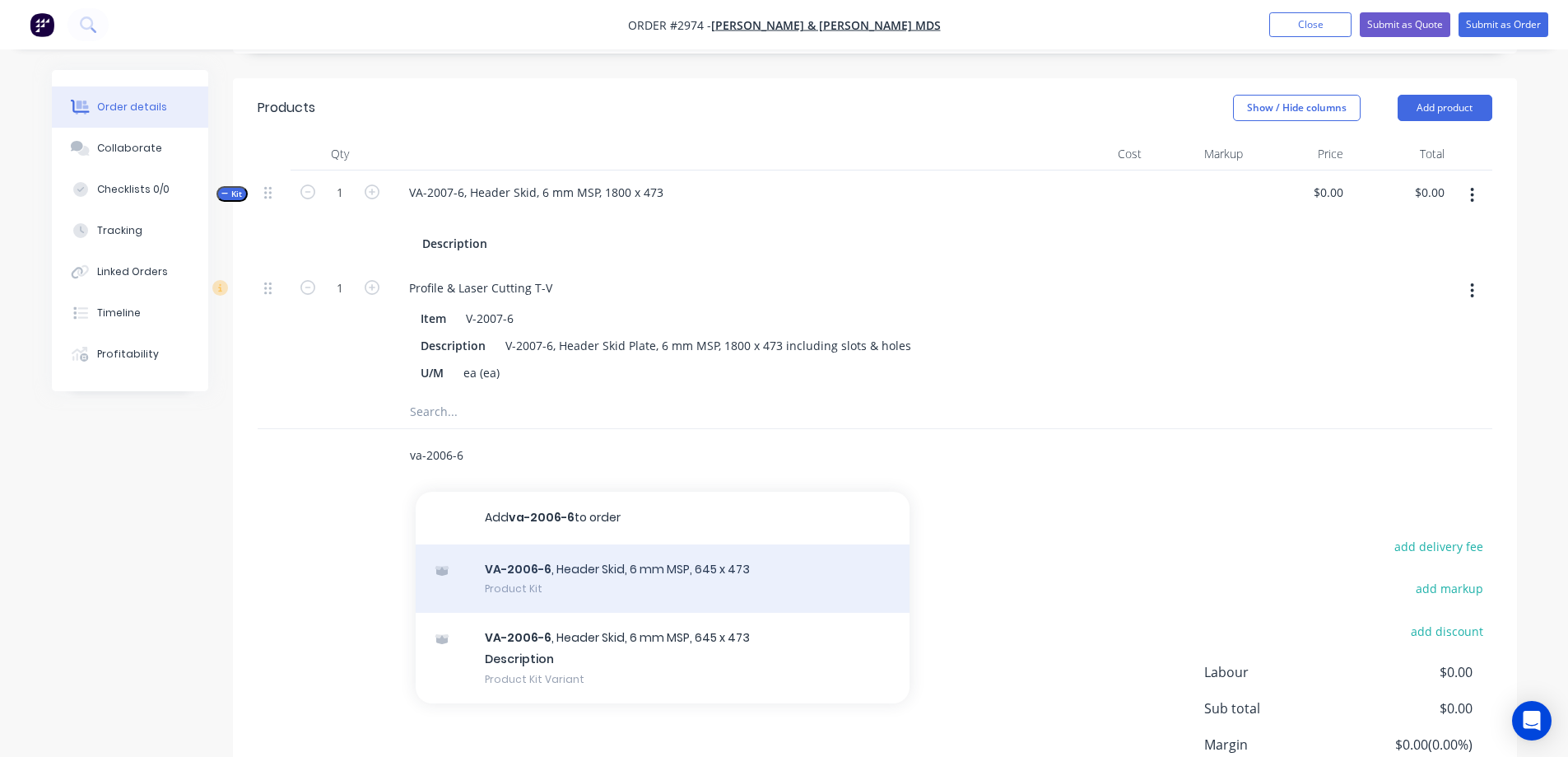
scroll to position [412, 0]
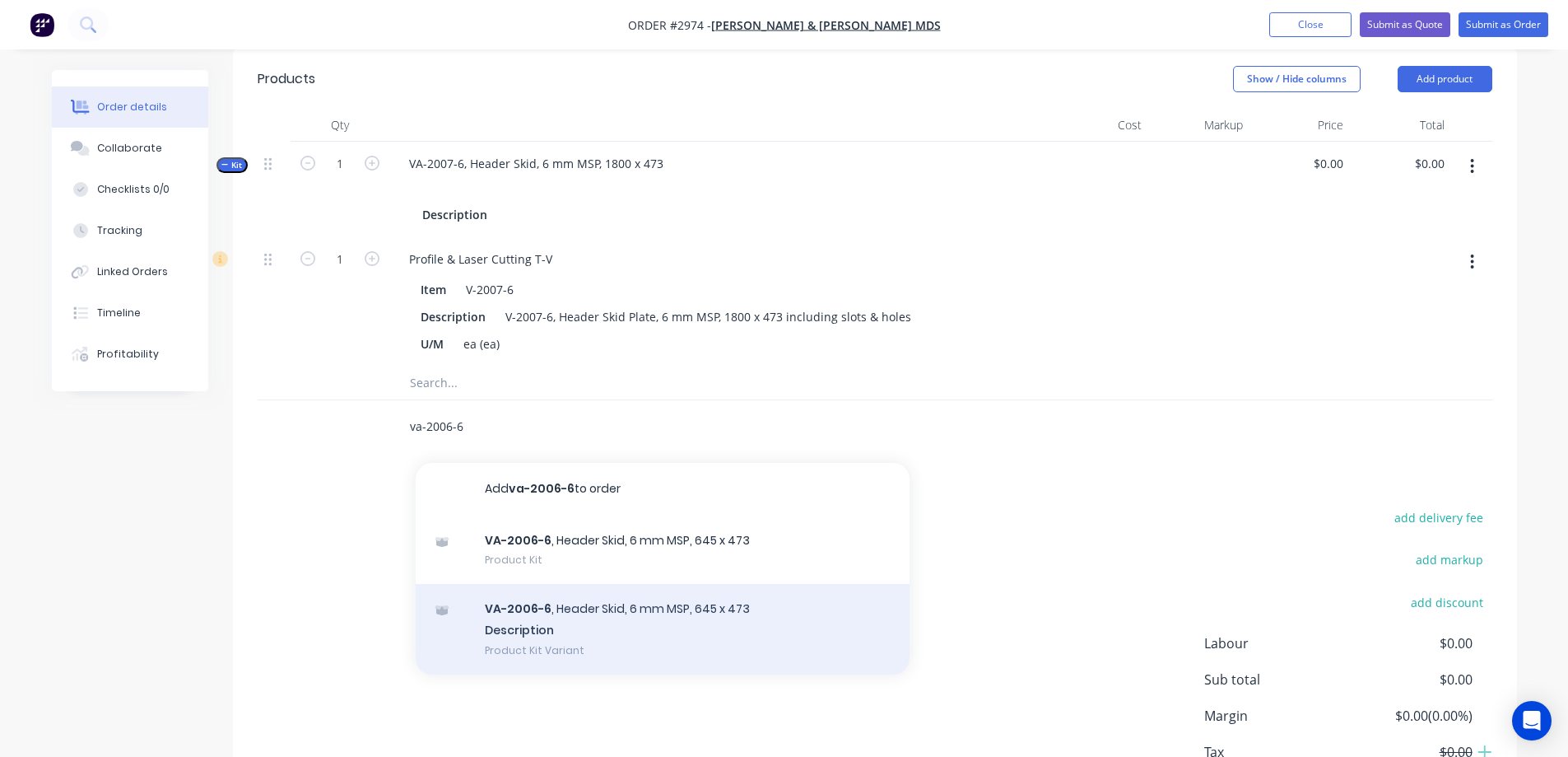
type input "va-2006-6"
click at [573, 624] on div "VA-2006-6 , Header Skid, 6 mm MSP, 645 x 473 Description Product Kit Variant" at bounding box center [662, 629] width 494 height 91
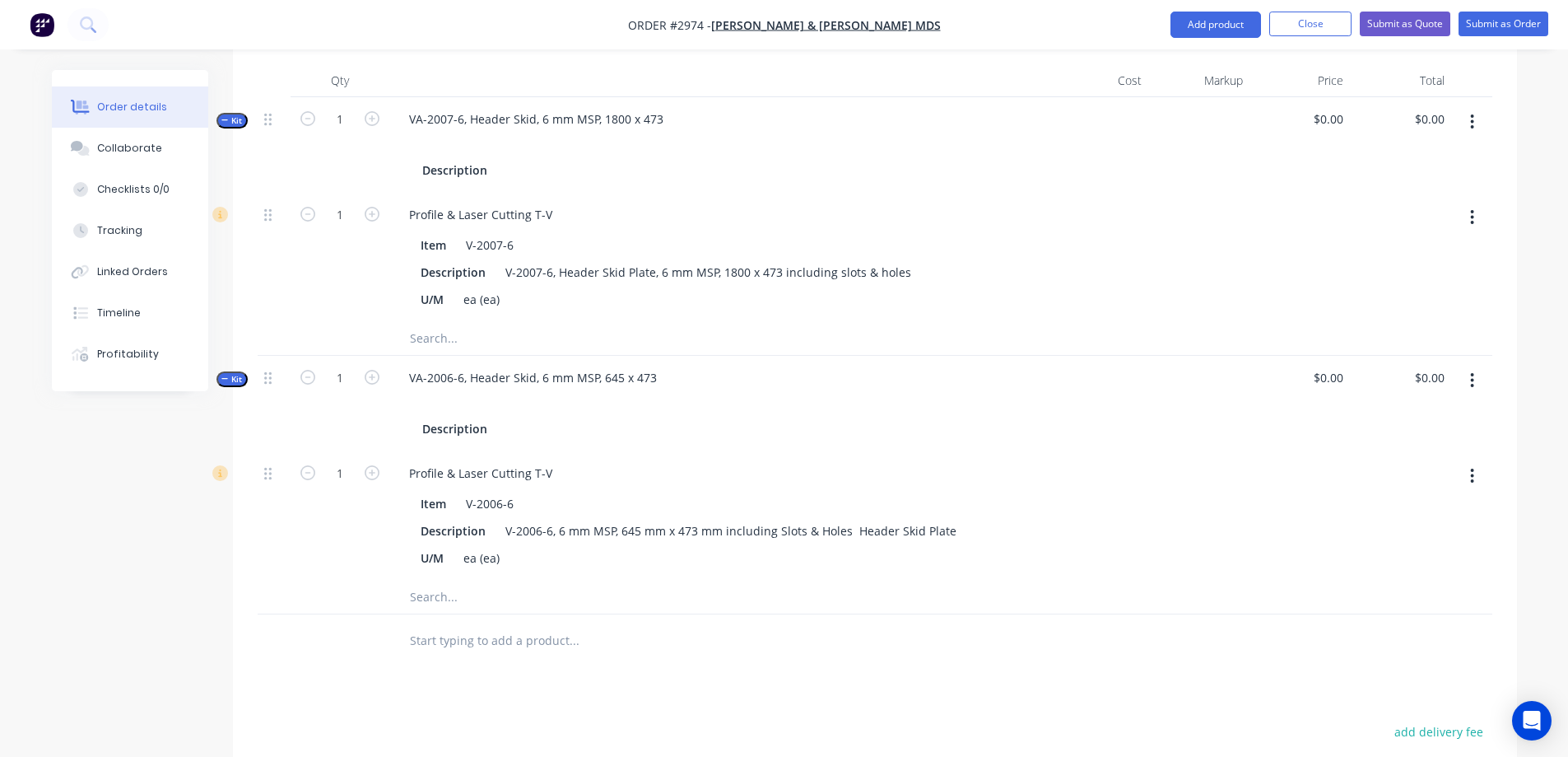
scroll to position [494, 0]
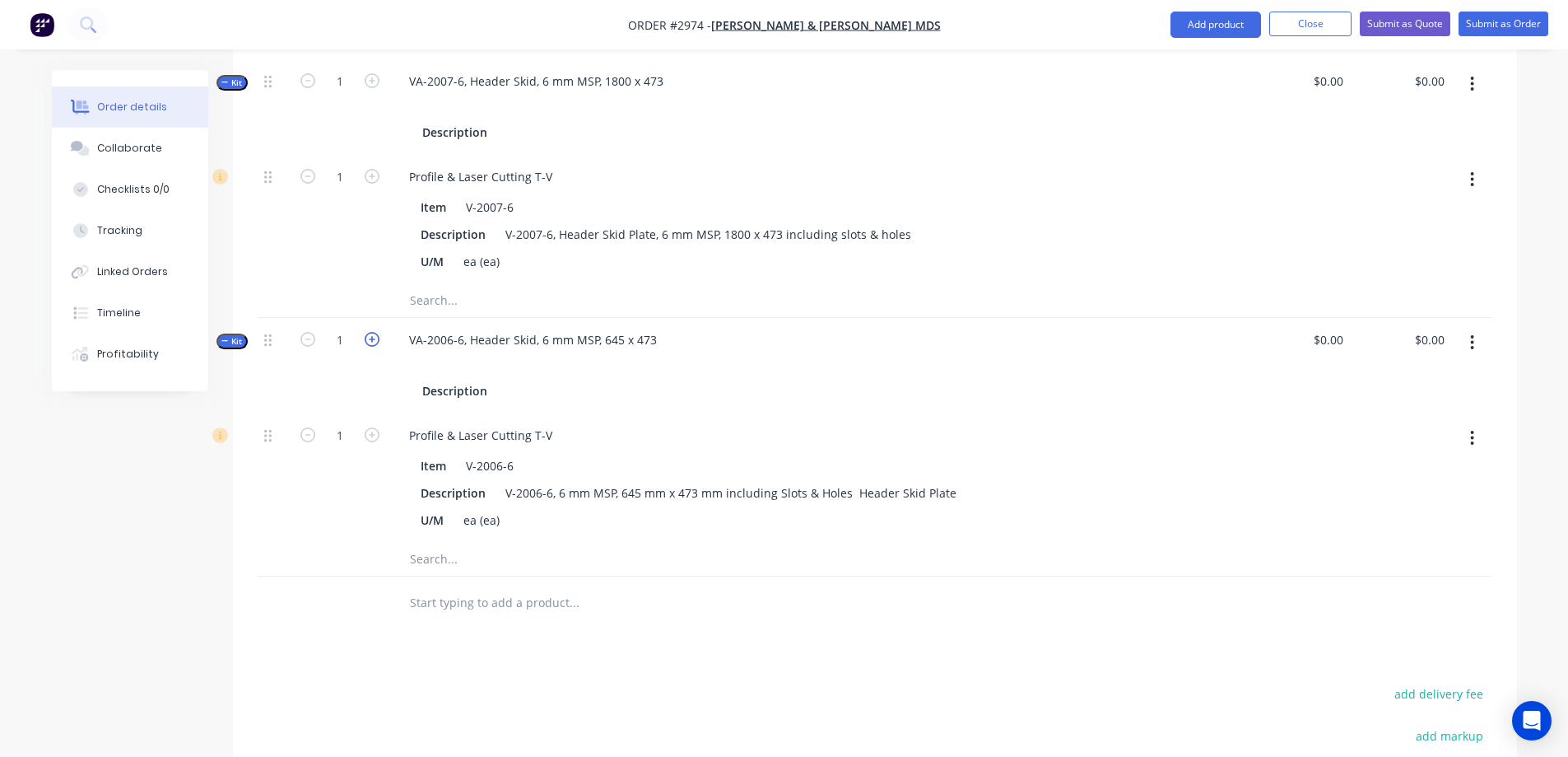
click at [370, 340] on icon "button" at bounding box center [373, 340] width 15 height 15
type input "2"
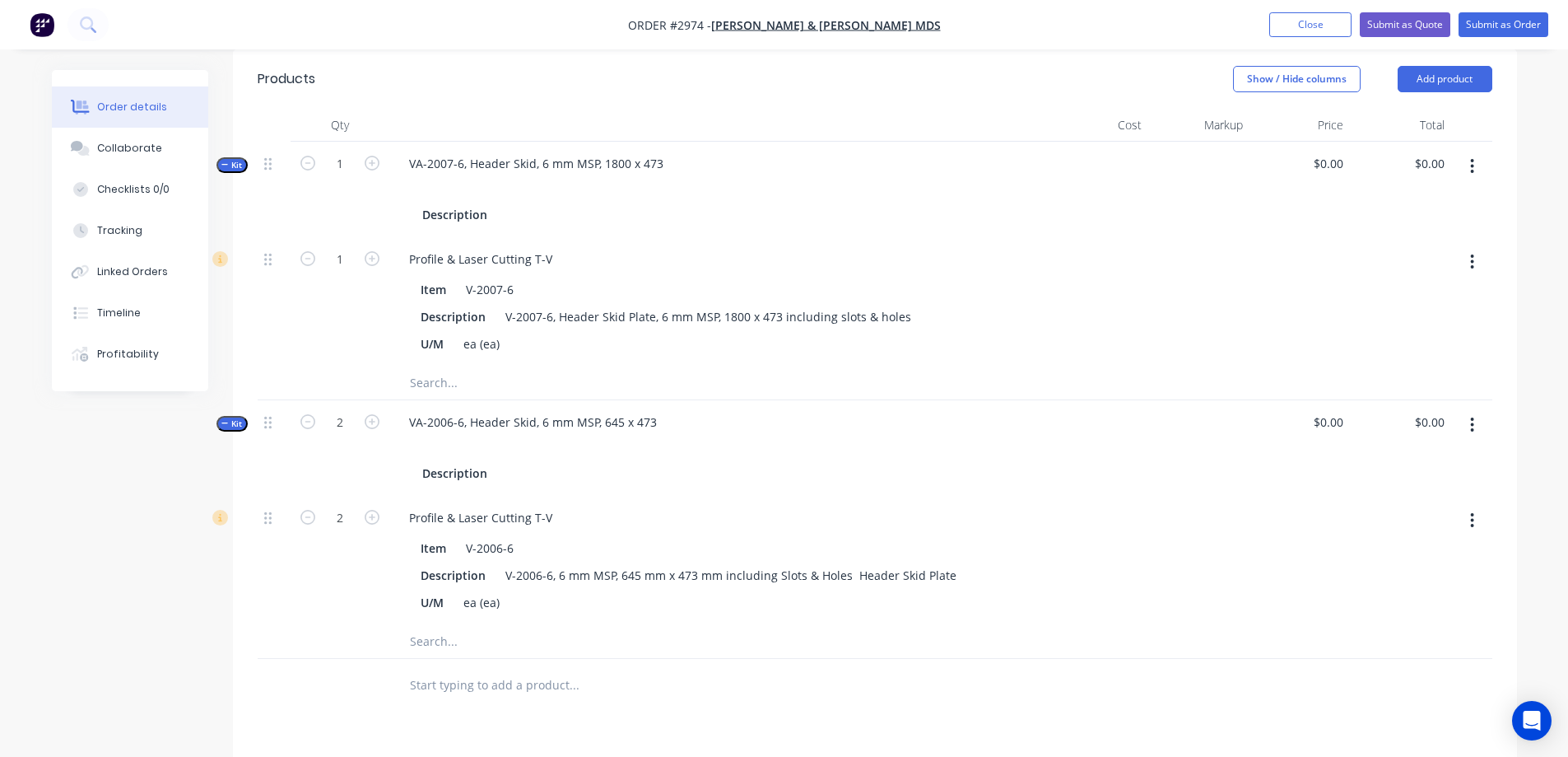
scroll to position [329, 0]
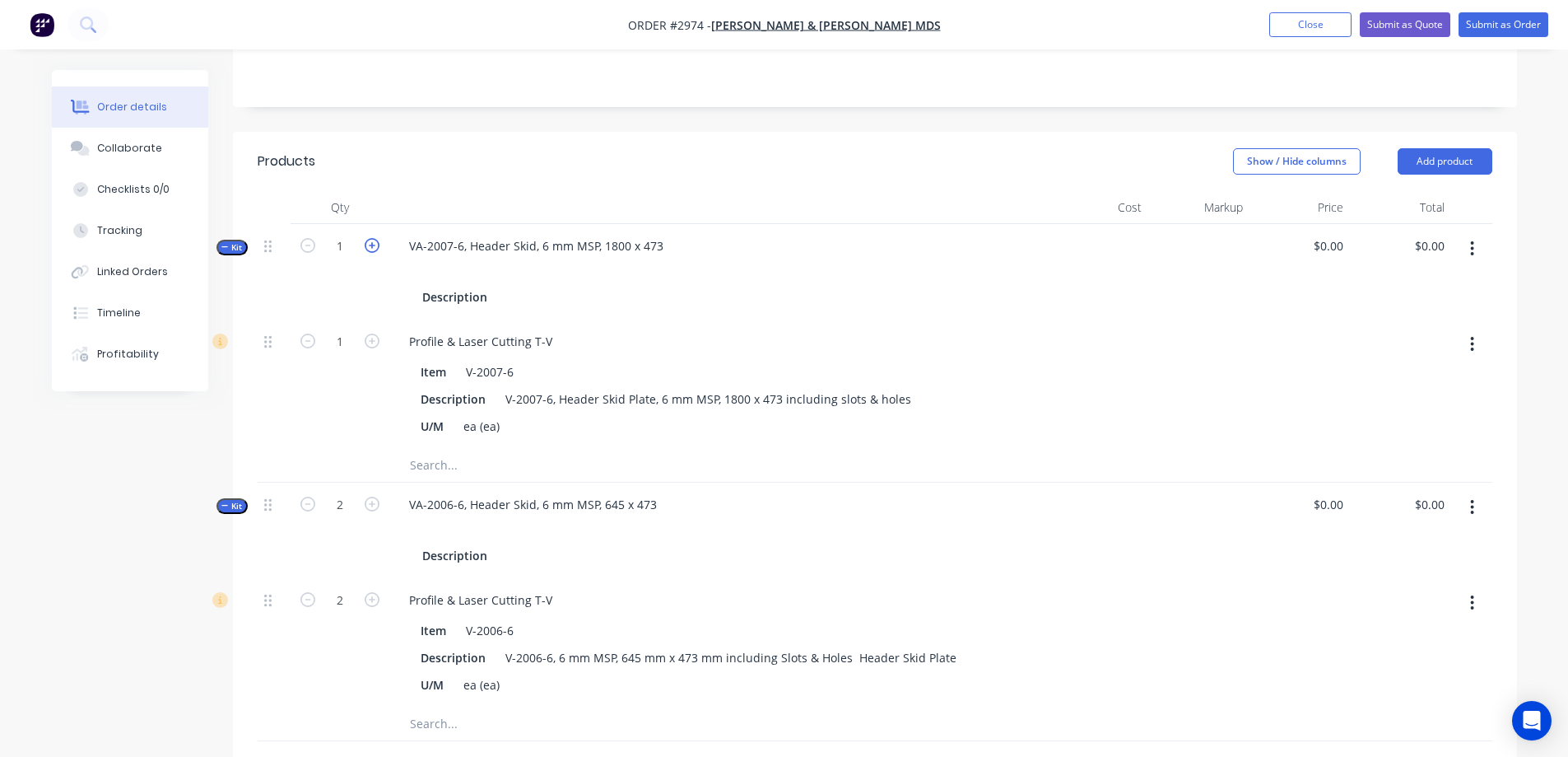
click at [373, 250] on icon "button" at bounding box center [373, 245] width 15 height 15
type input "2"
click at [373, 250] on icon "button" at bounding box center [373, 245] width 15 height 15
type input "3"
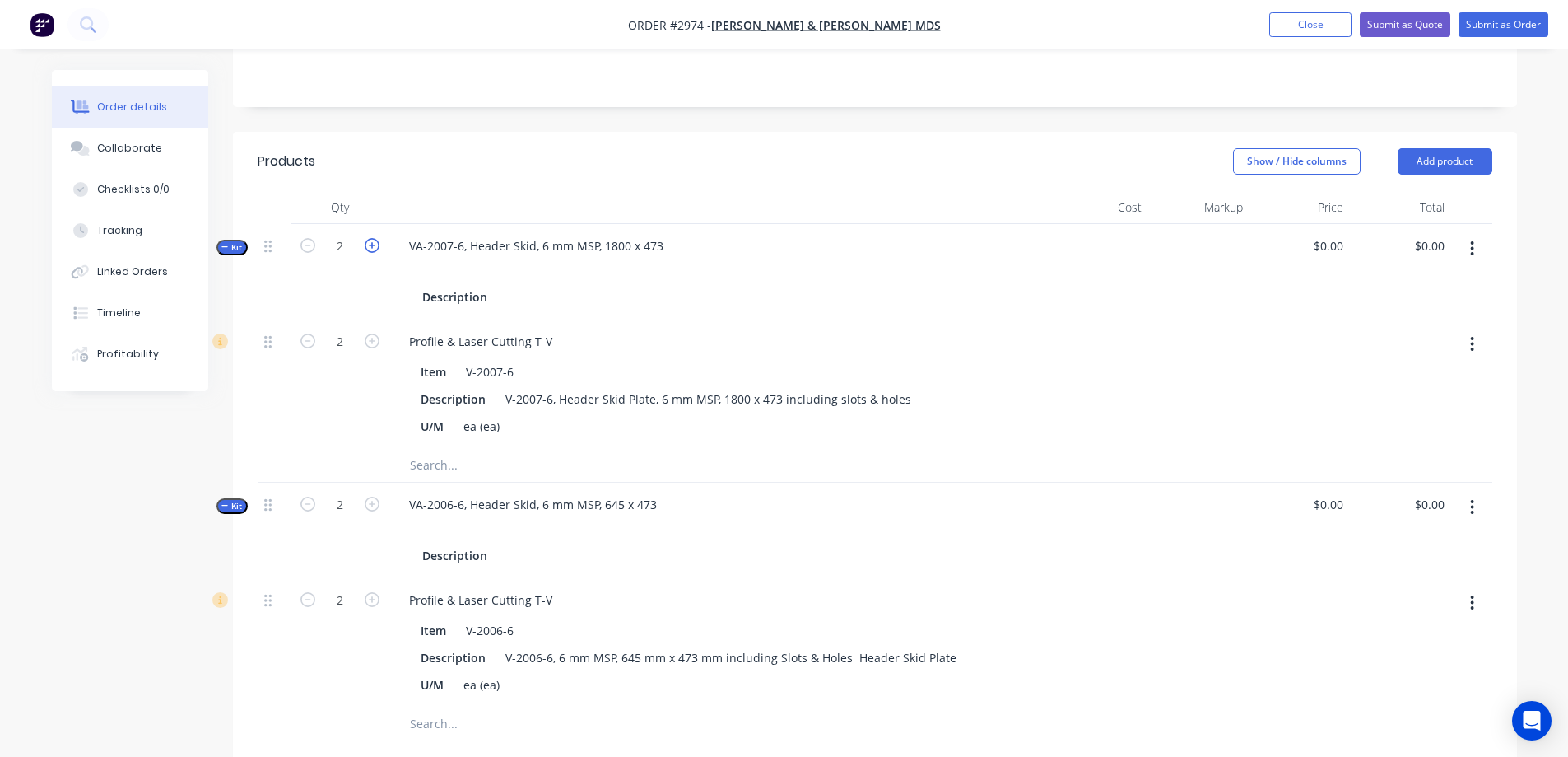
type input "3"
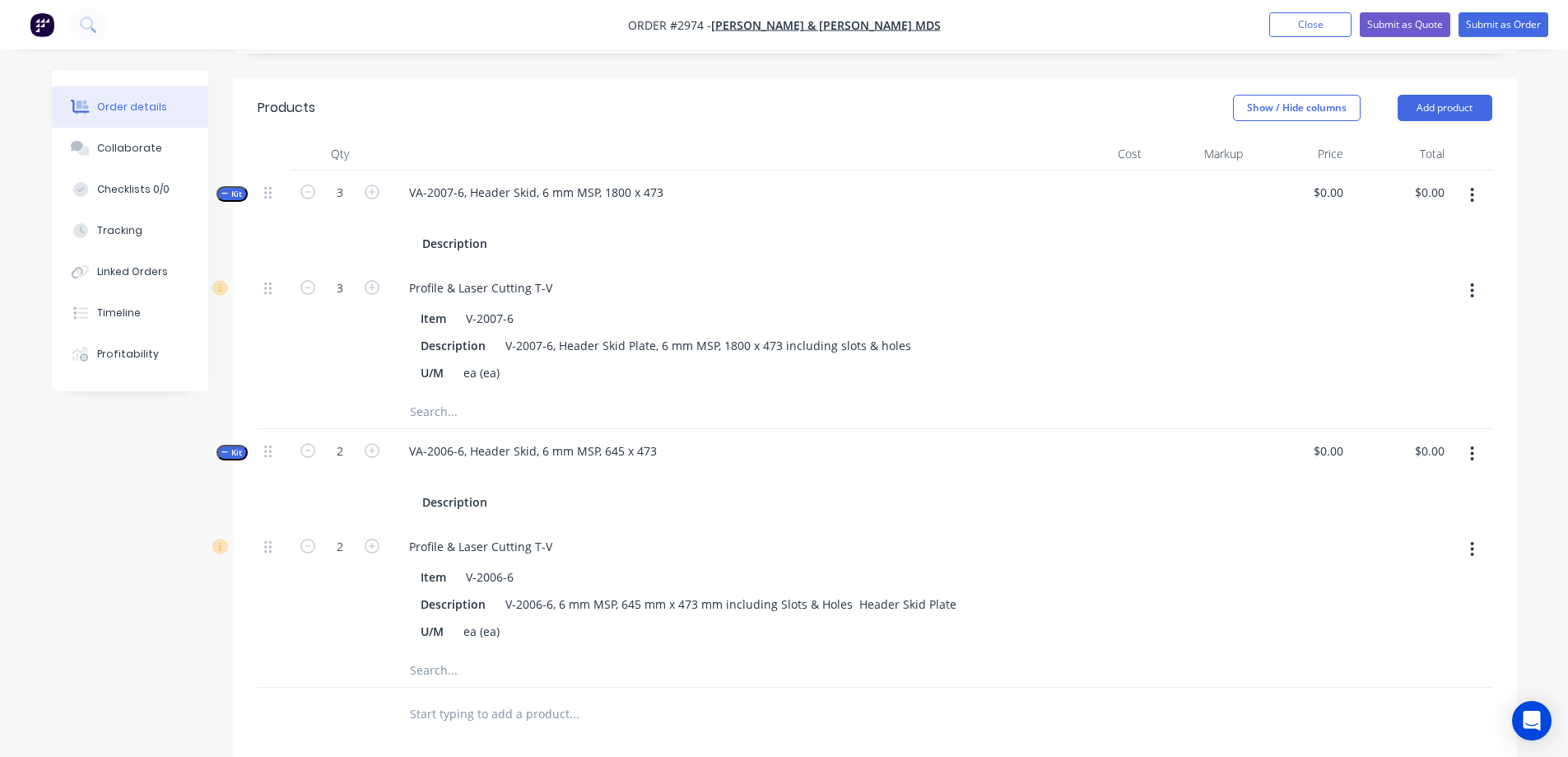
scroll to position [412, 0]
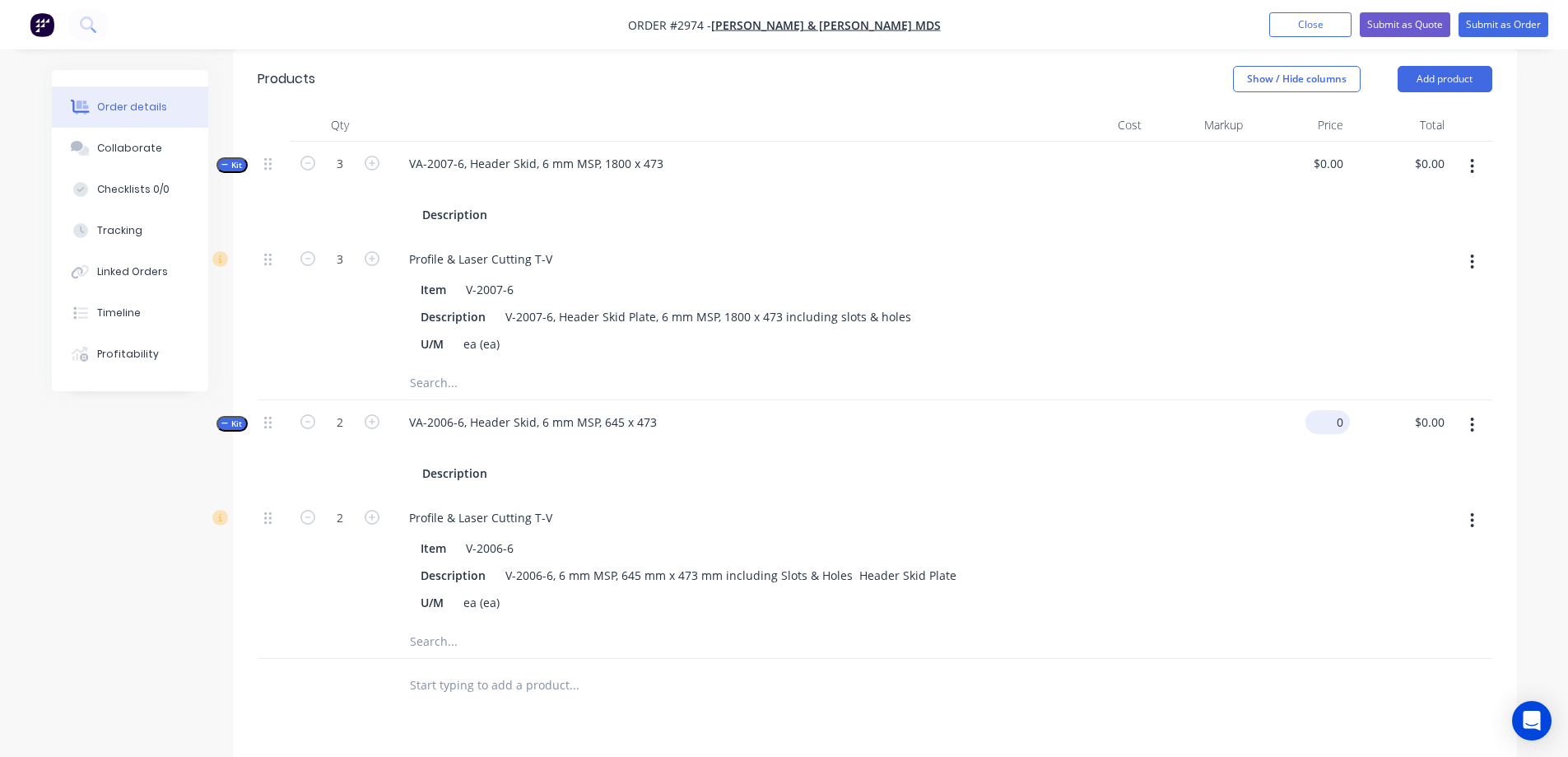
click at [1342, 418] on input "0" at bounding box center [1330, 422] width 38 height 24
click at [1247, 440] on div at bounding box center [1199, 448] width 101 height 95
type input "$135.00"
type input "$270.00"
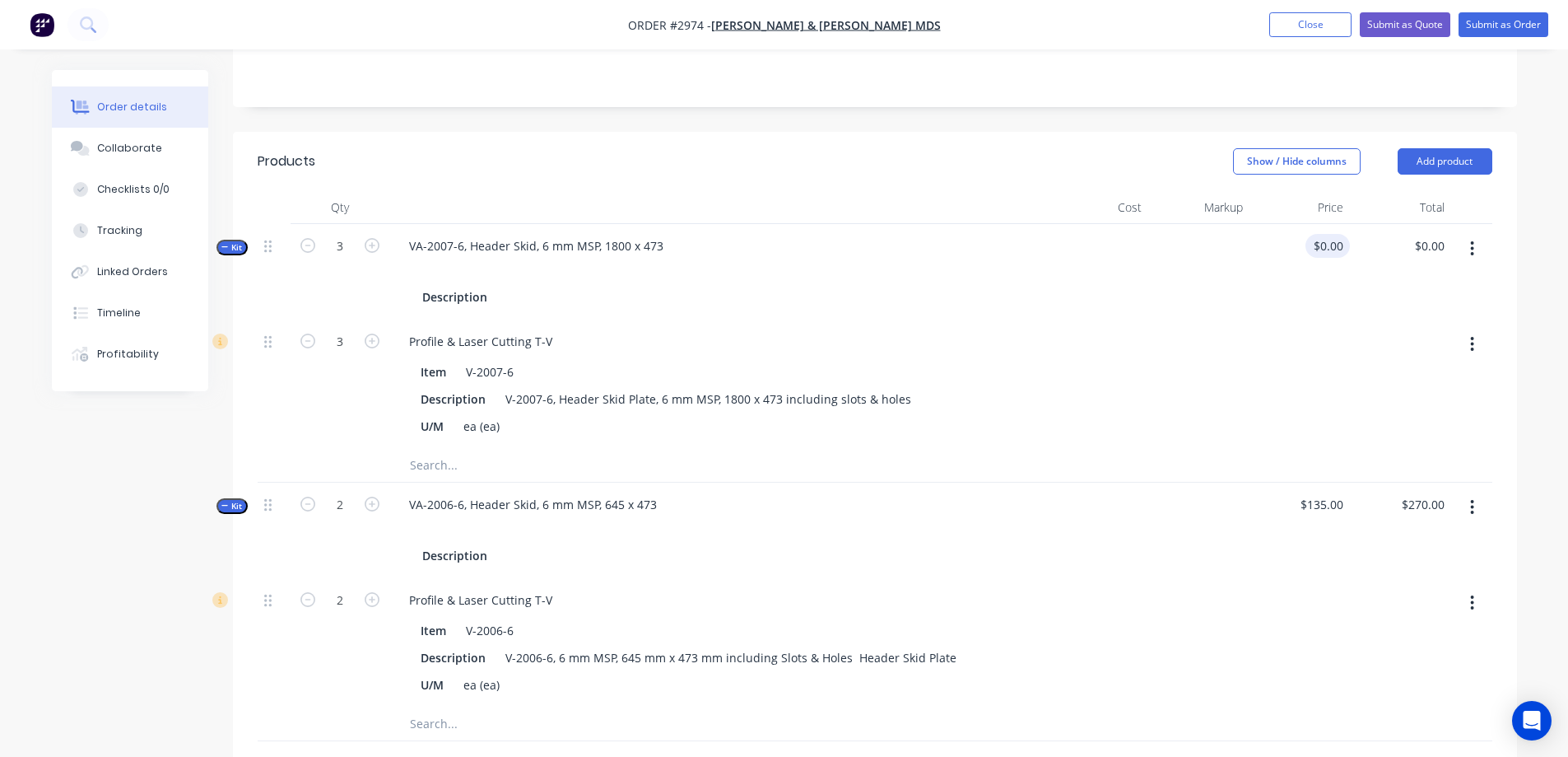
click at [1338, 238] on input "$0.00" at bounding box center [1330, 246] width 38 height 24
type input "$240.00"
type input "$720.00"
click at [1230, 301] on div at bounding box center [1199, 272] width 101 height 95
click at [232, 241] on span "Kit" at bounding box center [231, 247] width 21 height 12
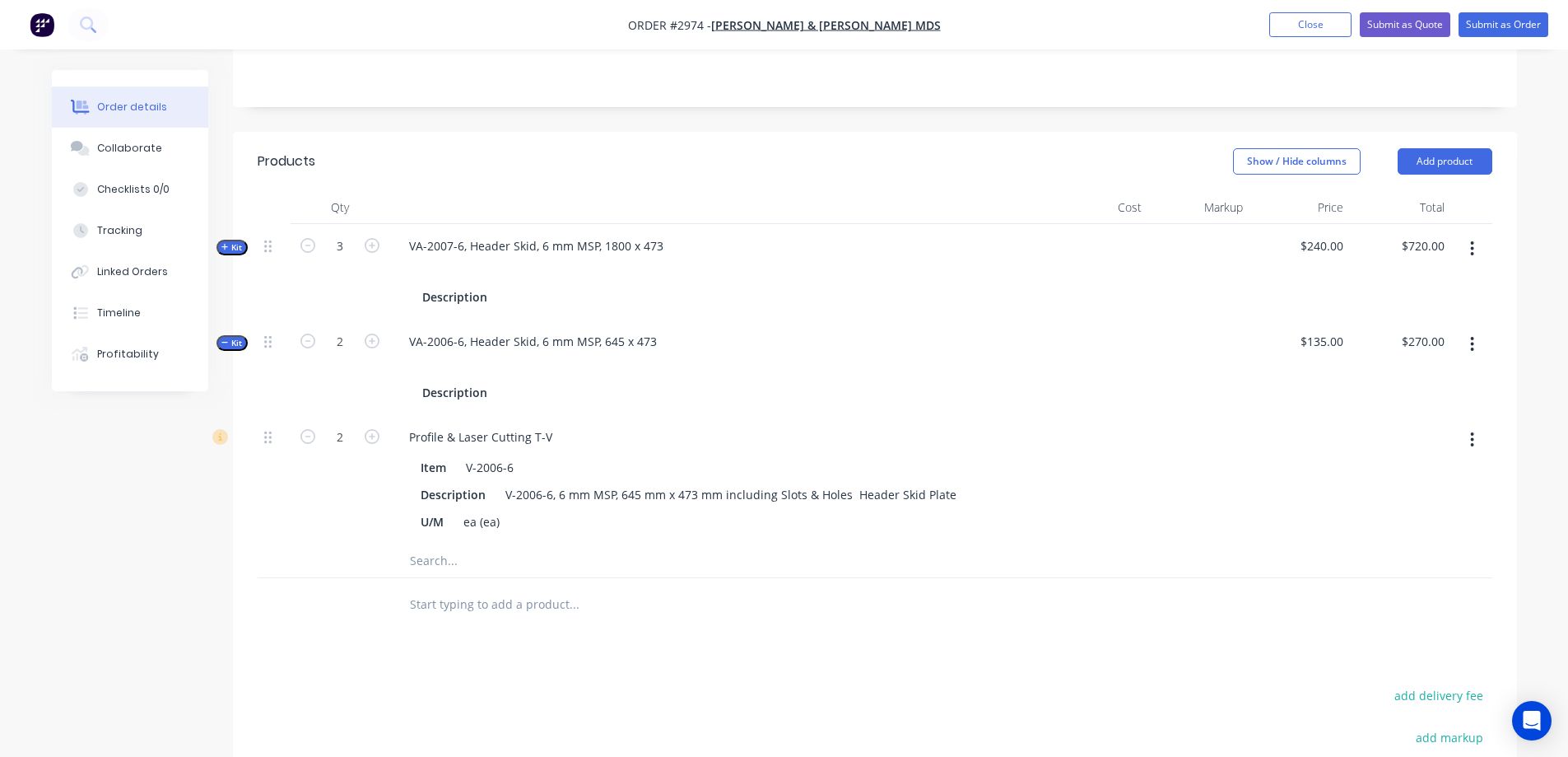
click at [223, 340] on icon "button" at bounding box center [225, 342] width 7 height 8
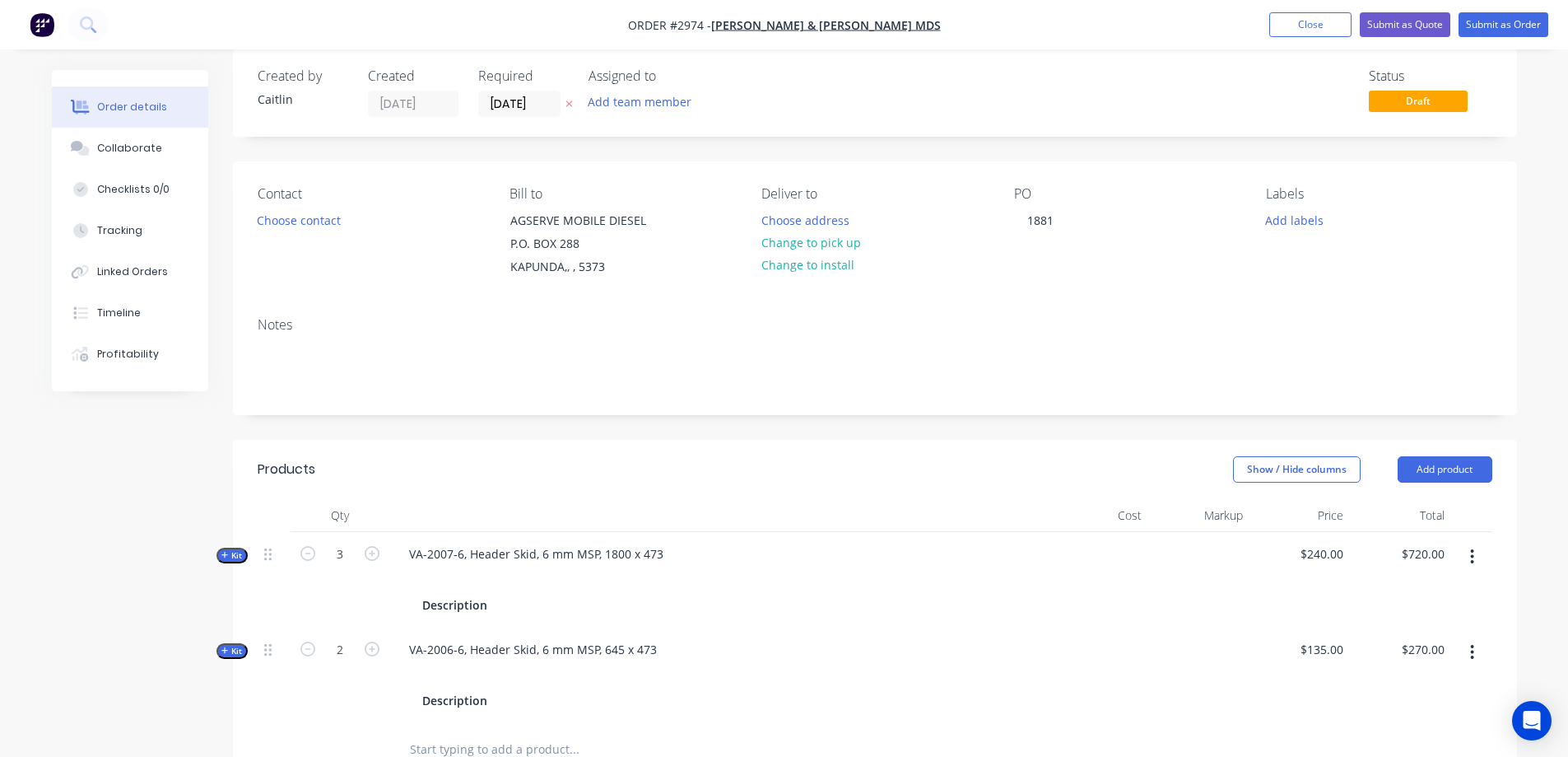
scroll to position [0, 0]
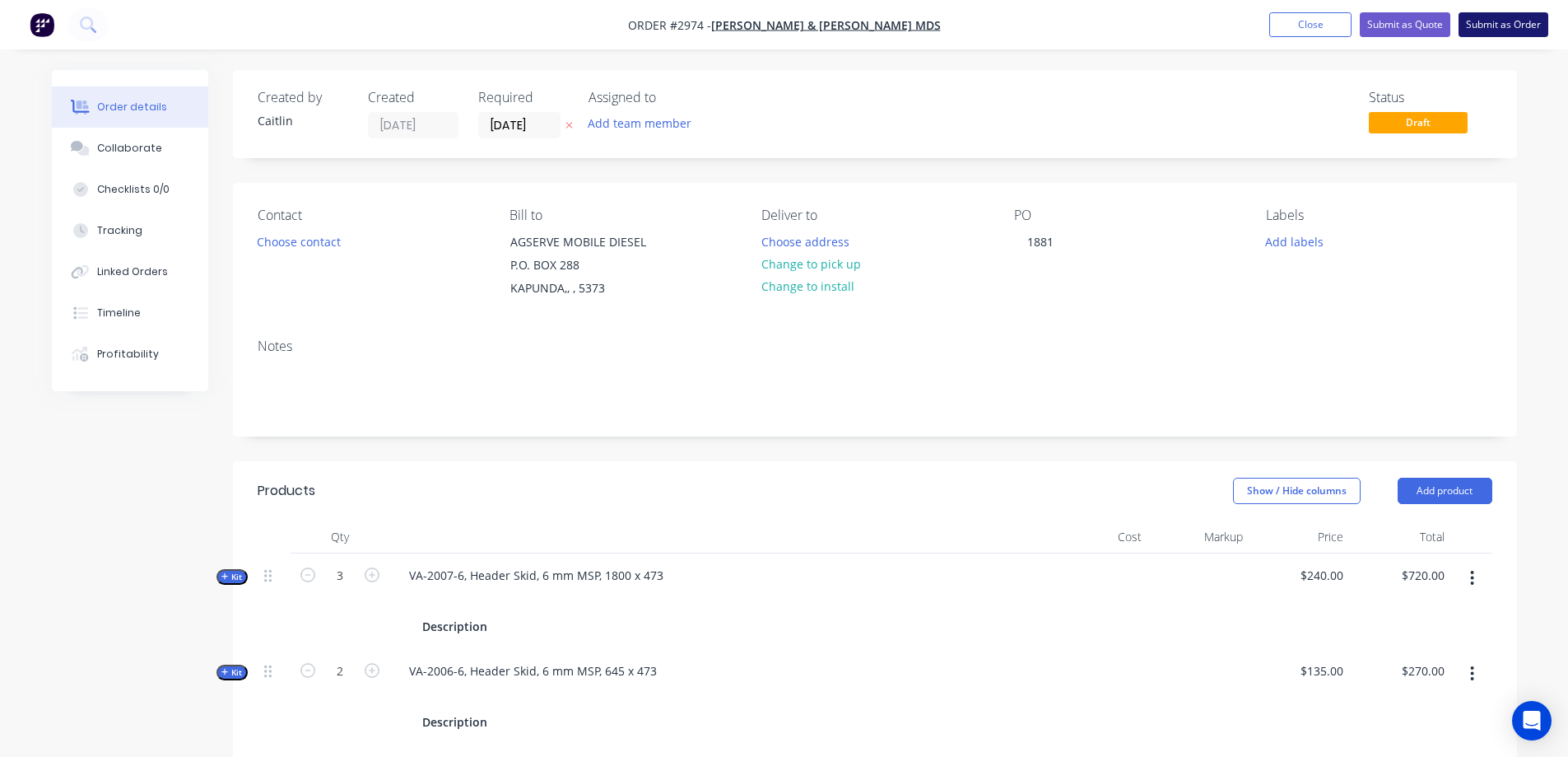
click at [1500, 23] on button "Submit as Order" at bounding box center [1504, 24] width 90 height 25
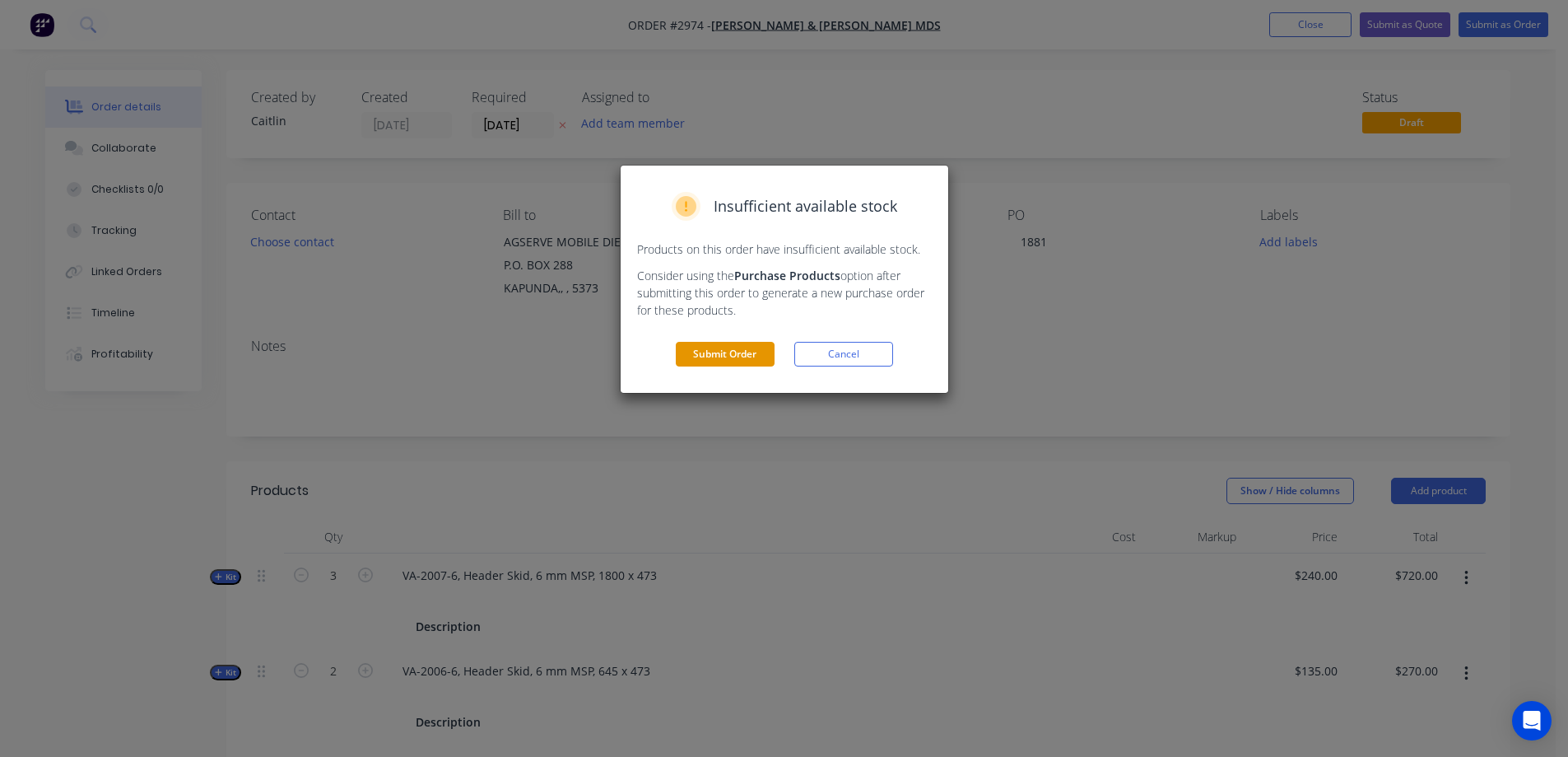
click at [757, 357] on button "Submit Order" at bounding box center [726, 353] width 99 height 25
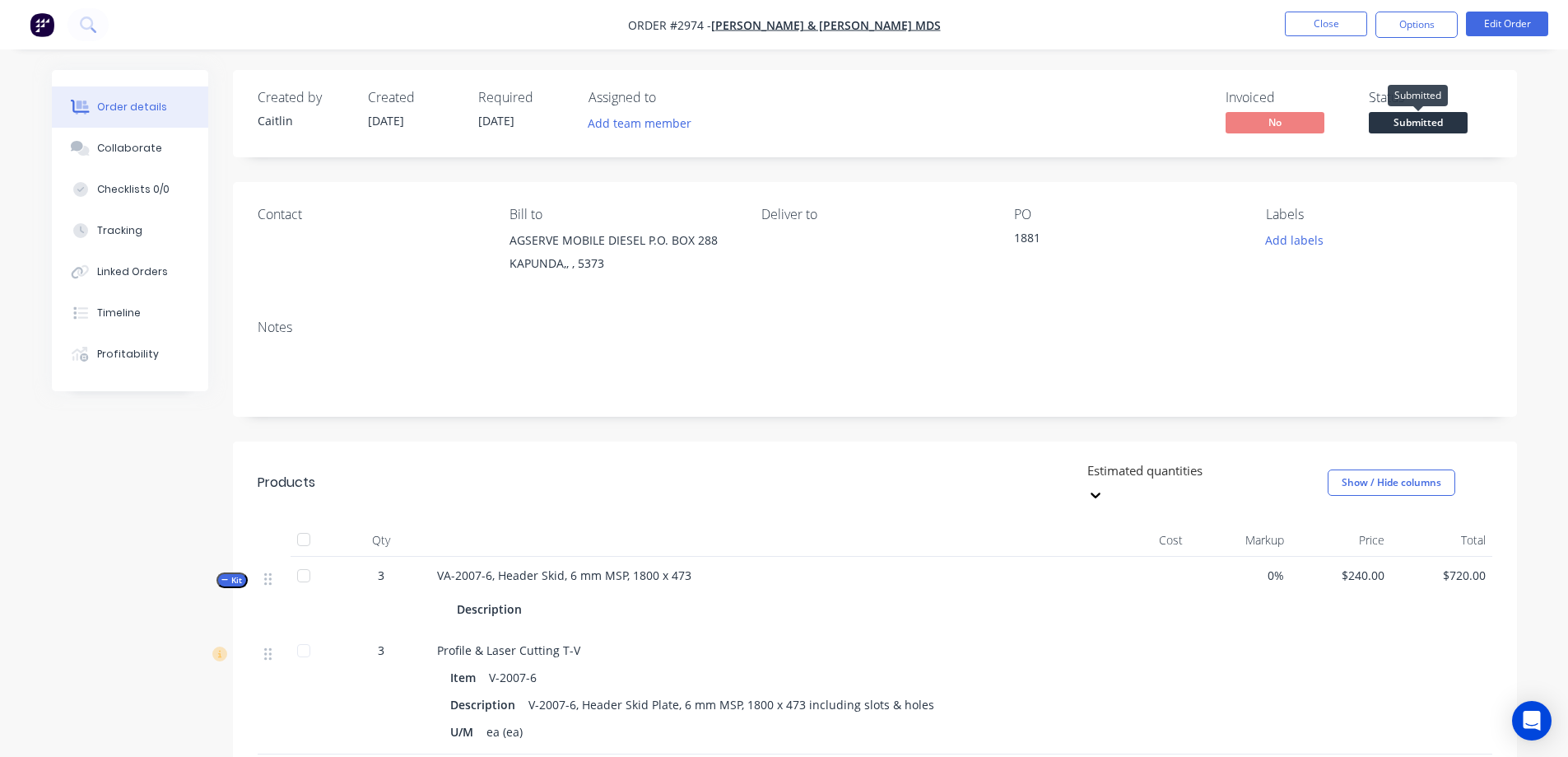
click at [1445, 120] on span "Submitted" at bounding box center [1418, 122] width 99 height 20
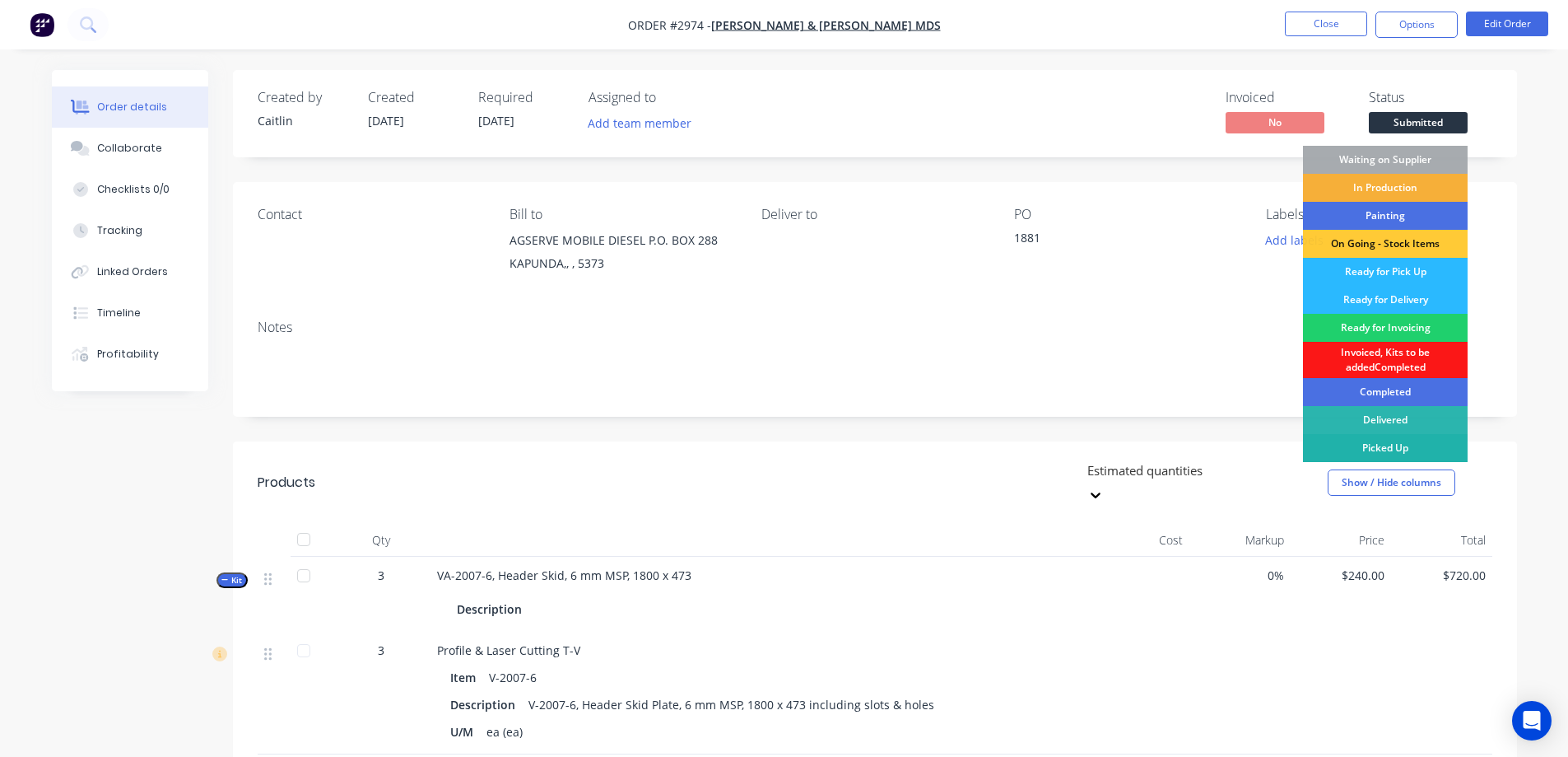
click at [1385, 437] on div "Picked Up" at bounding box center [1385, 448] width 164 height 28
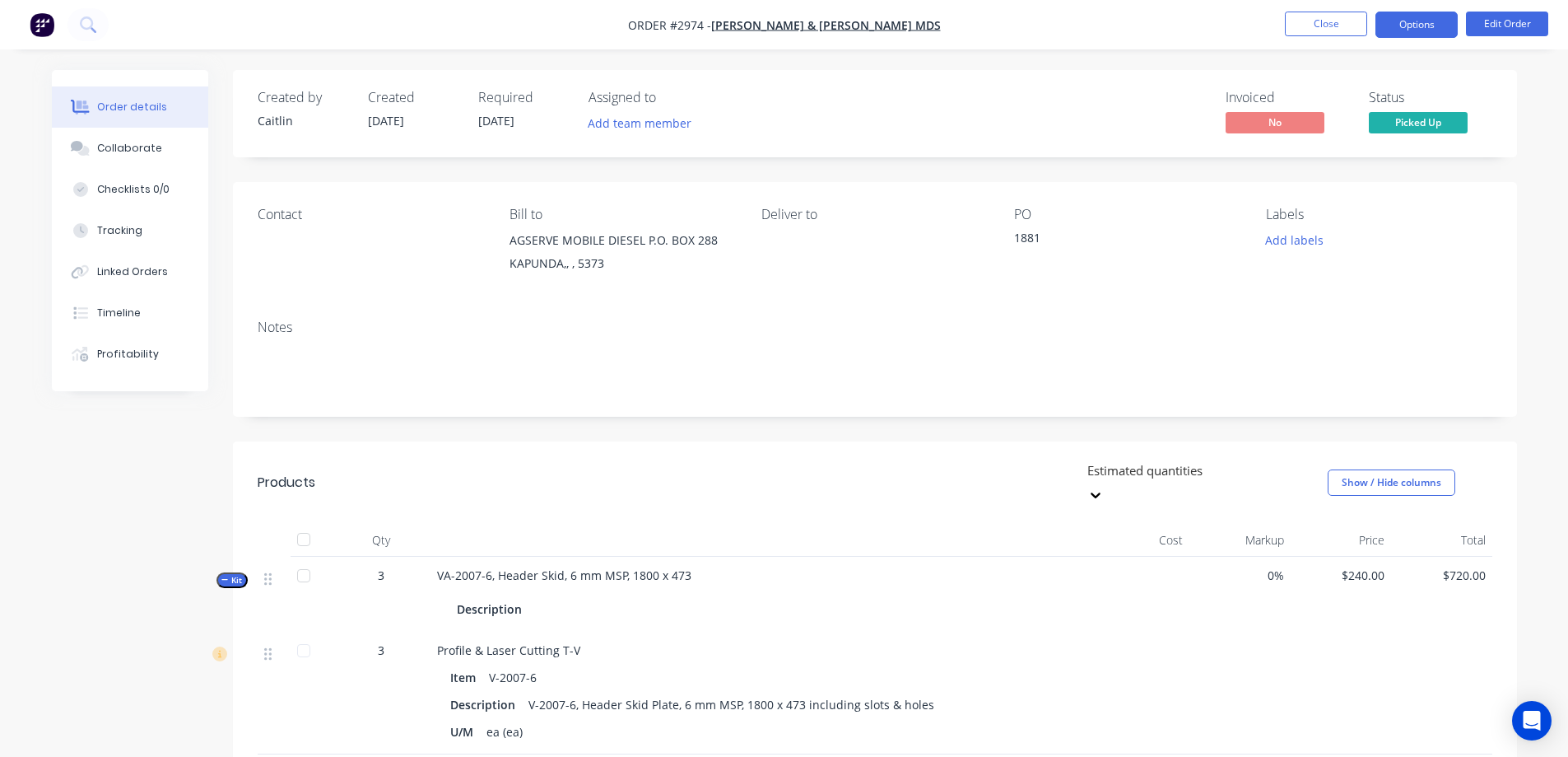
click at [1423, 21] on button "Options" at bounding box center [1417, 25] width 83 height 27
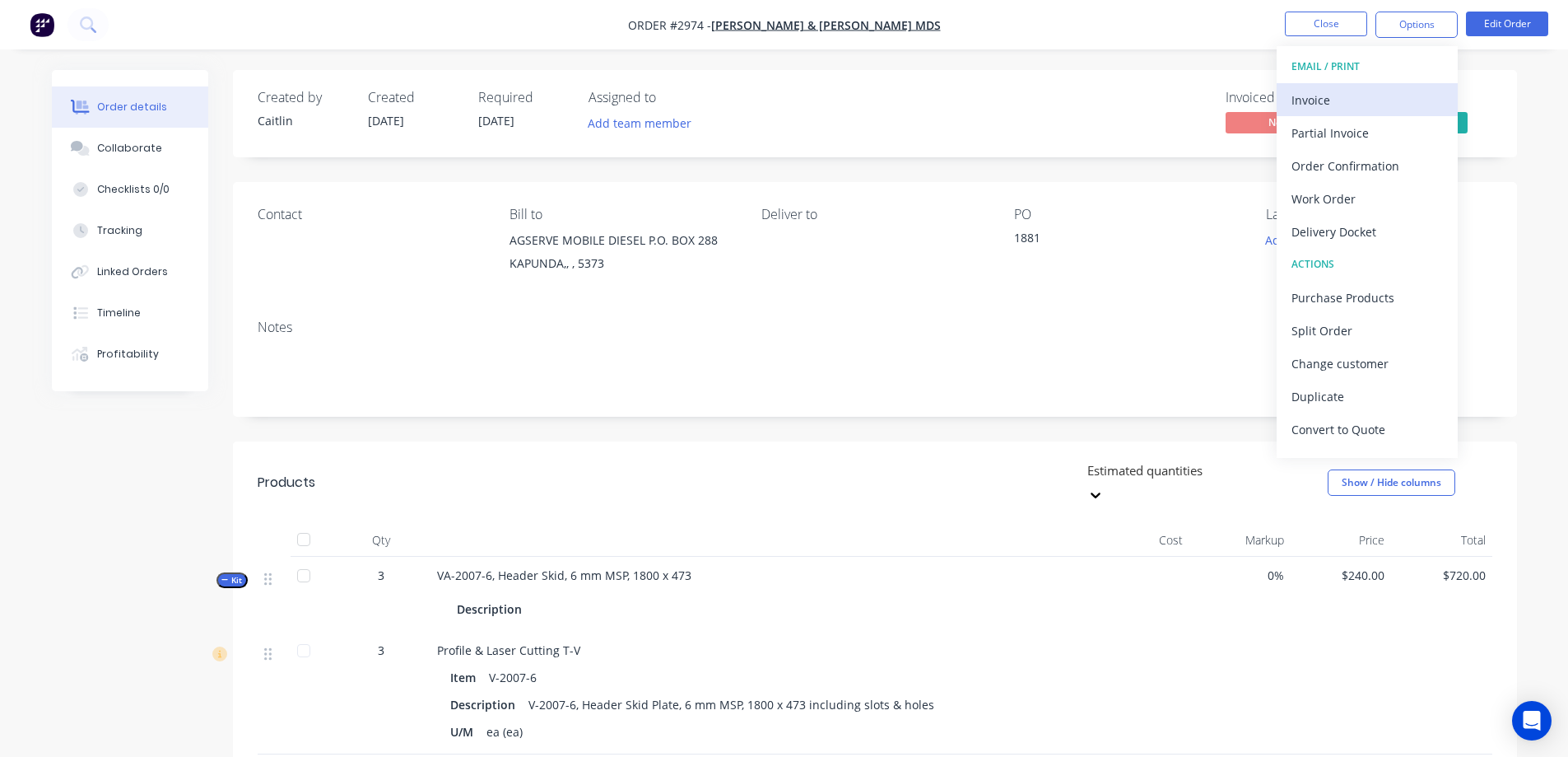
click at [1396, 88] on div "Invoice" at bounding box center [1367, 100] width 151 height 24
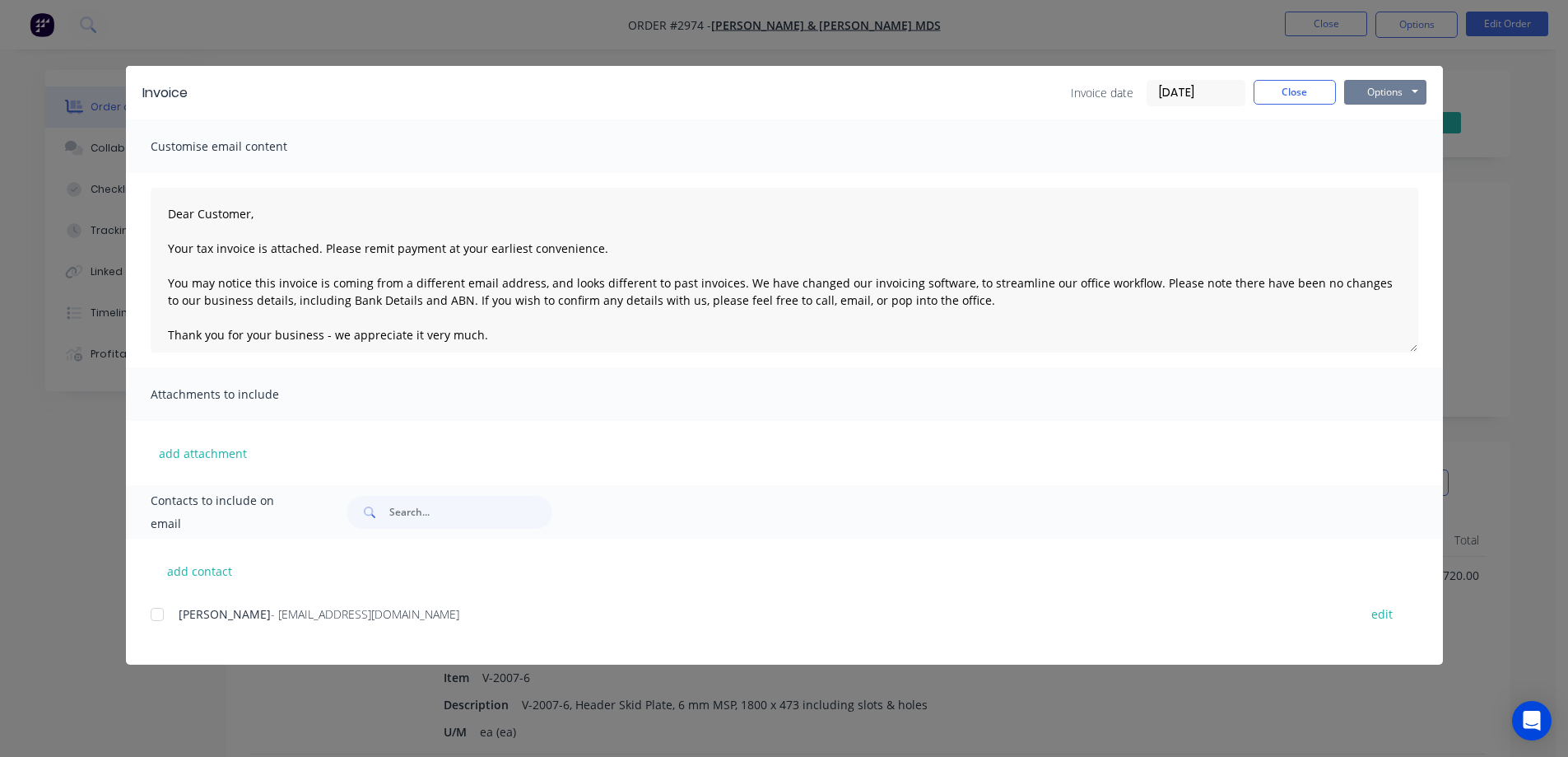
click at [1396, 87] on button "Options" at bounding box center [1385, 92] width 83 height 25
click at [1396, 116] on button "Preview" at bounding box center [1396, 122] width 106 height 28
click at [161, 613] on div at bounding box center [157, 614] width 33 height 33
click at [1385, 83] on button "Options" at bounding box center [1385, 92] width 83 height 25
click at [1398, 172] on button "Email" at bounding box center [1396, 176] width 106 height 28
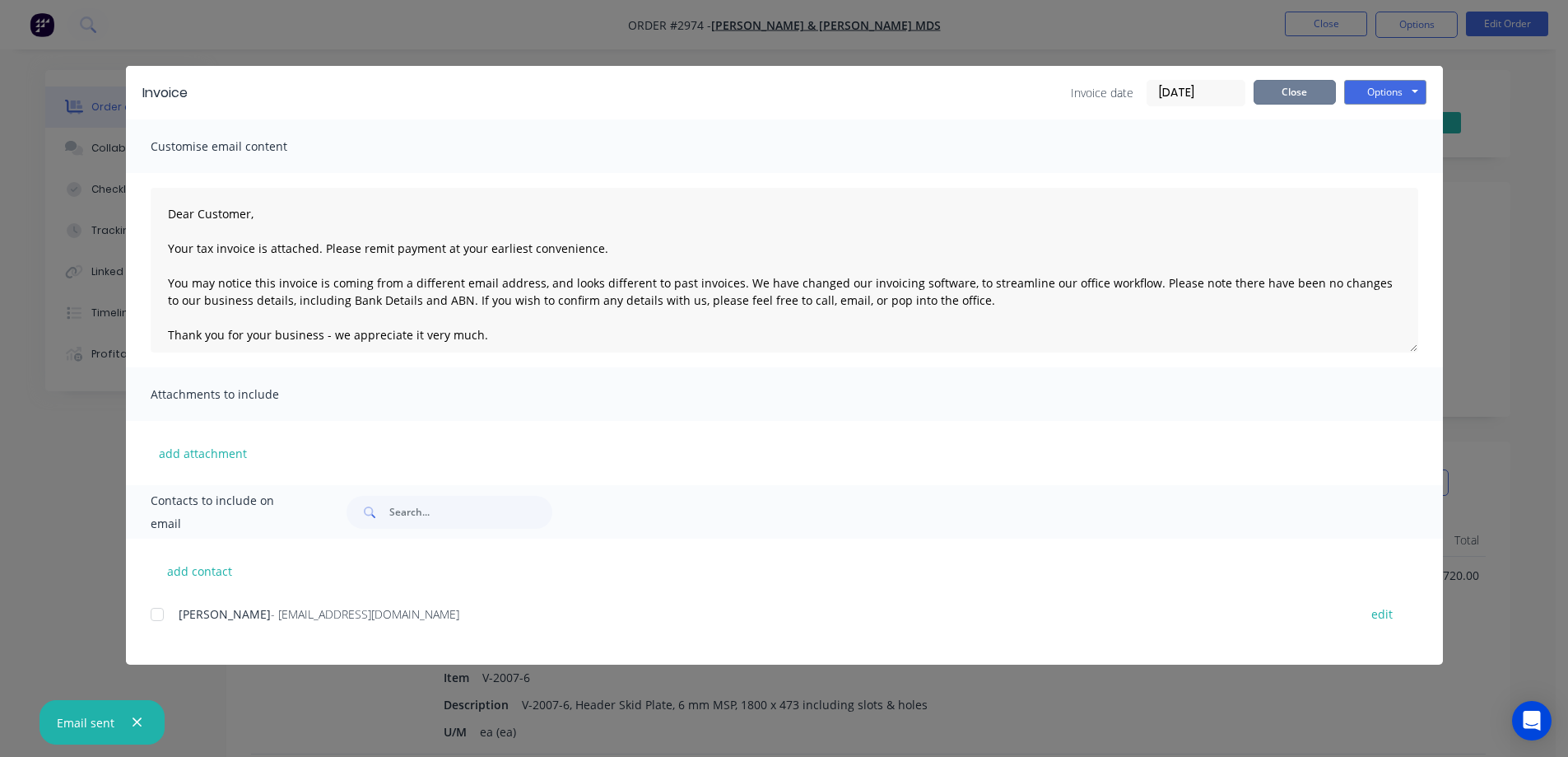
click at [1284, 91] on button "Close" at bounding box center [1296, 92] width 83 height 25
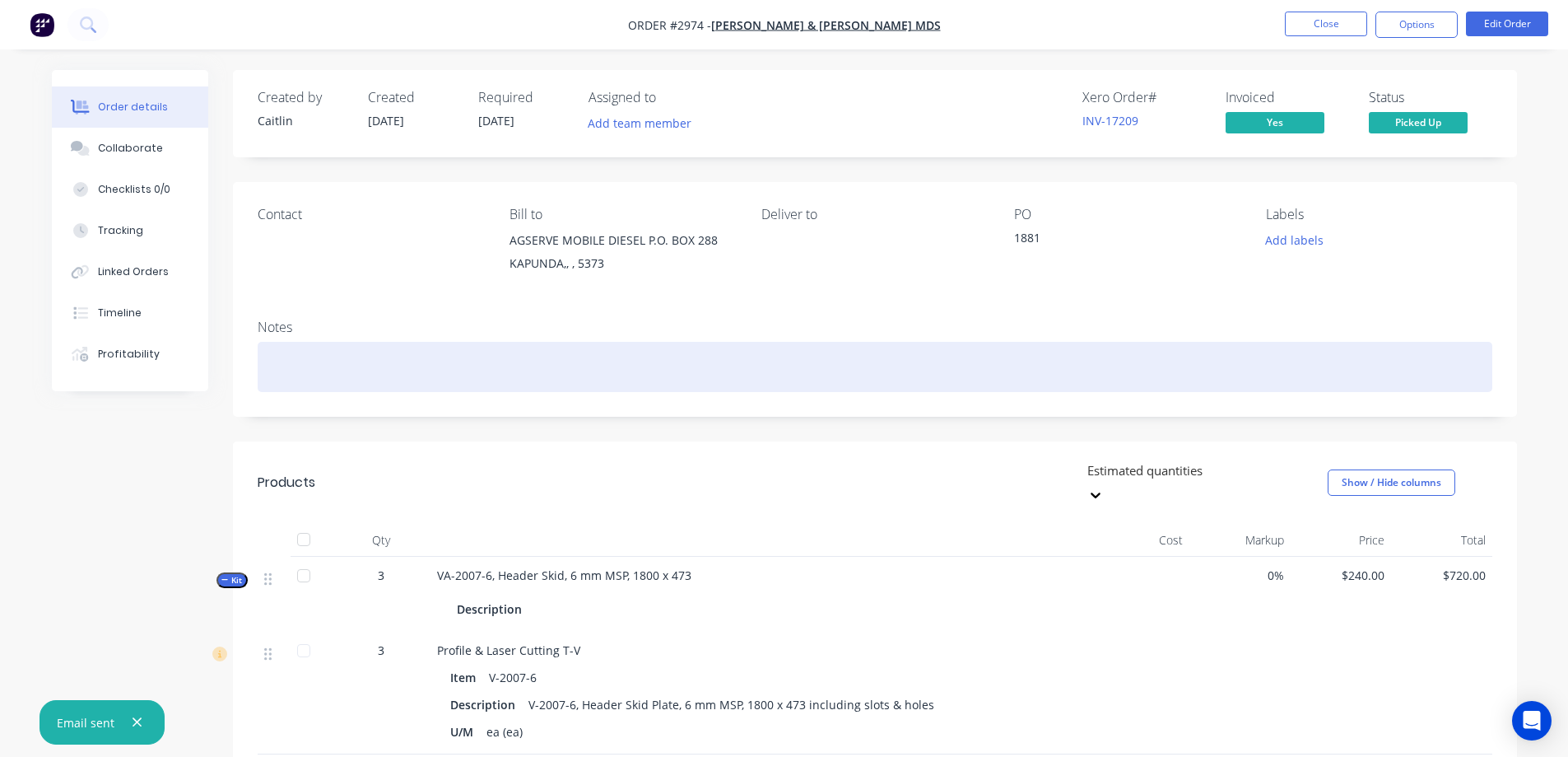
click at [430, 381] on div at bounding box center [875, 366] width 1235 height 50
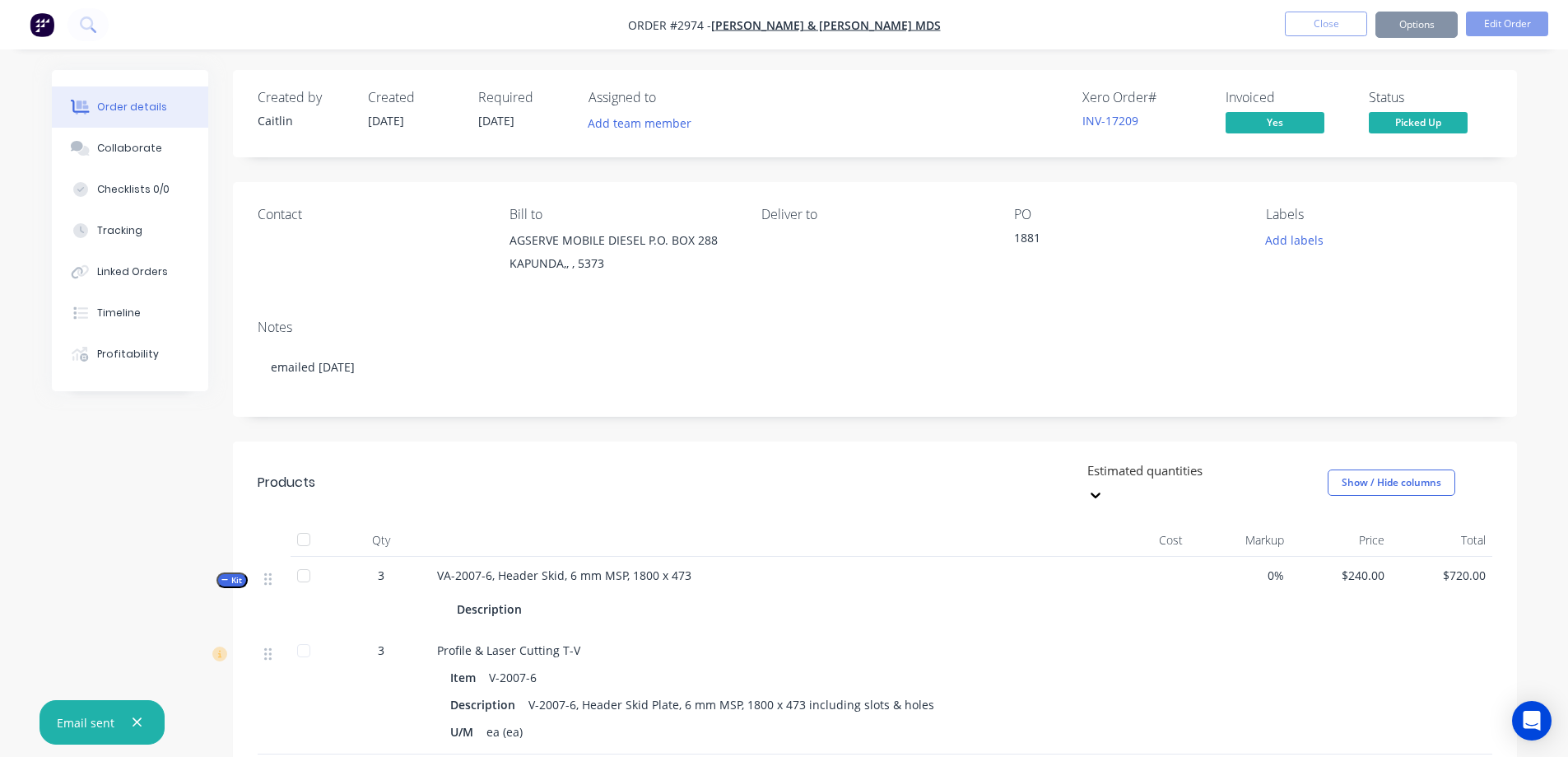
click at [134, 717] on icon "button" at bounding box center [138, 722] width 11 height 15
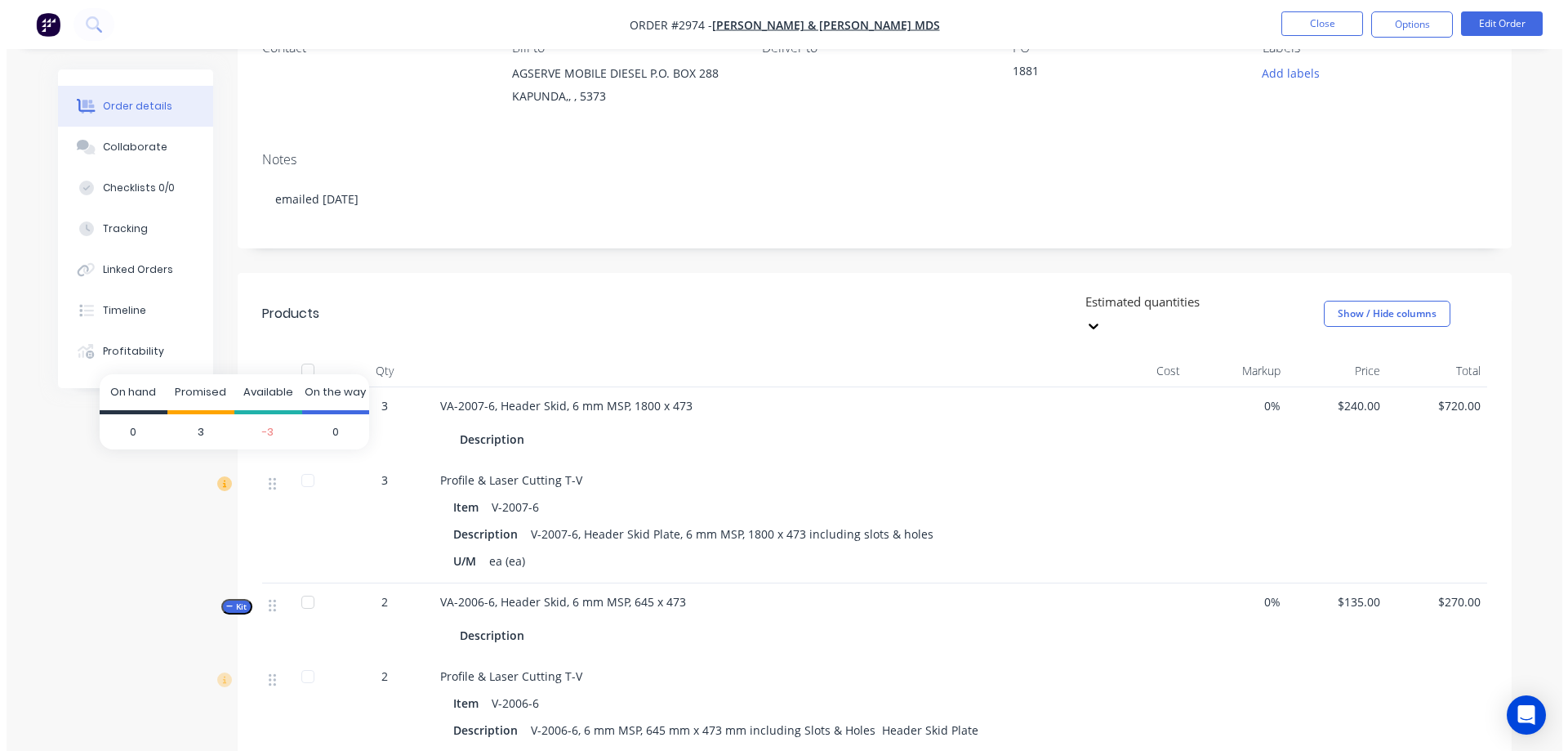
scroll to position [245, 0]
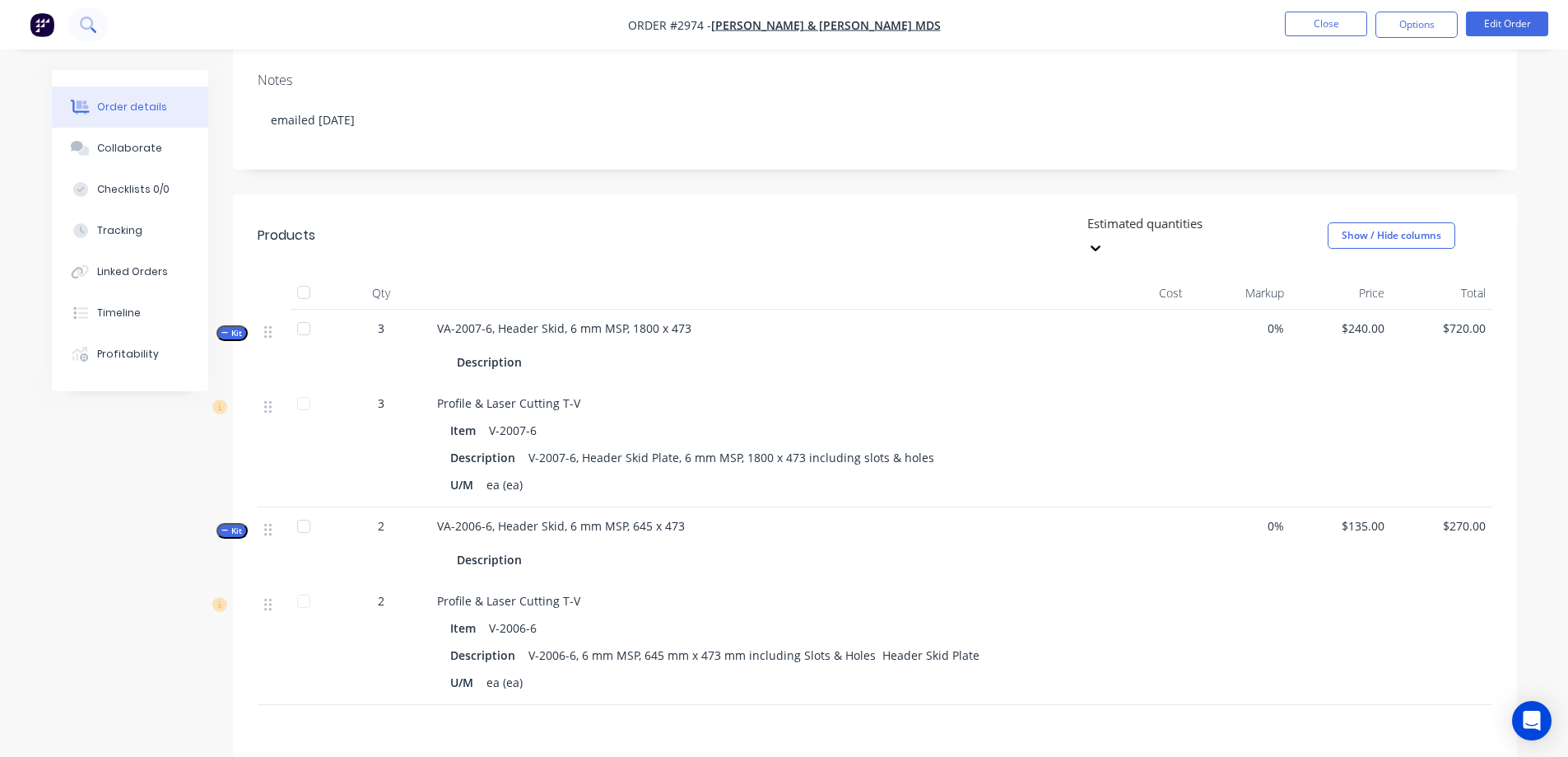
click at [90, 24] on icon at bounding box center [87, 24] width 16 height 16
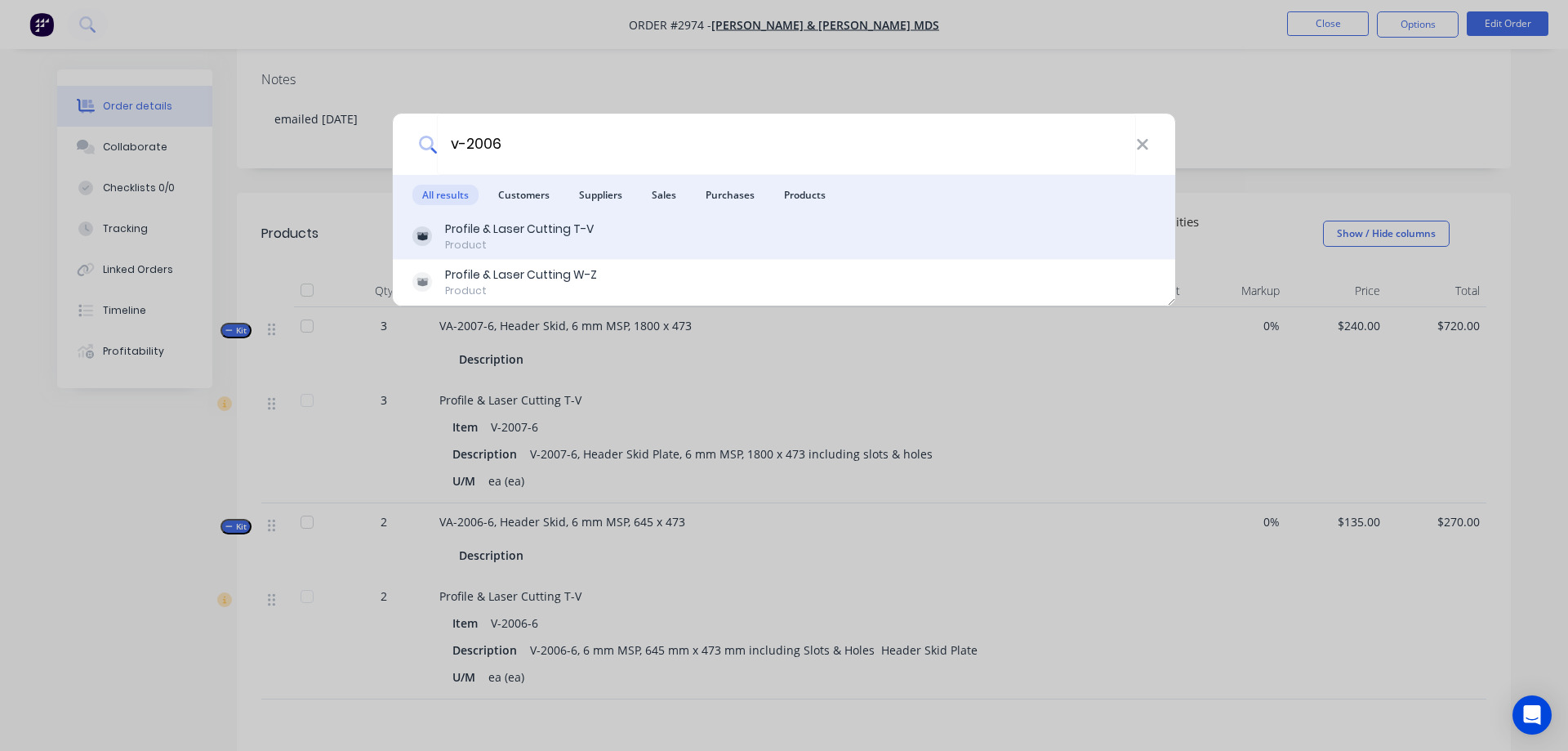
type input "v-2006"
click at [608, 238] on div "Profile & Laser Cutting T-V Product" at bounding box center [784, 236] width 744 height 32
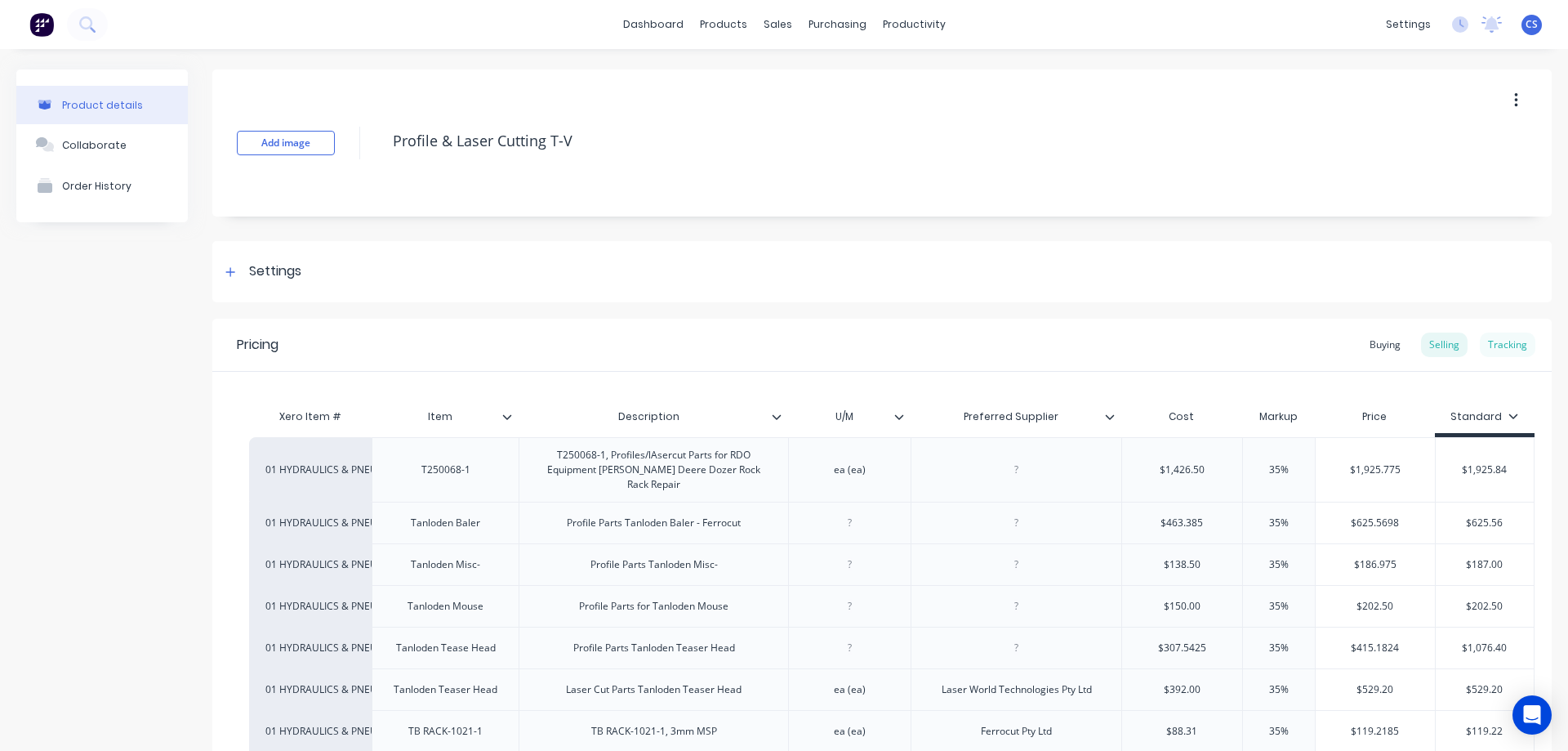
click at [1500, 348] on div "Tracking" at bounding box center [1507, 344] width 56 height 25
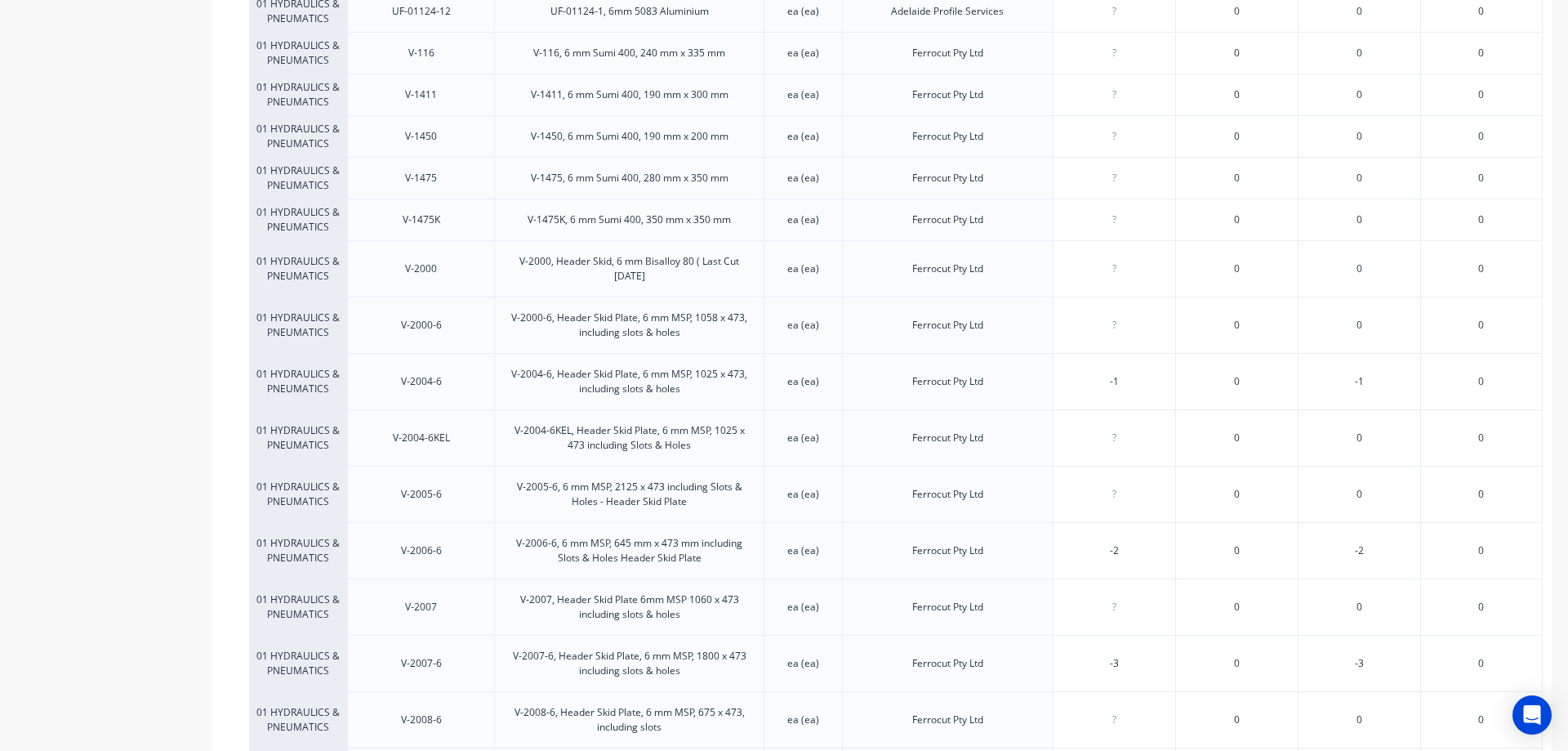
scroll to position [7548, 0]
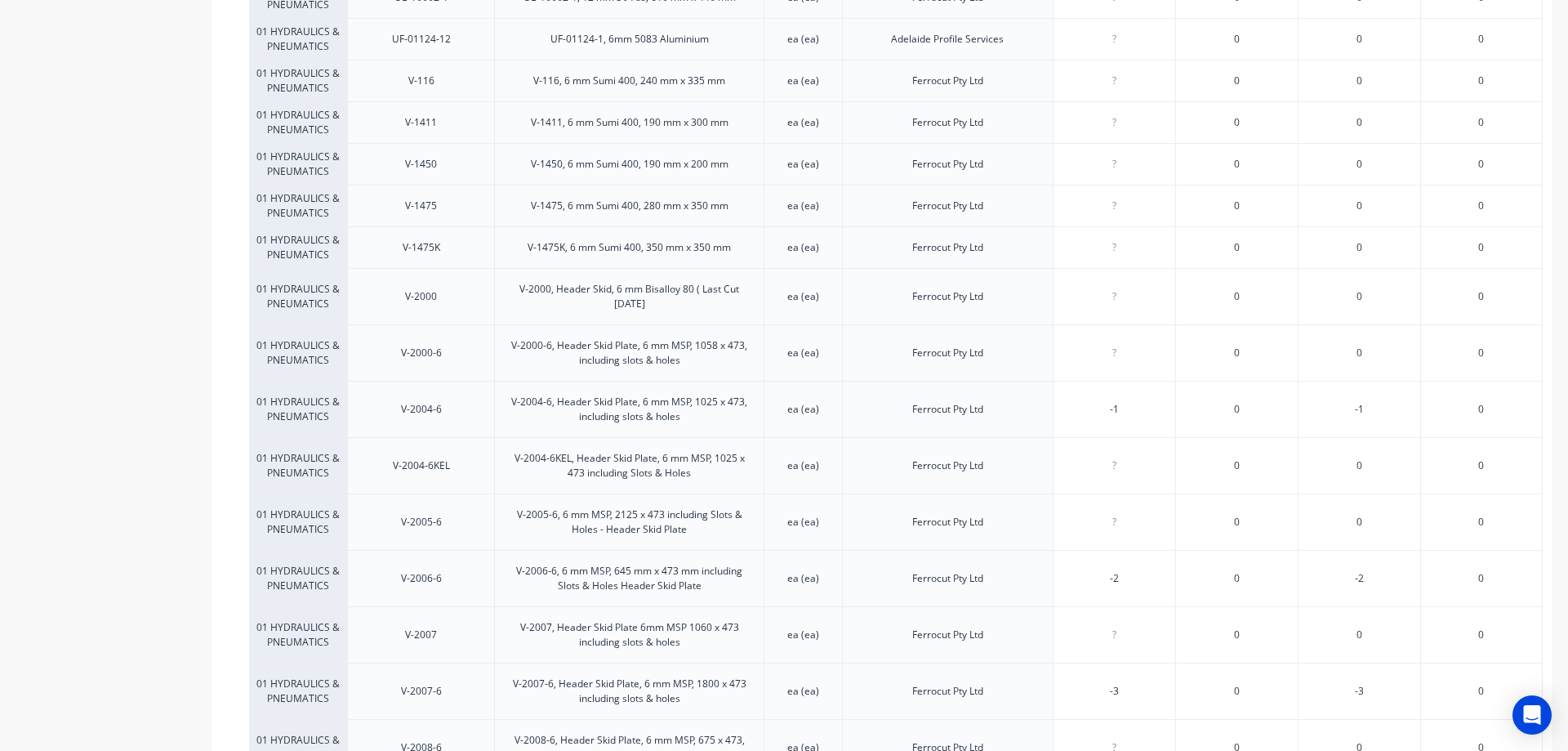
click at [1114, 116] on input "number" at bounding box center [1115, 123] width 122 height 15
drag, startPoint x: 1126, startPoint y: 82, endPoint x: 1113, endPoint y: 81, distance: 13.0
click at [1113, 116] on input "0" at bounding box center [1115, 123] width 122 height 15
type input "48"
drag, startPoint x: 1125, startPoint y: 156, endPoint x: 1108, endPoint y: 156, distance: 17.0
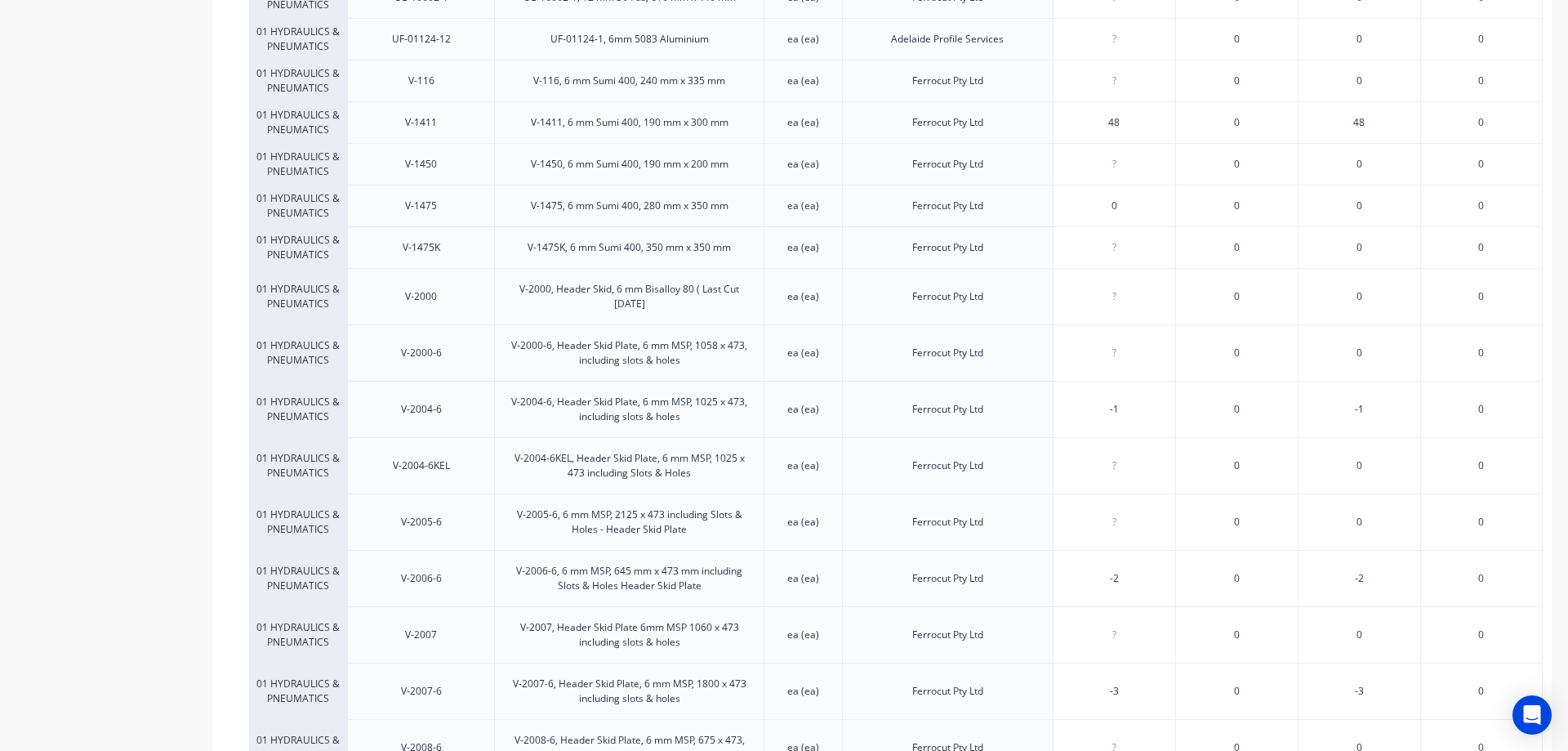
click at [1108, 198] on input "0" at bounding box center [1115, 206] width 122 height 15
type input "12"
drag, startPoint x: 1126, startPoint y: 364, endPoint x: 1087, endPoint y: 366, distance: 39.1
click at [1087, 401] on input "-1" at bounding box center [1115, 409] width 122 height 15
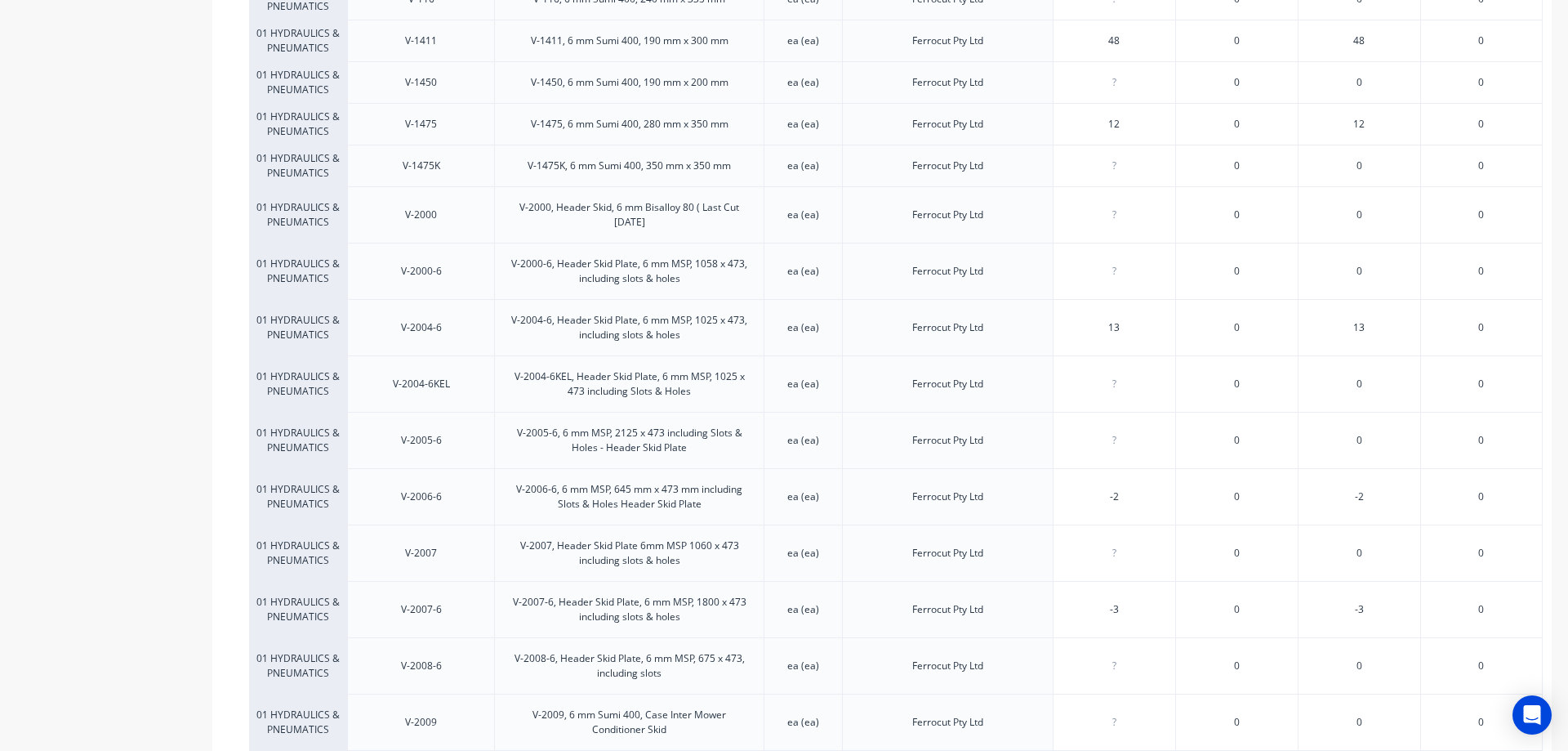
type input "13"
drag, startPoint x: 1120, startPoint y: 395, endPoint x: 1102, endPoint y: 394, distance: 18.0
click at [1102, 433] on input "0" at bounding box center [1115, 441] width 122 height 15
type input "4"
drag, startPoint x: 1121, startPoint y: 456, endPoint x: 1094, endPoint y: 454, distance: 27.1
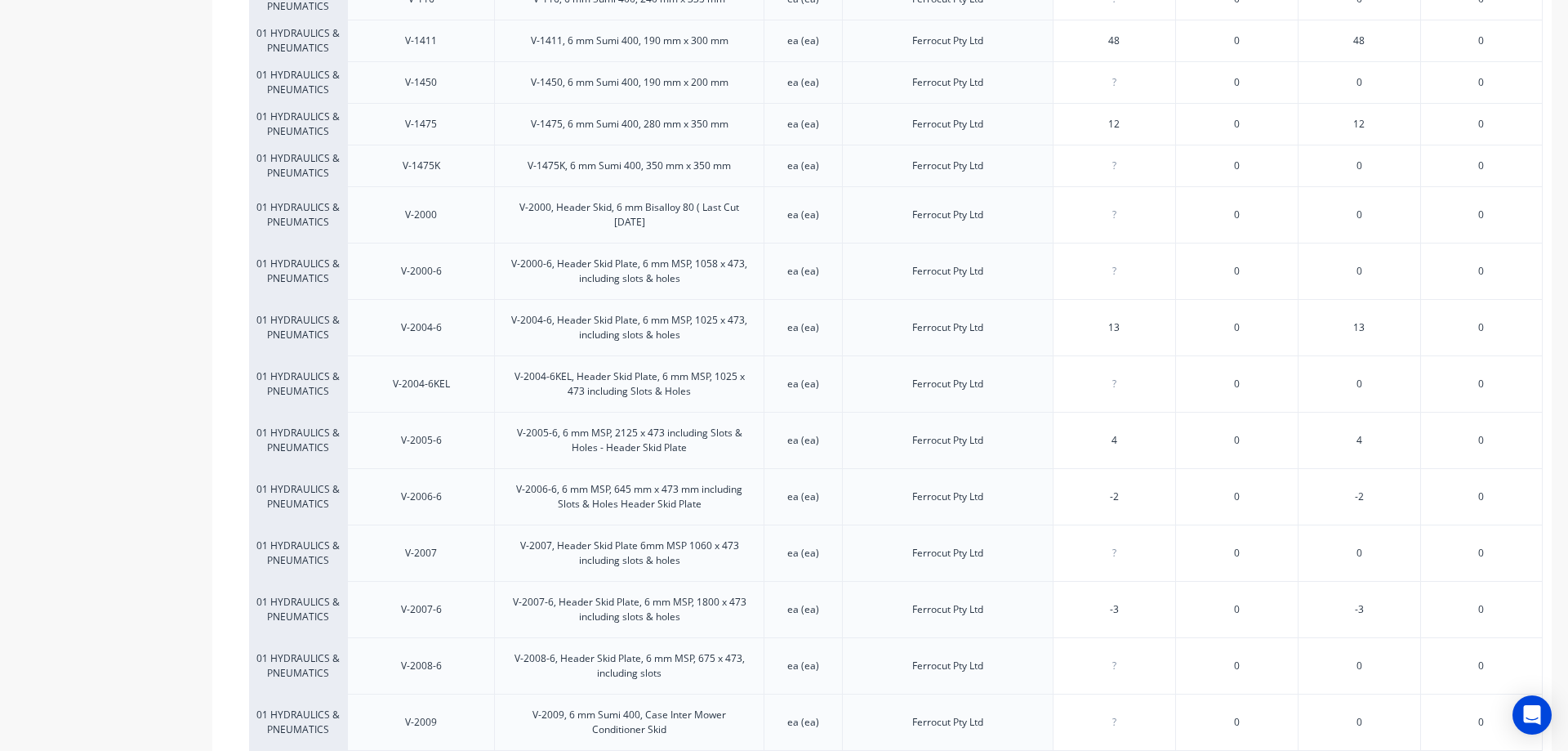
click at [1094, 490] on input "-2" at bounding box center [1115, 497] width 122 height 15
type input "11"
drag, startPoint x: 1126, startPoint y: 513, endPoint x: 1100, endPoint y: 513, distance: 26.0
click at [1100, 545] on input "0" at bounding box center [1115, 553] width 122 height 15
type input "7"
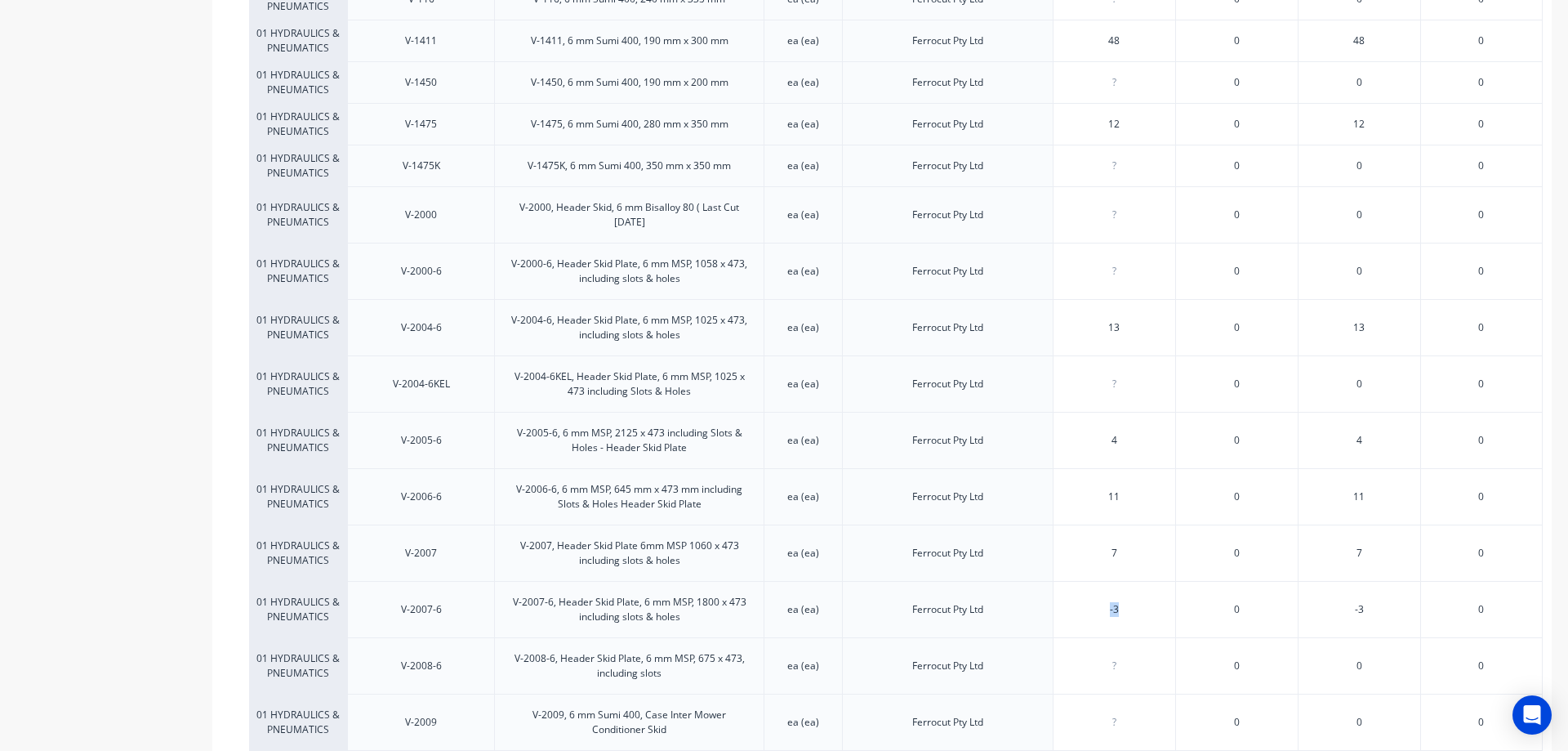
drag, startPoint x: 1133, startPoint y: 574, endPoint x: 1090, endPoint y: 577, distance: 43.1
click at [1090, 589] on div "-3" at bounding box center [1115, 609] width 122 height 41
type input "-3"
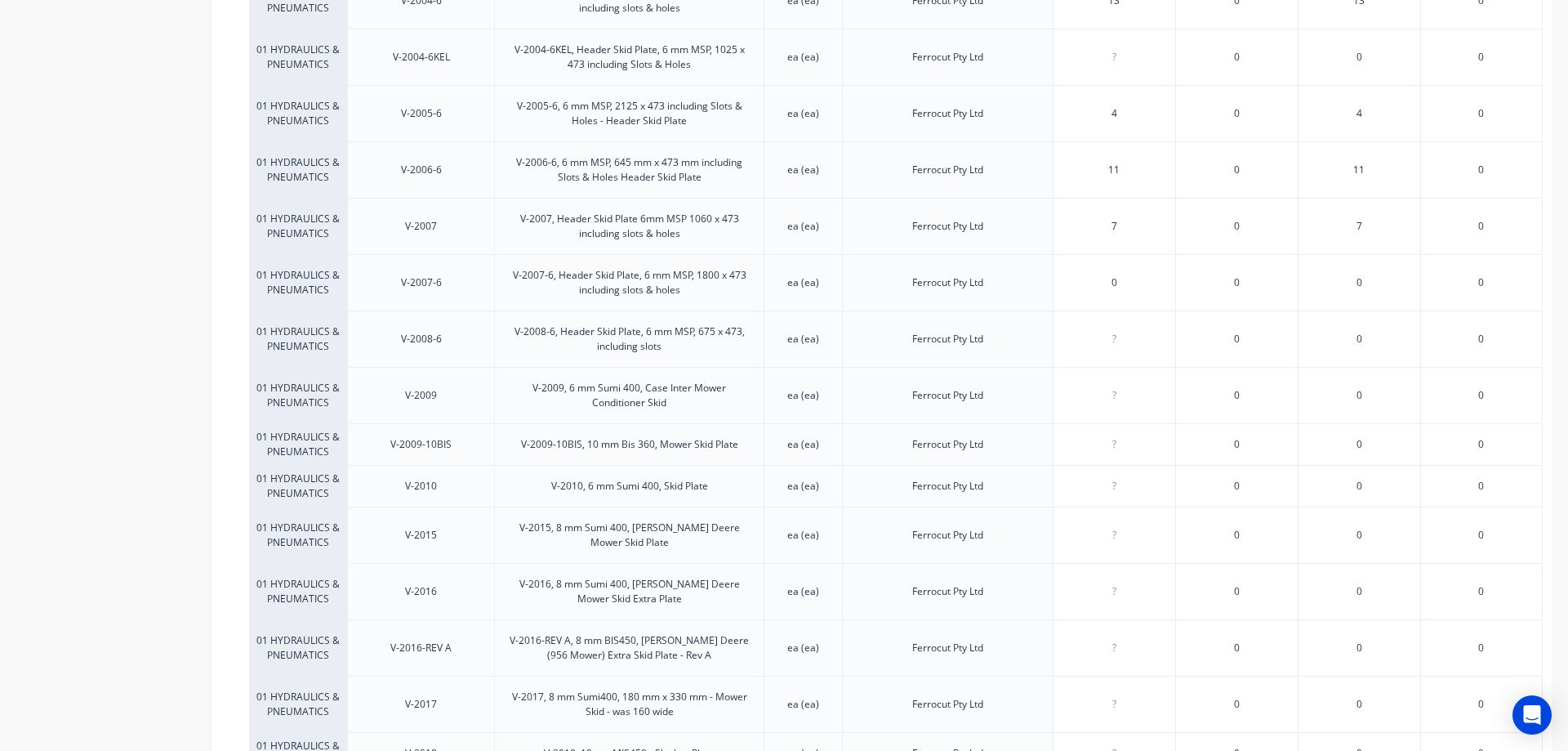
scroll to position [8039, 0]
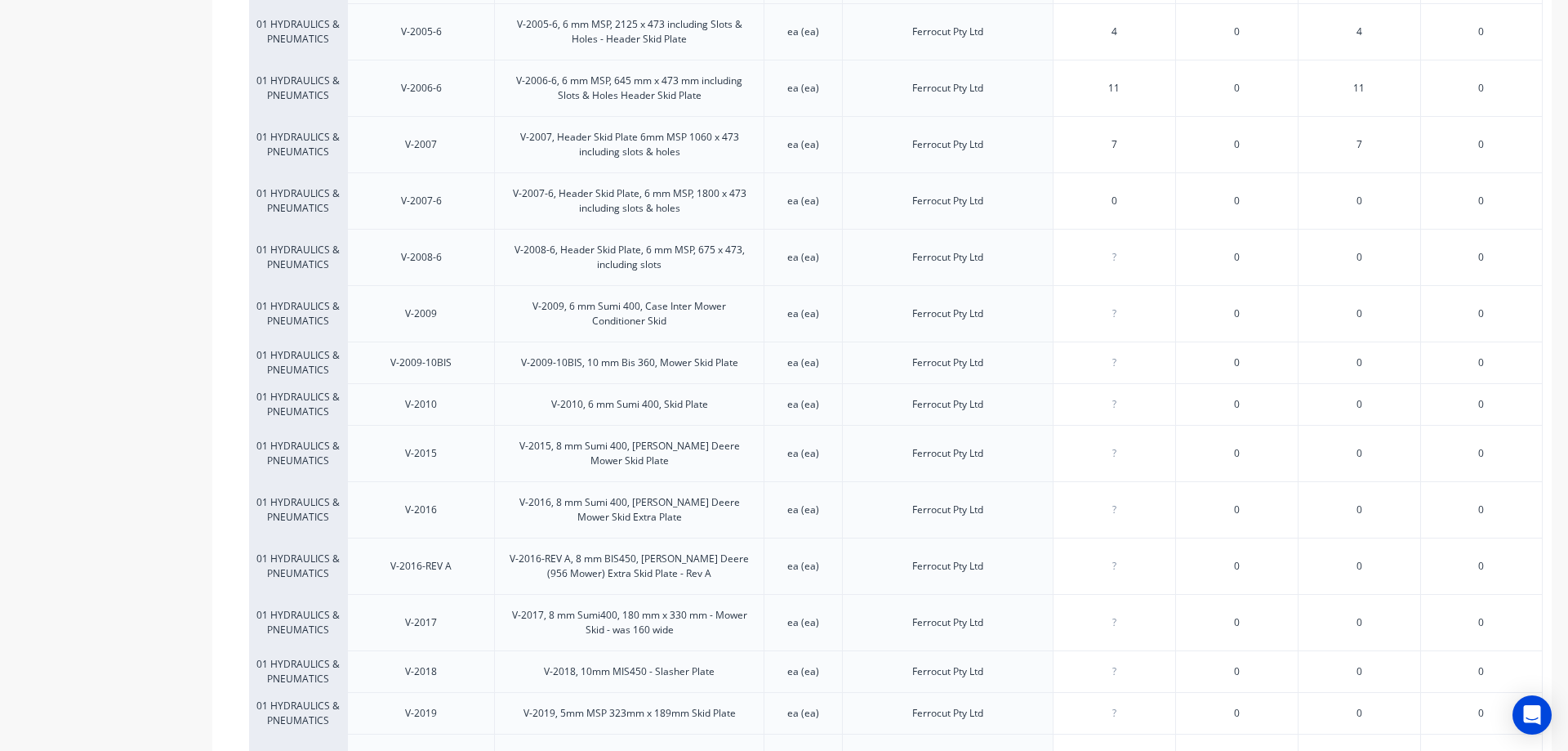
drag, startPoint x: 1127, startPoint y: 160, endPoint x: 1099, endPoint y: 162, distance: 28.1
click at [1099, 194] on input "0" at bounding box center [1115, 201] width 122 height 15
type input "7"
drag, startPoint x: 1133, startPoint y: 207, endPoint x: 1106, endPoint y: 207, distance: 27.0
click at [1106, 250] on input "0" at bounding box center [1115, 258] width 122 height 15
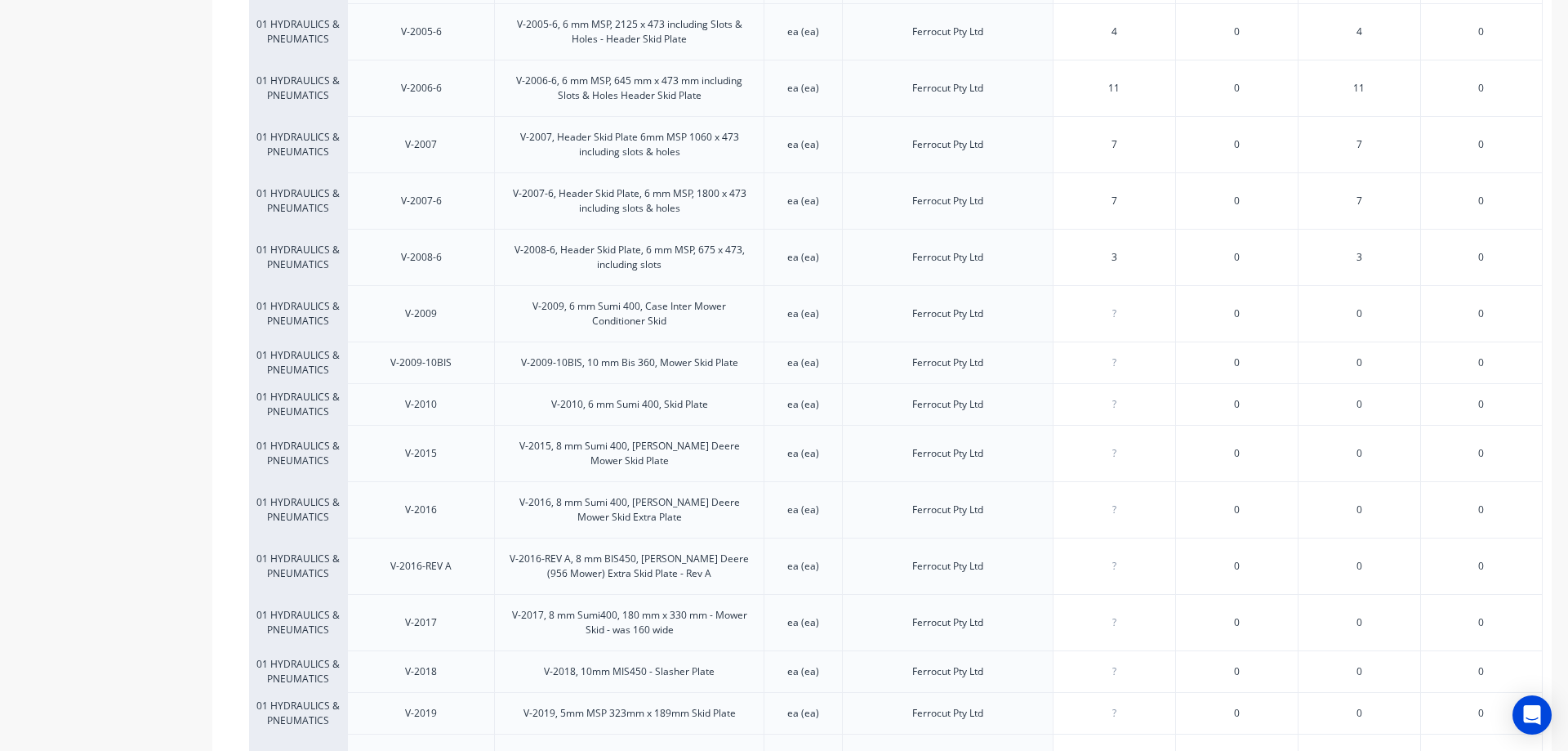
type input "3"
click at [1109, 306] on input "0" at bounding box center [1115, 313] width 122 height 15
type input "1"
click at [1108, 342] on div "?" at bounding box center [1115, 362] width 122 height 41
type input "08"
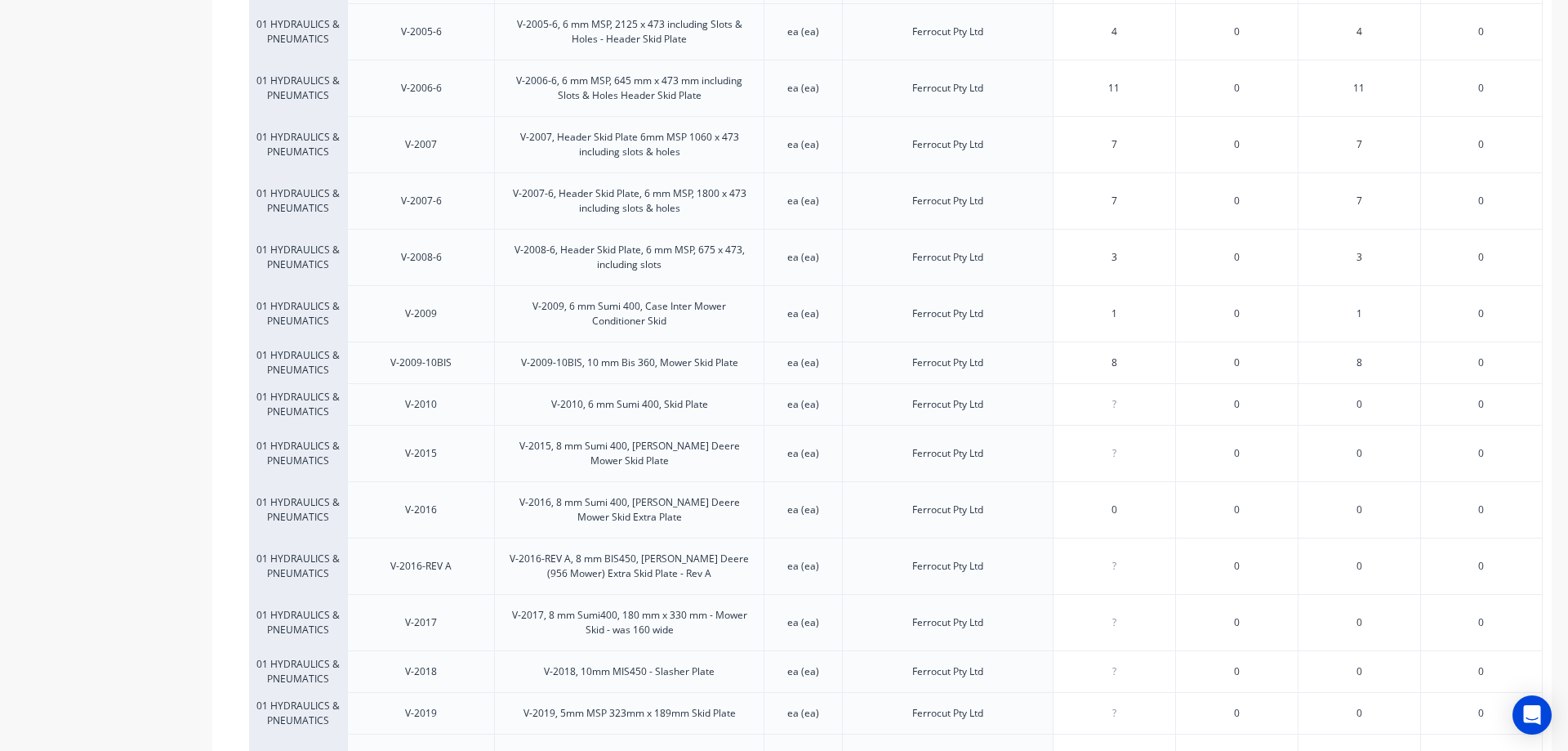
click at [1118, 502] on input "0" at bounding box center [1115, 510] width 122 height 15
type input "04"
click at [1124, 559] on input "0" at bounding box center [1115, 566] width 122 height 15
type input "044"
click at [1135, 615] on input "number" at bounding box center [1115, 623] width 122 height 15
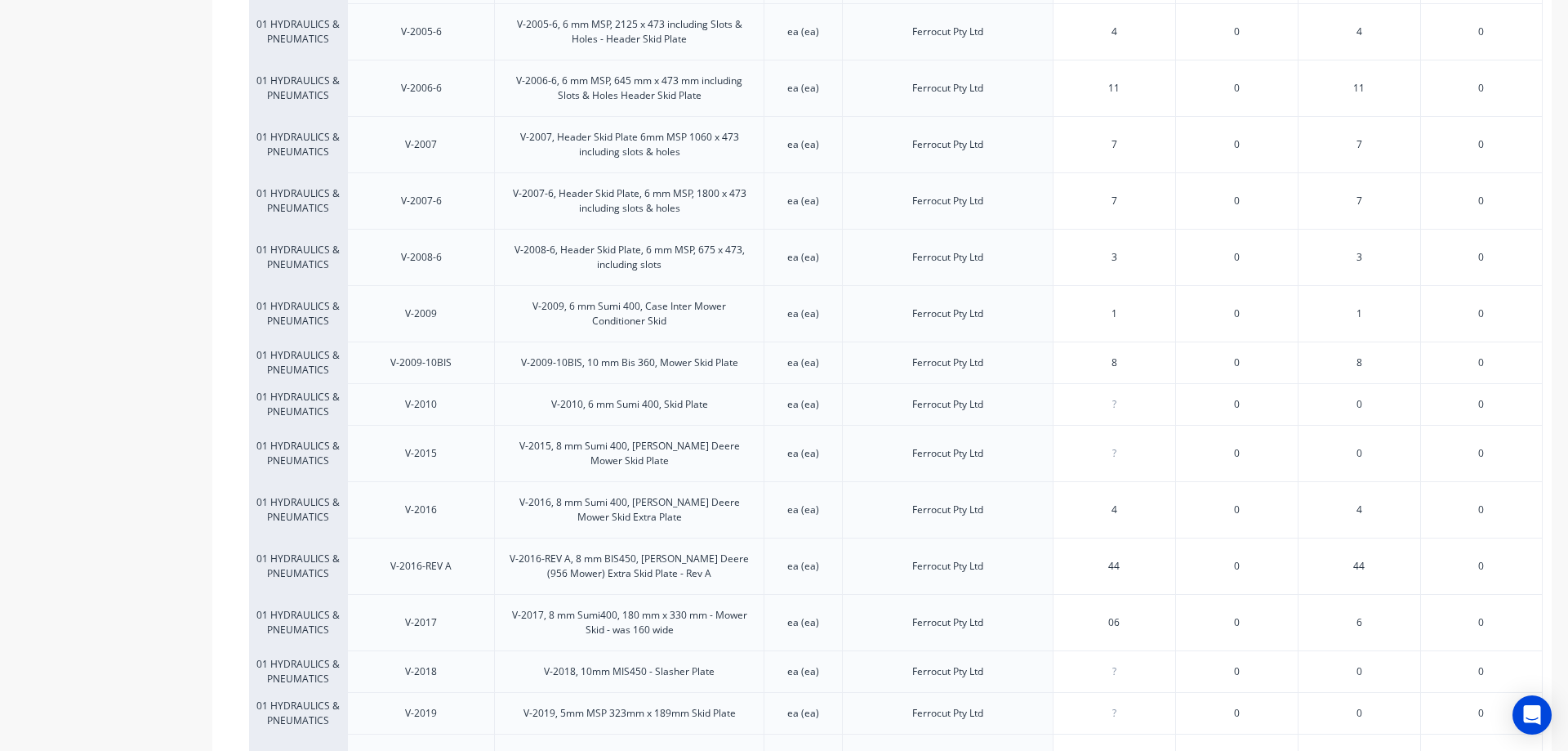
type input "06"
click at [1118, 705] on input "0" at bounding box center [1115, 713] width 122 height 15
type input "04"
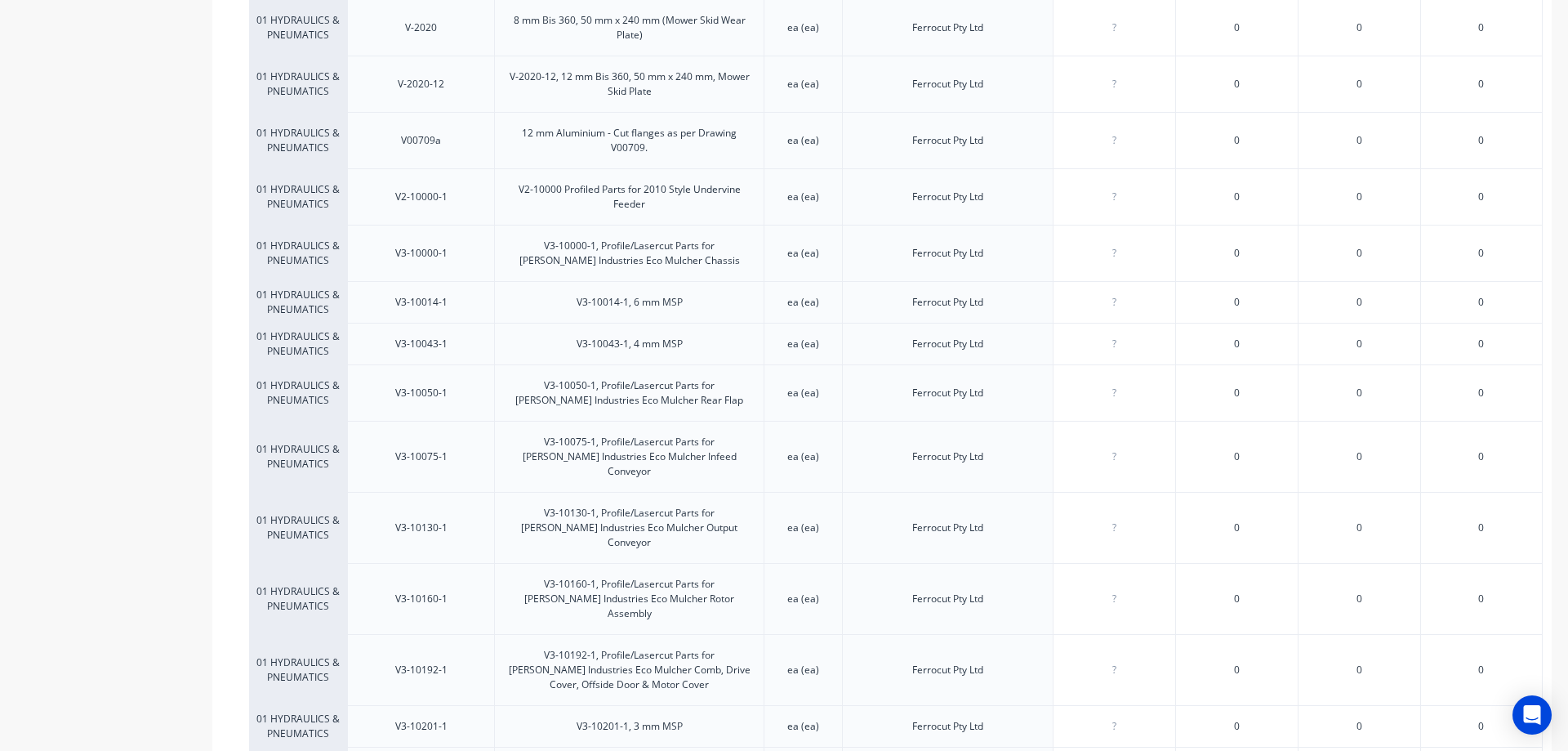
scroll to position [8774, 0]
click at [1144, 385] on input "0" at bounding box center [1115, 392] width 122 height 15
type input "02"
click at [1139, 449] on input "number" at bounding box center [1115, 456] width 122 height 15
type input "02"
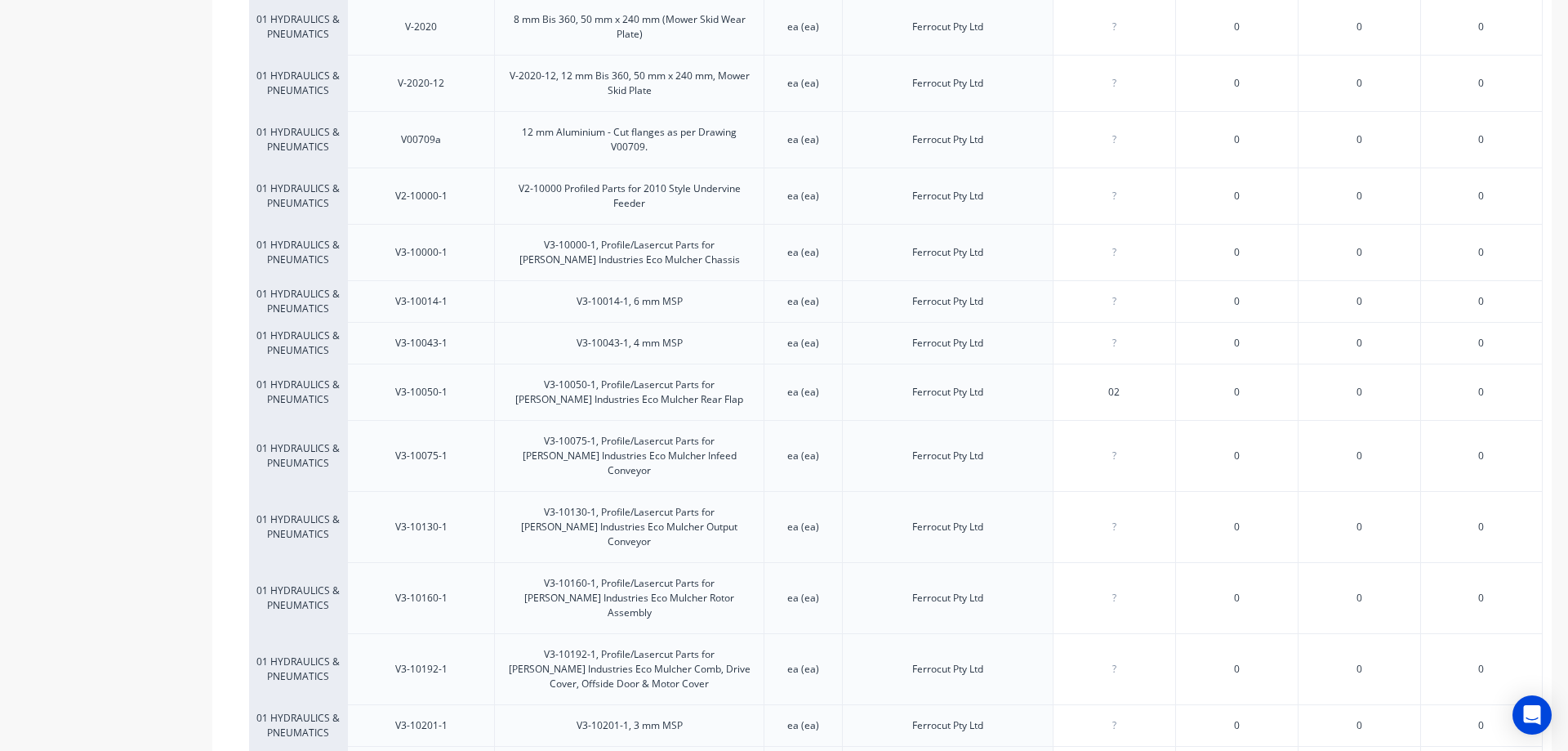
click at [1129, 506] on div "?" at bounding box center [1115, 526] width 122 height 41
type input "02"
click at [1136, 577] on div "?" at bounding box center [1115, 597] width 122 height 41
click at [1134, 591] on input "02" at bounding box center [1115, 598] width 122 height 15
type input "02"
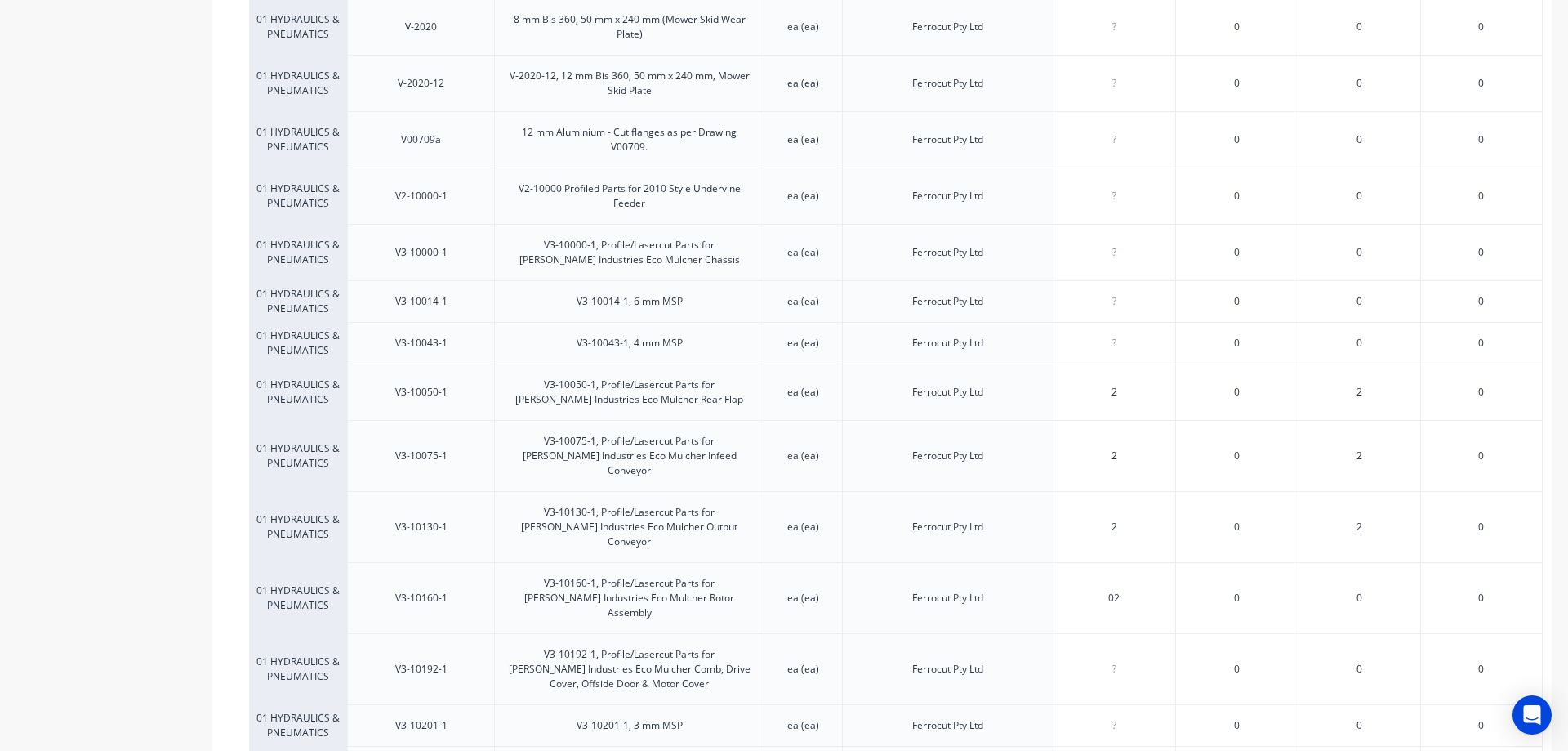
click at [1139, 662] on input "number" at bounding box center [1115, 669] width 122 height 15
type input "02"
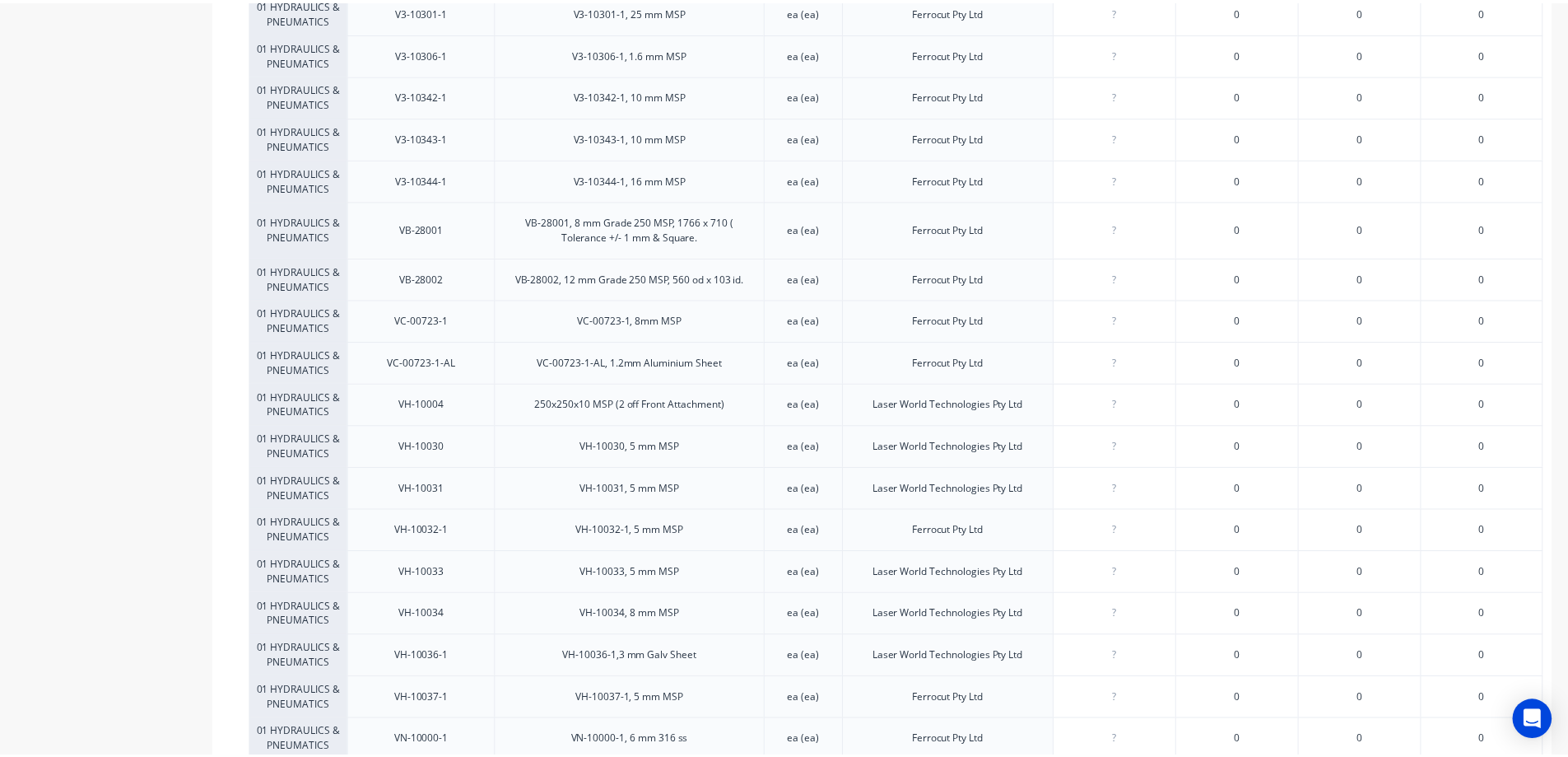
scroll to position [10161, 0]
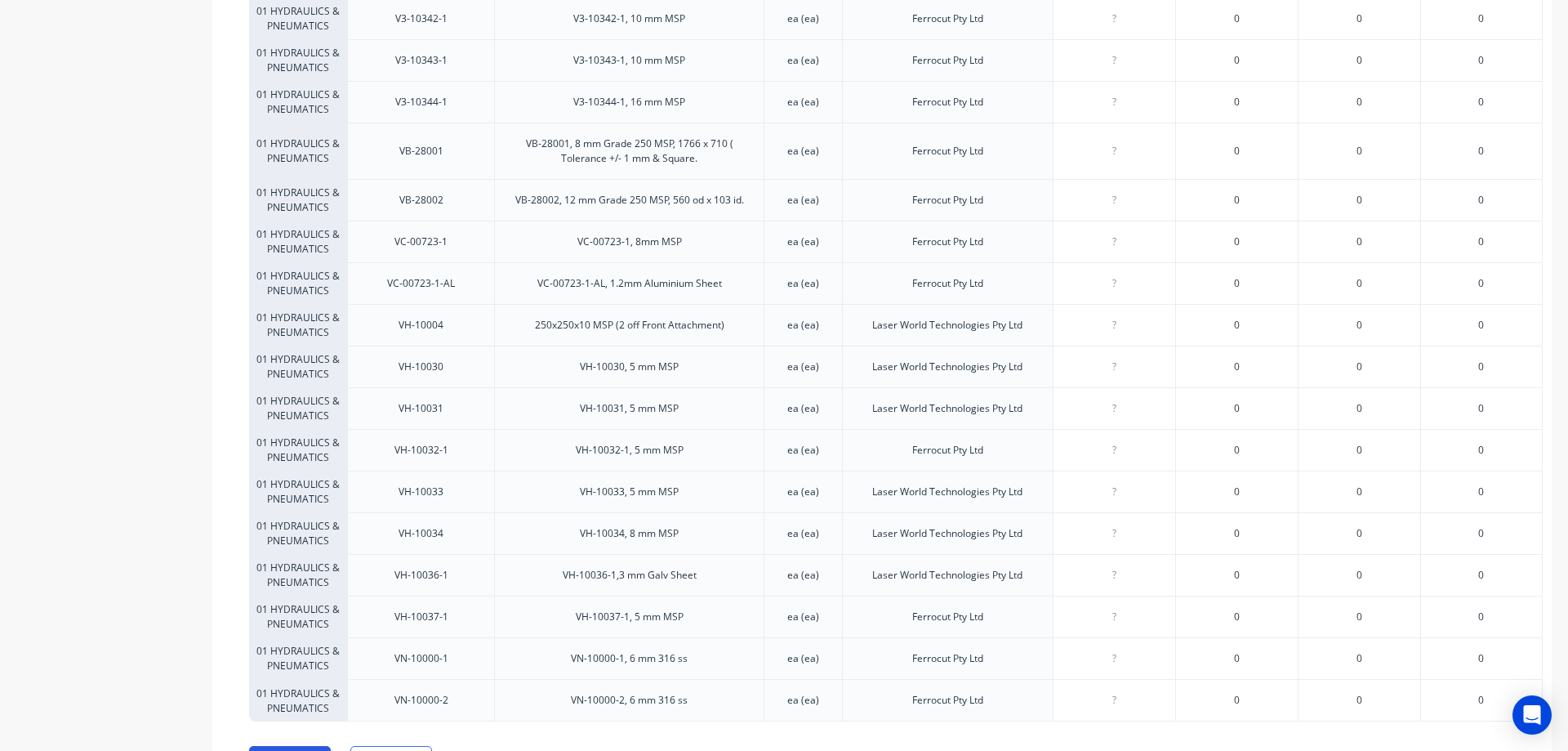
click at [285, 746] on button "Save" at bounding box center [290, 758] width 82 height 26
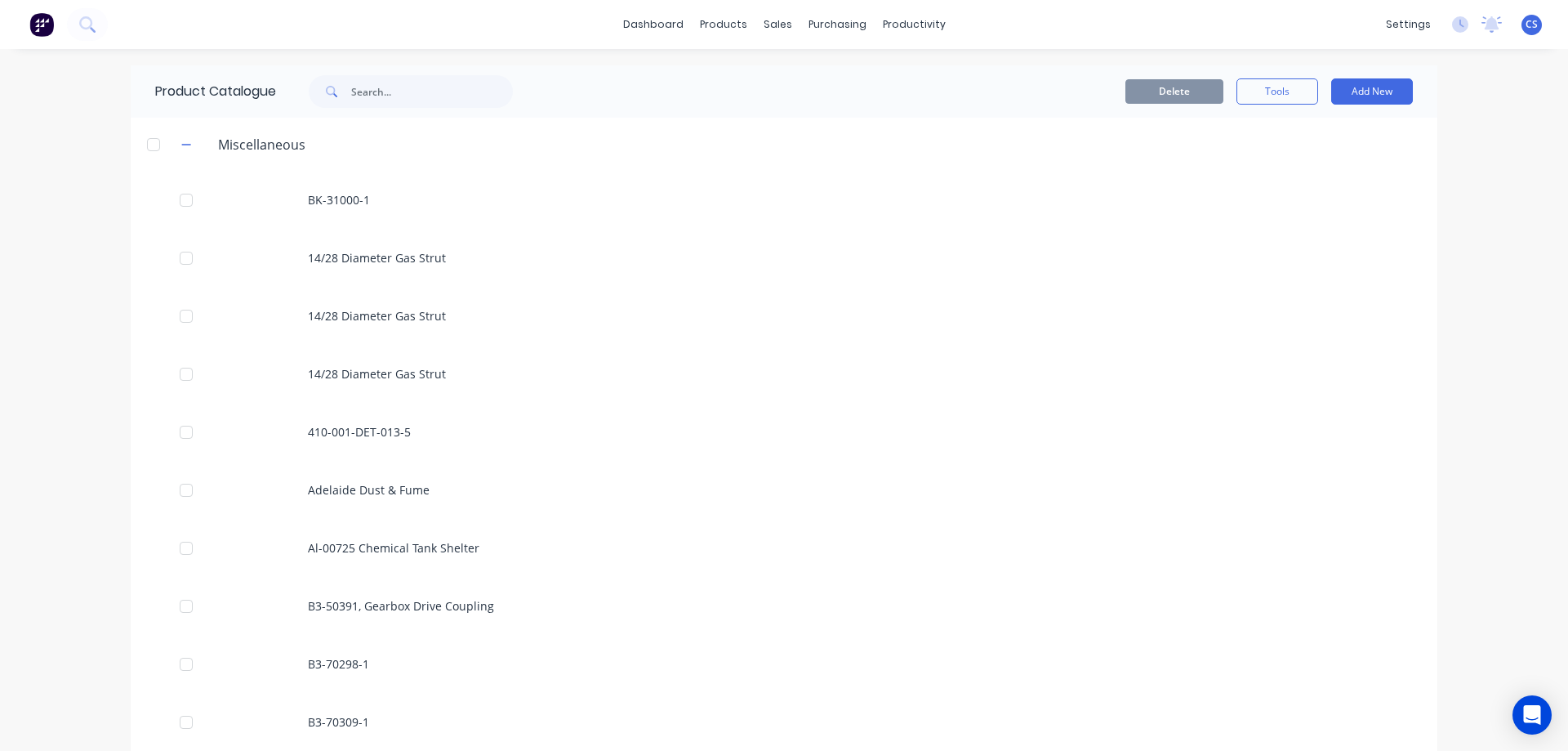
click at [45, 28] on img at bounding box center [41, 24] width 25 height 25
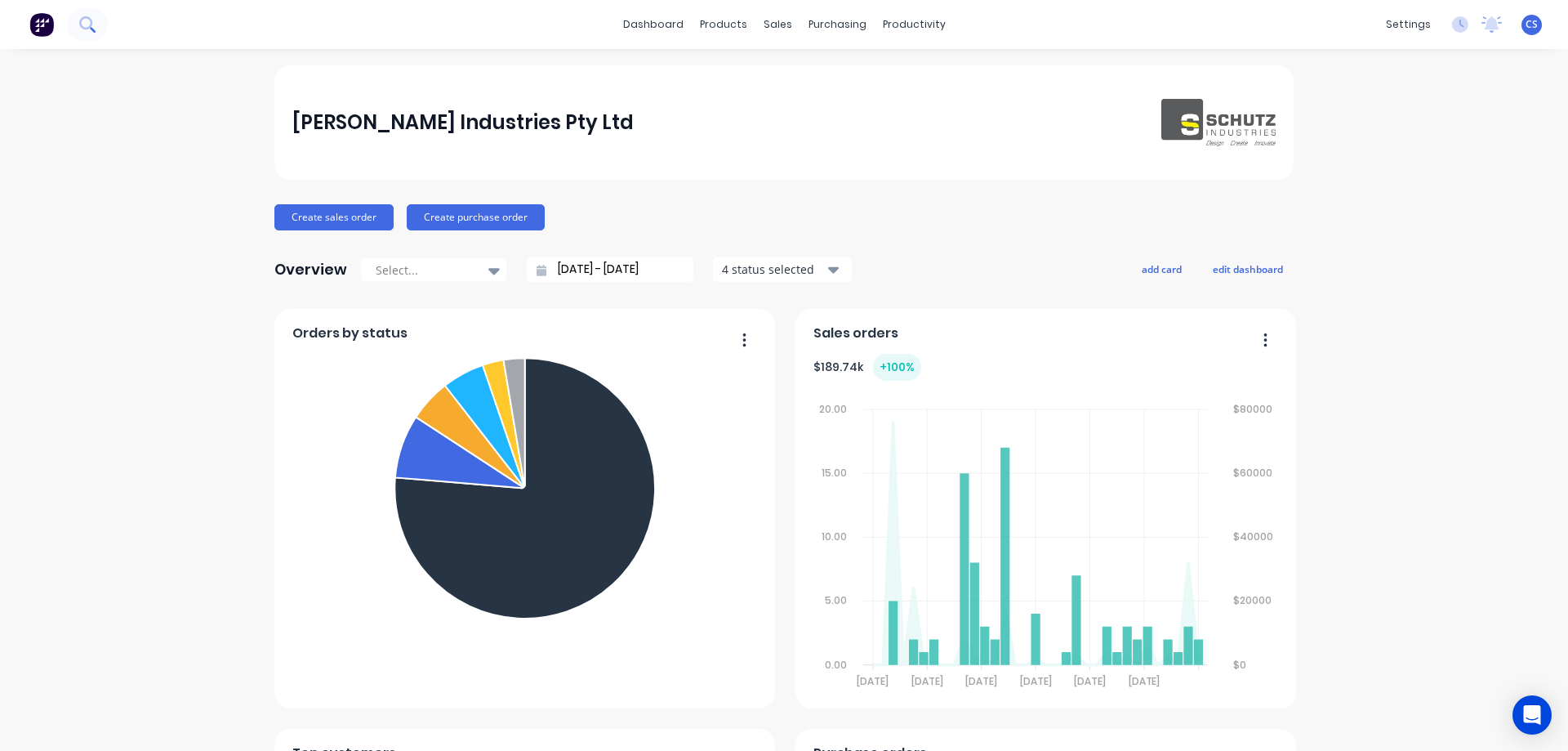
click at [86, 22] on icon at bounding box center [86, 24] width 15 height 15
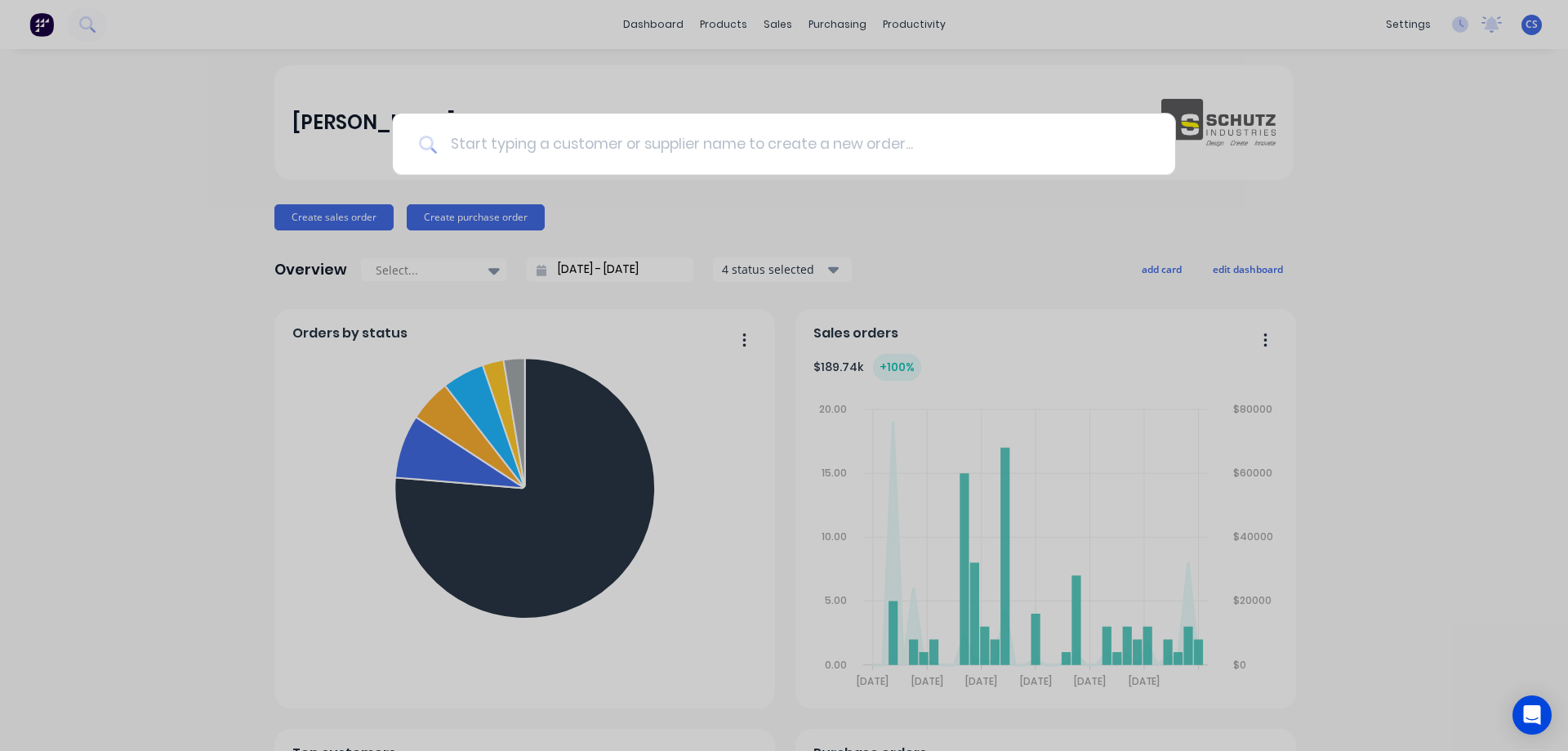
click at [584, 142] on input at bounding box center [793, 144] width 712 height 61
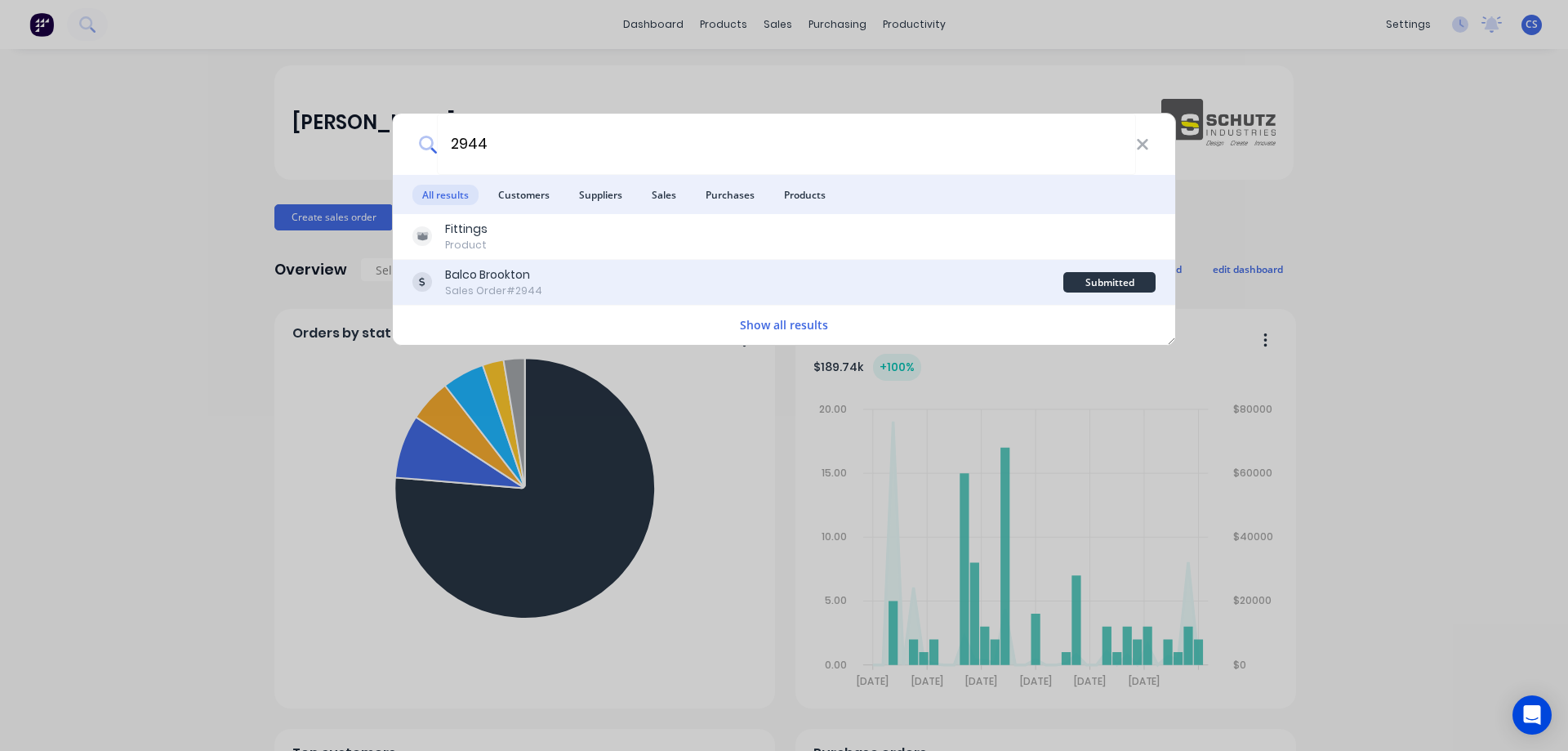
type input "2944"
click at [615, 272] on div "Balco Brookton Sales Order #2944" at bounding box center [737, 282] width 651 height 32
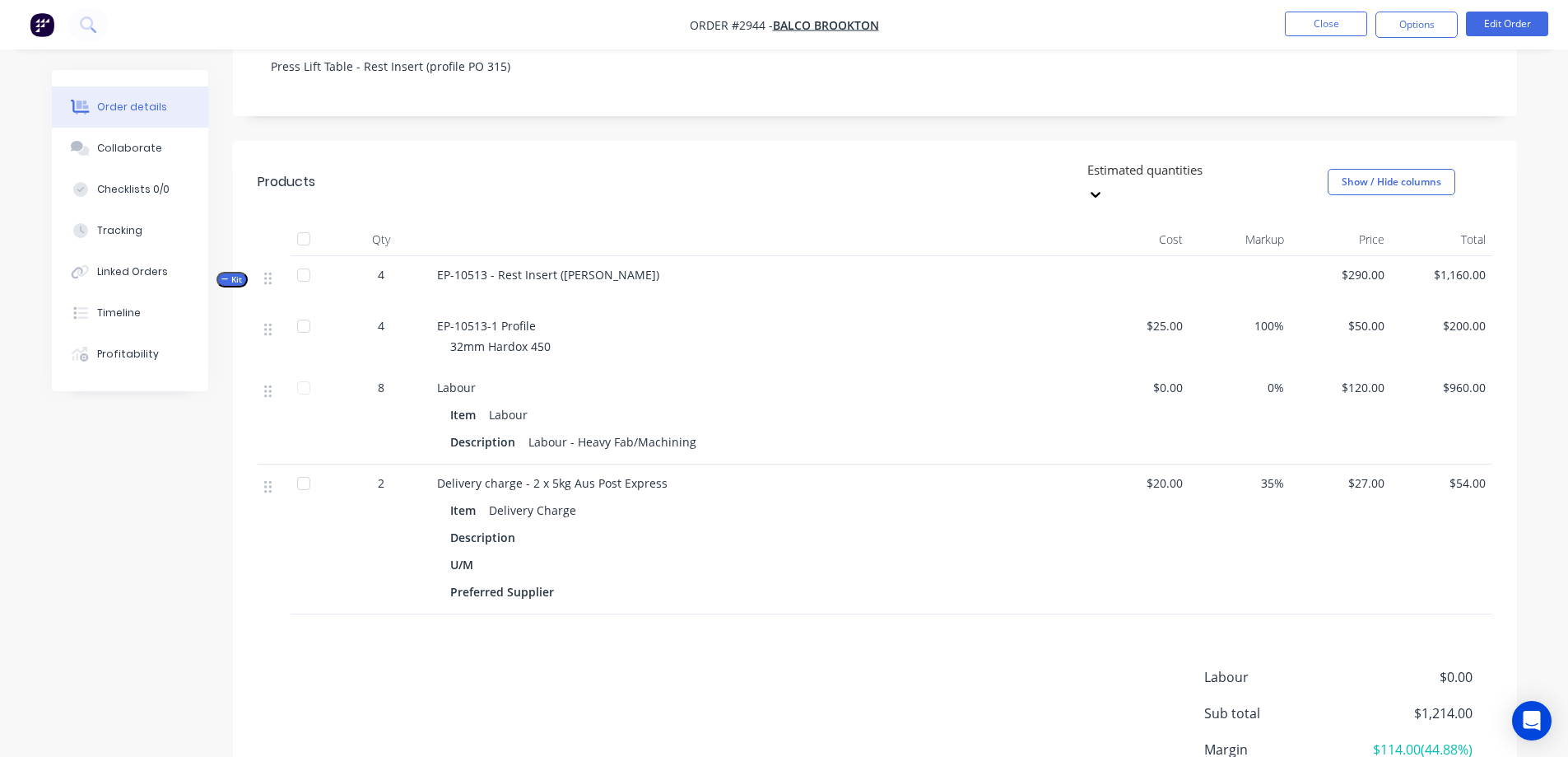
scroll to position [445, 0]
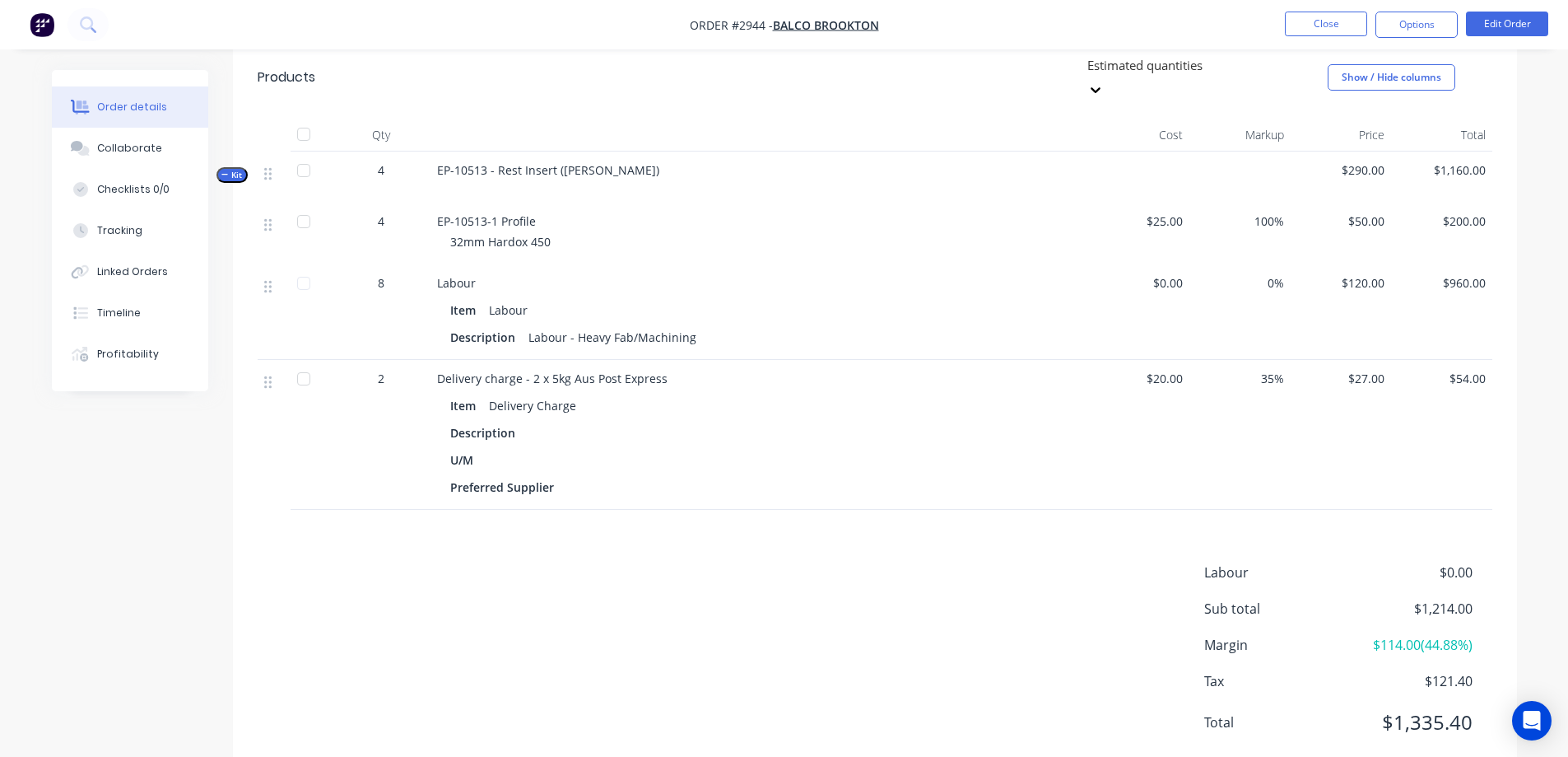
click at [1536, 399] on div "Order details Collaborate Checklists 0/0 Tracking Linked Orders Timeline Profit…" at bounding box center [784, 178] width 1568 height 1247
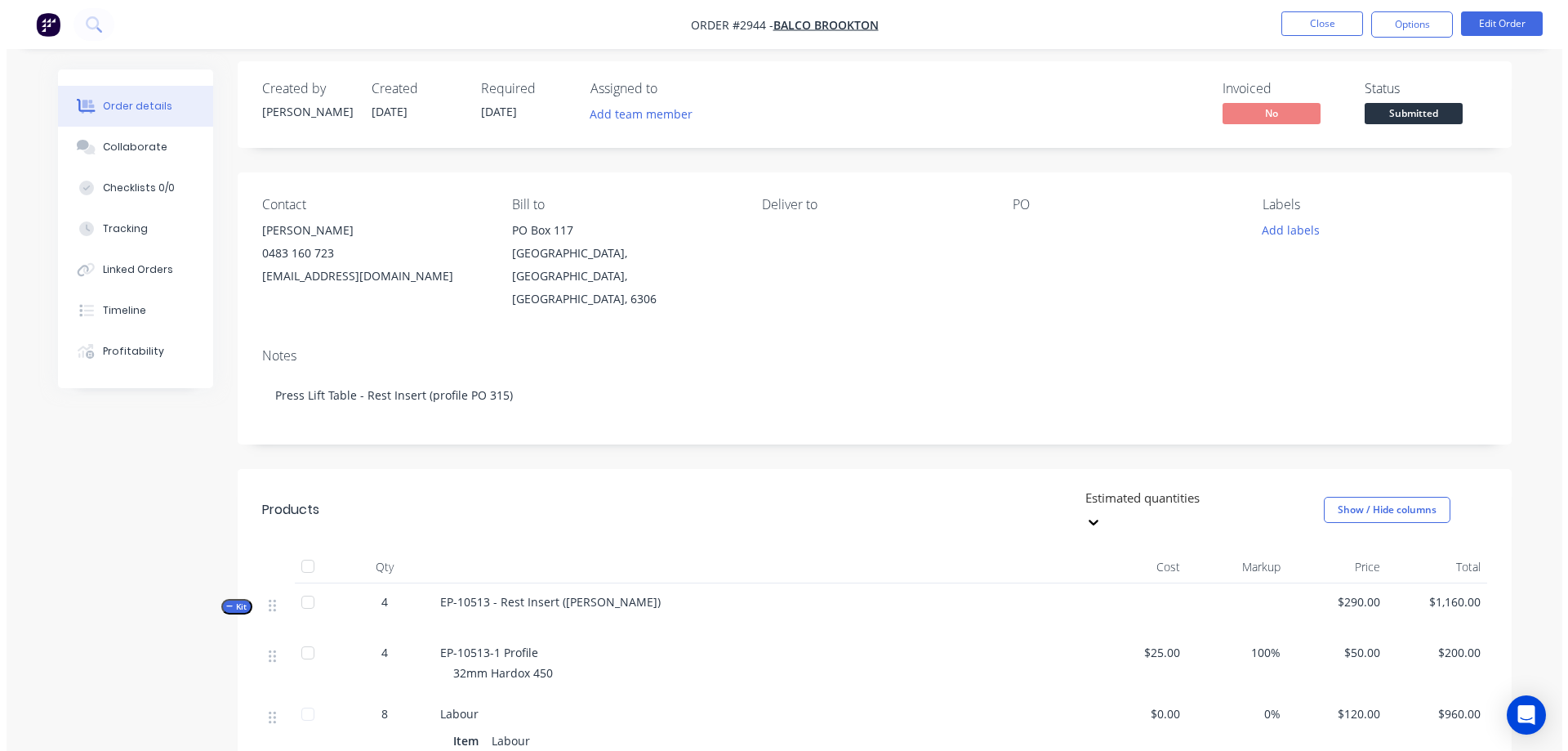
scroll to position [0, 0]
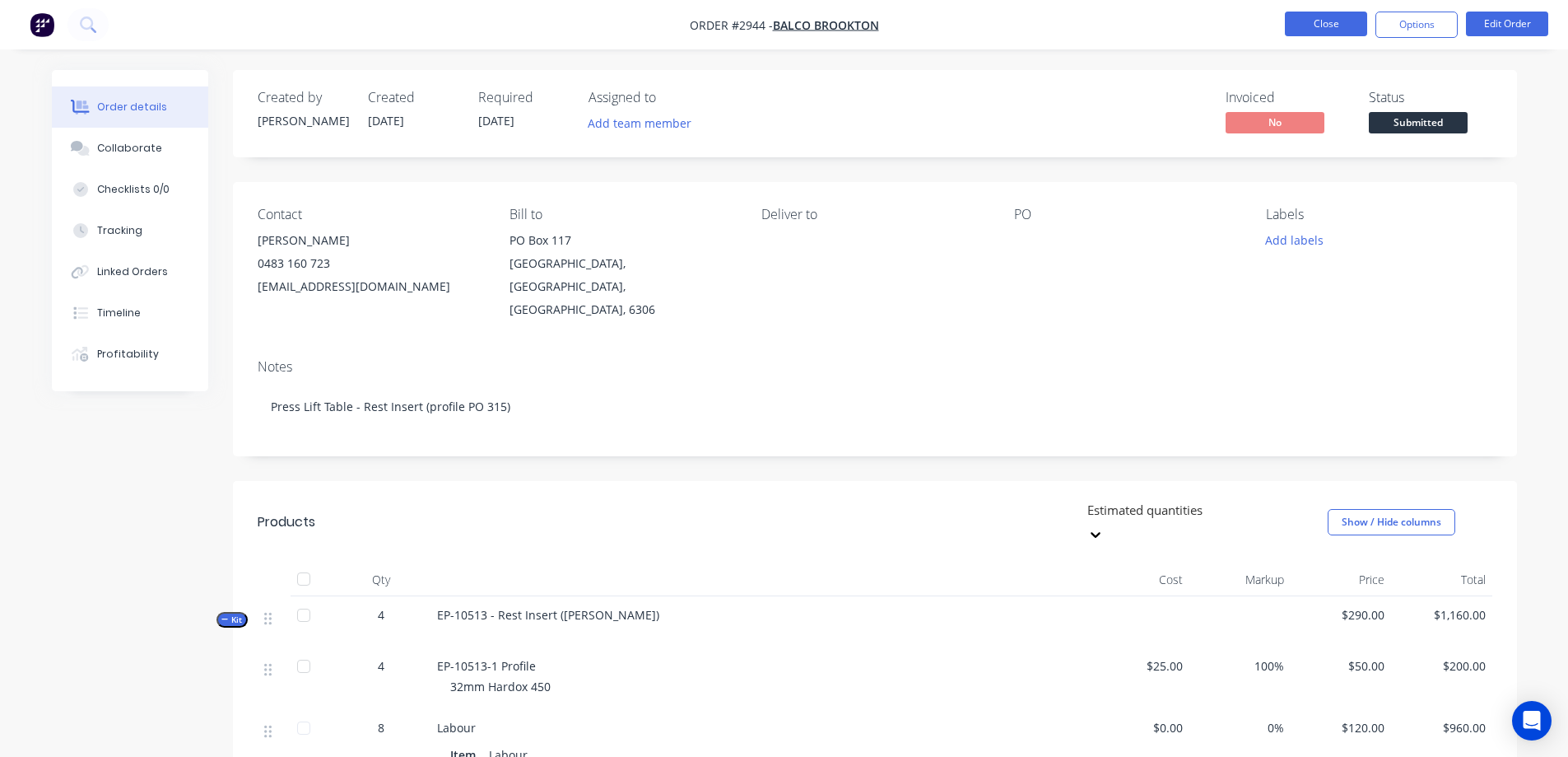
click at [1337, 29] on button "Close" at bounding box center [1327, 24] width 83 height 25
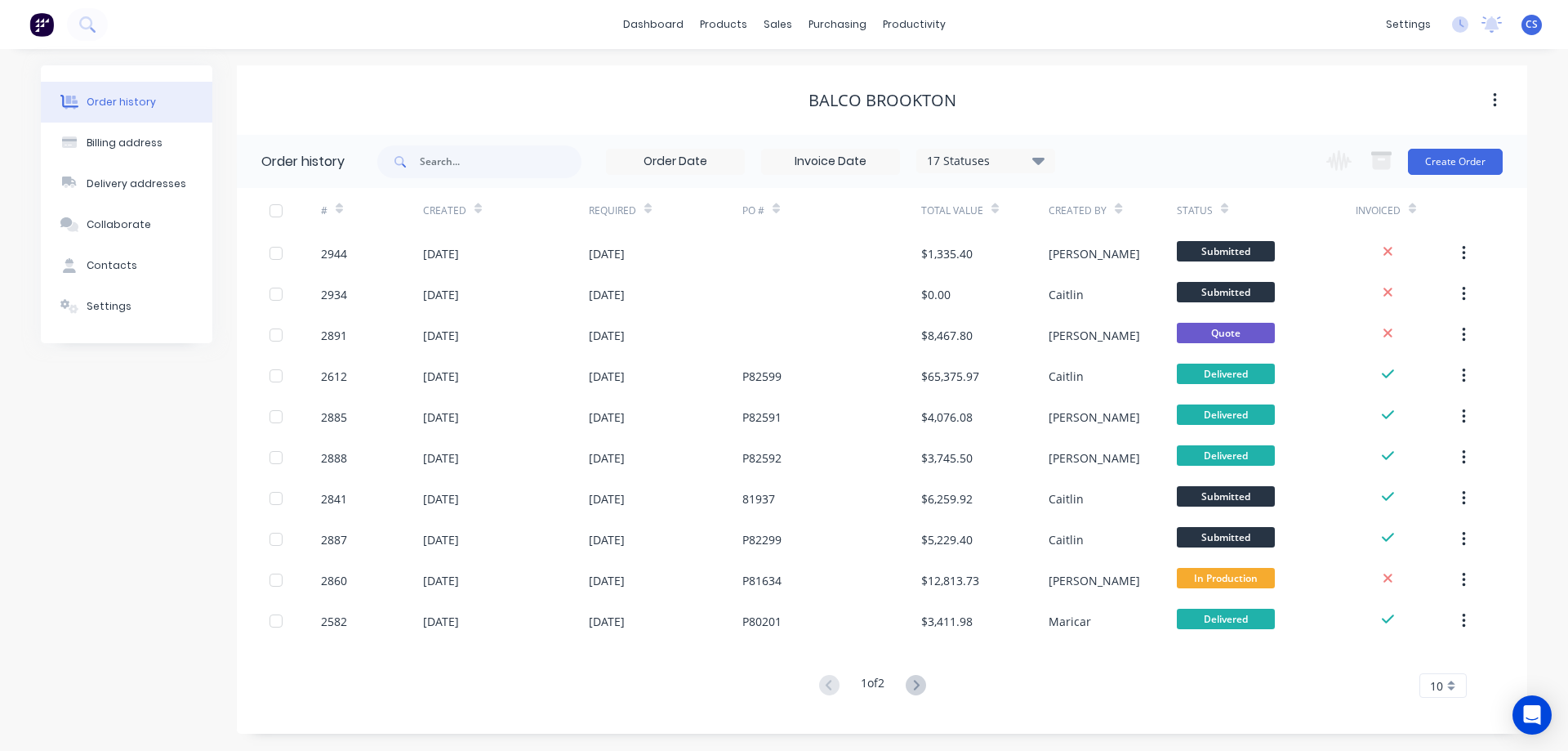
click at [50, 17] on img at bounding box center [41, 24] width 25 height 25
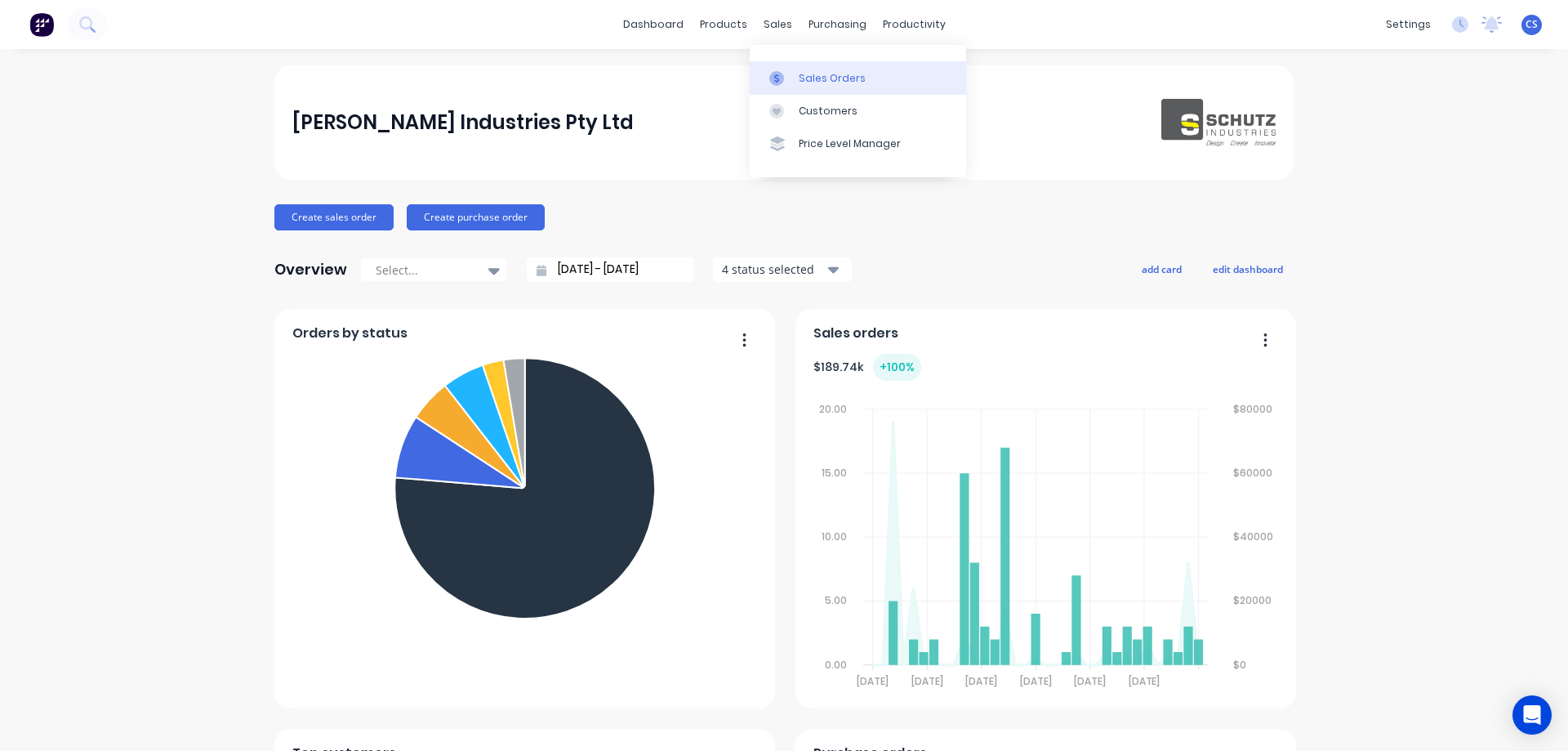
click at [839, 81] on div "Sales Orders" at bounding box center [833, 78] width 67 height 15
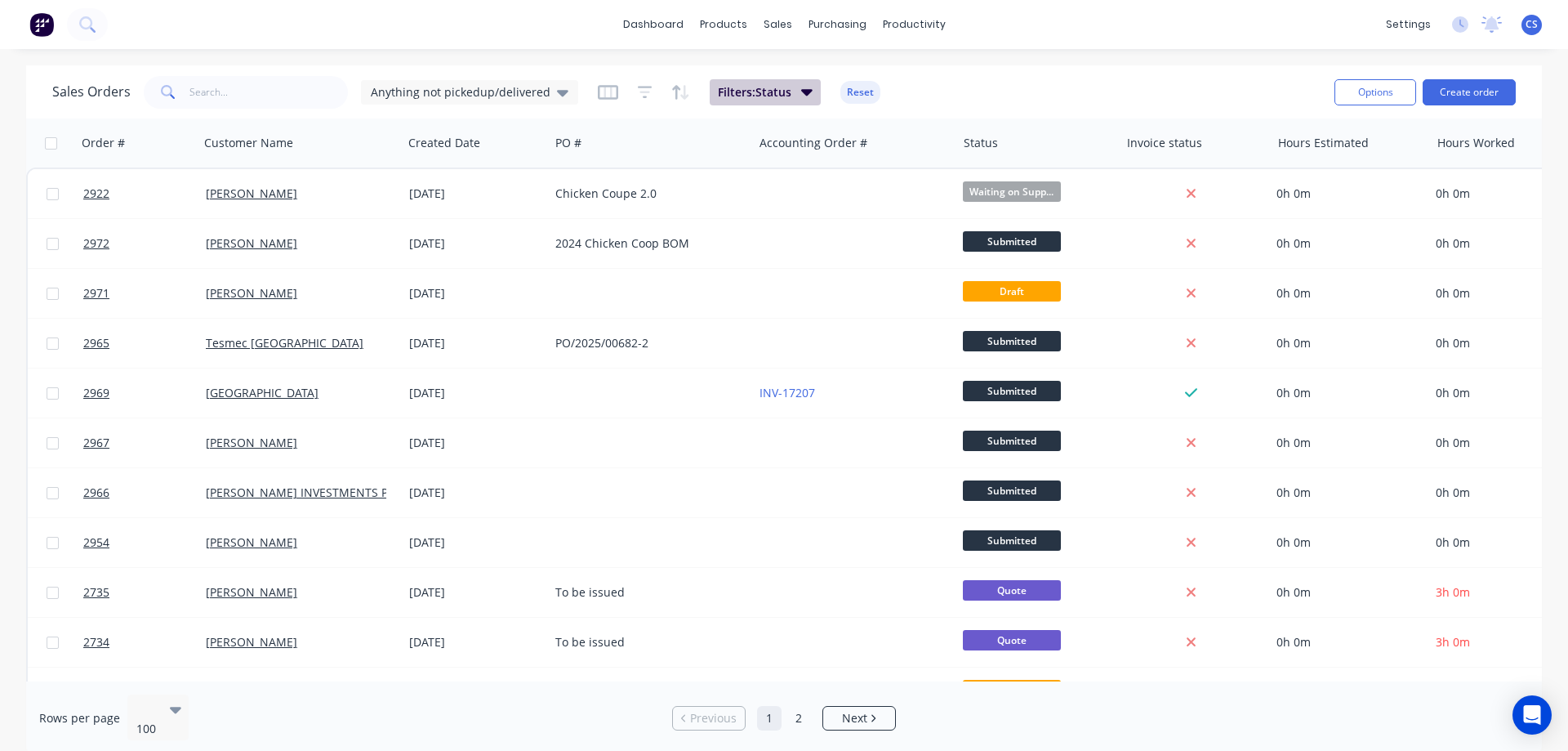
click at [784, 102] on button "Filters: Status" at bounding box center [765, 92] width 111 height 26
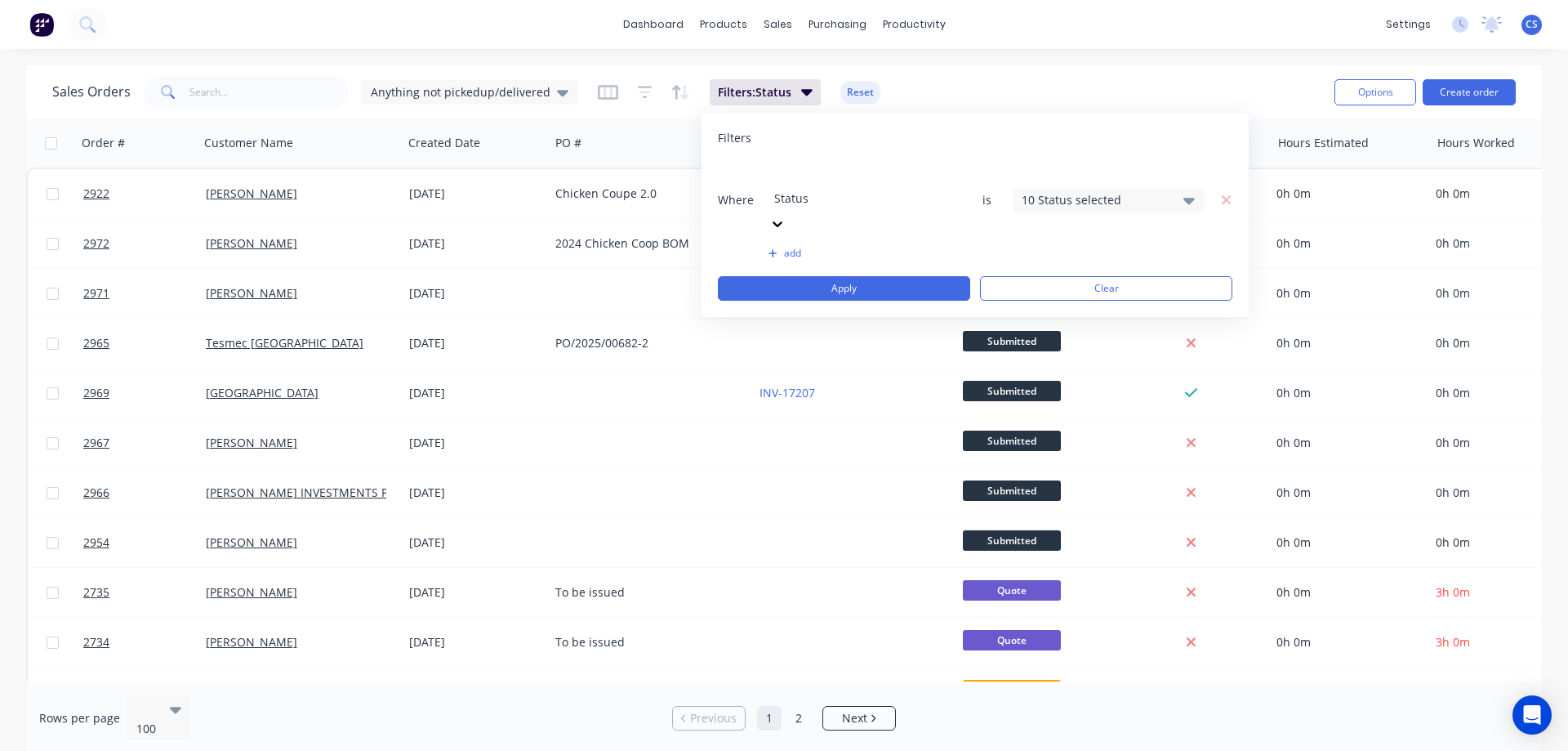
click at [947, 73] on div "Sales Orders Anything not pickedup/delivered Filters: Status Reset" at bounding box center [686, 92] width 1269 height 40
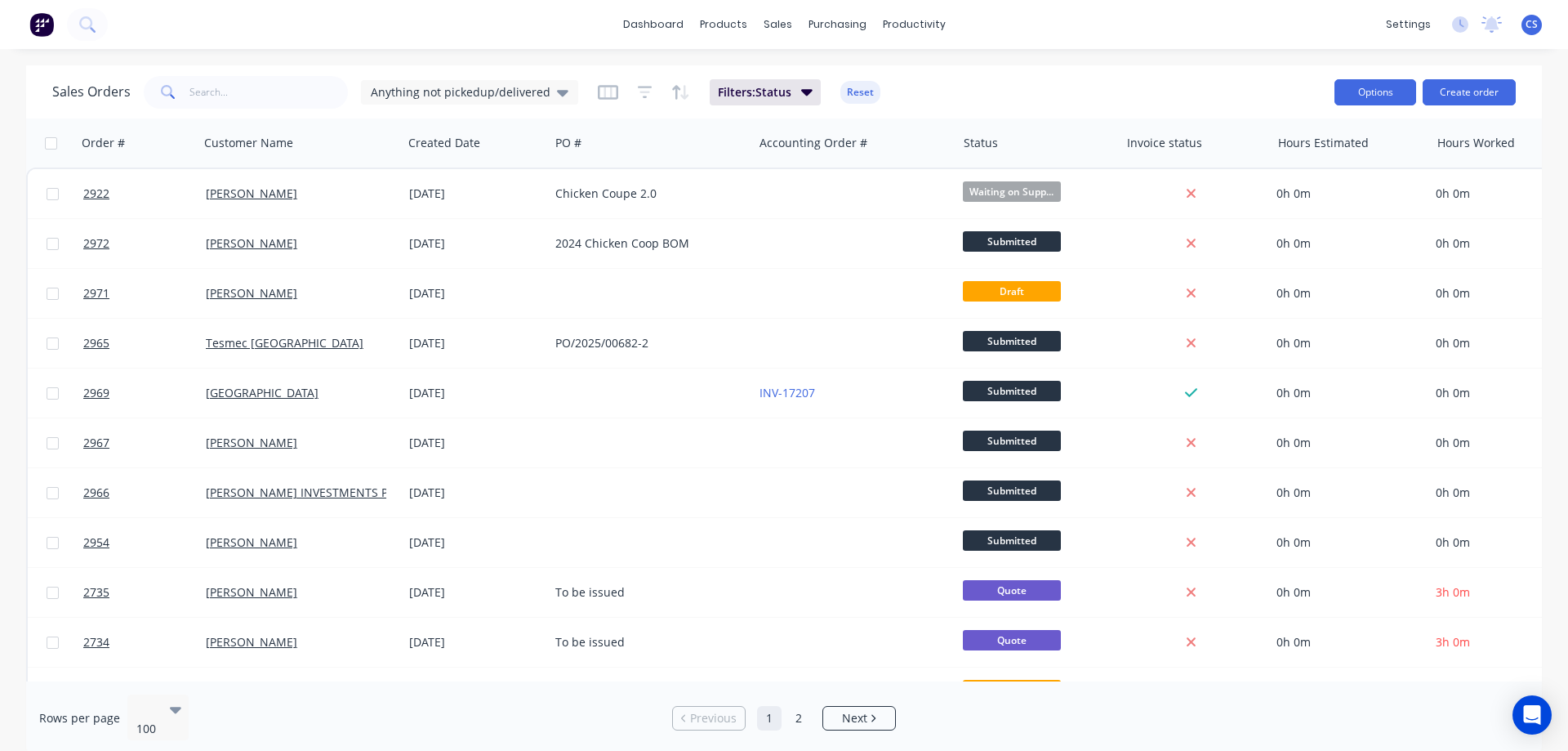
click at [1381, 79] on button "Options" at bounding box center [1375, 92] width 82 height 26
click at [1280, 203] on div "Export" at bounding box center [1326, 198] width 150 height 24
click at [171, 711] on icon at bounding box center [176, 709] width 12 height 6
click at [259, 723] on div "Rows per page 5 results available. Use Up and Down to choose options, press Ent…" at bounding box center [288, 731] width 497 height 73
click at [800, 706] on link "2" at bounding box center [798, 717] width 25 height 25
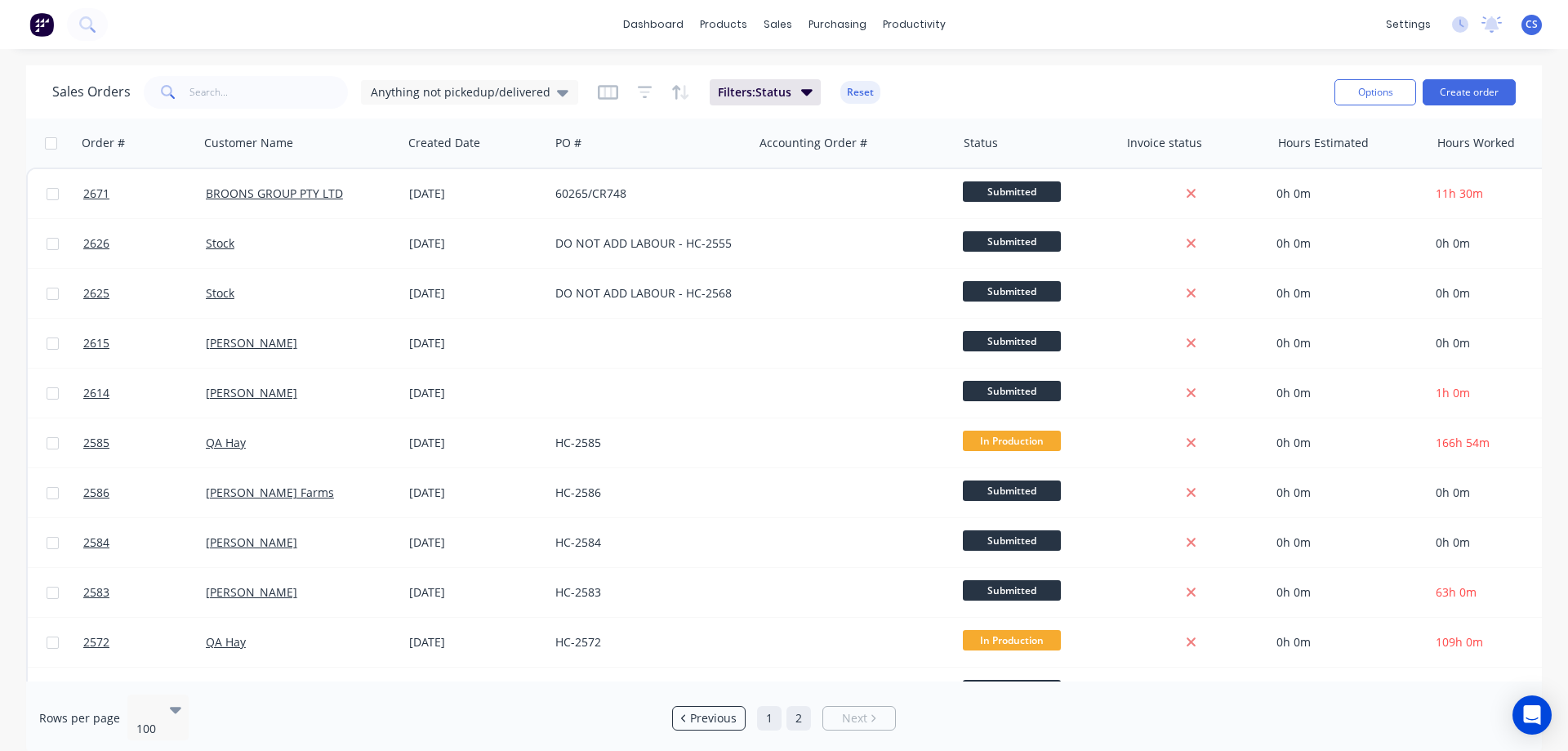
click at [770, 712] on link "1" at bounding box center [769, 717] width 25 height 25
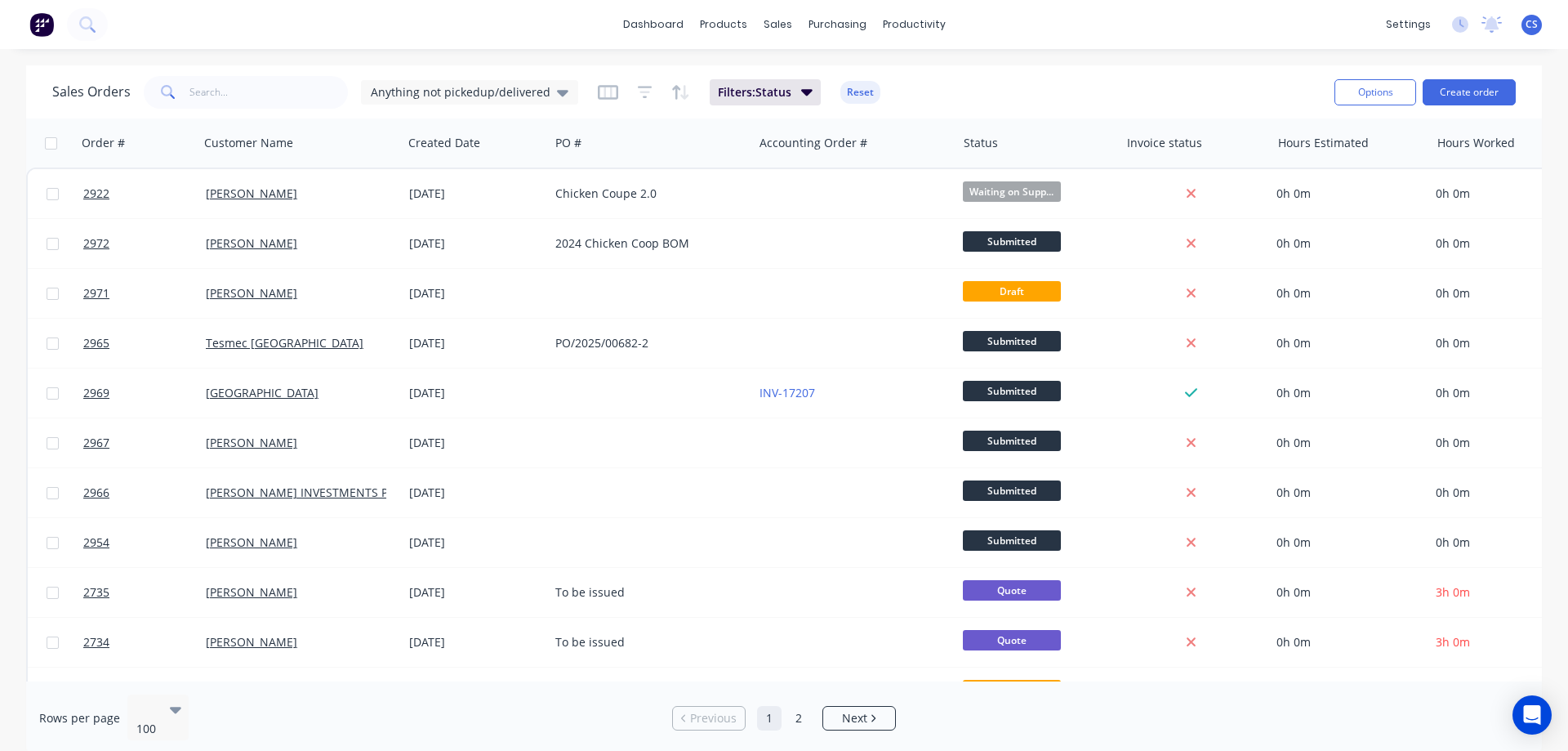
click at [1151, 46] on div "dashboard products sales purchasing productivity dashboard products Product Cat…" at bounding box center [784, 25] width 1568 height 49
click at [977, 191] on link "Timesheets" at bounding box center [977, 178] width 217 height 33
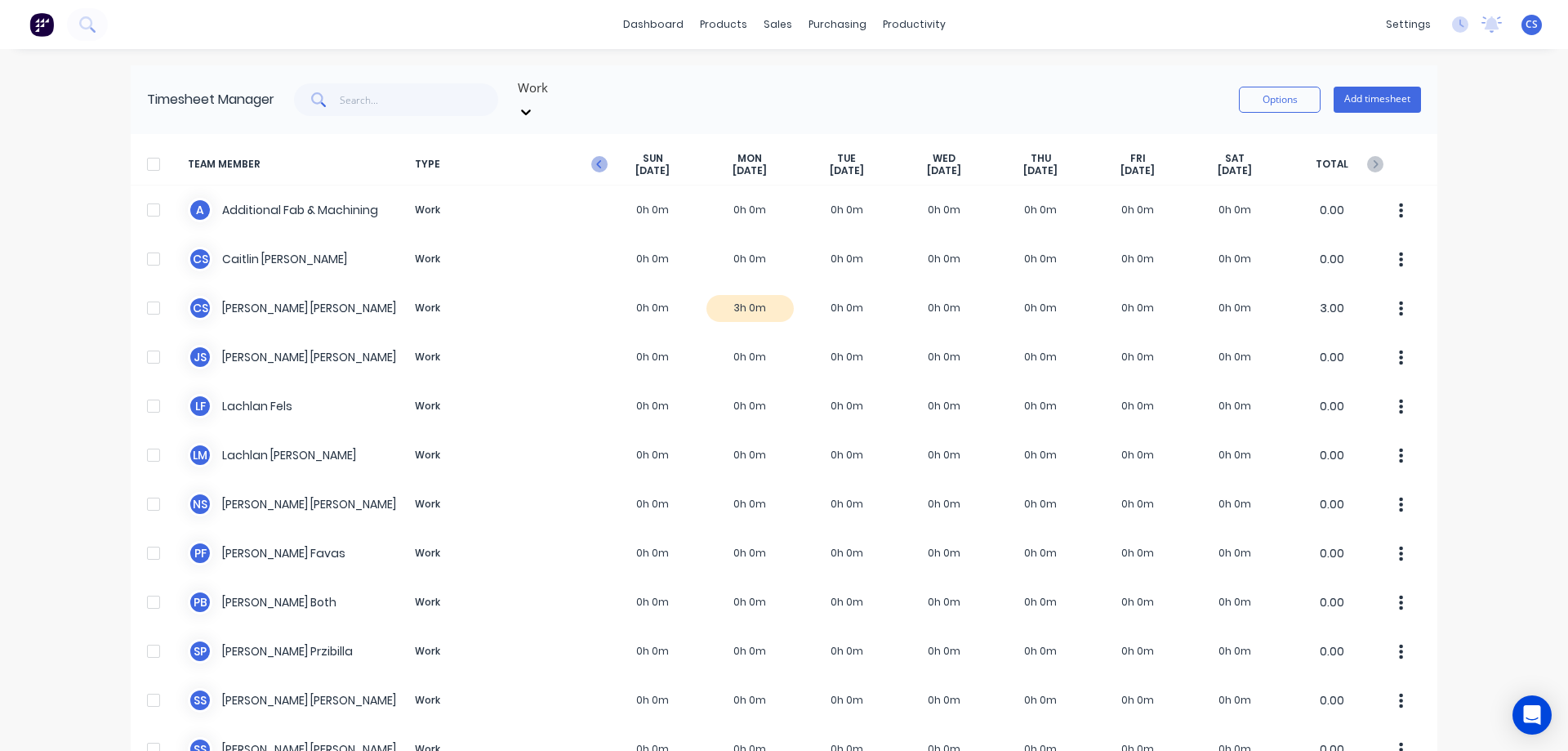
click at [598, 156] on icon "button" at bounding box center [600, 164] width 16 height 16
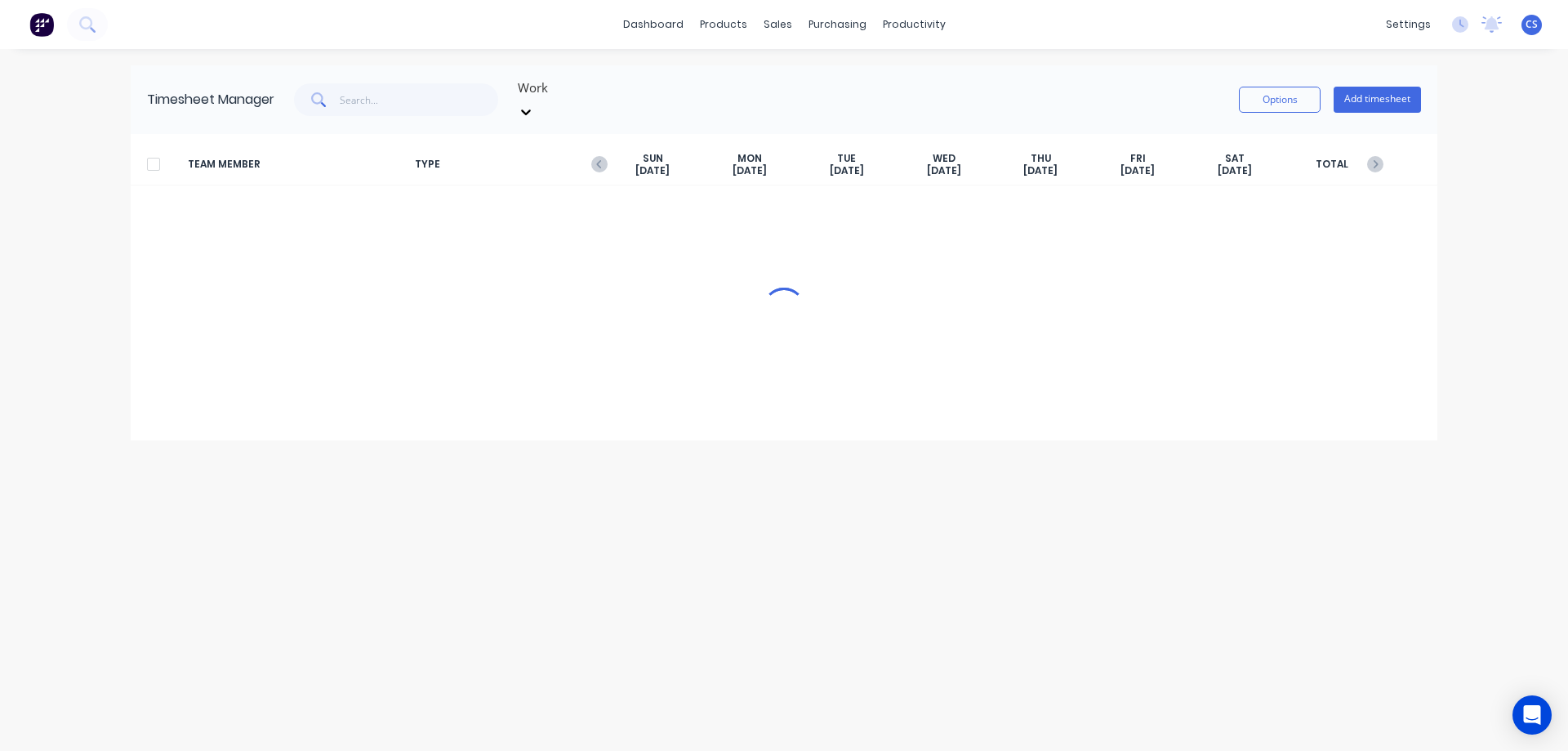
click at [534, 104] on icon at bounding box center [526, 112] width 16 height 16
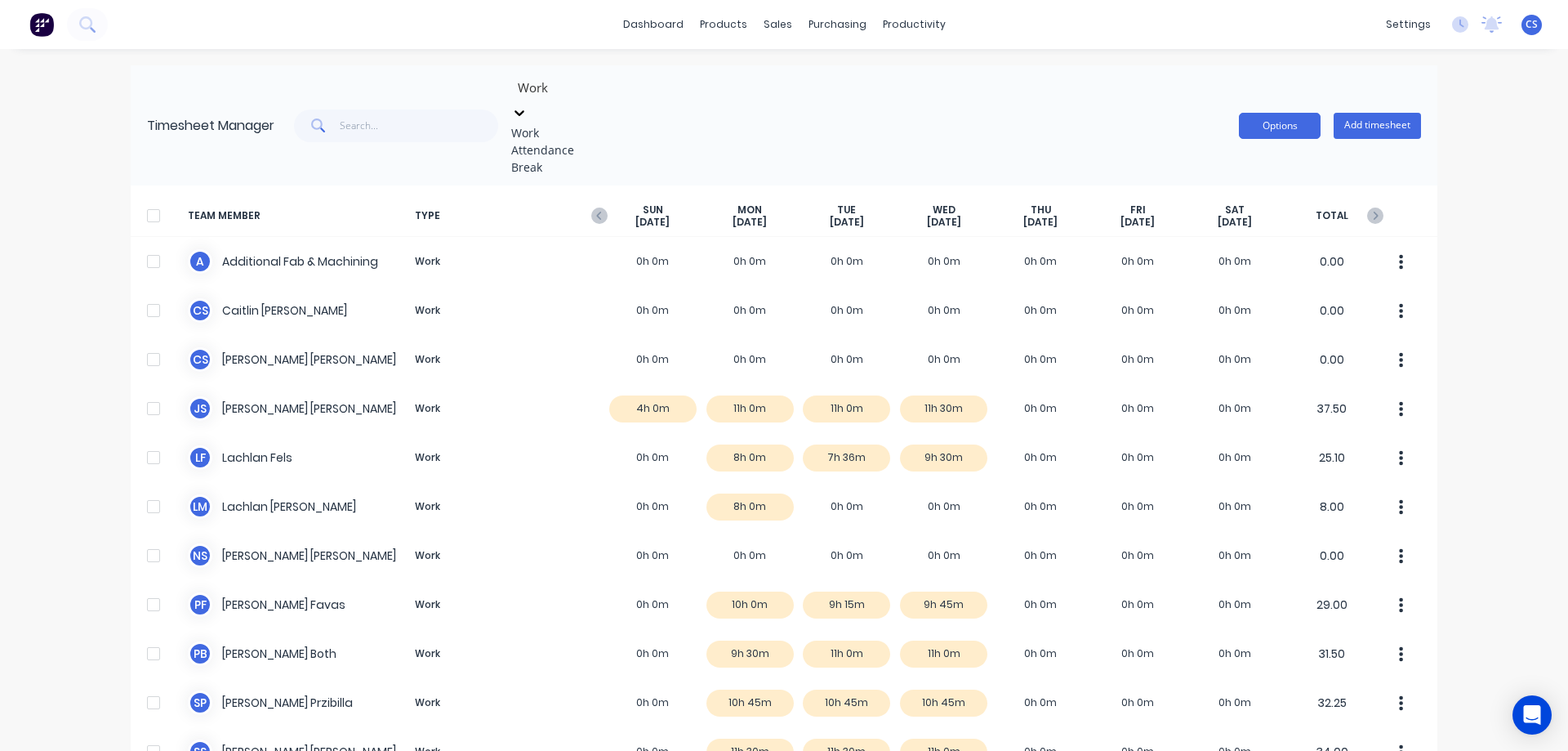
click at [1281, 113] on button "Options" at bounding box center [1280, 126] width 82 height 26
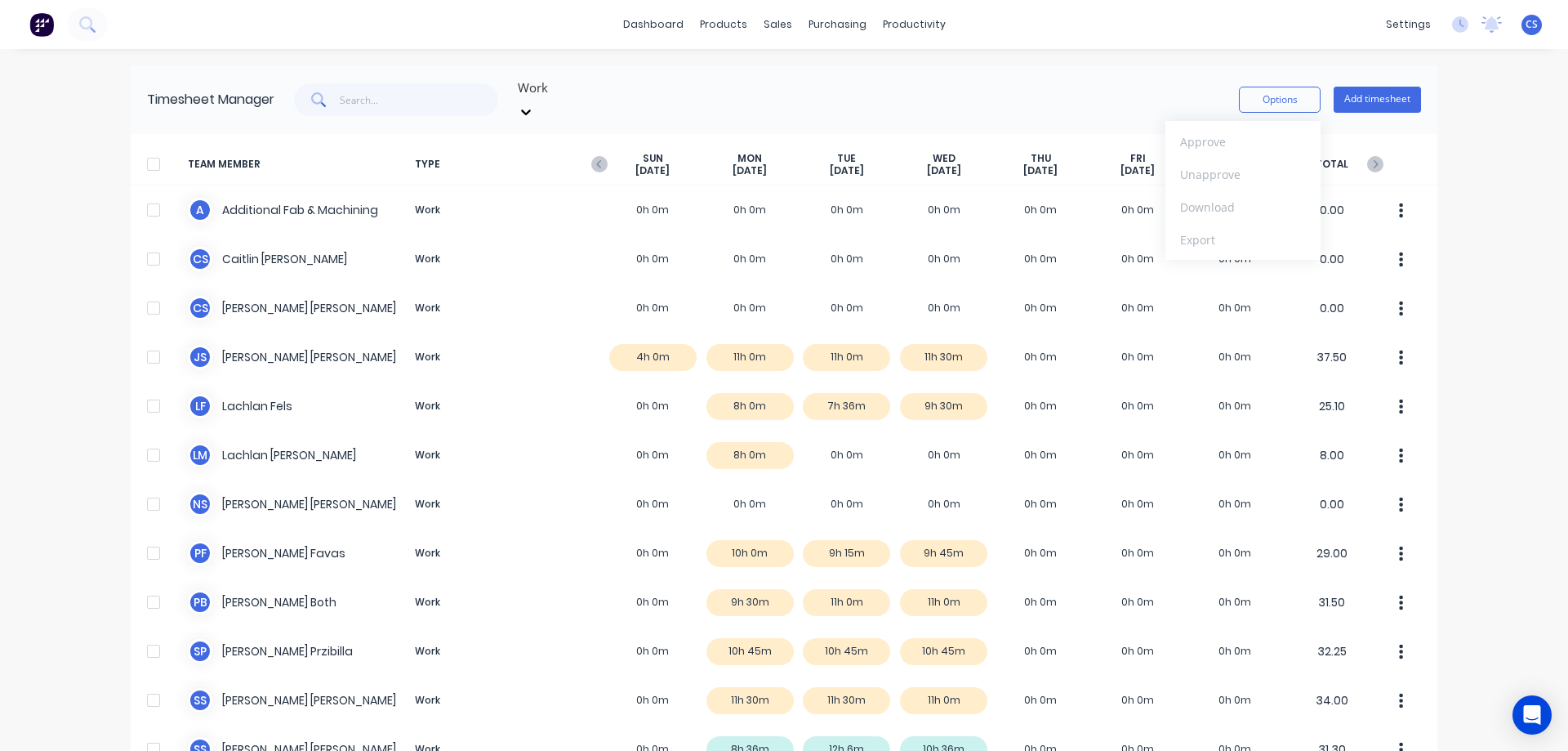
click at [1472, 291] on div "dashboard products sales purchasing productivity dashboard products Product Cat…" at bounding box center [784, 375] width 1568 height 751
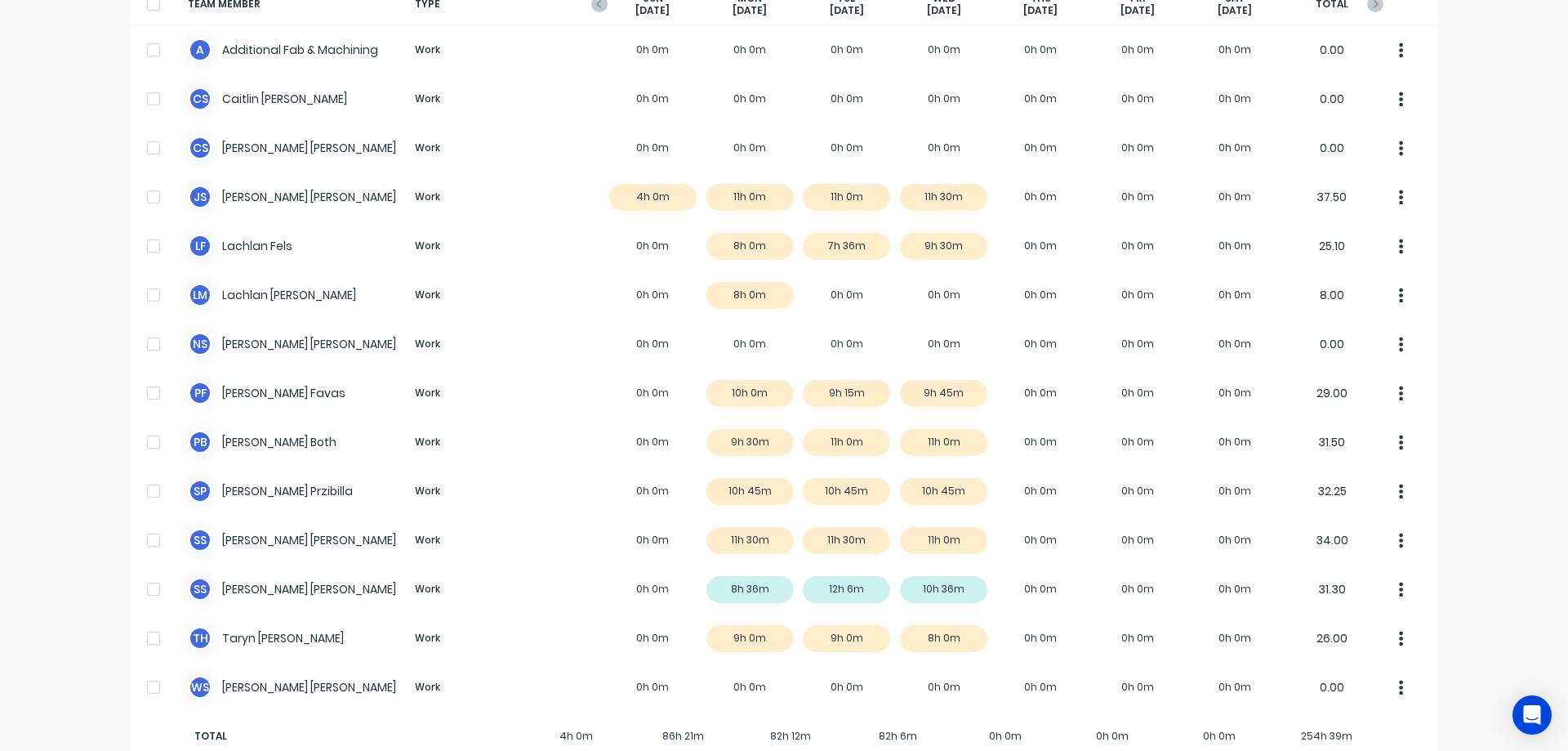
scroll to position [163, 0]
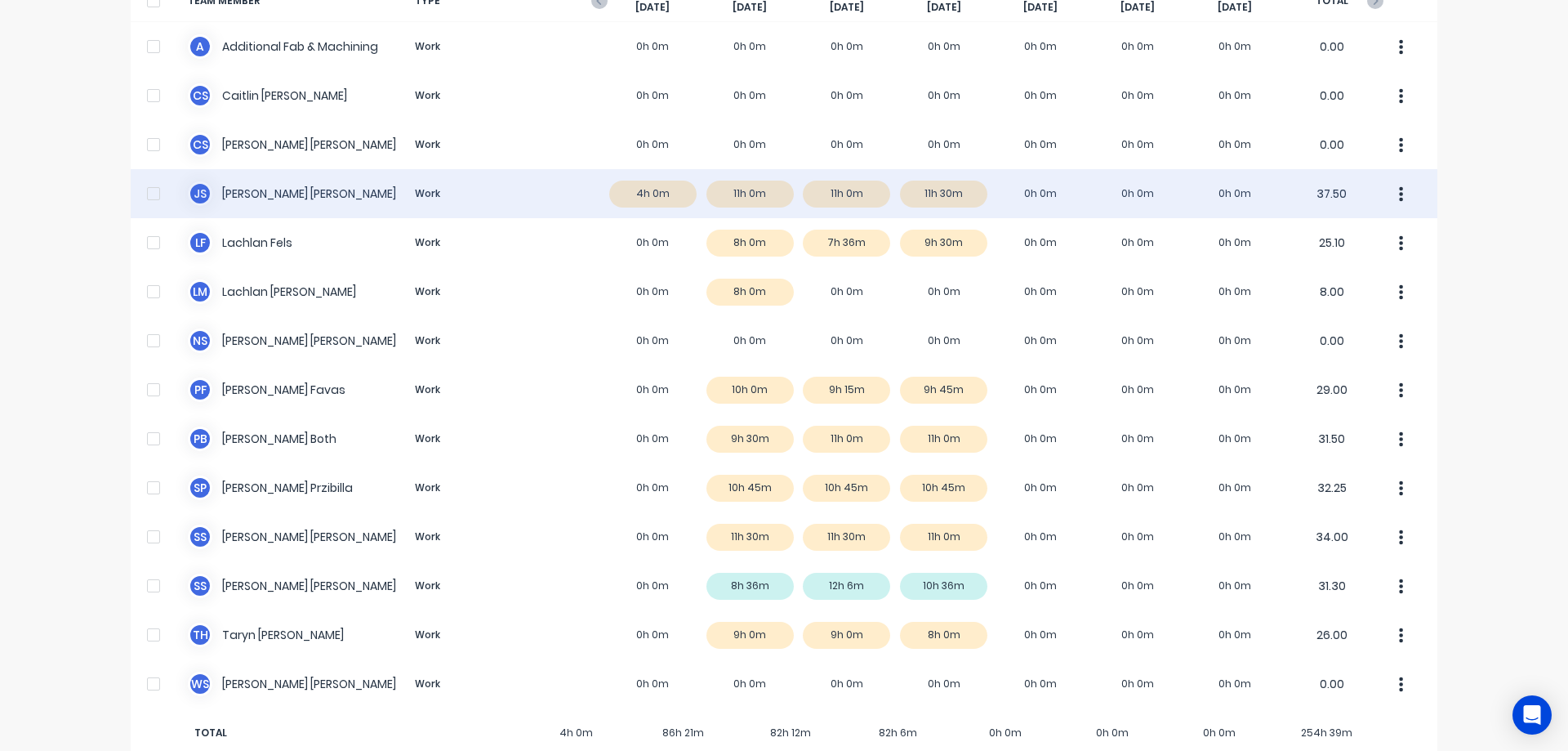
click at [882, 185] on div "J S Joel Schutz Work 4h 0m 11h 0m 11h 0m 11h 30m 0h 0m 0h 0m 0h 0m 37.50" at bounding box center [784, 194] width 1307 height 49
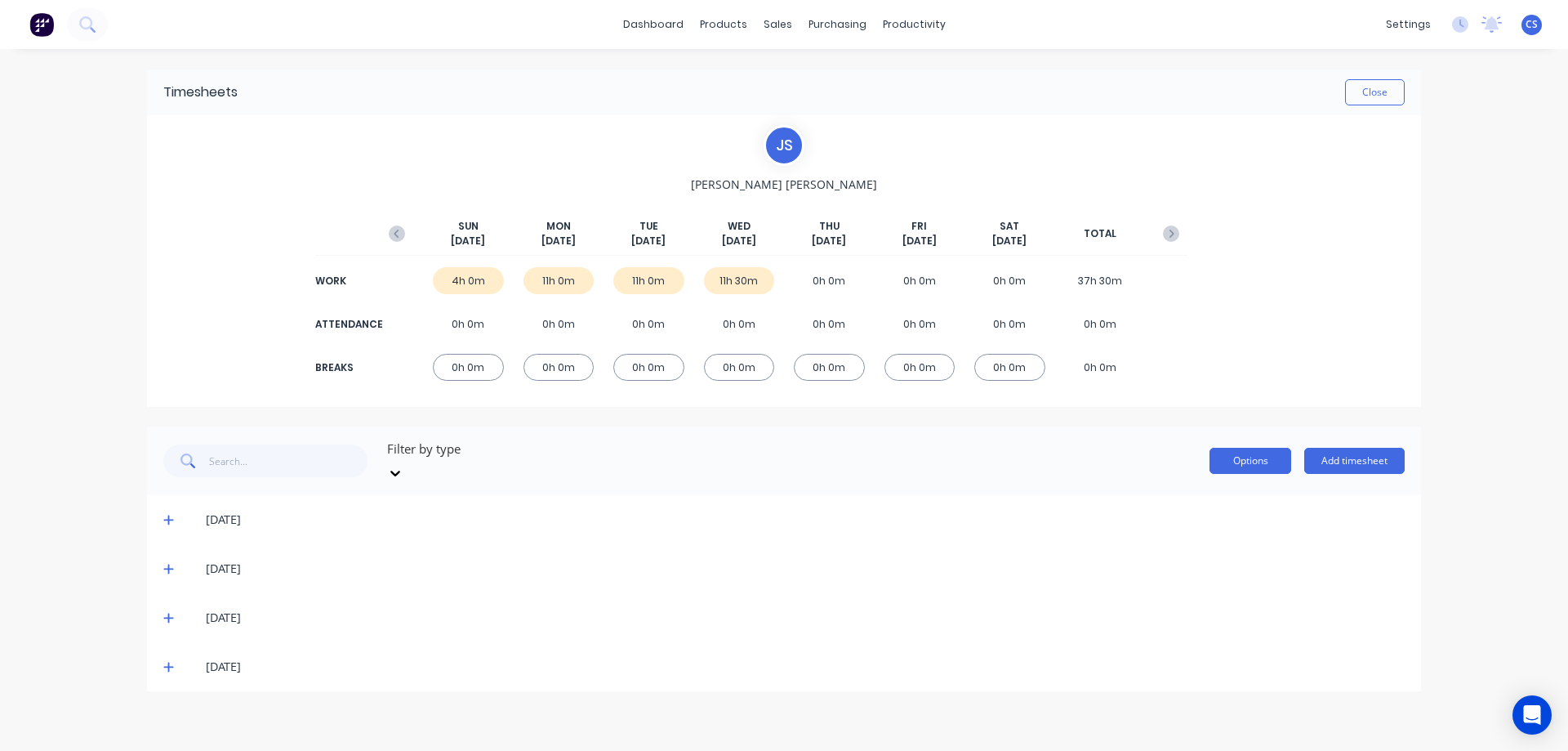
click at [1237, 450] on button "Options" at bounding box center [1250, 461] width 82 height 26
click at [1465, 524] on div "dashboard products sales purchasing productivity dashboard products Product Cat…" at bounding box center [784, 375] width 1568 height 751
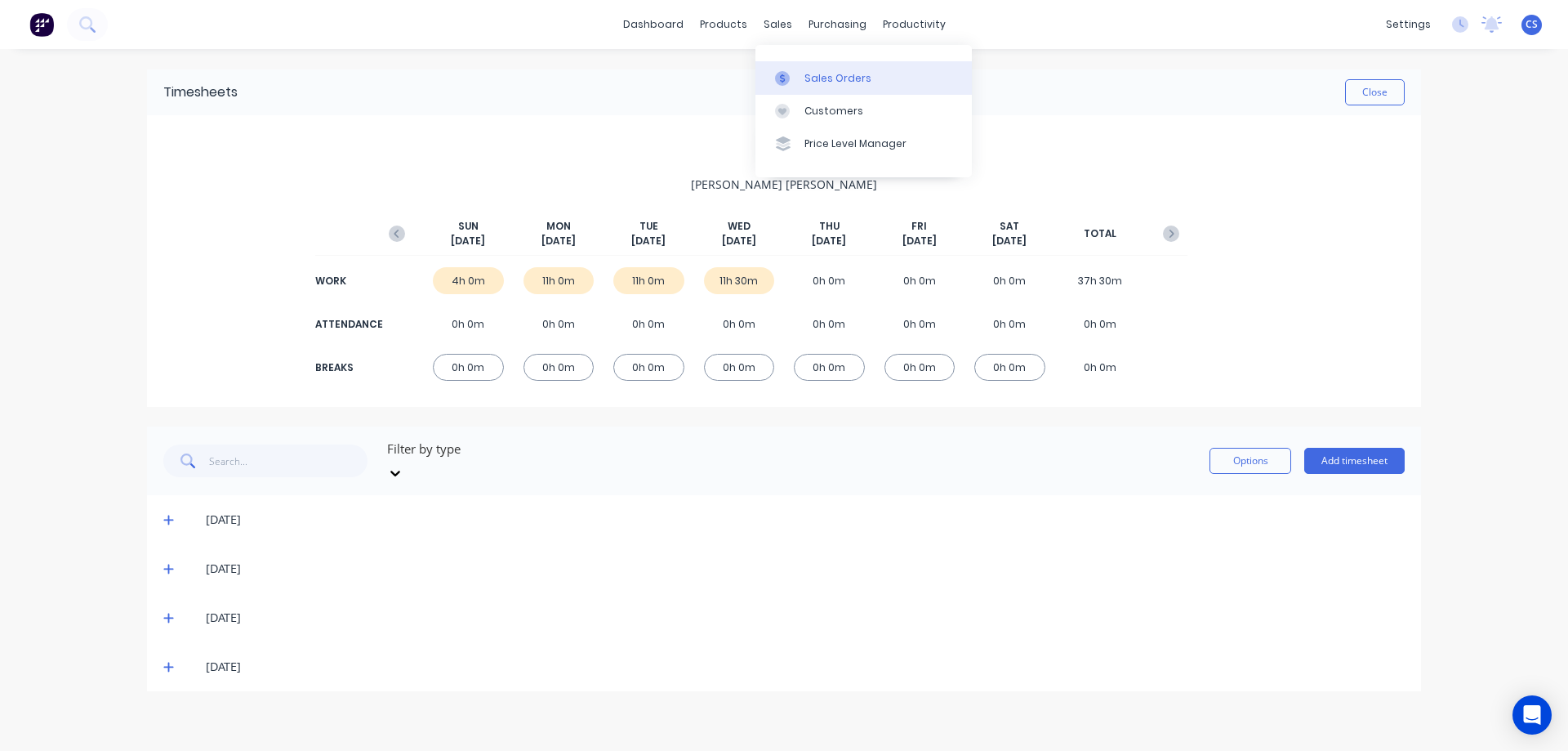
click at [814, 84] on div "Sales Orders" at bounding box center [838, 78] width 67 height 15
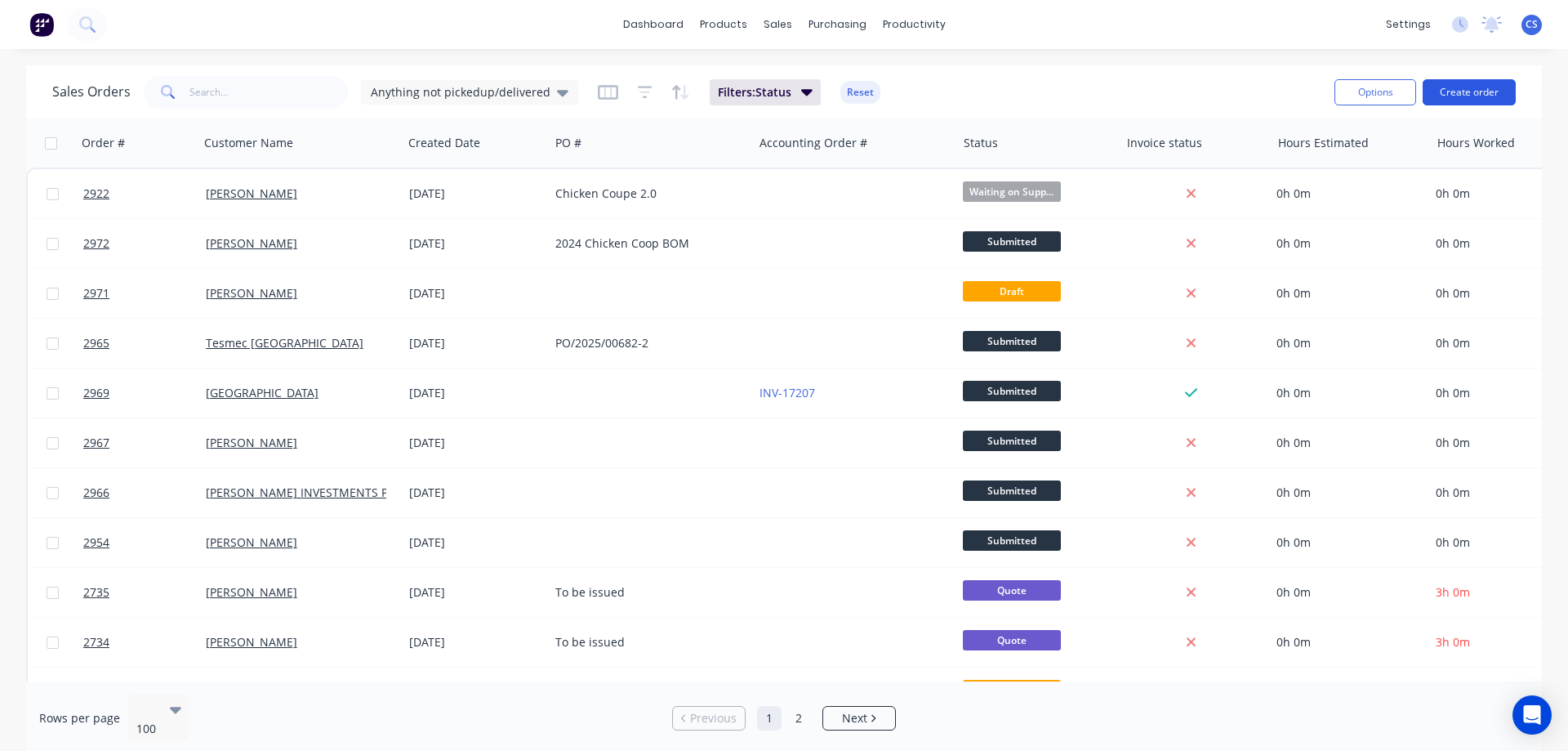
click at [1464, 94] on button "Create order" at bounding box center [1469, 92] width 93 height 26
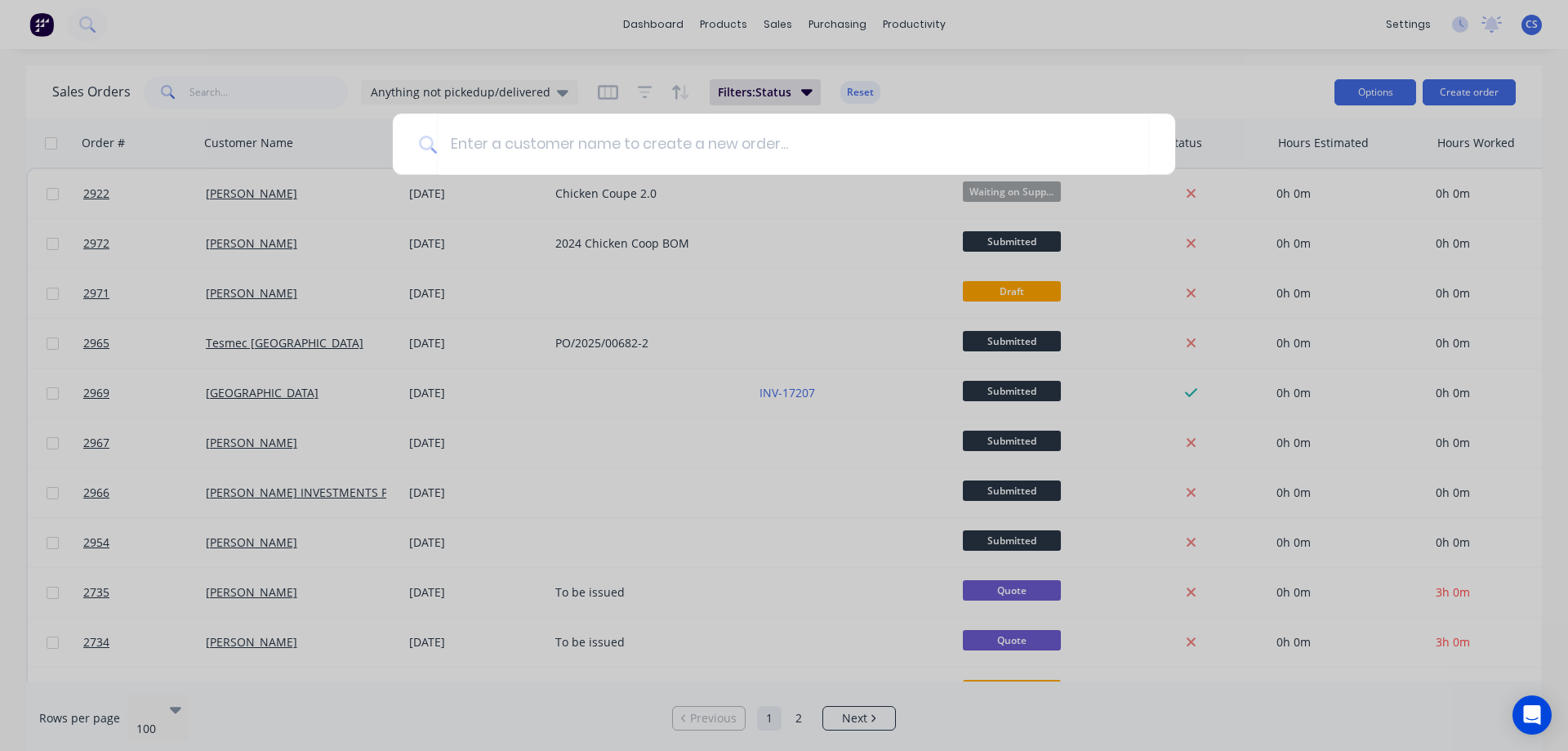
click at [1135, 49] on div at bounding box center [784, 375] width 1568 height 751
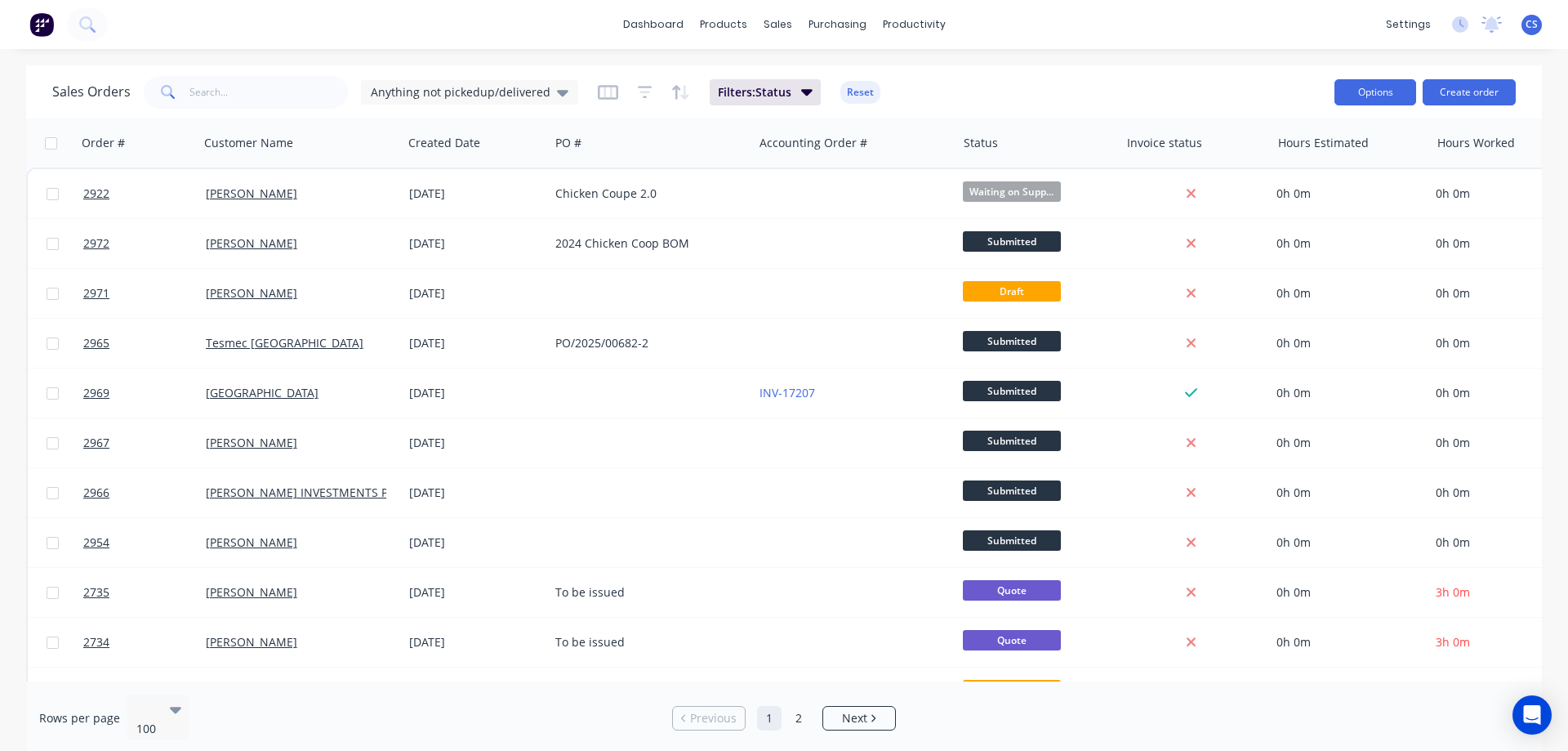
click at [1376, 85] on button "Options" at bounding box center [1375, 92] width 82 height 26
click at [795, 100] on button "Filters: Status" at bounding box center [765, 92] width 111 height 26
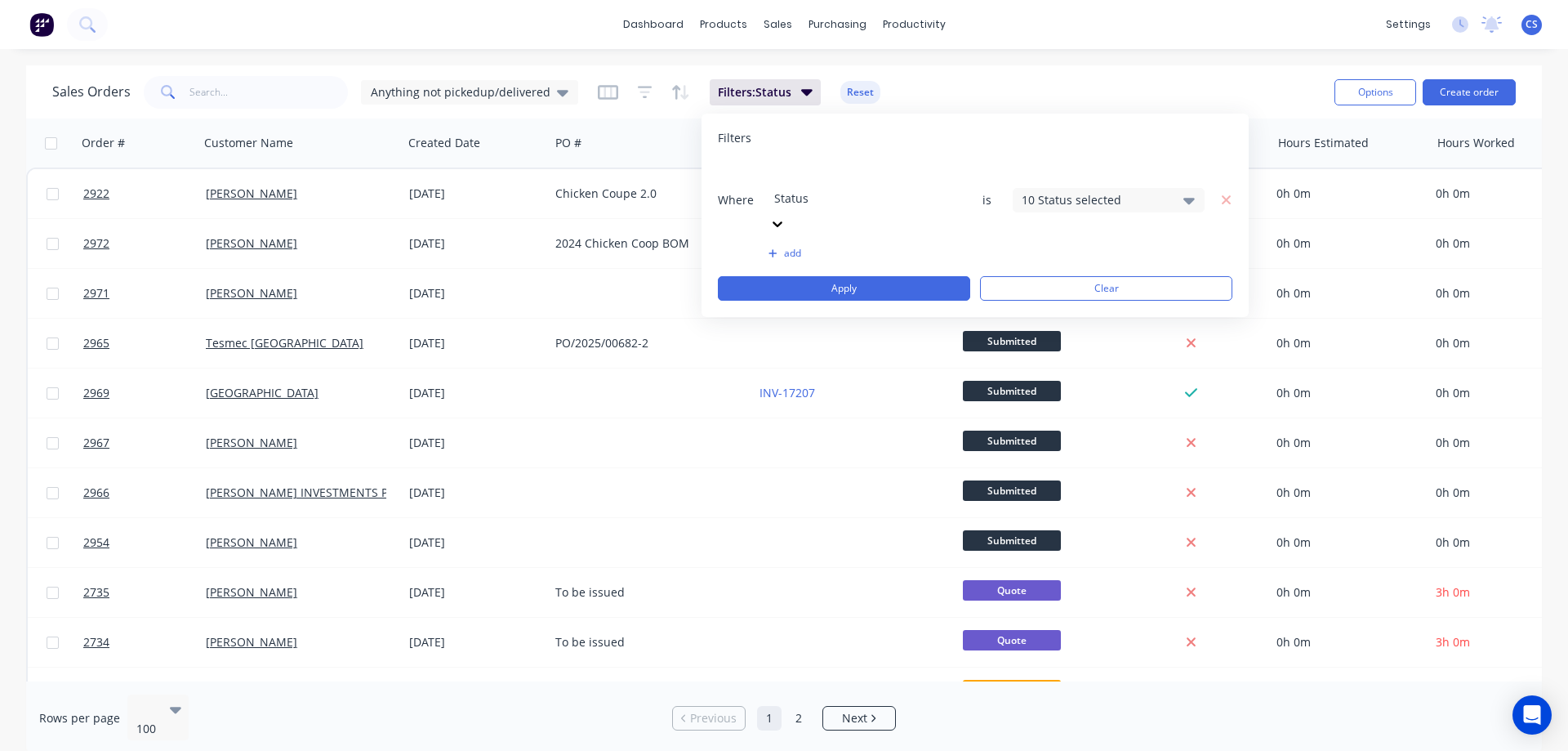
click at [1105, 191] on div "10 Status selected" at bounding box center [1096, 199] width 147 height 17
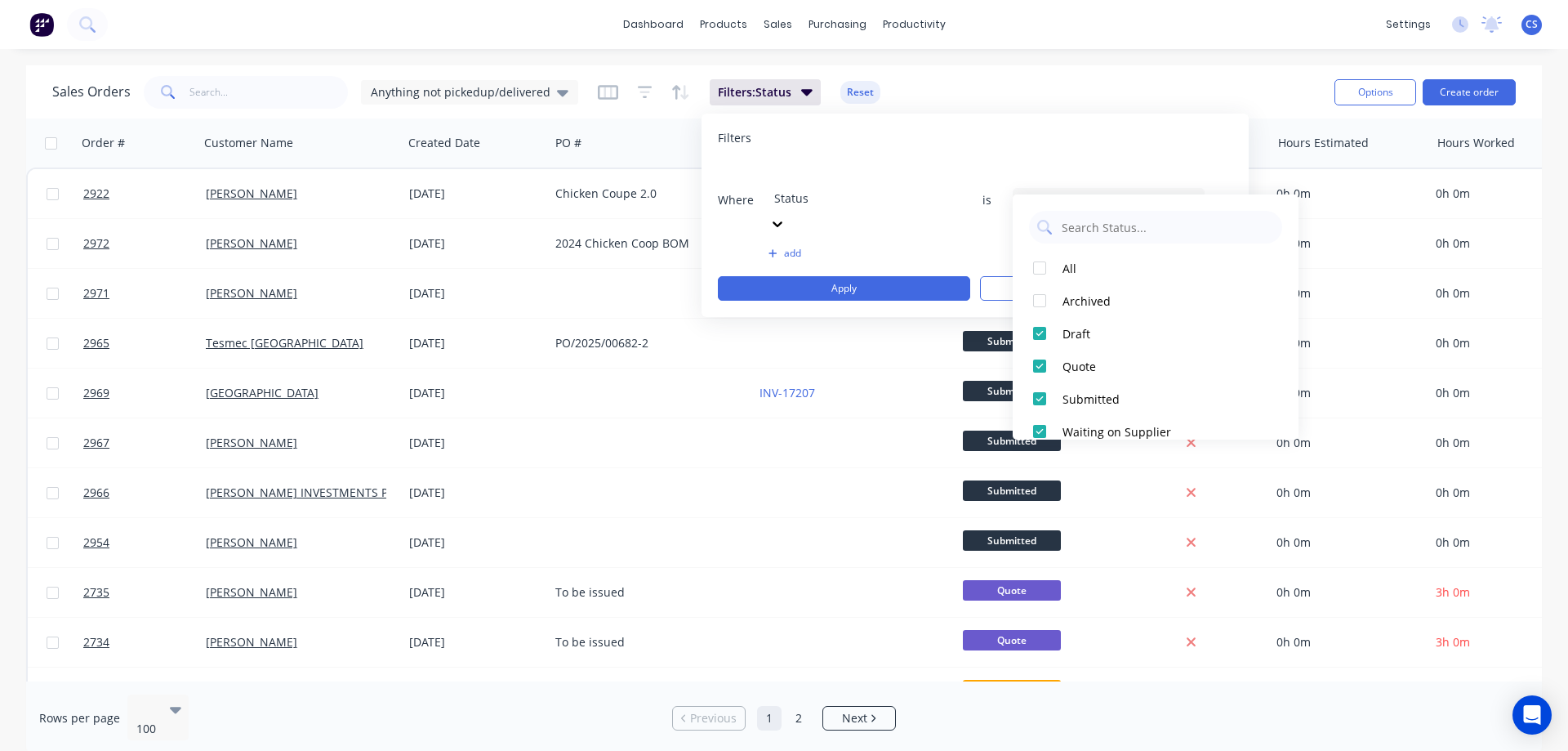
click at [1131, 60] on div "dashboard products sales purchasing productivity dashboard products Product Cat…" at bounding box center [784, 375] width 1568 height 751
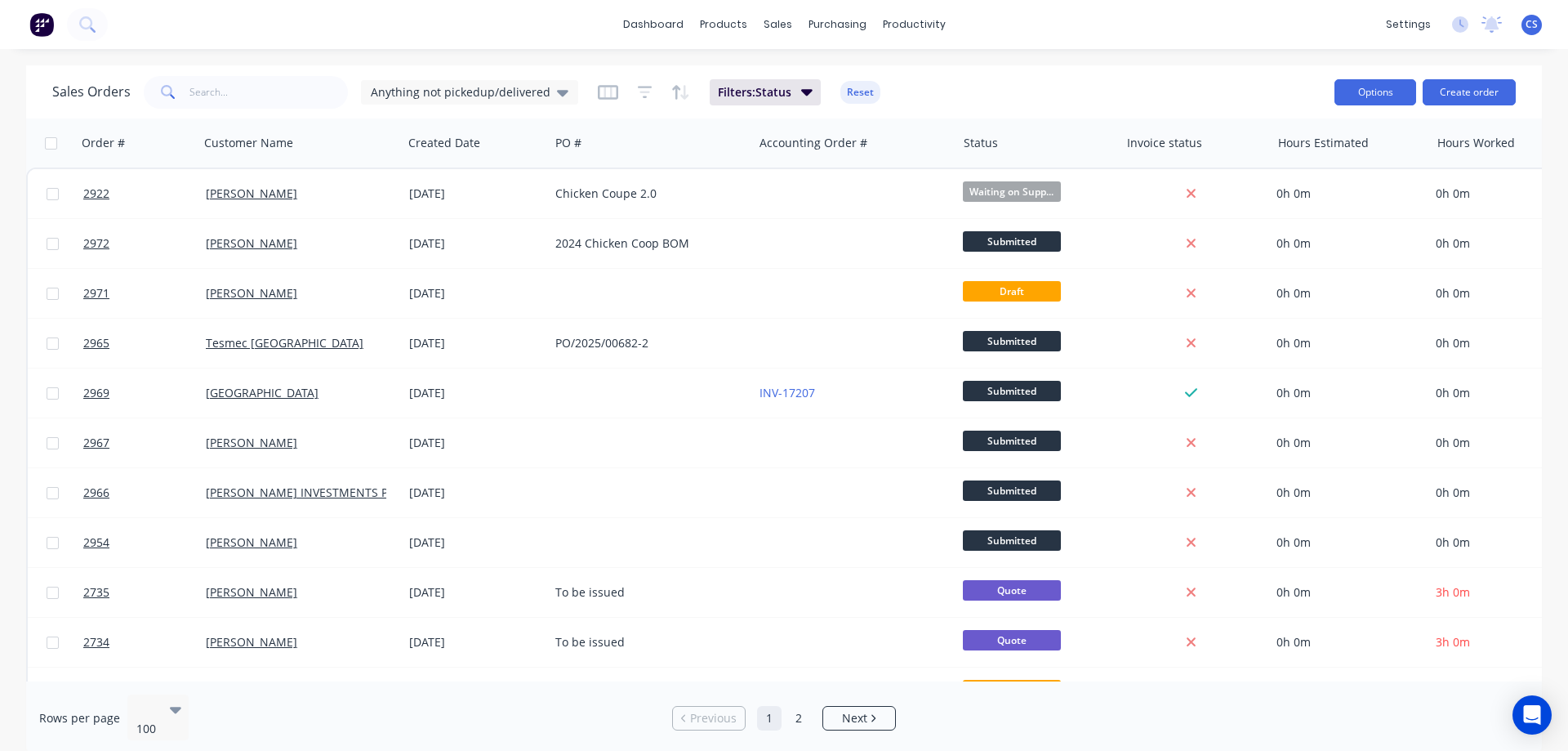
click at [1348, 84] on button "Options" at bounding box center [1375, 92] width 82 height 26
click at [1294, 202] on div "Export" at bounding box center [1326, 198] width 150 height 24
click at [951, 177] on div "Timesheets" at bounding box center [948, 178] width 61 height 15
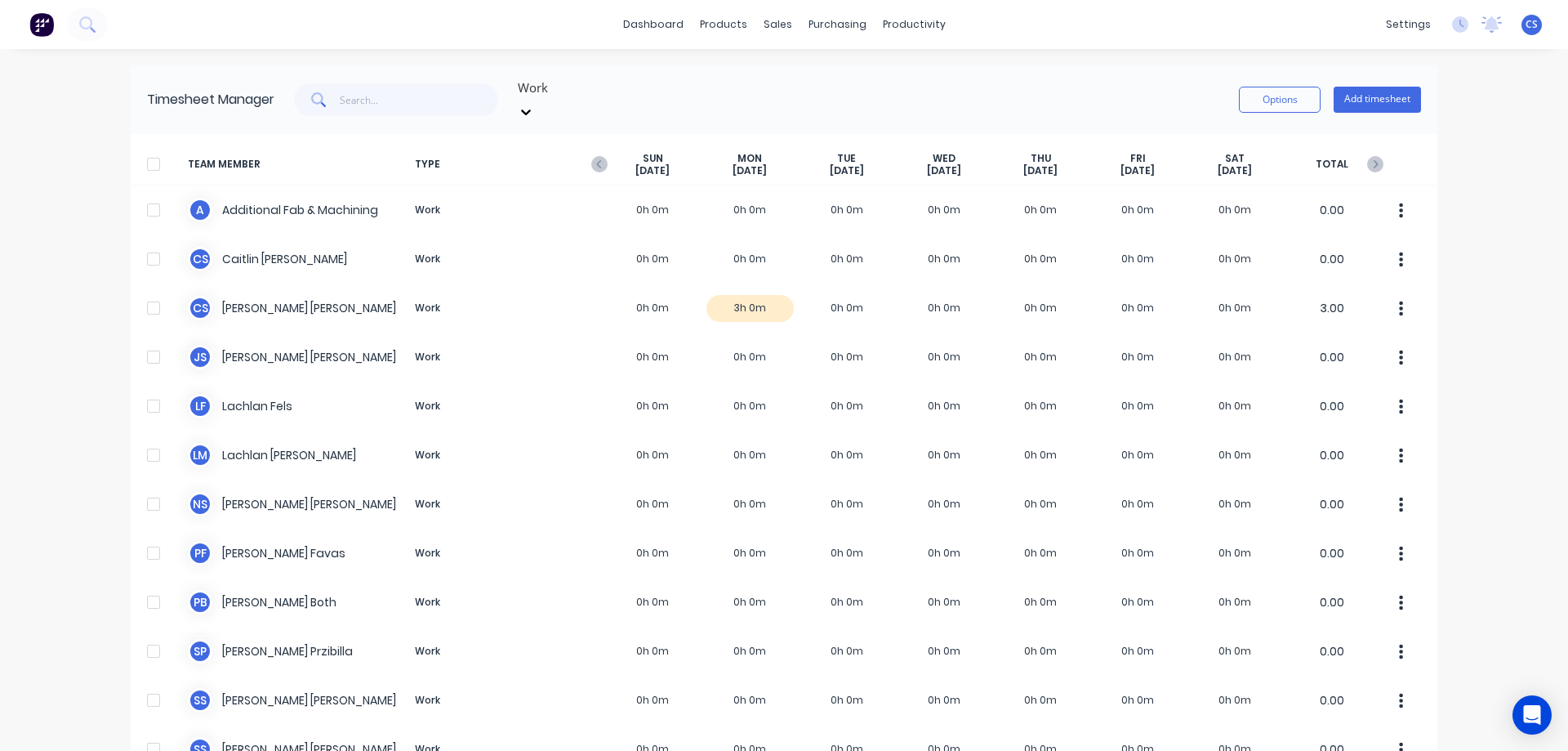
click at [604, 152] on div "SUN Sep 21st" at bounding box center [652, 165] width 97 height 25
click at [592, 156] on icon "button" at bounding box center [600, 164] width 16 height 16
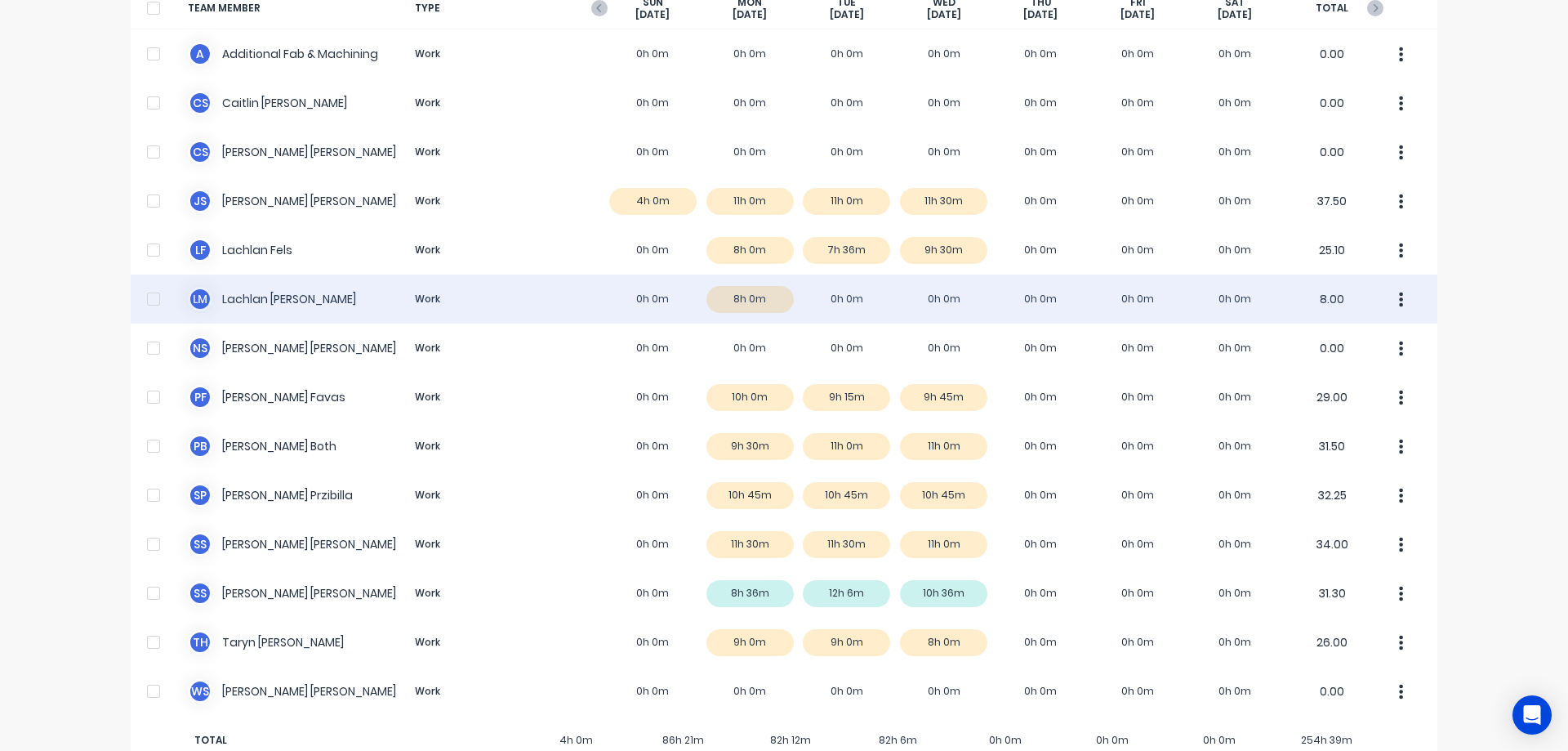
scroll to position [179, 0]
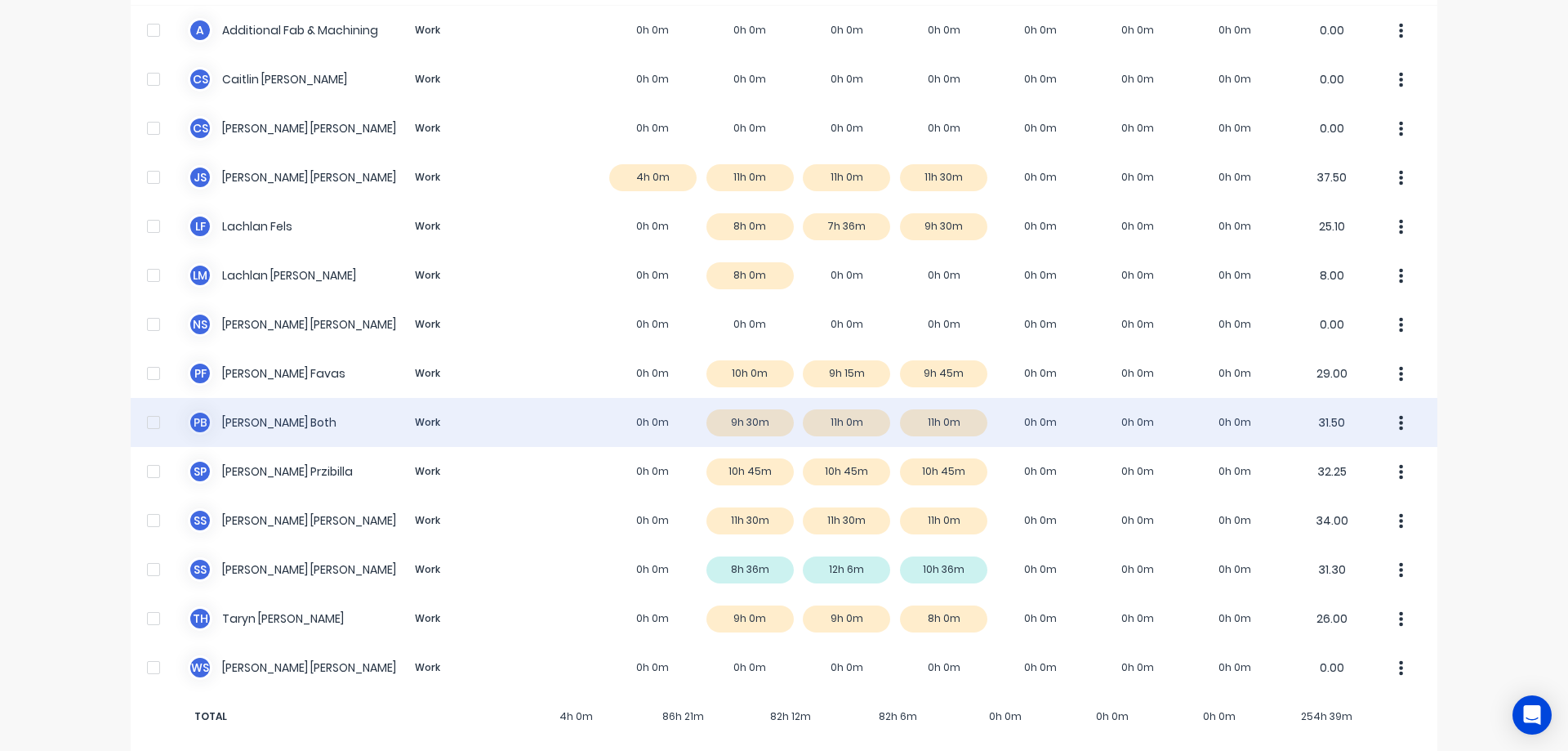
click at [757, 411] on div "P B Peter Both Work 0h 0m 9h 30m 11h 0m 11h 0m 0h 0m 0h 0m 0h 0m 31.50" at bounding box center [784, 422] width 1307 height 49
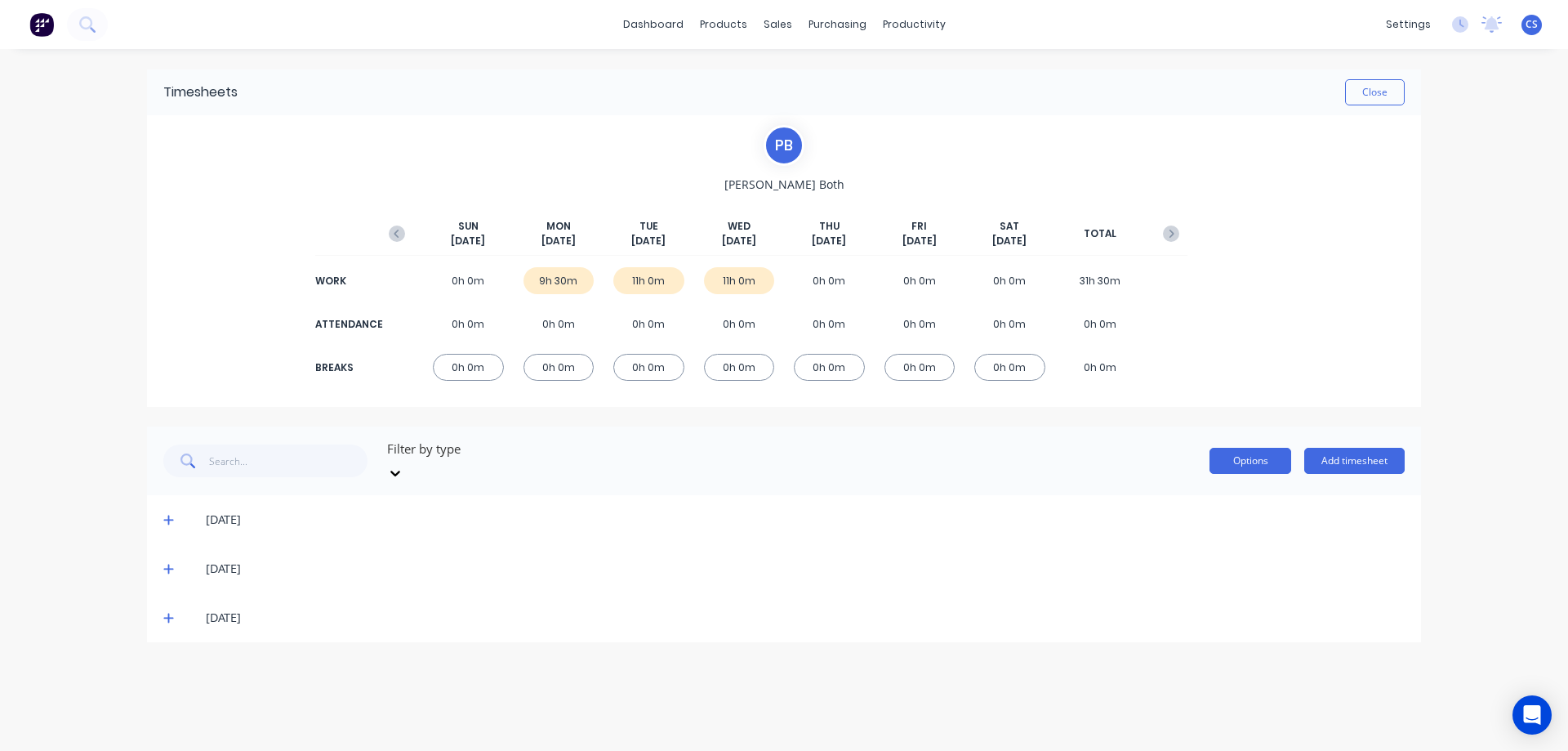
click at [1226, 449] on button "Options" at bounding box center [1250, 461] width 82 height 26
click at [1092, 421] on div "Timesheets Close P B Peter Both SUN Sep 14th MON Sep 15th TUE Sep 16th WED Sep …" at bounding box center [784, 355] width 1274 height 573
click at [167, 612] on icon at bounding box center [168, 617] width 11 height 12
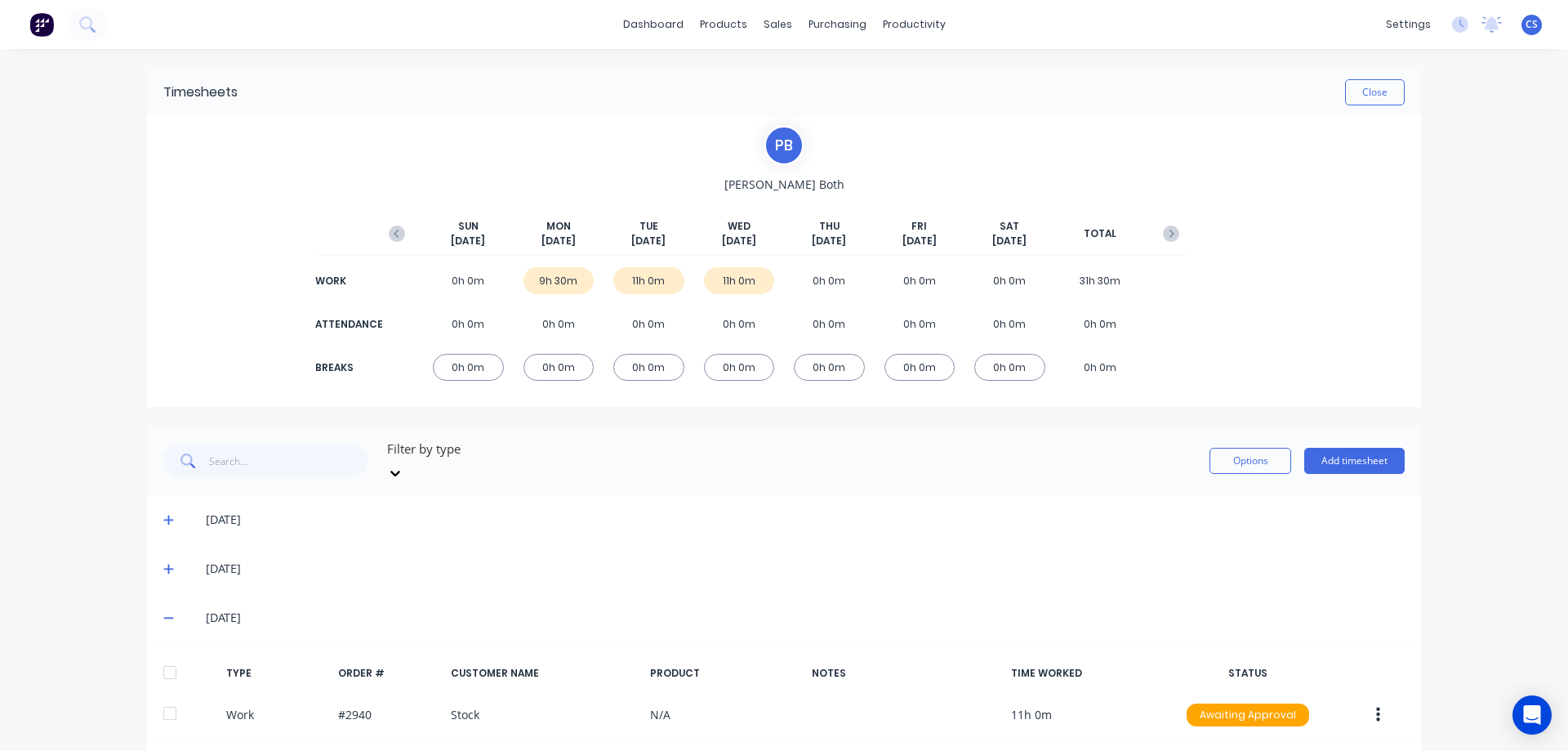
click at [163, 563] on icon at bounding box center [168, 568] width 11 height 12
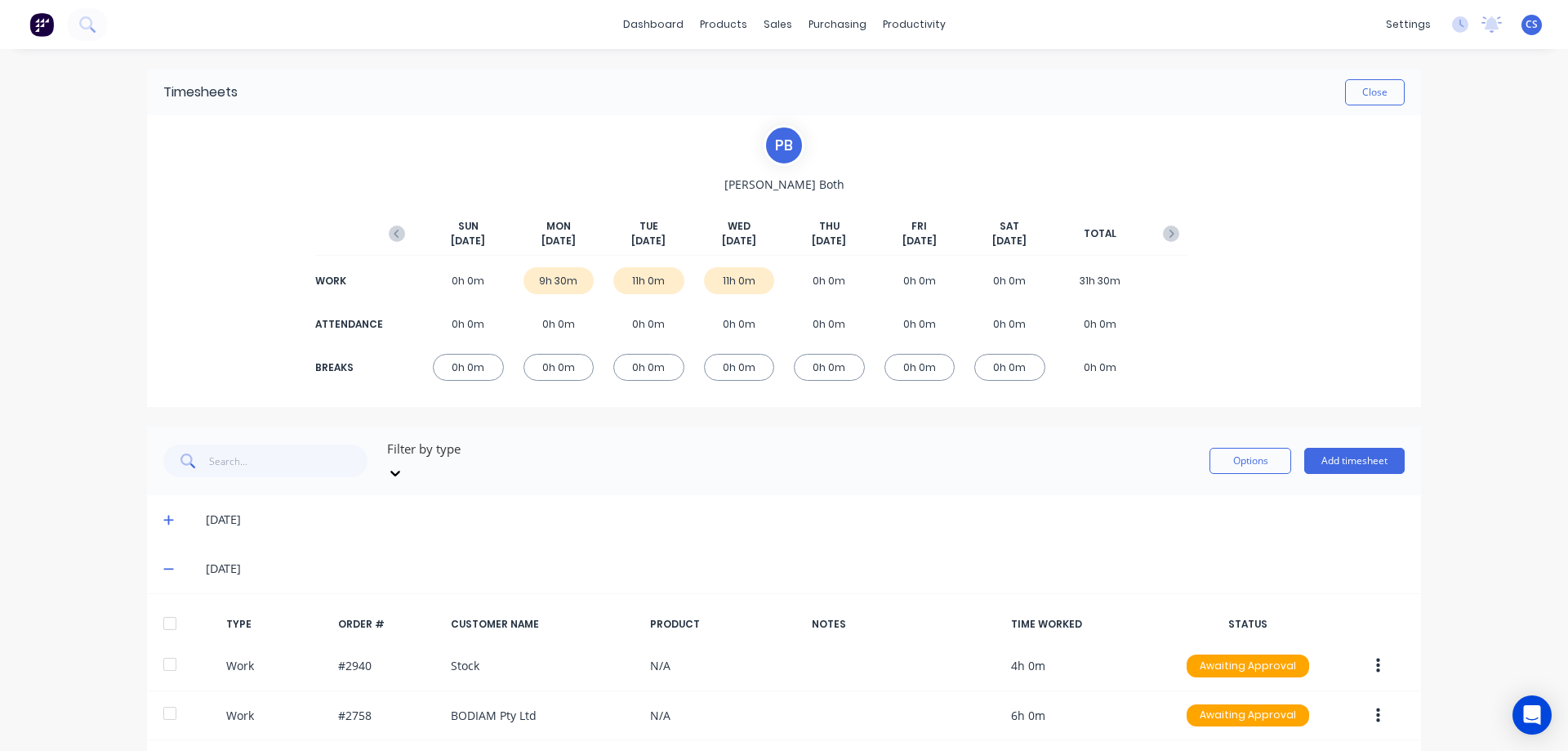
click at [156, 497] on div "15/09/25" at bounding box center [784, 520] width 1274 height 49
click at [163, 515] on icon at bounding box center [167, 520] width 10 height 10
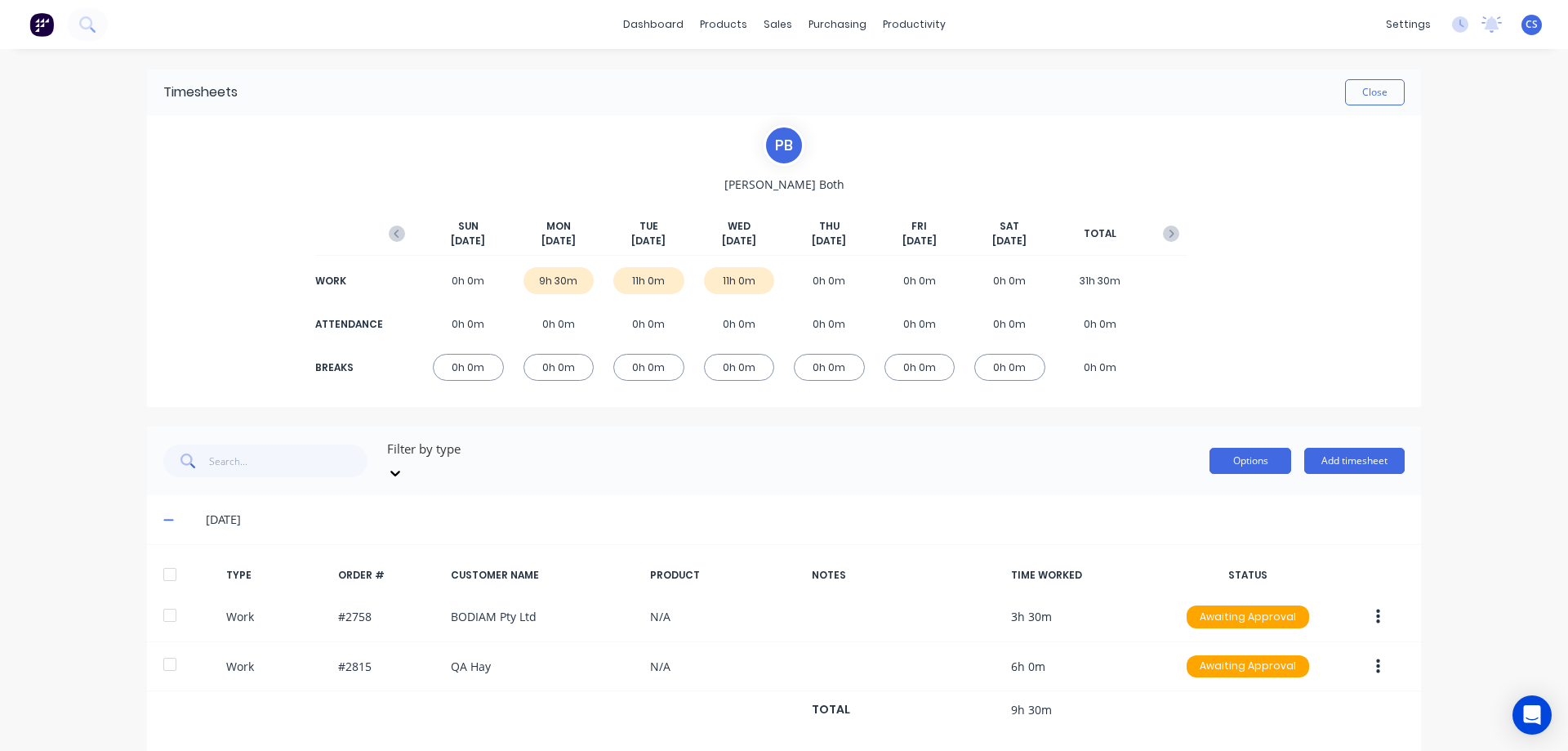
click at [1263, 449] on button "Options" at bounding box center [1250, 461] width 82 height 26
click at [1367, 511] on div "15/09/25" at bounding box center [804, 520] width 1199 height 18
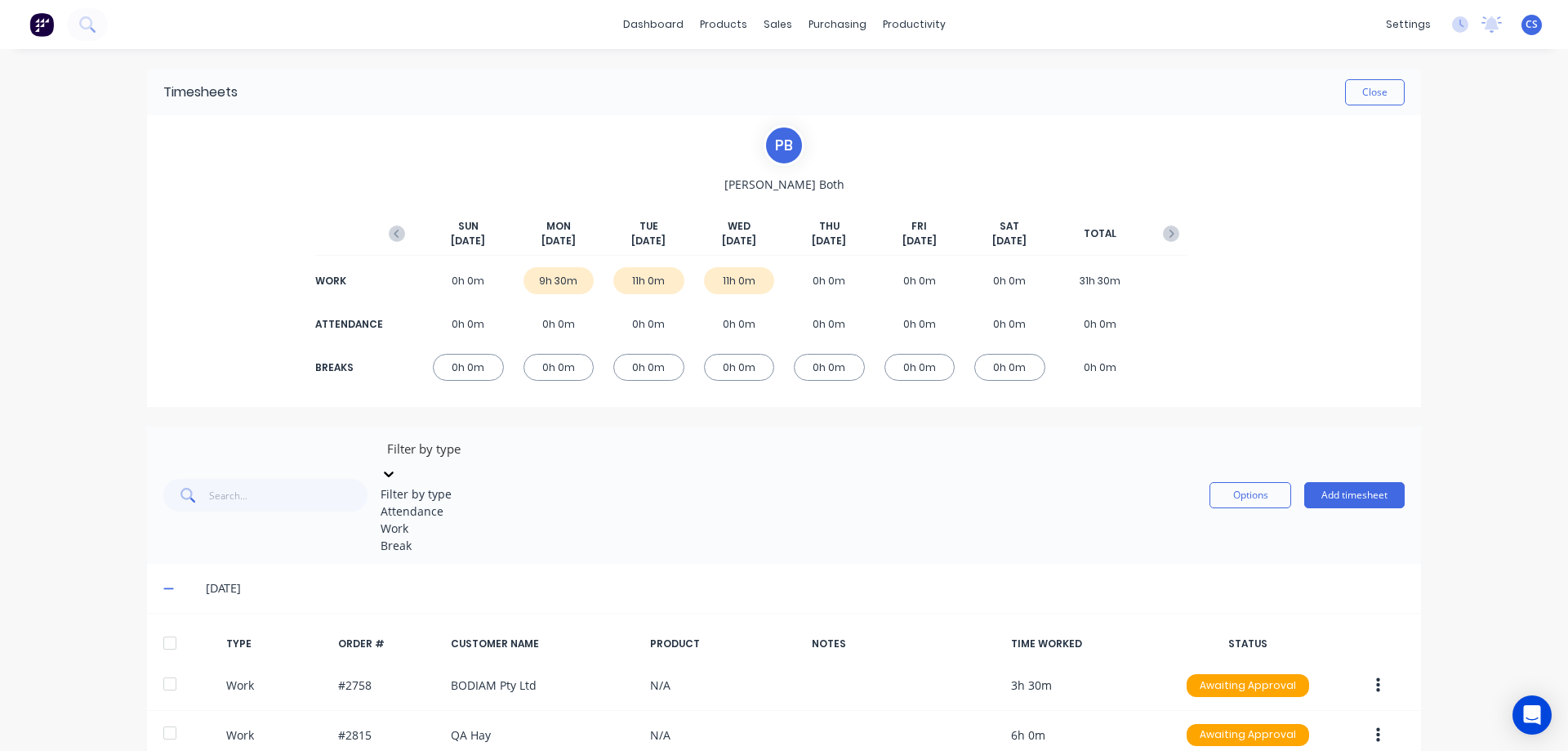
click at [456, 444] on div at bounding box center [503, 449] width 235 height 20
click at [450, 537] on div "Work" at bounding box center [502, 528] width 245 height 17
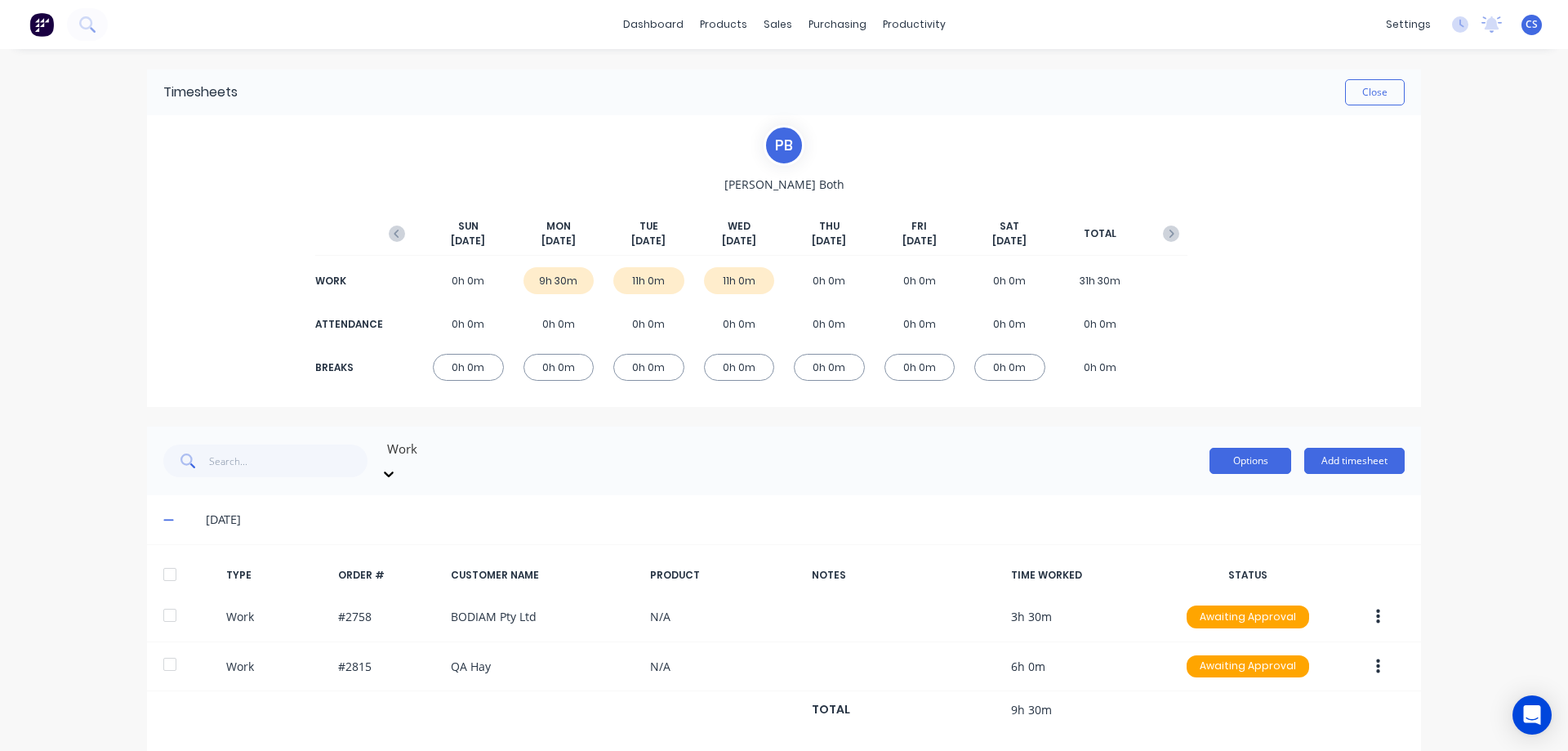
click at [1245, 457] on button "Options" at bounding box center [1250, 461] width 82 height 26
click at [982, 515] on div "15/09/25" at bounding box center [784, 520] width 1274 height 49
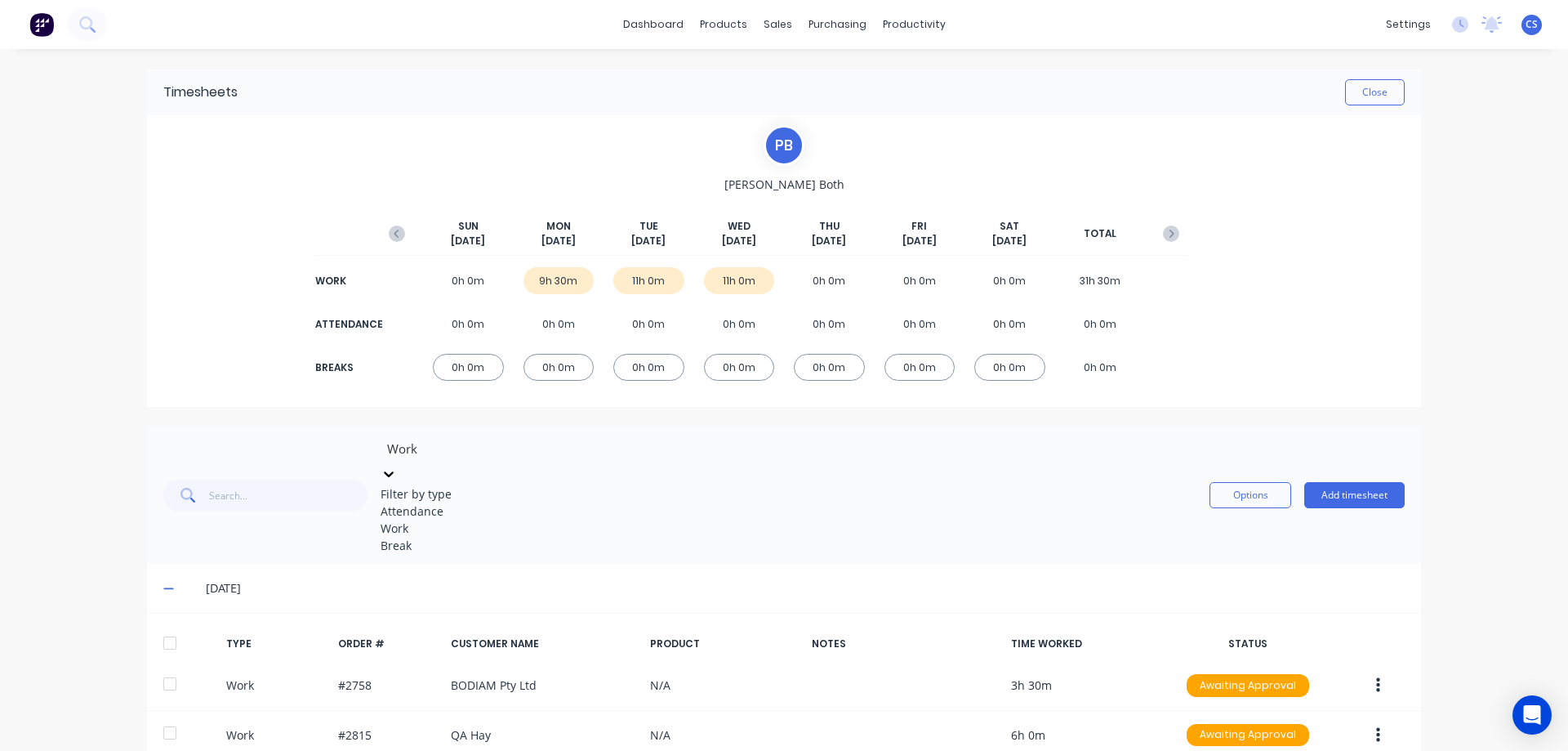
click at [419, 458] on div at bounding box center [503, 449] width 235 height 20
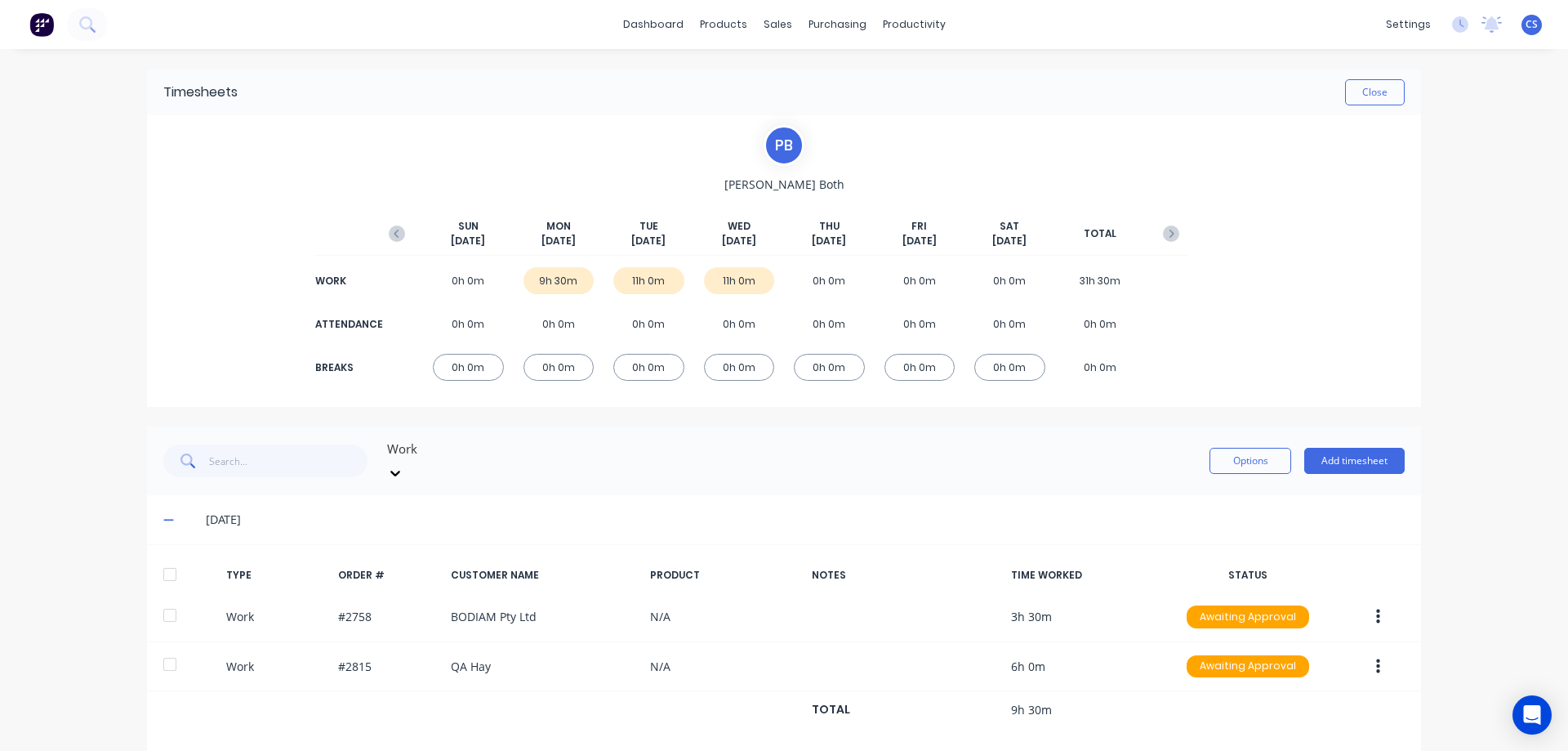
click at [703, 522] on div "15/09/25" at bounding box center [784, 520] width 1274 height 49
click at [459, 450] on div at bounding box center [503, 449] width 235 height 20
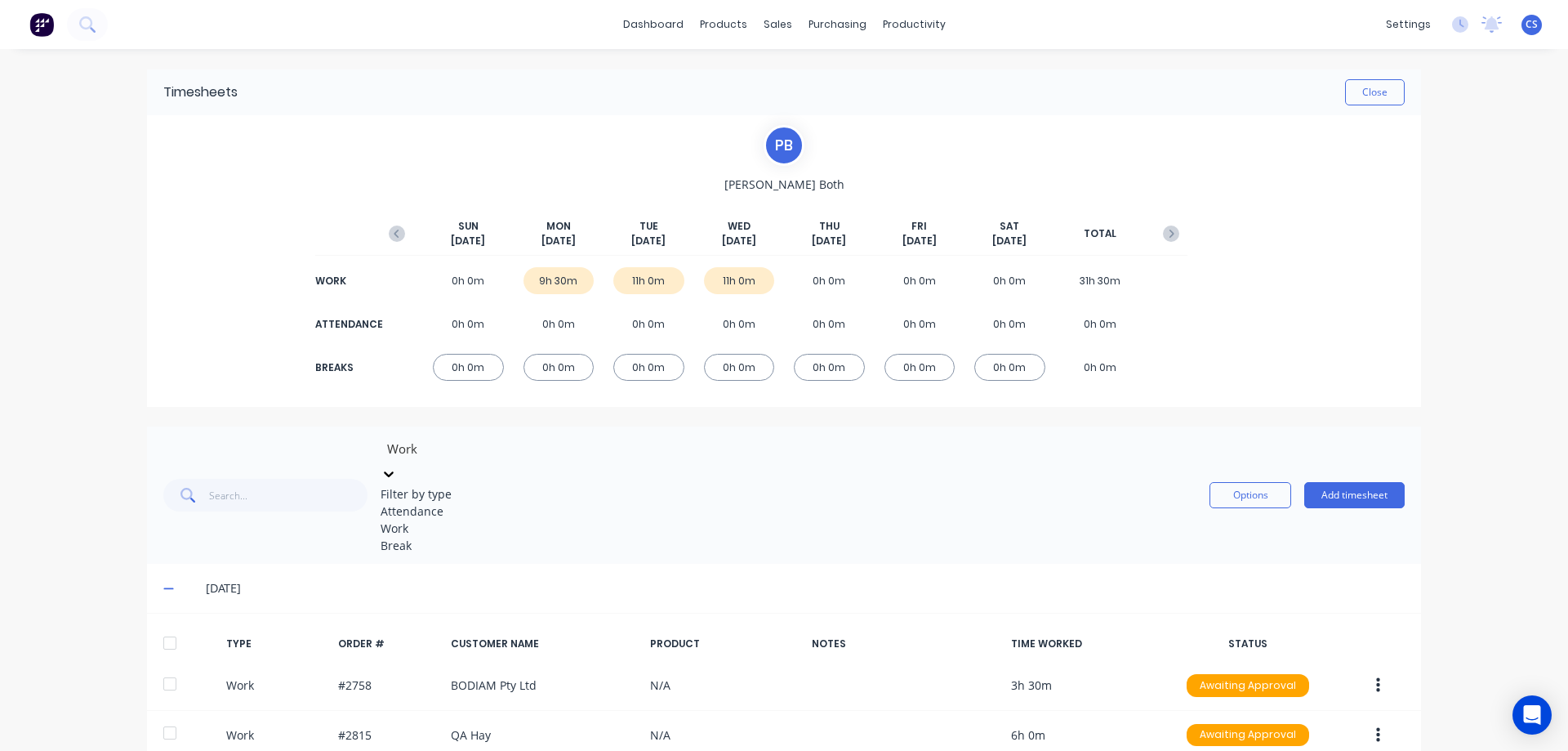
click at [443, 537] on div "Work" at bounding box center [502, 528] width 245 height 17
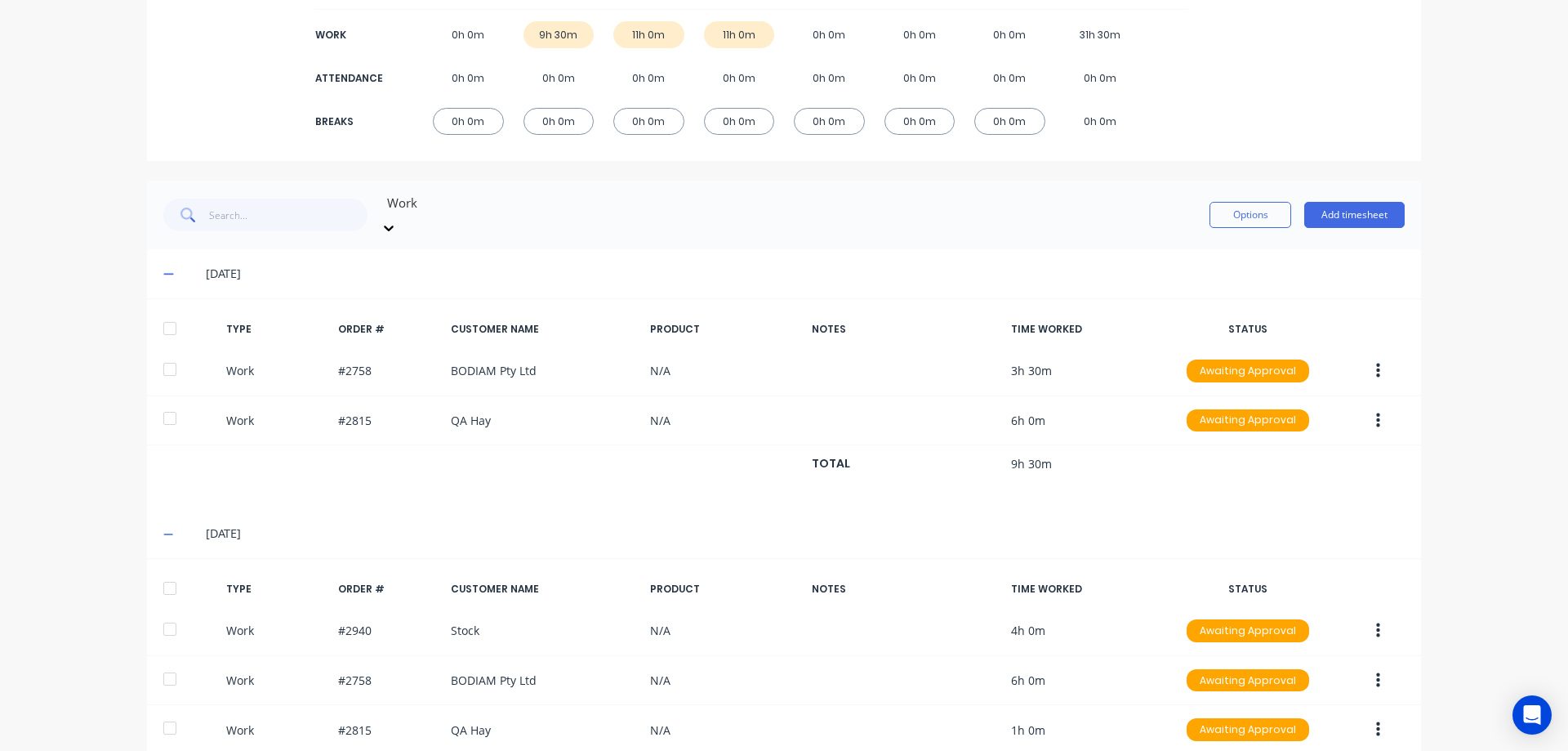
scroll to position [202, 0]
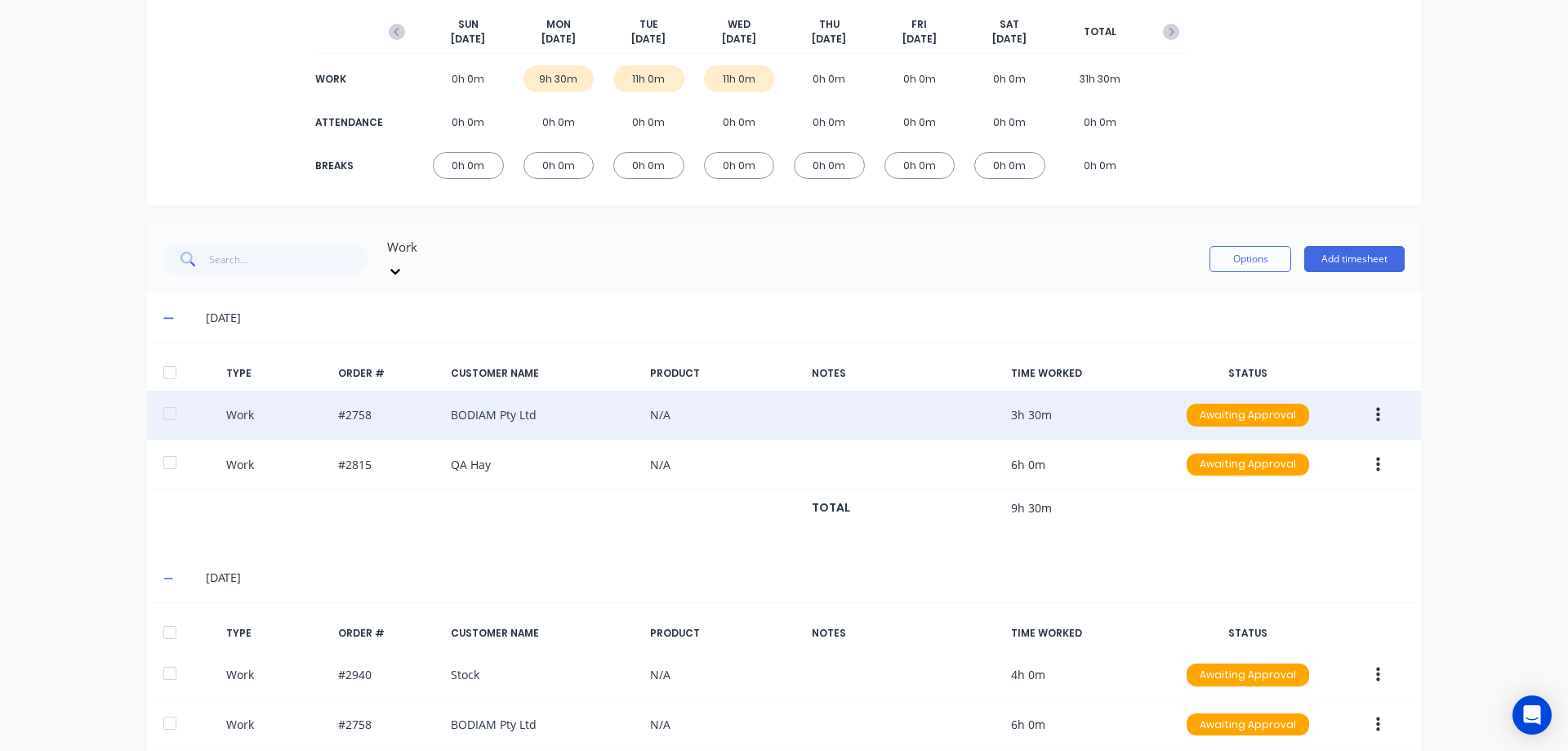
click at [1369, 401] on button "button" at bounding box center [1378, 415] width 38 height 29
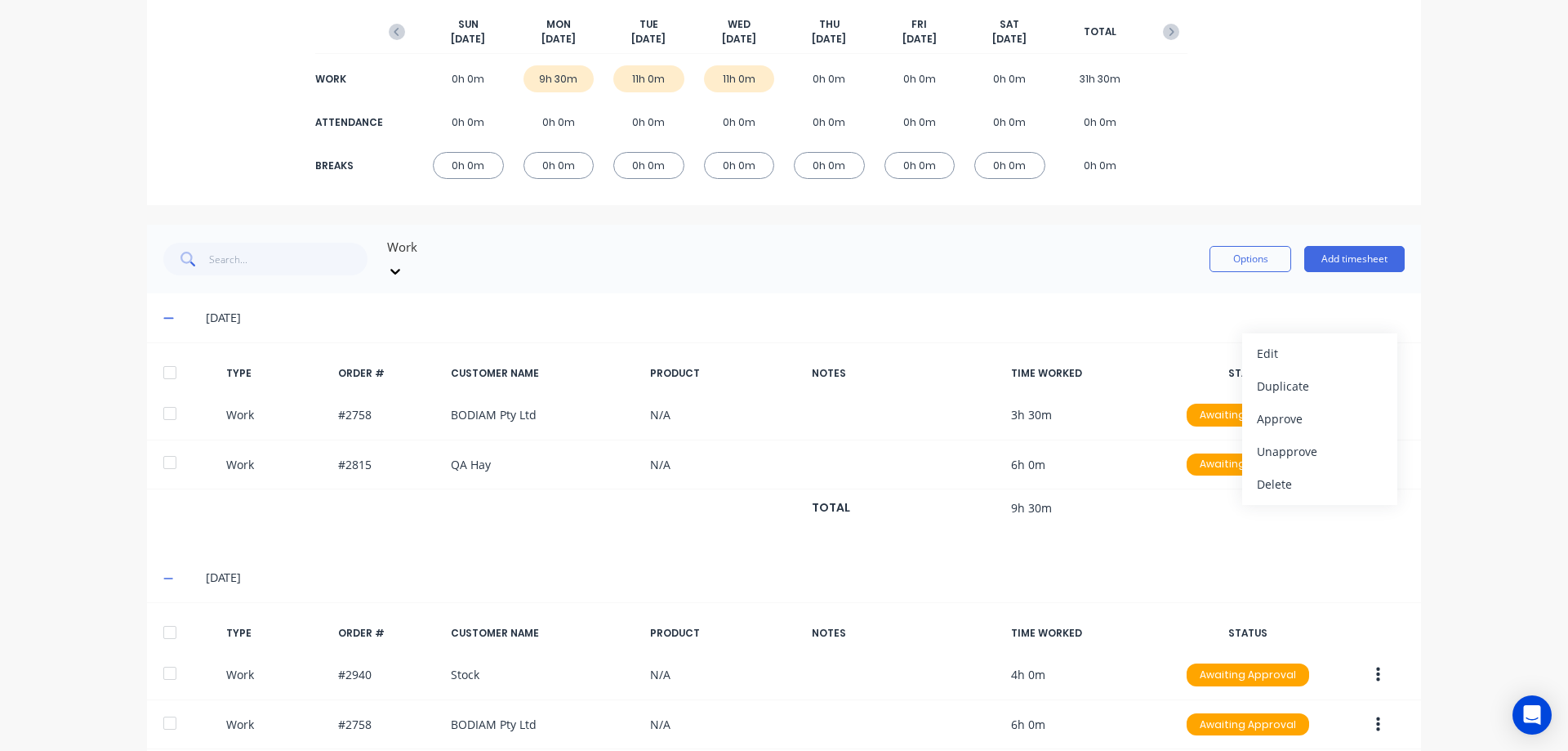
click at [1488, 330] on div "dashboard products sales purchasing productivity dashboard products Product Cat…" at bounding box center [784, 375] width 1568 height 751
click at [1245, 250] on button "Options" at bounding box center [1250, 259] width 82 height 26
click at [1447, 294] on div "dashboard products sales purchasing productivity dashboard products Product Cat…" at bounding box center [784, 375] width 1568 height 751
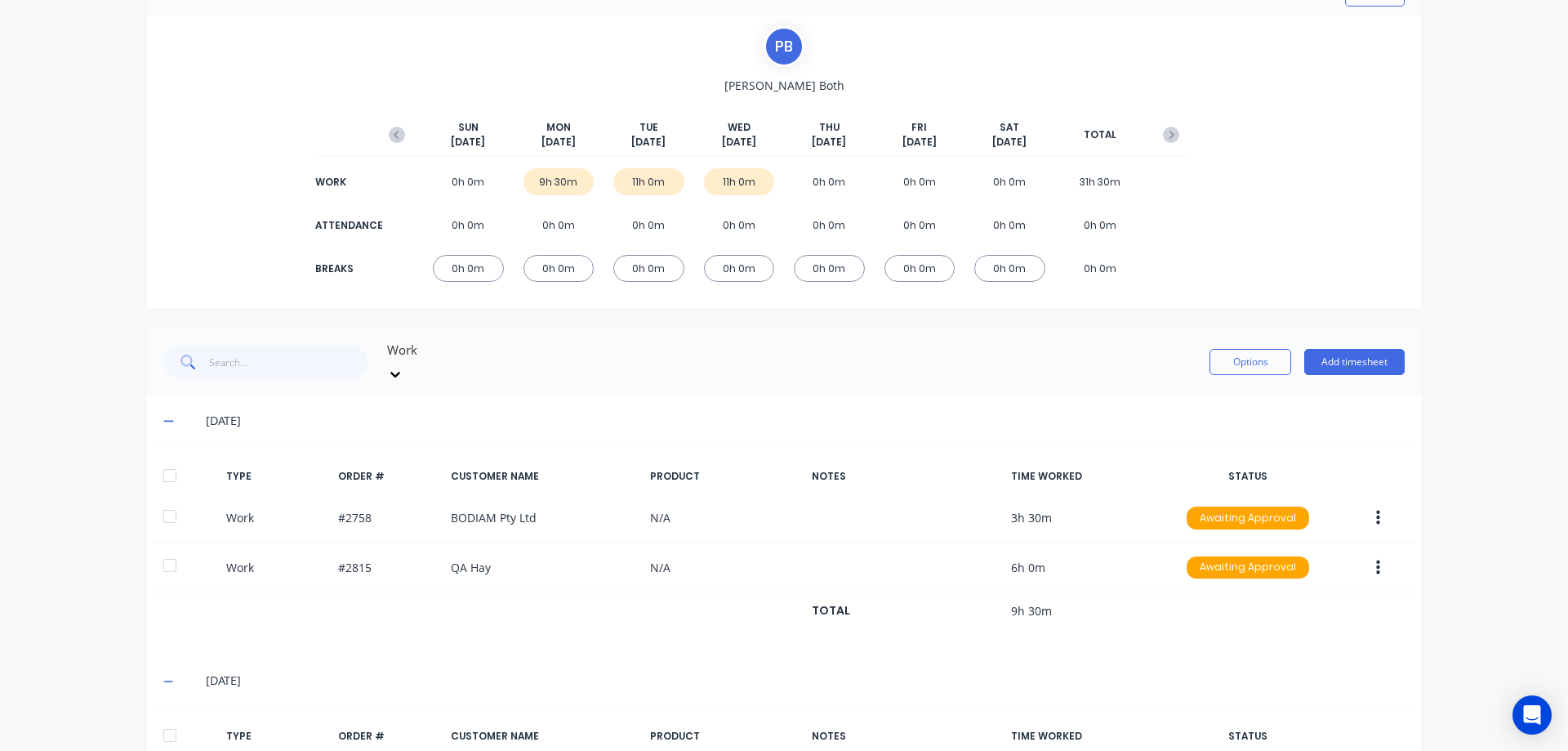
scroll to position [0, 0]
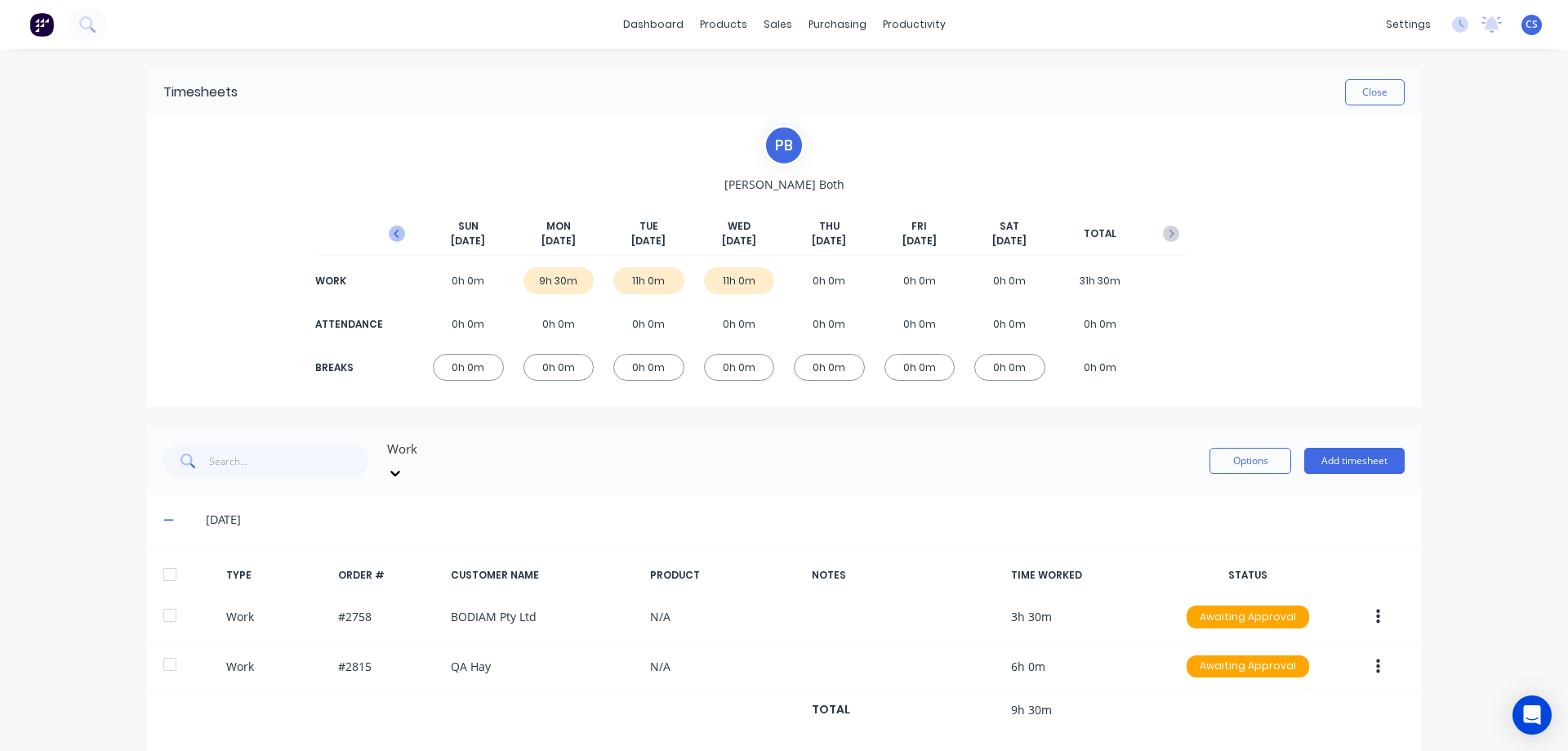
click at [390, 234] on icon "button" at bounding box center [397, 234] width 16 height 16
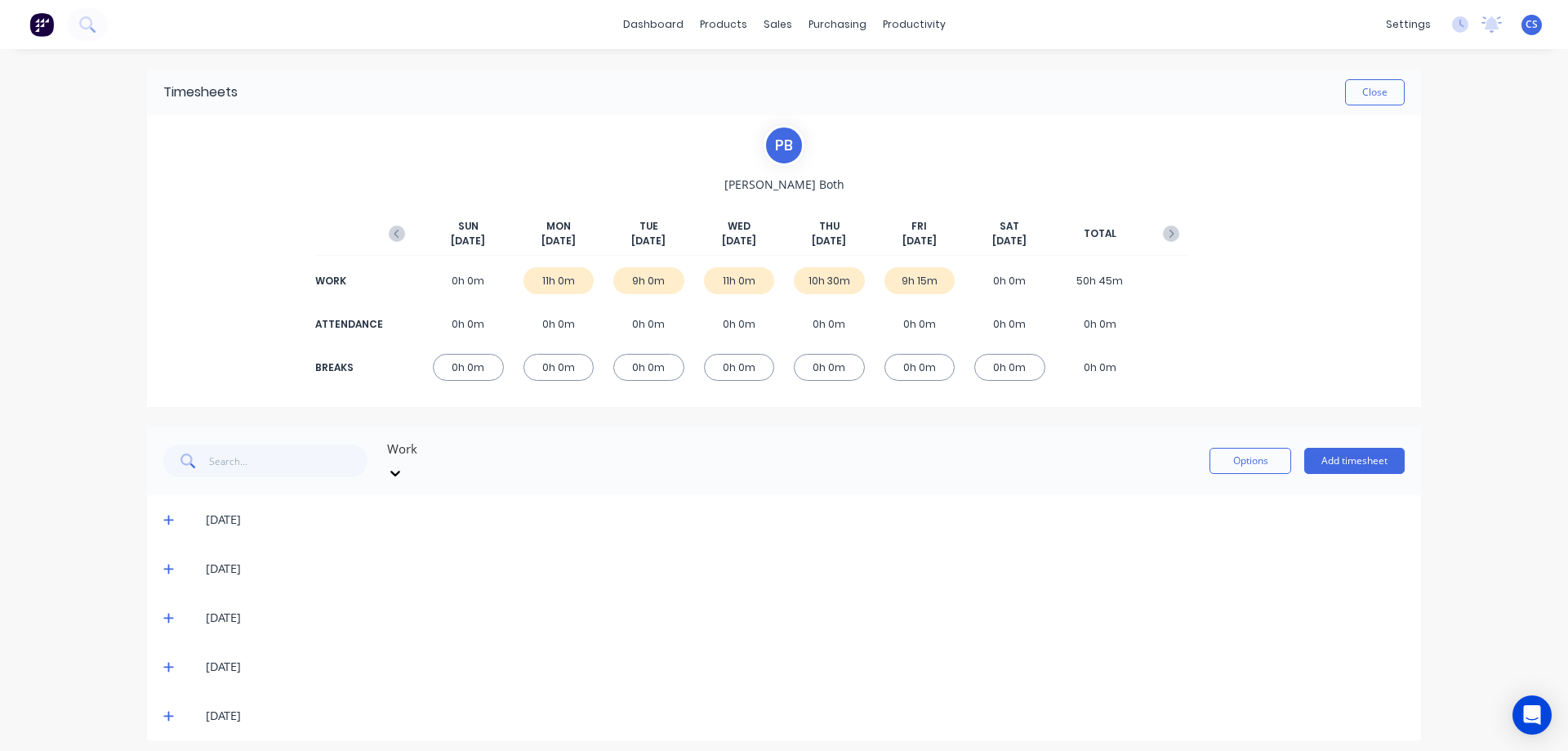
click at [390, 234] on icon "button" at bounding box center [397, 234] width 16 height 16
click at [1253, 448] on button "Options" at bounding box center [1250, 461] width 82 height 26
click at [1018, 421] on div "Timesheets Close P B Peter Both SUN Aug 31st MON Sep 1st TUE Sep 2nd WED Sep 3r…" at bounding box center [784, 404] width 1274 height 671
click at [107, 218] on div "dashboard products sales purchasing productivity dashboard products Product Cat…" at bounding box center [784, 375] width 1568 height 751
click at [1372, 100] on button "Close" at bounding box center [1375, 92] width 60 height 26
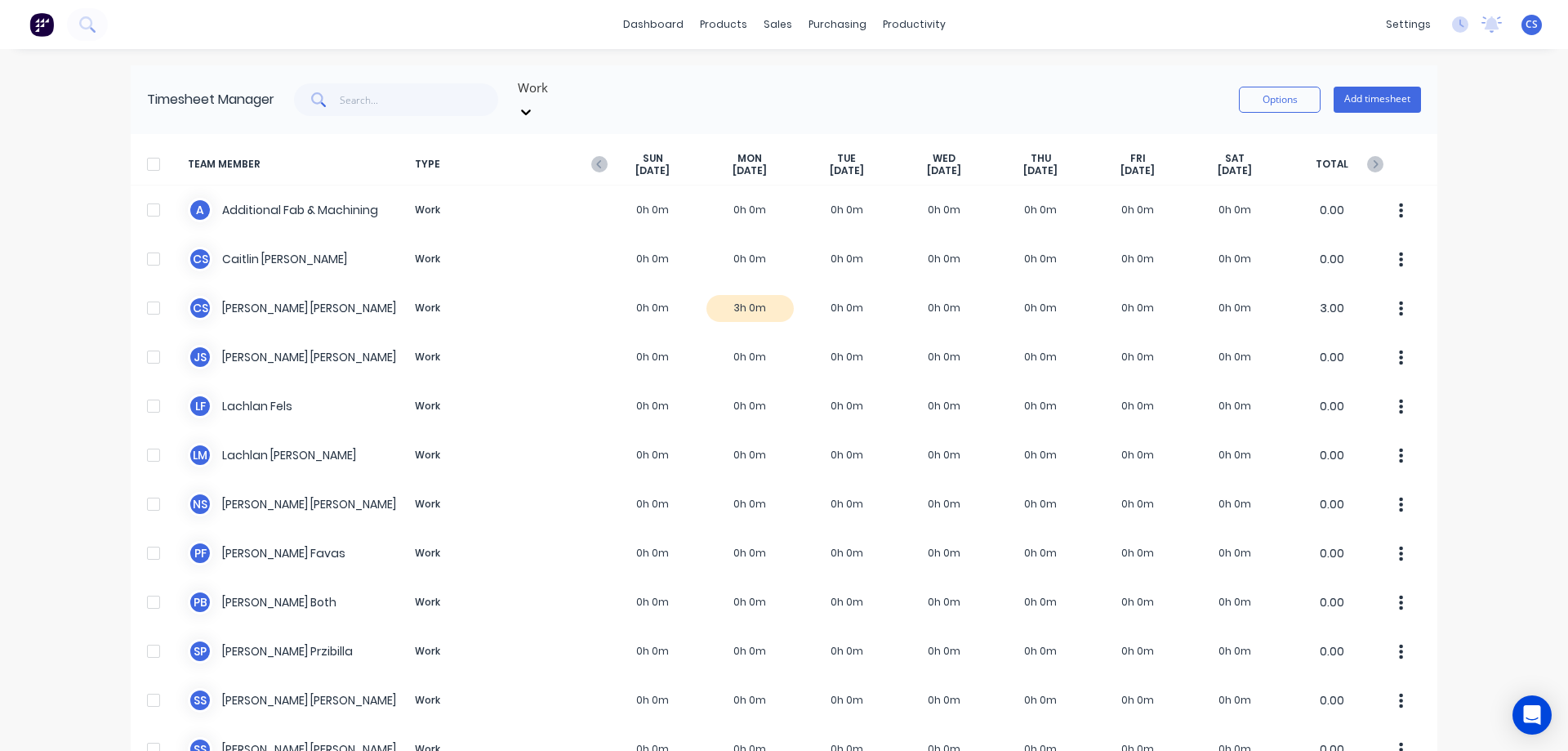
click at [1525, 25] on span "CS" at bounding box center [1531, 25] width 12 height 15
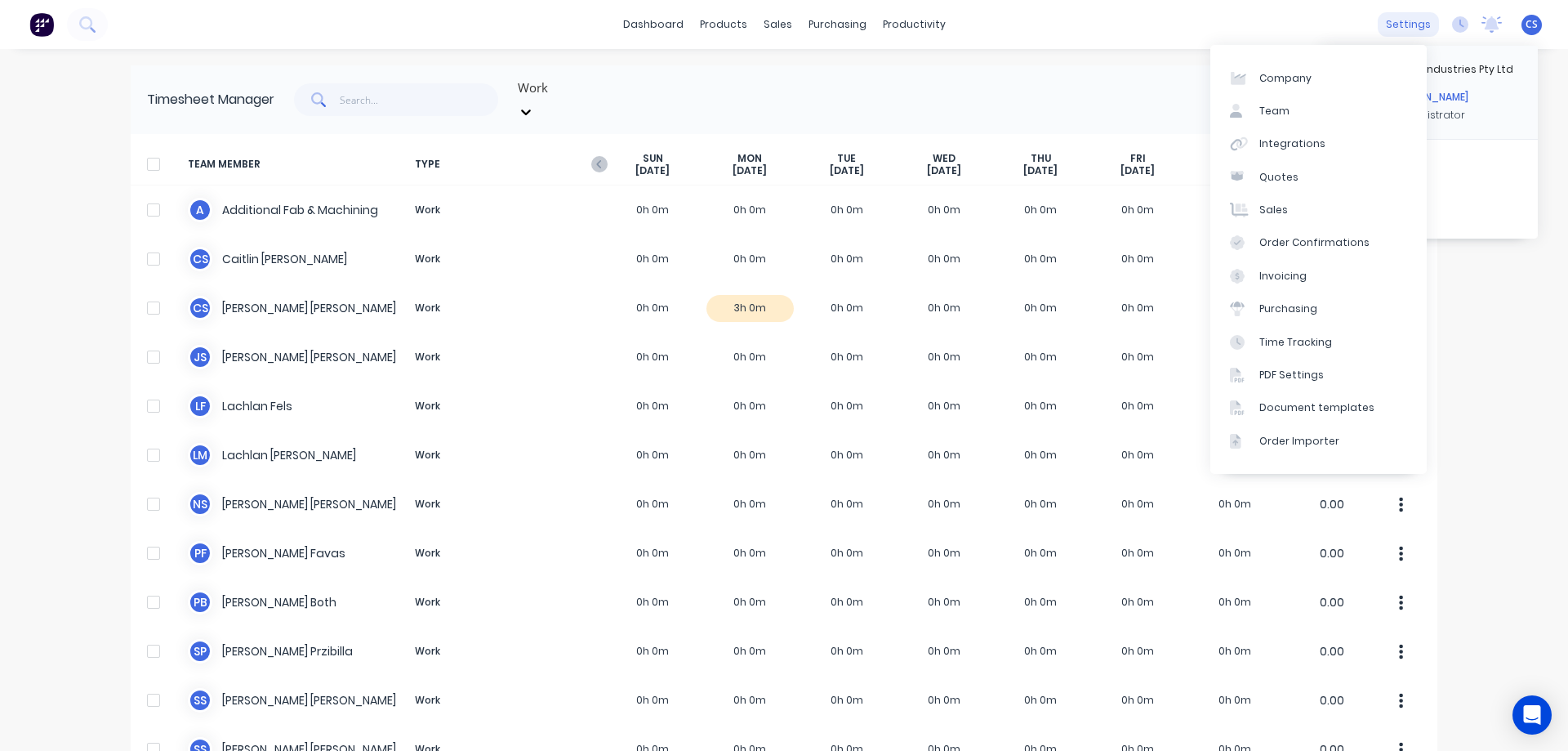
click at [1403, 23] on div "settings" at bounding box center [1408, 24] width 61 height 25
click at [1336, 113] on link "Team" at bounding box center [1319, 111] width 217 height 33
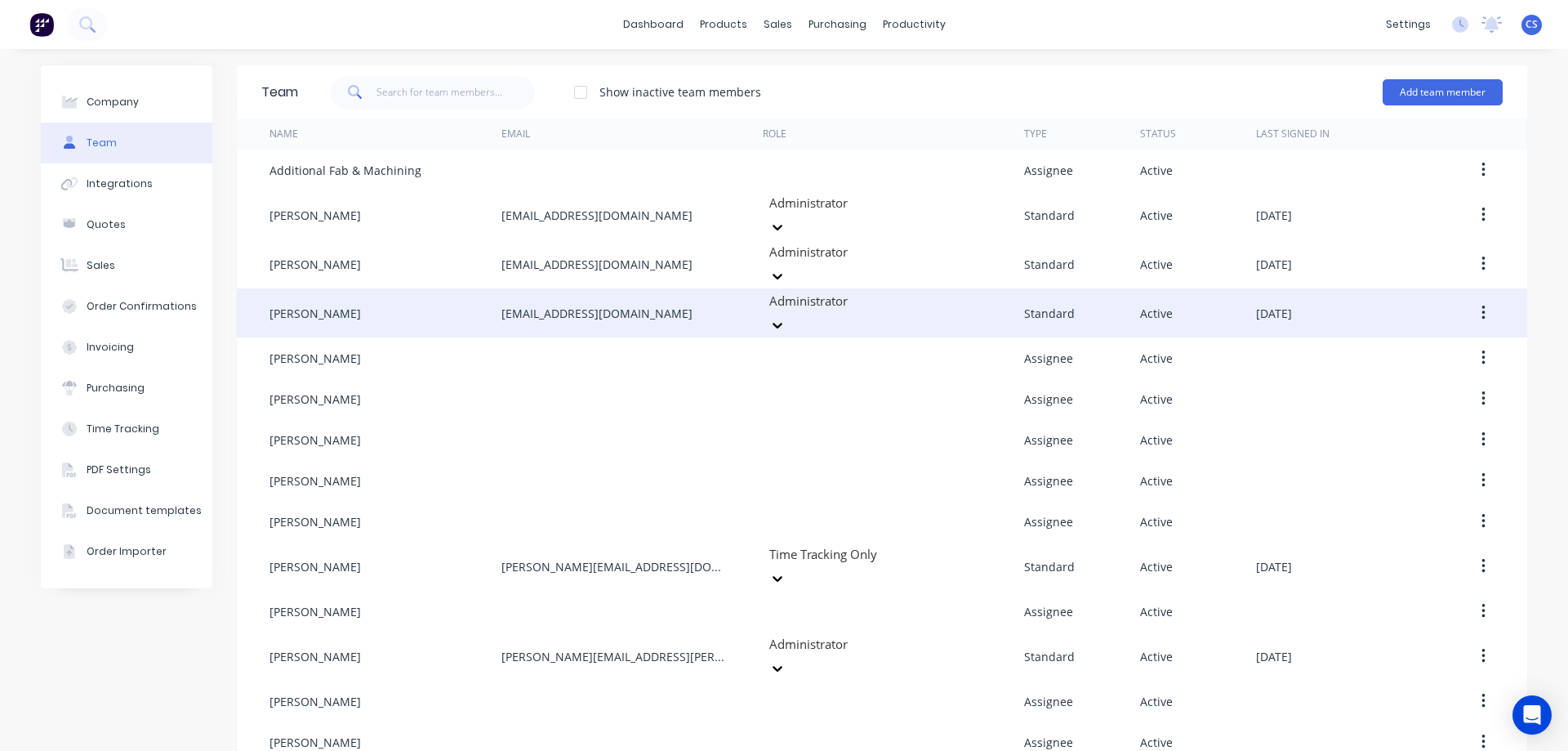
click at [882, 299] on div at bounding box center [885, 300] width 235 height 20
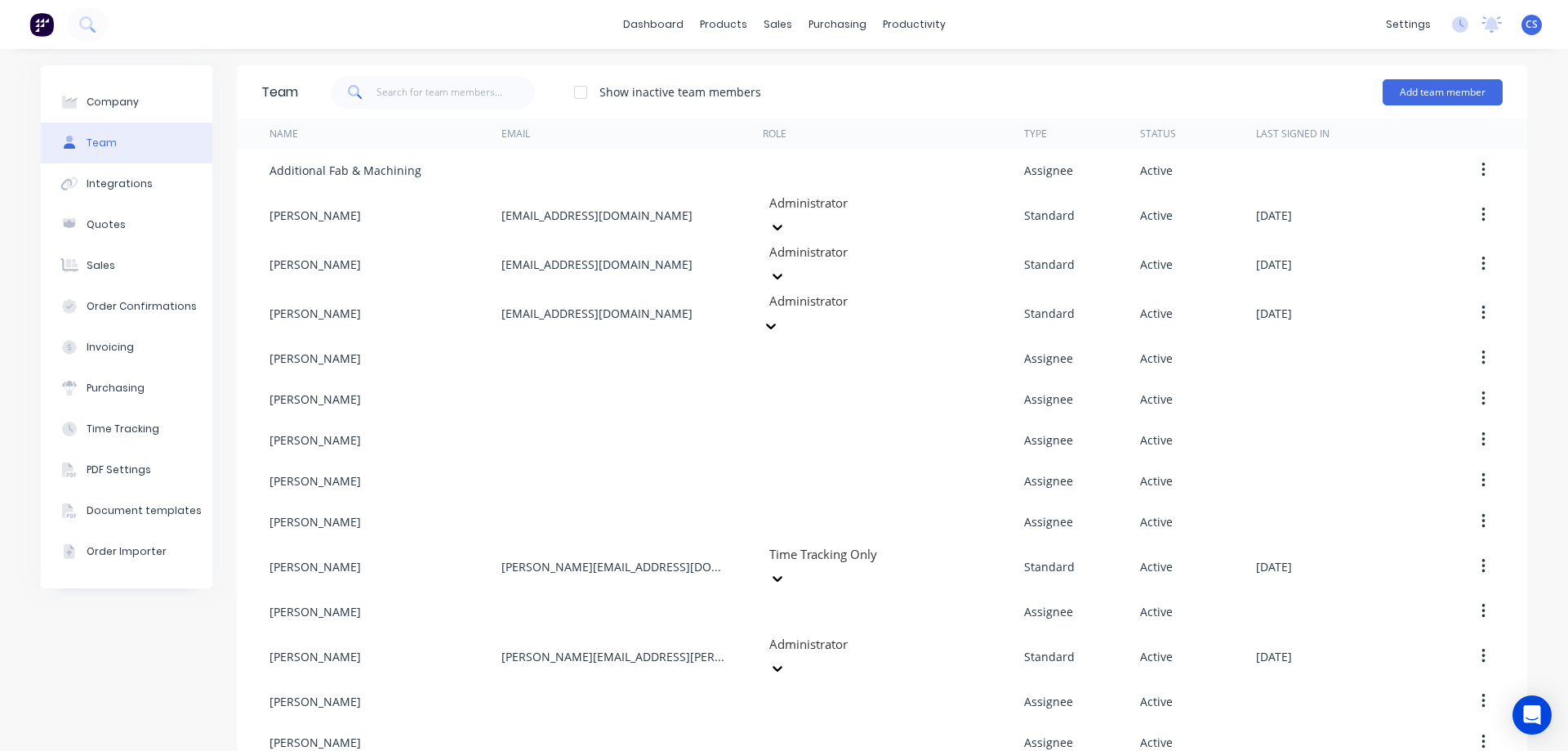
scroll to position [82, 0]
click at [1428, 88] on button "Add team member" at bounding box center [1442, 92] width 120 height 26
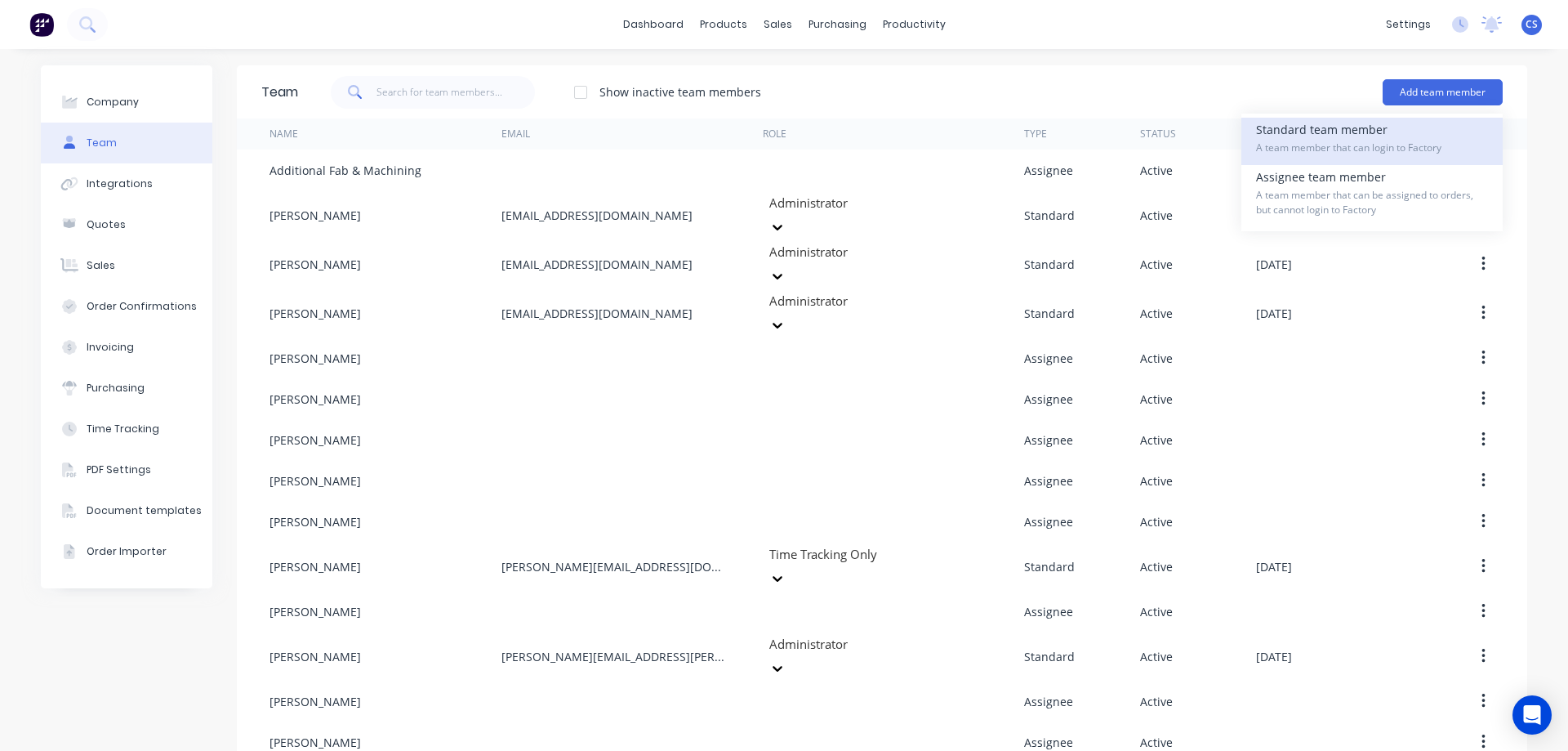
click at [1458, 126] on div "Standard team member A team member that can login to Factory" at bounding box center [1371, 141] width 232 height 47
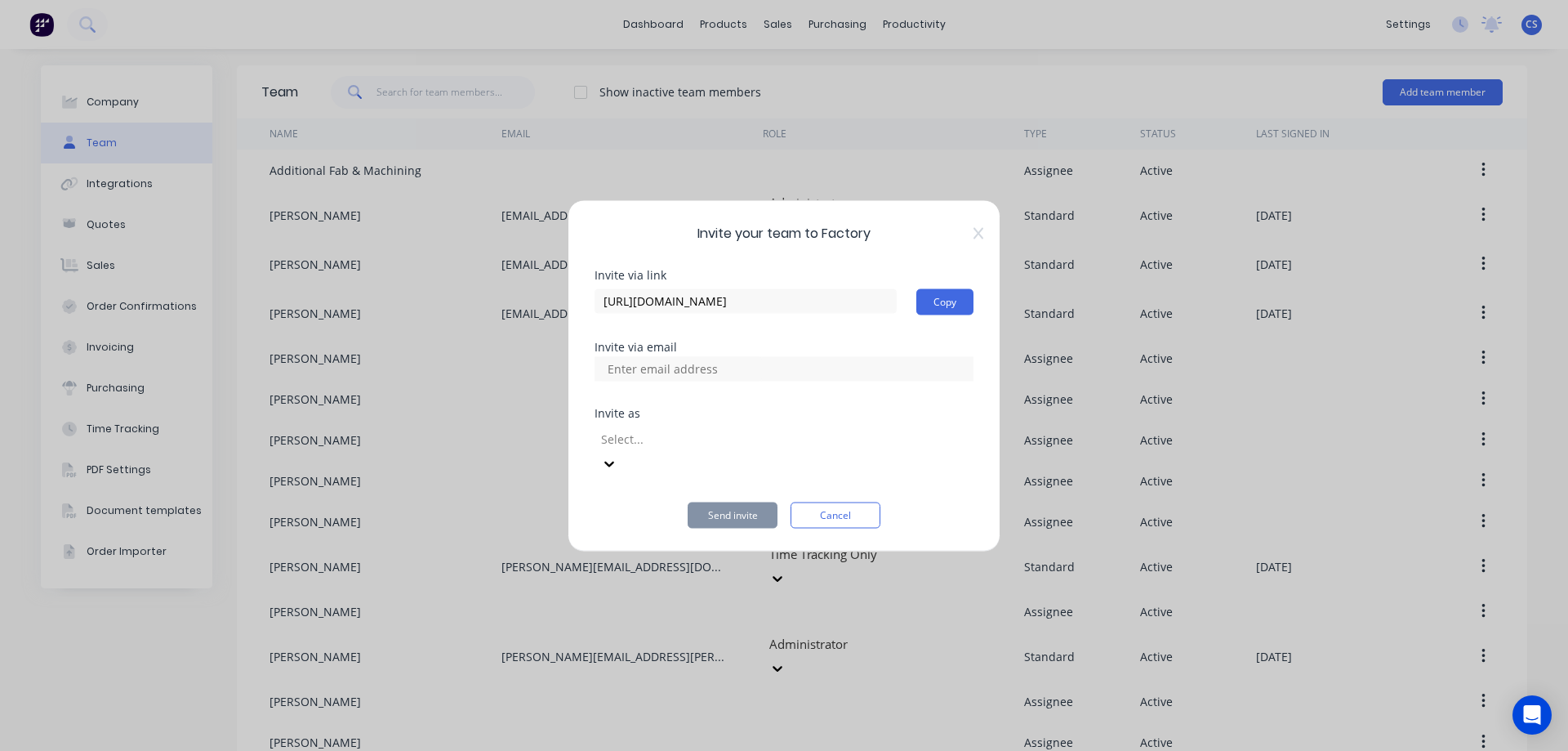
click at [640, 374] on input at bounding box center [680, 368] width 163 height 25
type input "jvczanik@gmail.com"
click at [742, 448] on div at bounding box center [717, 439] width 235 height 20
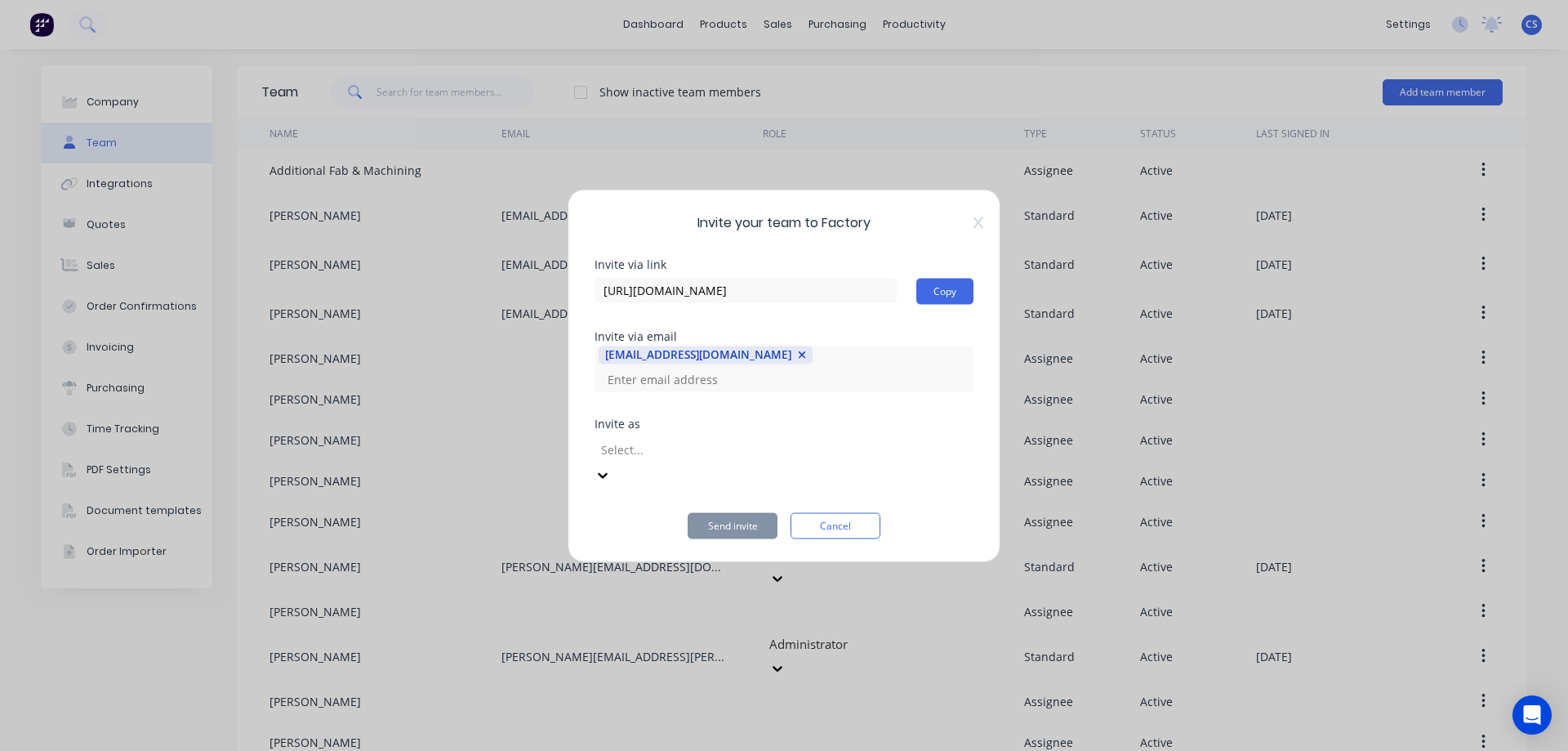
click at [611, 466] on icon at bounding box center [602, 474] width 16 height 16
click at [839, 449] on div "Administrator" at bounding box center [716, 449] width 245 height 25
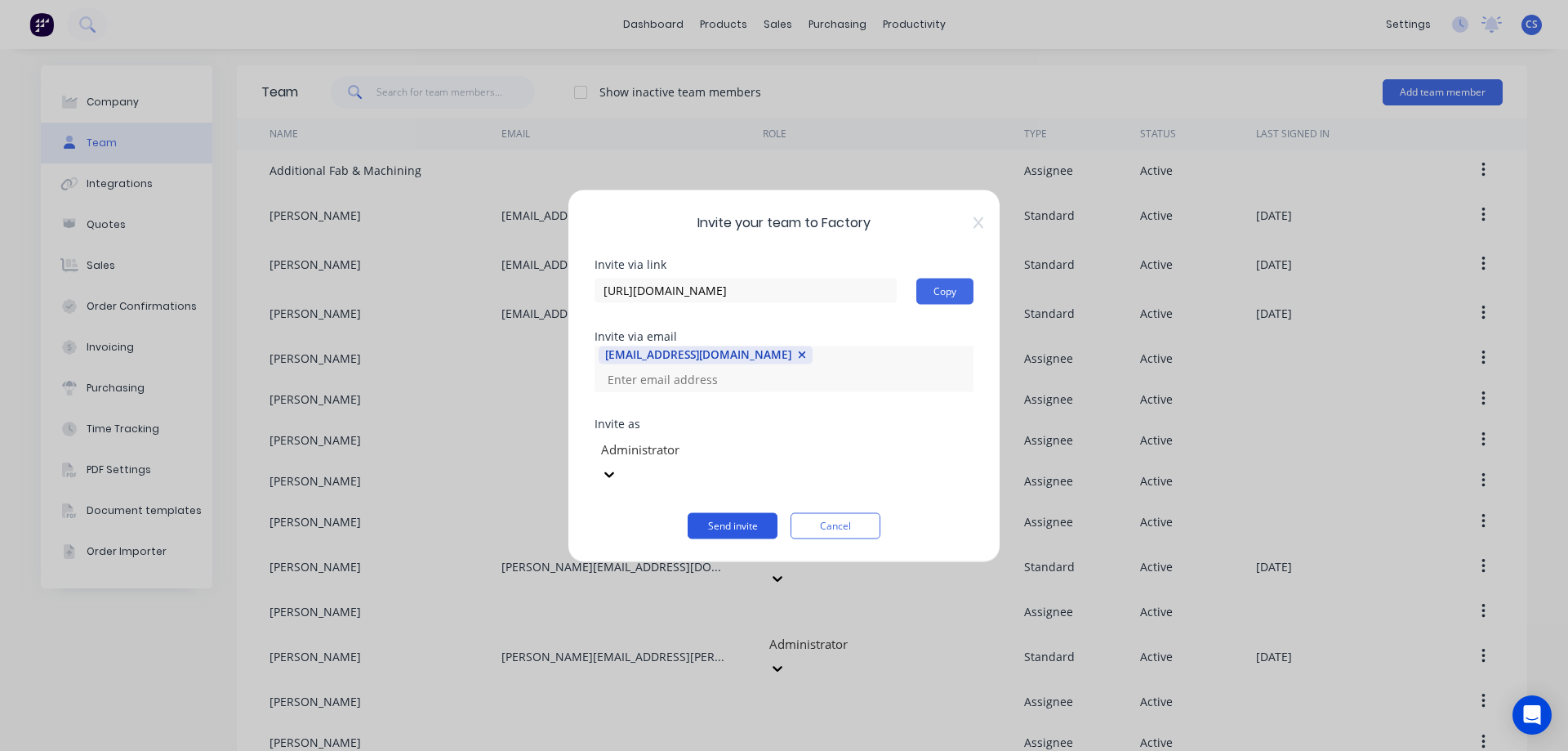
click at [725, 513] on button "Send invite" at bounding box center [733, 525] width 90 height 26
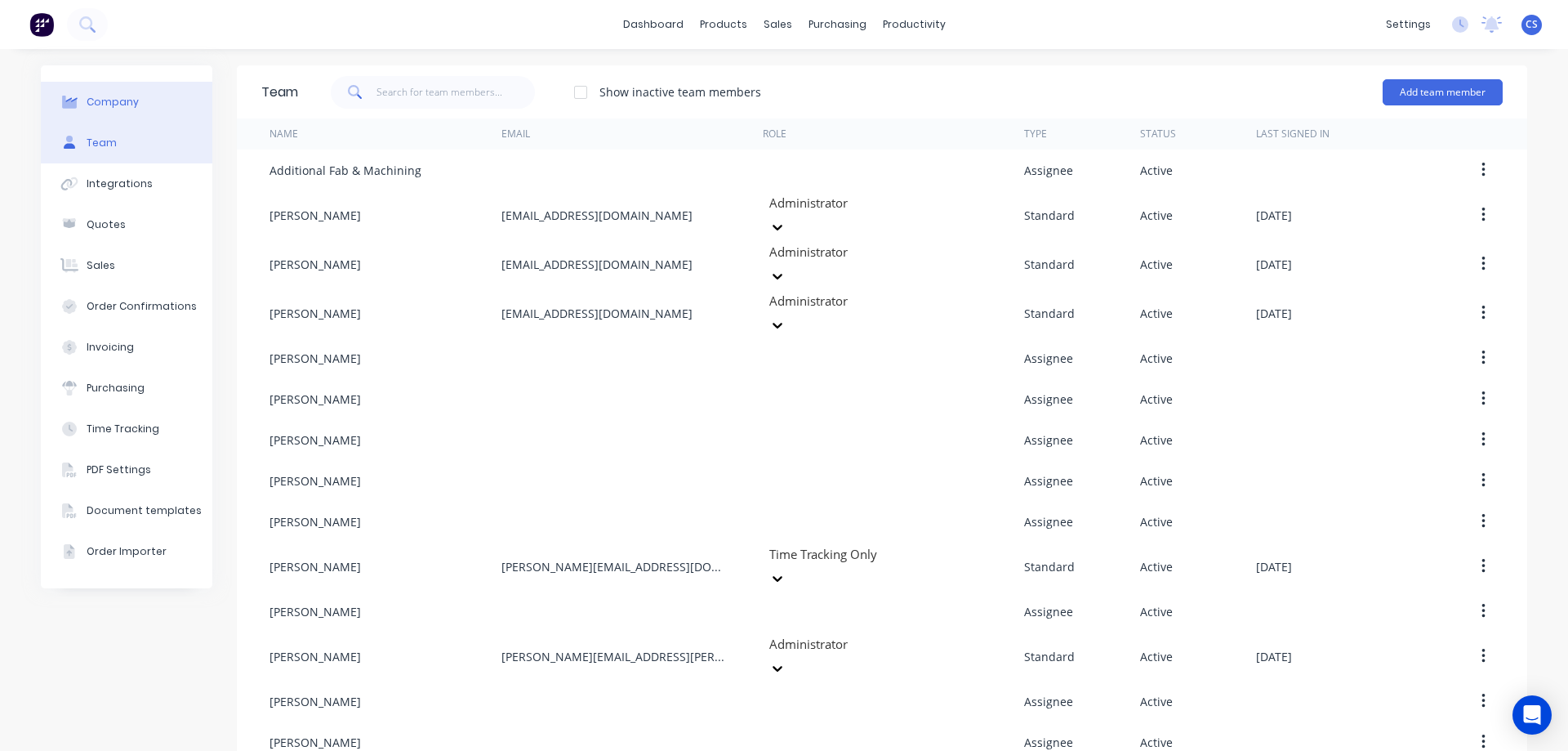
click at [164, 108] on button "Company" at bounding box center [126, 102] width 171 height 41
select select "AU"
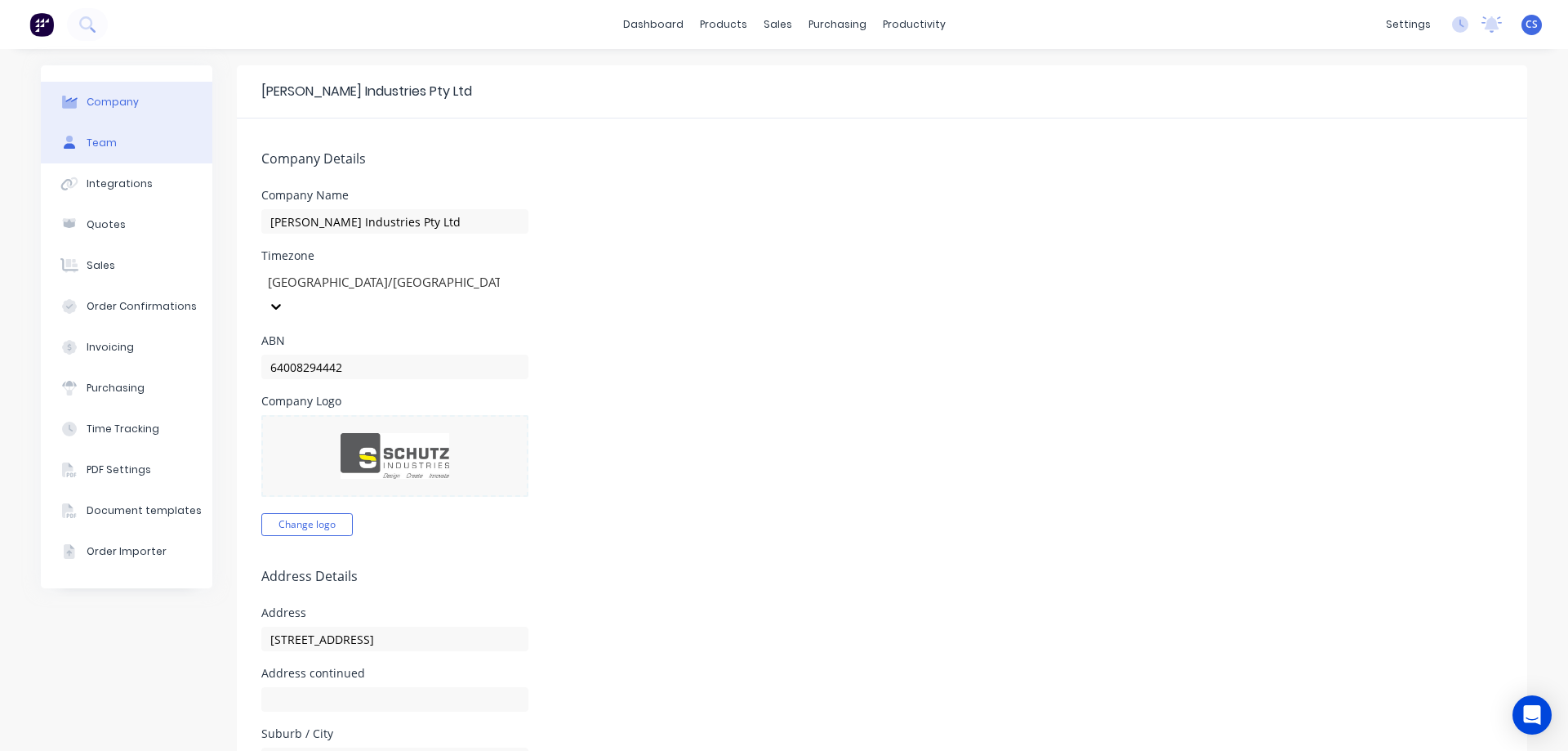
click at [167, 141] on button "Team" at bounding box center [126, 143] width 171 height 41
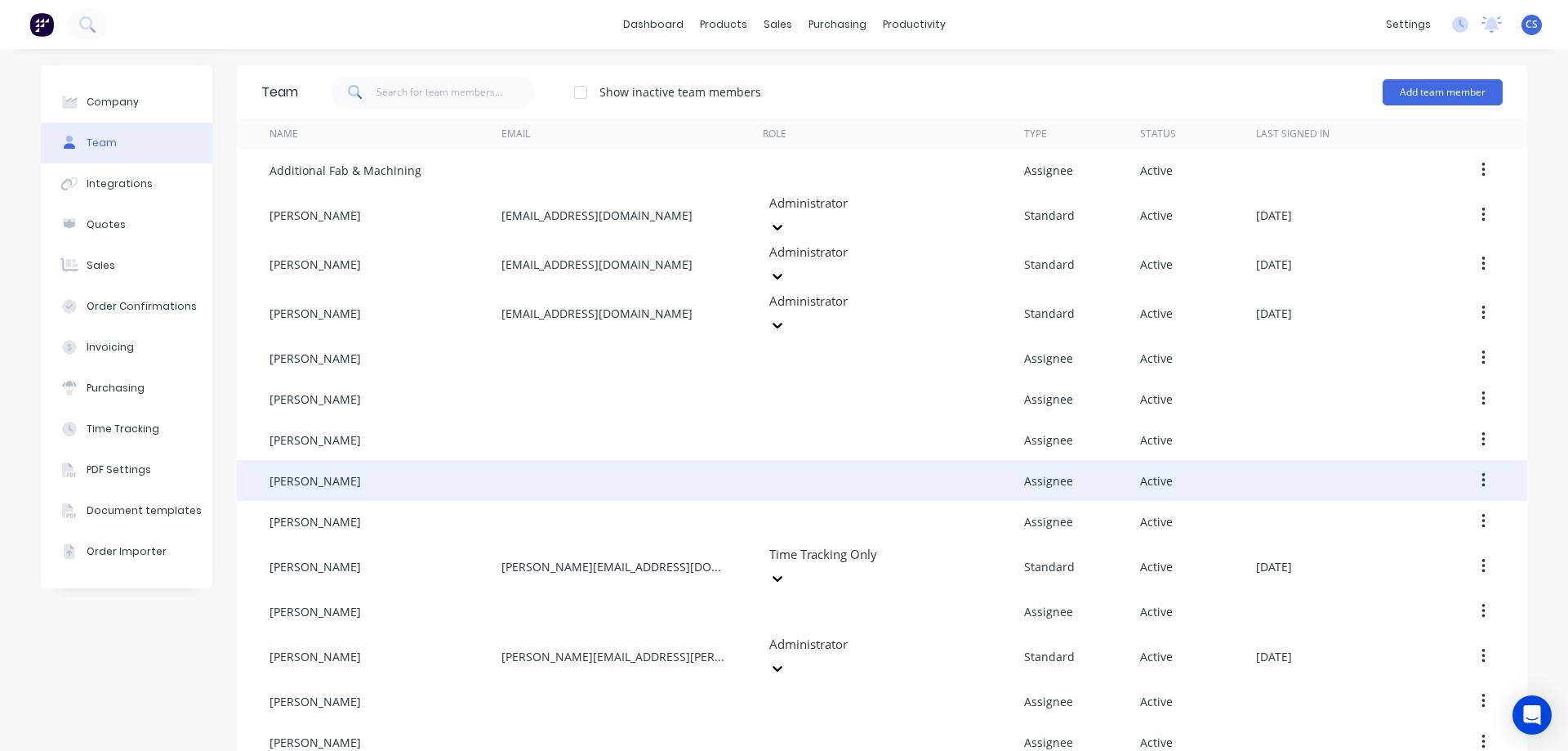
scroll to position [28, 0]
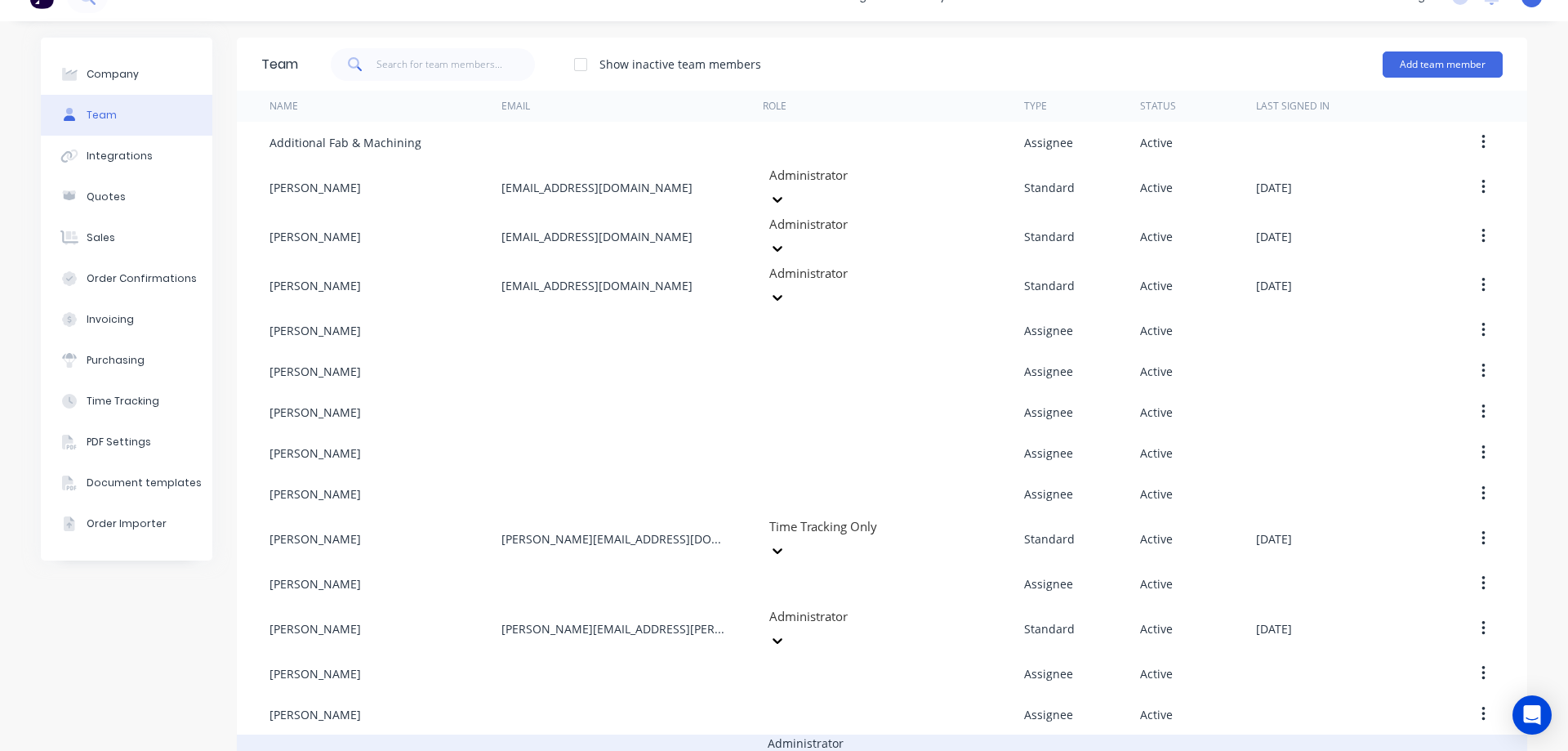
click at [1482, 750] on icon "button" at bounding box center [1483, 759] width 4 height 18
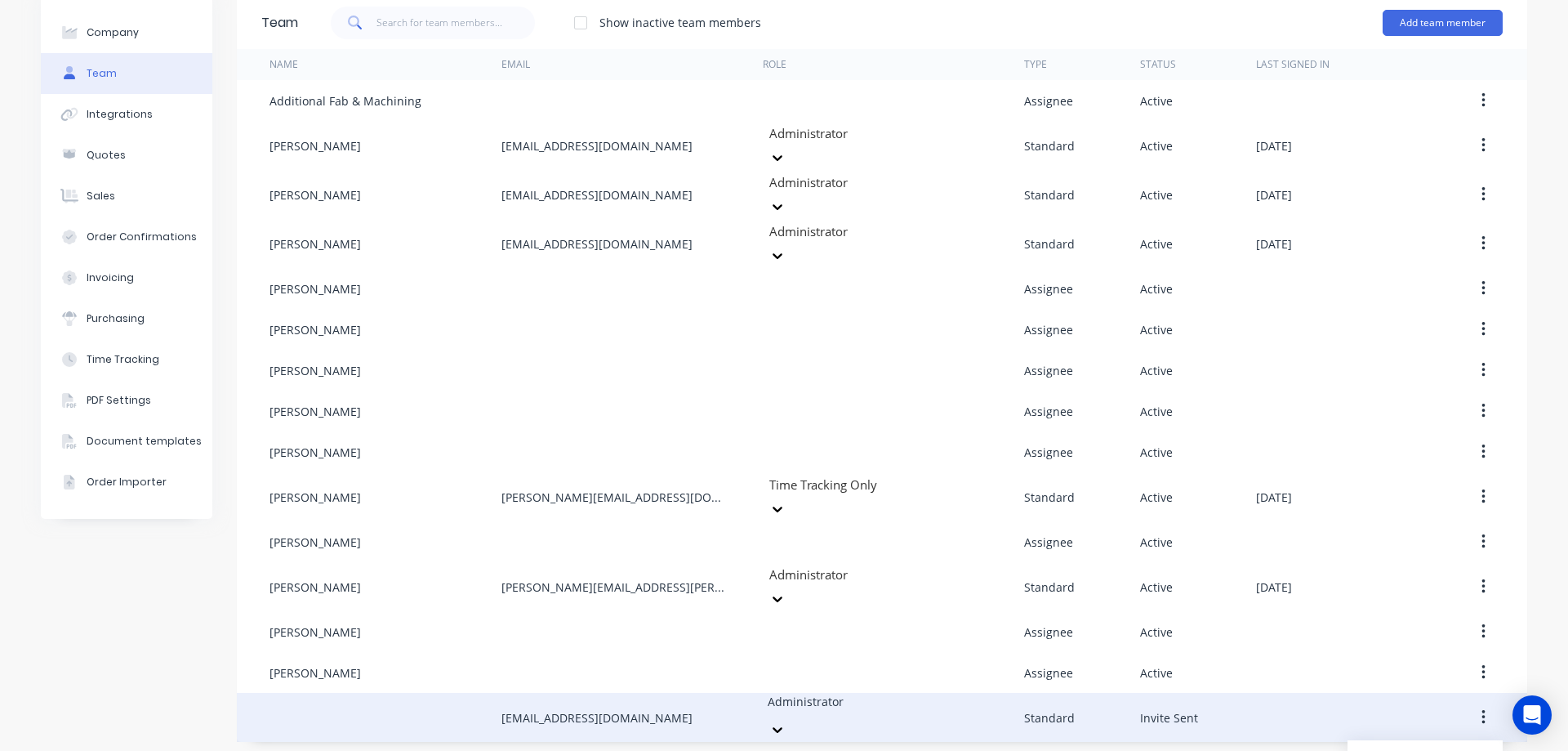
scroll to position [87, 0]
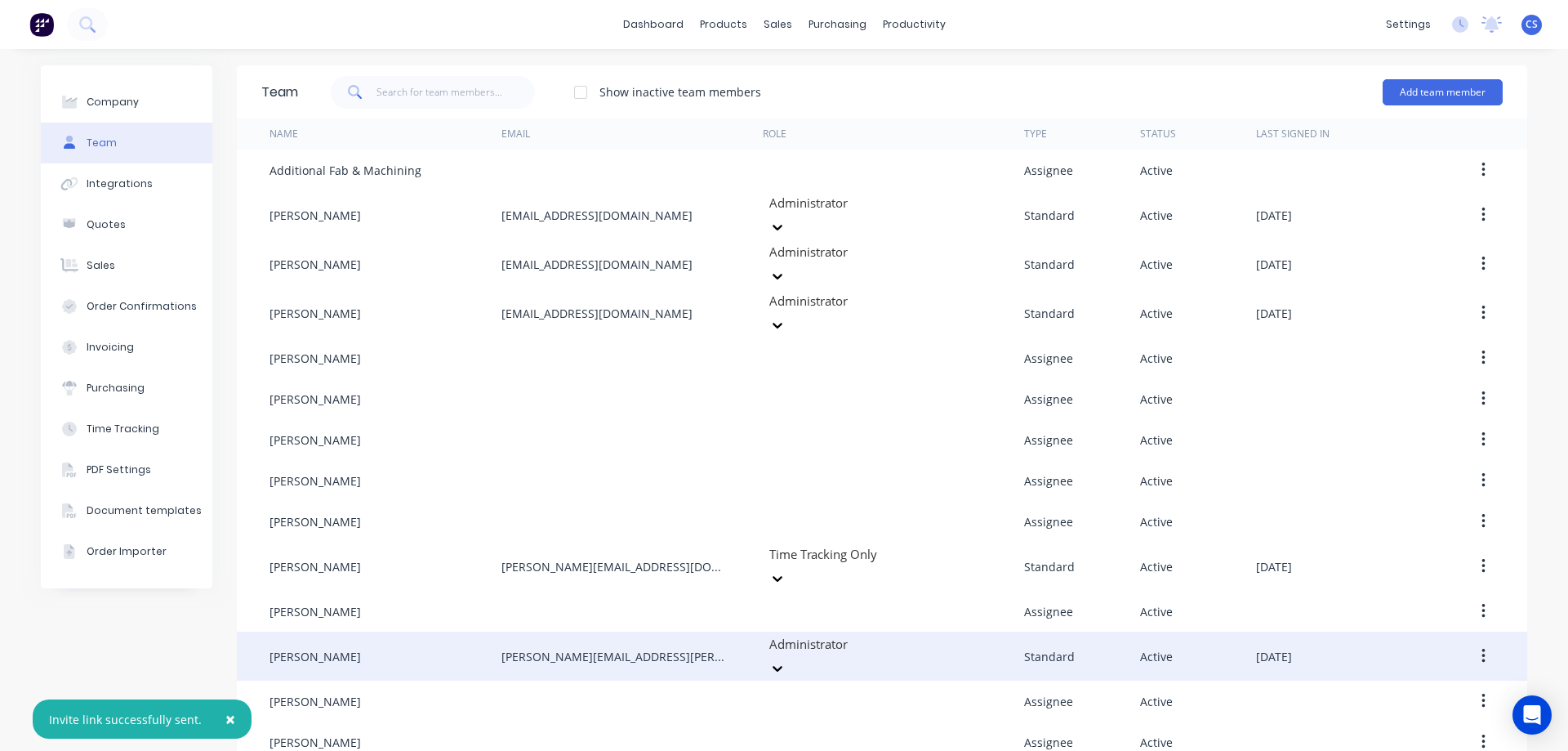
scroll to position [28, 0]
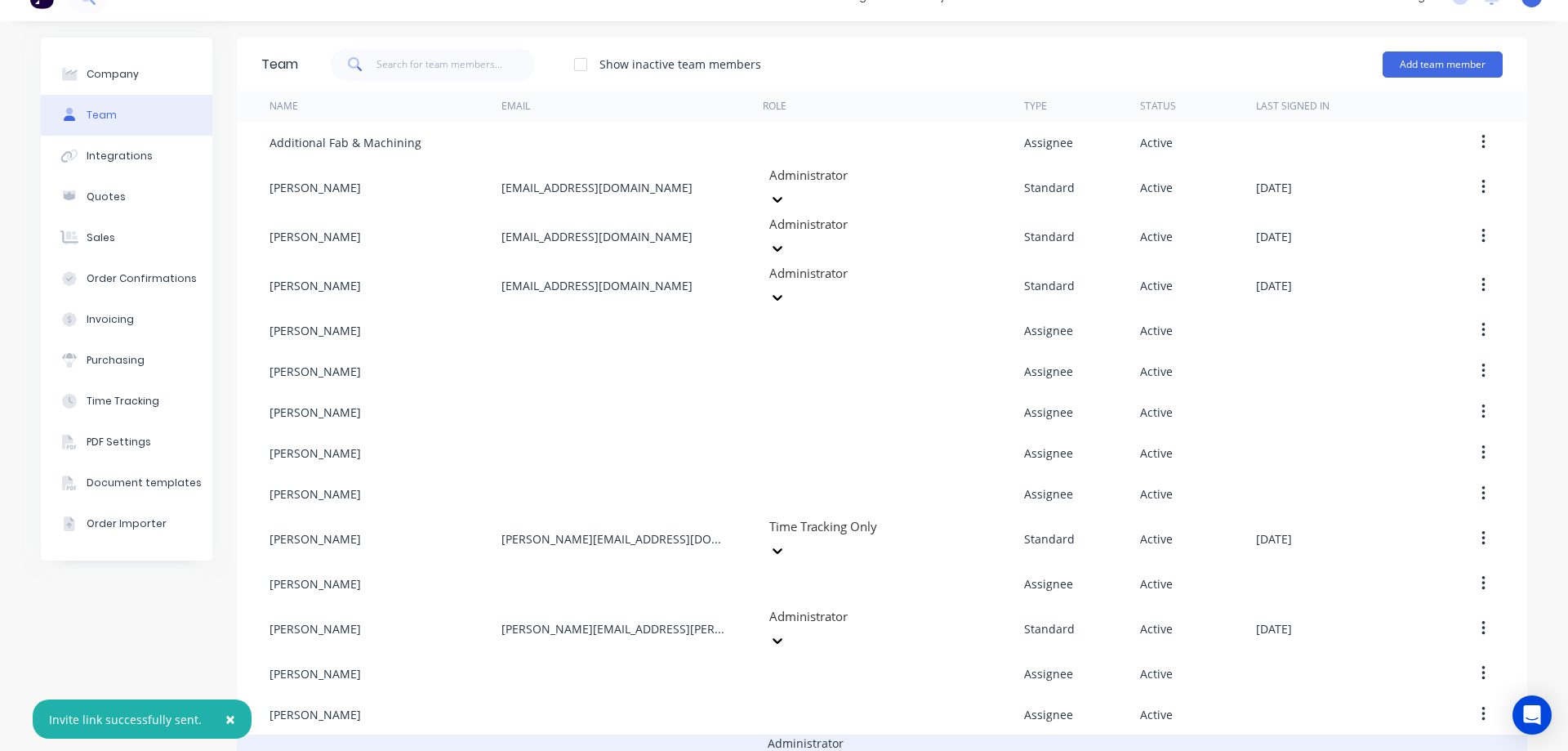
click at [1471, 744] on button "button" at bounding box center [1483, 758] width 38 height 29
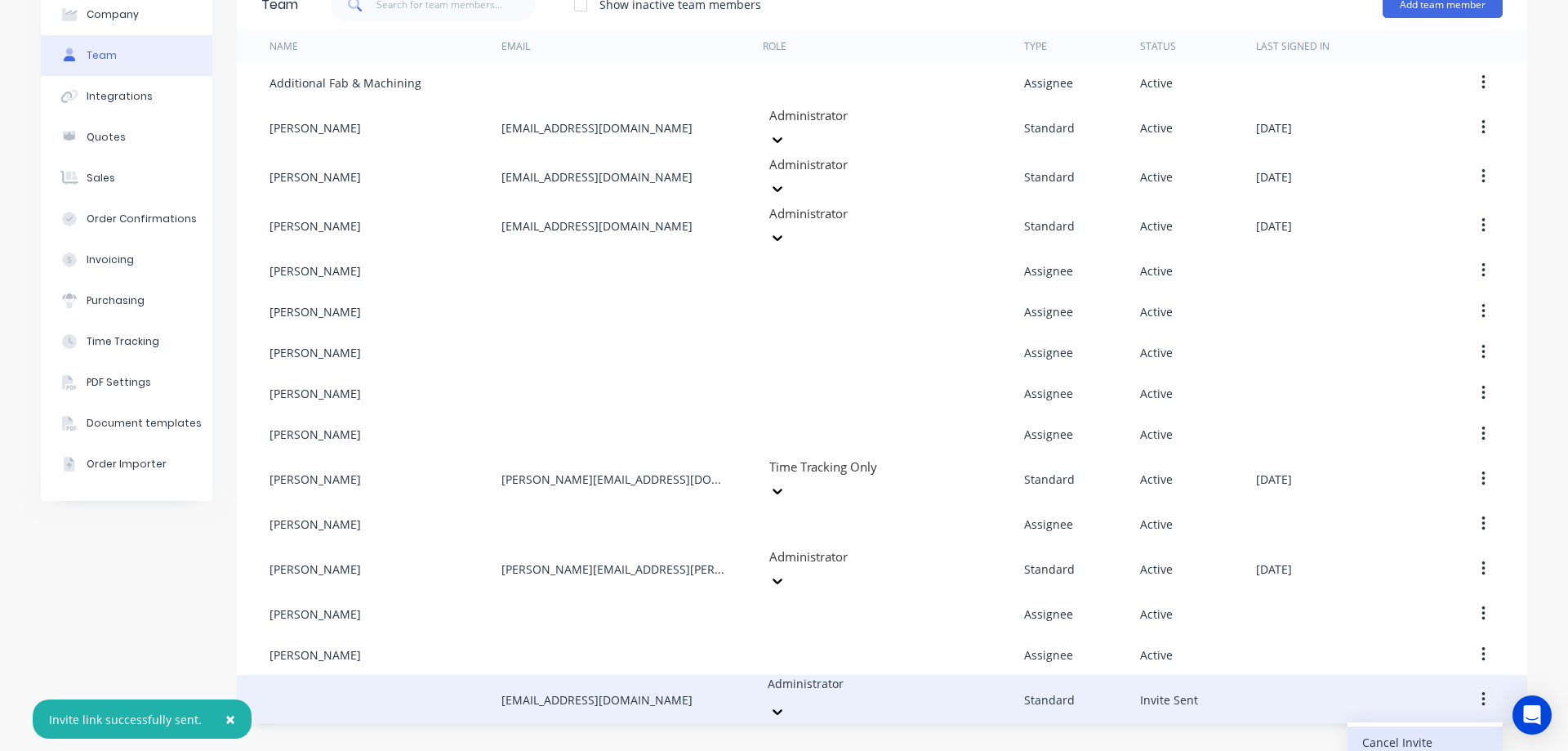
click at [1434, 730] on div "Cancel Invite" at bounding box center [1425, 742] width 126 height 24
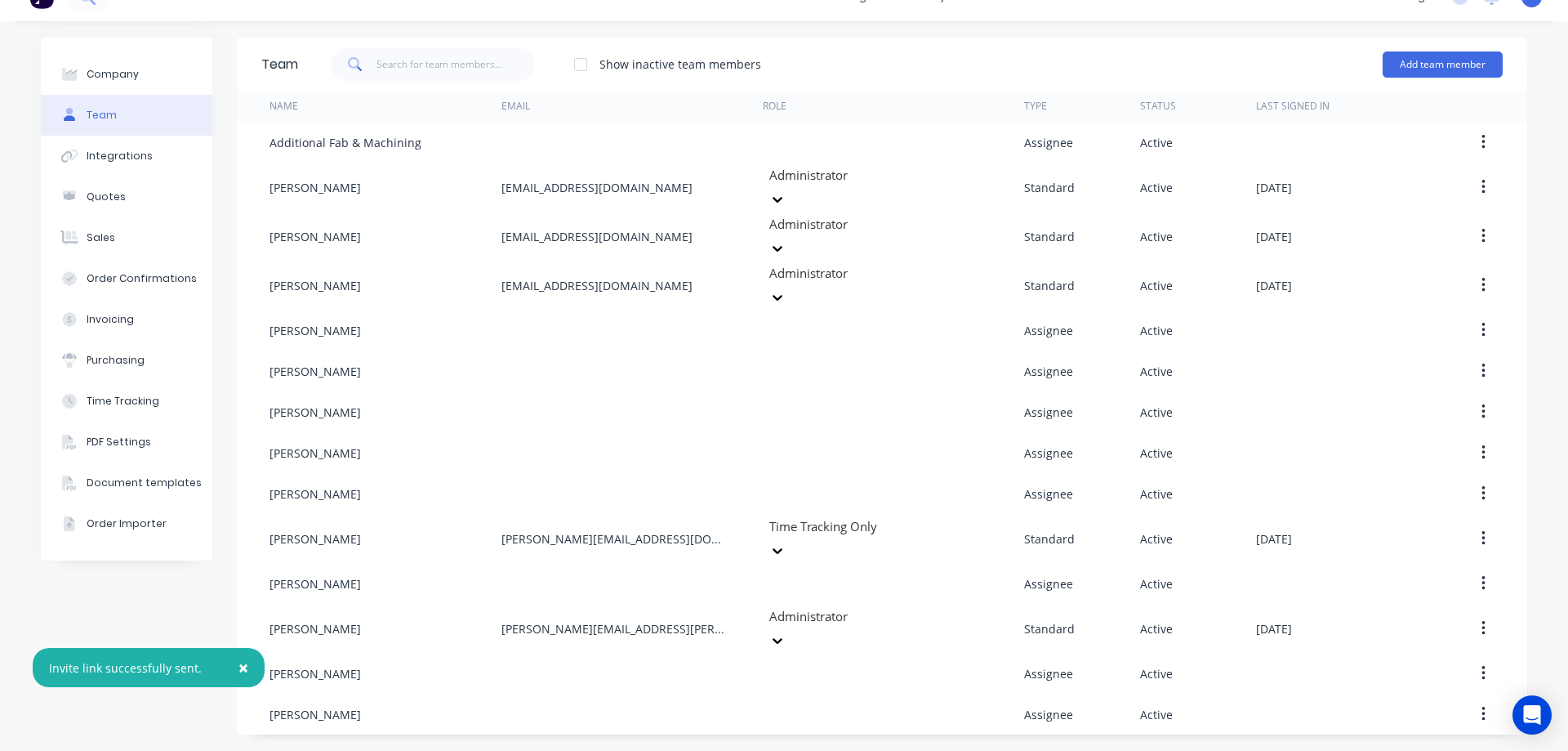
scroll to position [0, 0]
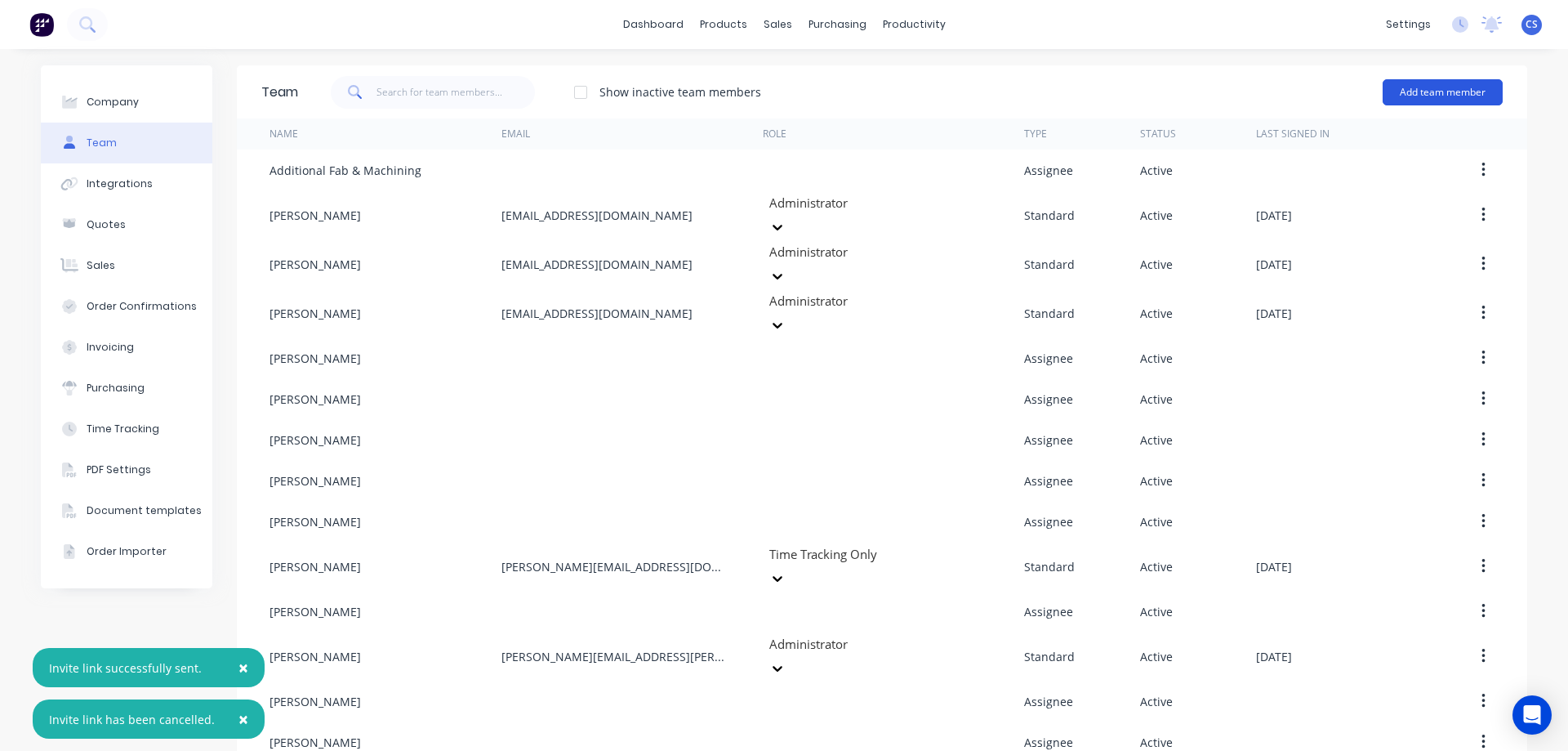
click at [1428, 89] on button "Add team member" at bounding box center [1442, 92] width 120 height 26
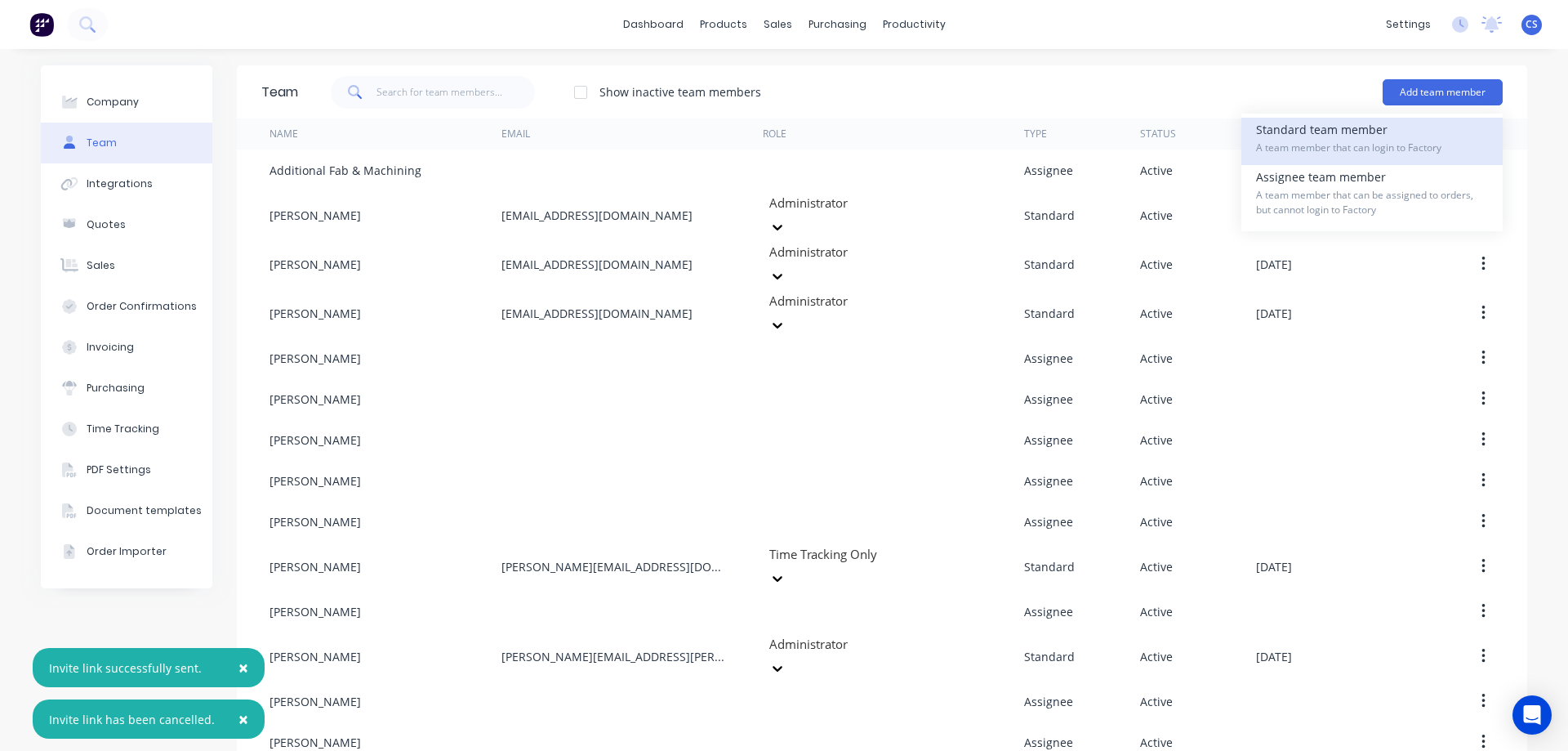
click at [1403, 121] on div "Standard team member A team member that can login to Factory" at bounding box center [1371, 141] width 232 height 47
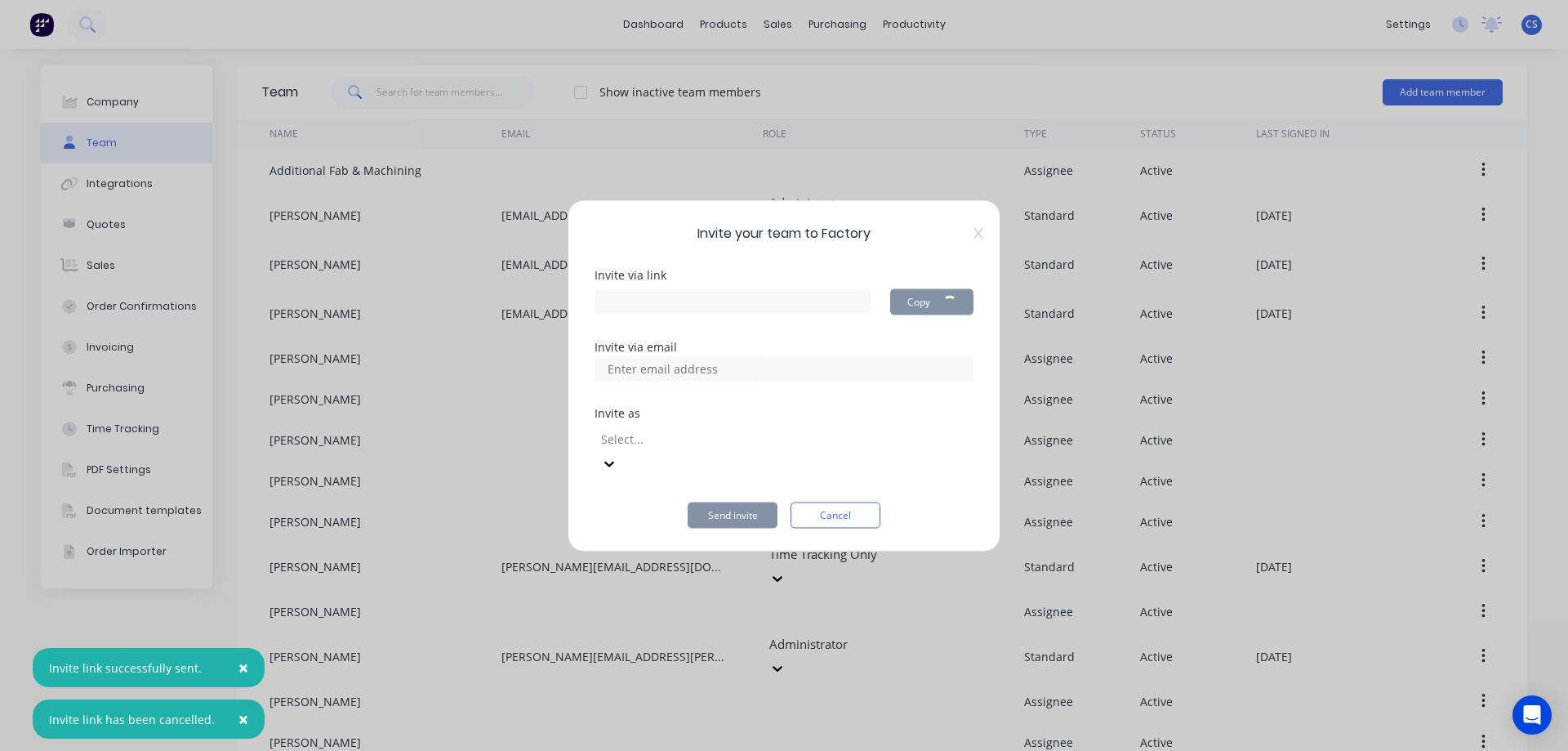
type input "https://app.factory.app/invite/jKJBouzv"
click at [713, 381] on input at bounding box center [680, 368] width 163 height 25
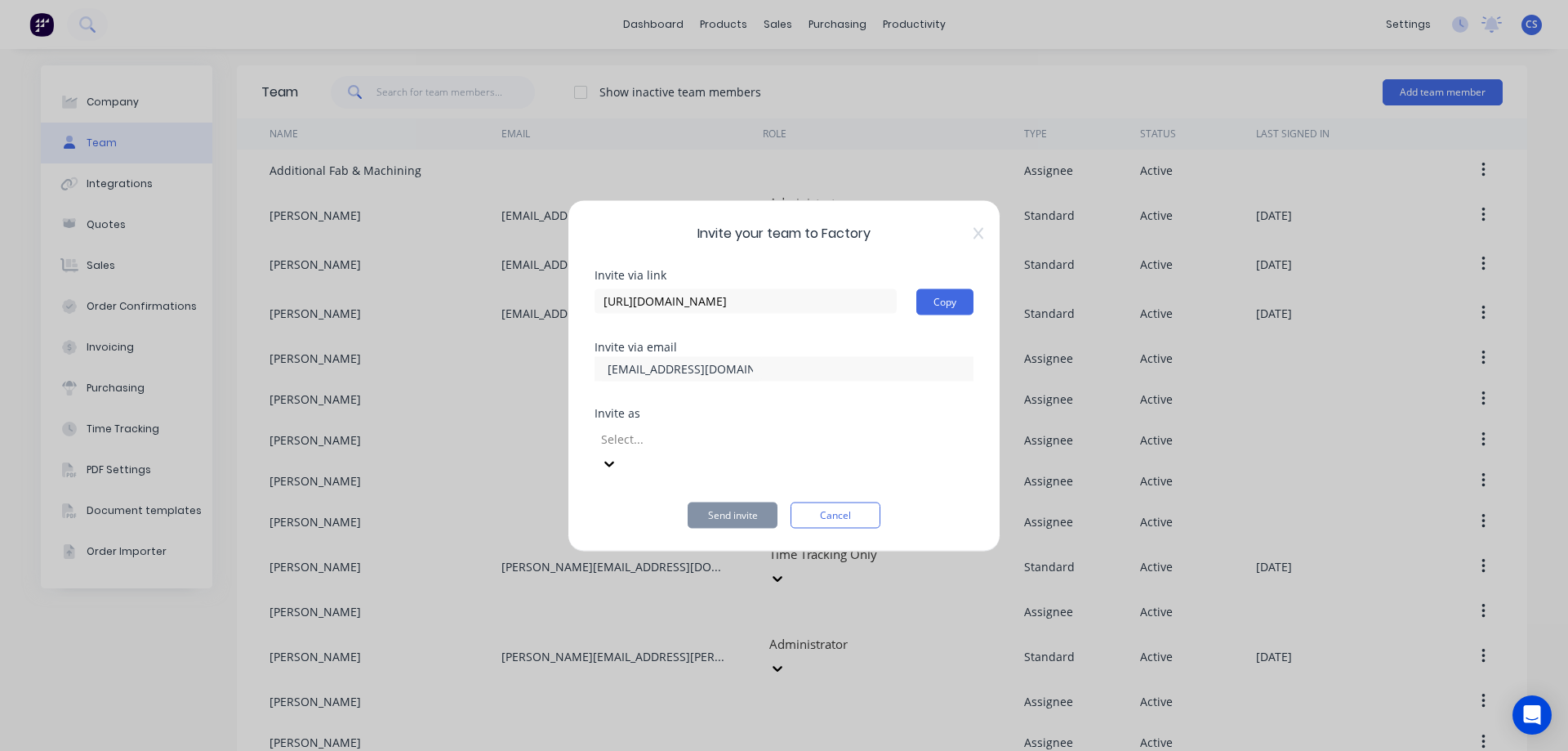
type input "[EMAIL_ADDRESS][DOMAIN_NAME]"
click at [742, 450] on div at bounding box center [717, 439] width 235 height 20
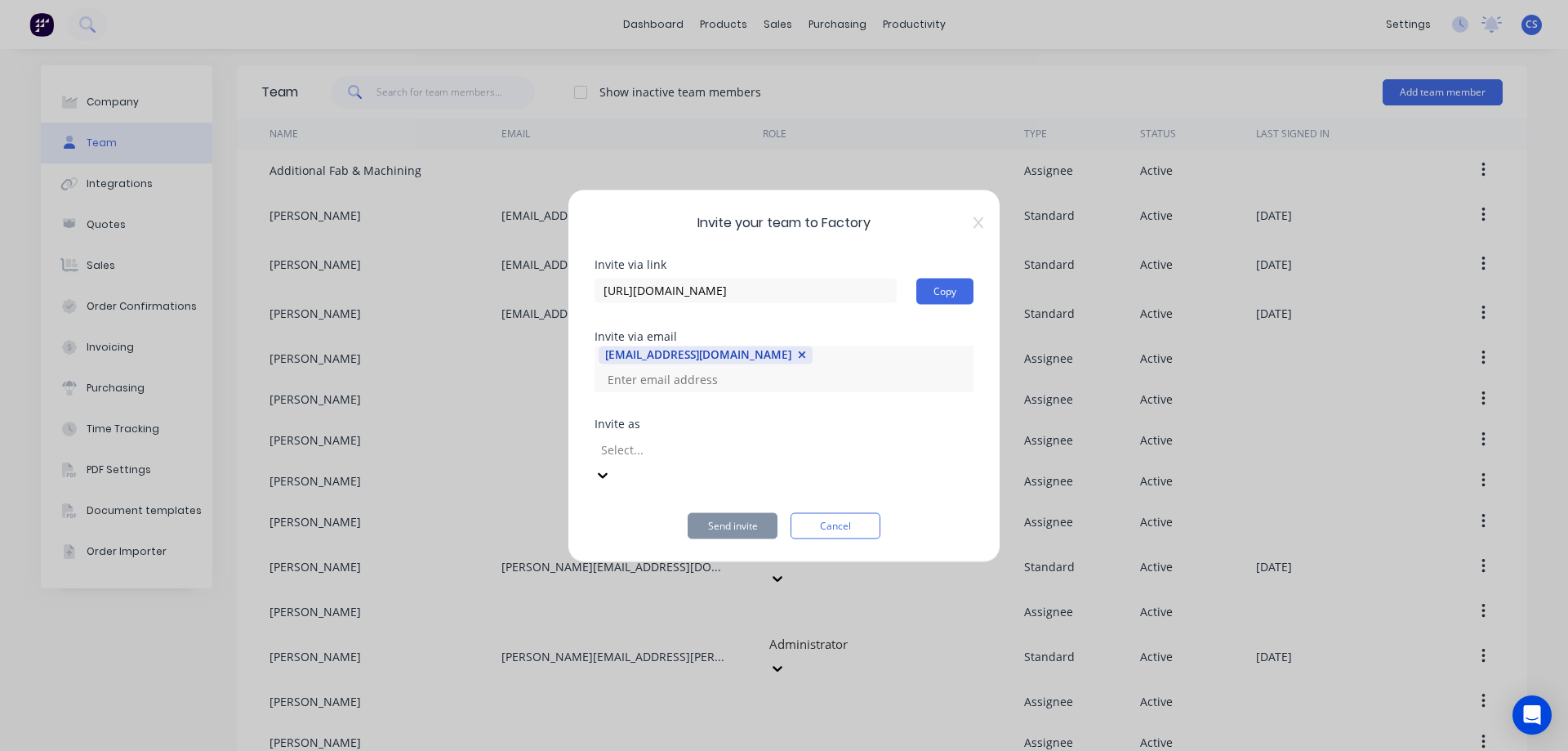
click at [611, 465] on div at bounding box center [602, 474] width 16 height 18
click at [739, 513] on button "Send invite" at bounding box center [733, 525] width 90 height 26
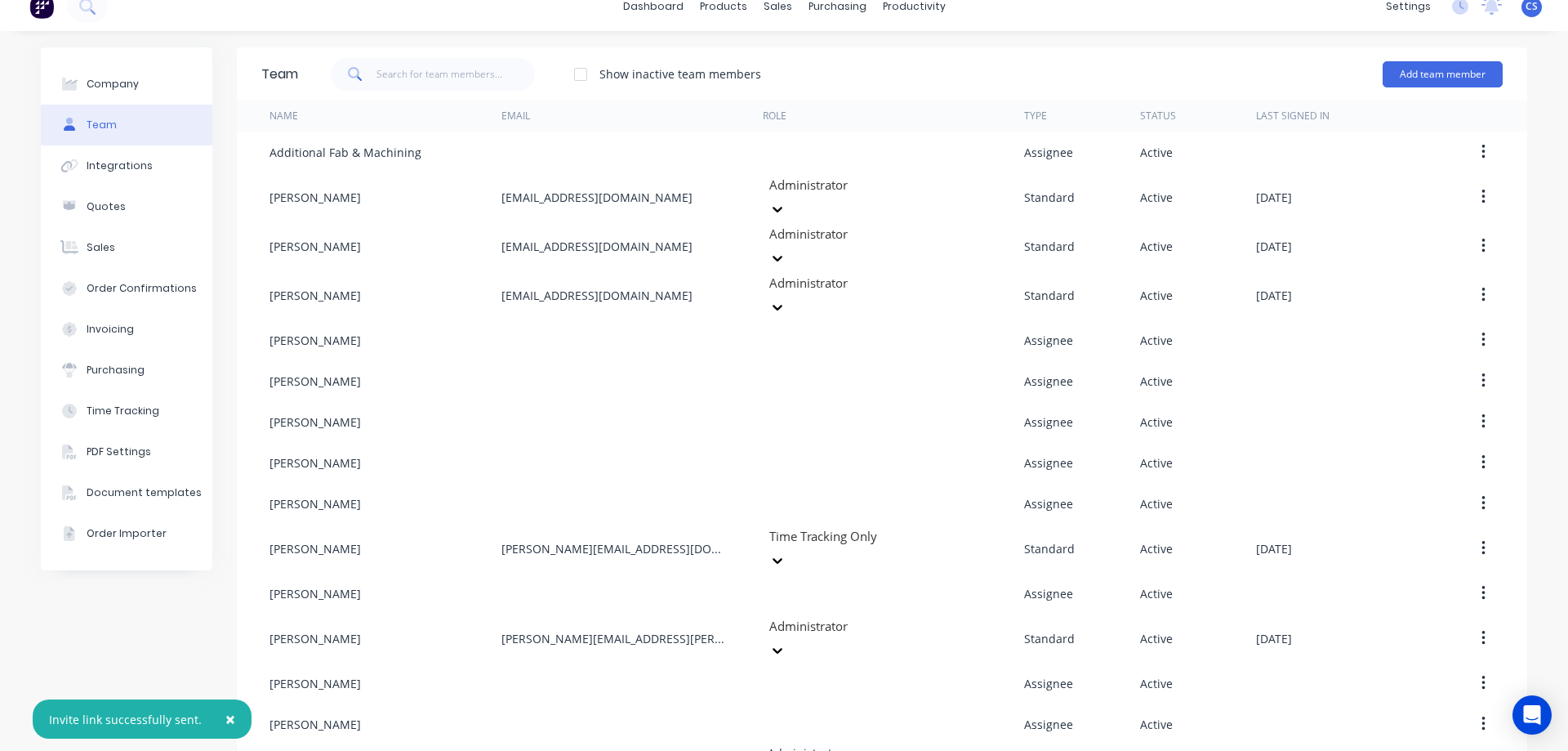
scroll to position [28, 0]
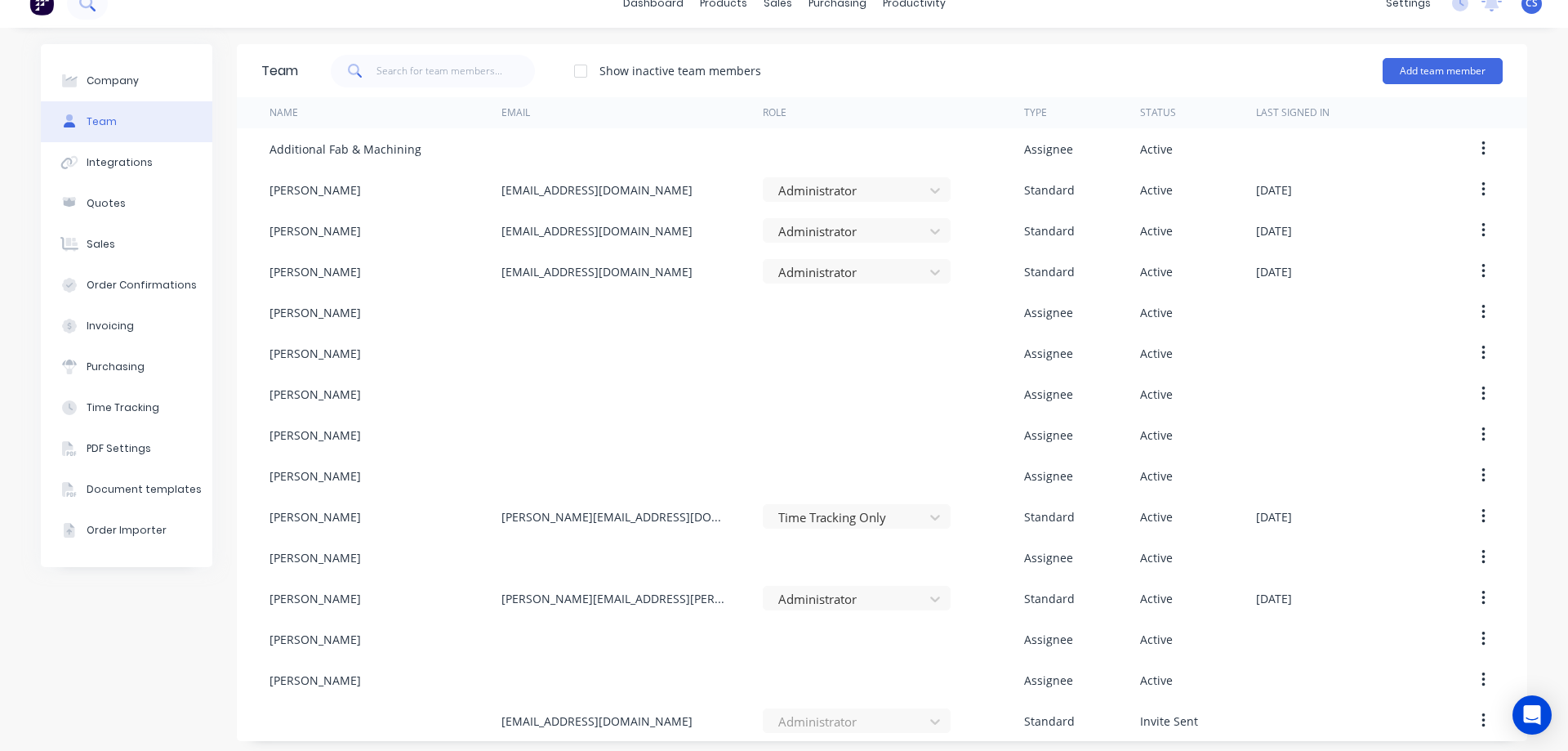
scroll to position [28, 0]
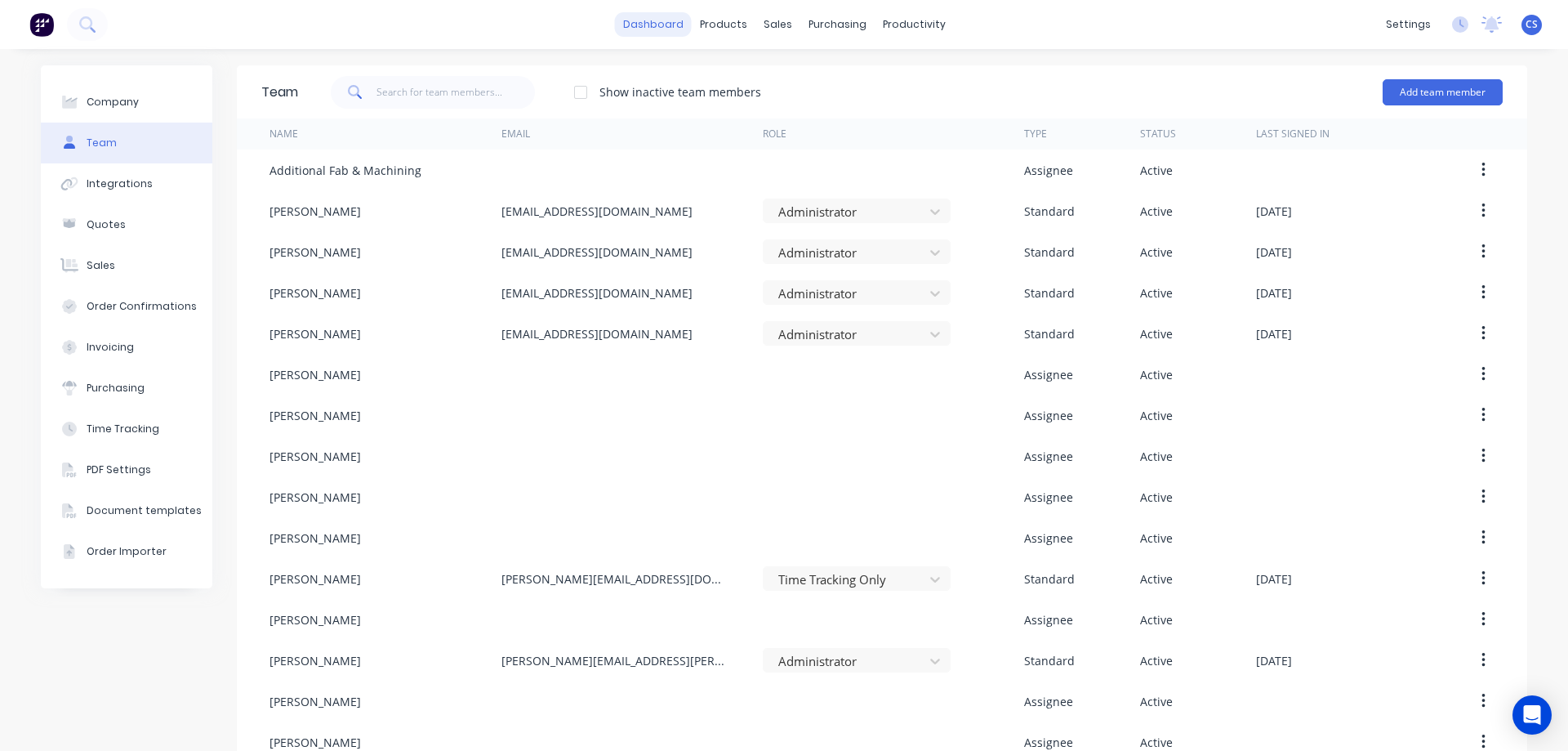
click at [644, 17] on link "dashboard" at bounding box center [653, 24] width 76 height 25
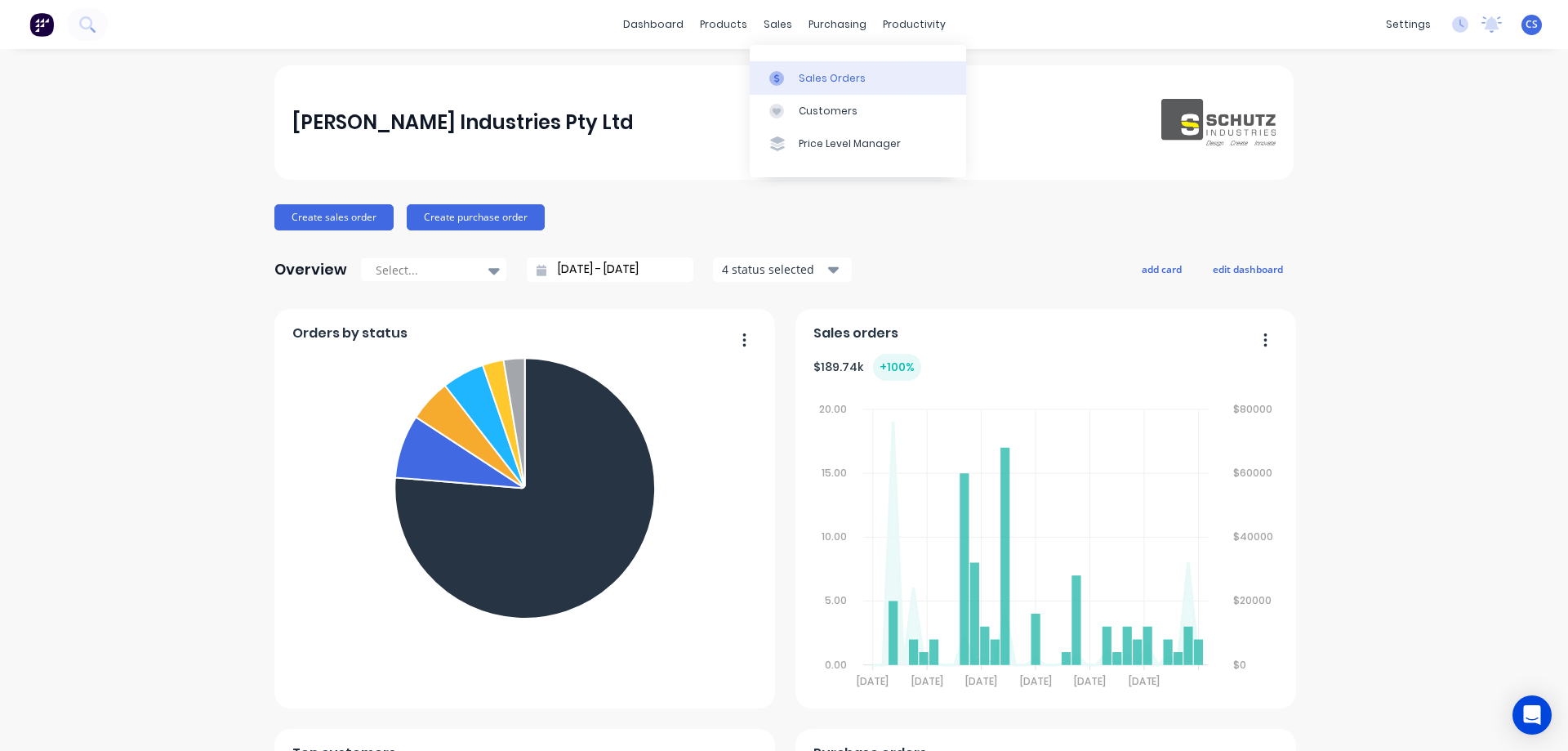
click at [795, 79] on link "Sales Orders" at bounding box center [858, 77] width 217 height 33
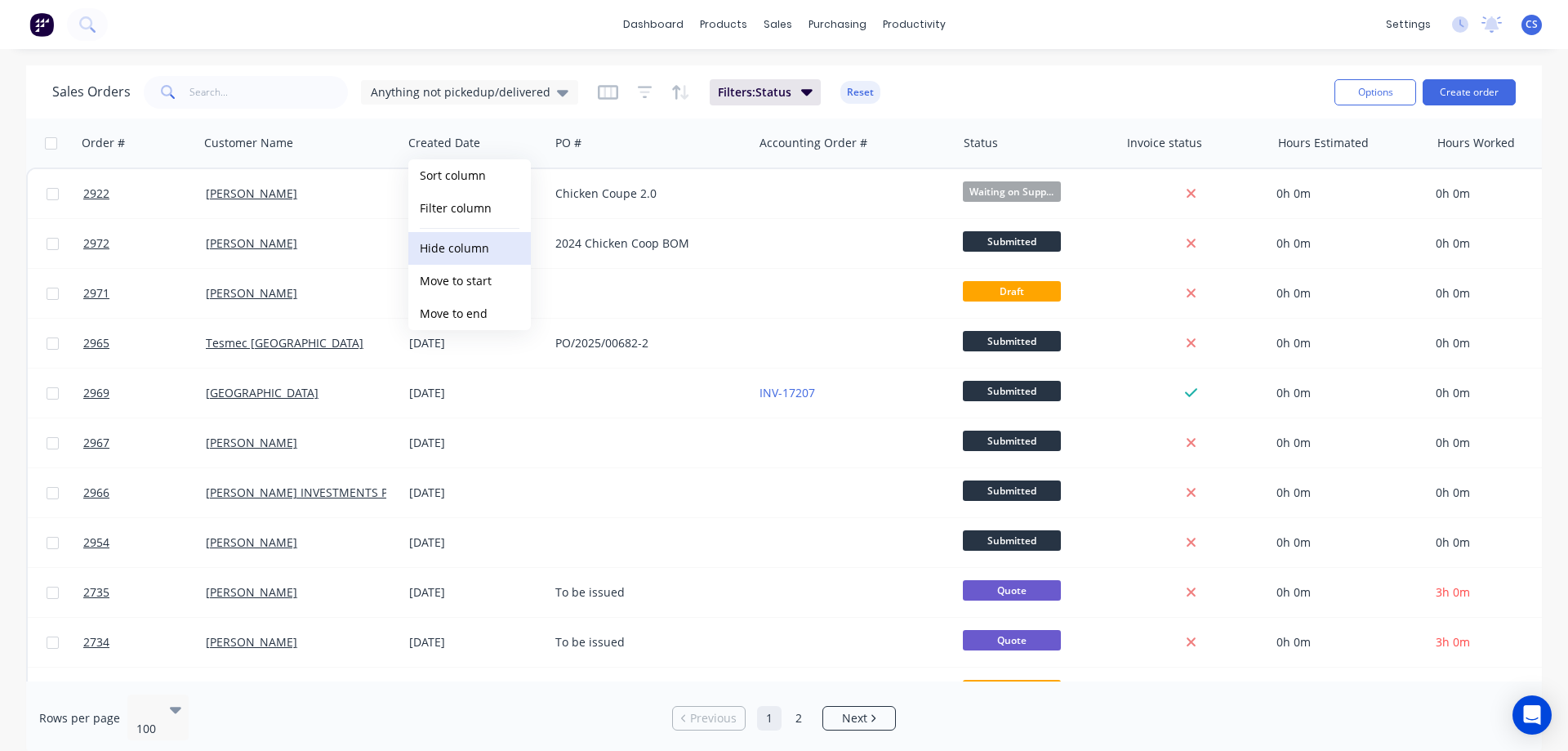
click at [461, 236] on button "Hide column" at bounding box center [470, 249] width 123 height 33
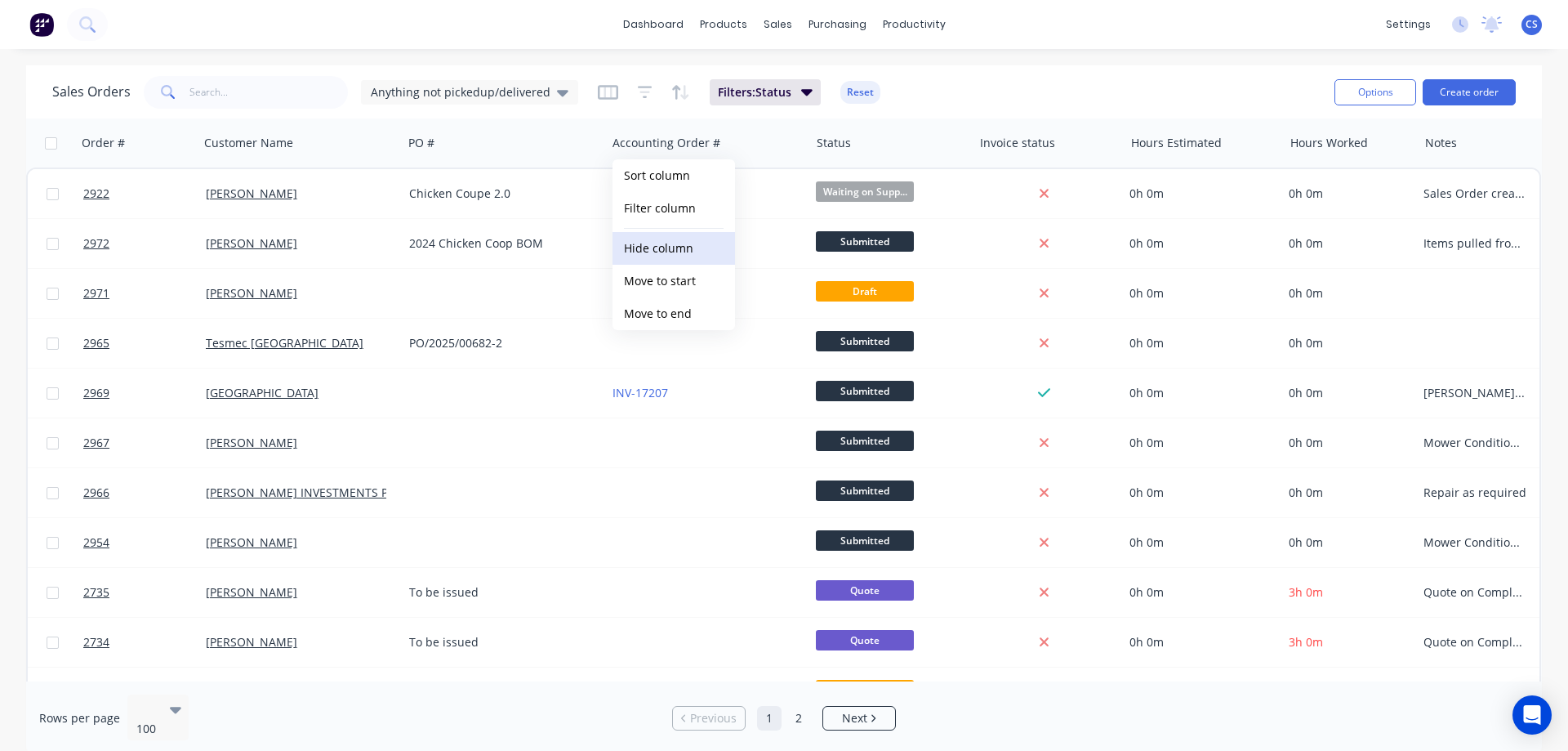
click at [683, 236] on button "Hide column" at bounding box center [673, 249] width 123 height 33
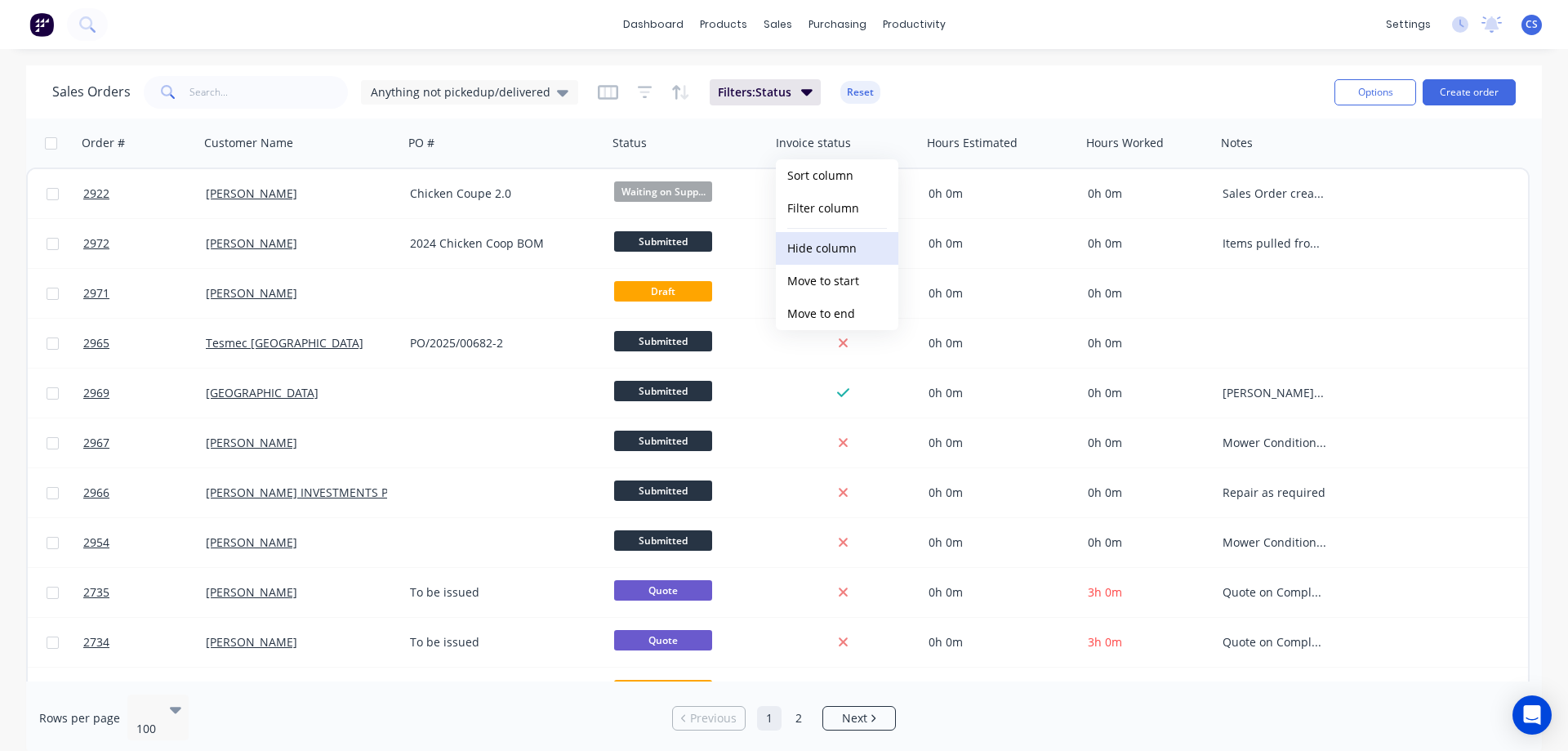
click at [839, 236] on button "Hide column" at bounding box center [836, 249] width 123 height 33
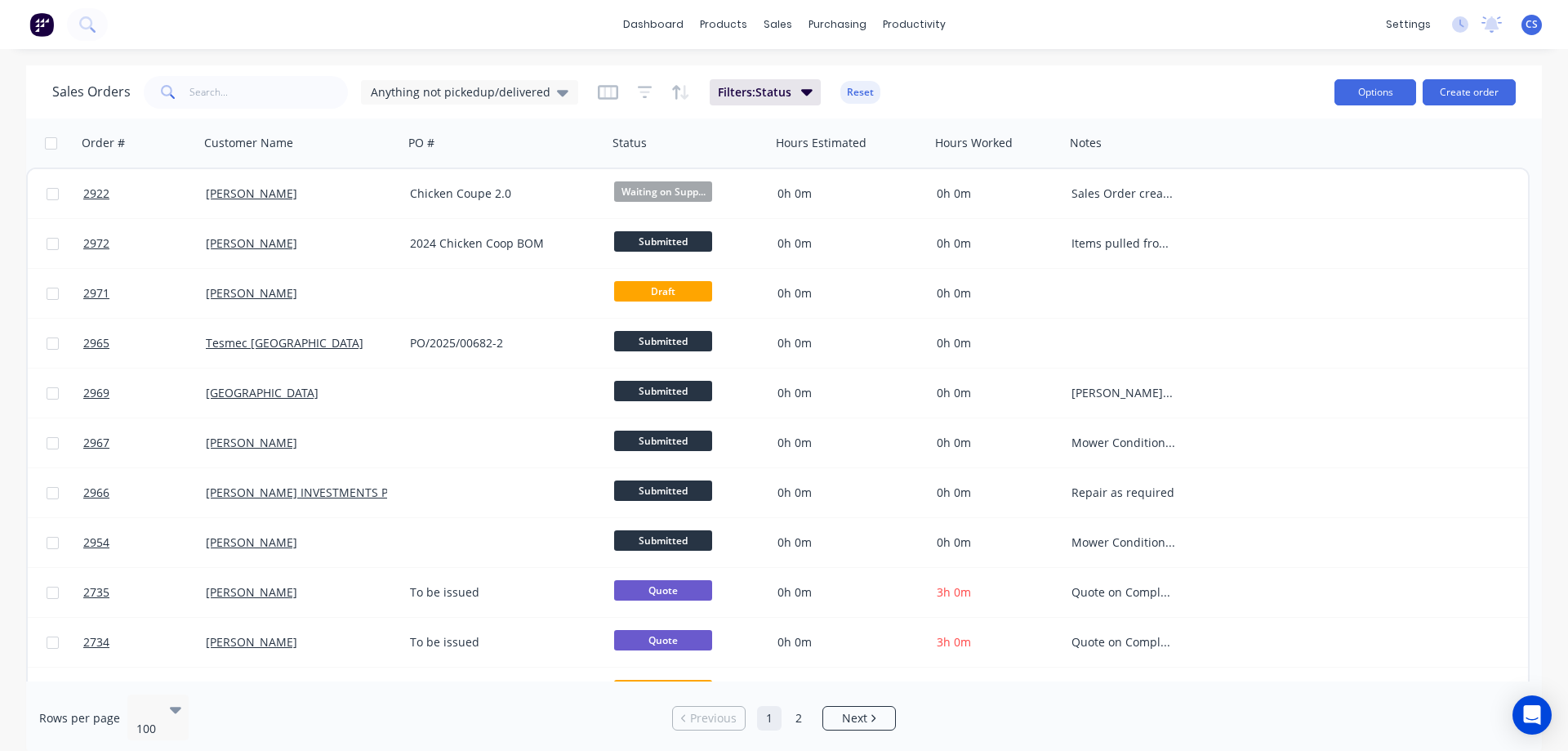
click at [1377, 87] on button "Options" at bounding box center [1375, 92] width 82 height 26
click at [1271, 211] on button "Export" at bounding box center [1326, 199] width 179 height 33
click at [913, 162] on link "Timesheets" at bounding box center [977, 178] width 217 height 33
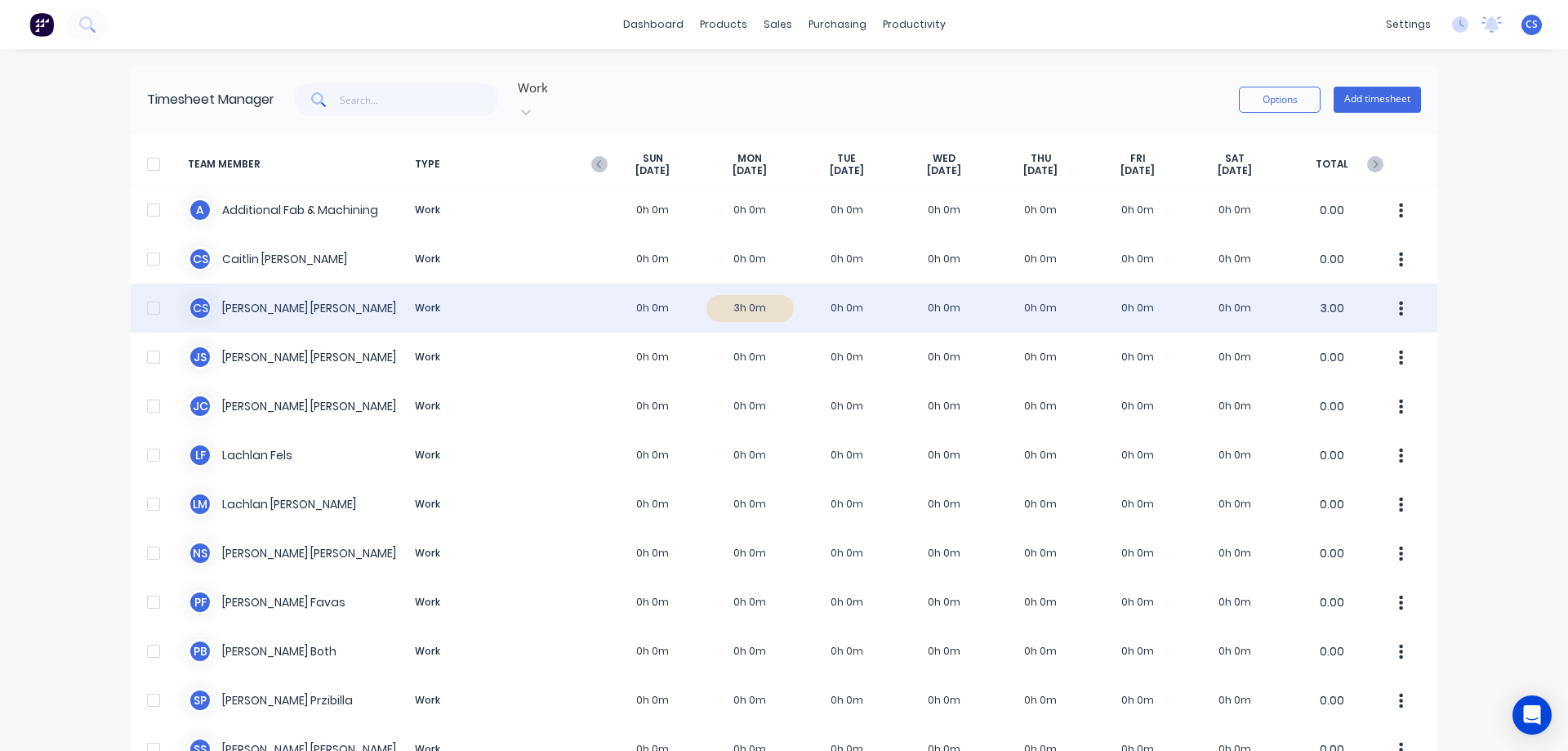
click at [733, 295] on div "C S [PERSON_NAME] Work 0h 0m 3h 0m 0h 0m 0h 0m 0h 0m 0h 0m 0h 0m 3.00" at bounding box center [784, 308] width 1307 height 49
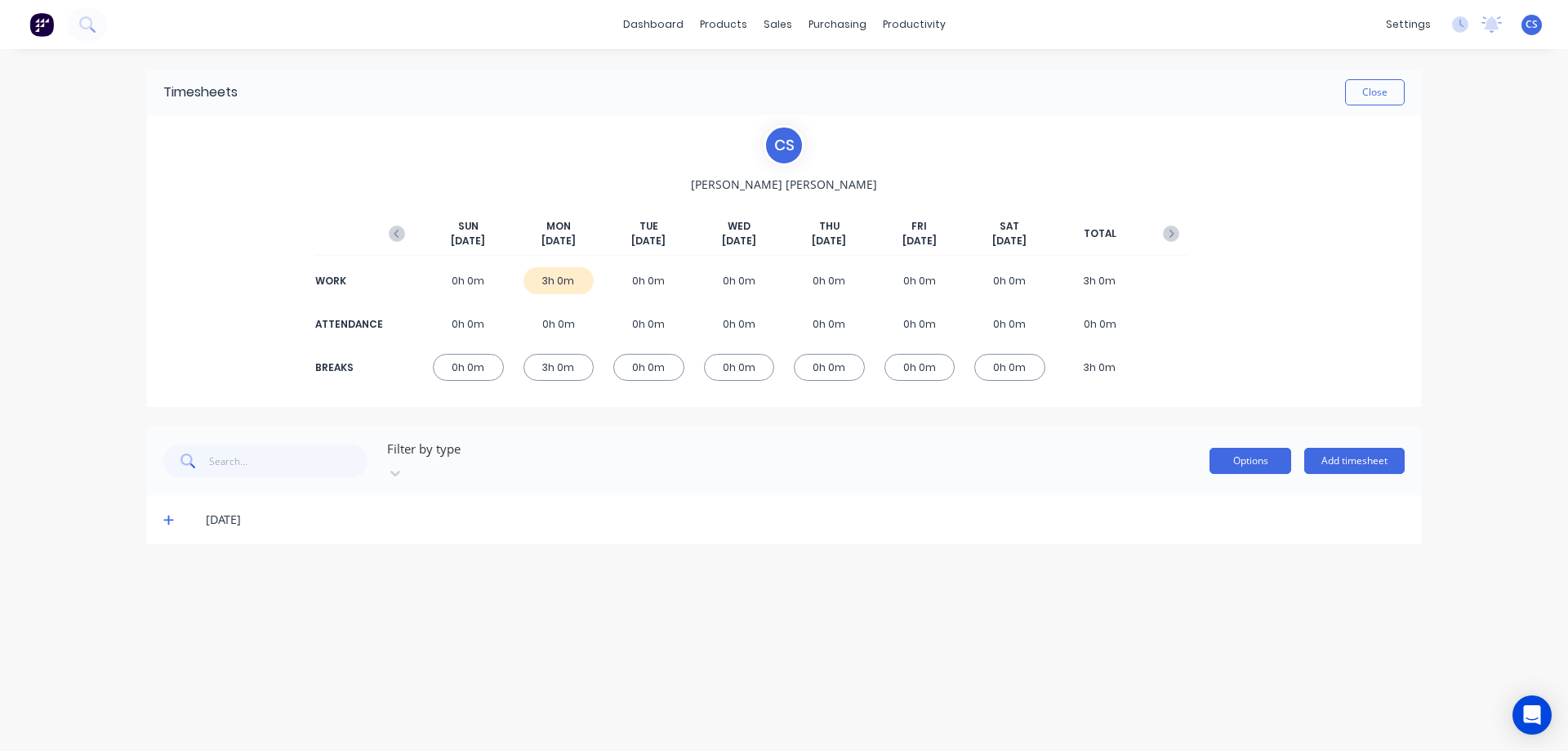
click at [1254, 448] on button "Options" at bounding box center [1250, 461] width 82 height 26
click at [997, 448] on div "Filter by type Options Approve Unapprove Delete Export Add timesheet" at bounding box center [784, 461] width 1241 height 49
click at [162, 505] on div "[DATE]" at bounding box center [784, 520] width 1274 height 49
click at [166, 515] on icon at bounding box center [167, 520] width 10 height 10
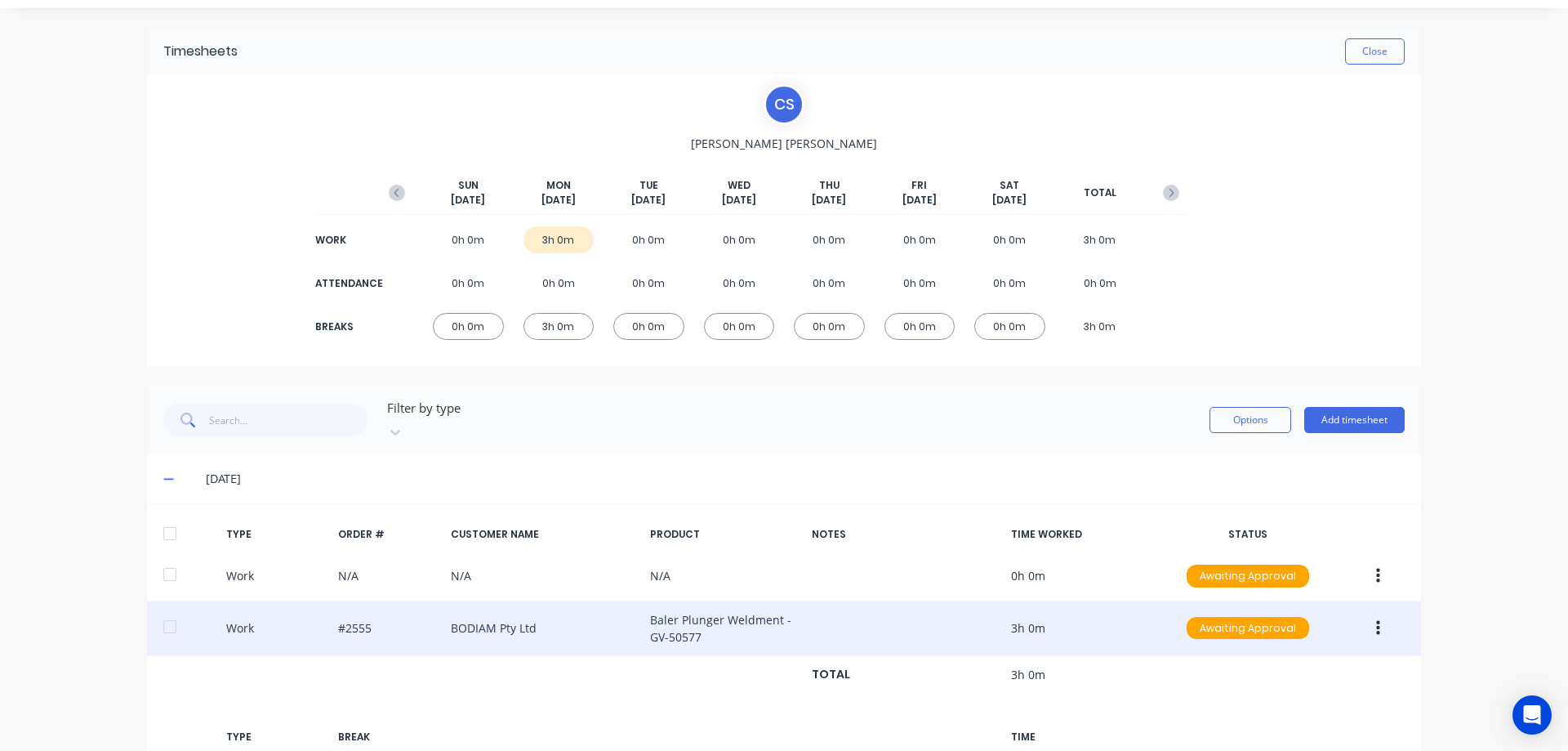
scroll to position [149, 0]
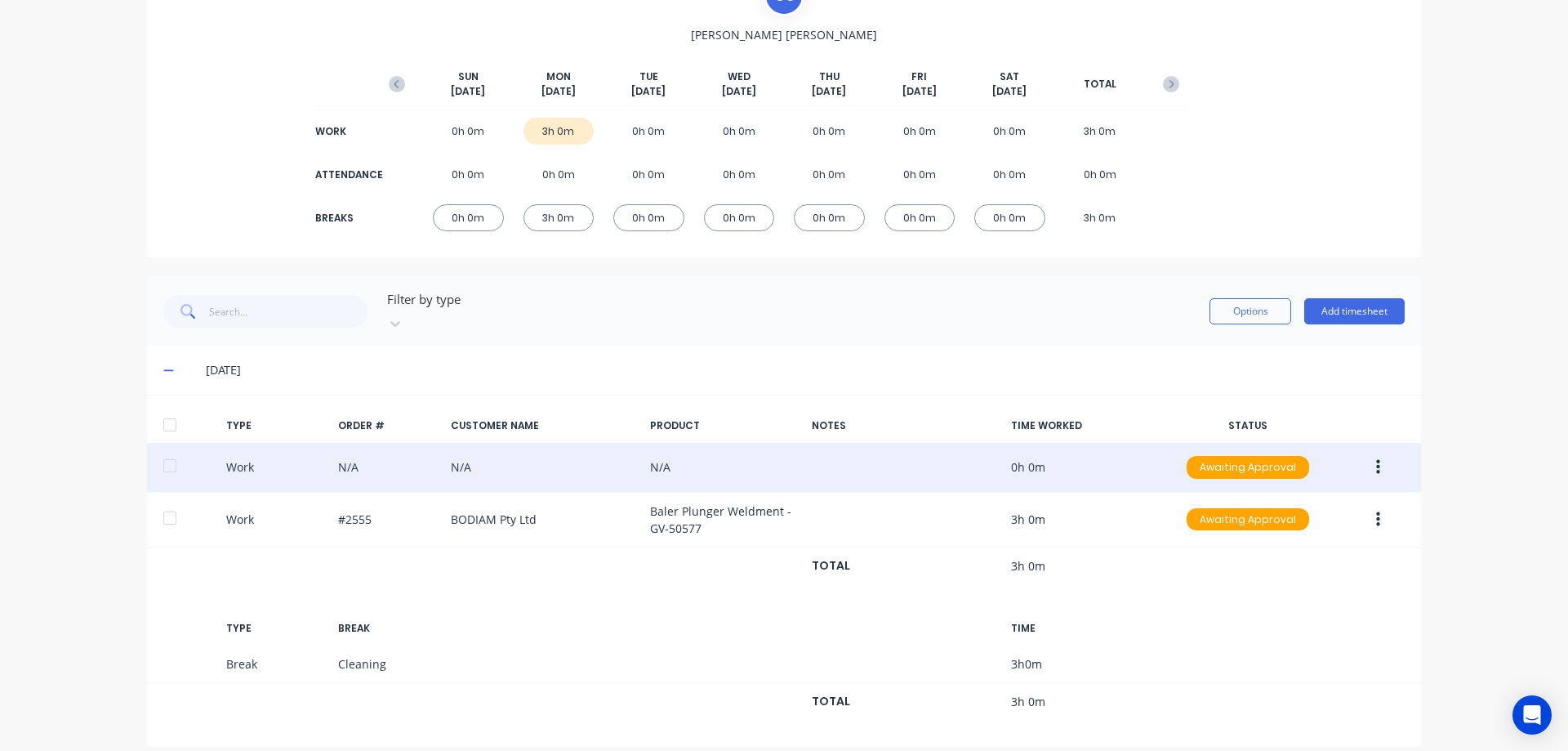
click at [1376, 454] on button "button" at bounding box center [1378, 467] width 38 height 29
click at [1324, 524] on div "Delete" at bounding box center [1320, 536] width 126 height 24
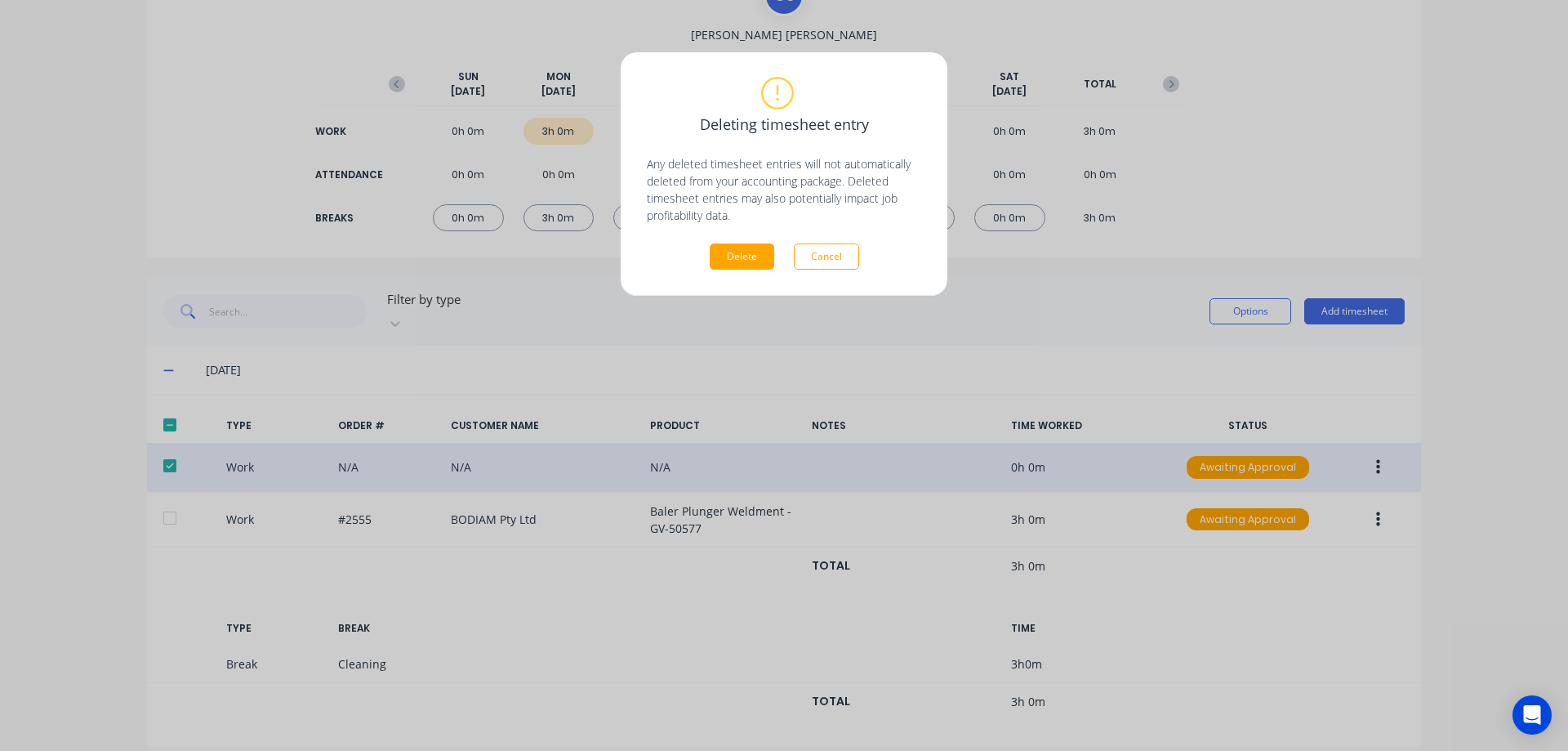
drag, startPoint x: 757, startPoint y: 255, endPoint x: 867, endPoint y: 297, distance: 117.7
click at [757, 254] on button "Delete" at bounding box center [742, 256] width 65 height 26
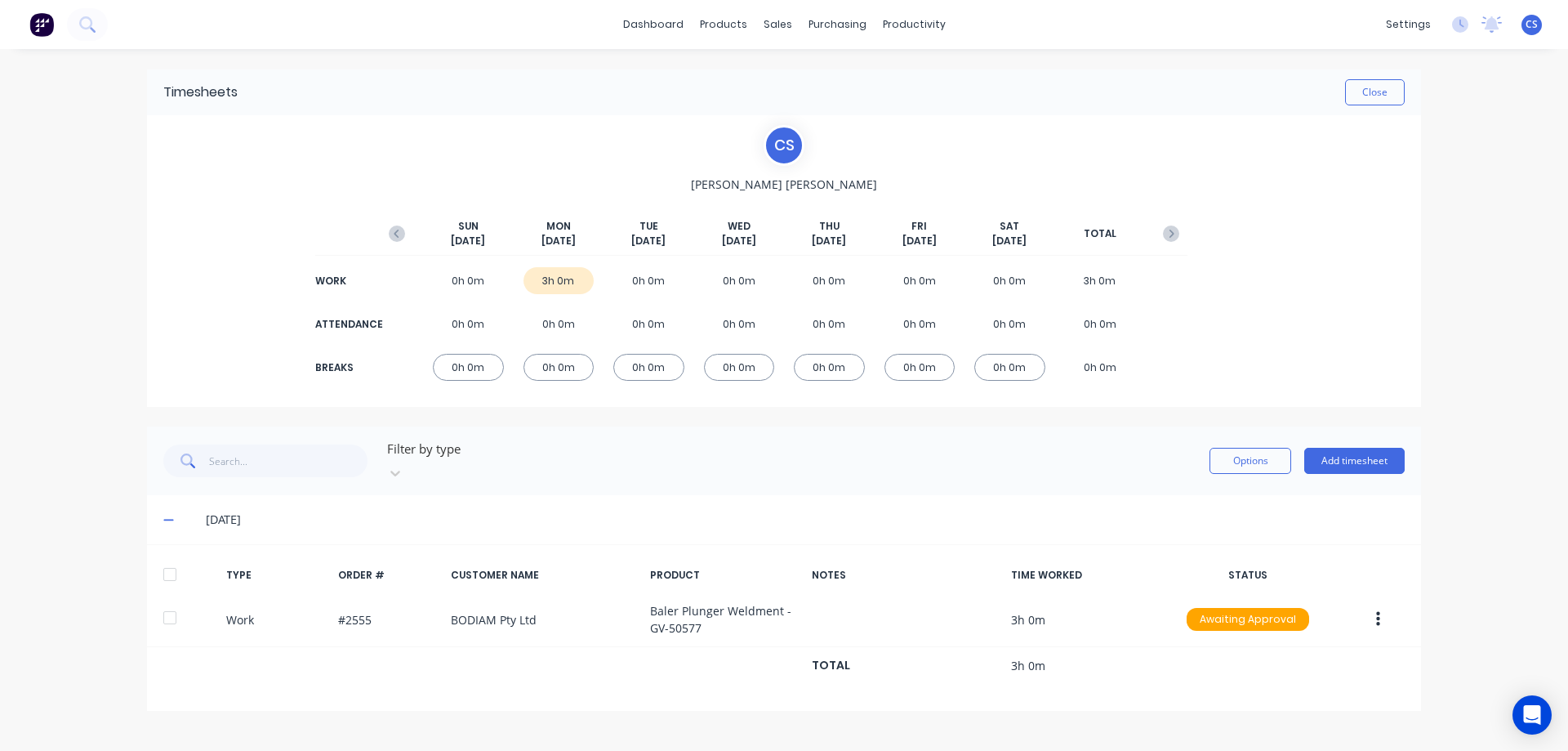
scroll to position [0, 0]
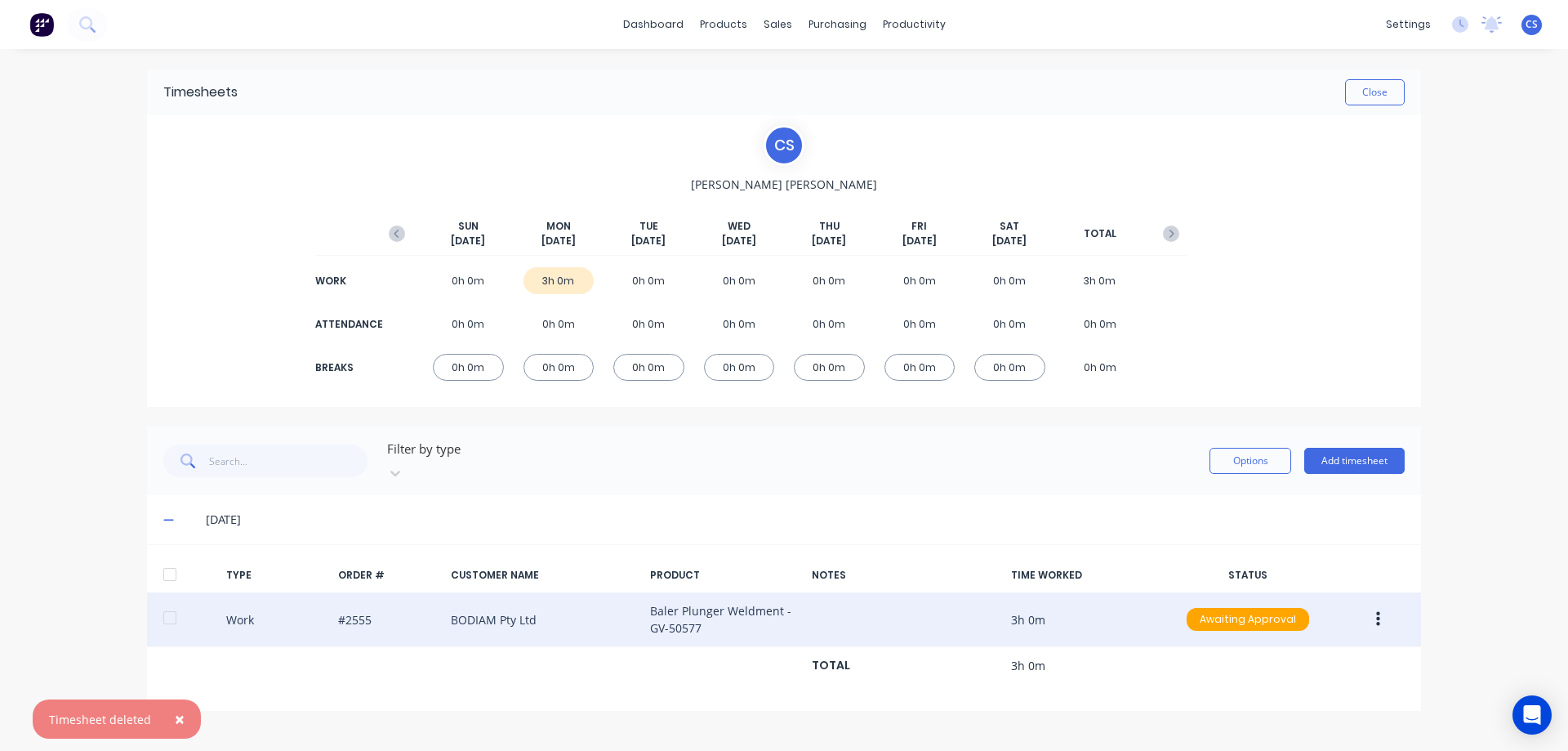
click at [1376, 610] on icon "button" at bounding box center [1378, 619] width 4 height 18
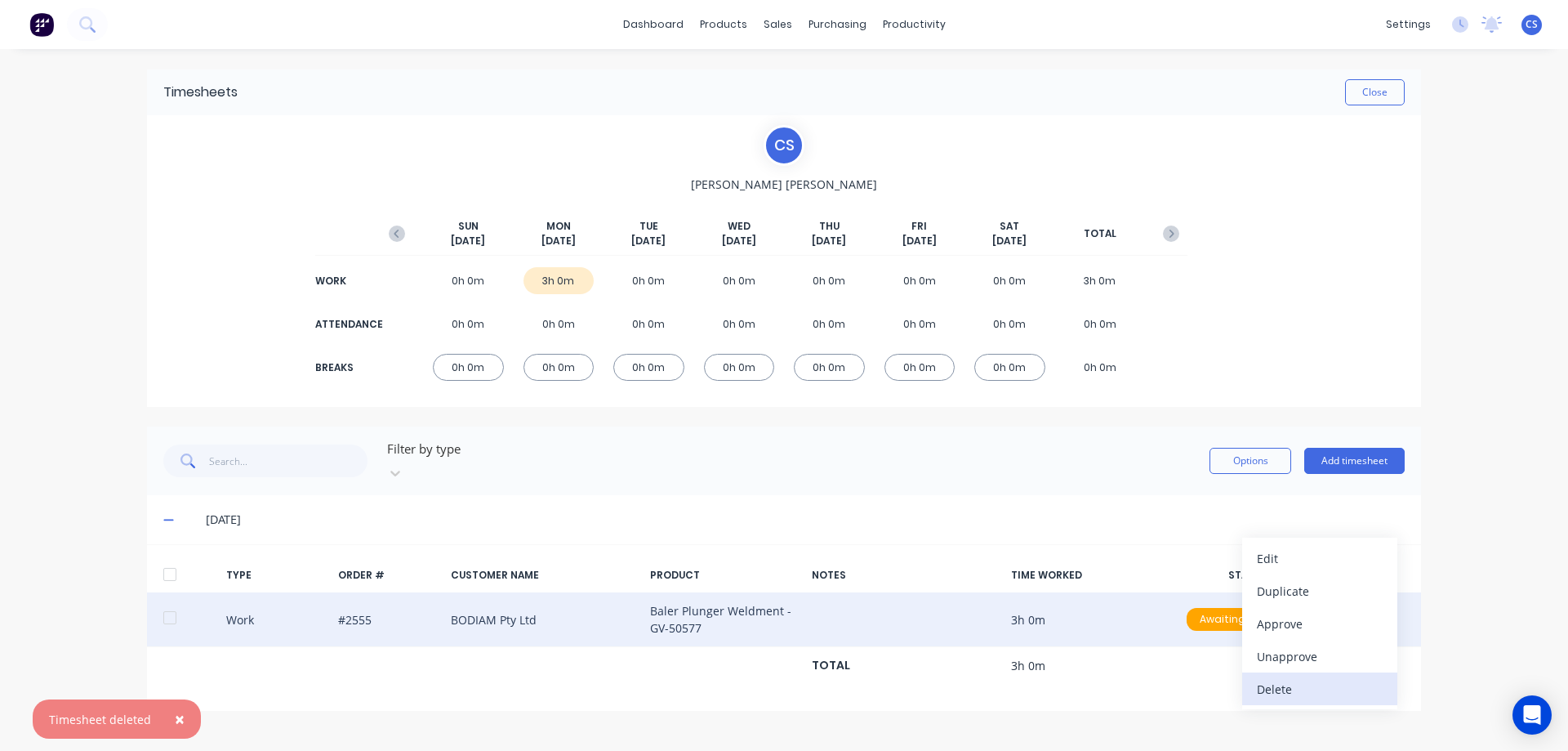
click at [1291, 677] on div "Delete" at bounding box center [1320, 689] width 126 height 24
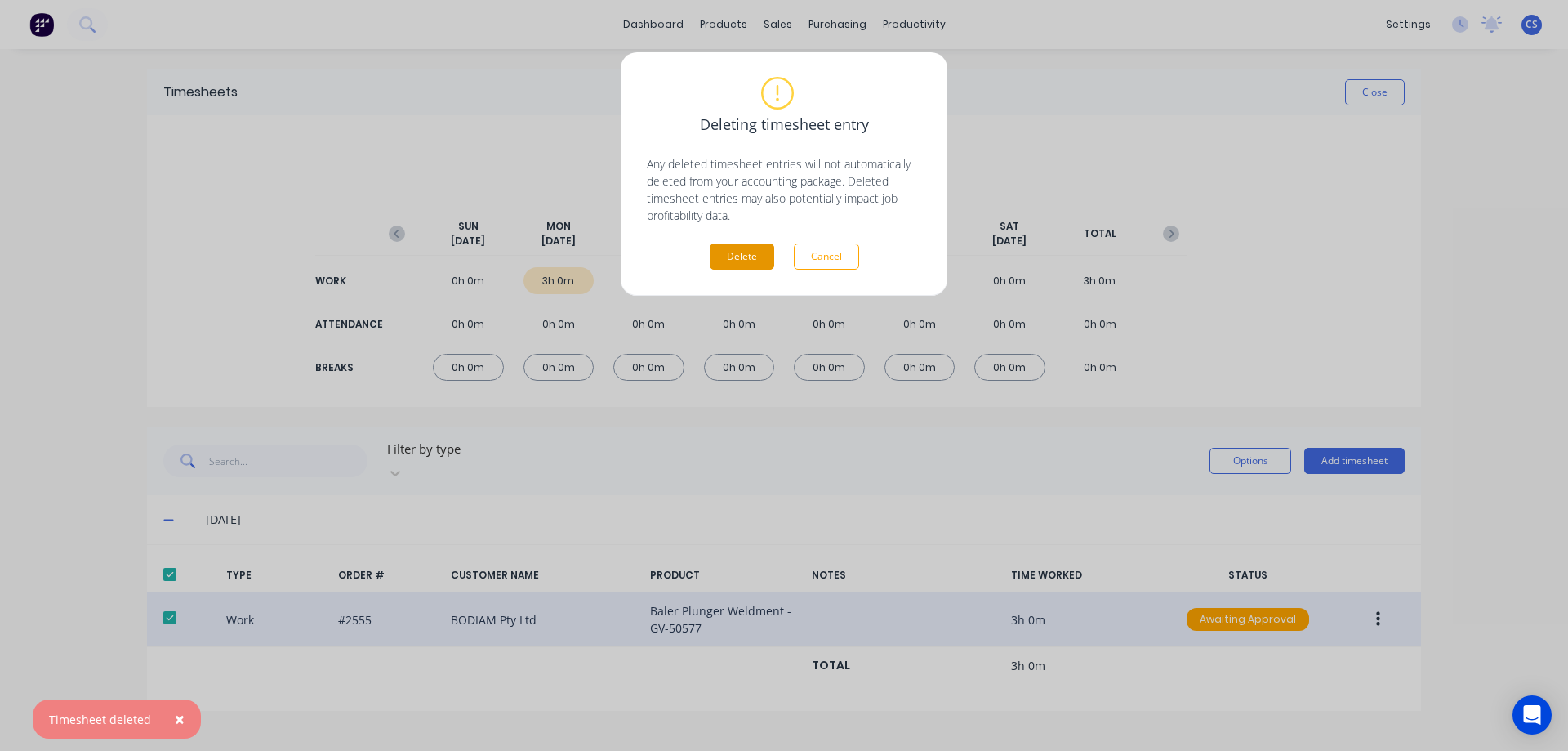
click at [742, 253] on button "Delete" at bounding box center [742, 256] width 65 height 26
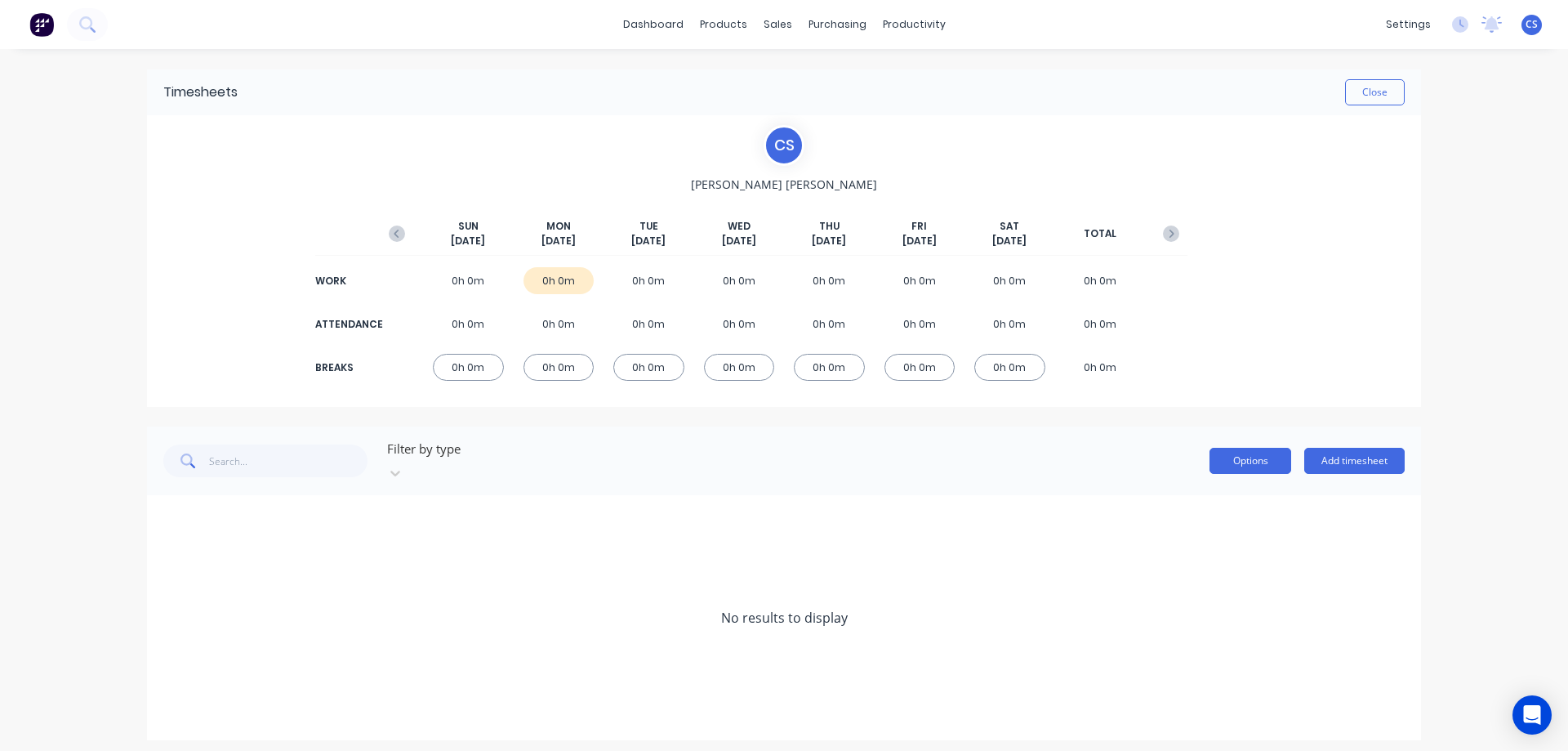
click at [1238, 452] on button "Options" at bounding box center [1250, 461] width 82 height 26
click at [1388, 97] on button "Close" at bounding box center [1375, 92] width 60 height 26
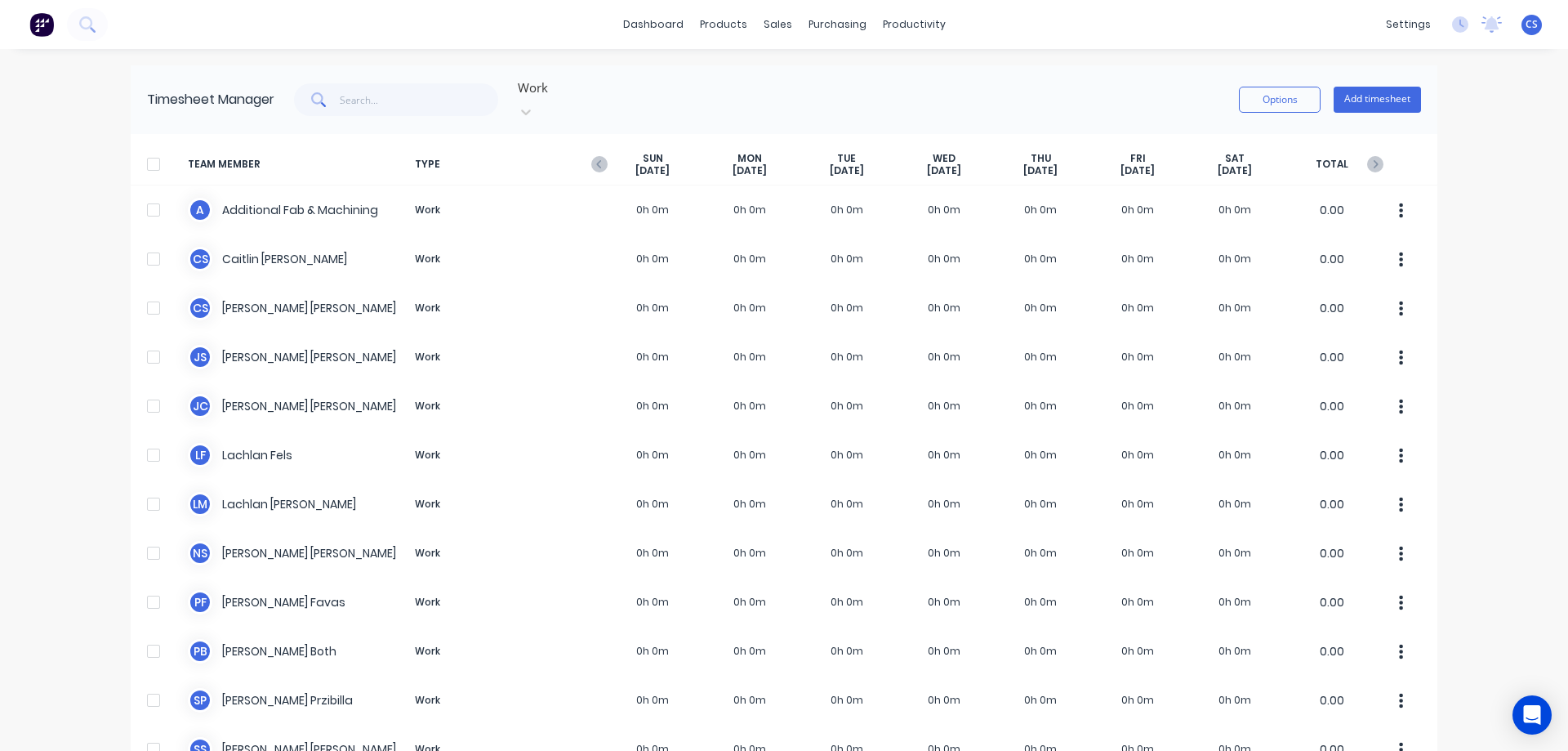
click at [48, 28] on img at bounding box center [41, 24] width 25 height 25
